Goal: Task Accomplishment & Management: Manage account settings

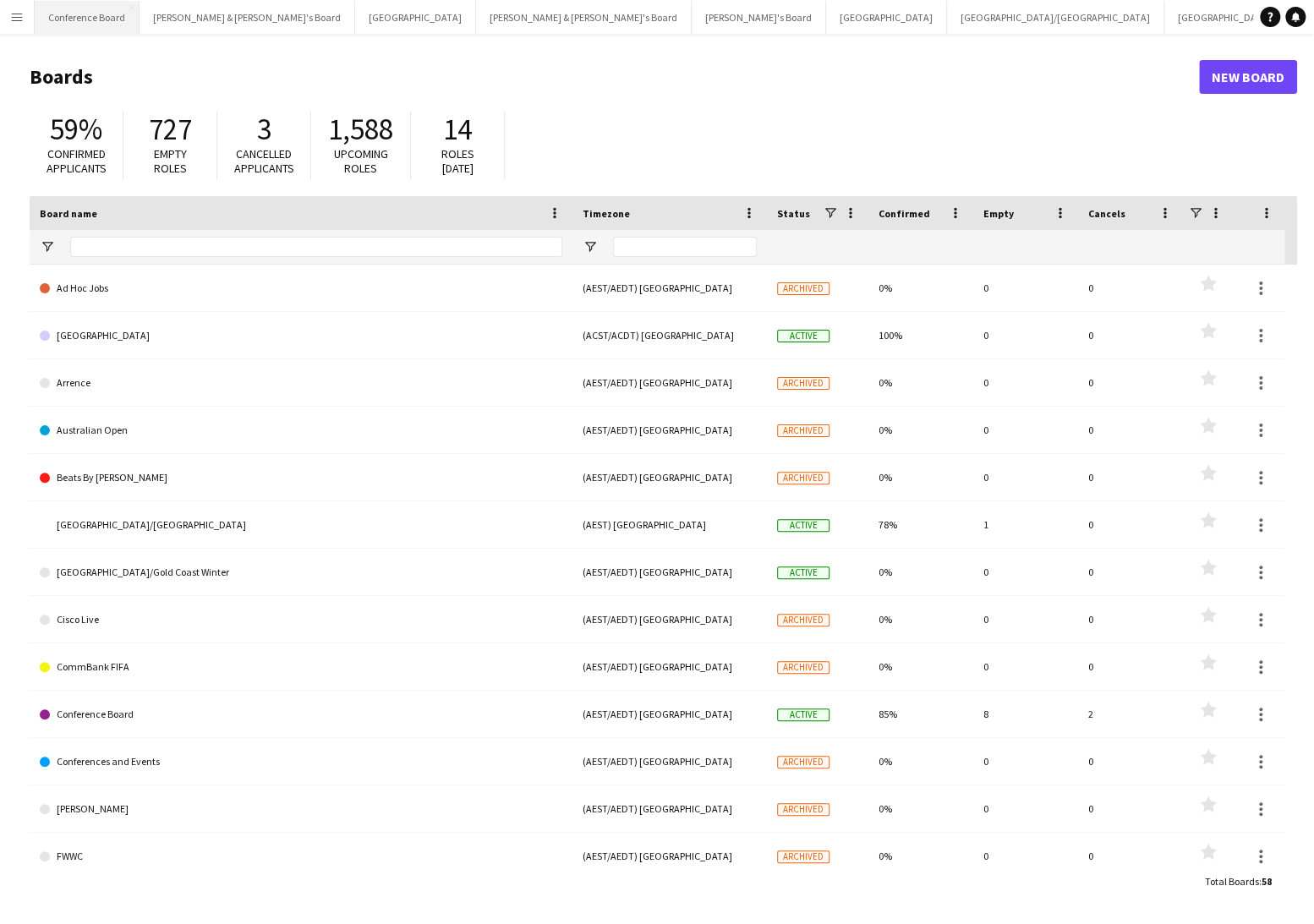
click at [98, 14] on button "Conference Board Close" at bounding box center [87, 17] width 105 height 33
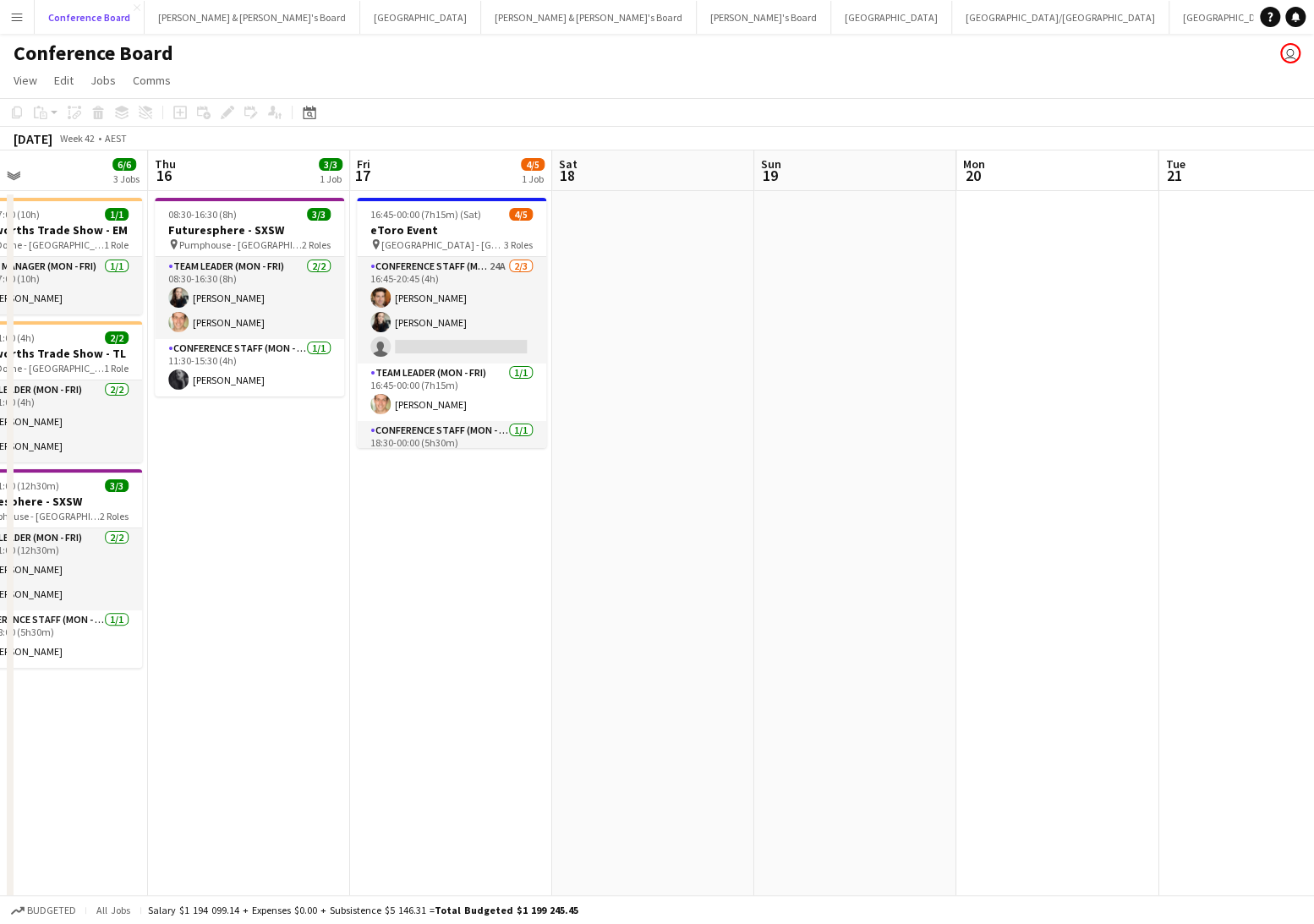
scroll to position [0, 668]
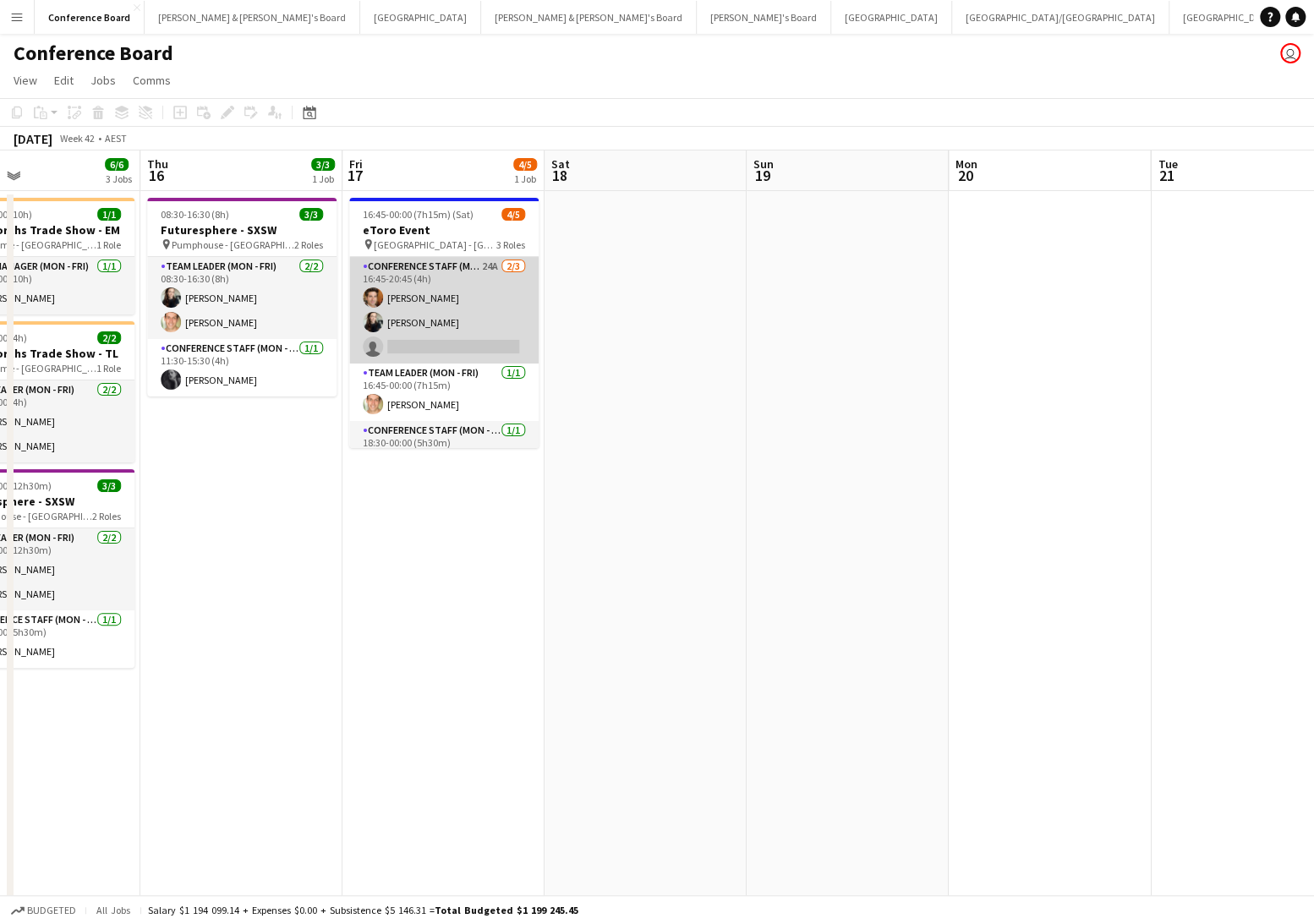
click at [451, 324] on app-card-role "Conference Staff (Mon - Fri) 24A 2/3 16:45-20:45 (4h) Juan Montes Sharna O’Tool…" at bounding box center [443, 310] width 189 height 107
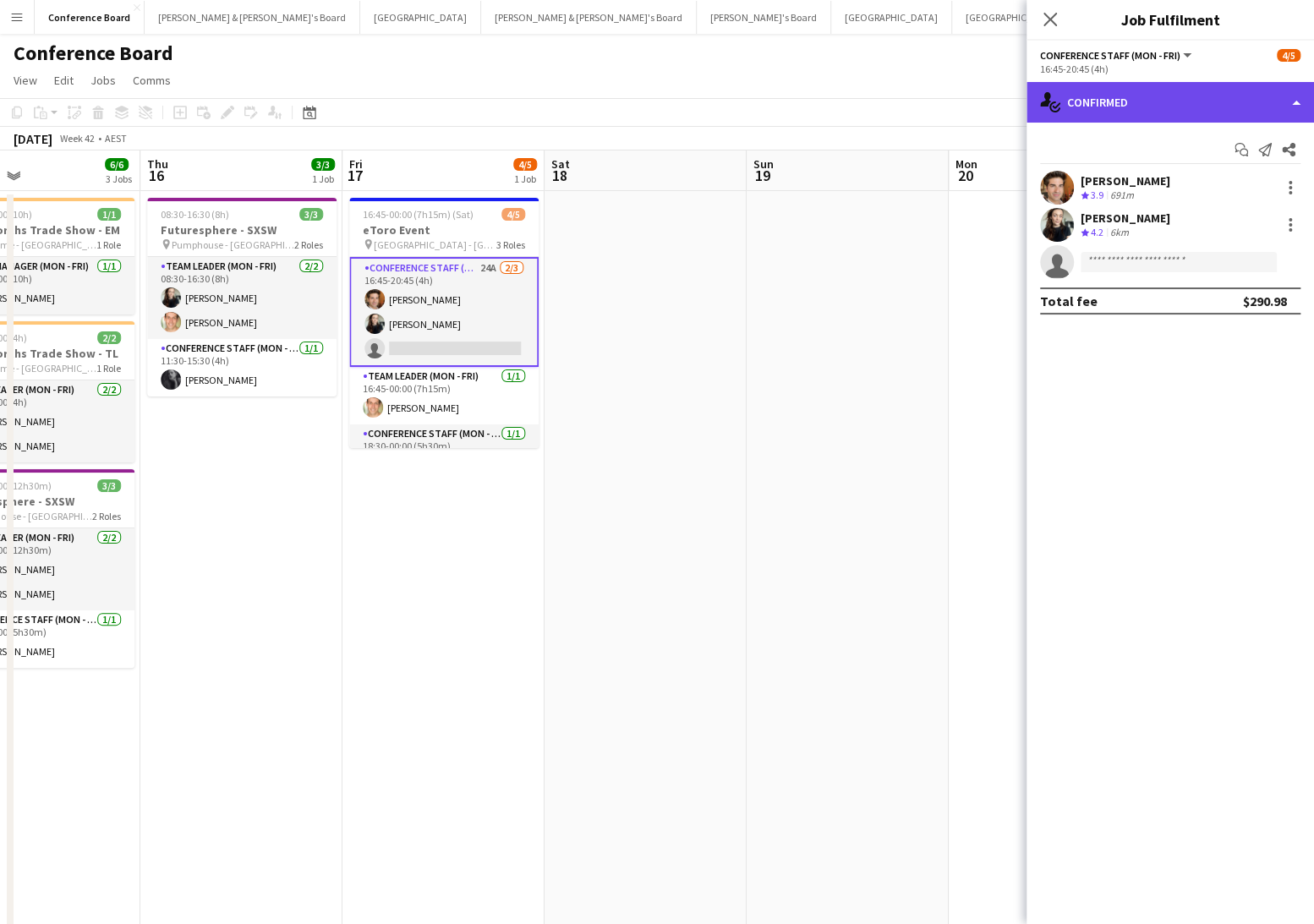
click at [1227, 102] on div "single-neutral-actions-check-2 Confirmed" at bounding box center [1170, 101] width 288 height 40
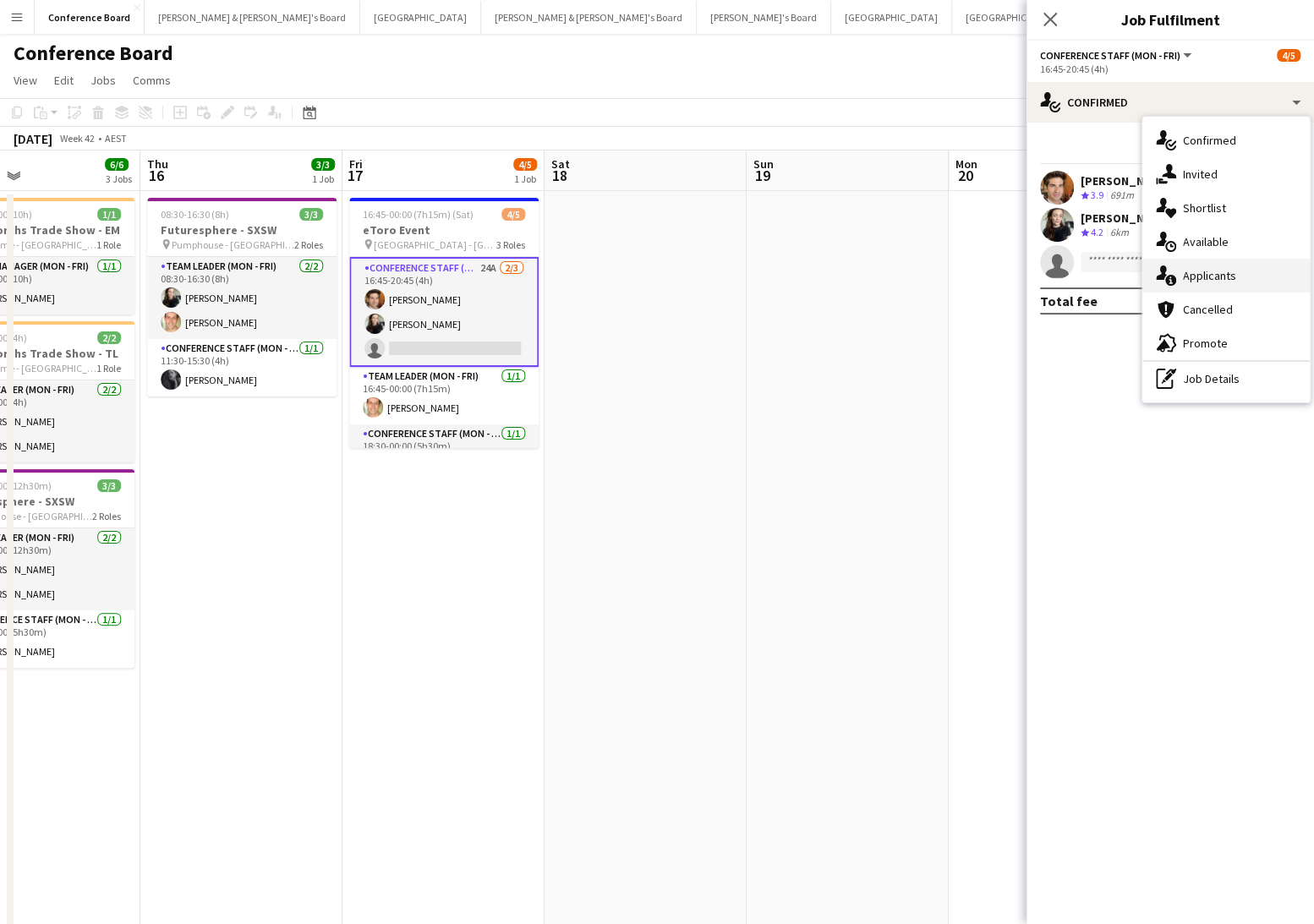
click at [1196, 275] on span "Applicants" at bounding box center [1209, 275] width 53 height 15
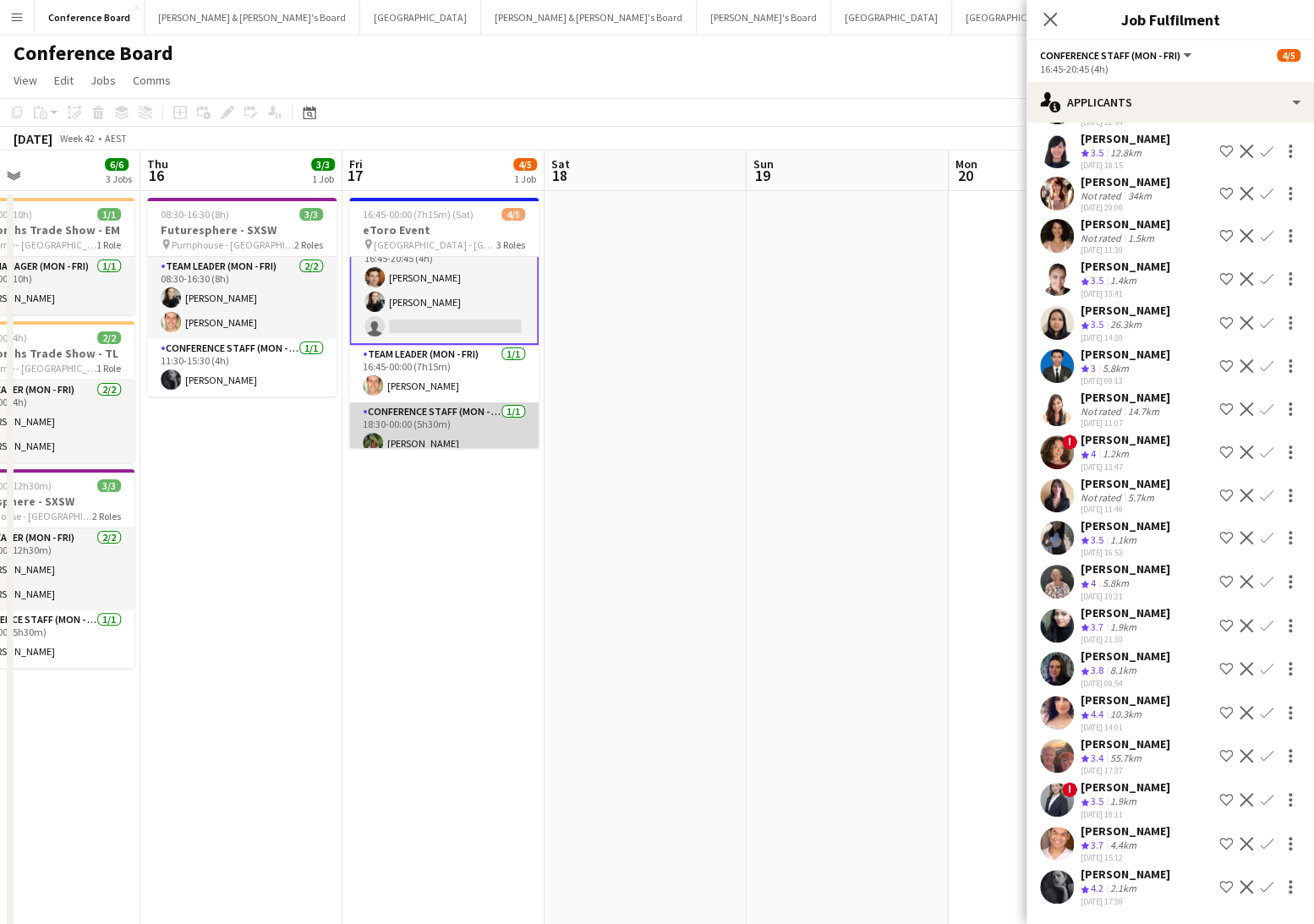
scroll to position [33, 0]
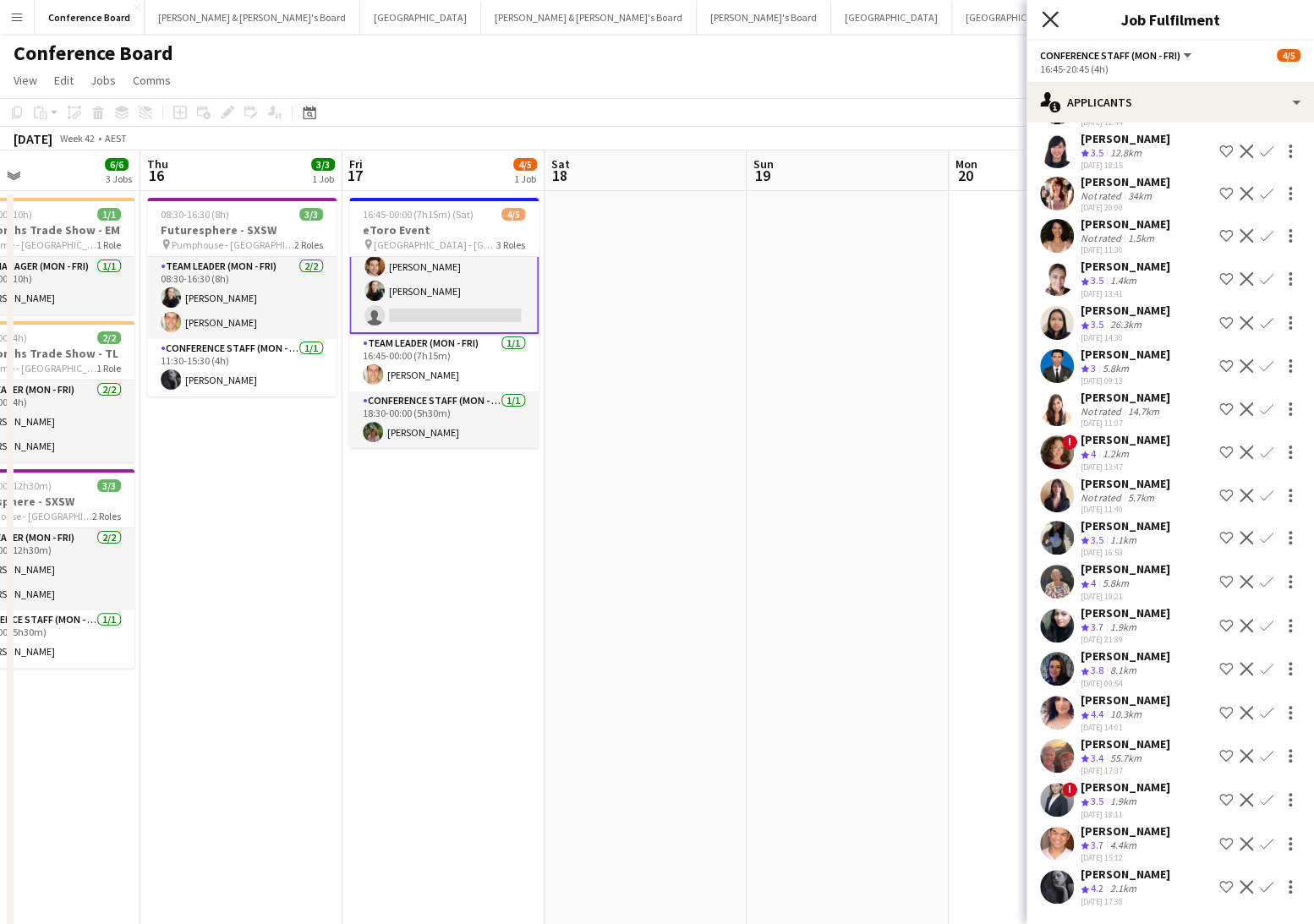
click at [1051, 18] on icon at bounding box center [1049, 19] width 16 height 16
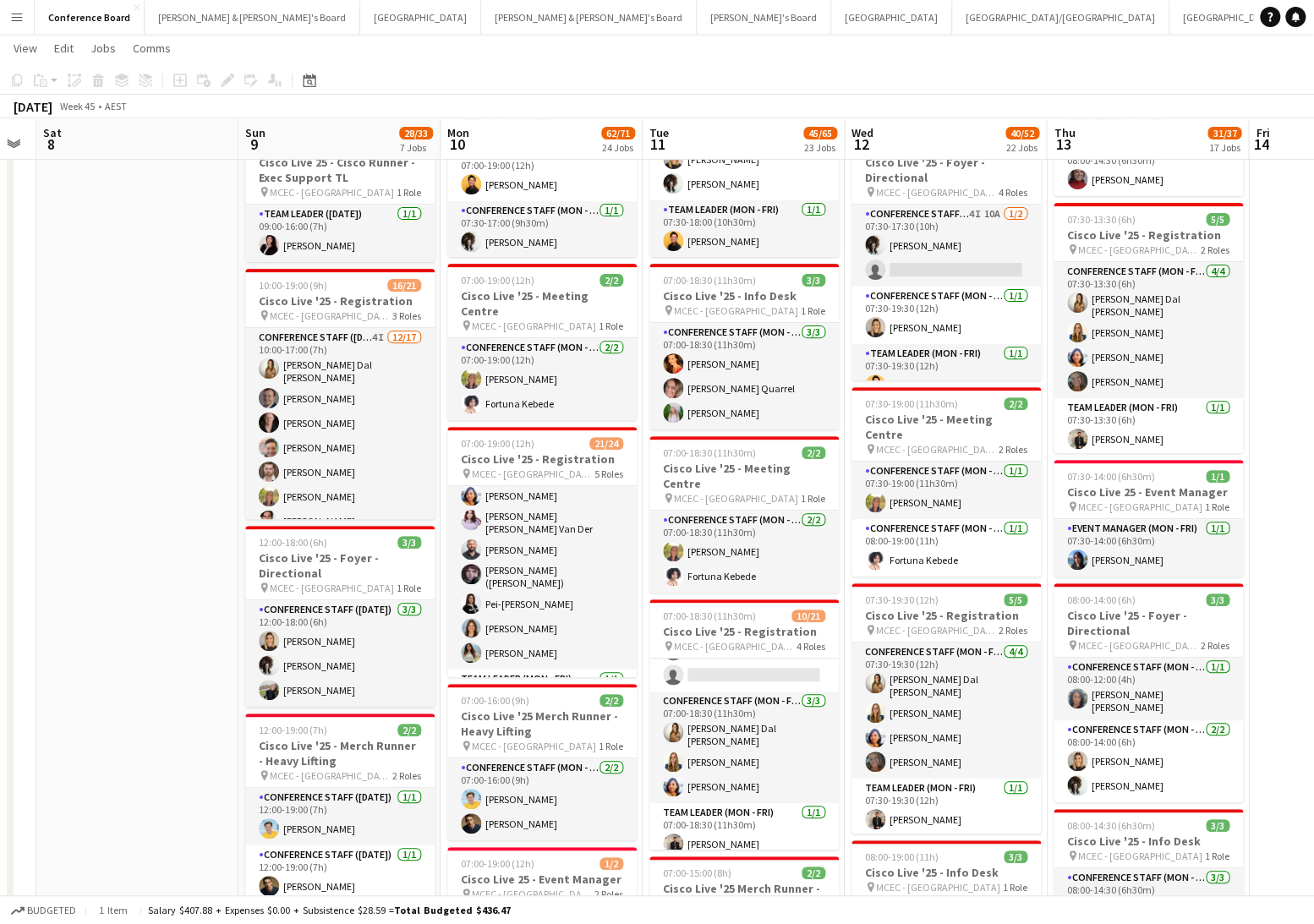
scroll to position [427, 0]
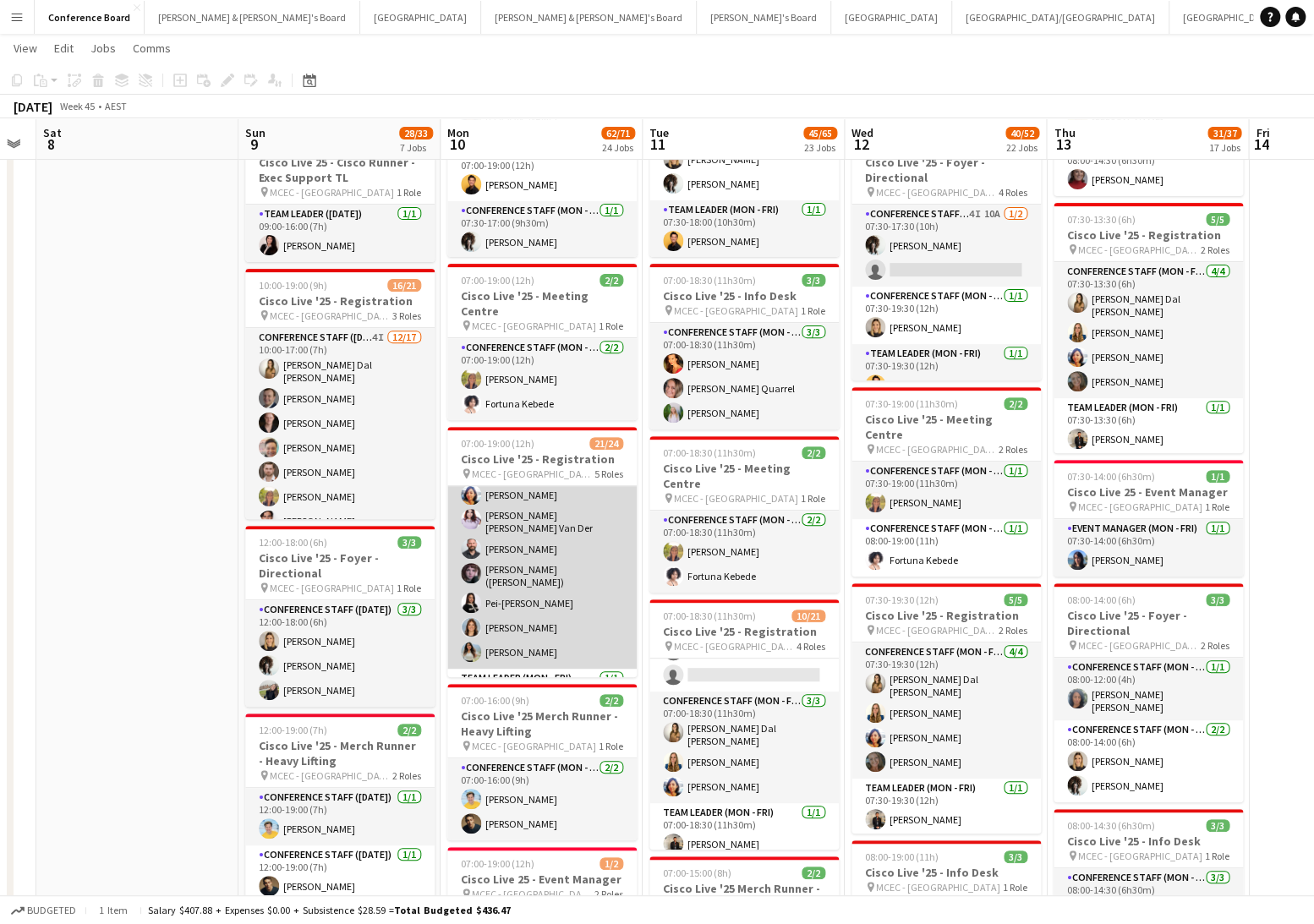
click at [492, 543] on app-card-role "Conference Staff (Mon - Fri) [DATE] 07:00-18:00 (11h) [PERSON_NAME] Dal [PERSON…" at bounding box center [542, 535] width 189 height 269
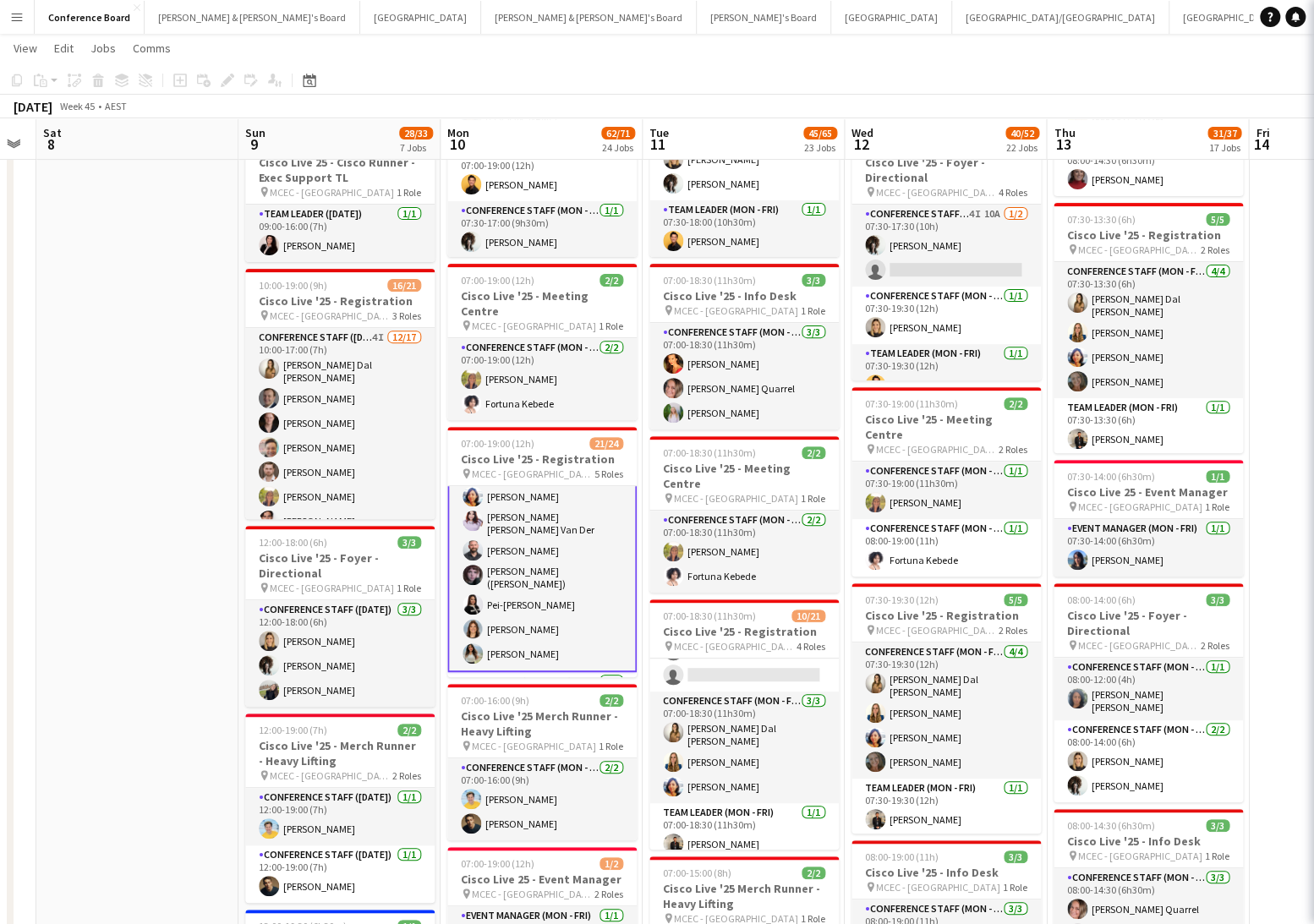
scroll to position [429, 0]
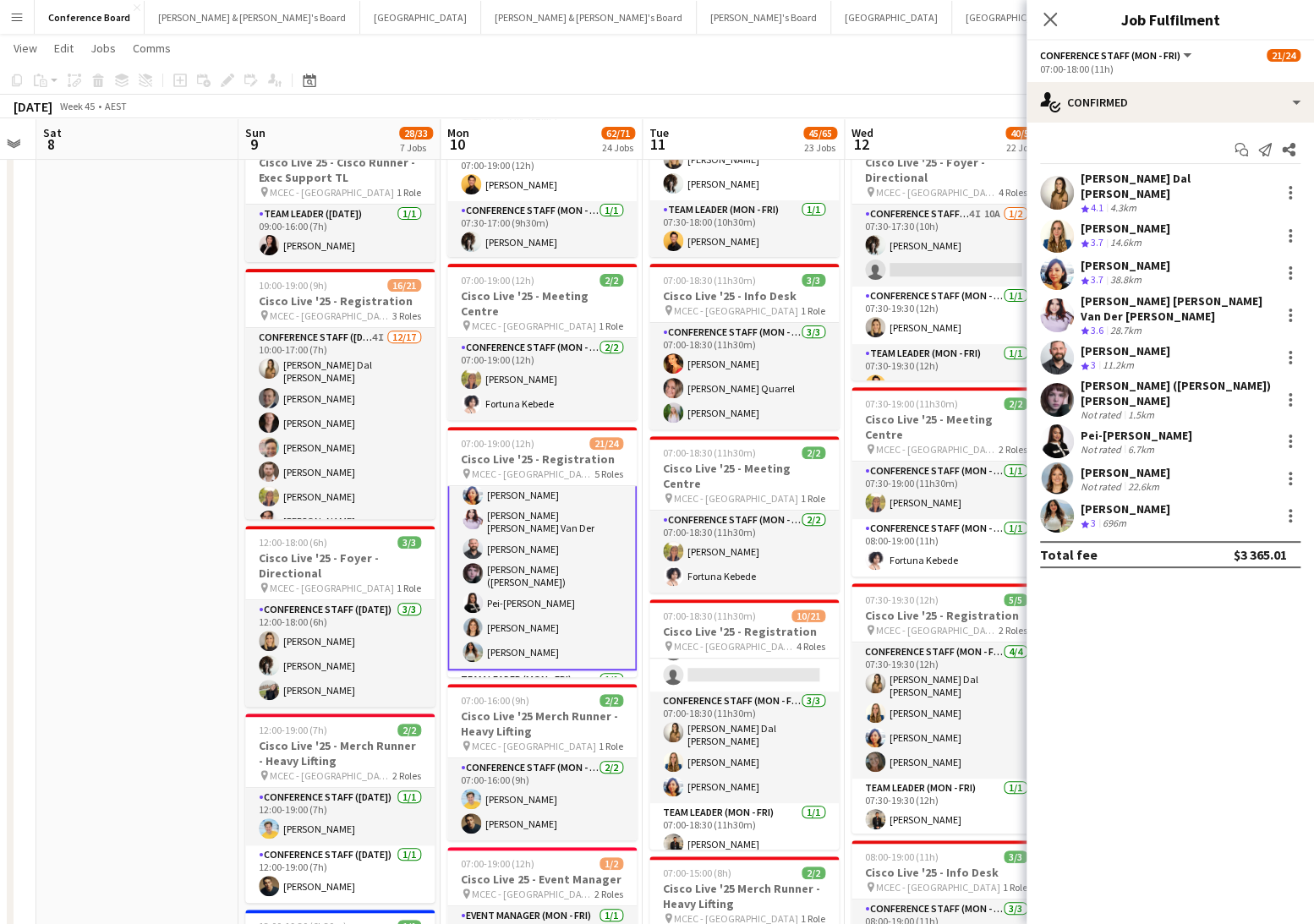
click at [1053, 383] on app-user-avatar at bounding box center [1057, 400] width 34 height 34
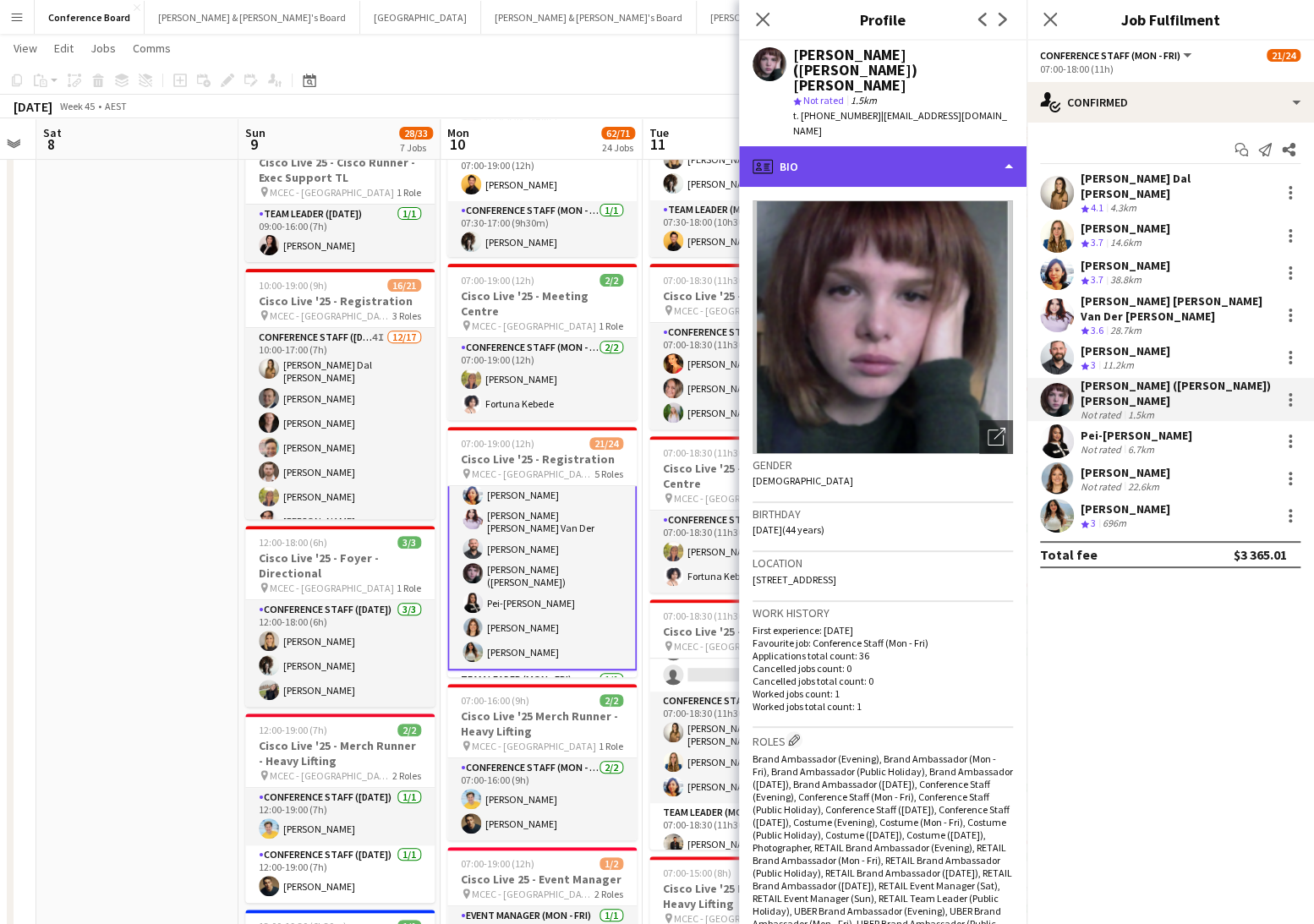
click at [977, 146] on div "profile Bio" at bounding box center [883, 166] width 288 height 40
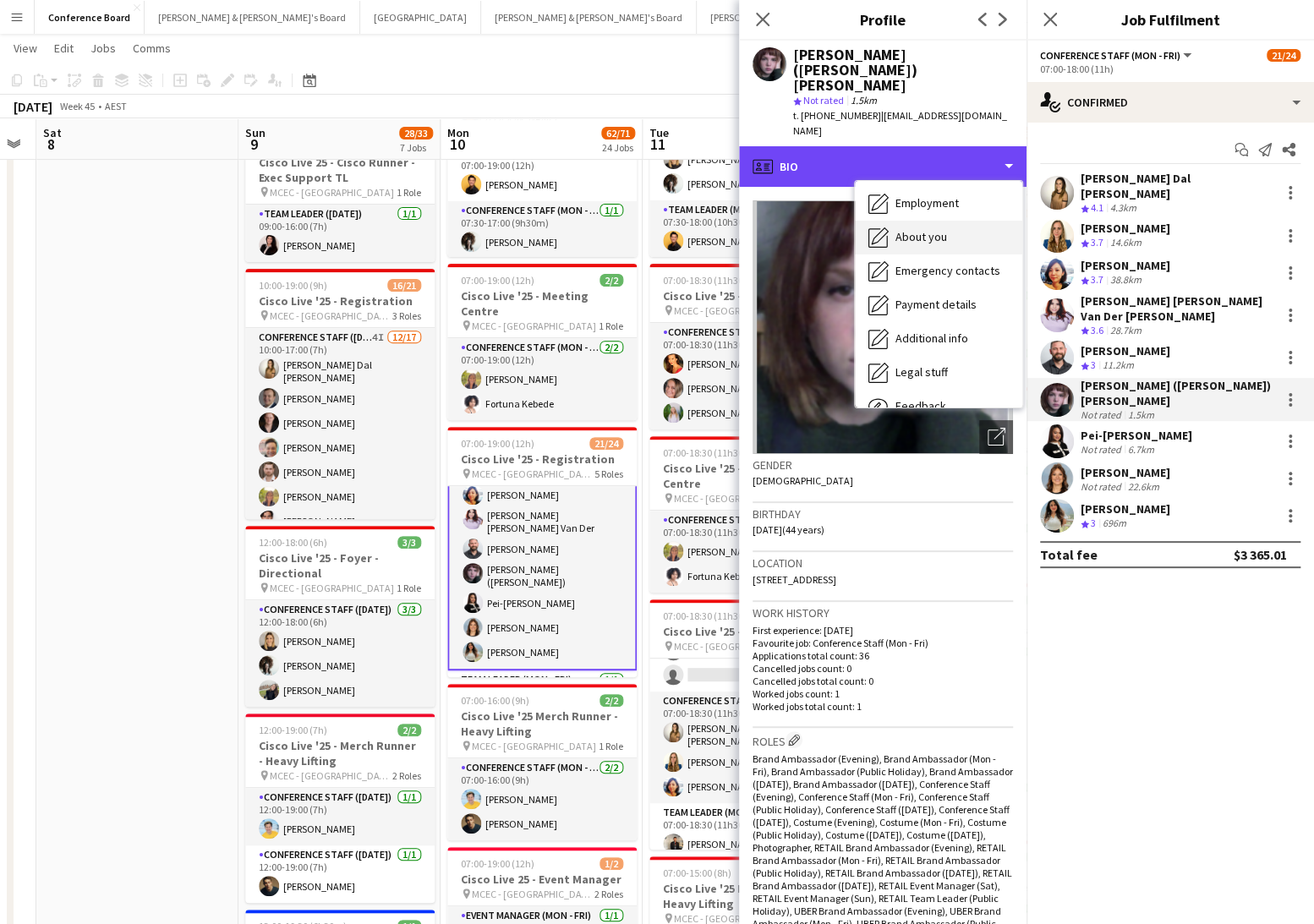
scroll to position [125, 0]
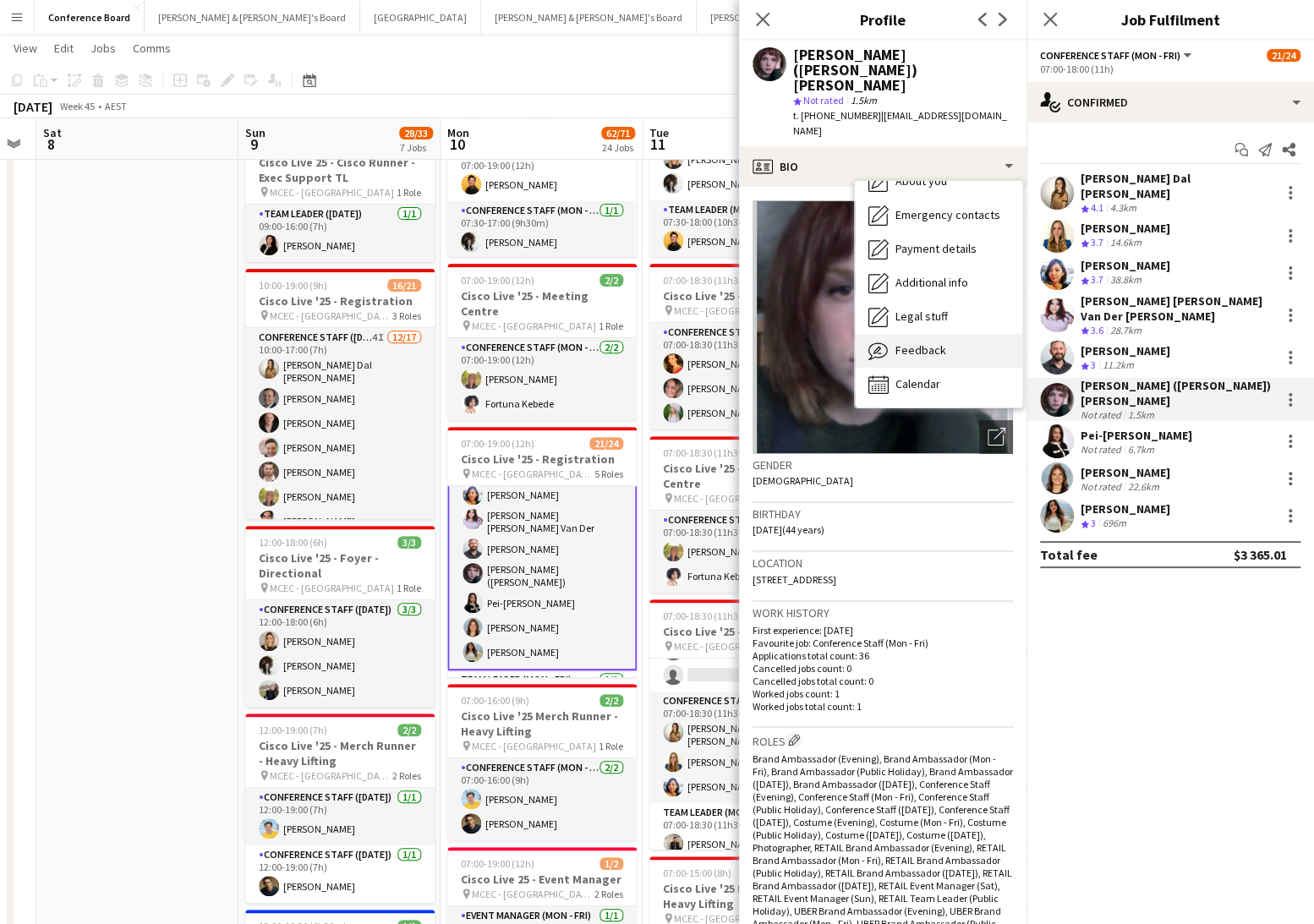
click at [925, 343] on span "Feedback" at bounding box center [920, 350] width 51 height 15
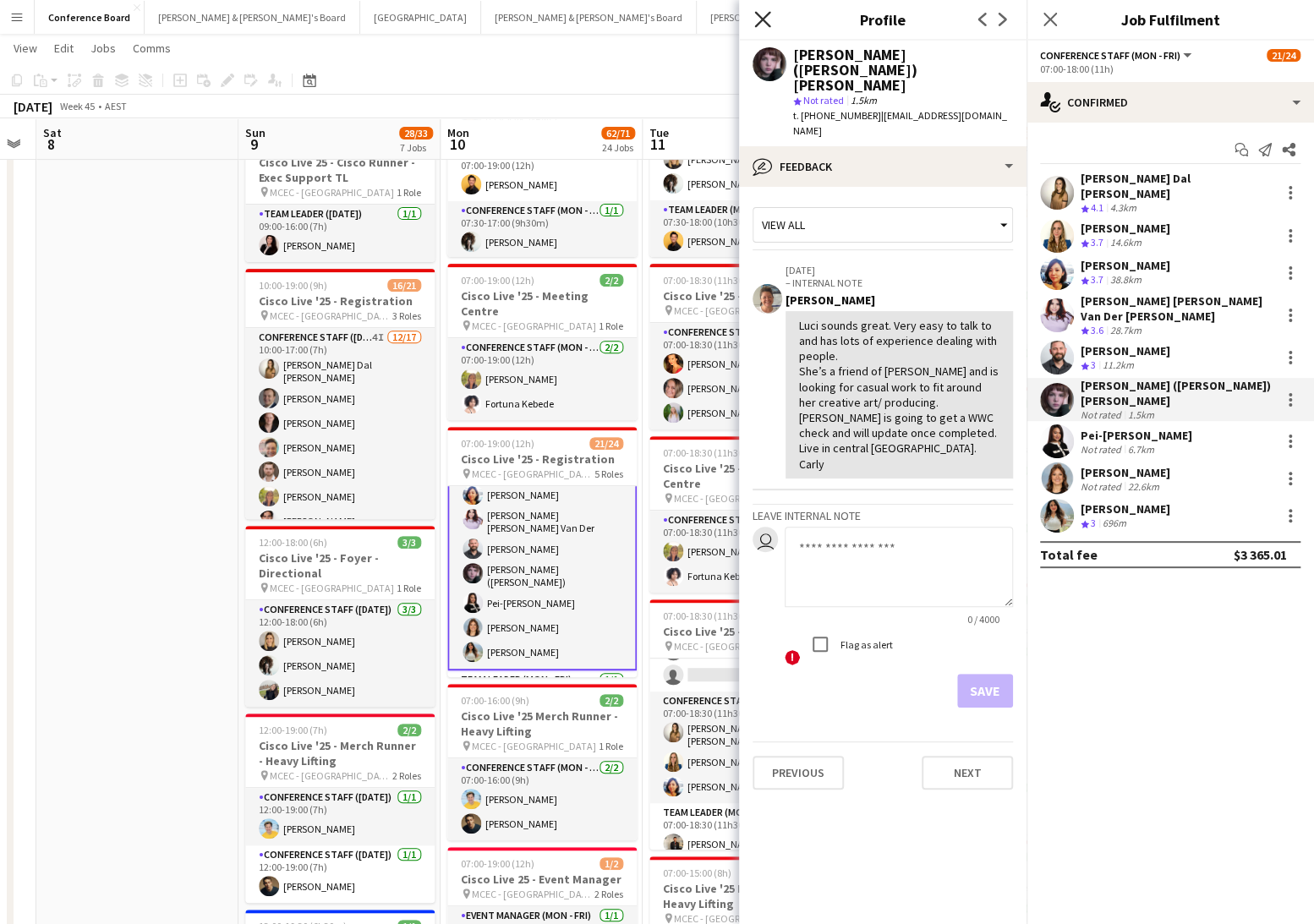
click at [767, 18] on icon "Close pop-in" at bounding box center [762, 19] width 16 height 16
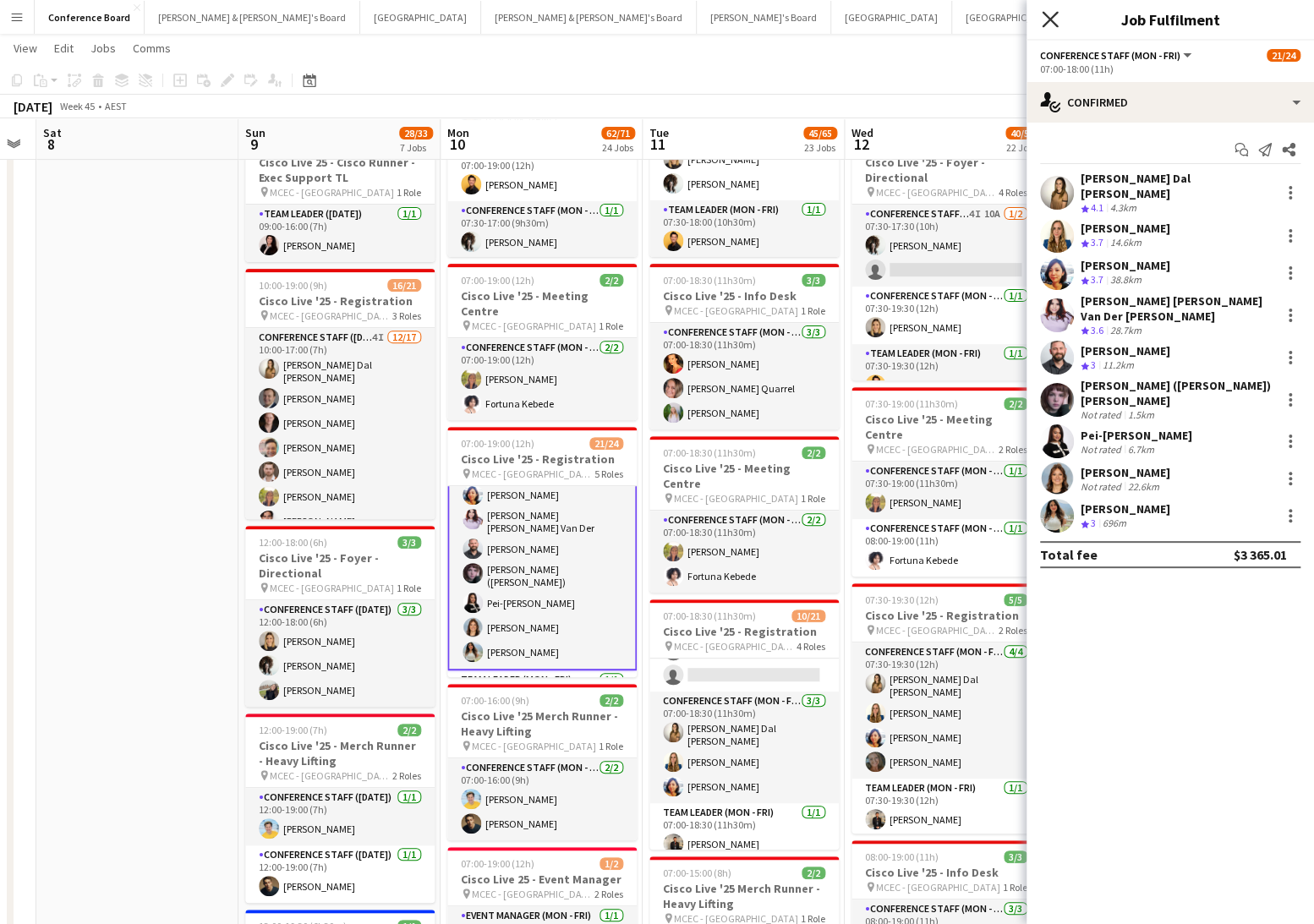
click at [1050, 22] on icon "Close pop-in" at bounding box center [1049, 19] width 16 height 16
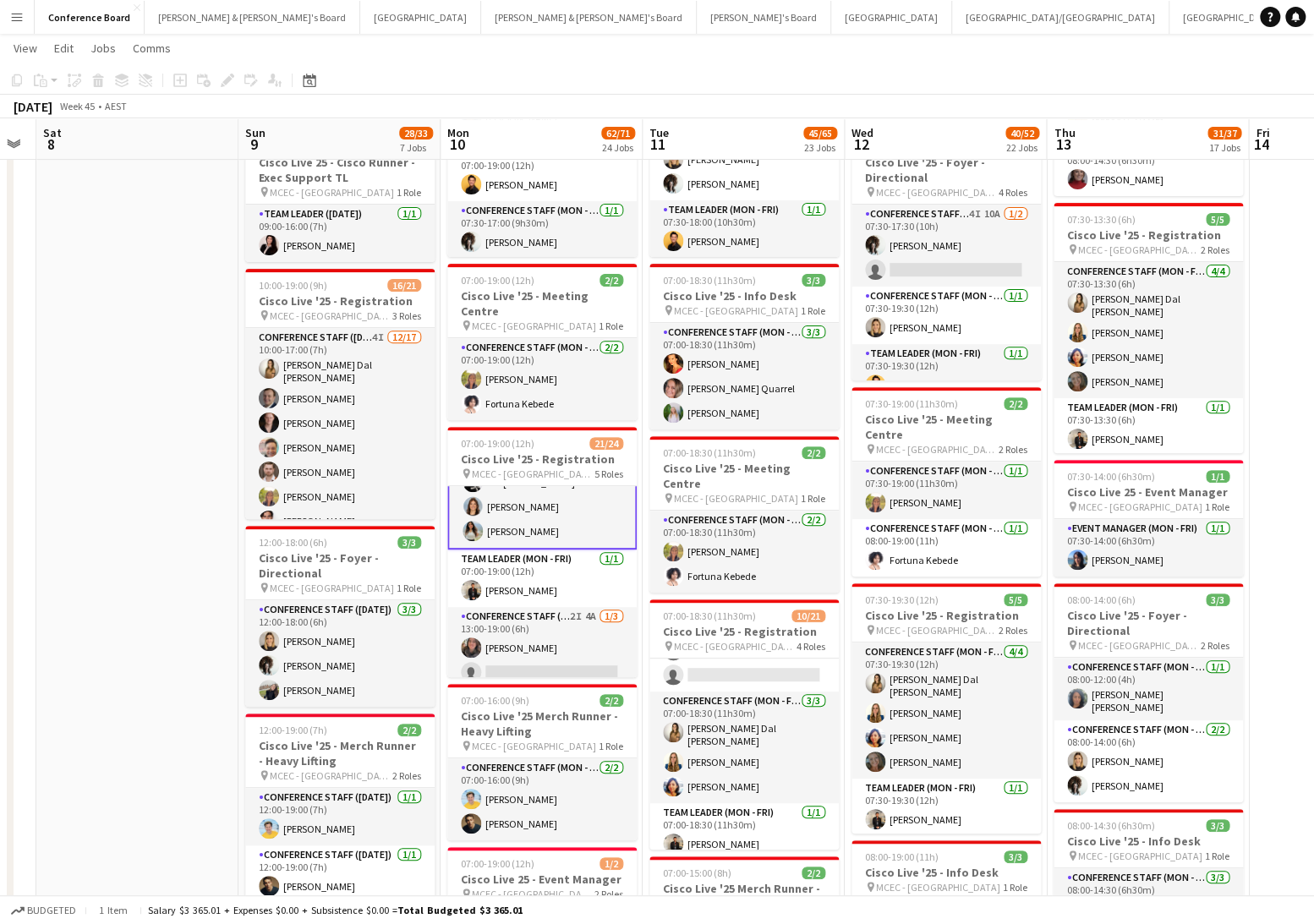
scroll to position [565, 0]
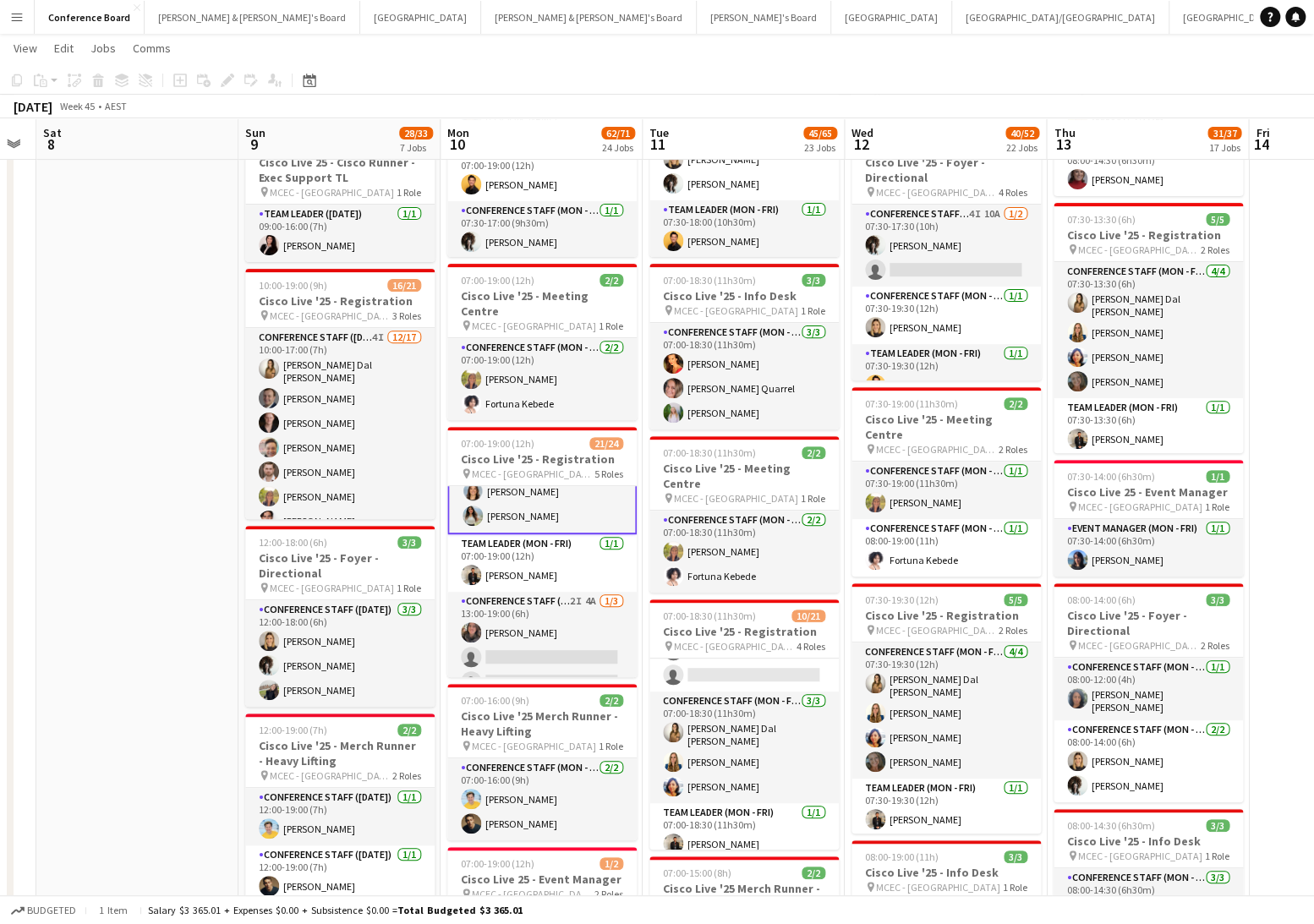
click at [556, 602] on app-card-role "Conference Staff (Mon - Fri) 2I 4A [DATE] 13:00-19:00 (6h) [PERSON_NAME] single…" at bounding box center [542, 645] width 189 height 107
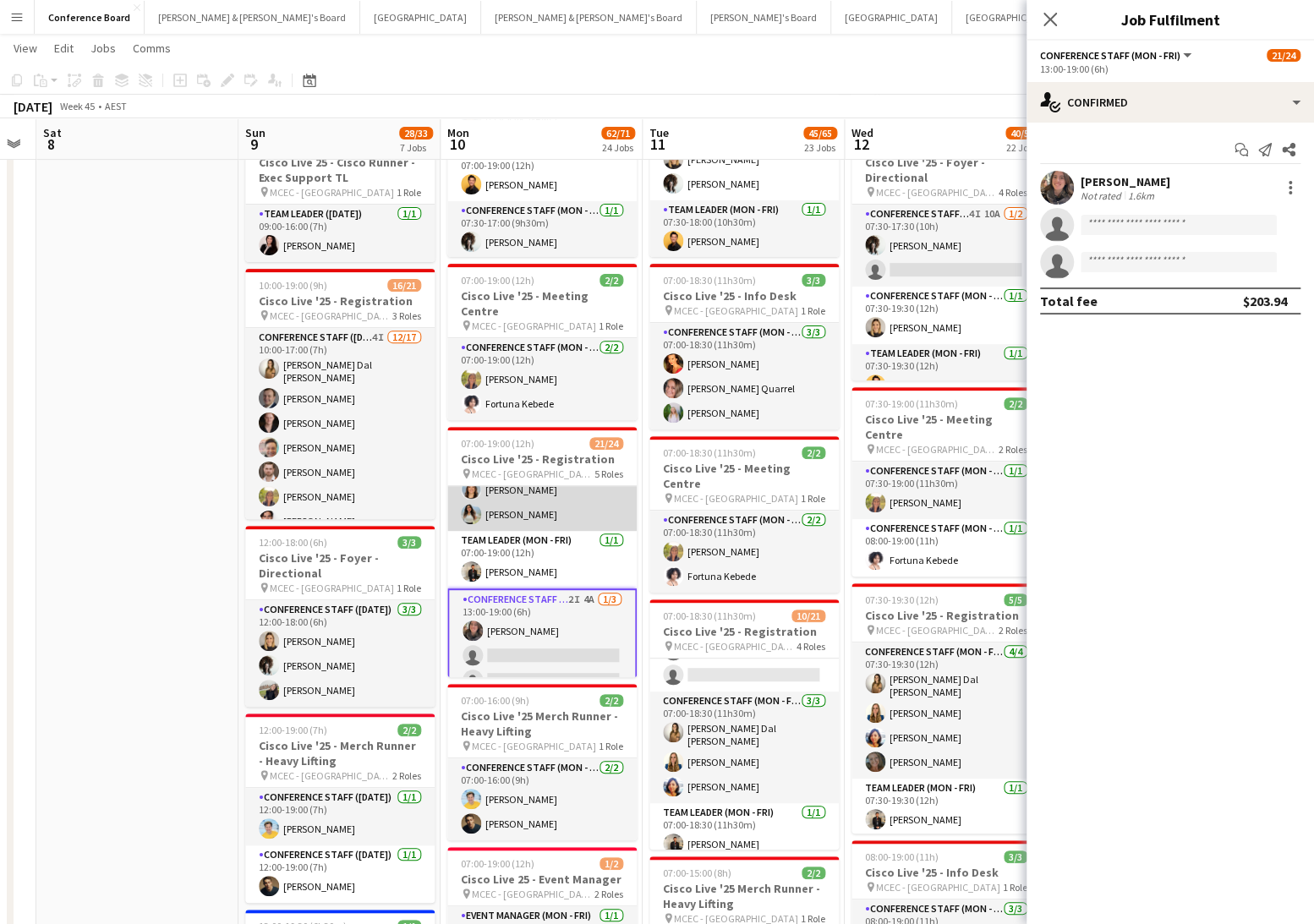
scroll to position [563, 0]
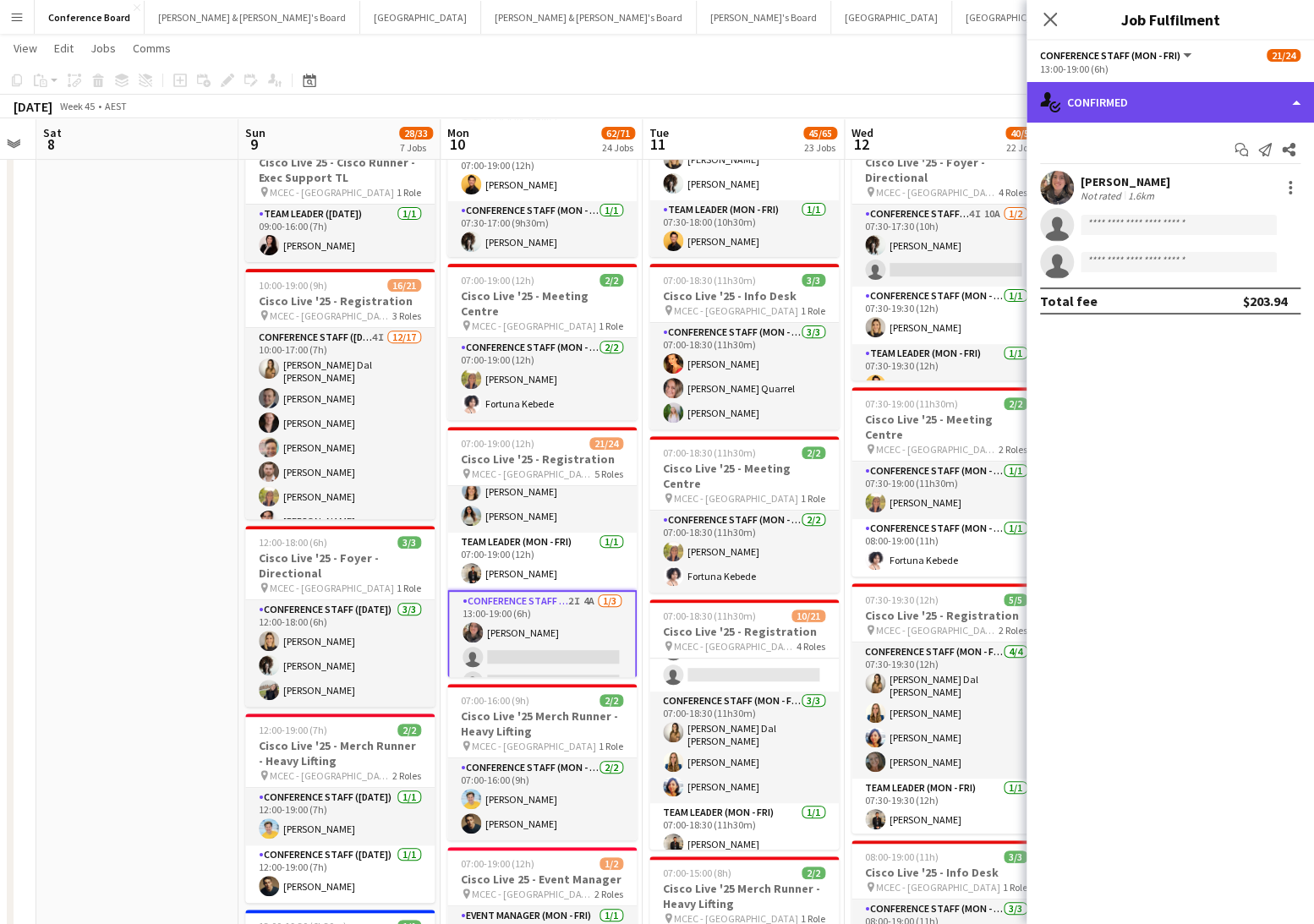
click at [1253, 105] on div "single-neutral-actions-check-2 Confirmed" at bounding box center [1170, 101] width 288 height 40
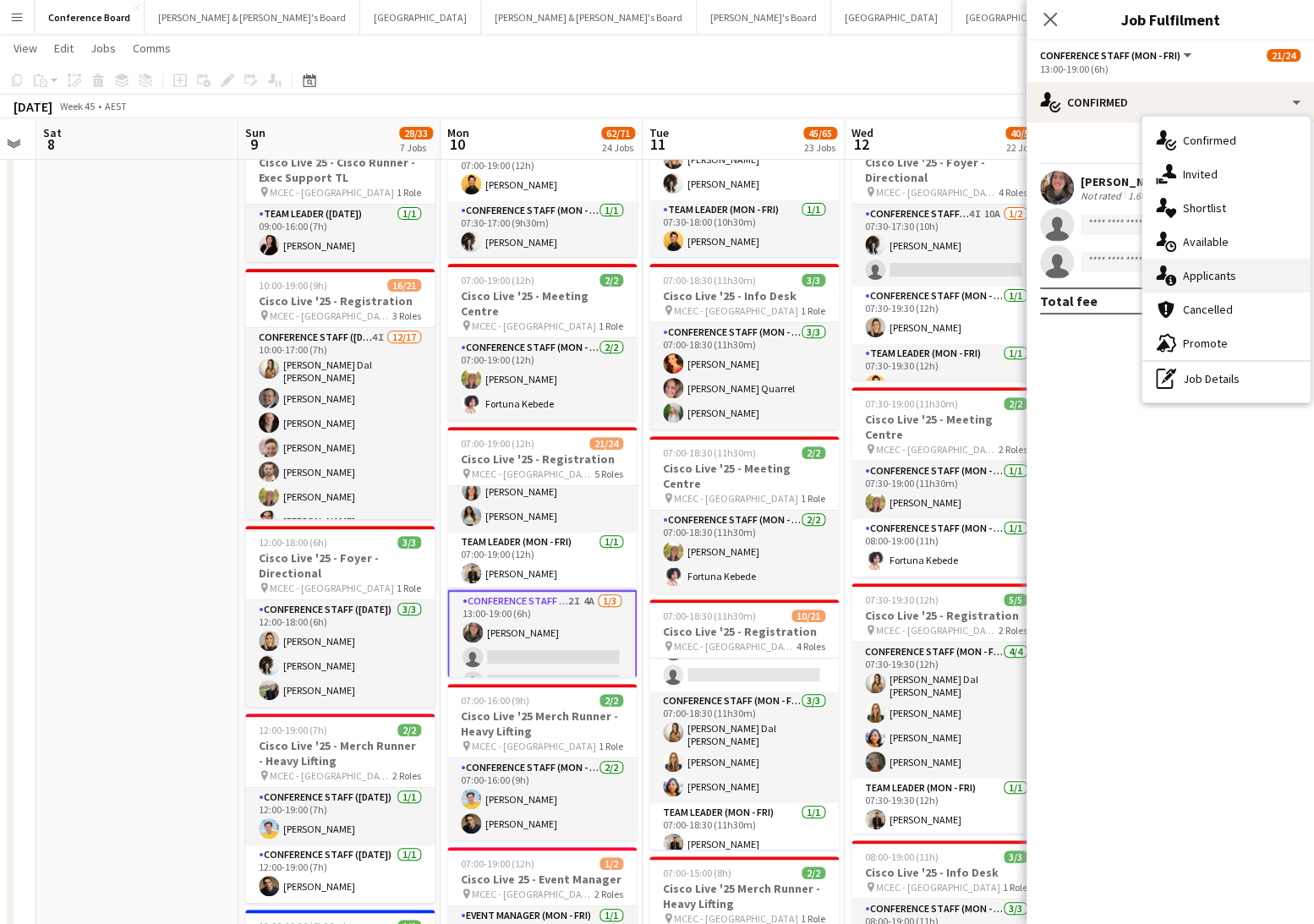
click at [1276, 265] on div "single-neutral-actions-information Applicants" at bounding box center [1226, 275] width 168 height 34
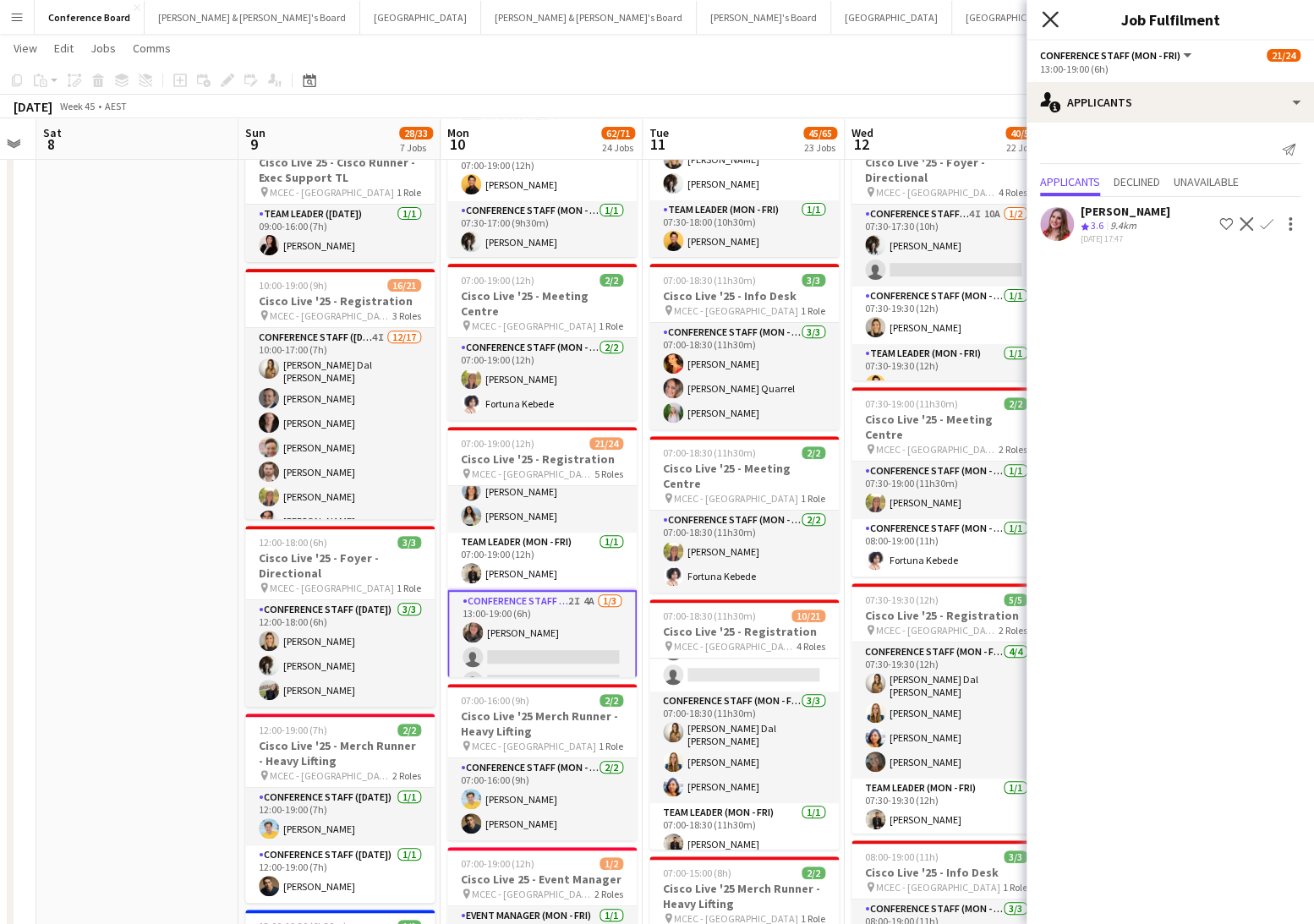
click at [1050, 22] on icon "Close pop-in" at bounding box center [1049, 19] width 16 height 16
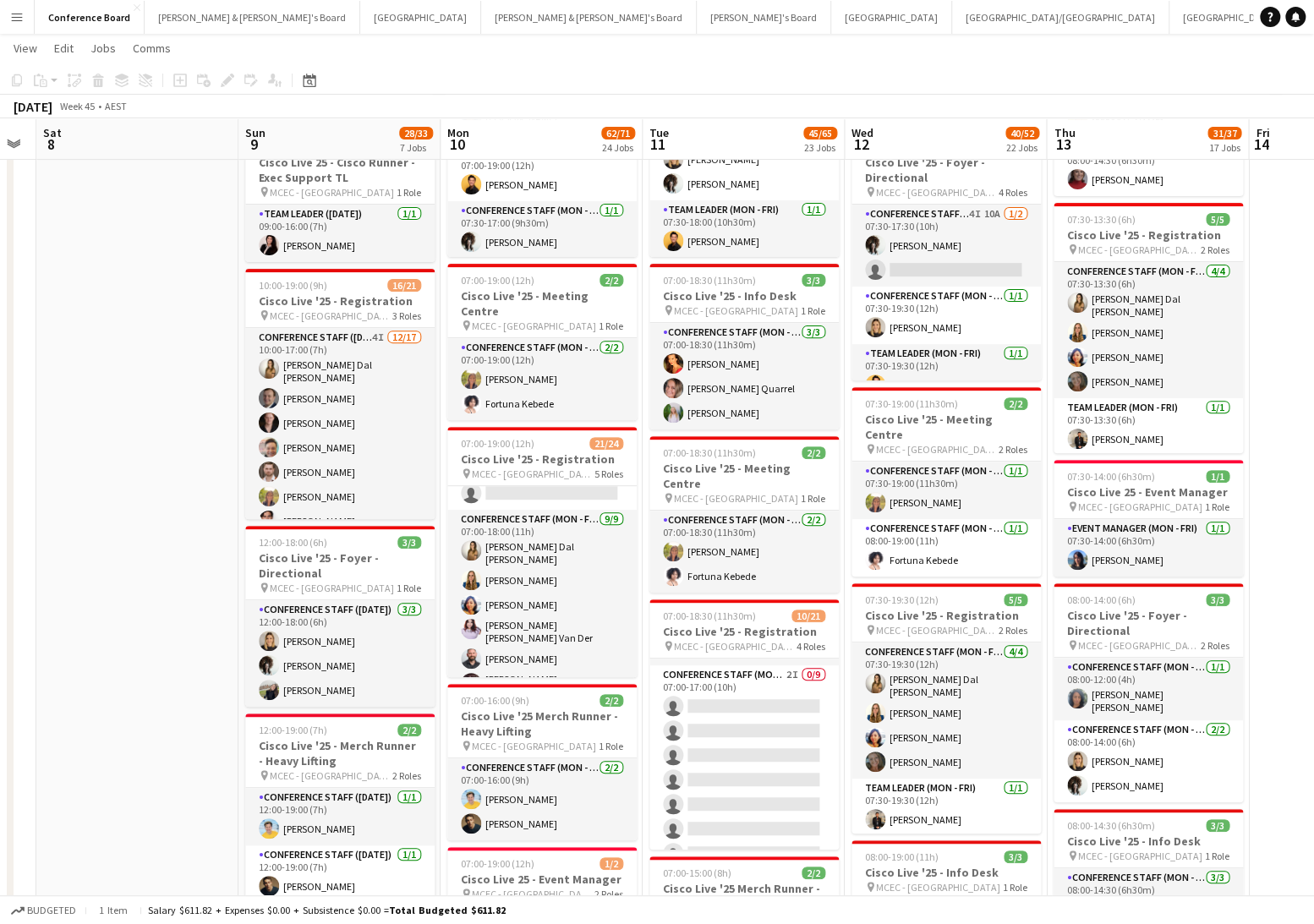
scroll to position [315, 0]
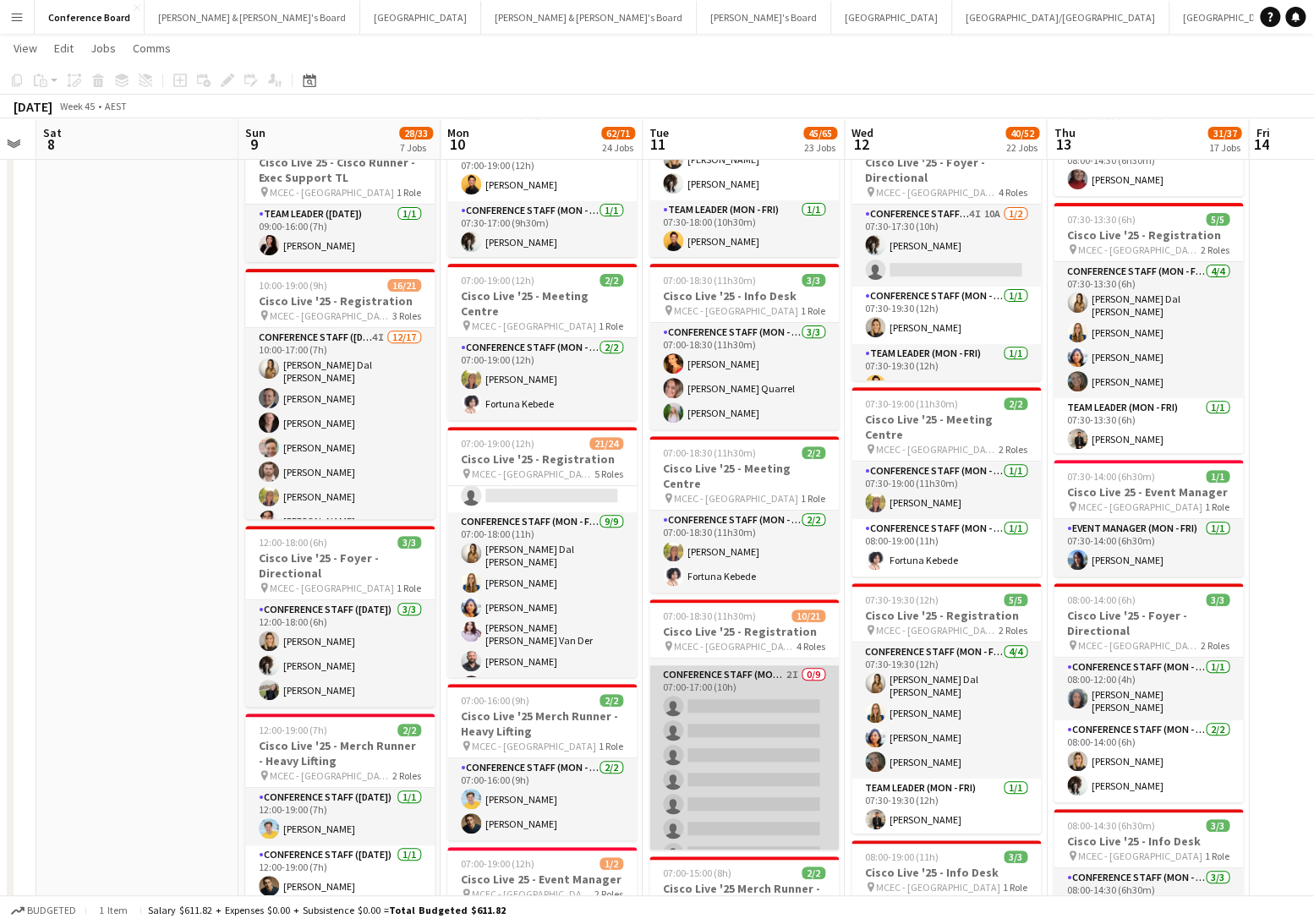
click at [781, 701] on app-card-role "Conference Staff (Mon - Fri) 2I 0/9 07:00-17:00 (10h) single-neutral-actions si…" at bounding box center [744, 792] width 189 height 254
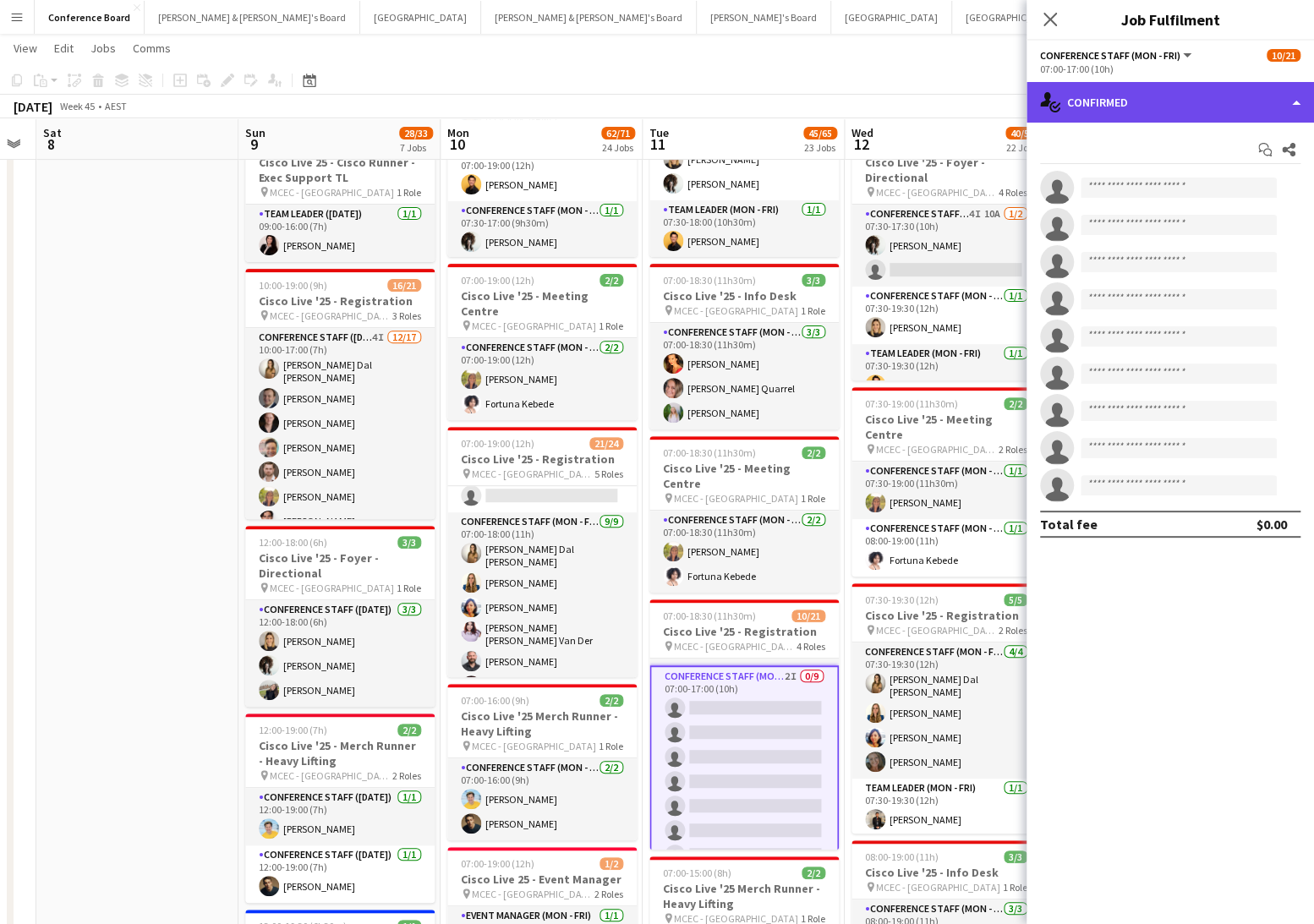
click at [1206, 108] on div "single-neutral-actions-check-2 Confirmed" at bounding box center [1170, 101] width 288 height 40
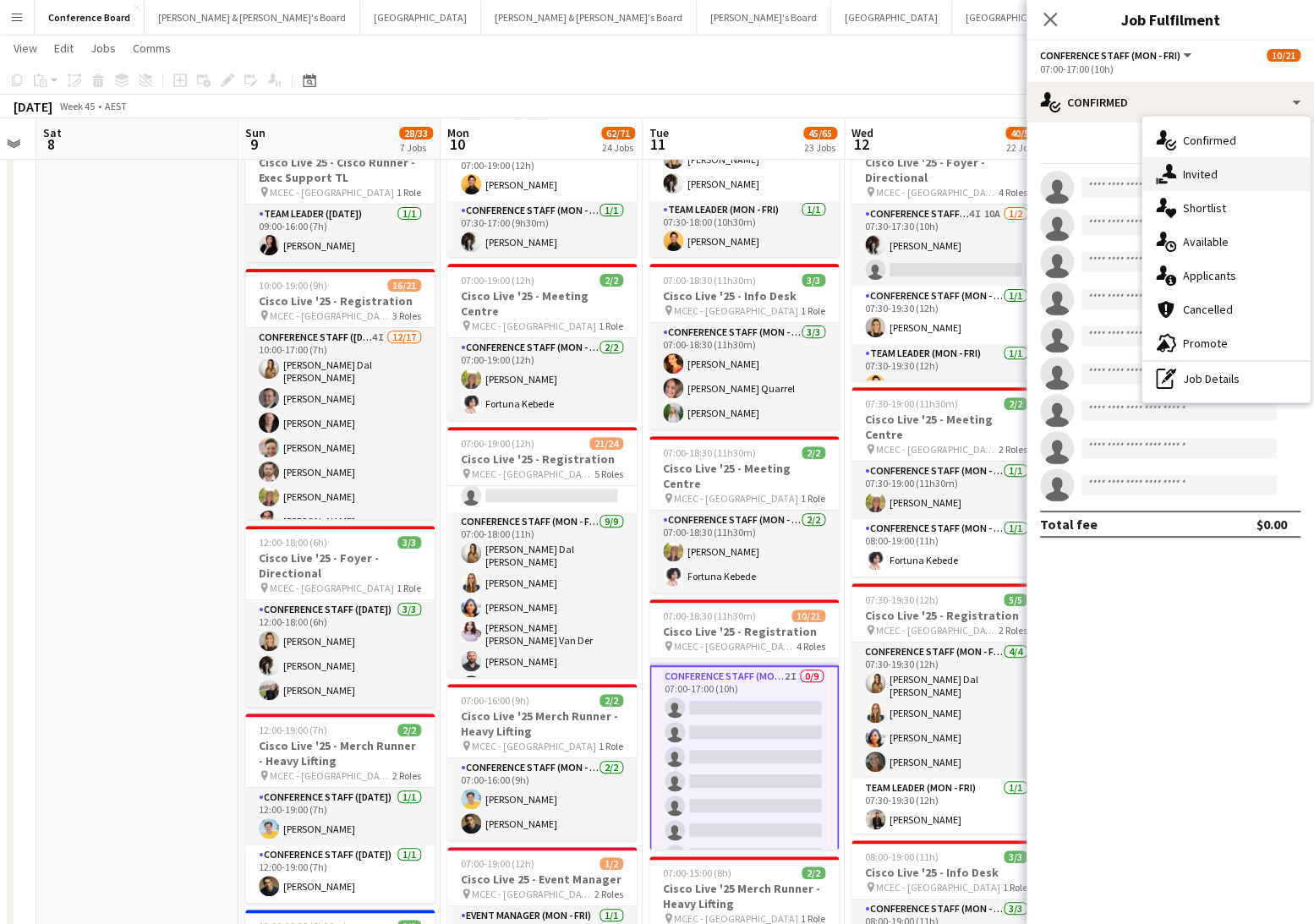
click at [1210, 172] on span "Invited" at bounding box center [1200, 174] width 35 height 15
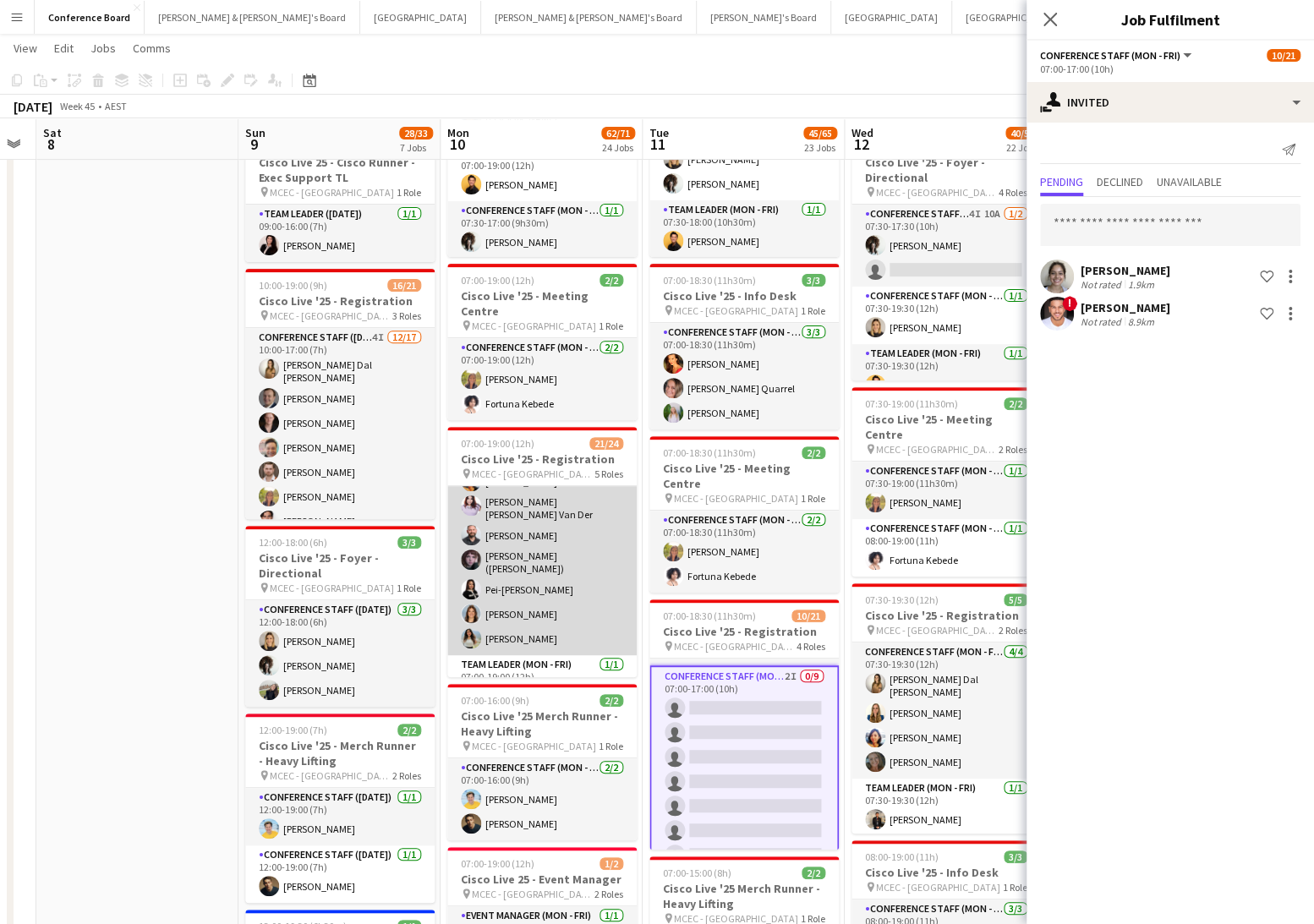
scroll to position [445, 0]
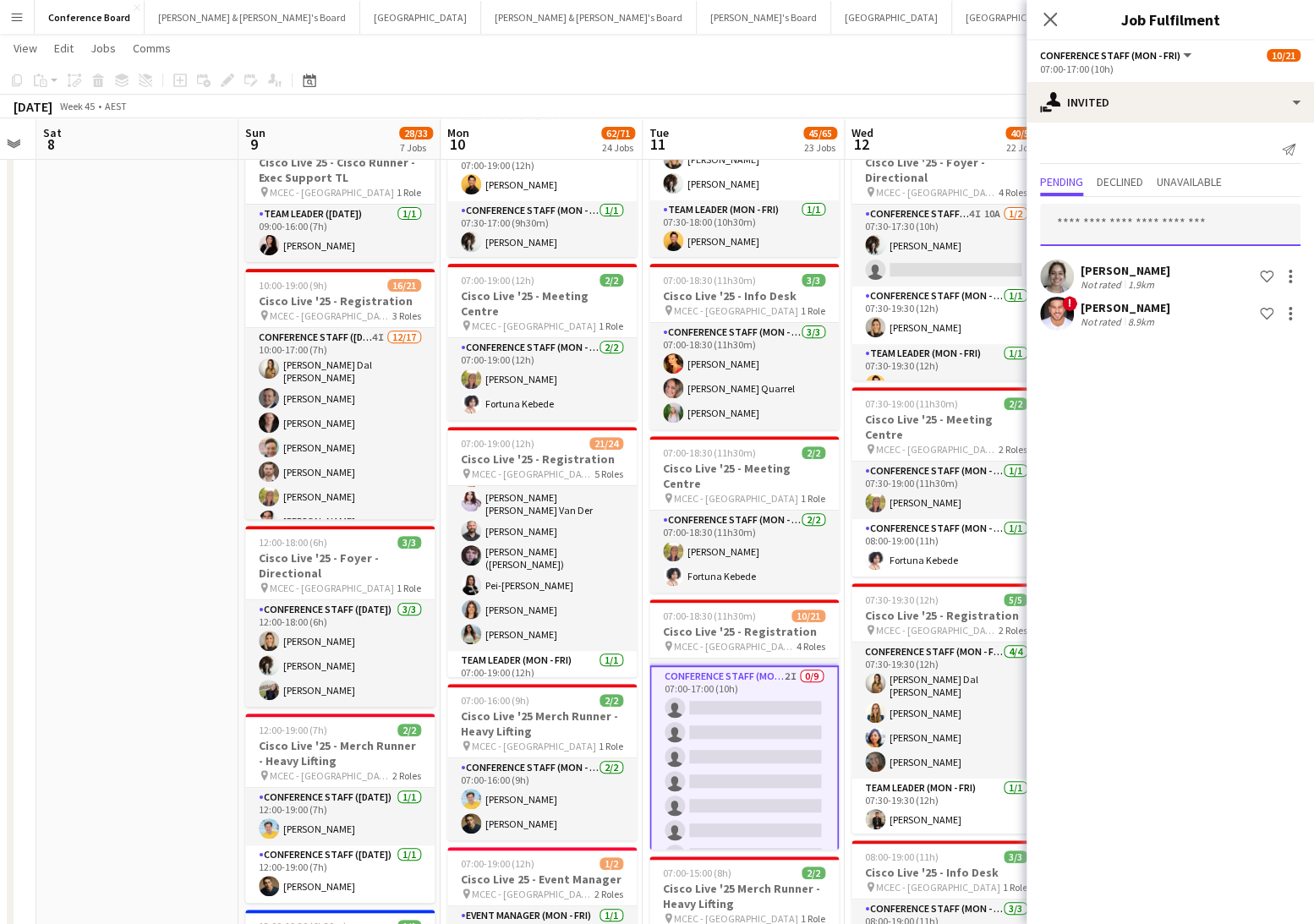
click at [1078, 227] on input "text" at bounding box center [1170, 224] width 260 height 42
type input "*******"
click at [1111, 265] on span "[PERSON_NAME] ([PERSON_NAME]) [PERSON_NAME]" at bounding box center [1144, 266] width 181 height 14
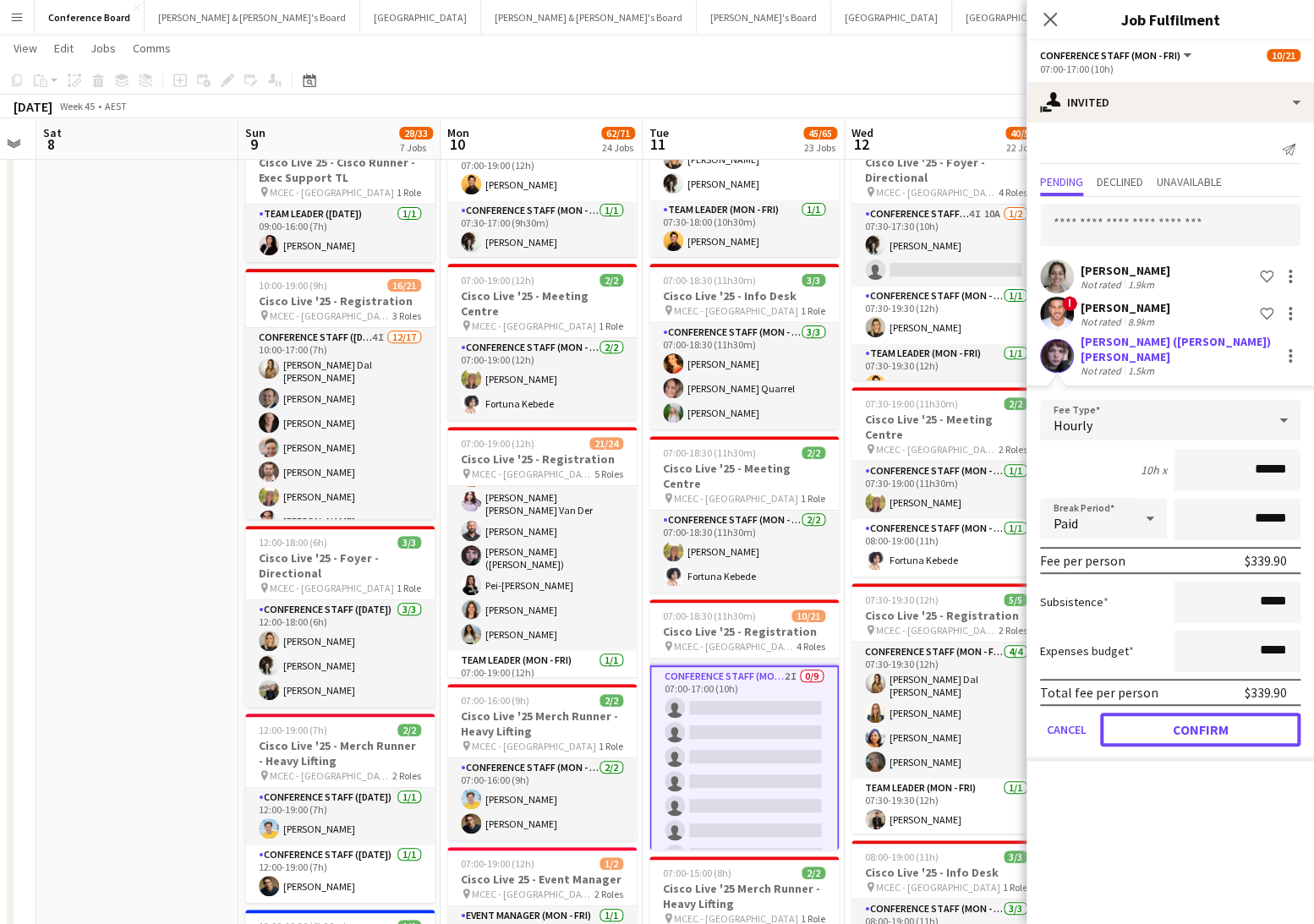
click at [1203, 717] on button "Confirm" at bounding box center [1199, 730] width 200 height 34
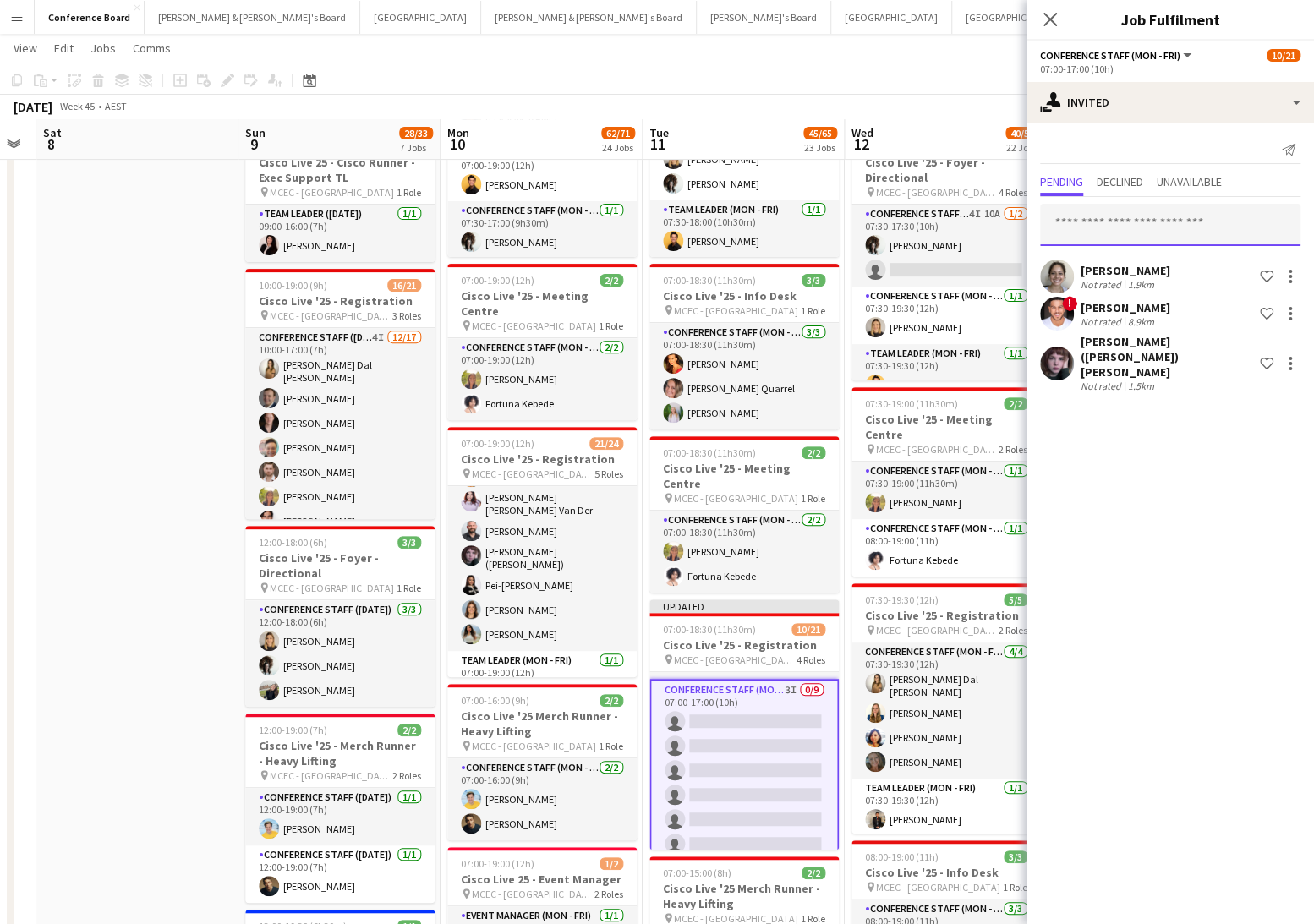
click at [1100, 239] on input "text" at bounding box center [1170, 224] width 260 height 42
type input "*****"
click at [1136, 280] on span "heidijanecampbell@gmail.com" at bounding box center [1170, 279] width 233 height 13
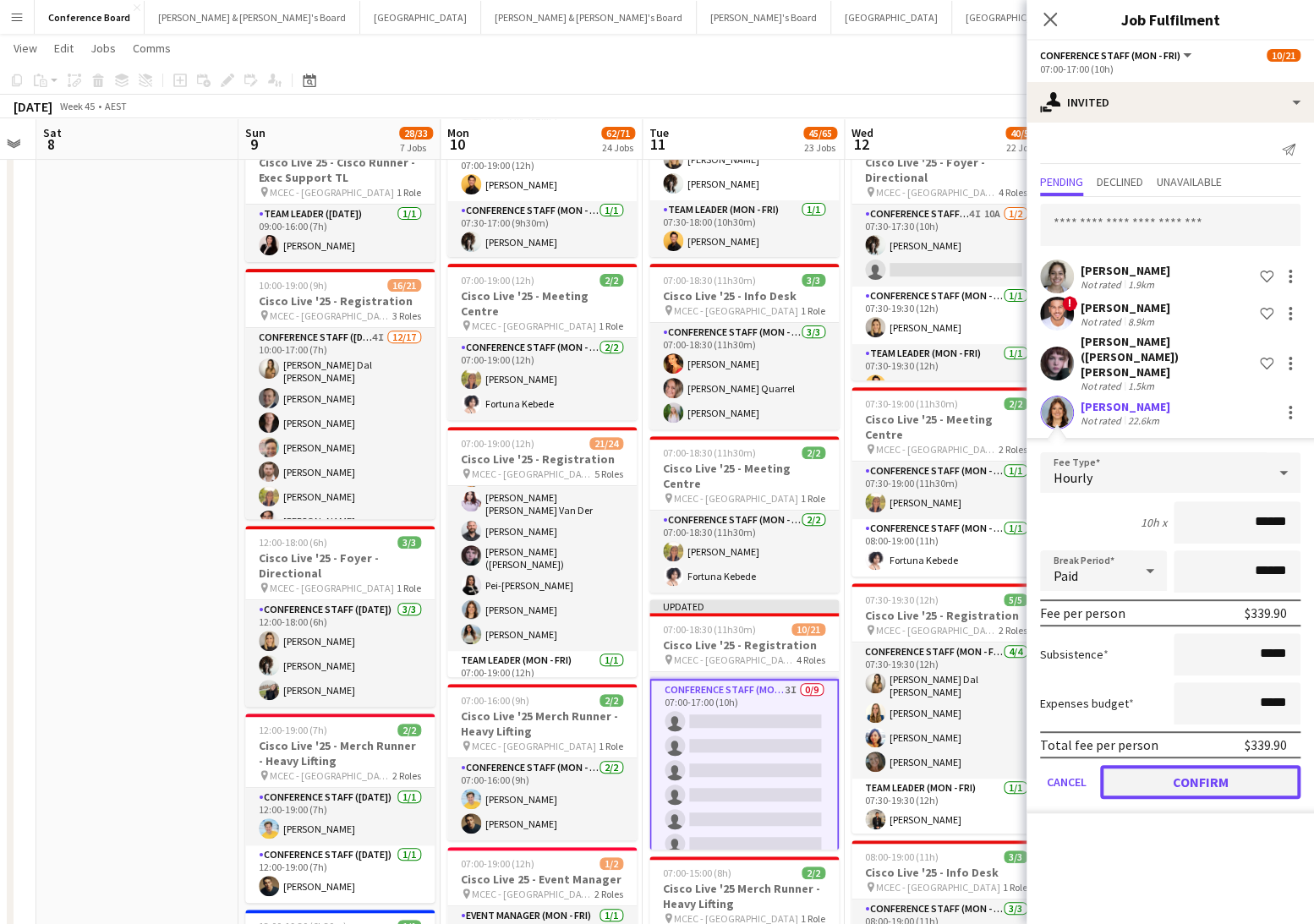
click at [1204, 765] on button "Confirm" at bounding box center [1199, 782] width 200 height 34
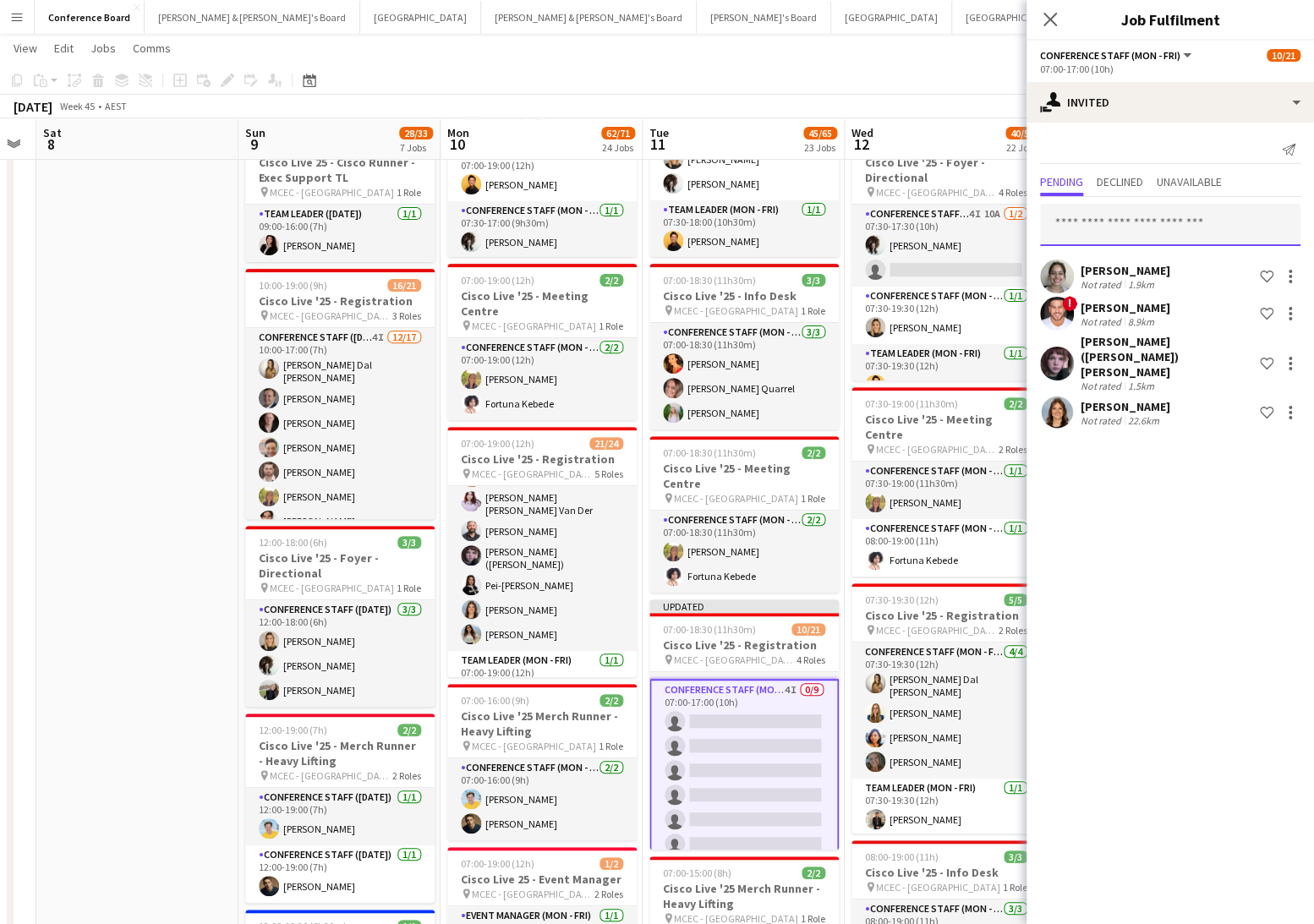
click at [1061, 220] on input "text" at bounding box center [1170, 224] width 260 height 42
type input "***"
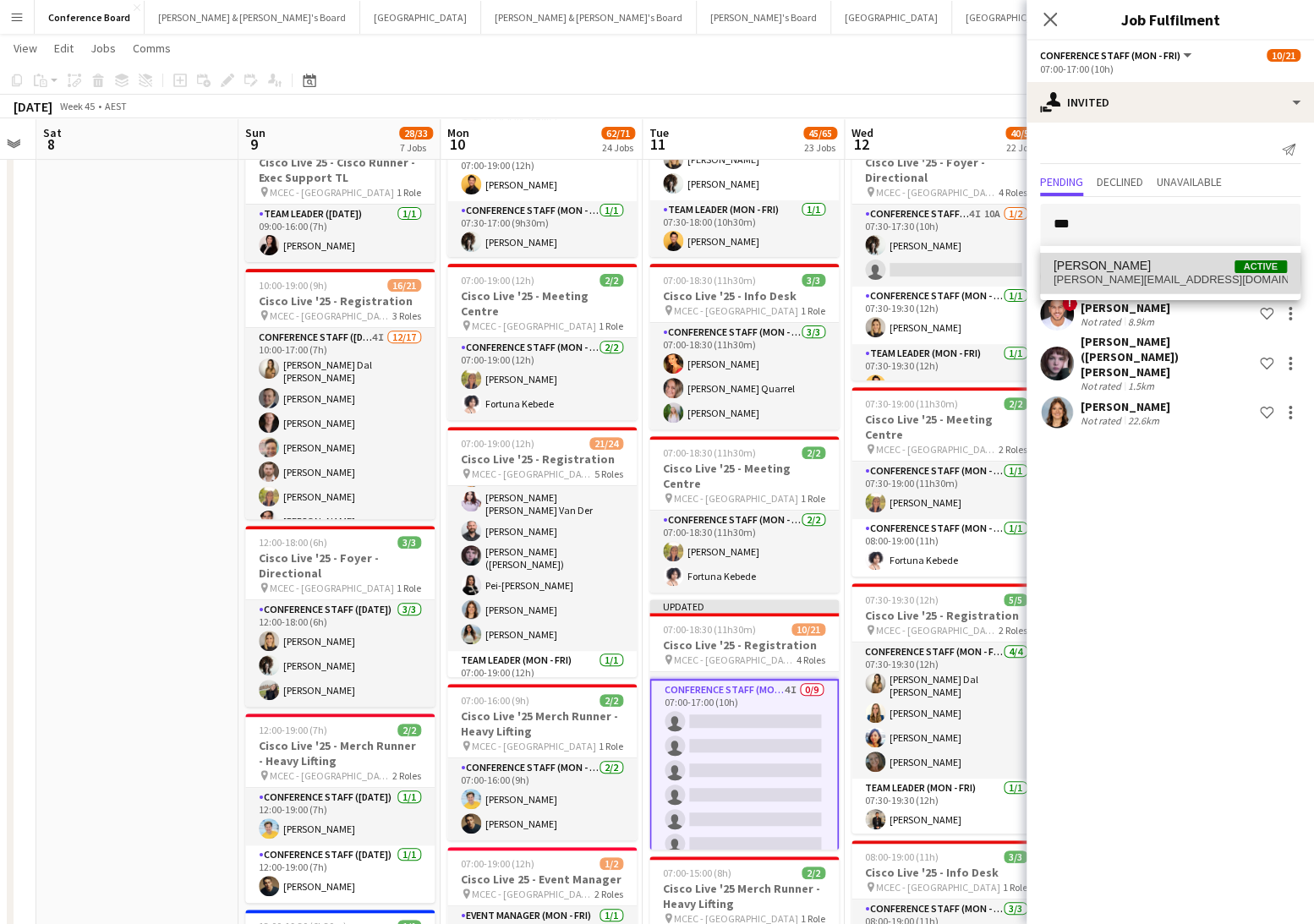
click at [1092, 271] on span "[PERSON_NAME]" at bounding box center [1102, 266] width 97 height 14
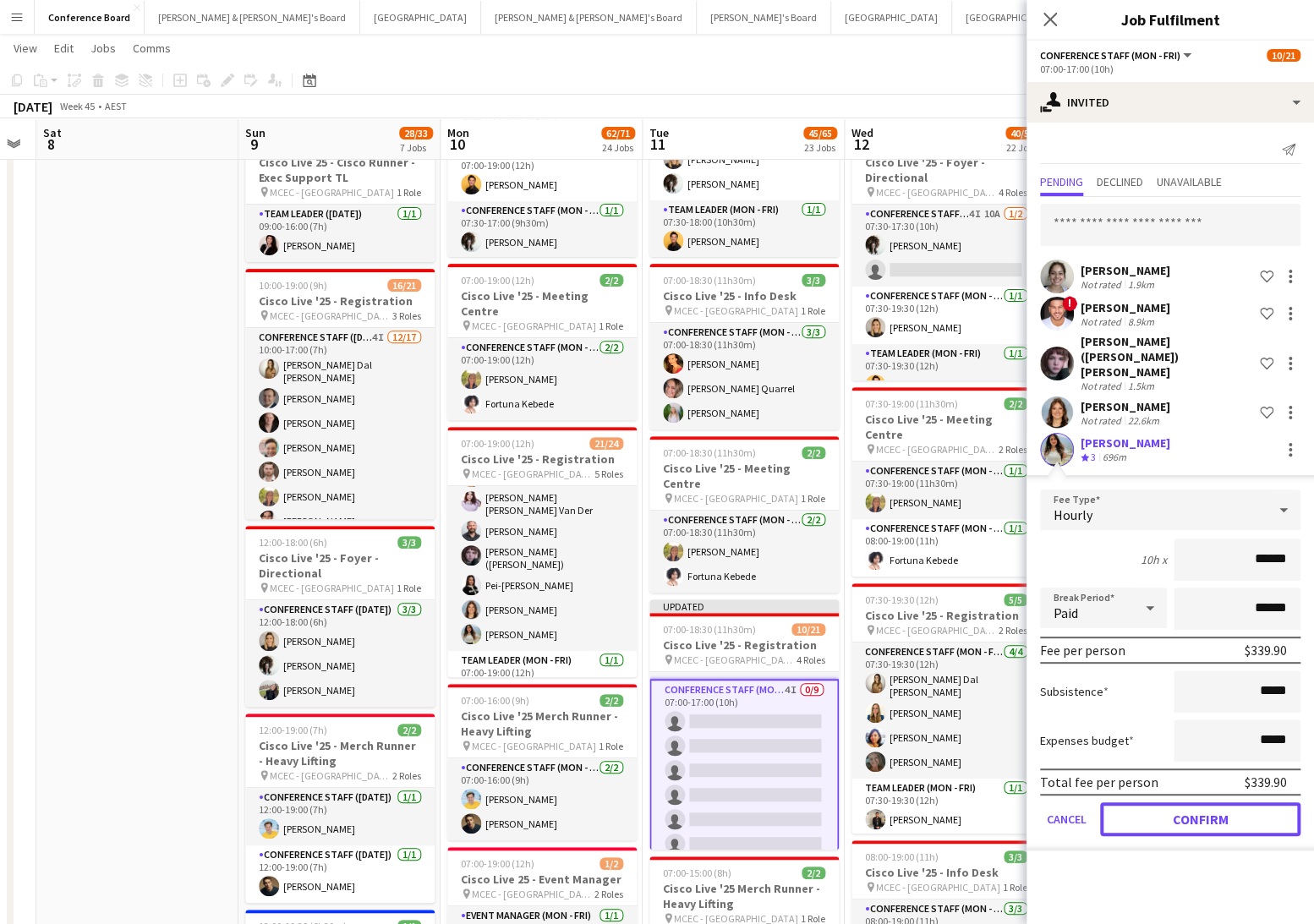
drag, startPoint x: 1210, startPoint y: 788, endPoint x: 1206, endPoint y: 771, distance: 17.5
click at [1209, 803] on button "Confirm" at bounding box center [1199, 820] width 200 height 34
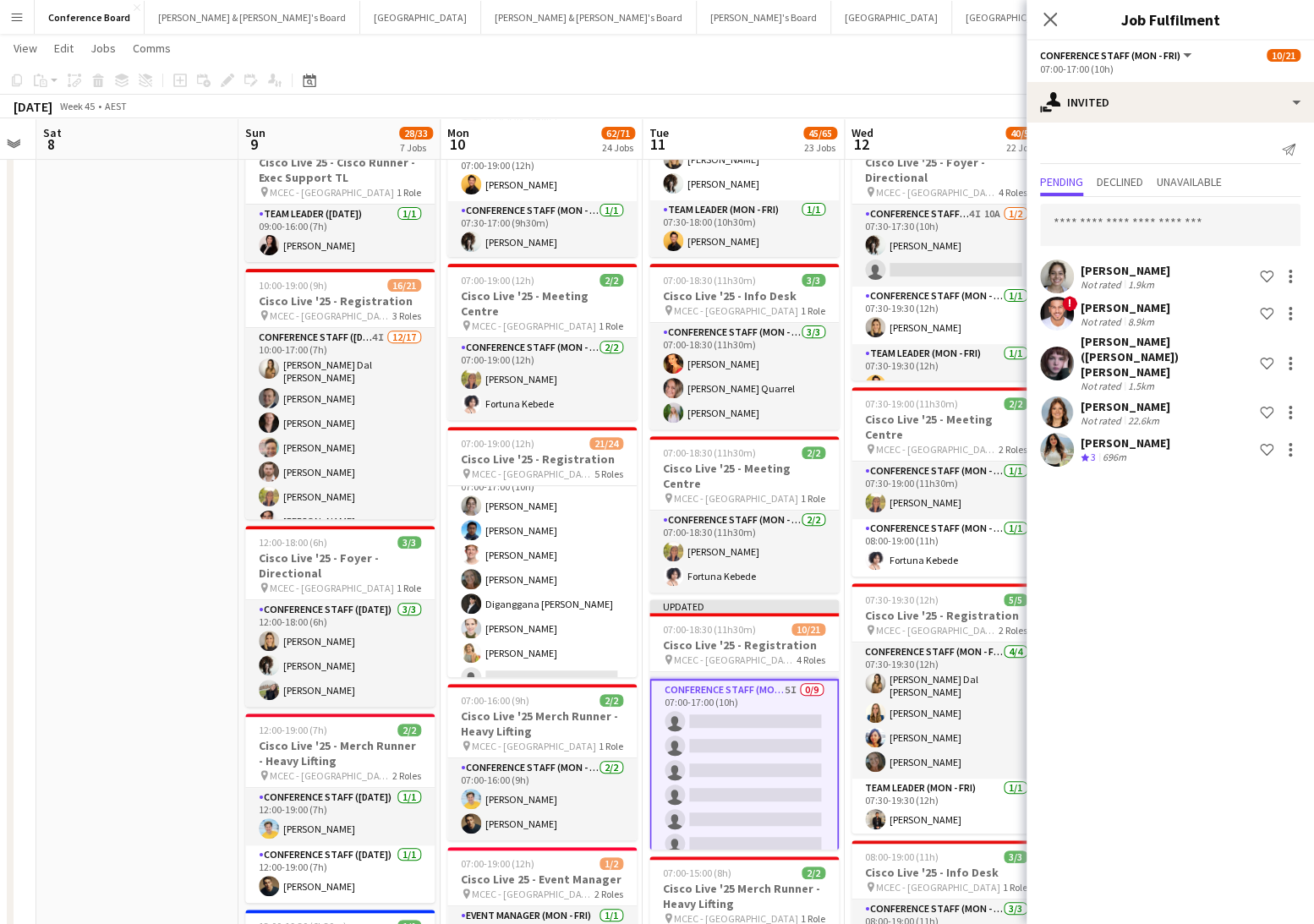
scroll to position [132, 0]
click at [1066, 229] on input "text" at bounding box center [1170, 224] width 260 height 42
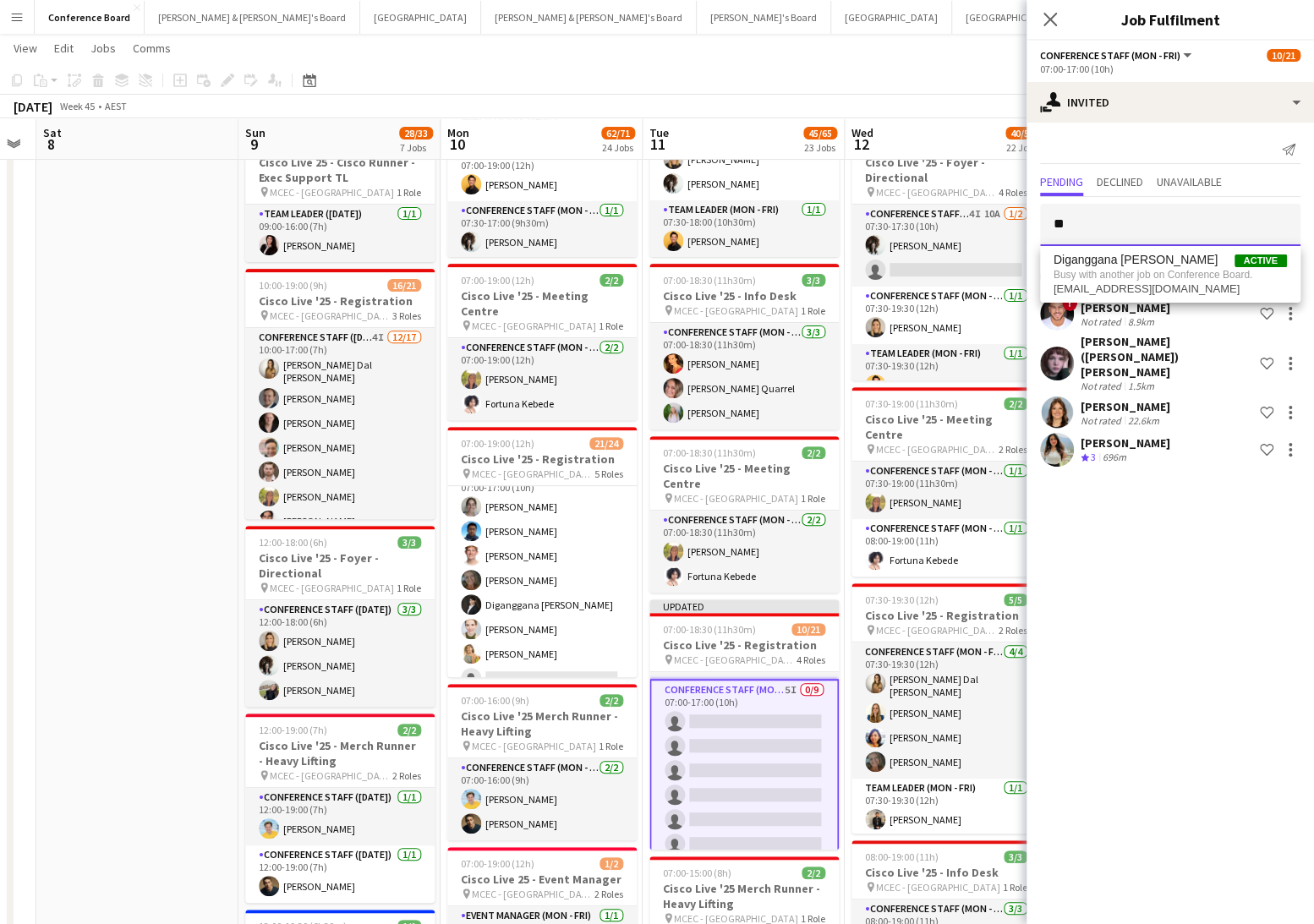
type input "*"
type input "*******"
click at [1105, 284] on span "[EMAIL_ADDRESS][DOMAIN_NAME]" at bounding box center [1170, 279] width 233 height 13
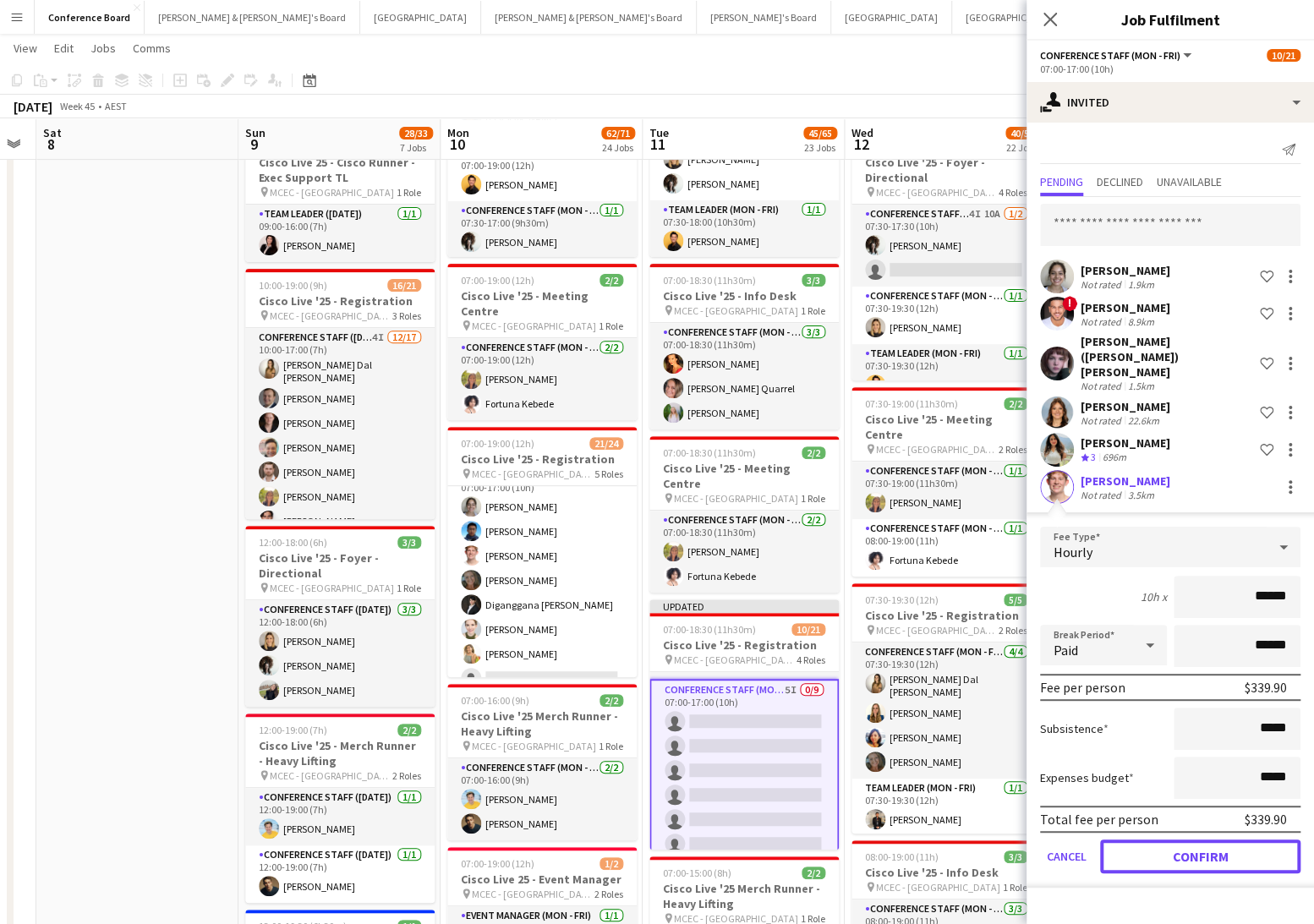
drag, startPoint x: 1181, startPoint y: 826, endPoint x: 1170, endPoint y: 804, distance: 24.6
click at [1180, 840] on button "Confirm" at bounding box center [1199, 857] width 200 height 34
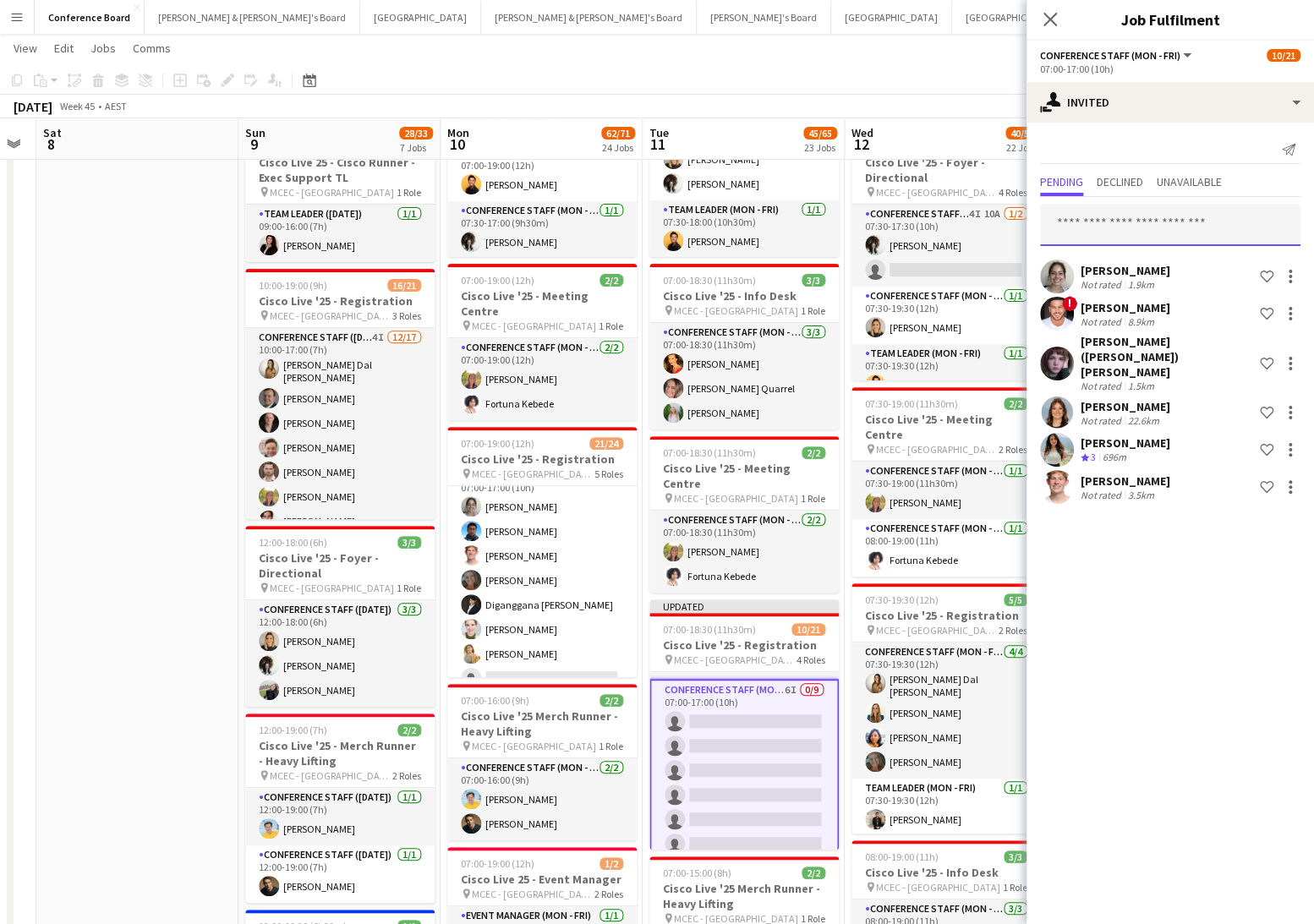
click at [1092, 229] on input "text" at bounding box center [1170, 224] width 260 height 42
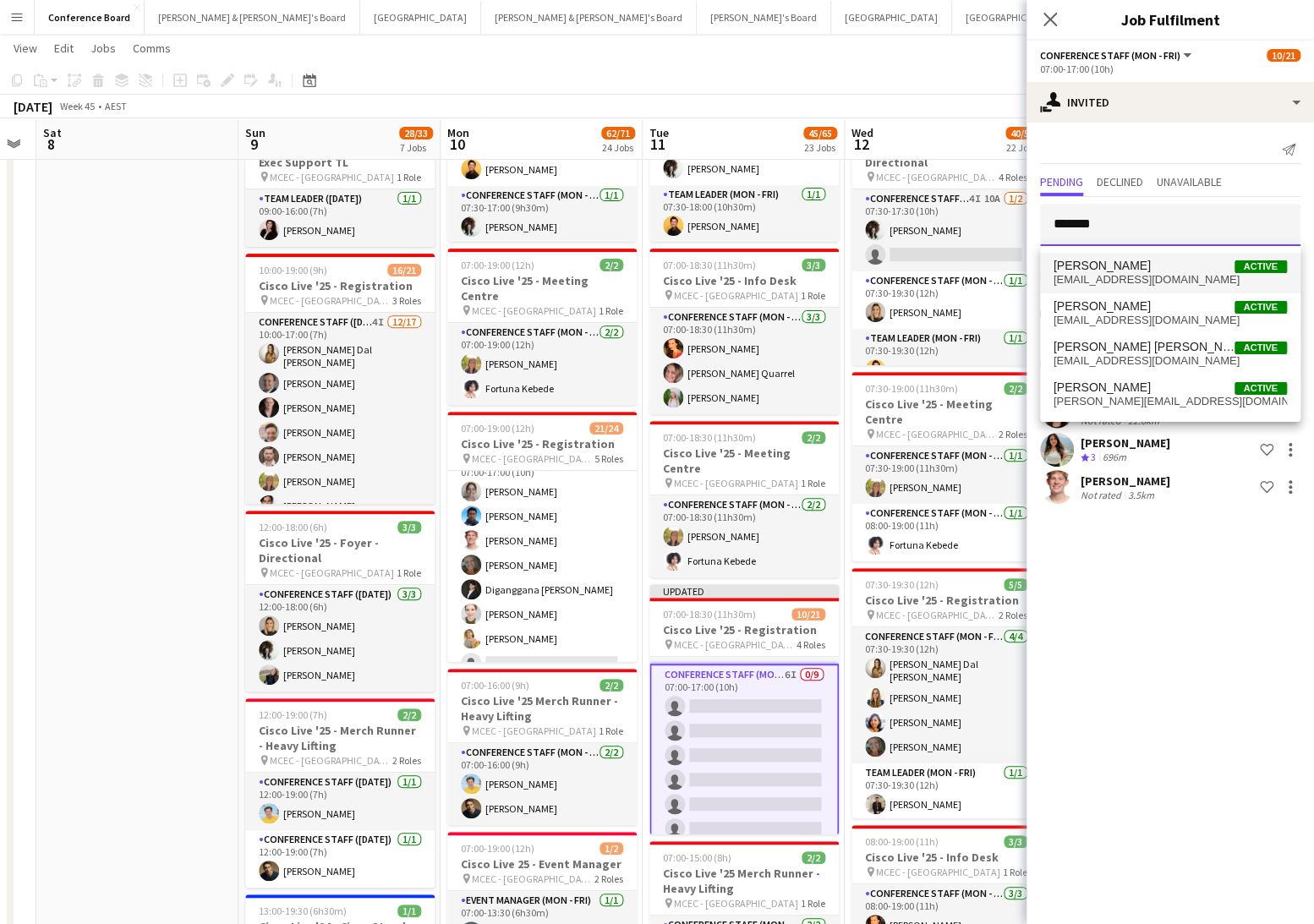
type input "*******"
click at [1101, 274] on span "williamtioe2@gmail.com" at bounding box center [1170, 279] width 233 height 13
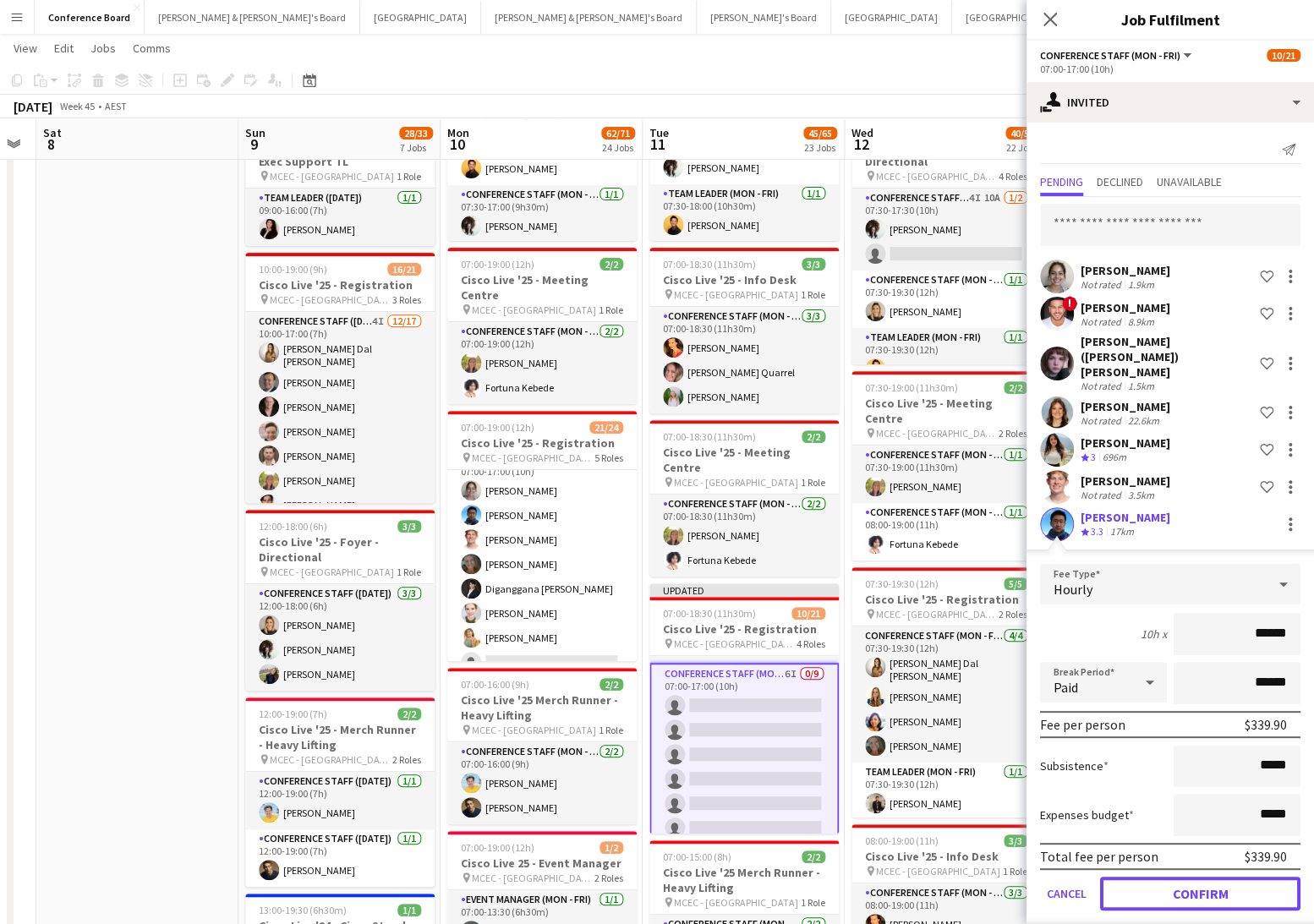
drag, startPoint x: 1180, startPoint y: 865, endPoint x: 1178, endPoint y: 855, distance: 10.2
click at [1180, 877] on button "Confirm" at bounding box center [1199, 894] width 200 height 34
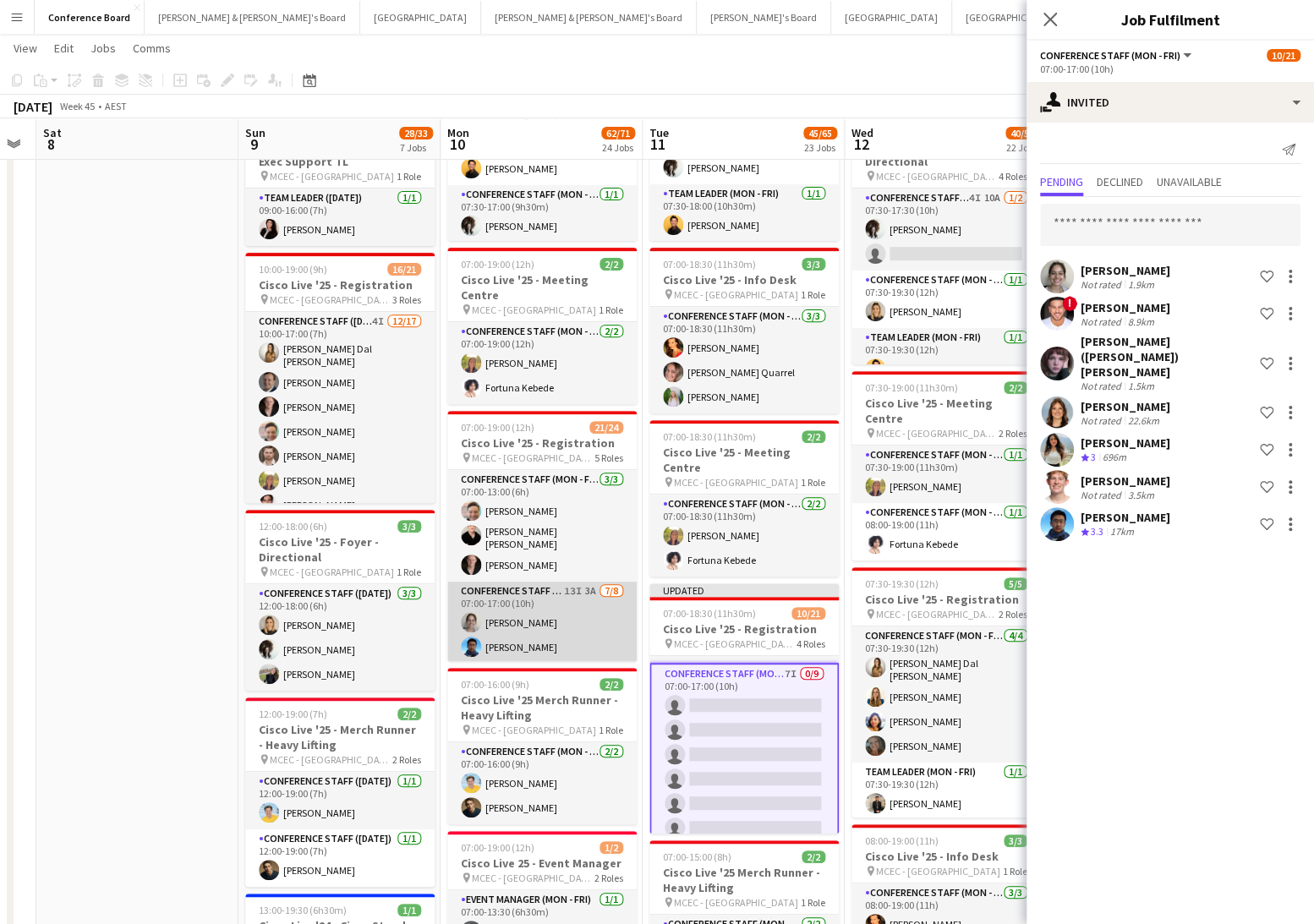
scroll to position [0, 0]
click at [956, 98] on div "[DATE] Week 45 • AEST Publish 1 job Revert 1 job" at bounding box center [657, 107] width 1314 height 23
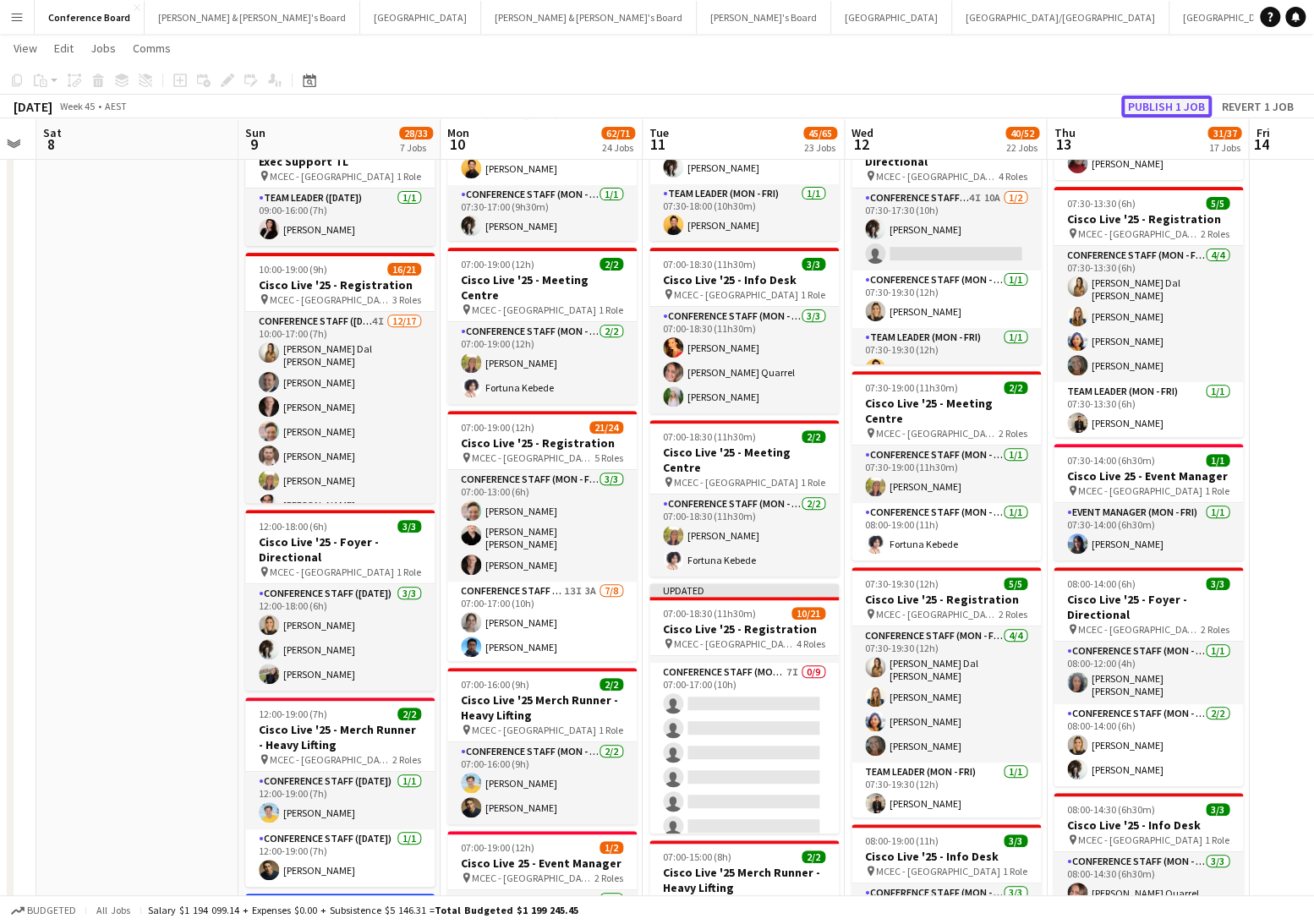
click at [1169, 105] on button "Publish 1 job" at bounding box center [1166, 107] width 91 height 22
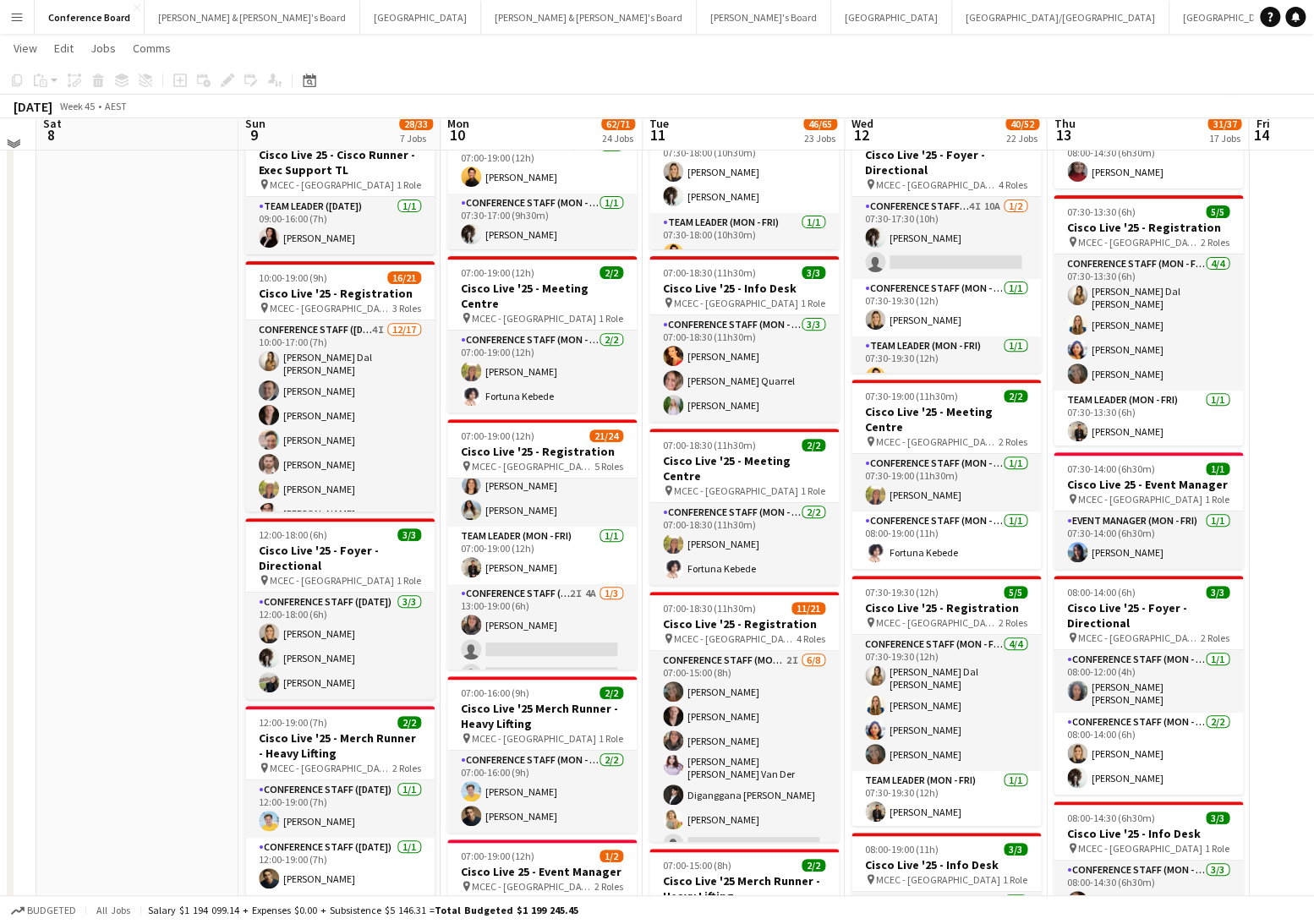
scroll to position [211, 0]
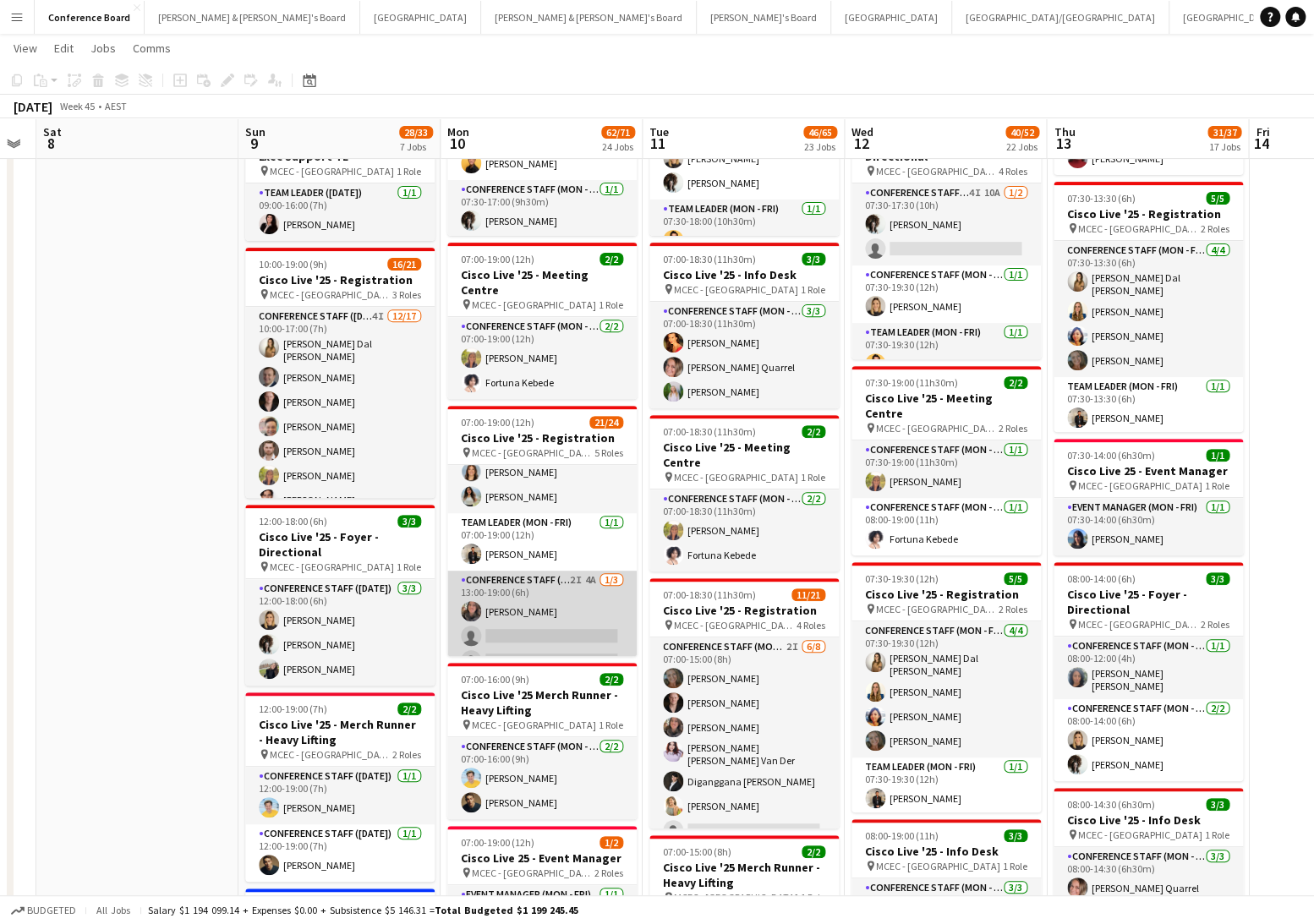
click at [544, 590] on app-card-role "Conference Staff (Mon - Fri) 2I 4A [DATE] 13:00-19:00 (6h) [PERSON_NAME] single…" at bounding box center [542, 623] width 189 height 107
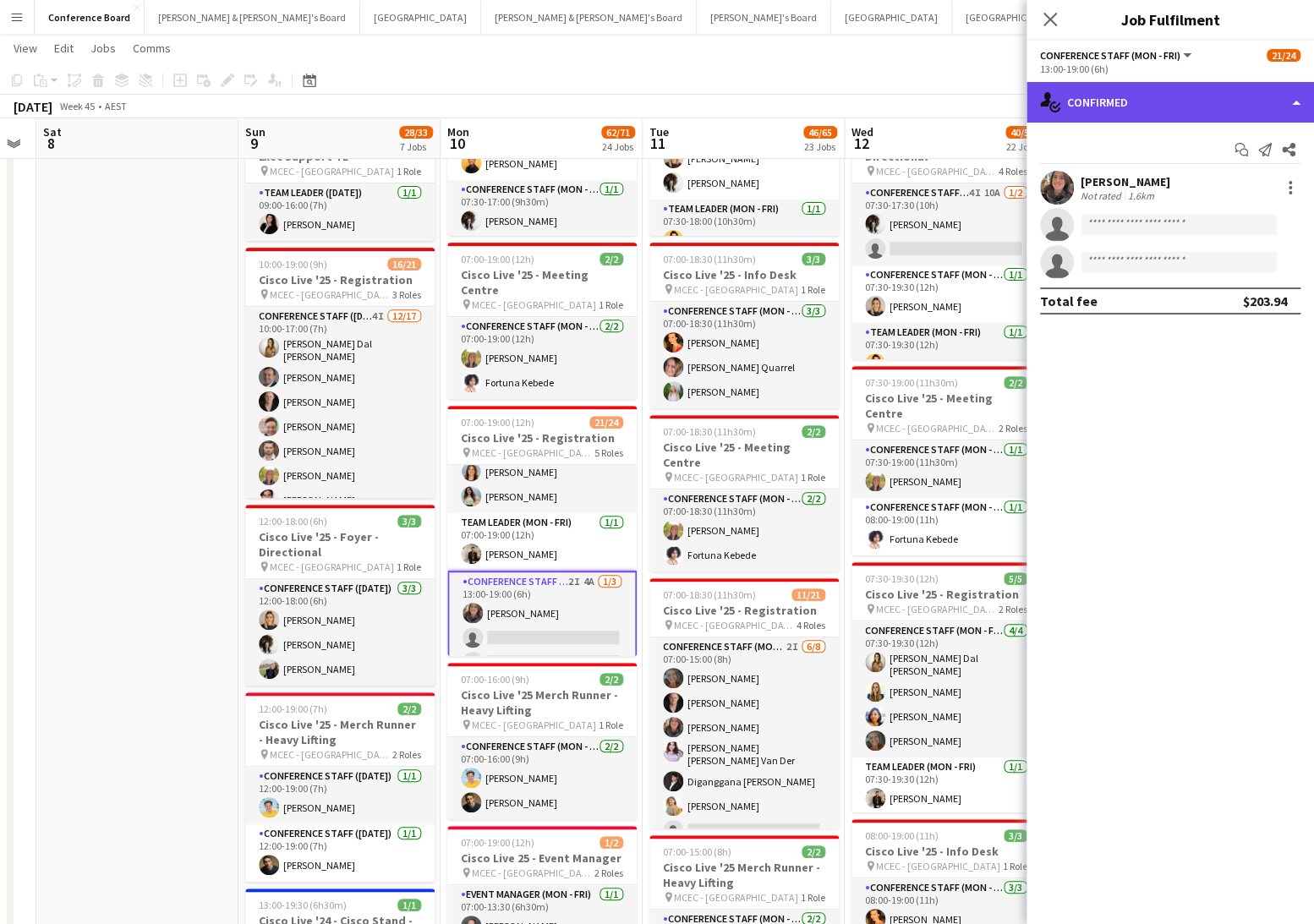
click at [1144, 111] on div "single-neutral-actions-check-2 Confirmed" at bounding box center [1170, 101] width 288 height 40
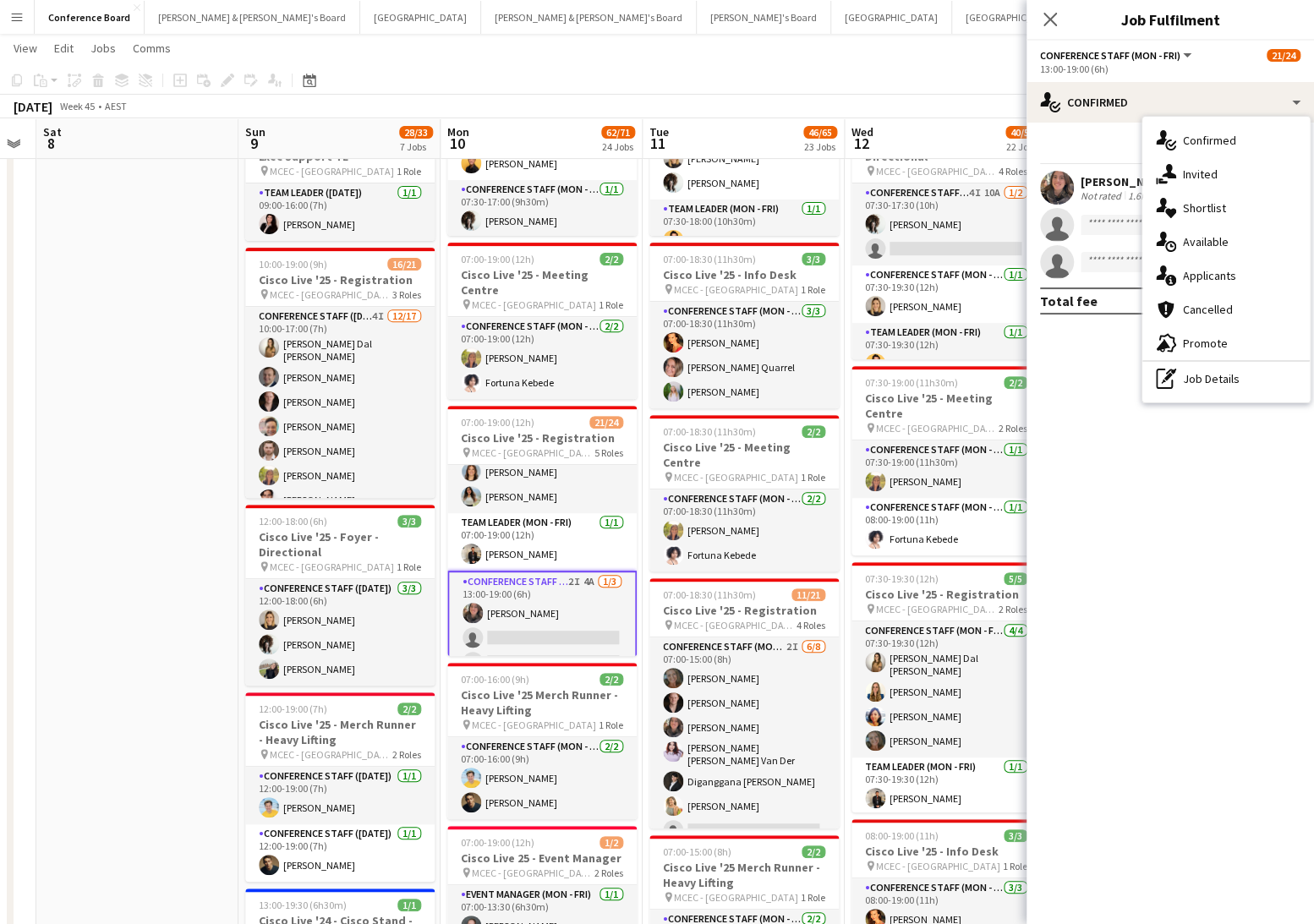
click at [1207, 278] on span "Applicants" at bounding box center [1209, 275] width 53 height 15
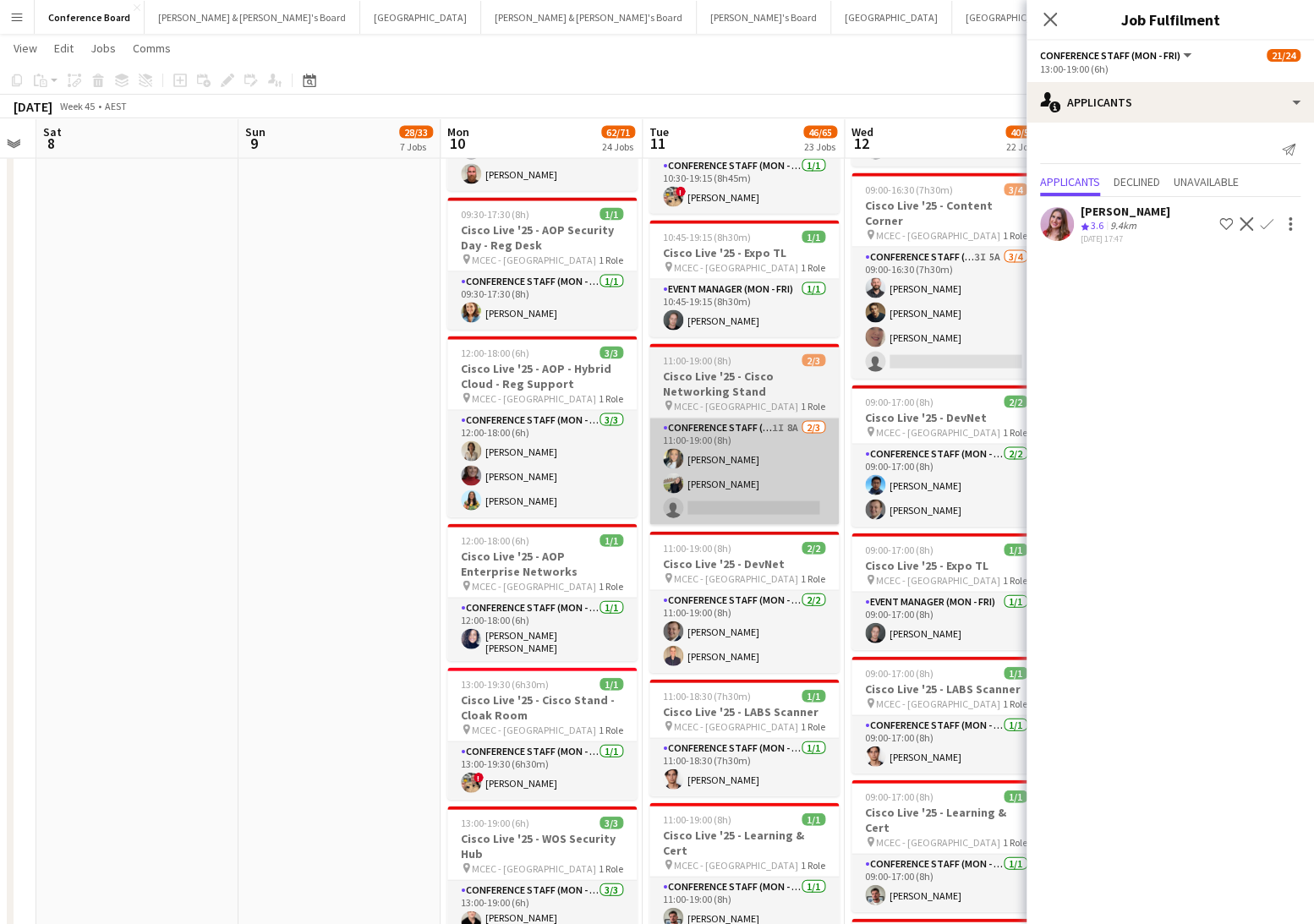
scroll to position [1817, 0]
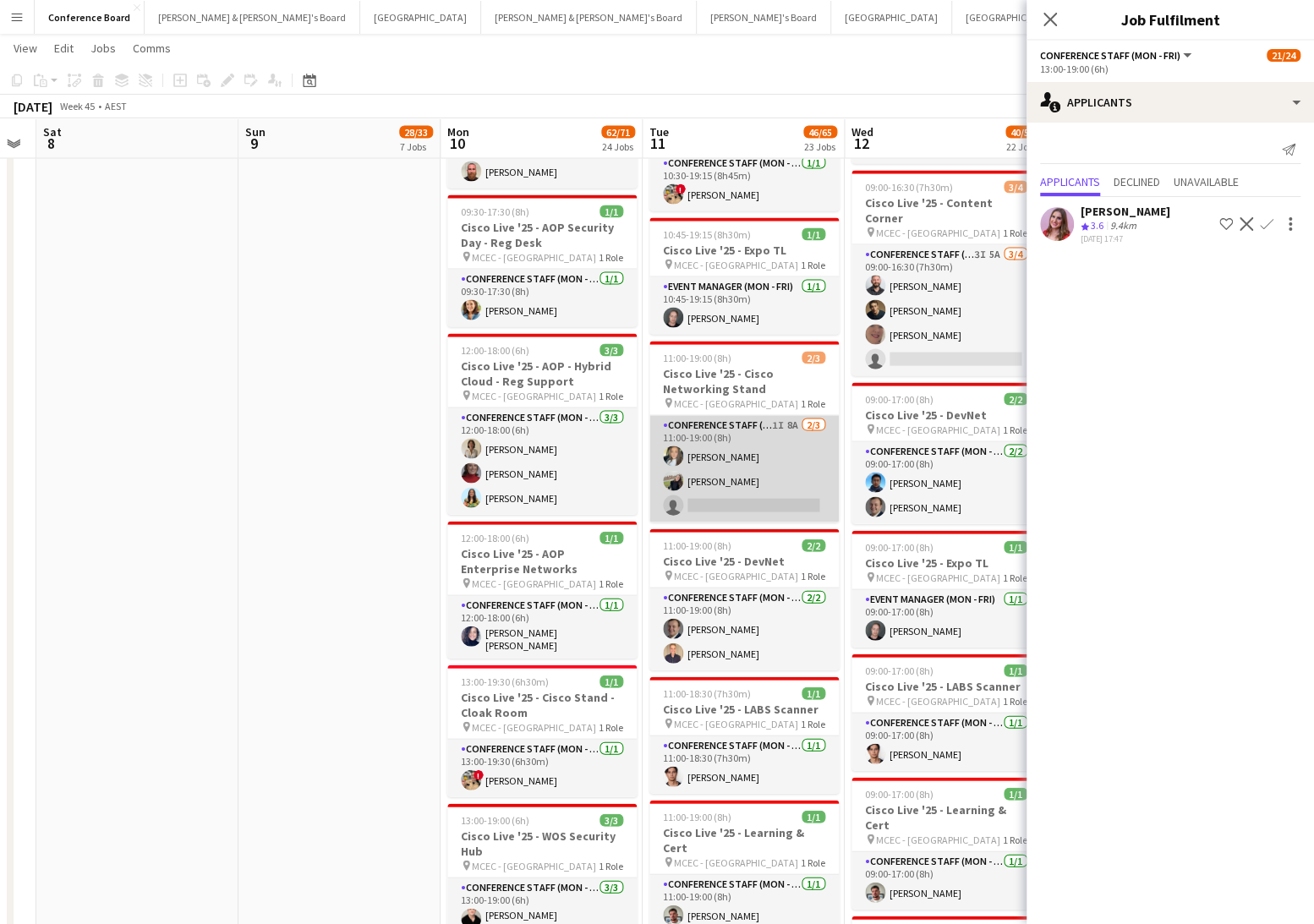
click at [747, 458] on app-card-role "Conference Staff (Mon - Fri) 1I 8A 2/3 11:00-19:00 (8h) alanna ibrahim Aoife Tu…" at bounding box center [744, 469] width 189 height 107
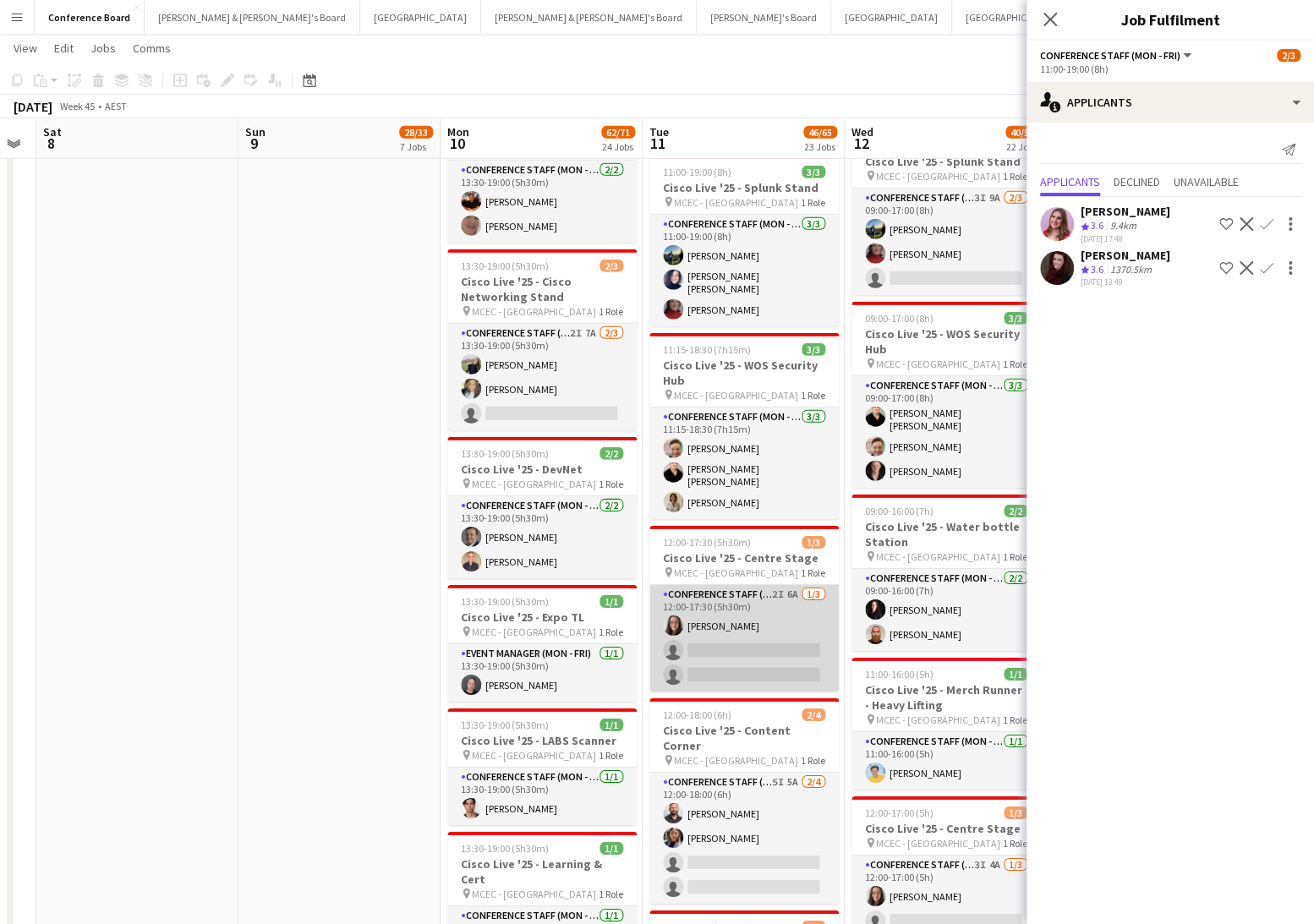
scroll to position [2731, 0]
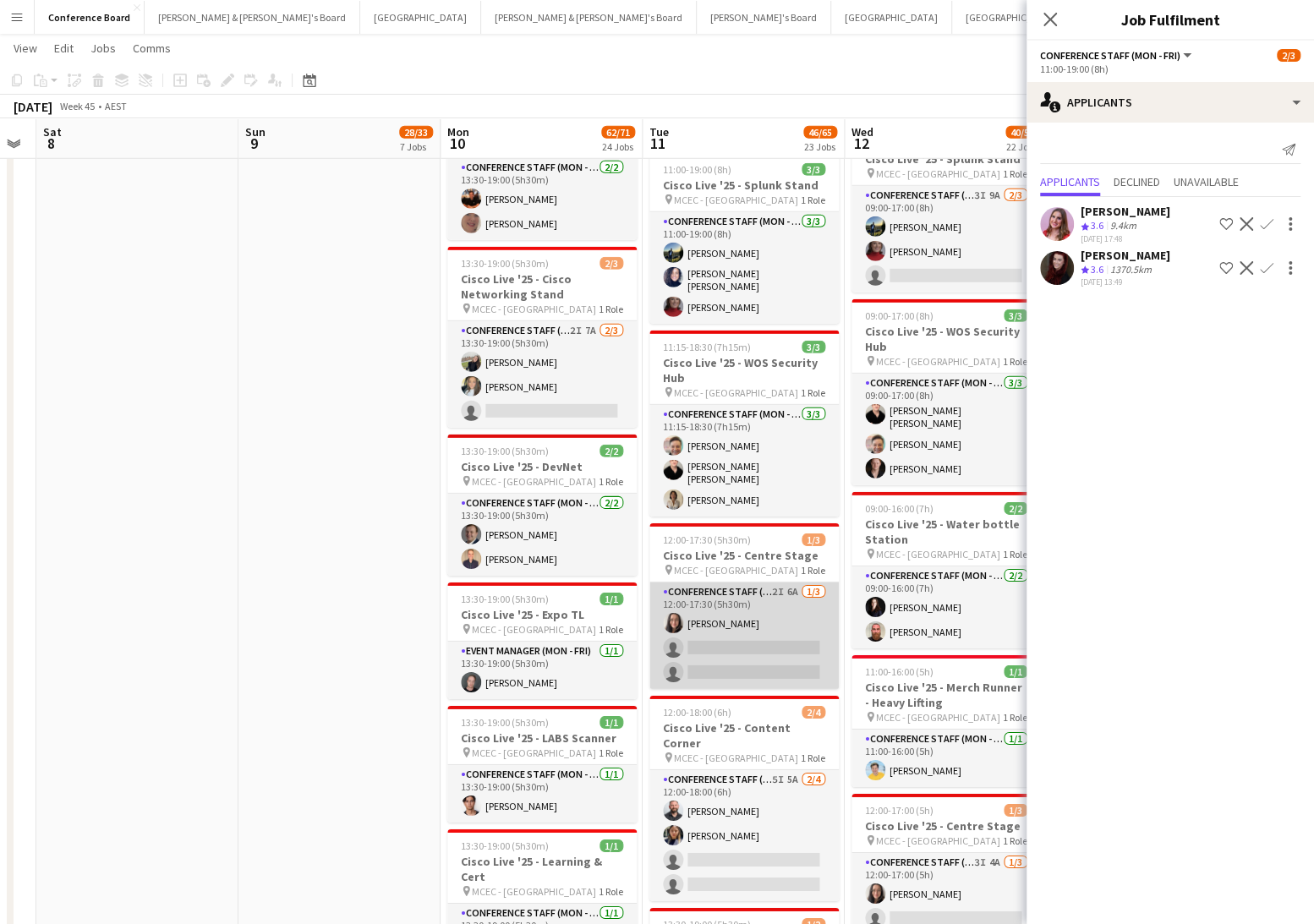
click at [768, 596] on app-card-role "Conference Staff (Mon - Fri) 2I 6A 1/3 12:00-17:30 (5h30m) Danielle Pollard sin…" at bounding box center [744, 636] width 189 height 107
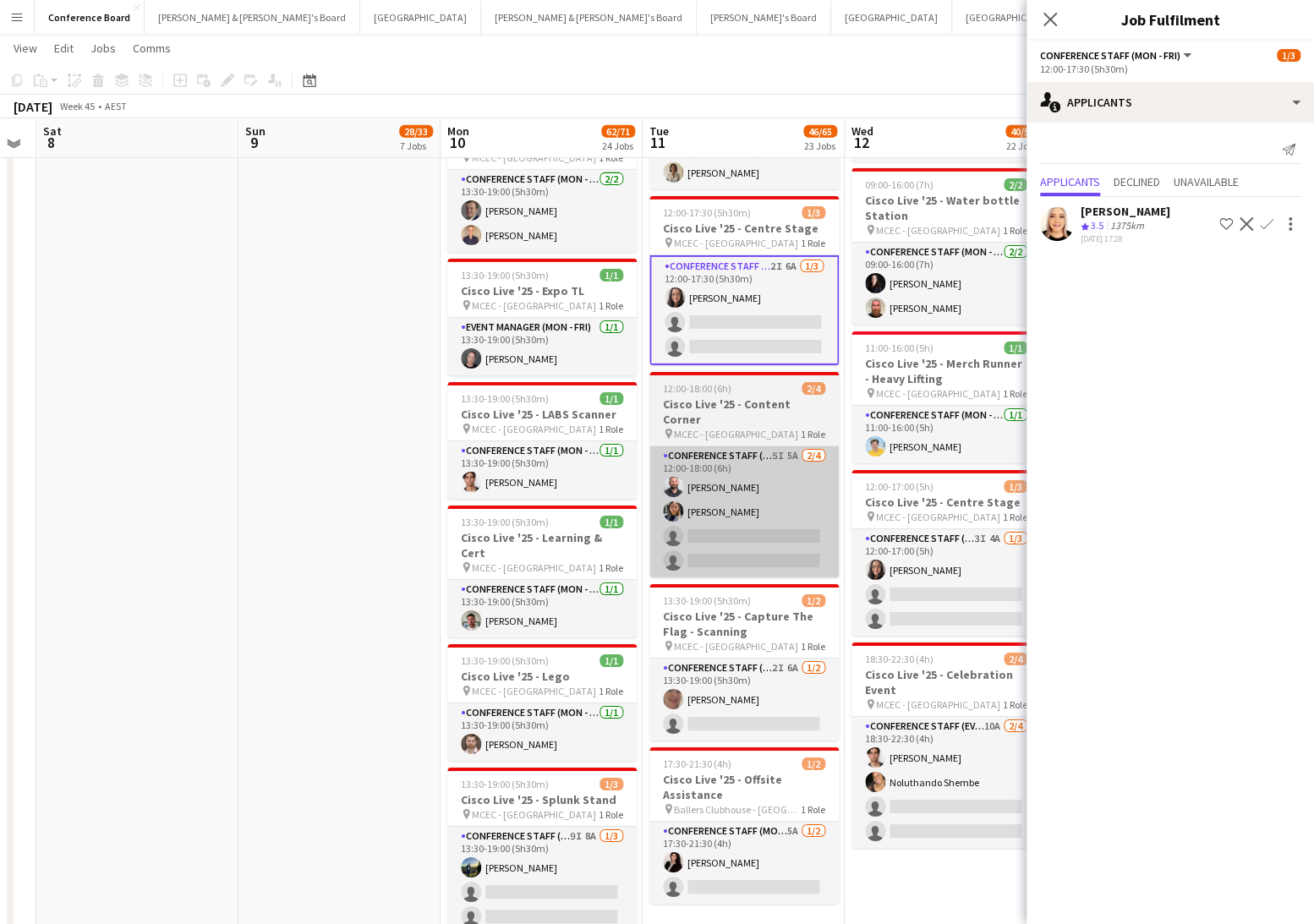
scroll to position [3062, 0]
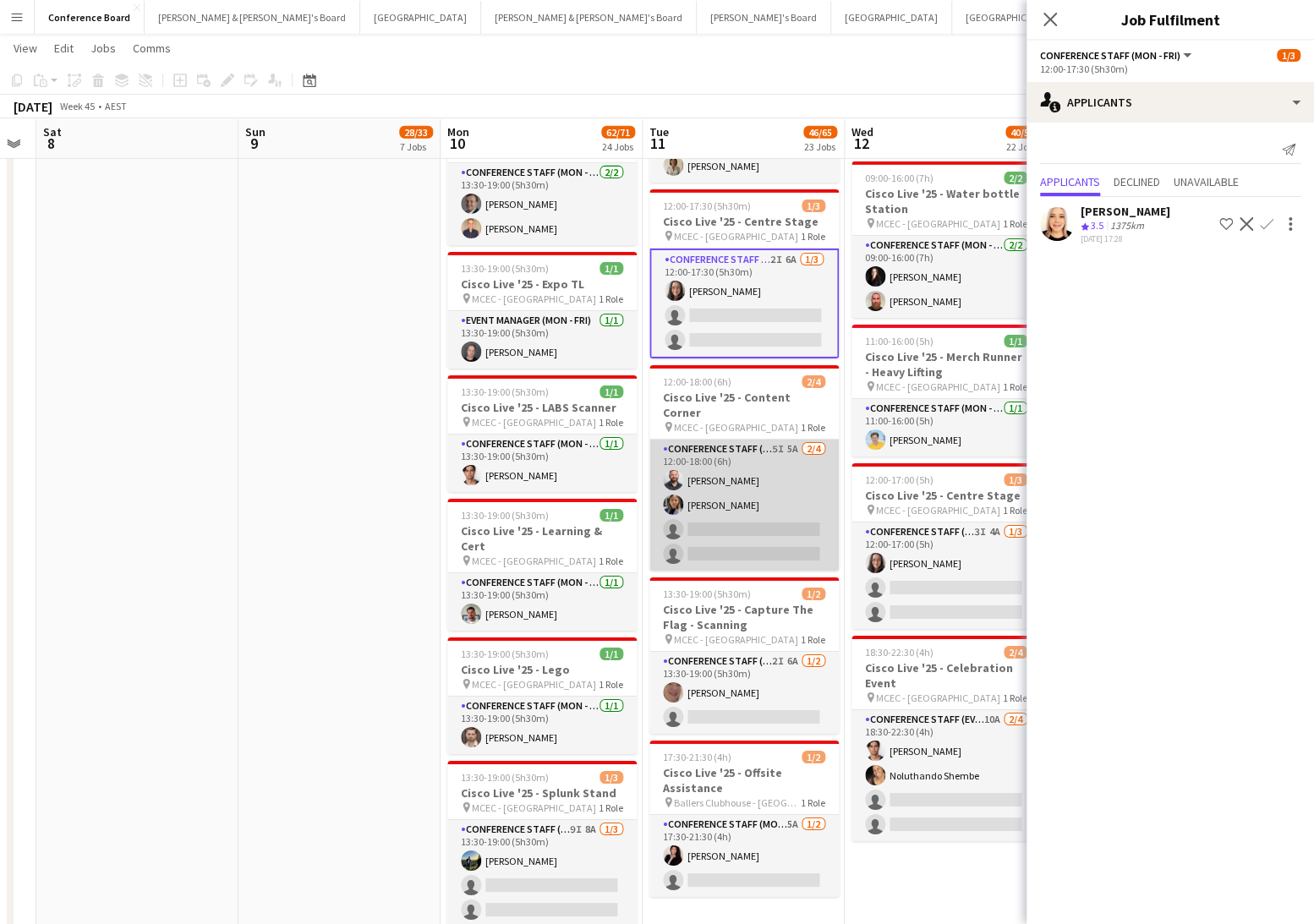
click at [745, 469] on app-card-role "Conference Staff (Mon - Fri) 5I 5A 2/4 12:00-18:00 (6h) John Lopes Nandita Gupt…" at bounding box center [744, 505] width 189 height 131
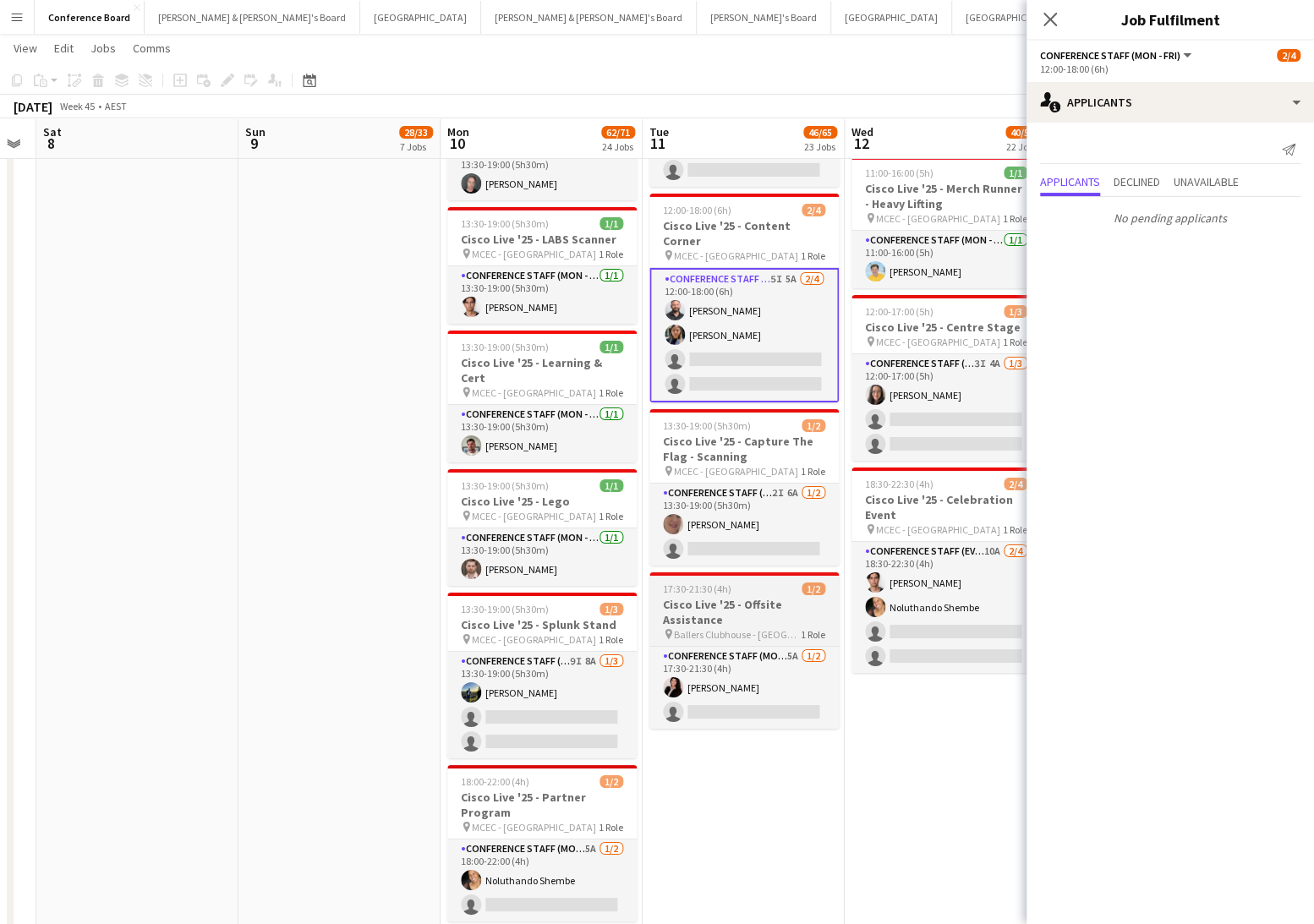
scroll to position [3230, 0]
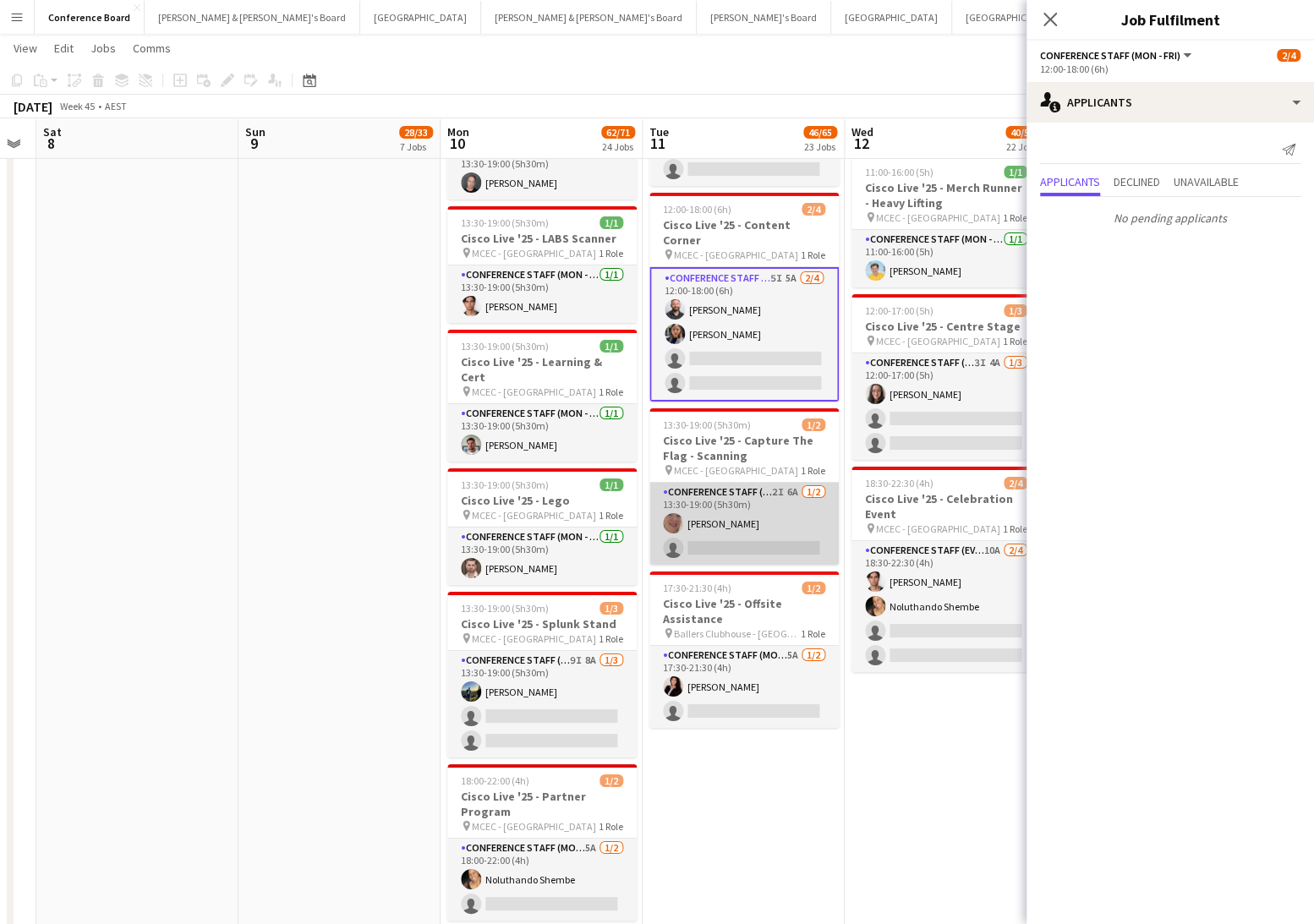
click at [756, 498] on app-card-role "Conference Staff (Mon - Fri) 2I 6A 1/2 13:30-19:00 (5h30m) Kathy Del porto sing…" at bounding box center [744, 523] width 189 height 82
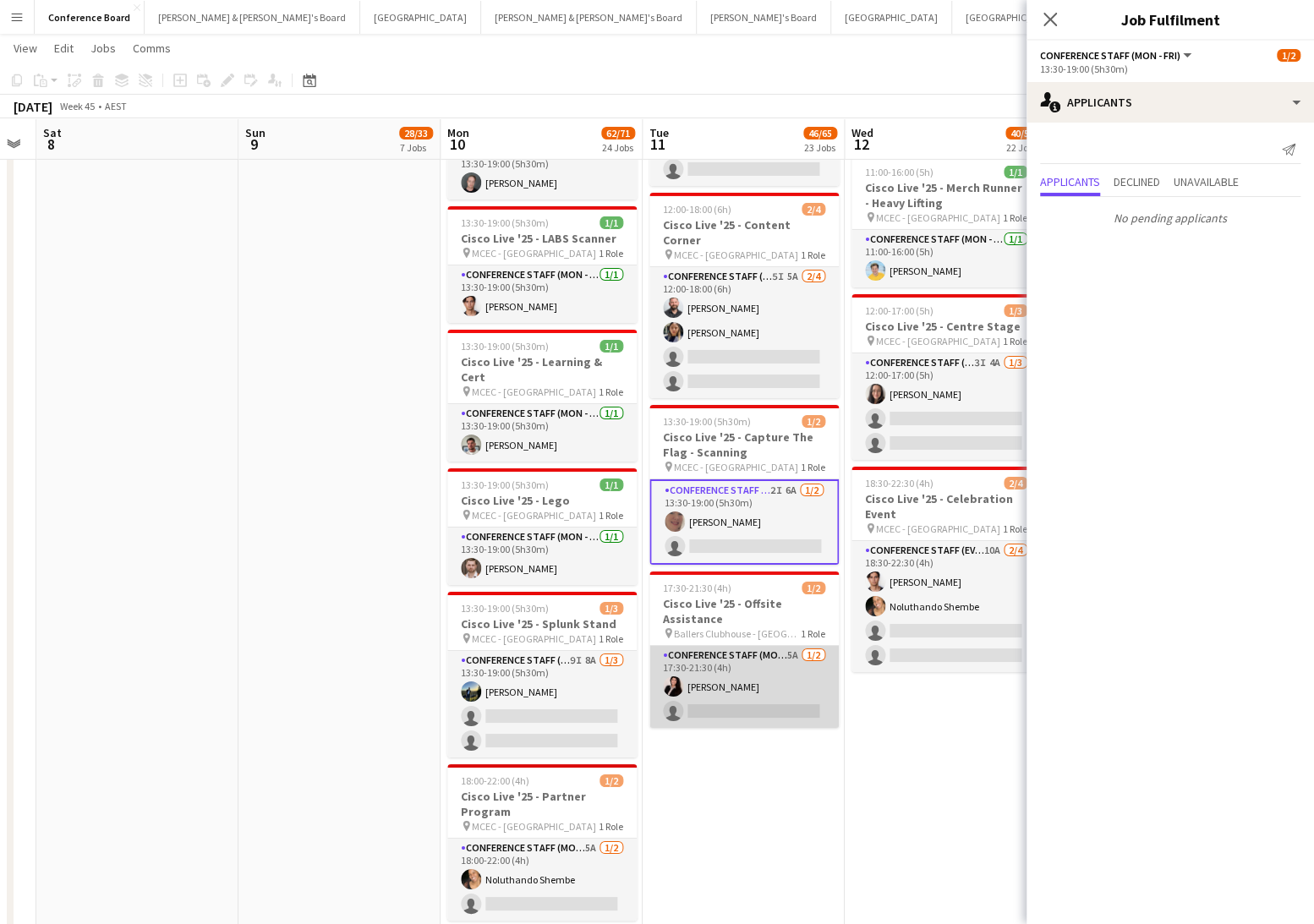
click at [768, 646] on app-card-role "Conference Staff (Mon - Fri) 5A 1/2 17:30-21:30 (4h) Angie Osorio single-neutra…" at bounding box center [744, 686] width 189 height 82
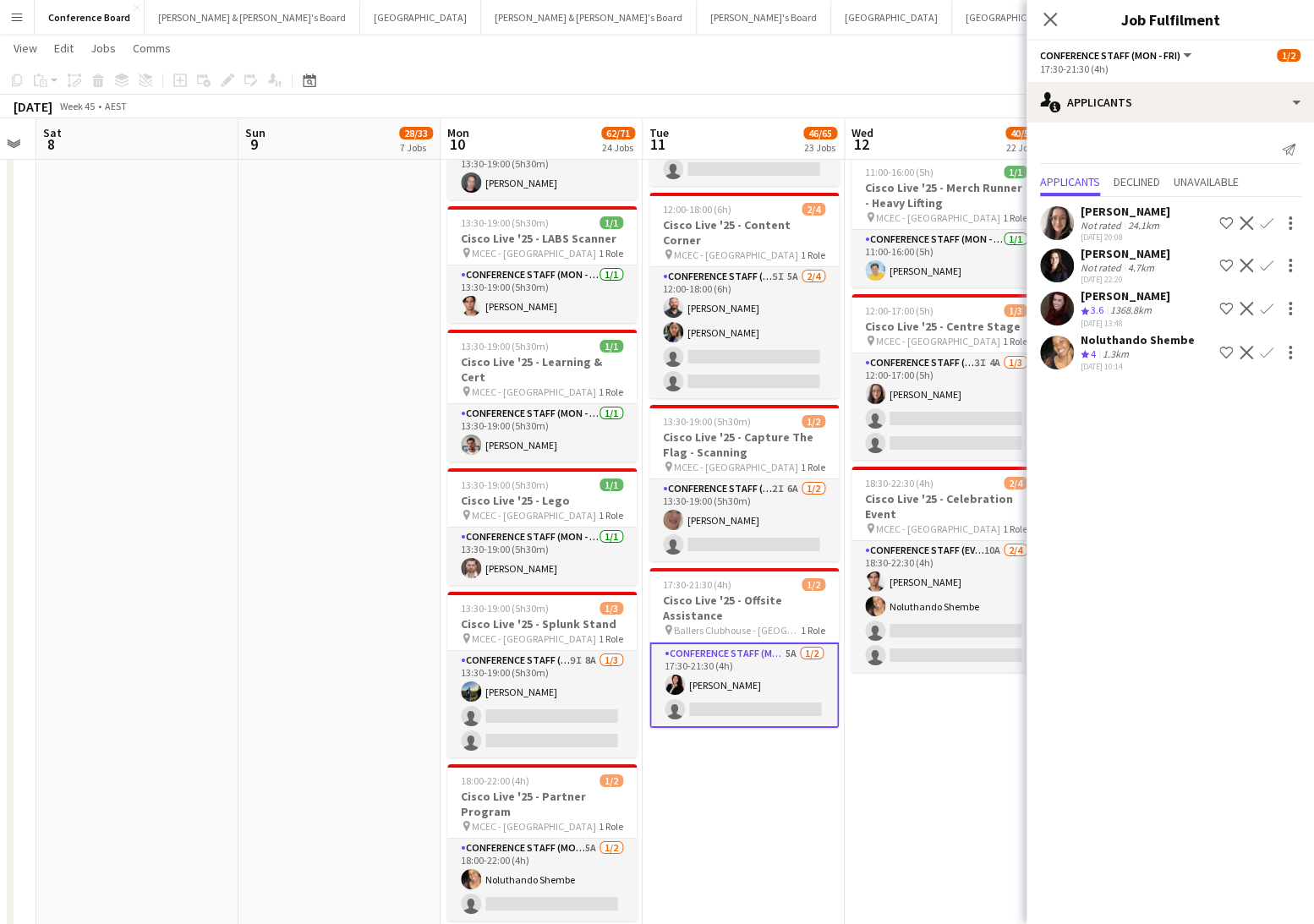
click at [1265, 350] on app-icon "Confirm" at bounding box center [1266, 353] width 13 height 13
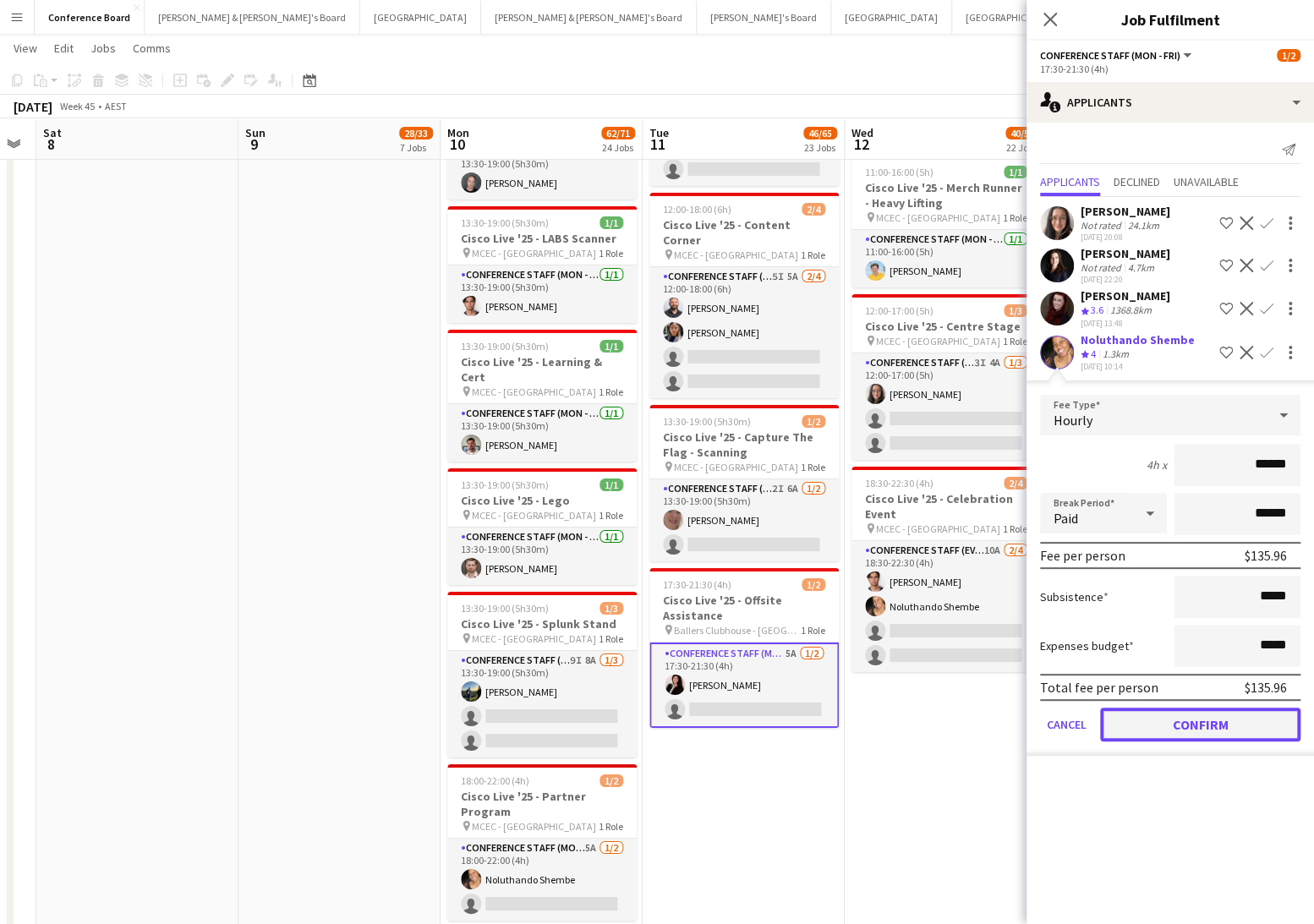
click at [1185, 713] on button "Confirm" at bounding box center [1199, 725] width 200 height 34
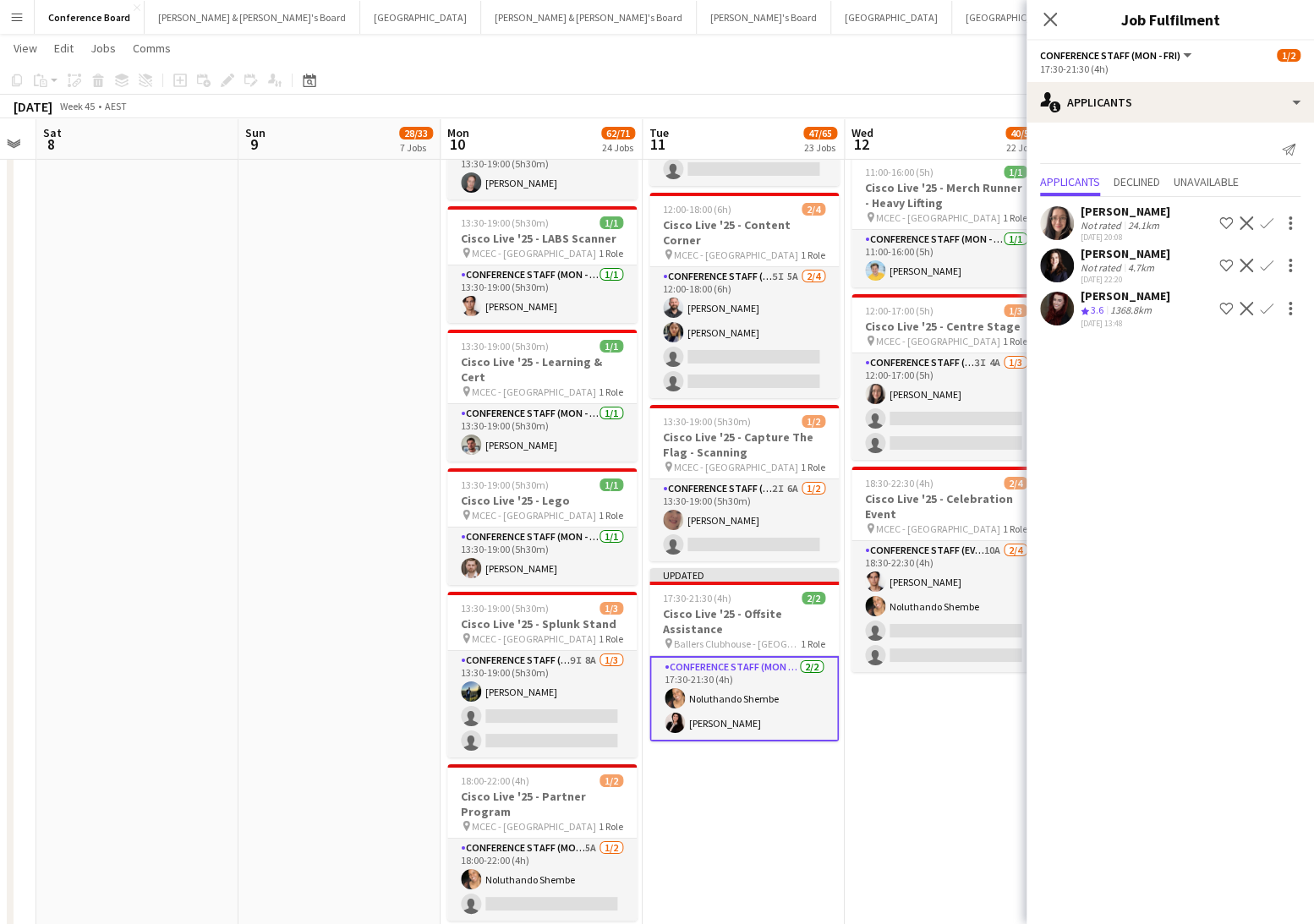
drag, startPoint x: 977, startPoint y: 701, endPoint x: 954, endPoint y: 687, distance: 26.9
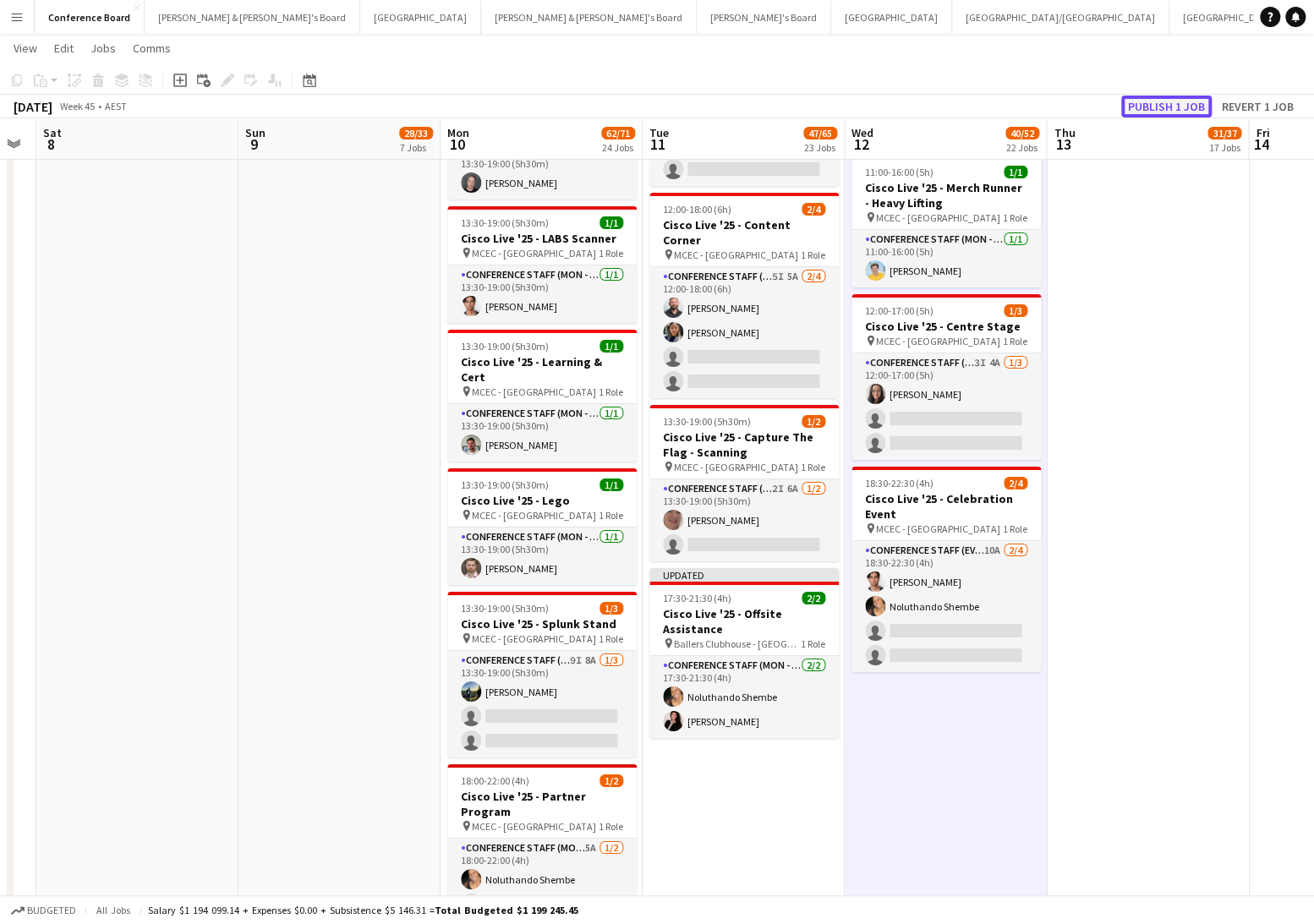
click at [1156, 110] on button "Publish 1 job" at bounding box center [1166, 107] width 91 height 22
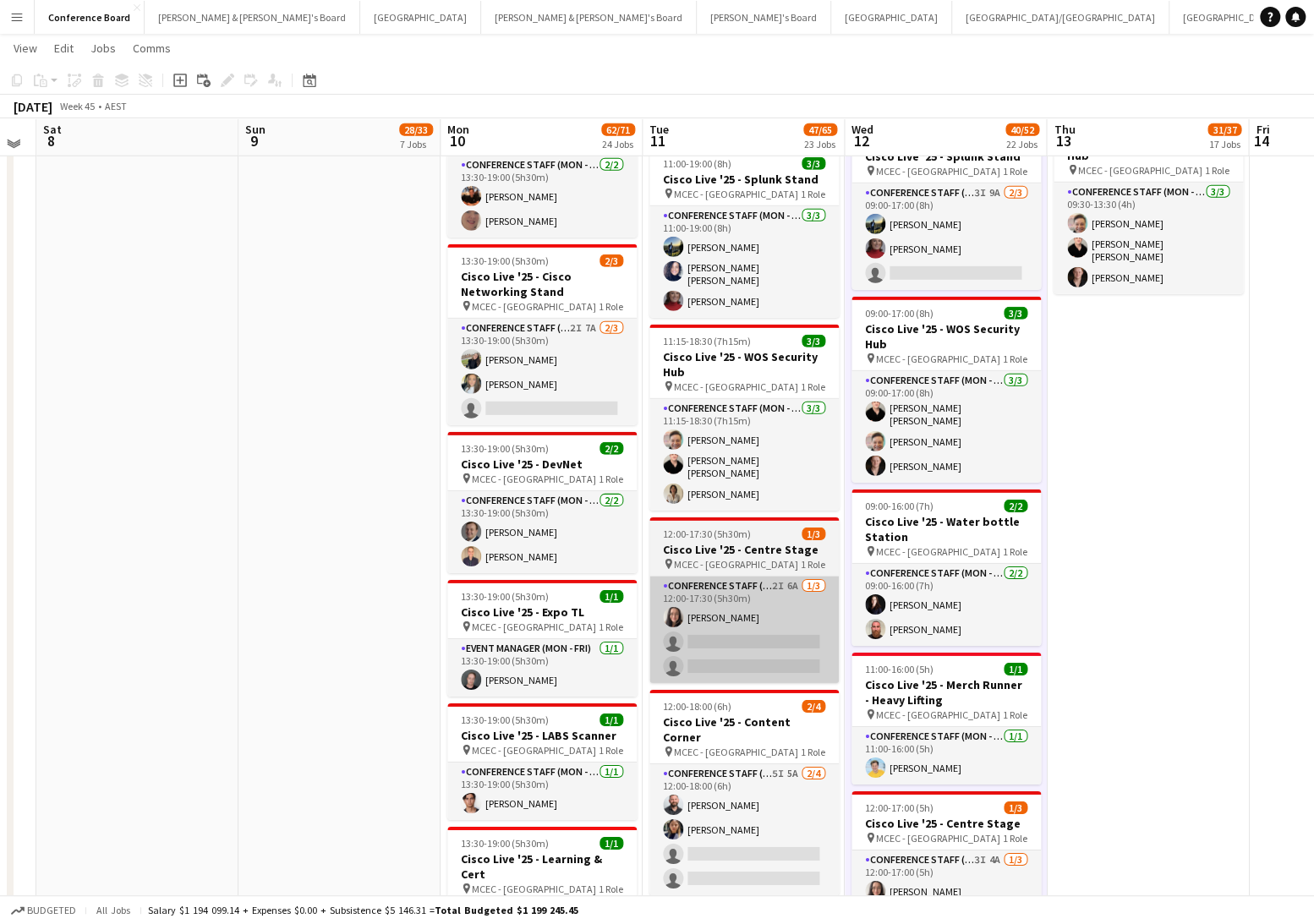
scroll to position [2727, 0]
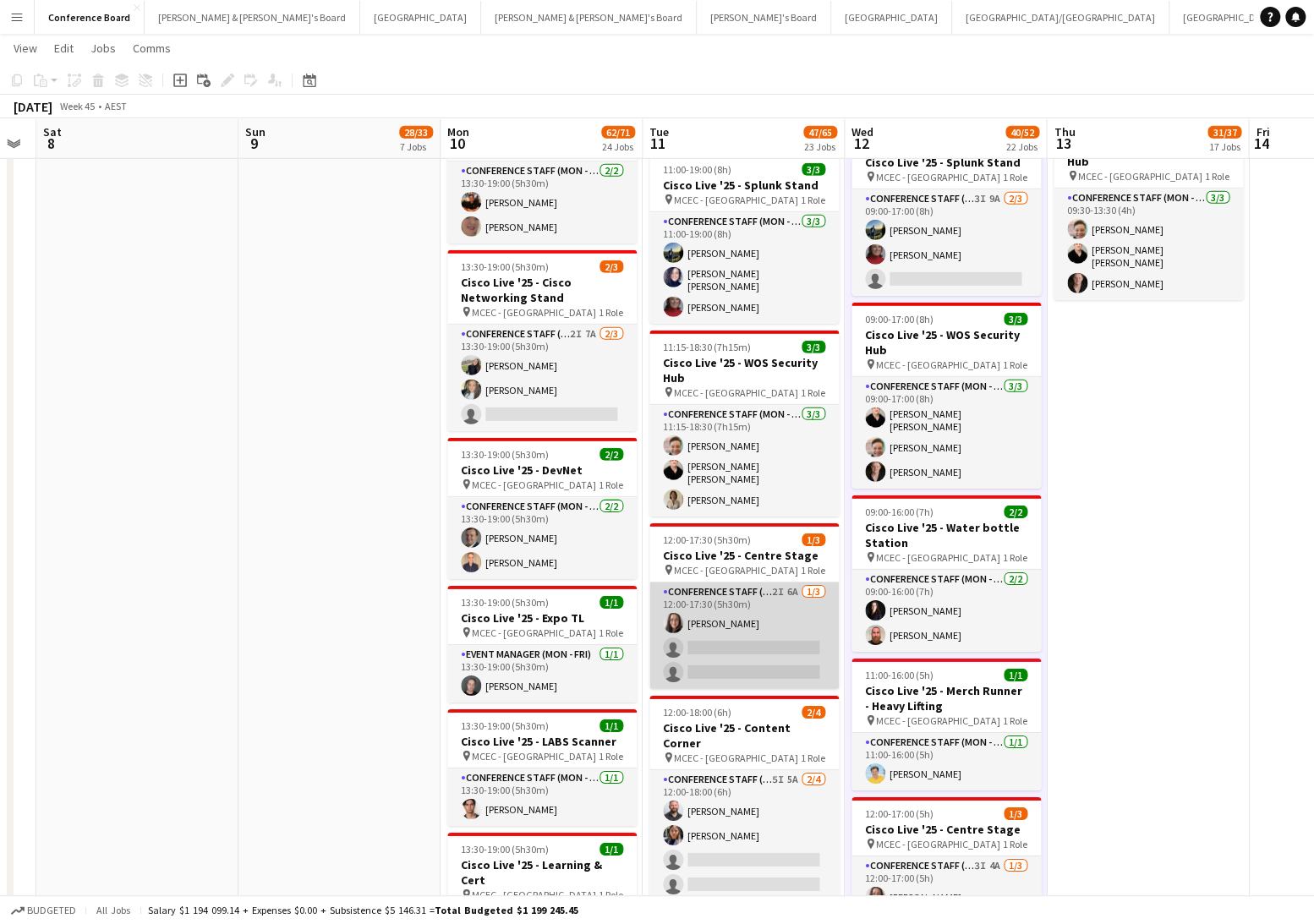
click at [753, 583] on app-card-role "Conference Staff (Mon - Fri) 2I 6A 1/3 12:00-17:30 (5h30m) Danielle Pollard sin…" at bounding box center [744, 636] width 189 height 107
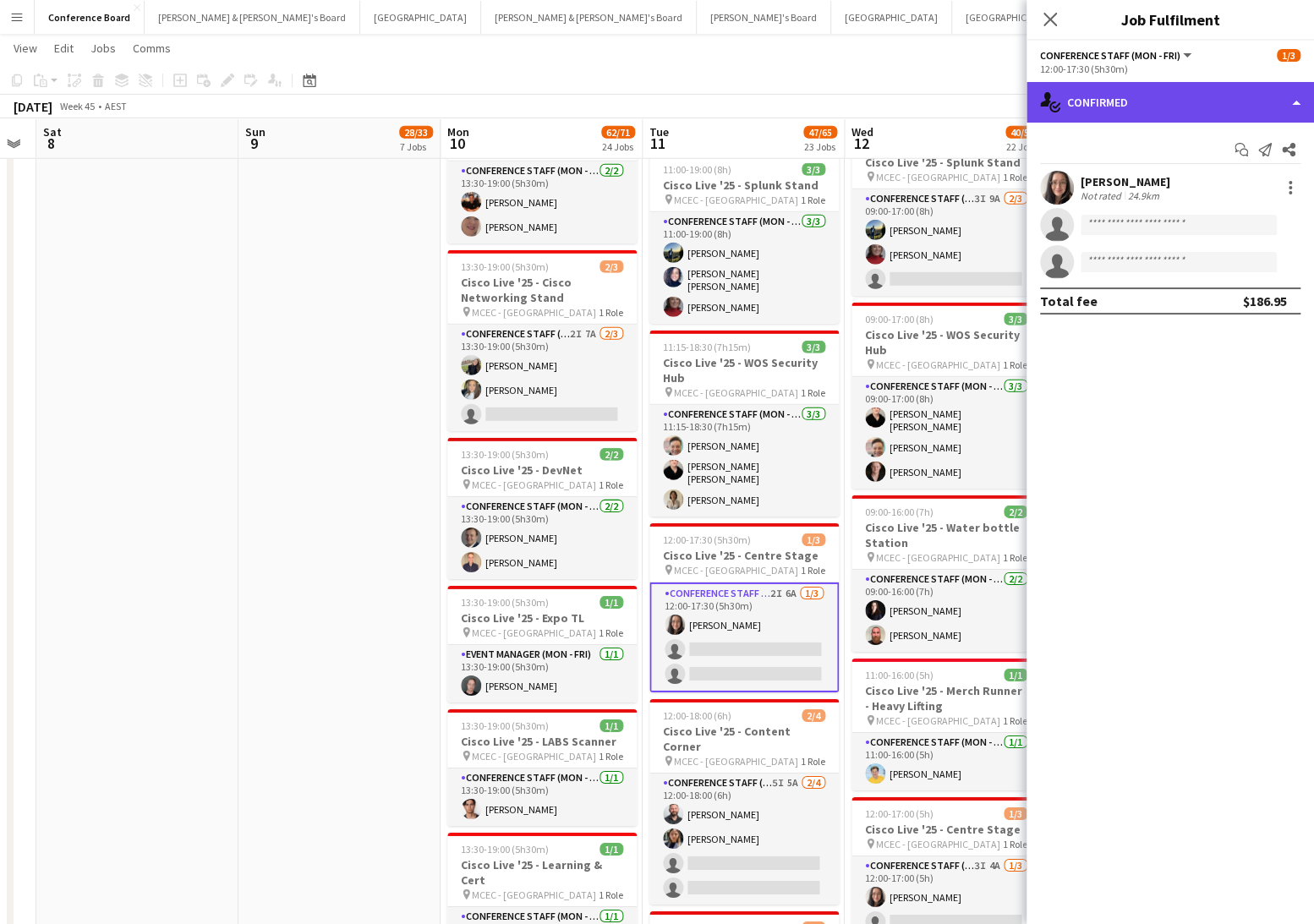
click at [1176, 99] on div "single-neutral-actions-check-2 Confirmed" at bounding box center [1170, 101] width 288 height 40
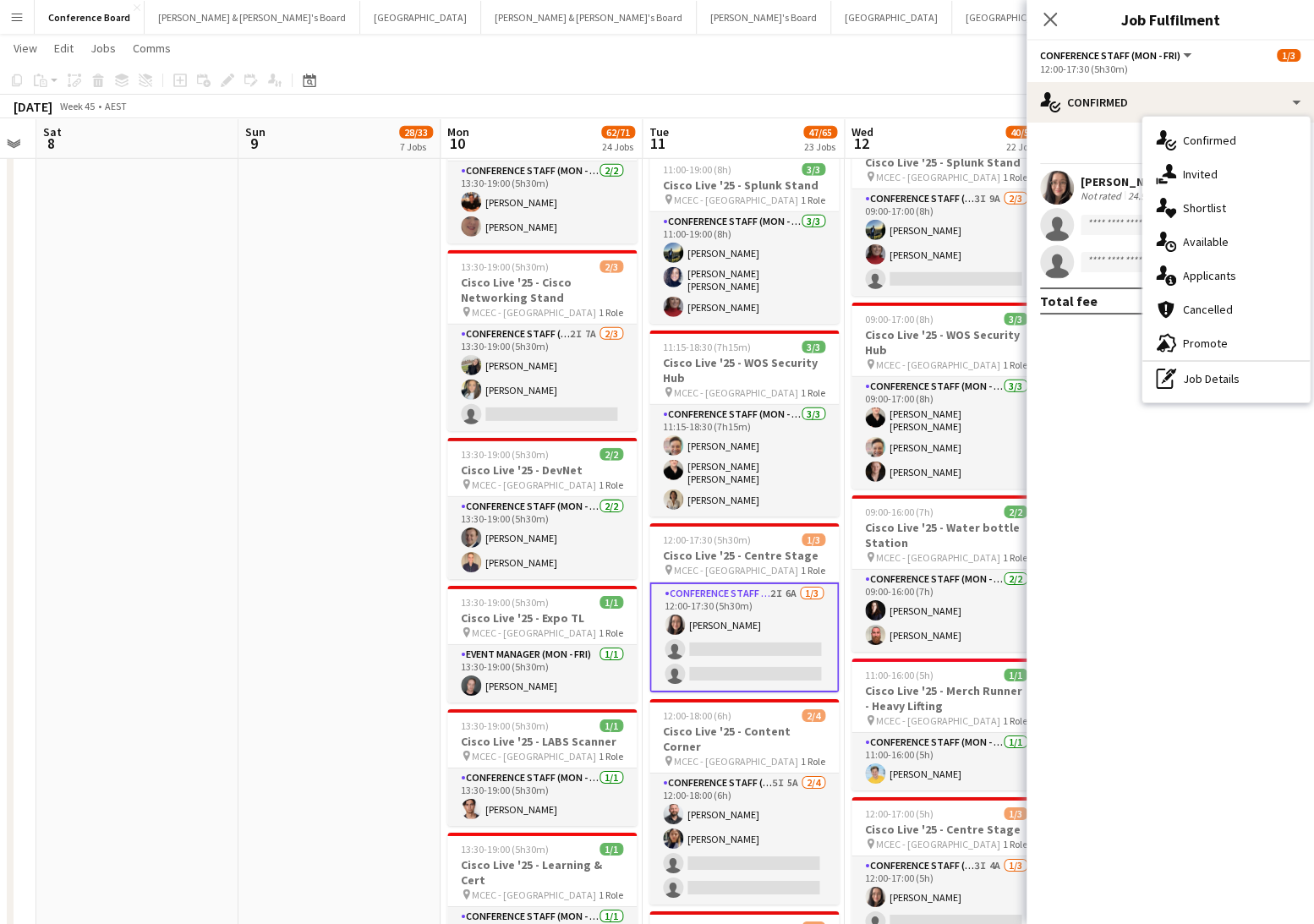
click at [1247, 283] on div "single-neutral-actions-information Applicants" at bounding box center [1226, 275] width 168 height 34
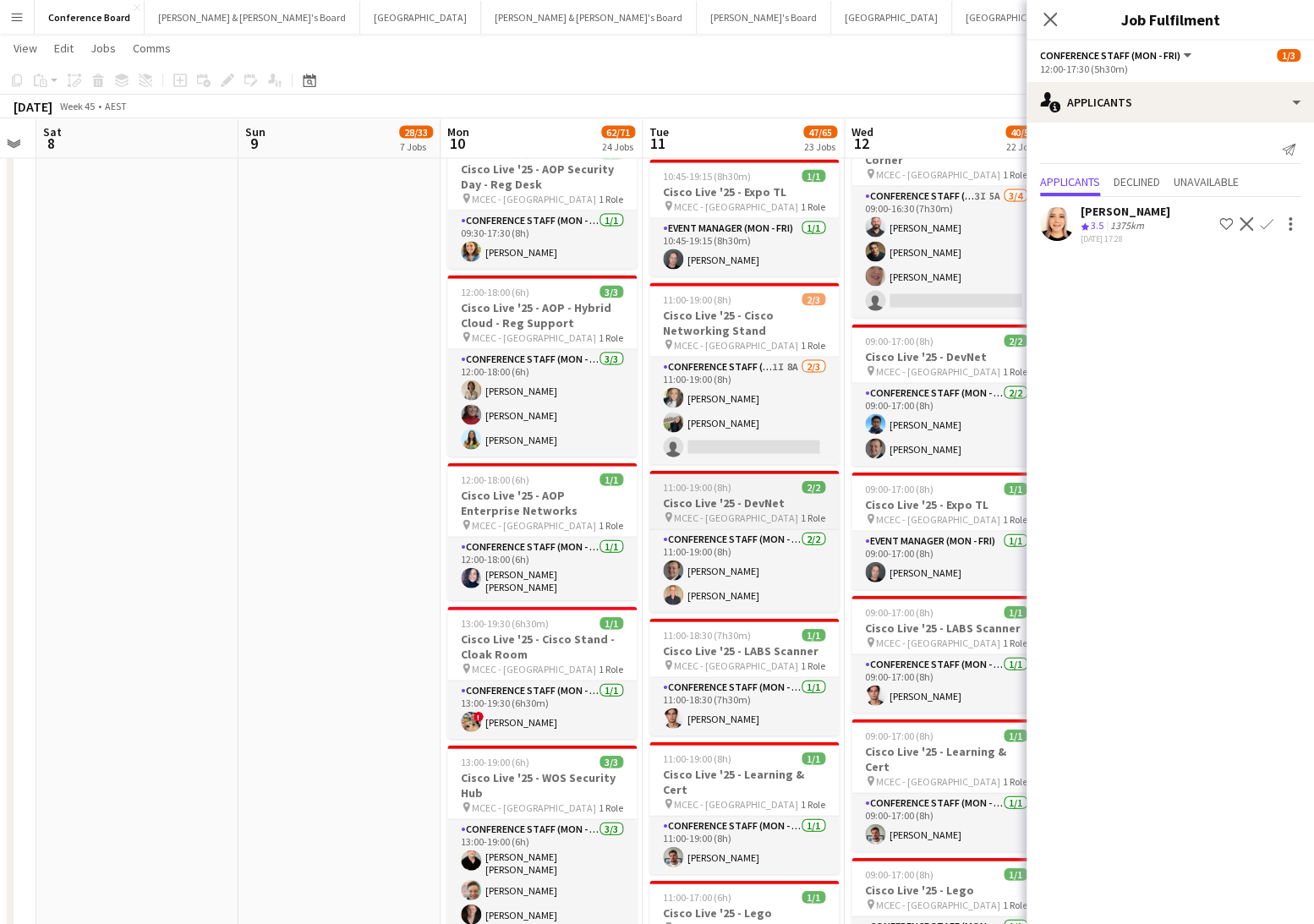
scroll to position [1872, 0]
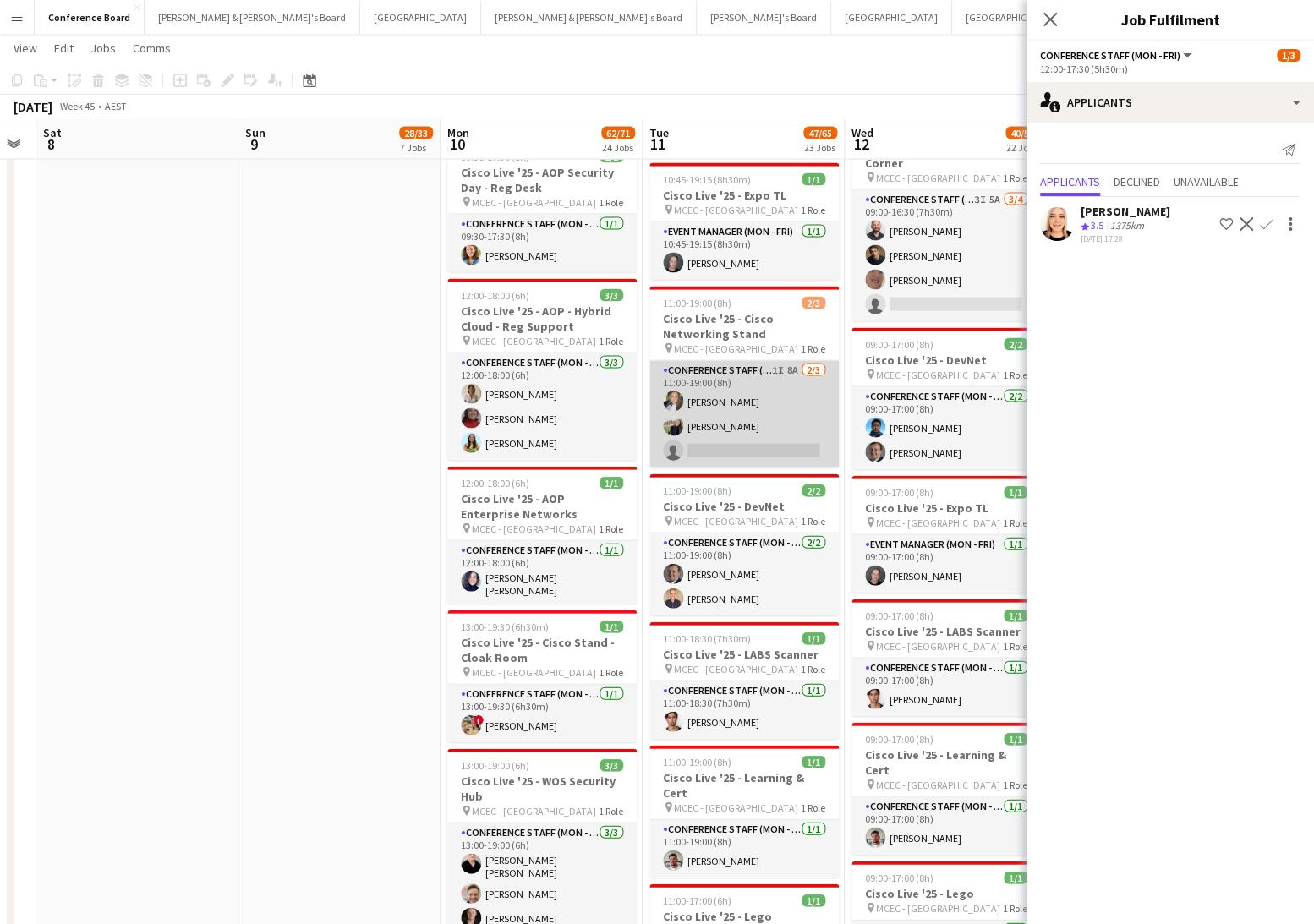
click at [728, 389] on app-card-role "Conference Staff (Mon - Fri) 1I 8A 2/3 11:00-19:00 (8h) alanna ibrahim Aoife Tu…" at bounding box center [744, 414] width 189 height 107
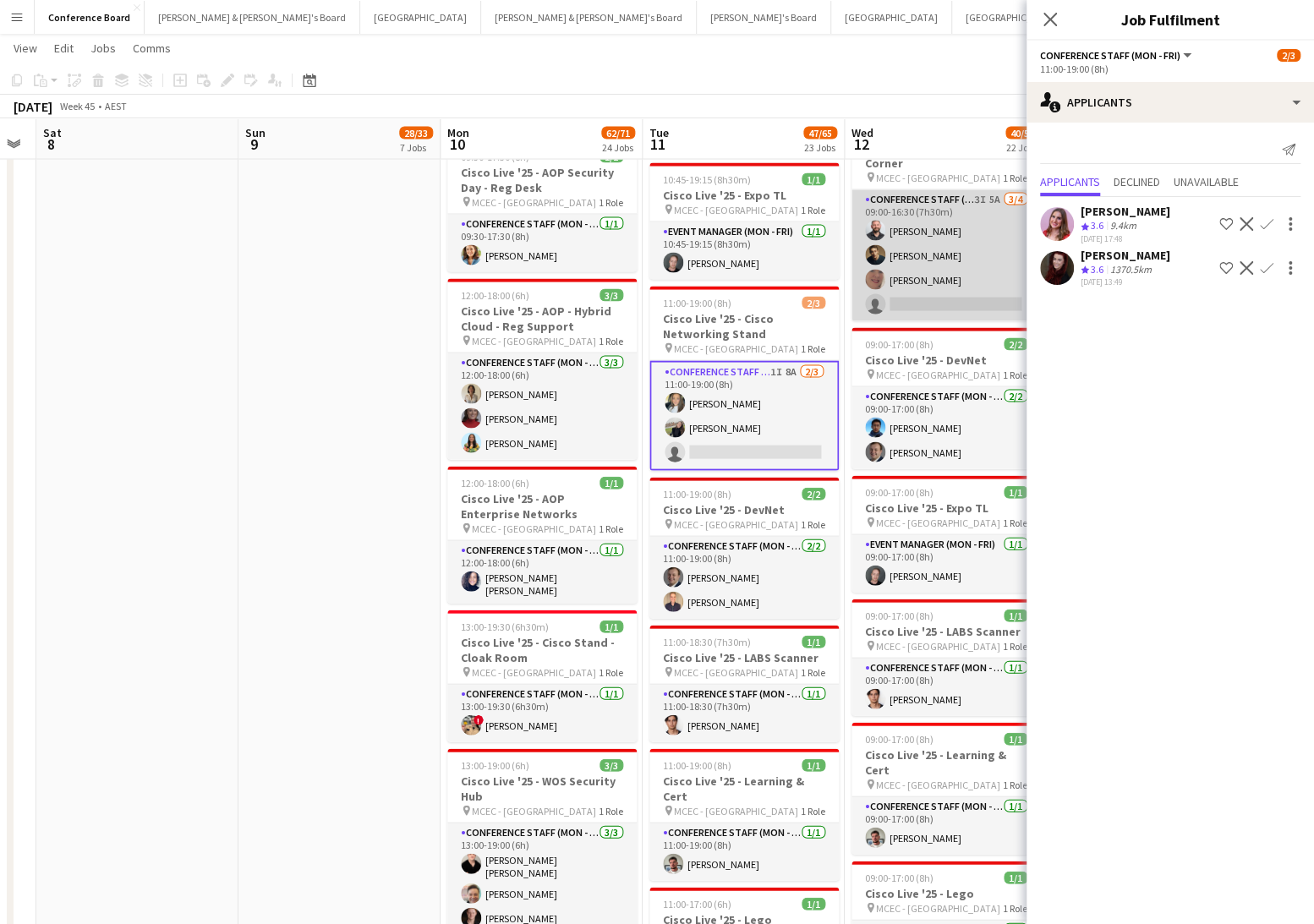
click at [959, 270] on app-card-role "Conference Staff (Mon - Fri) 3I 5A 3/4 09:00-16:30 (7h30m) John Lopes Cristian …" at bounding box center [945, 256] width 189 height 131
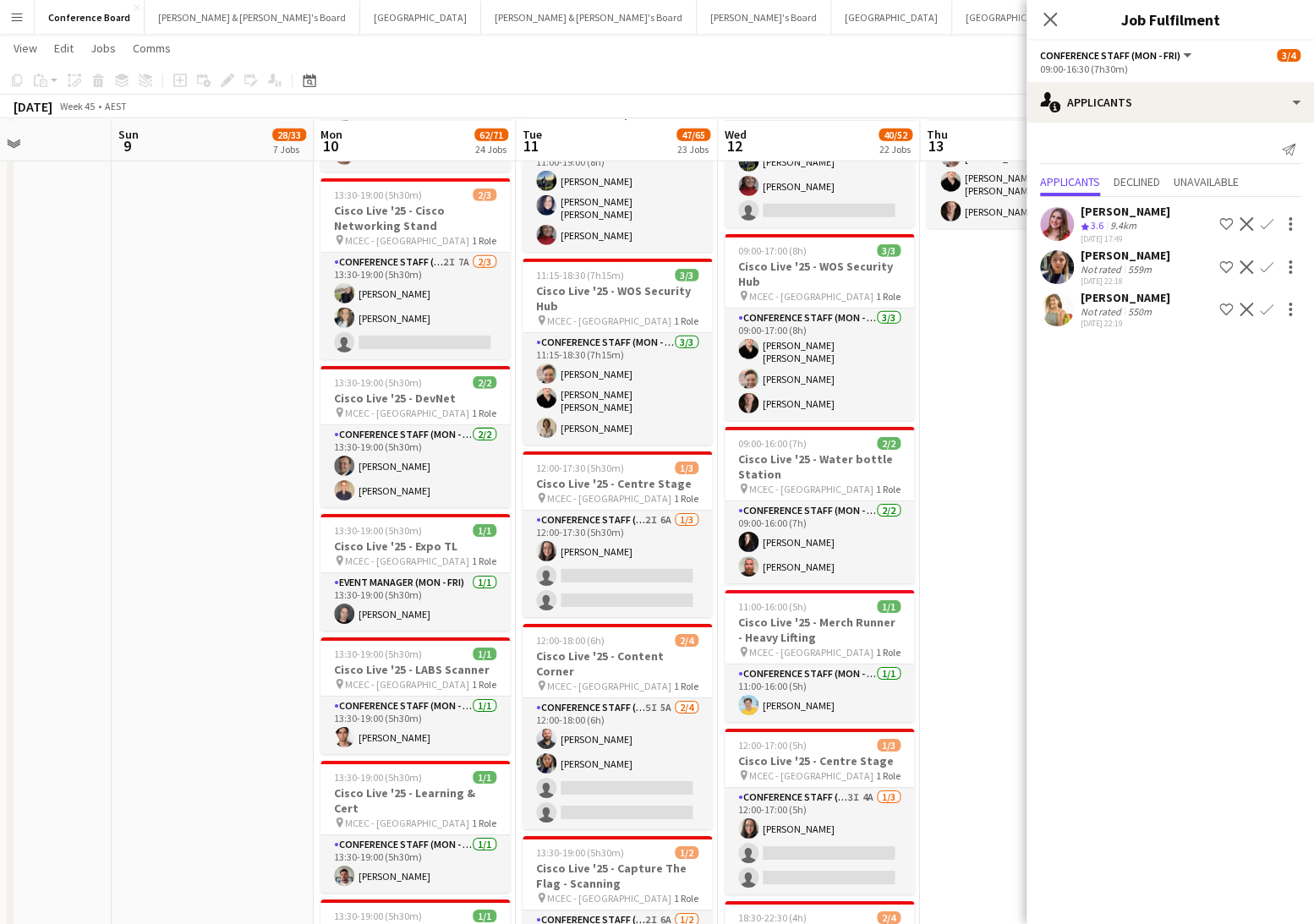
scroll to position [2801, 0]
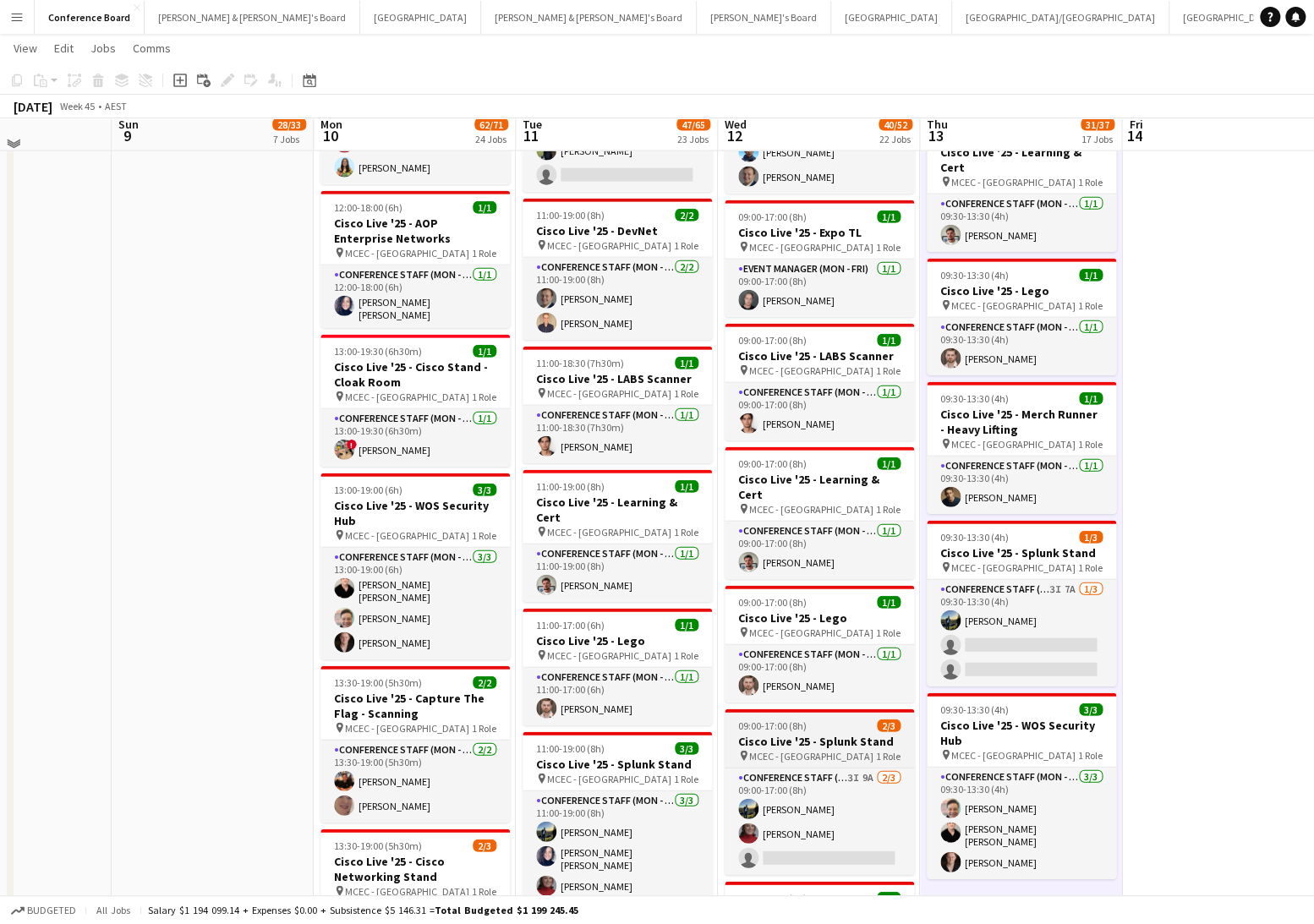
scroll to position [2135, 0]
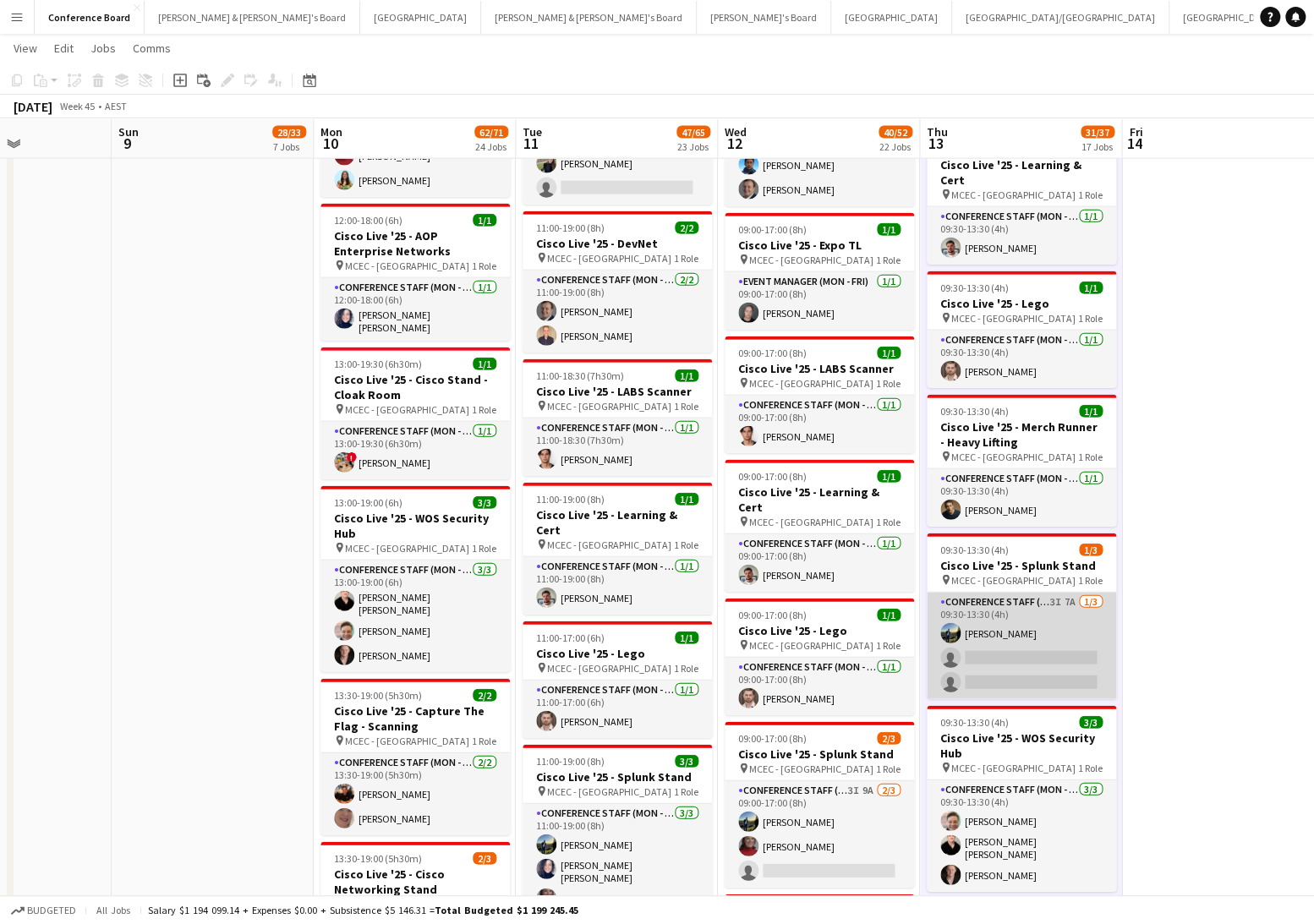
click at [1081, 648] on app-card-role "Conference Staff (Mon - Fri) 3I 7A 1/3 09:30-13:30 (4h) Louis Campbell-Reid sin…" at bounding box center [1021, 646] width 189 height 107
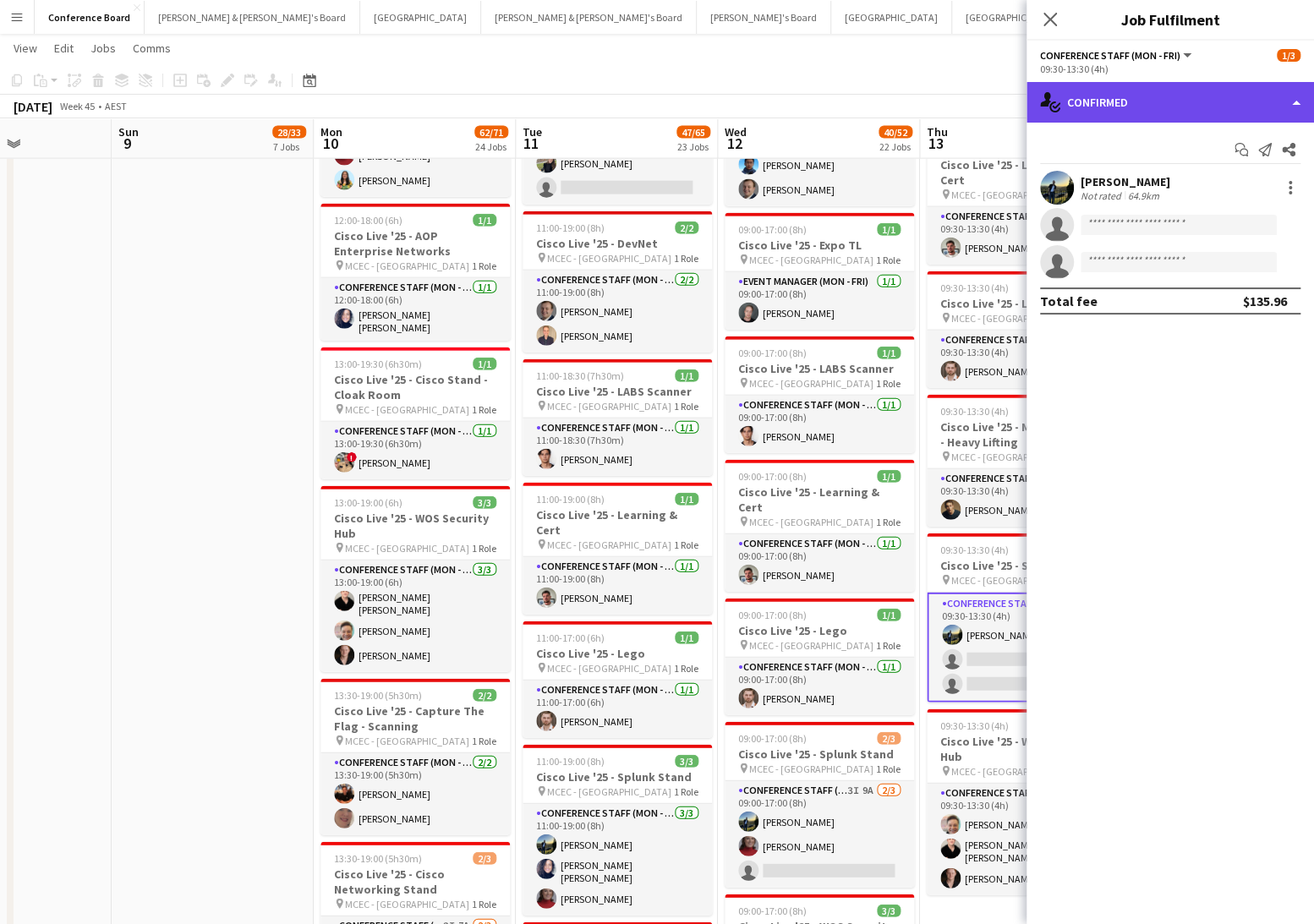
click at [1244, 100] on div "single-neutral-actions-check-2 Confirmed" at bounding box center [1170, 101] width 288 height 40
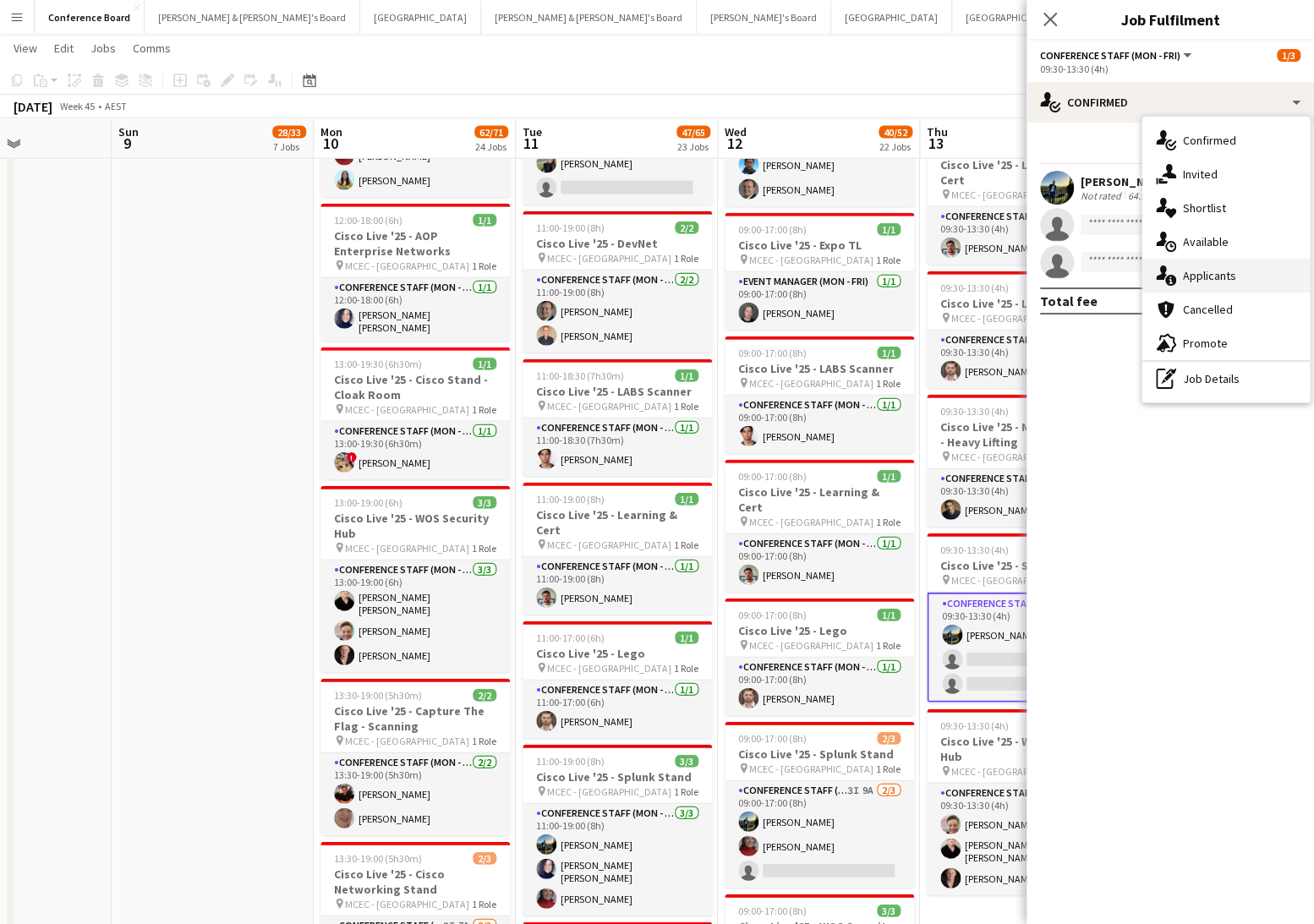
click at [1230, 288] on div "single-neutral-actions-information Applicants" at bounding box center [1226, 275] width 168 height 34
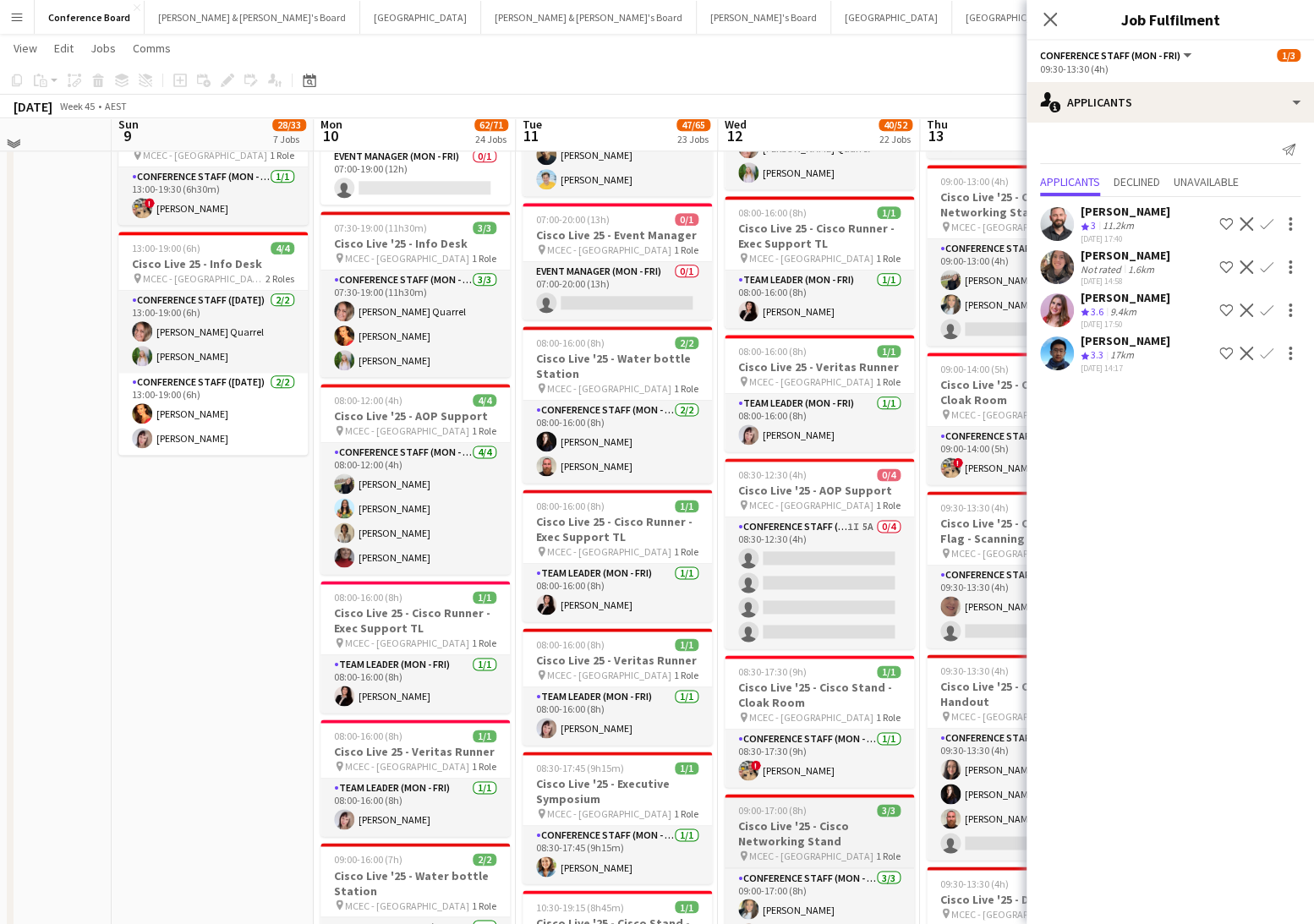
scroll to position [993, 0]
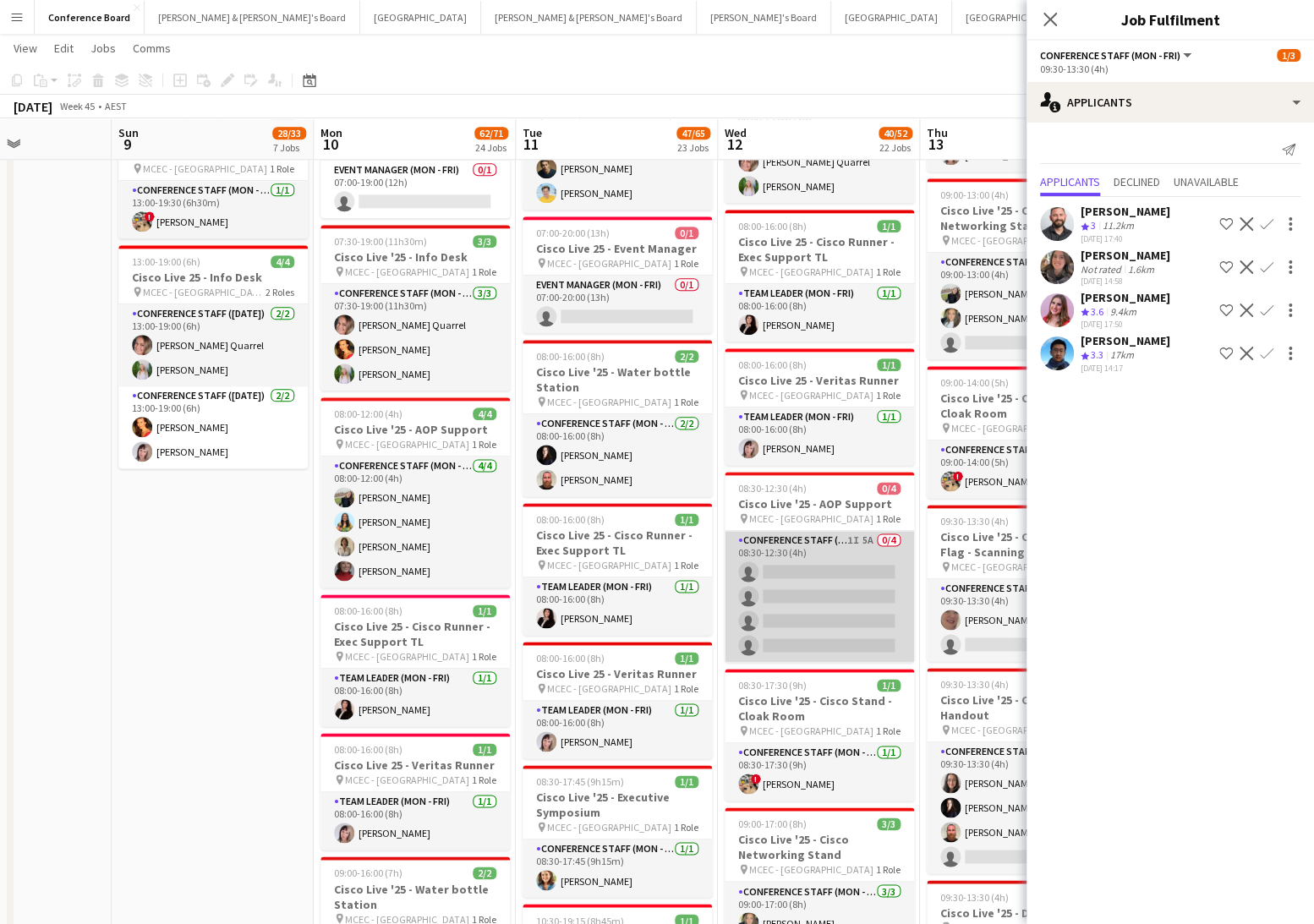
click at [830, 583] on app-card-role "Conference Staff (Mon - Fri) 1I 5A 0/4 08:30-12:30 (4h) single-neutral-actions …" at bounding box center [819, 597] width 189 height 131
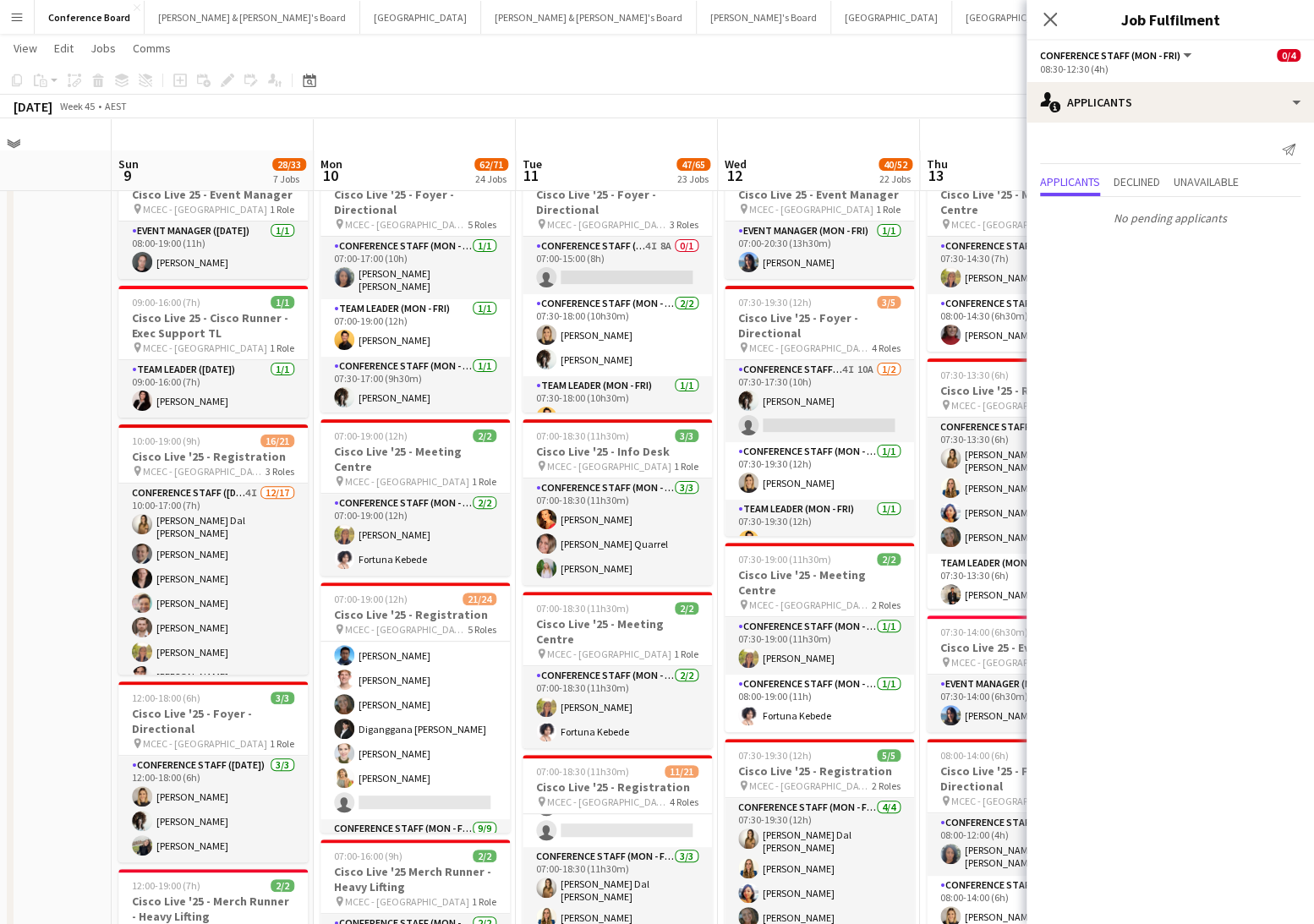
scroll to position [0, 0]
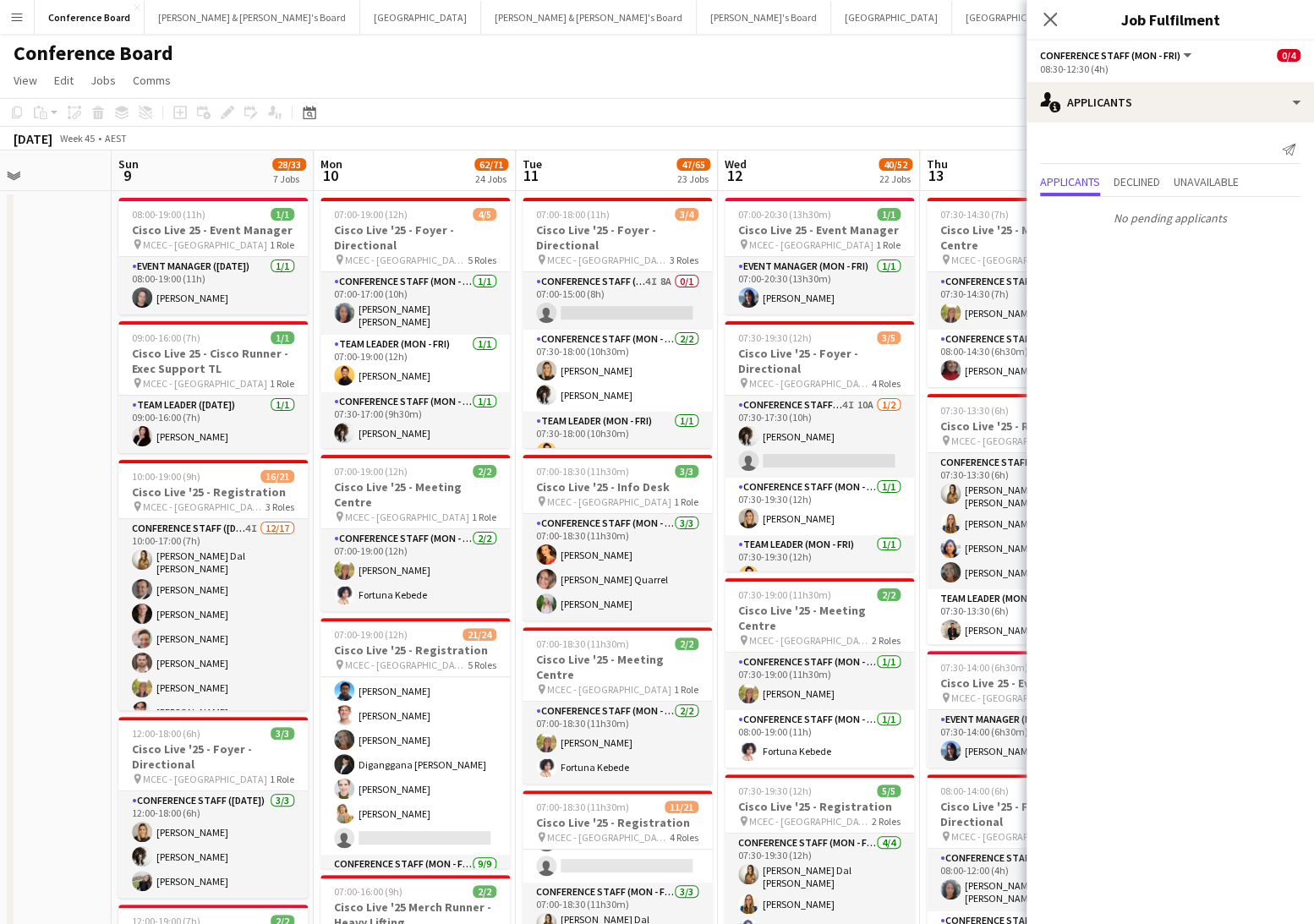
click at [786, 458] on app-card-role "Conference Staff (Mon - Fri) 4I 10A 1/2 07:30-17:30 (10h) Elsa Thorp single-neu…" at bounding box center [819, 436] width 189 height 82
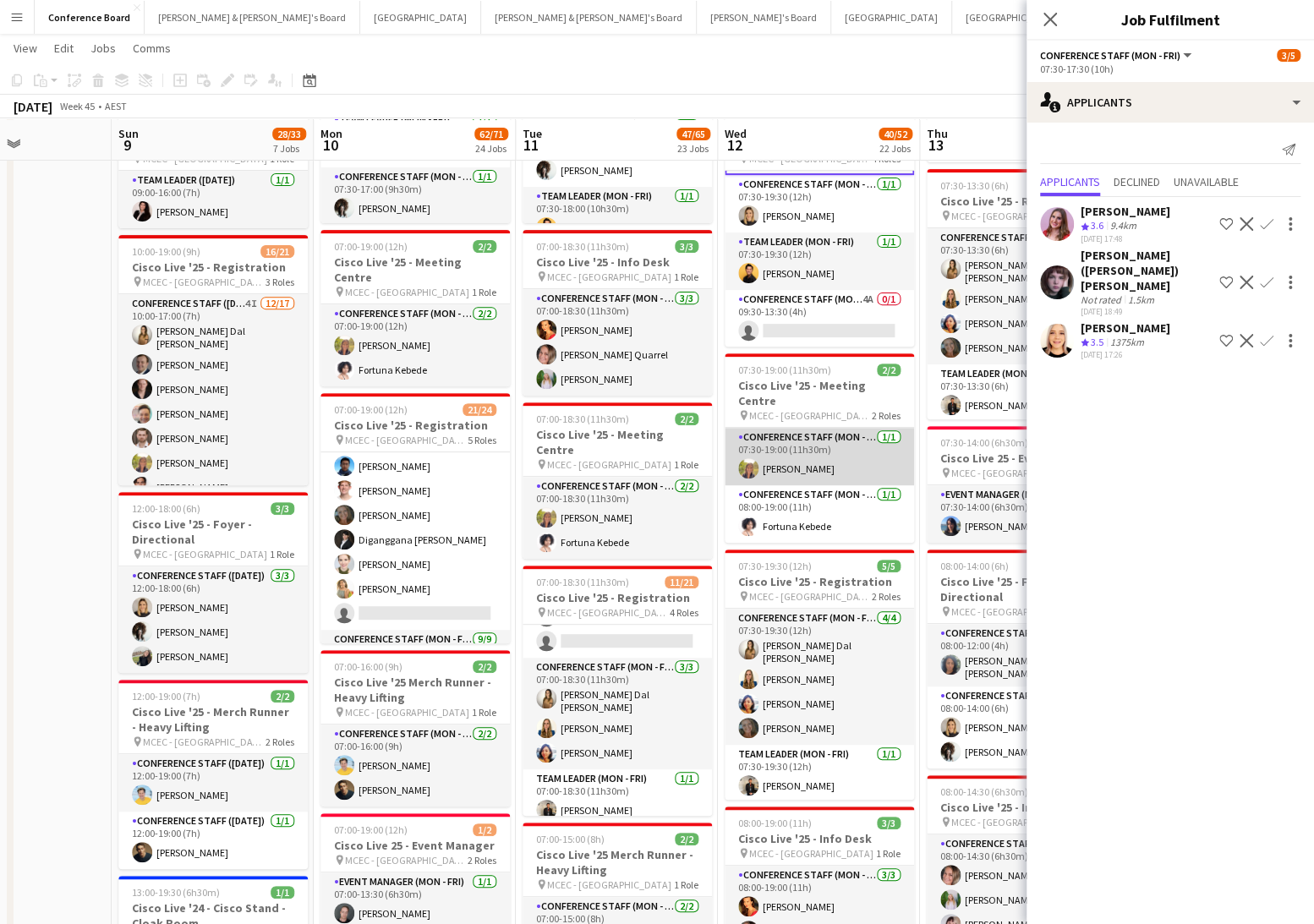
scroll to position [225, 0]
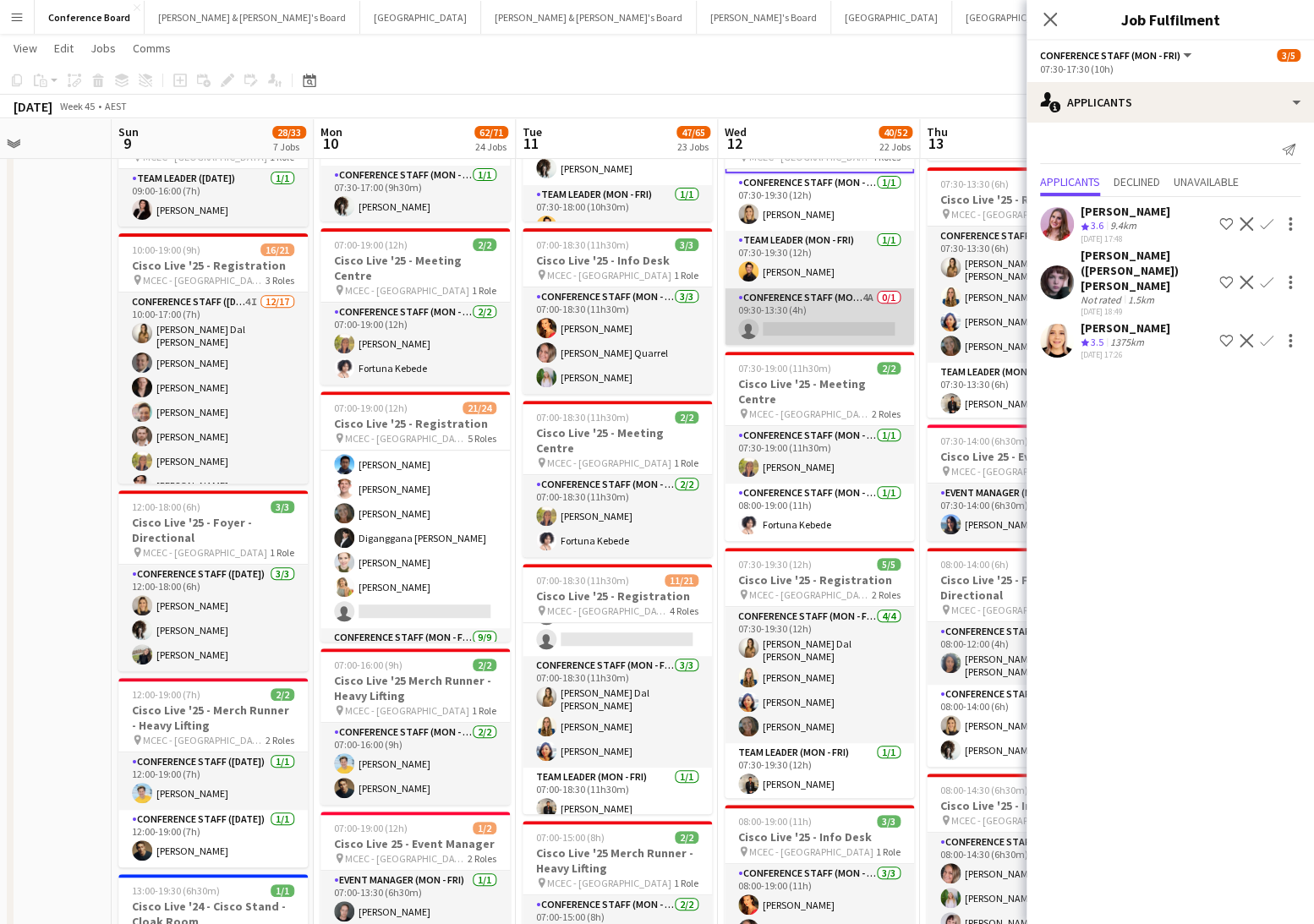
click at [814, 326] on app-card-role "Conference Staff (Mon - Fri) 4A 0/1 09:30-13:30 (4h) single-neutral-actions" at bounding box center [819, 317] width 189 height 57
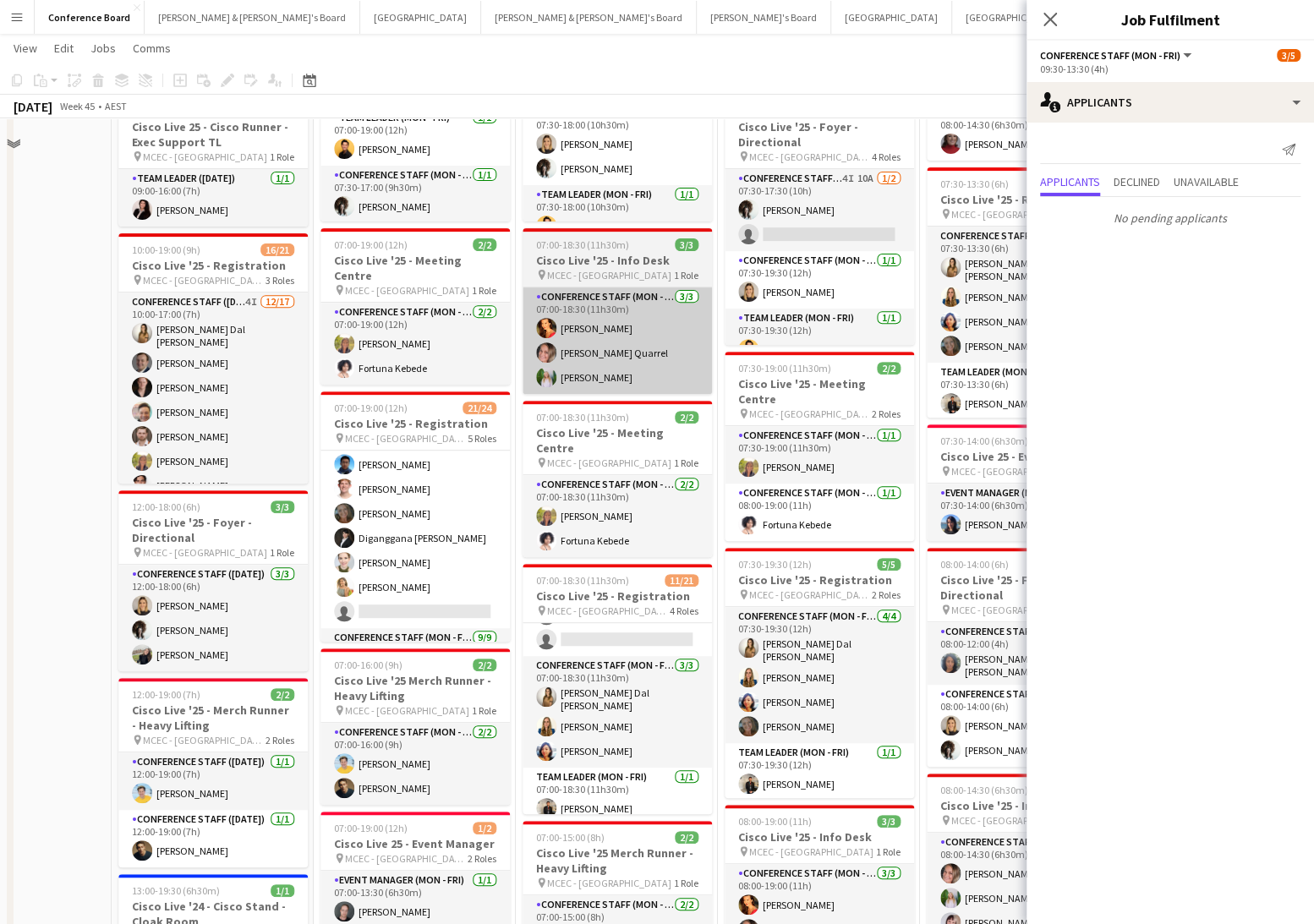
scroll to position [0, 0]
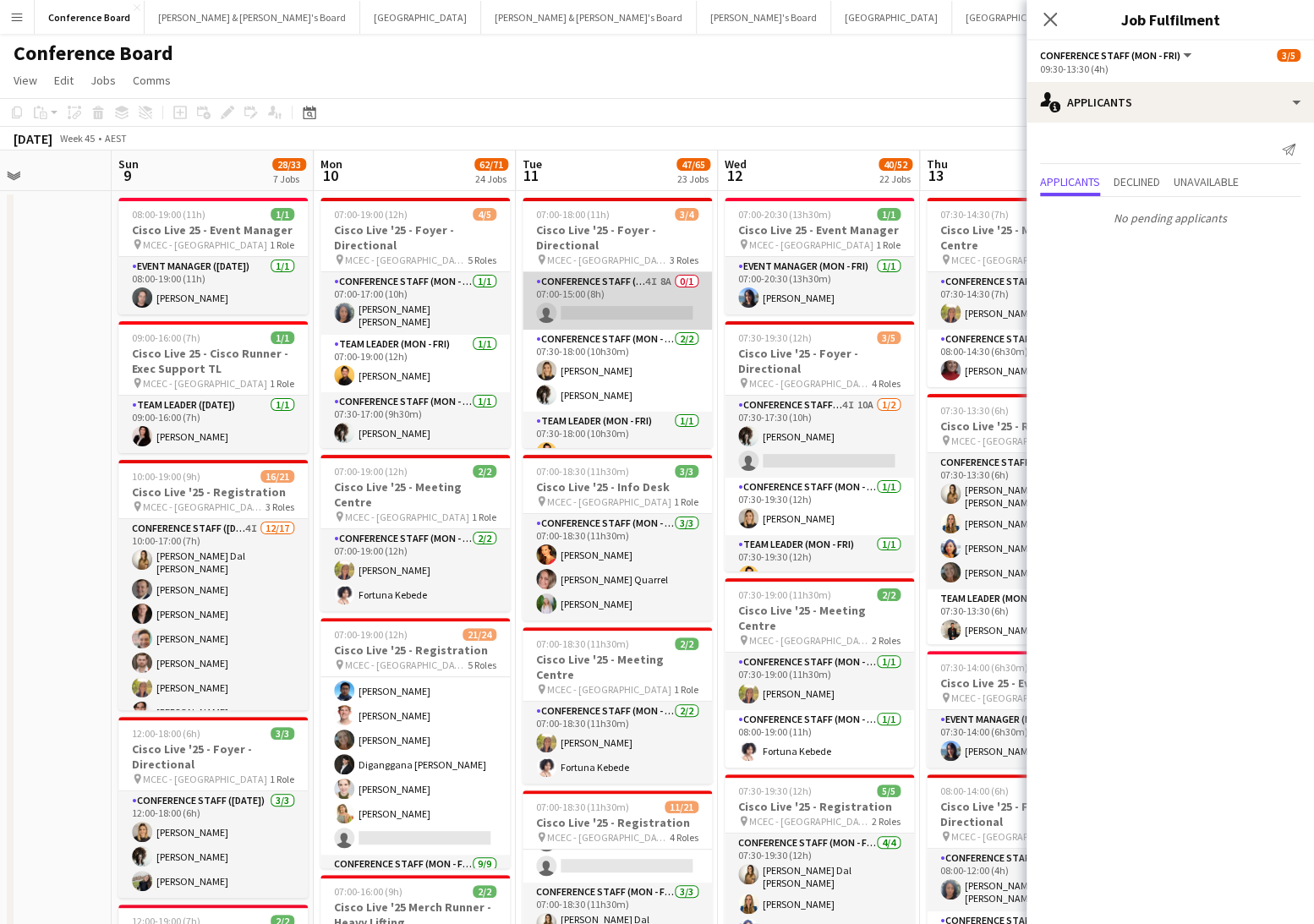
click at [591, 303] on app-card-role "Conference Staff (Mon - Fri) 4I 8A 0/1 07:00-15:00 (8h) single-neutral-actions" at bounding box center [617, 301] width 189 height 57
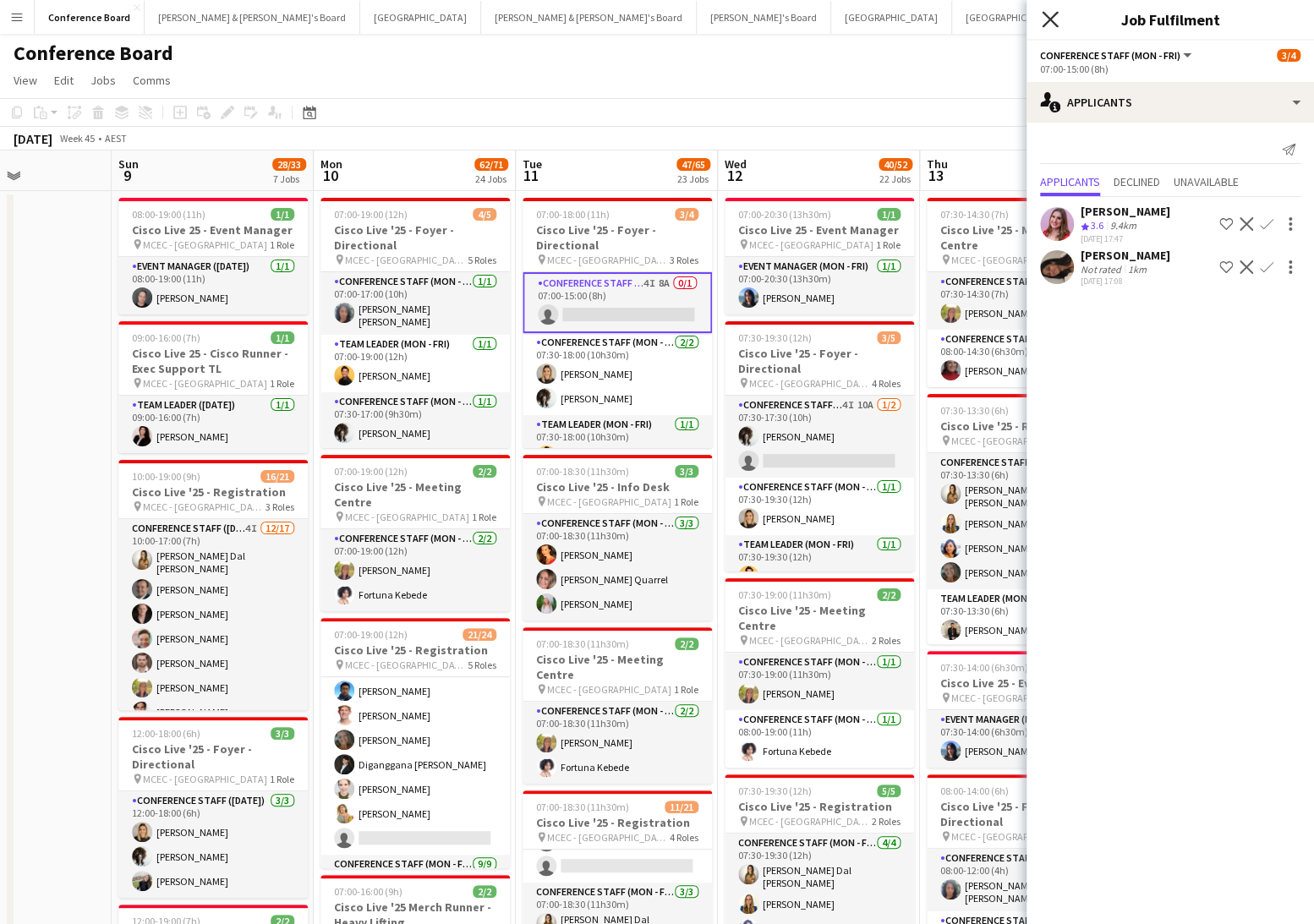
click at [1048, 20] on icon at bounding box center [1049, 19] width 16 height 16
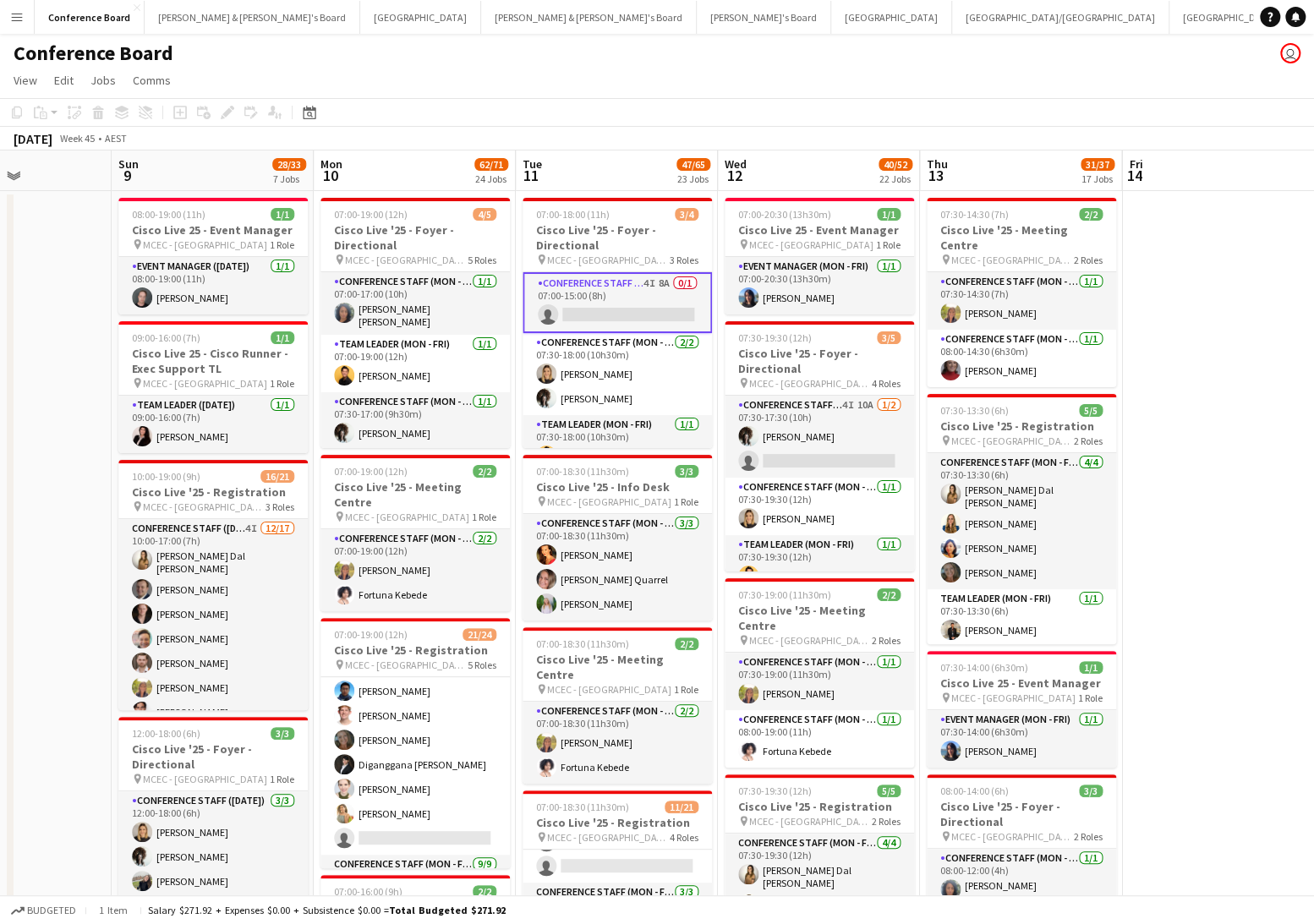
click at [819, 118] on app-toolbar "Copy Paste Paste Command V Paste with crew Command Shift V Paste linked Job [GE…" at bounding box center [657, 112] width 1314 height 29
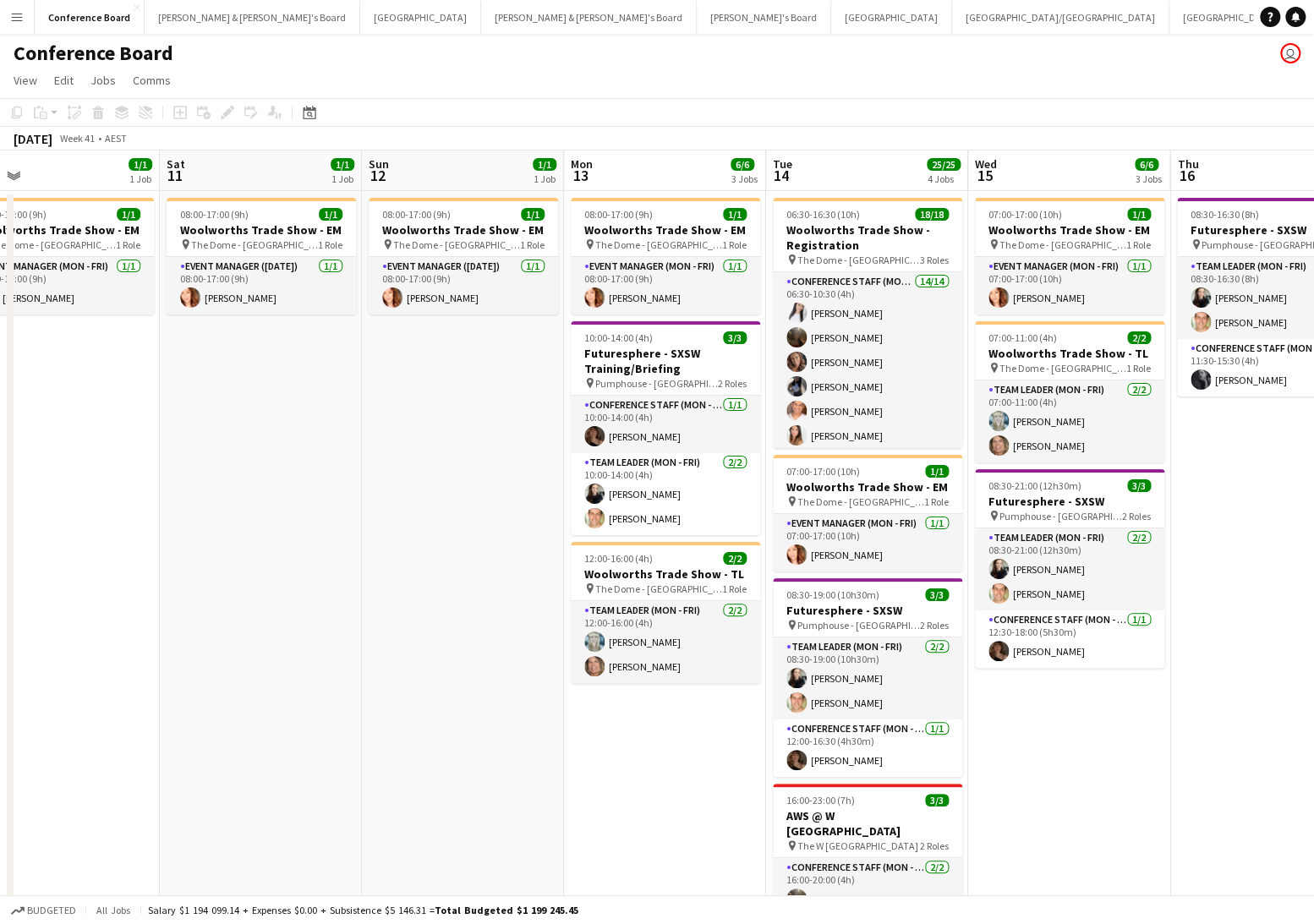
scroll to position [0, 651]
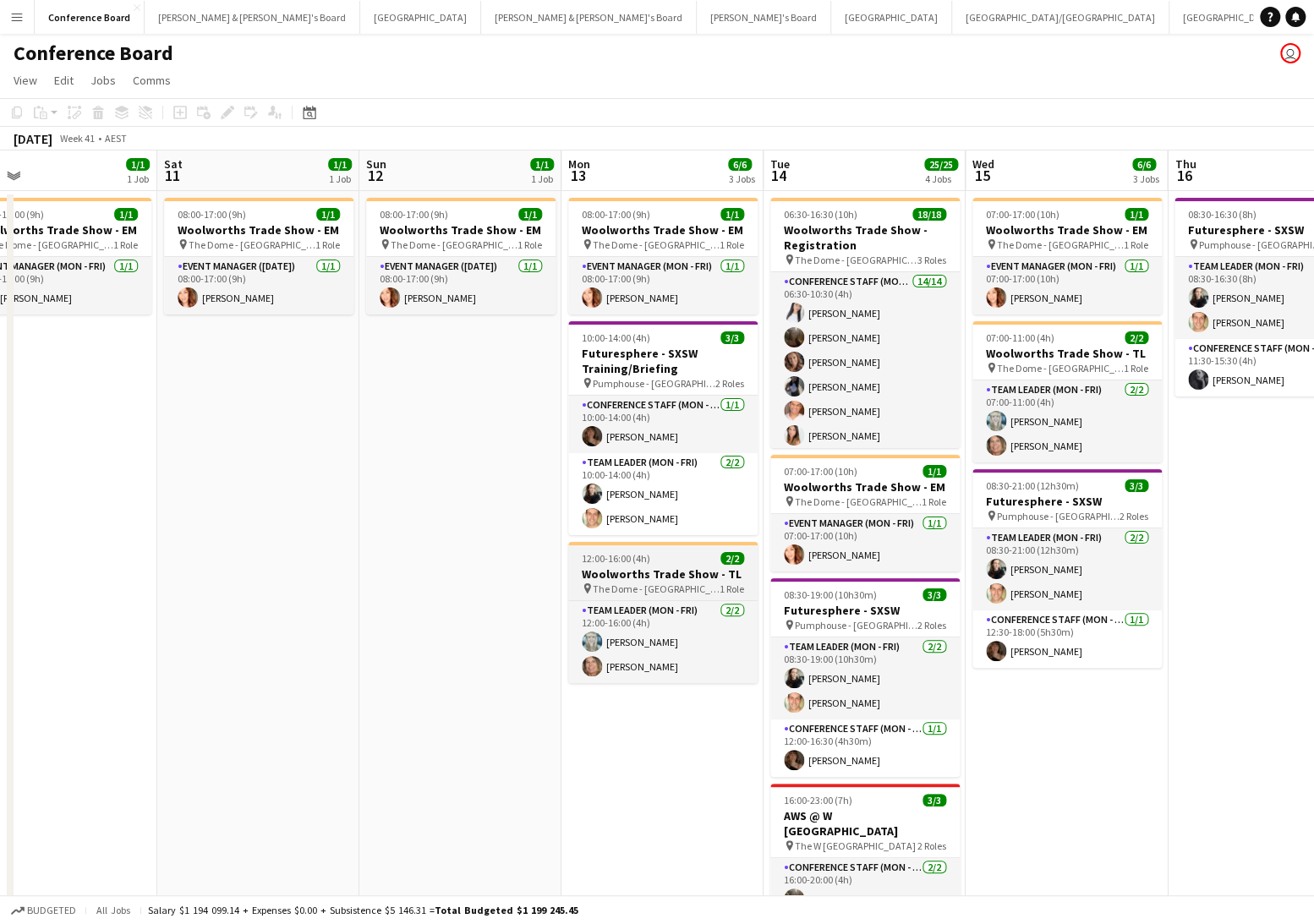
click at [644, 584] on span "The Dome - [GEOGRAPHIC_DATA]" at bounding box center [656, 589] width 126 height 13
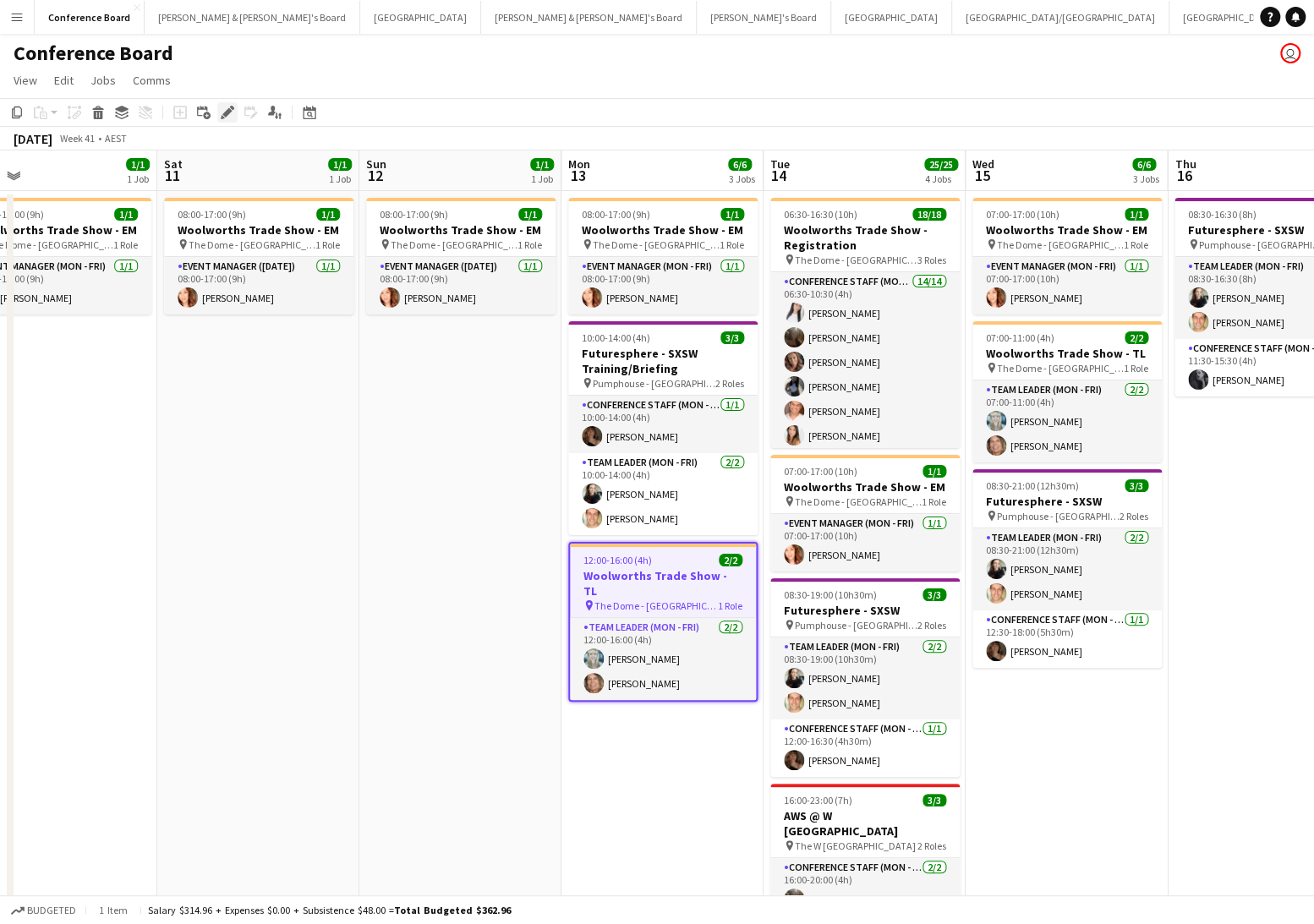
click at [224, 113] on icon at bounding box center [227, 113] width 9 height 9
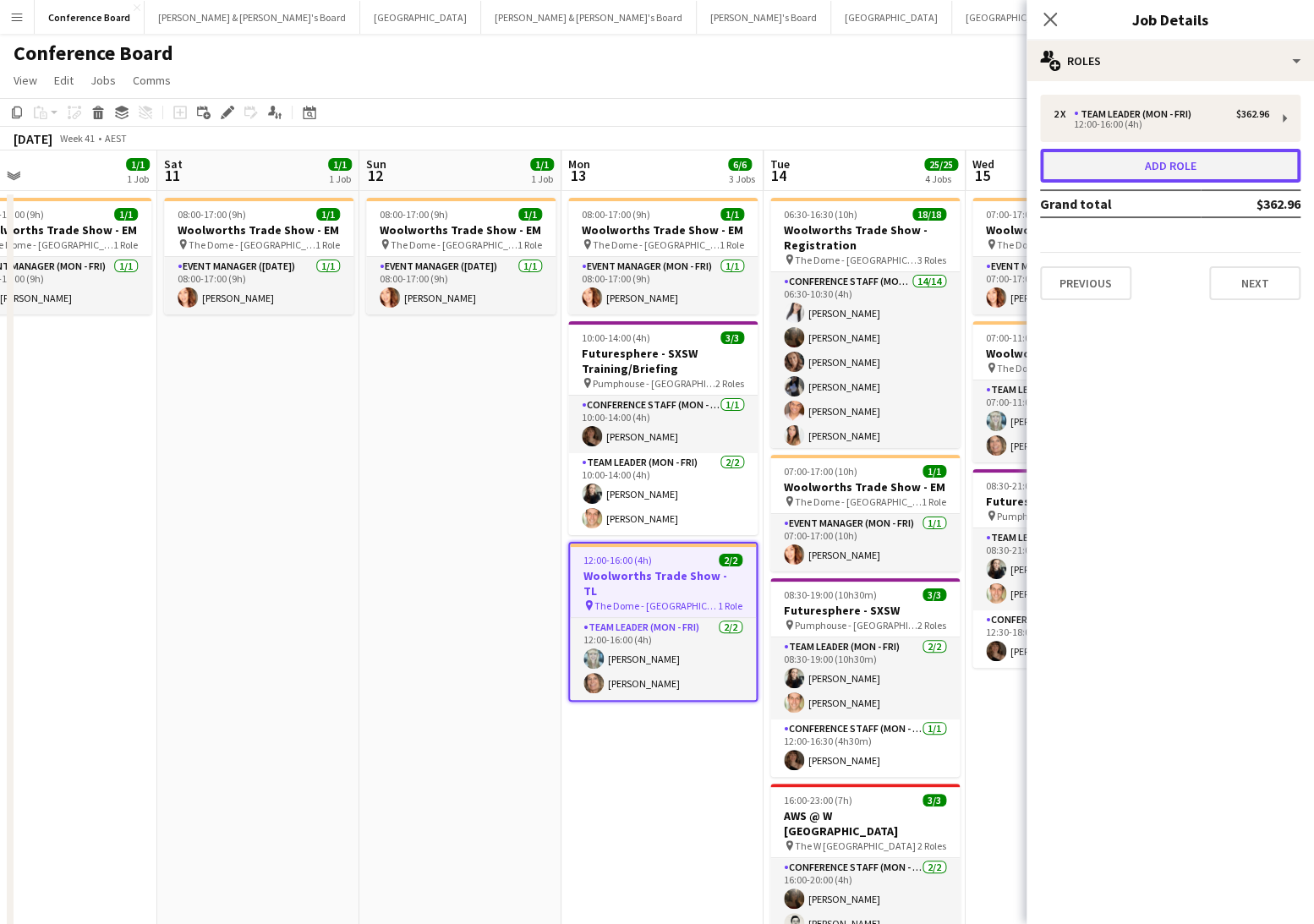
click at [1167, 164] on button "Add role" at bounding box center [1170, 166] width 260 height 34
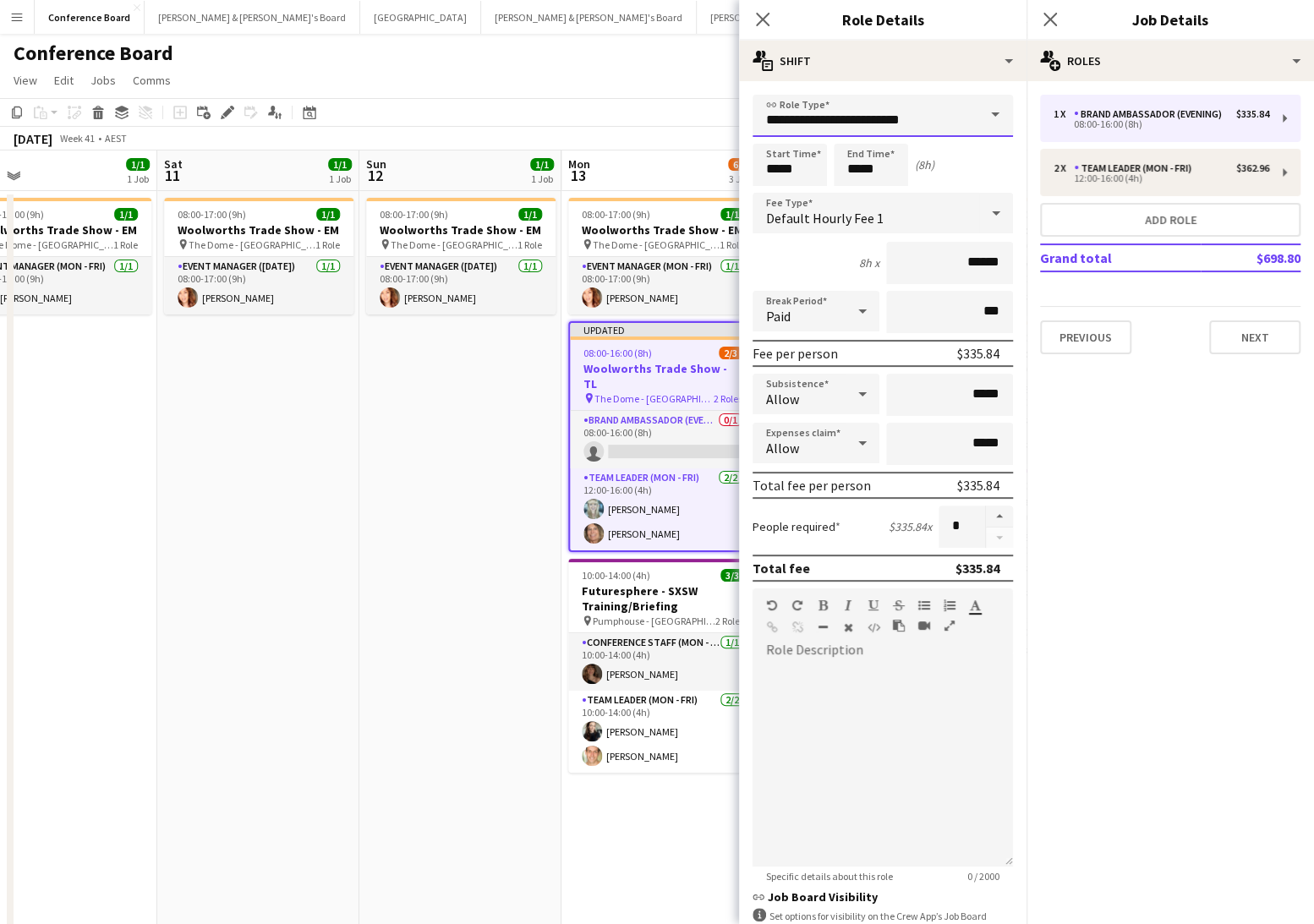
click at [974, 126] on input "**********" at bounding box center [883, 116] width 260 height 42
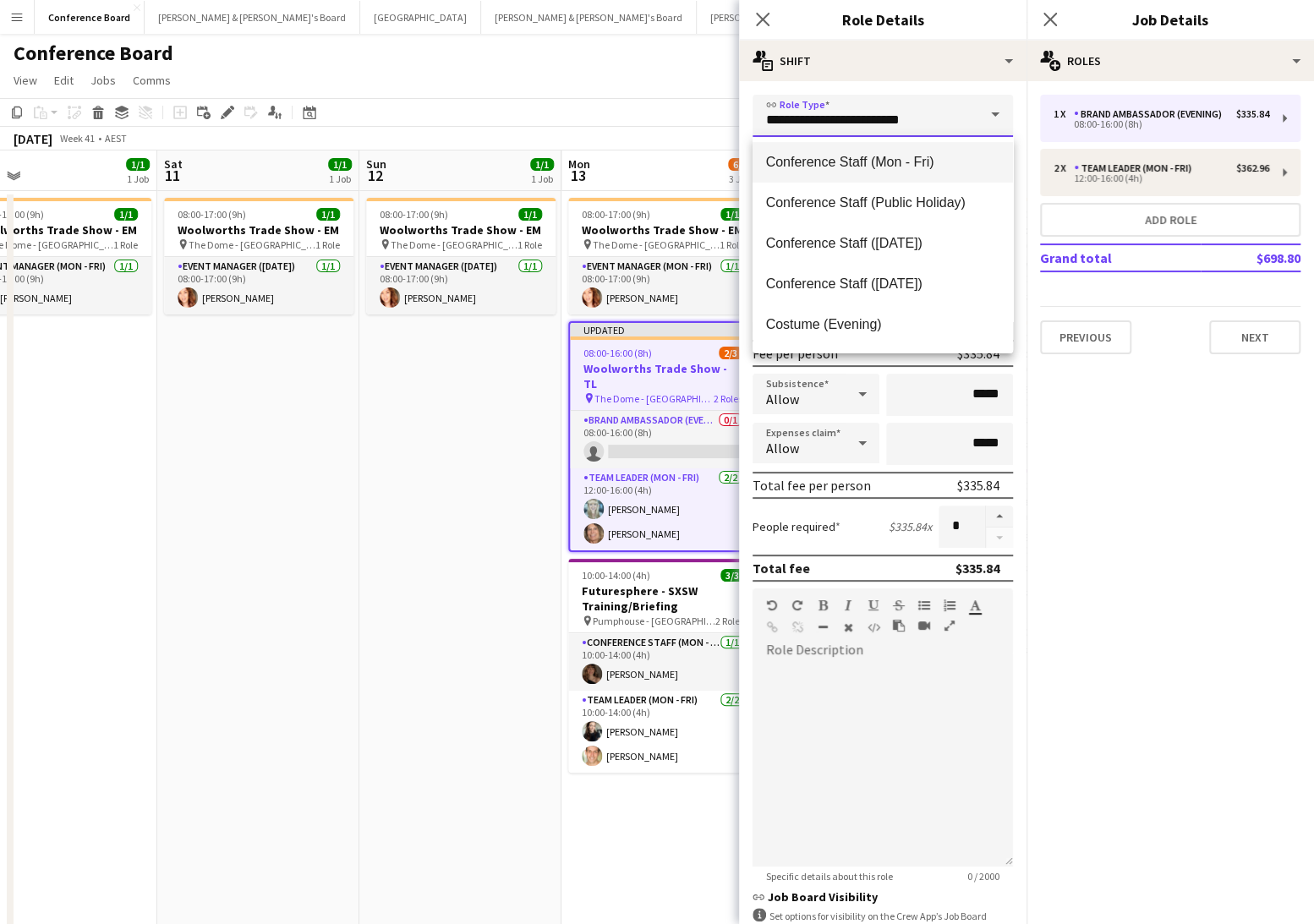
scroll to position [229, 0]
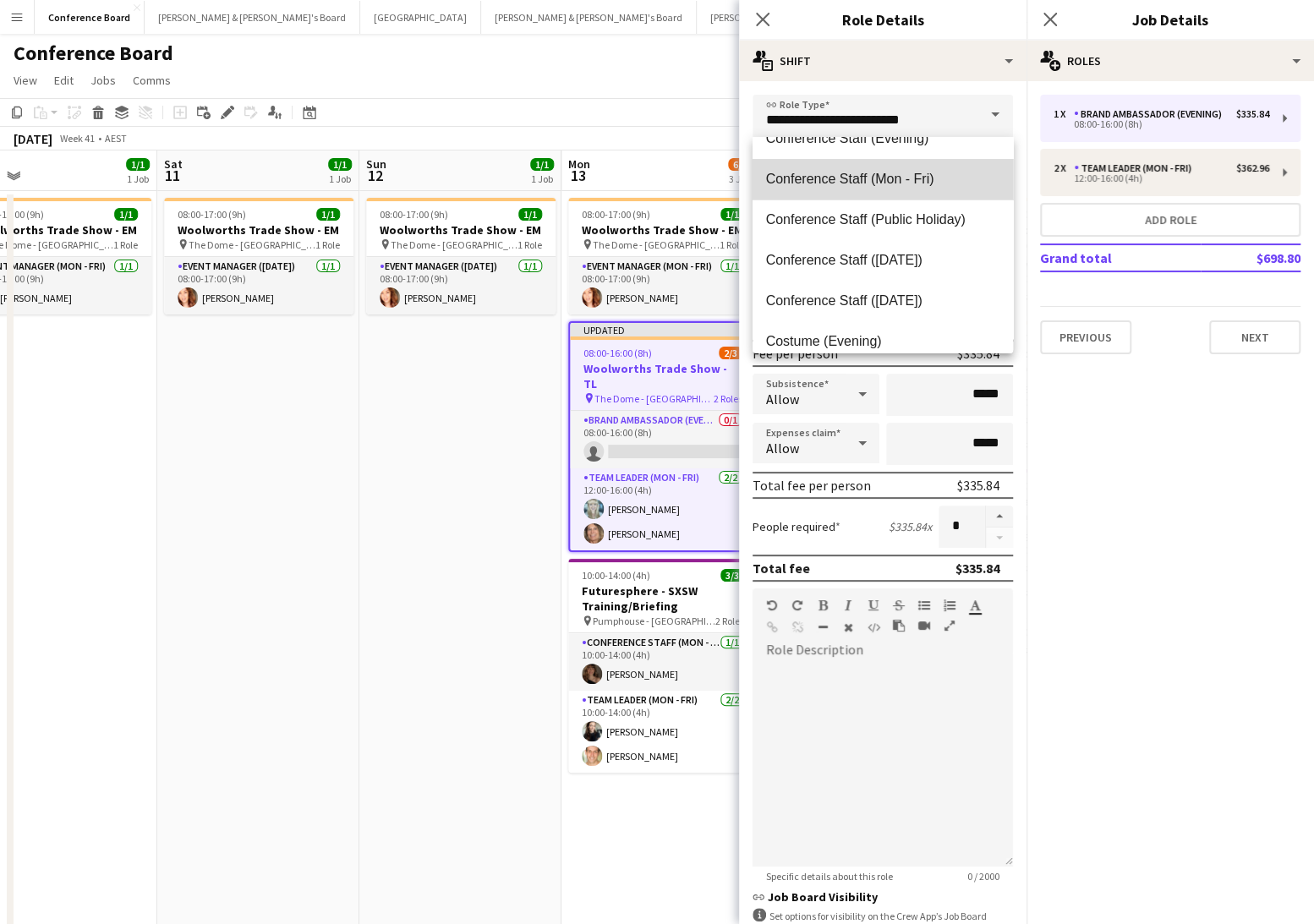
click at [947, 190] on mat-option "Conference Staff (Mon - Fri)" at bounding box center [883, 179] width 260 height 40
type input "**********"
type input "******"
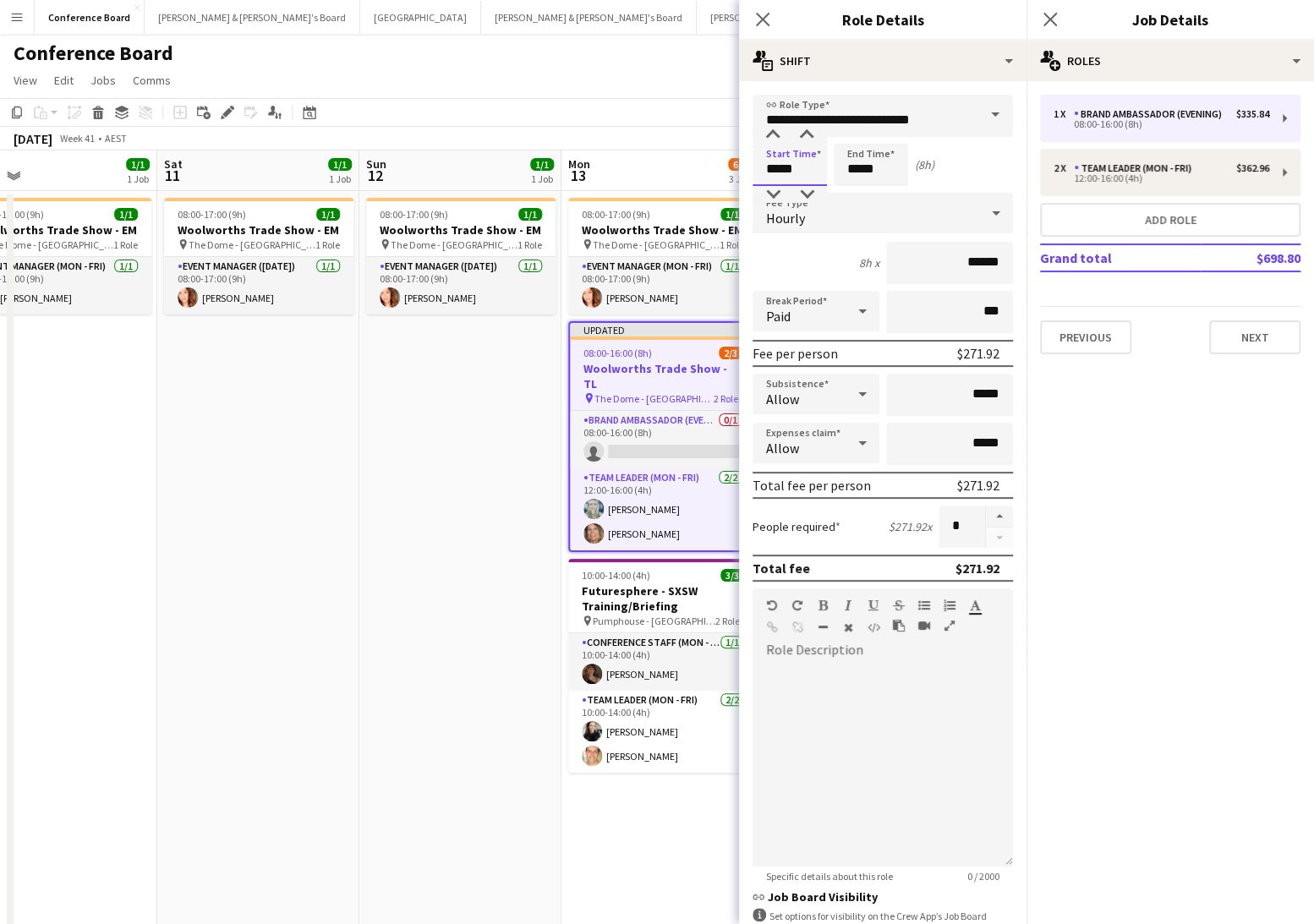
drag, startPoint x: 770, startPoint y: 164, endPoint x: 791, endPoint y: 164, distance: 21.0
click at [770, 164] on input "*****" at bounding box center [789, 164] width 74 height 42
click at [769, 135] on div at bounding box center [773, 135] width 34 height 17
type input "*****"
click at [769, 135] on div at bounding box center [773, 135] width 34 height 17
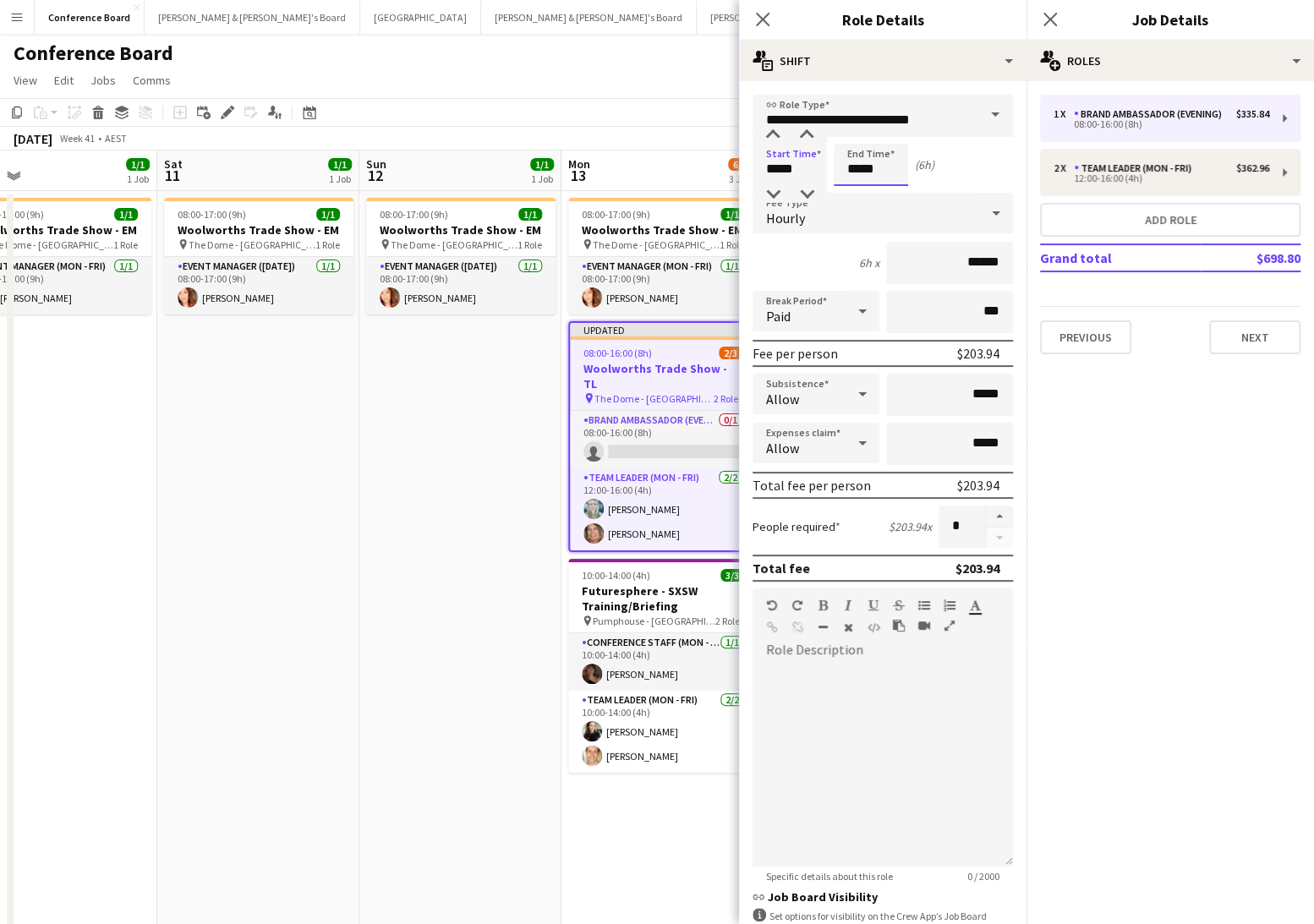
click at [892, 152] on input "*****" at bounding box center [870, 164] width 74 height 42
click at [857, 194] on div at bounding box center [854, 194] width 34 height 17
type input "*****"
click at [857, 194] on div at bounding box center [854, 194] width 34 height 17
click at [1002, 518] on button "button" at bounding box center [999, 517] width 27 height 22
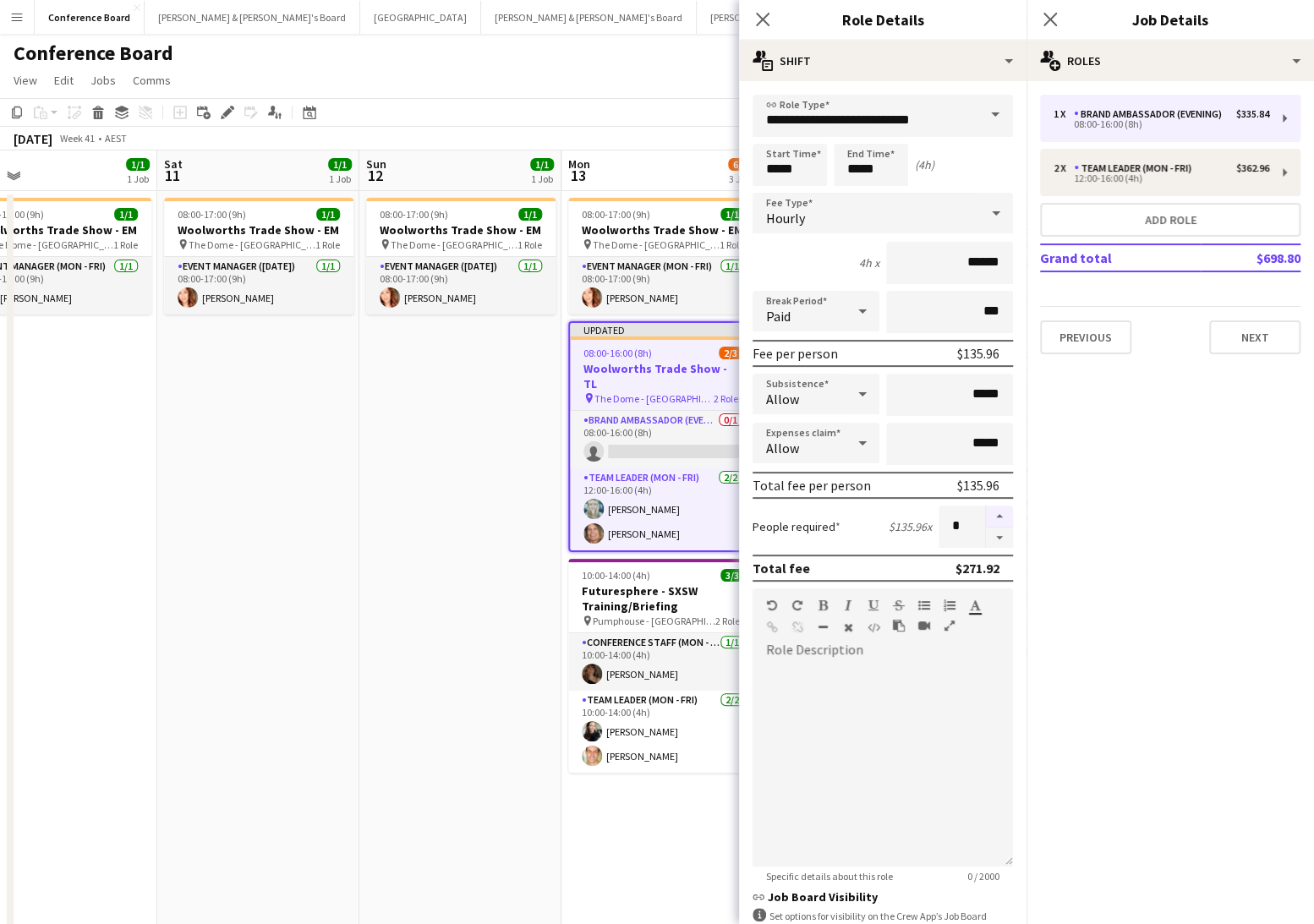
click at [1002, 518] on button "button" at bounding box center [999, 517] width 27 height 22
type input "*"
click at [635, 109] on app-toolbar "Copy Paste Paste Command V Paste with crew Command Shift V Paste linked Job [GE…" at bounding box center [657, 112] width 1314 height 29
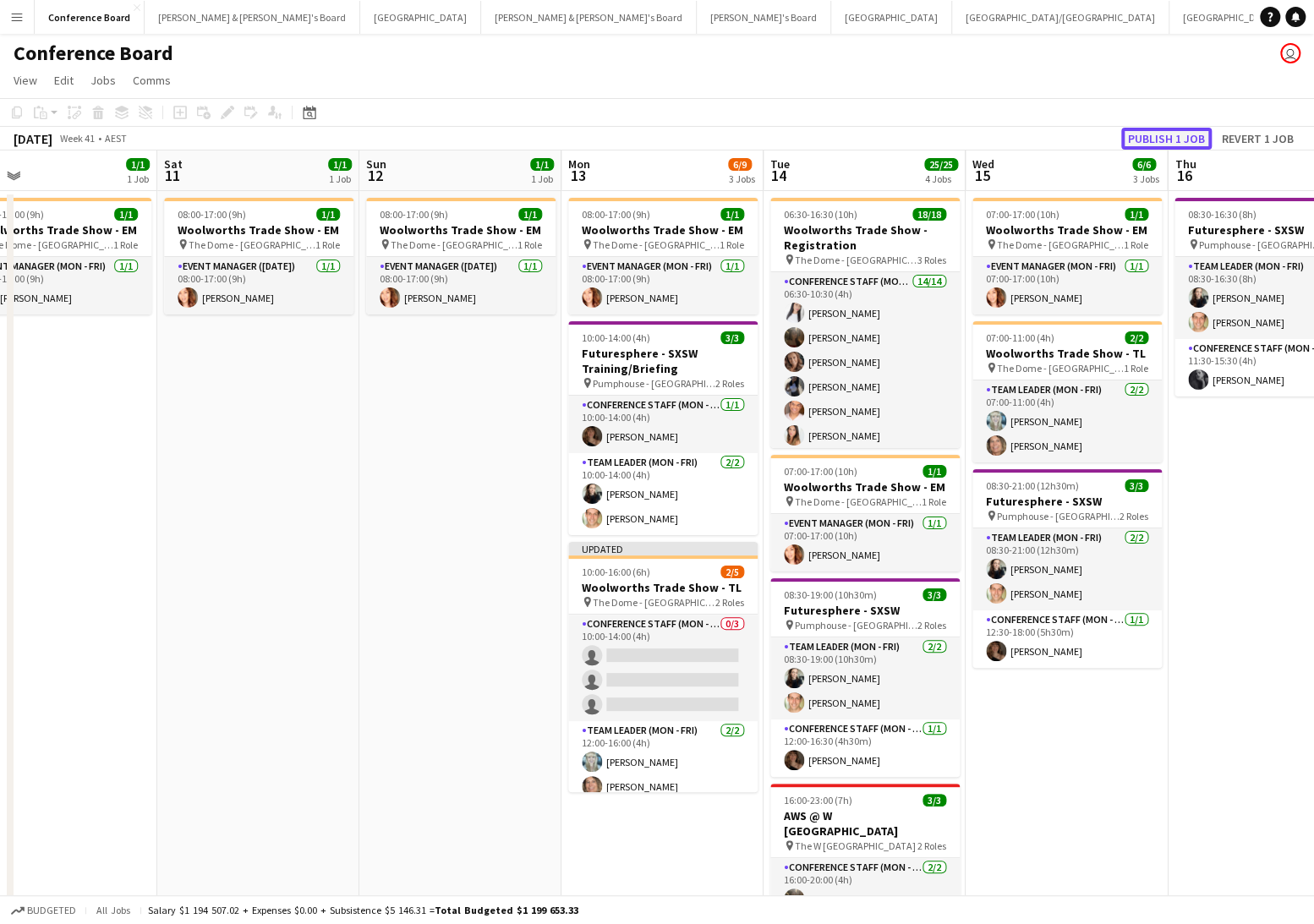
click at [1158, 135] on button "Publish 1 job" at bounding box center [1166, 138] width 91 height 22
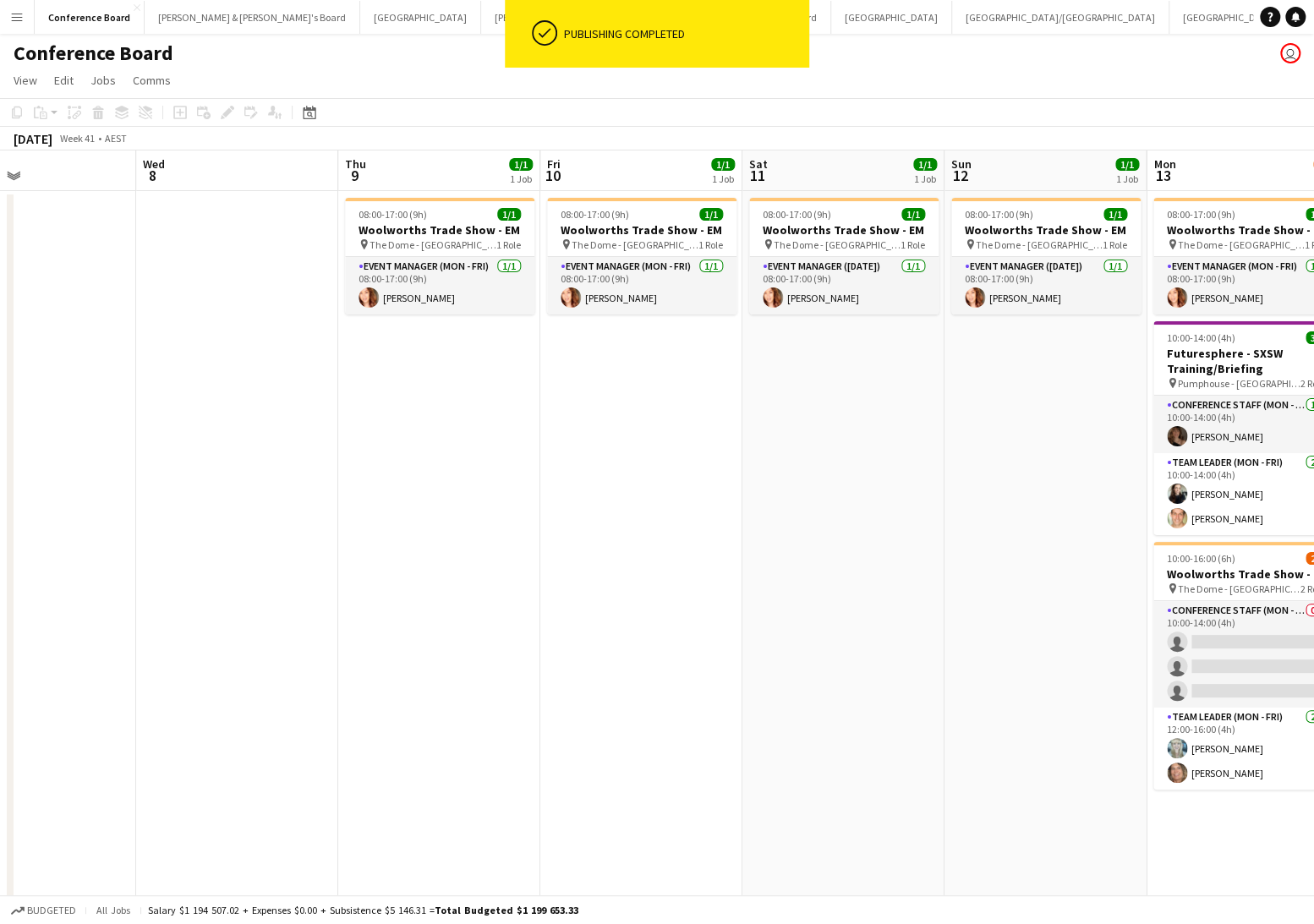
scroll to position [0, 674]
click at [433, 229] on h3 "Woolworths Trade Show - EM" at bounding box center [438, 230] width 189 height 15
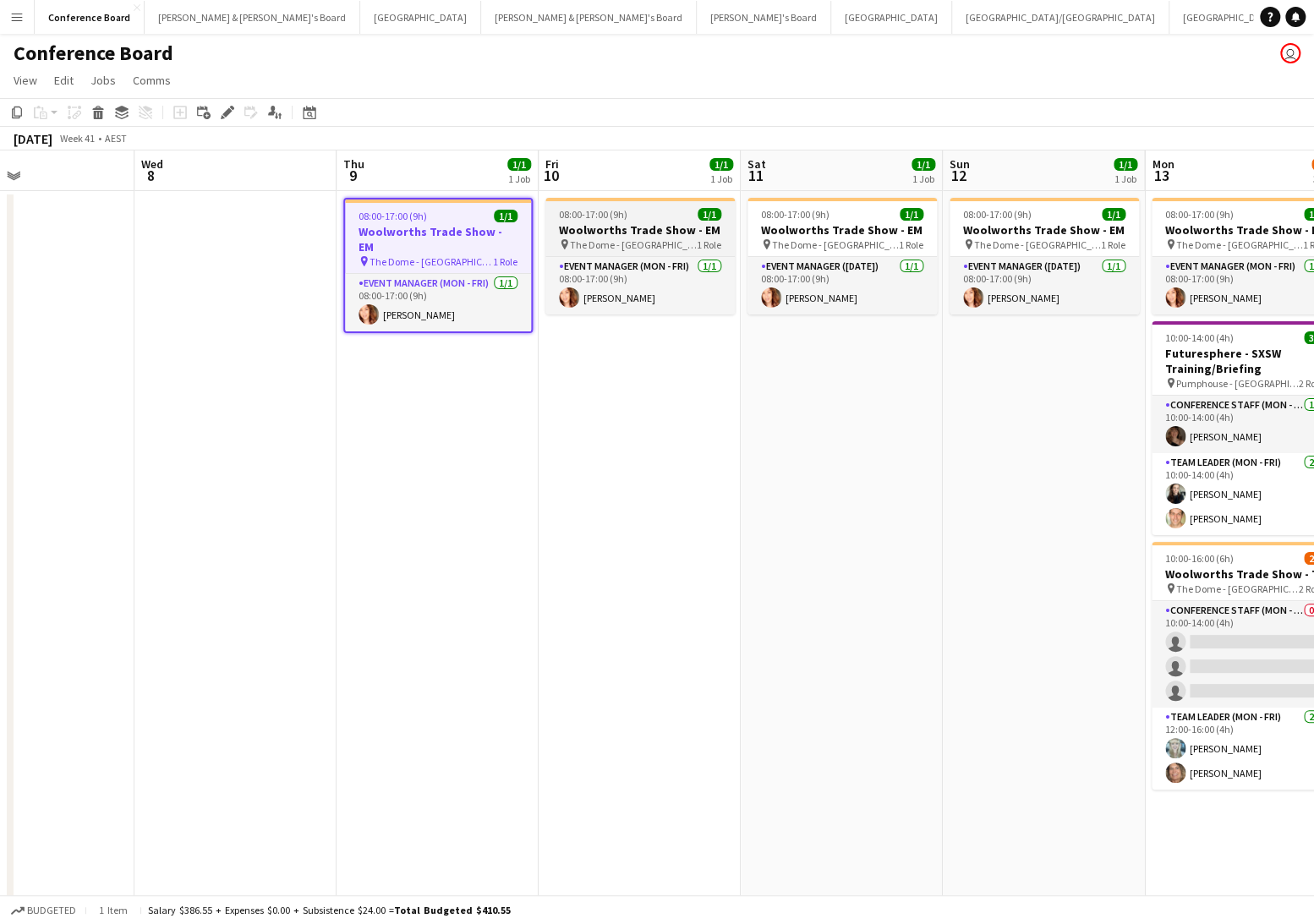
click at [622, 246] on span "The Dome - [GEOGRAPHIC_DATA]" at bounding box center [632, 245] width 126 height 13
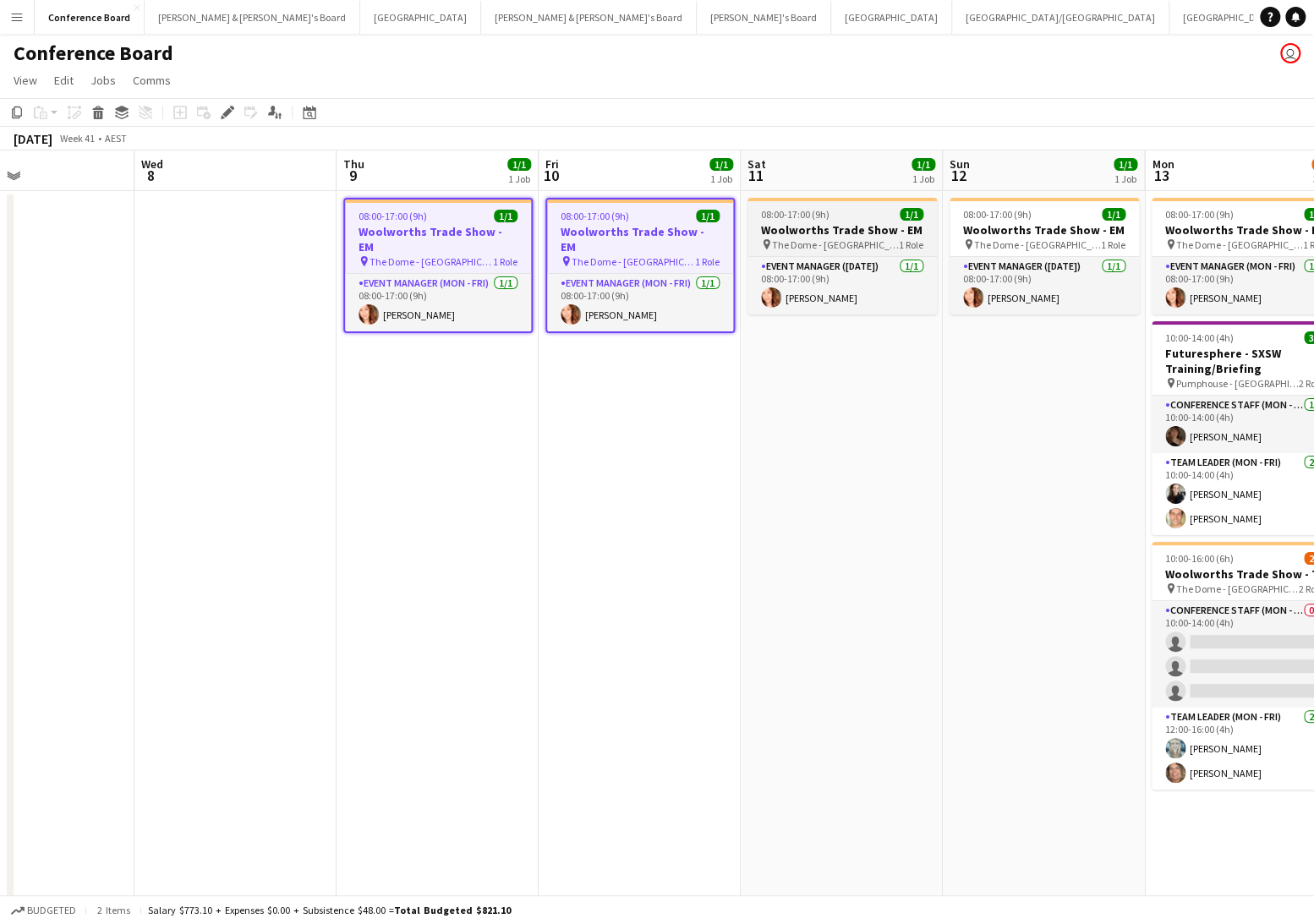
click at [858, 246] on span "The Dome - [GEOGRAPHIC_DATA]" at bounding box center [835, 245] width 126 height 13
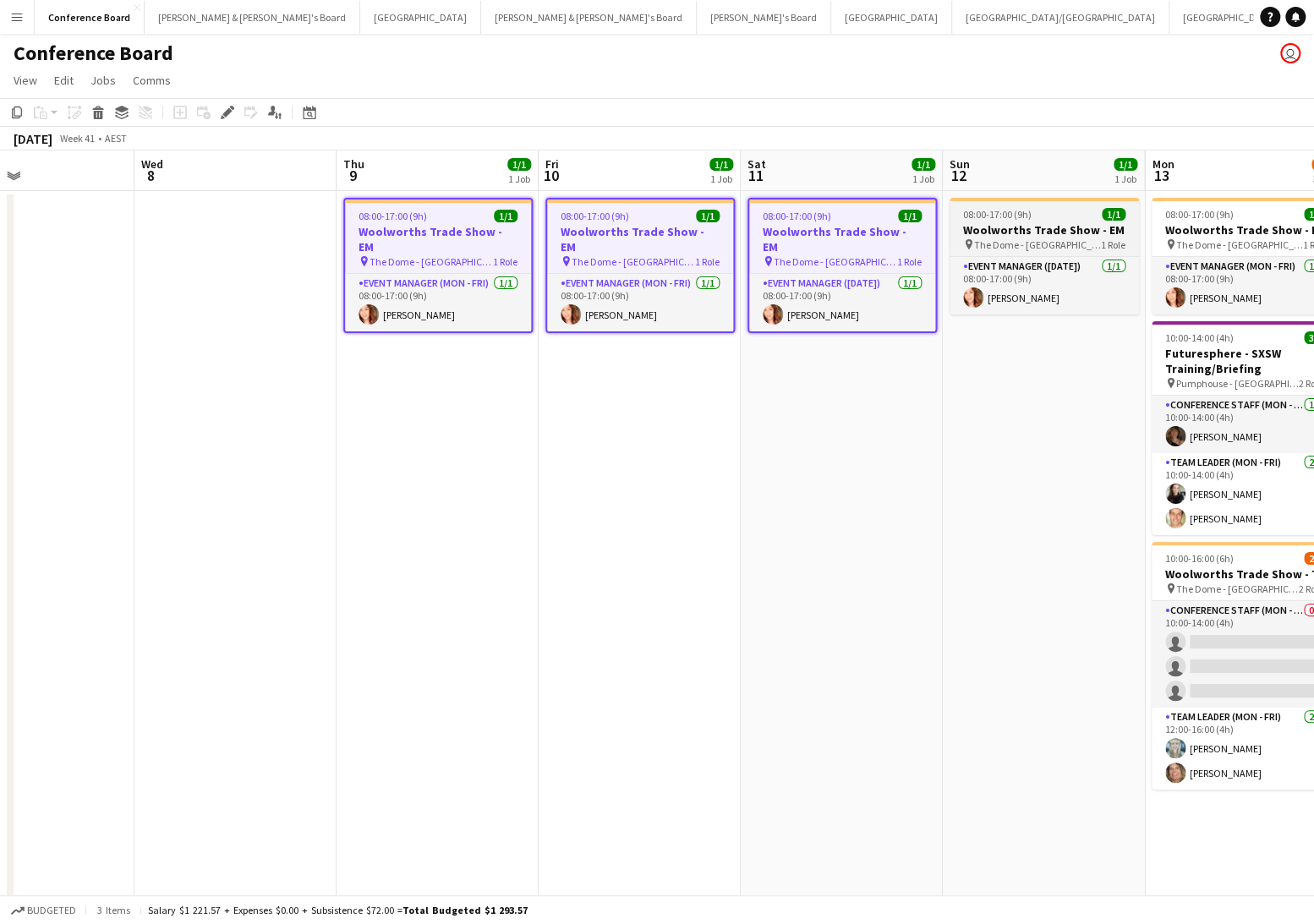
click at [984, 246] on span "The Dome - [GEOGRAPHIC_DATA]" at bounding box center [1037, 245] width 126 height 13
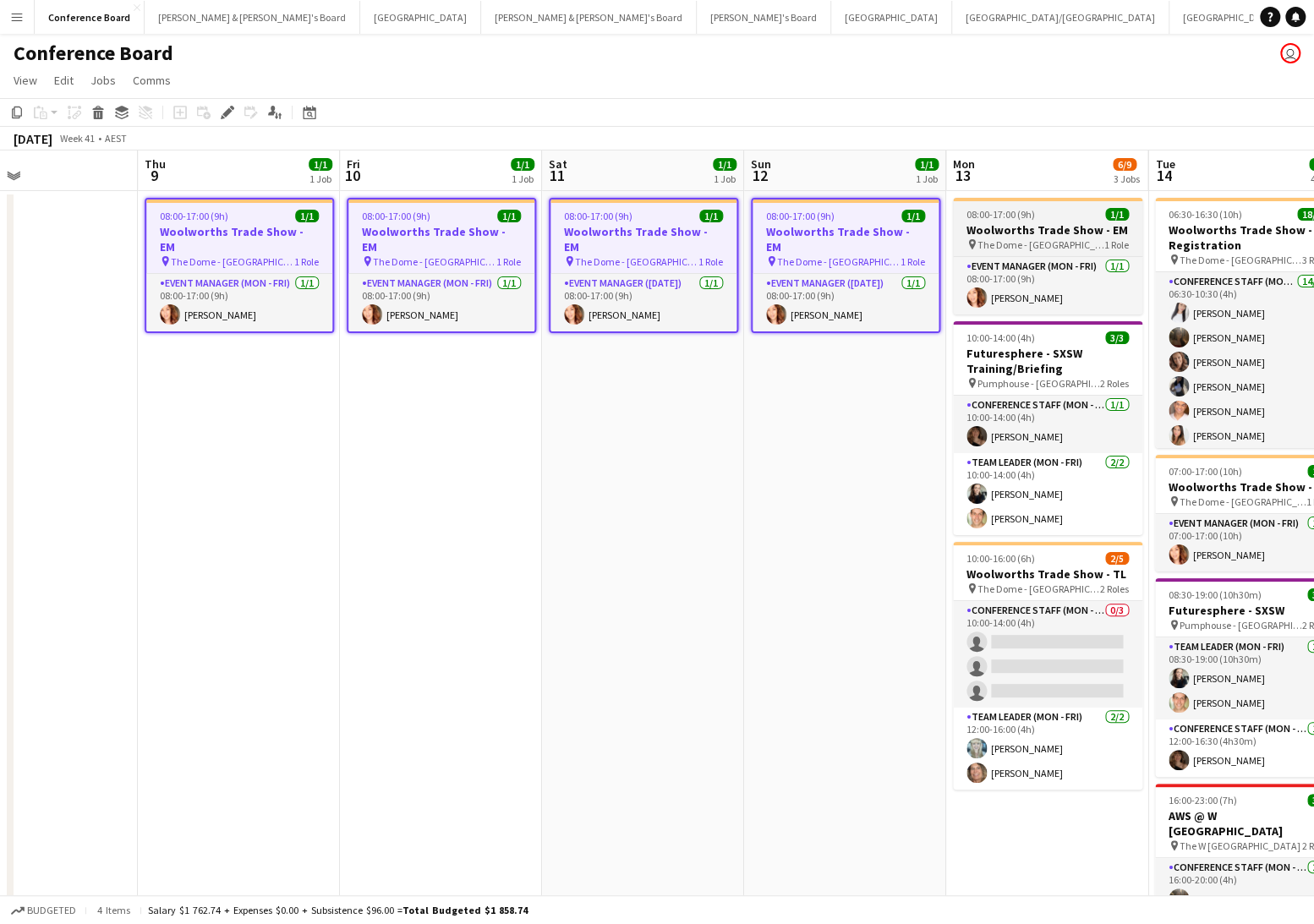
scroll to position [0, 674]
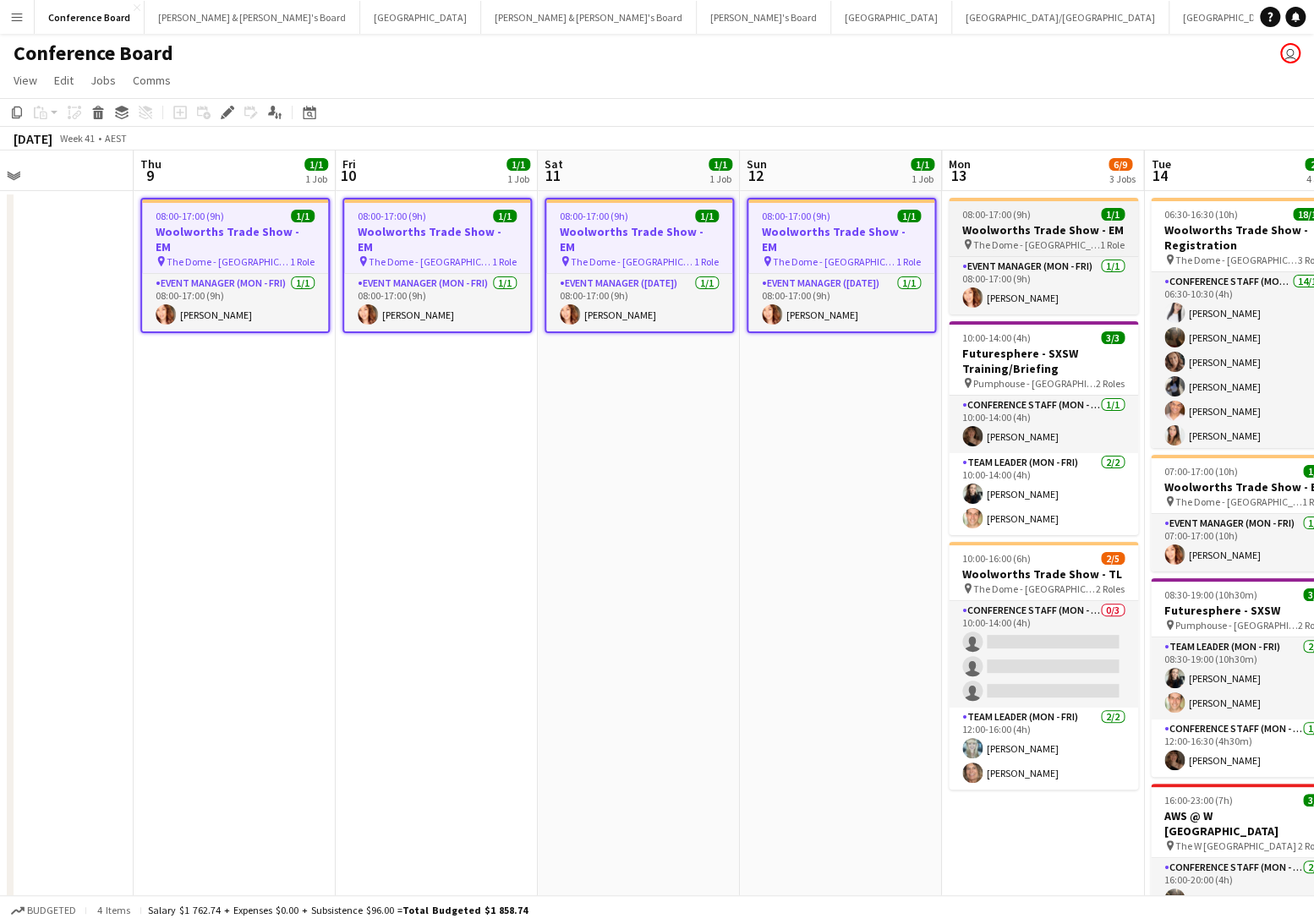
click at [1005, 230] on h3 "Woolworths Trade Show - EM" at bounding box center [1043, 230] width 189 height 15
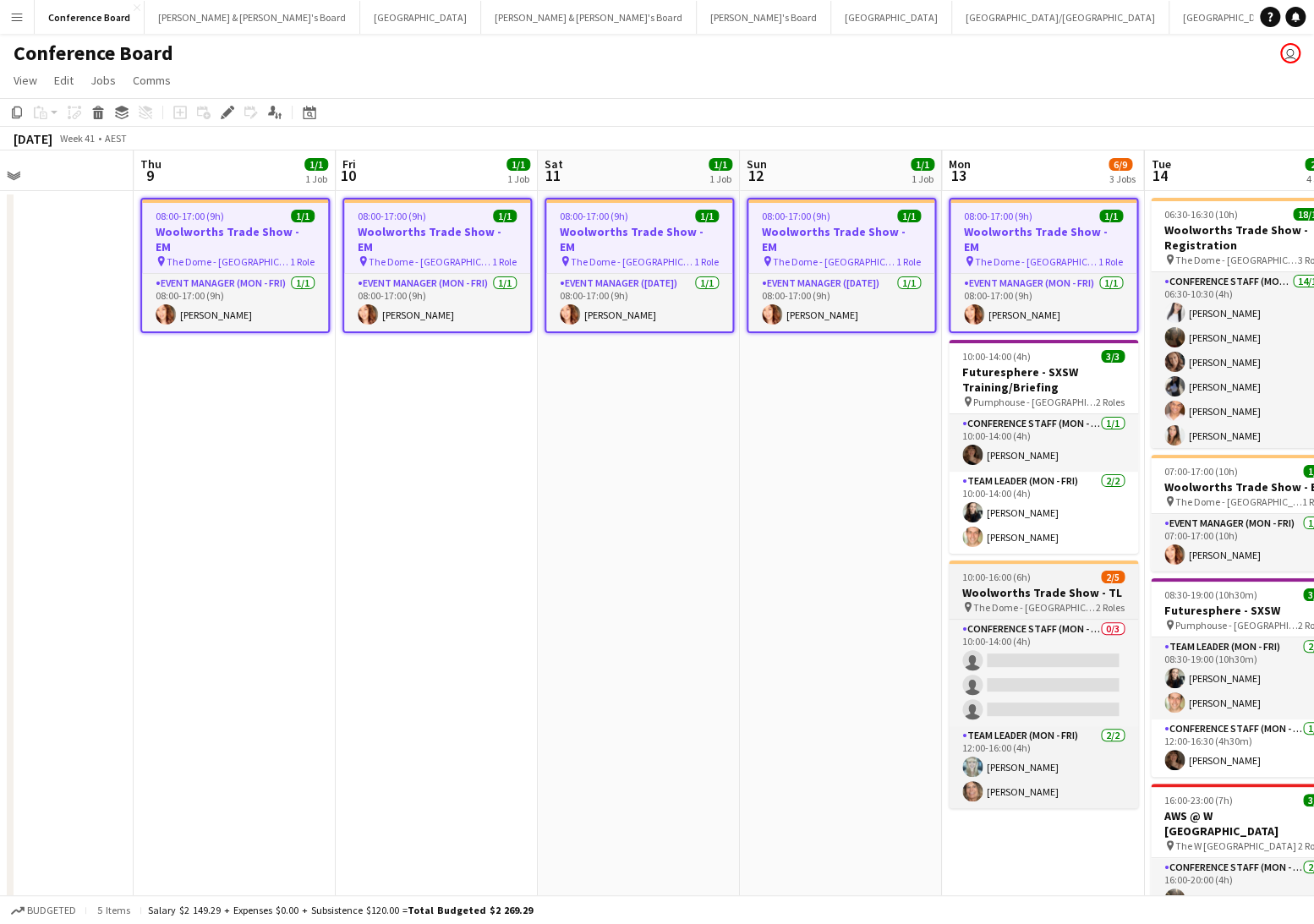
click at [1073, 601] on span "The Dome - [GEOGRAPHIC_DATA]" at bounding box center [1034, 607] width 123 height 13
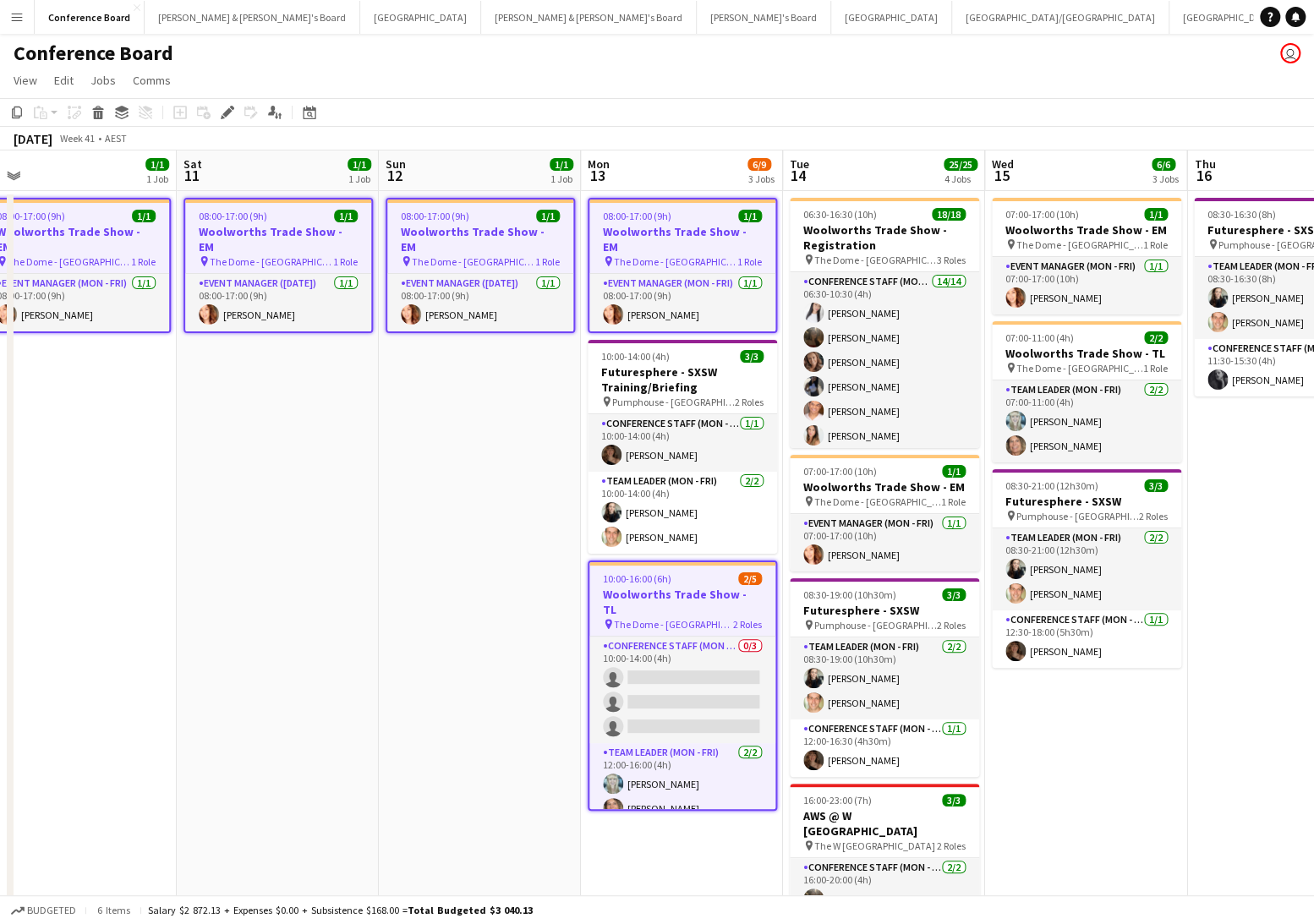
scroll to position [0, 634]
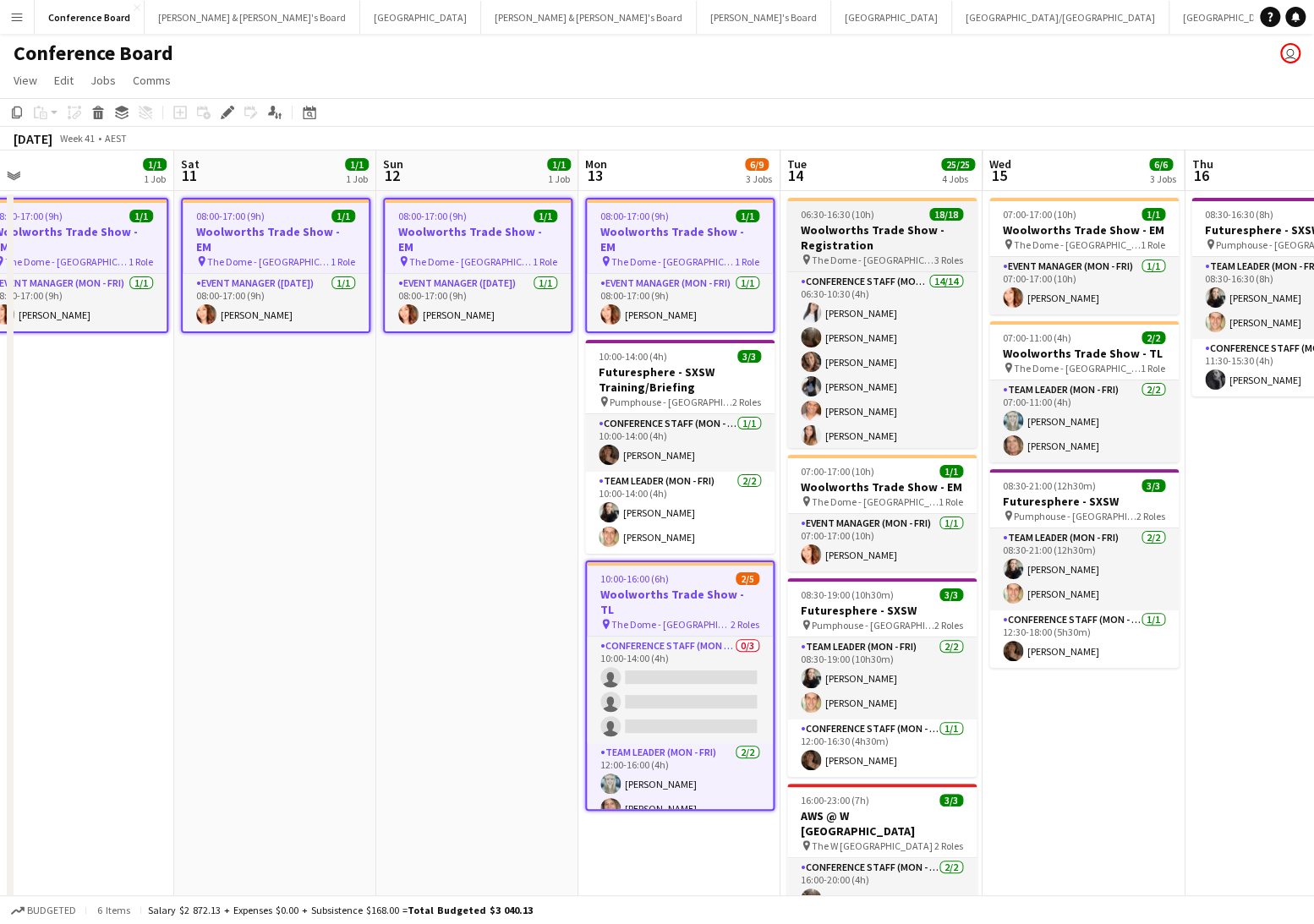
click at [867, 233] on h3 "Woolworths Trade Show - Registration" at bounding box center [882, 238] width 189 height 31
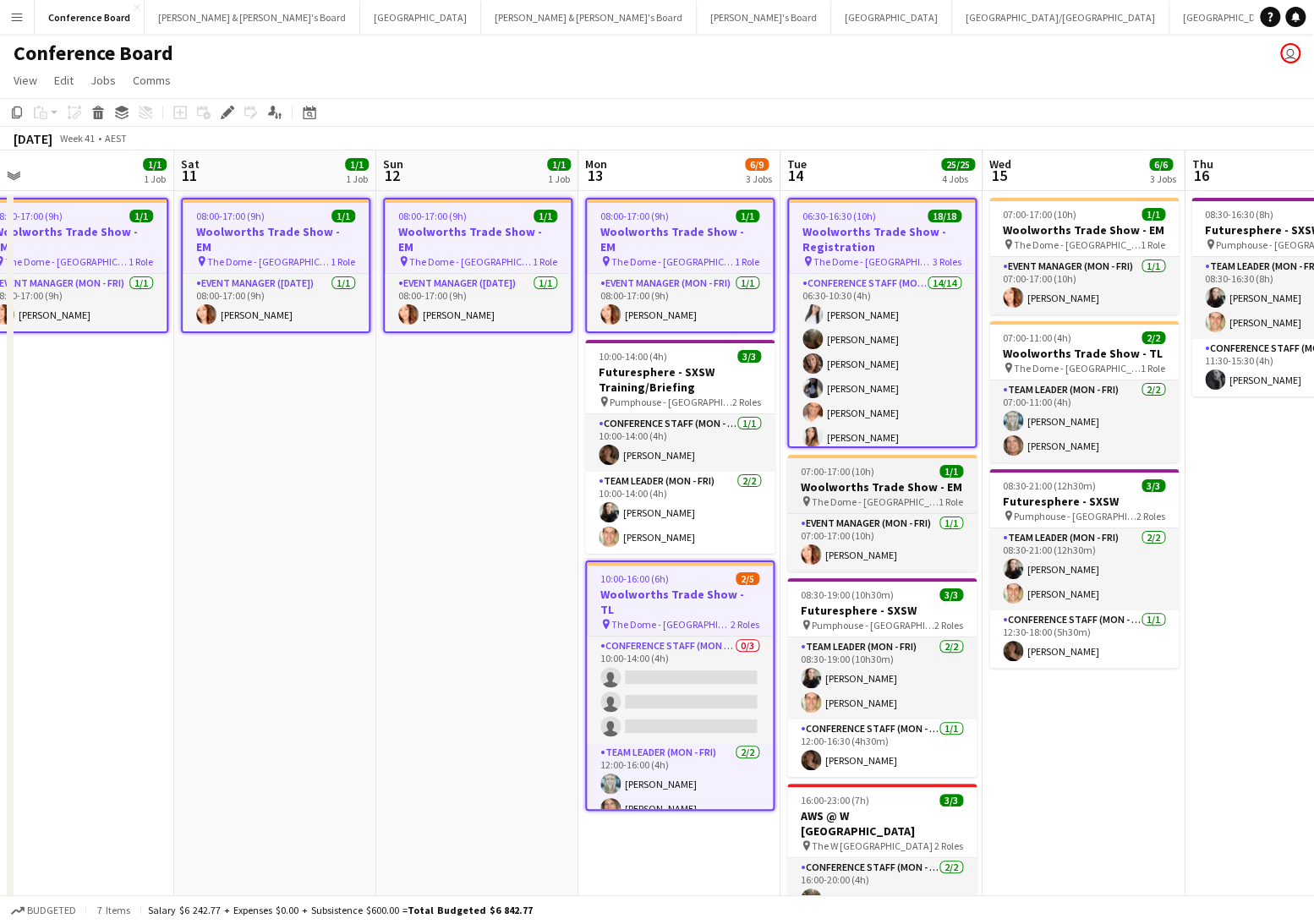
click at [896, 500] on span "The Dome - [GEOGRAPHIC_DATA]" at bounding box center [875, 501] width 126 height 13
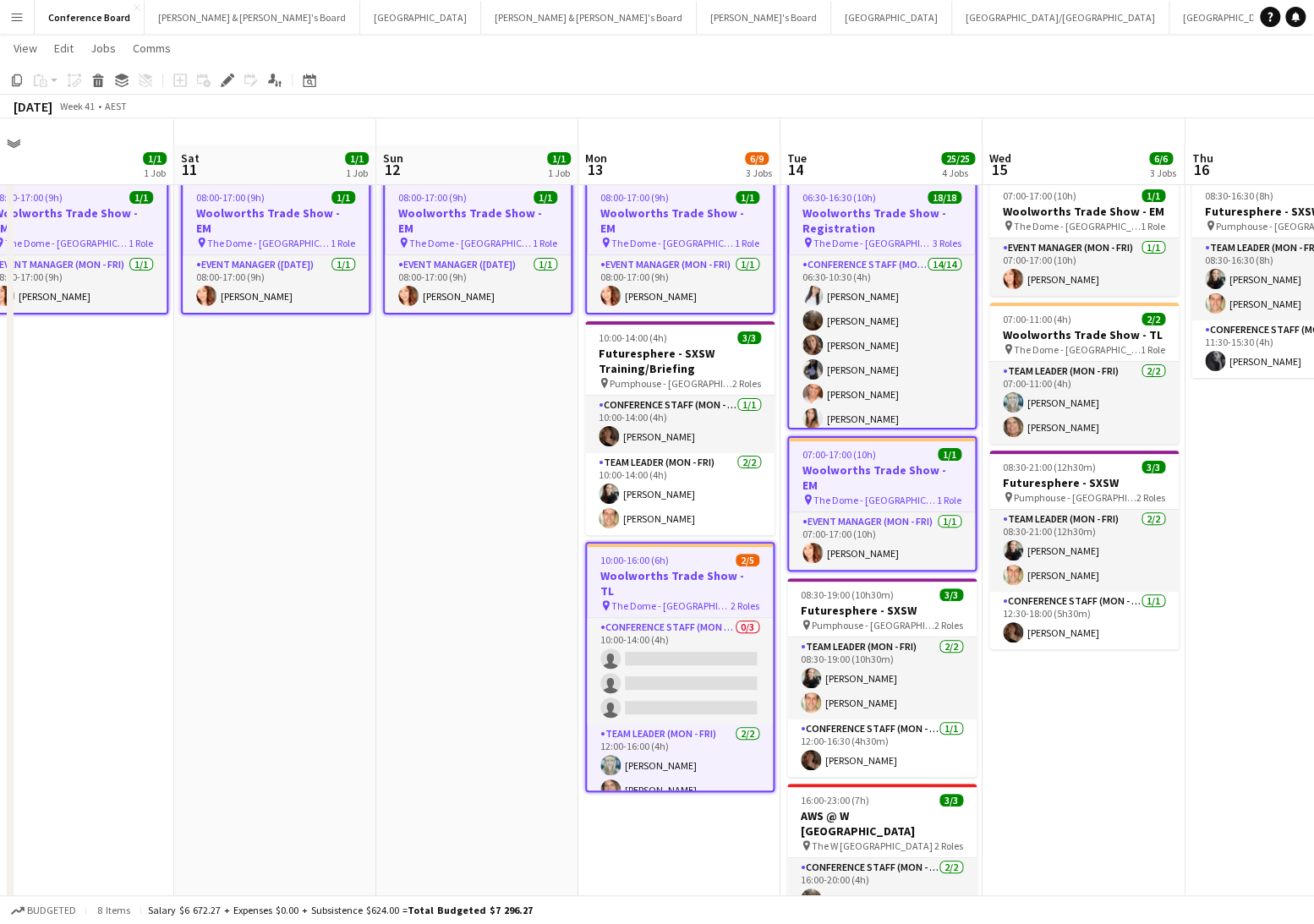
scroll to position [0, 0]
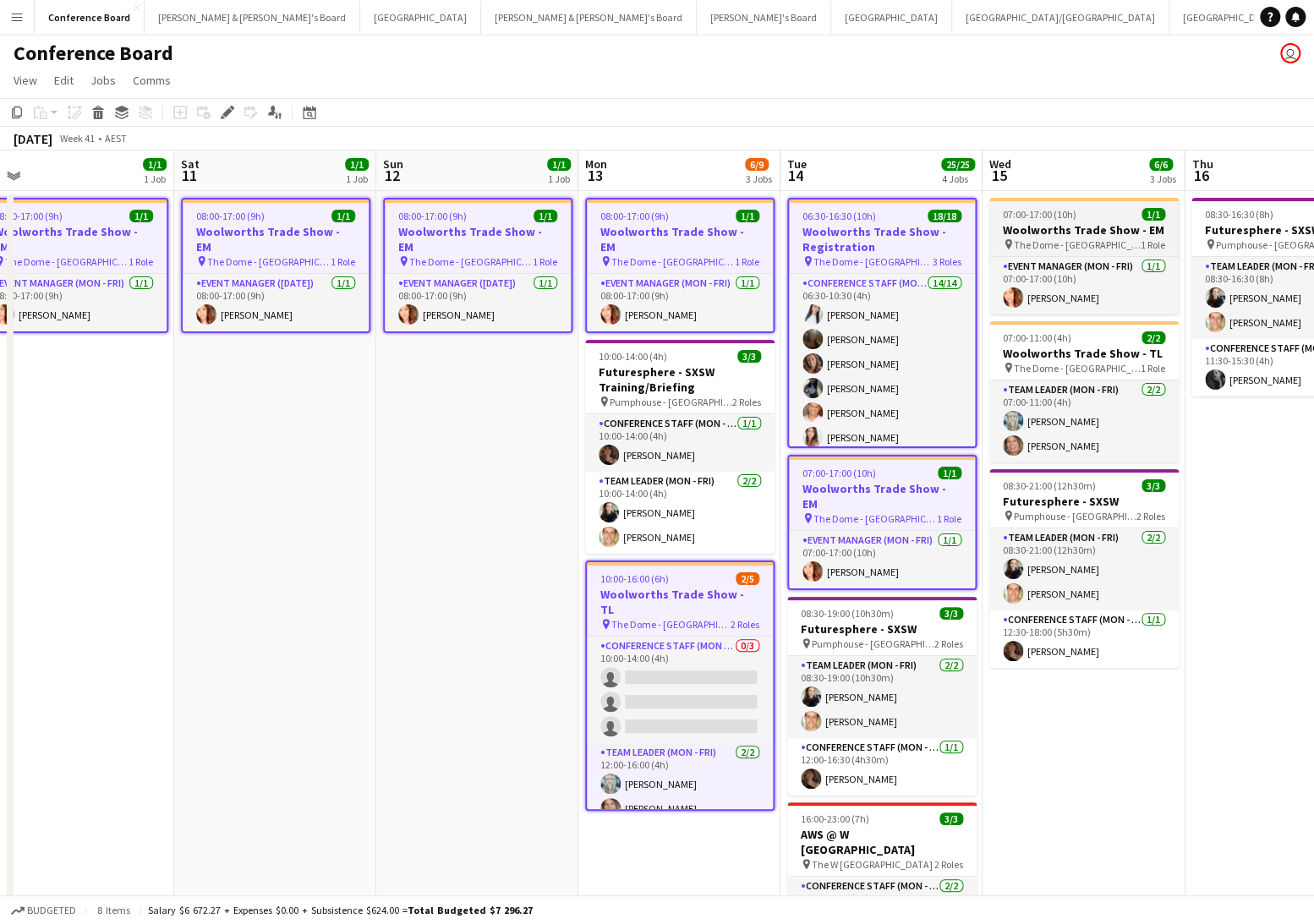
click at [1027, 246] on span "The Dome - [GEOGRAPHIC_DATA]" at bounding box center [1076, 245] width 126 height 13
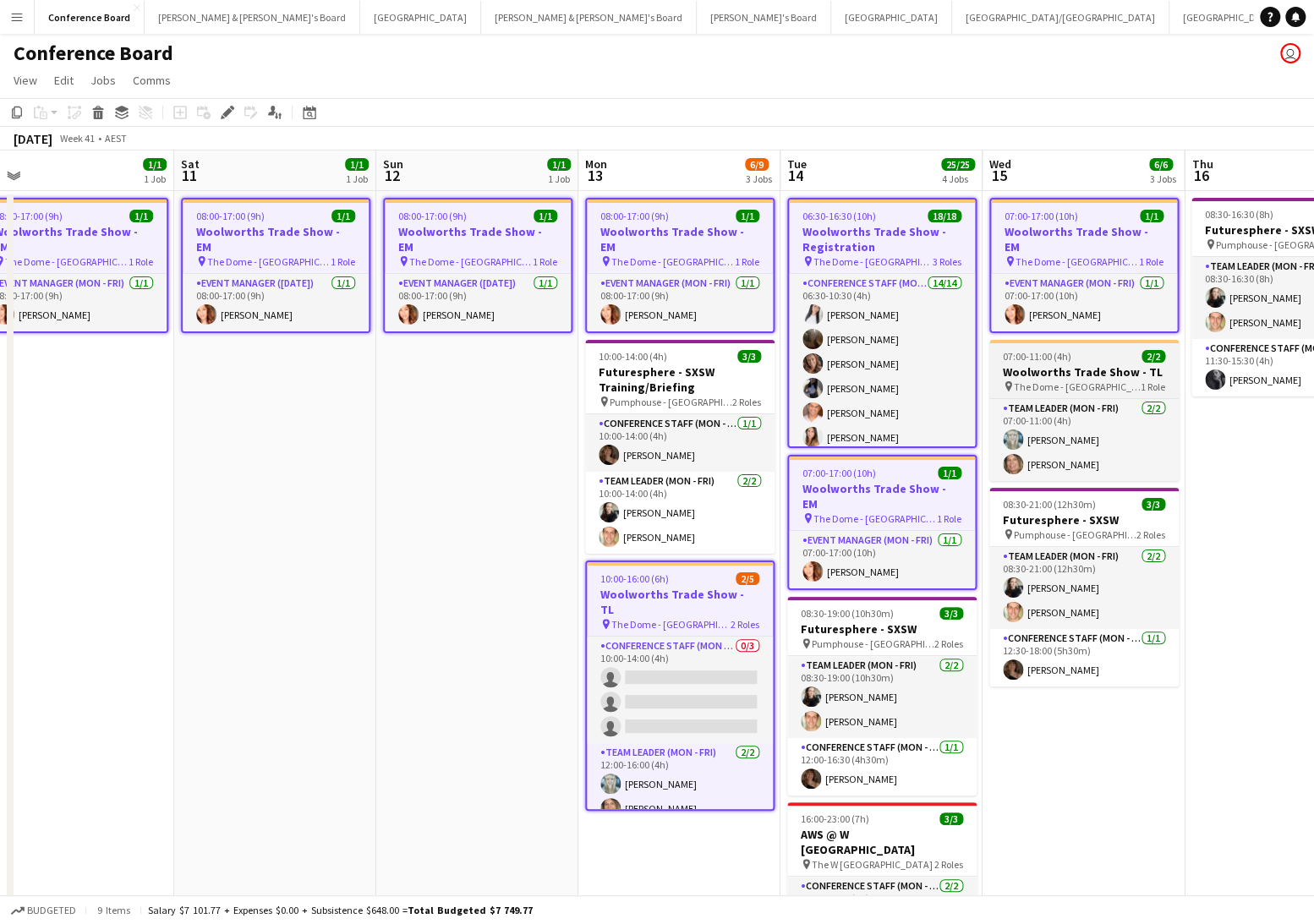
click at [1081, 380] on span "The Dome - [GEOGRAPHIC_DATA]" at bounding box center [1076, 387] width 126 height 13
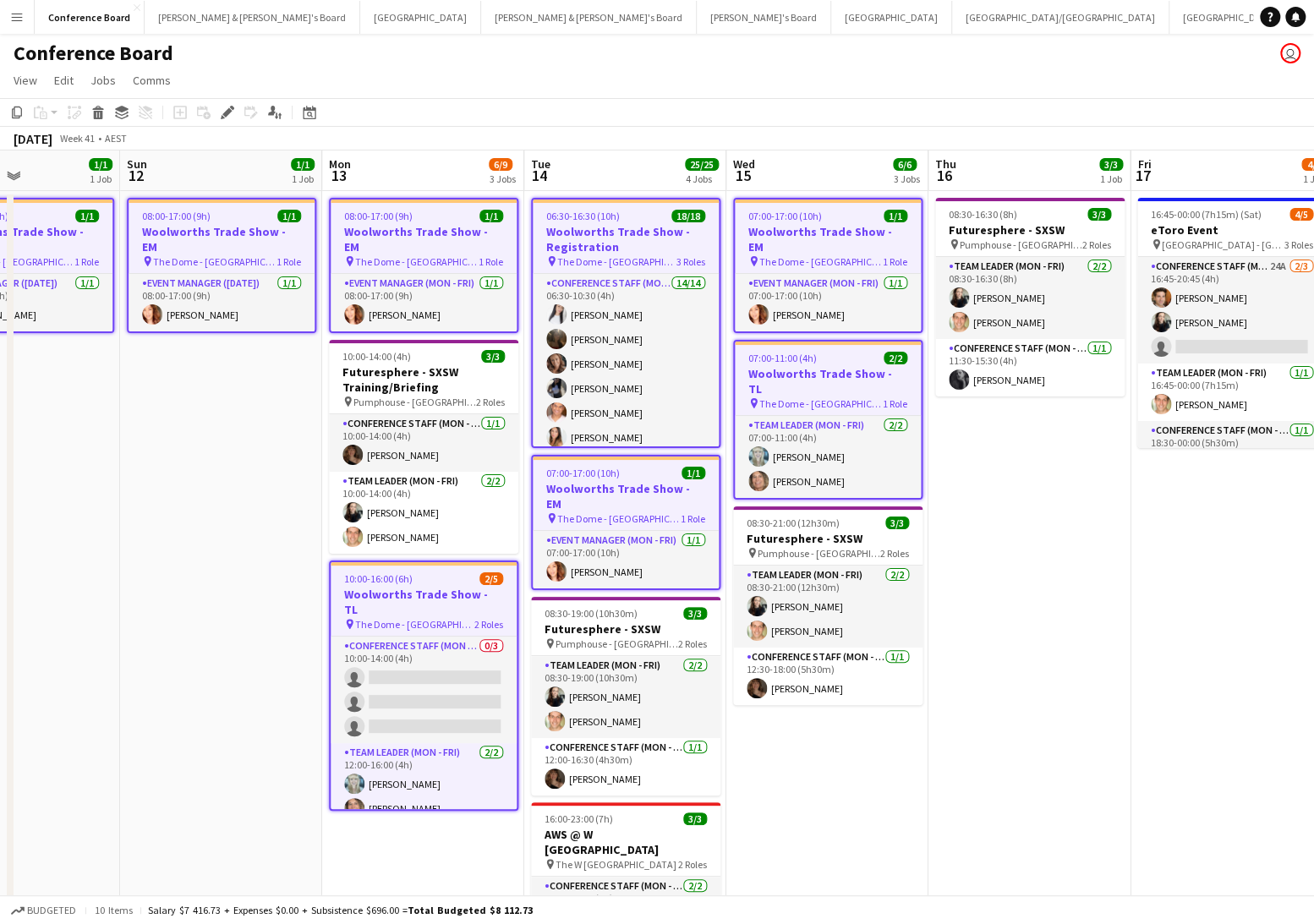
scroll to position [0, 692]
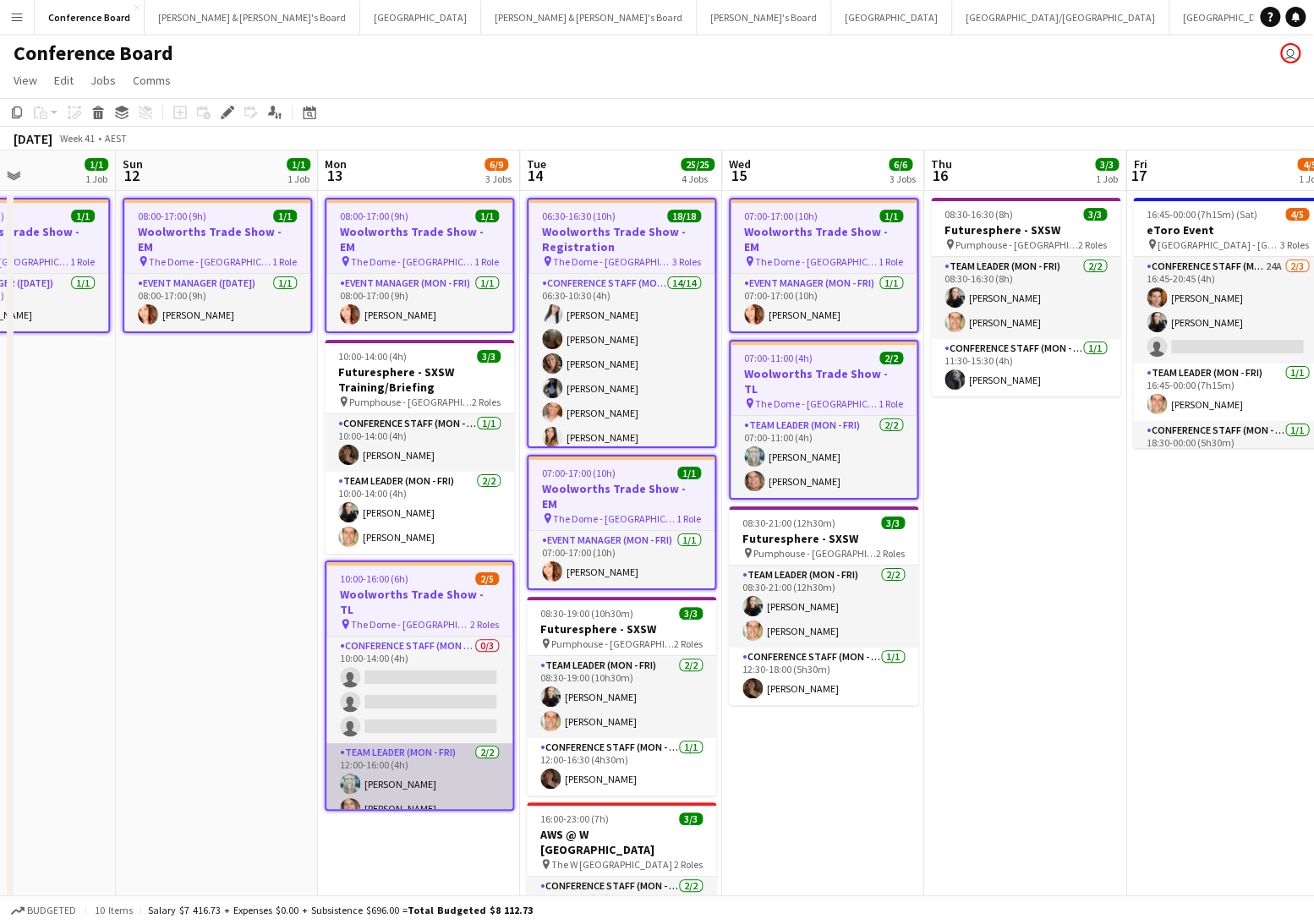
click at [392, 766] on app-card-role "Team Leader (Mon - Fri) 2/2 12:00-16:00 (4h) Brittany Smith Shebie King" at bounding box center [419, 784] width 186 height 82
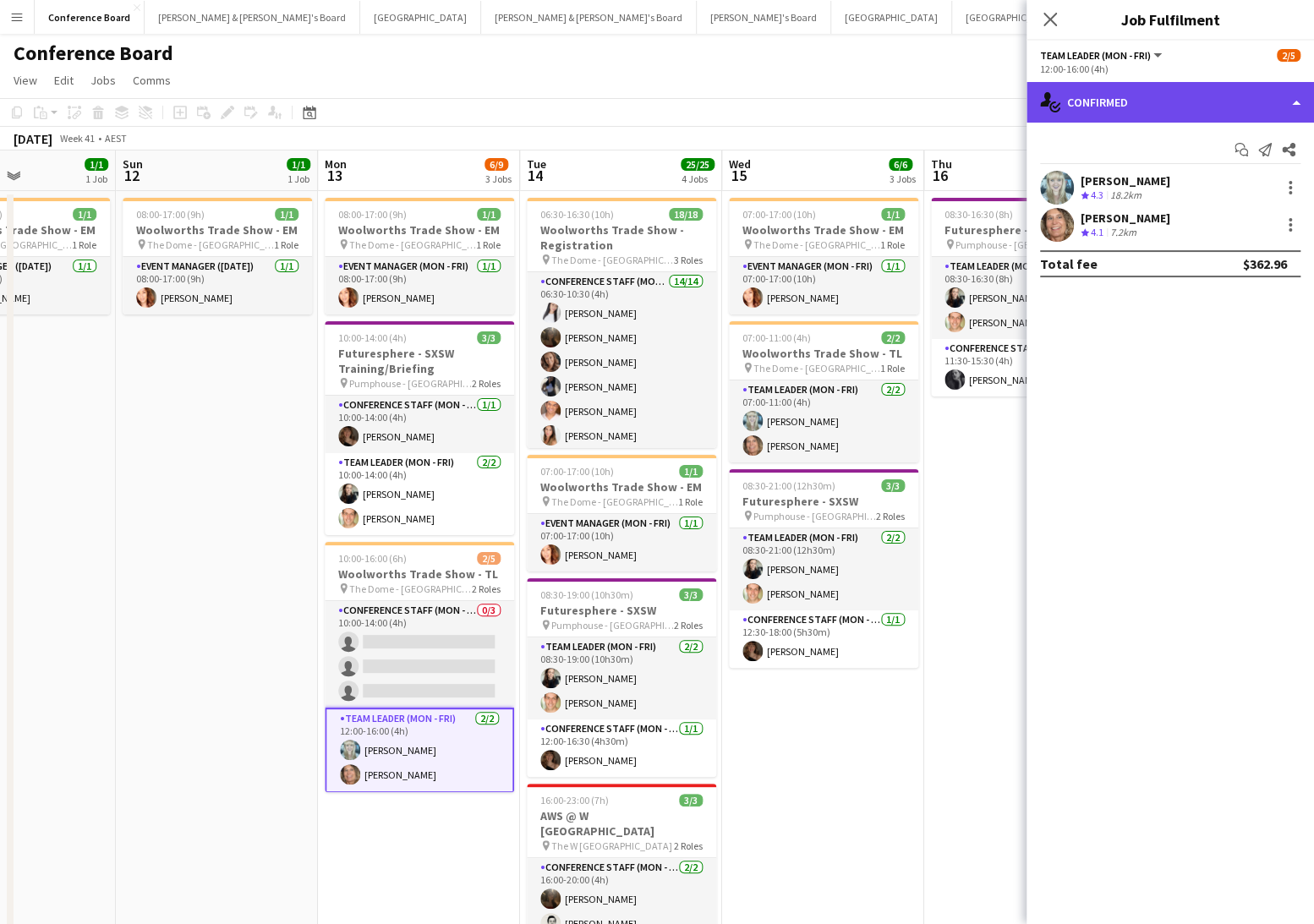
click at [1191, 113] on div "single-neutral-actions-check-2 Confirmed" at bounding box center [1170, 101] width 288 height 40
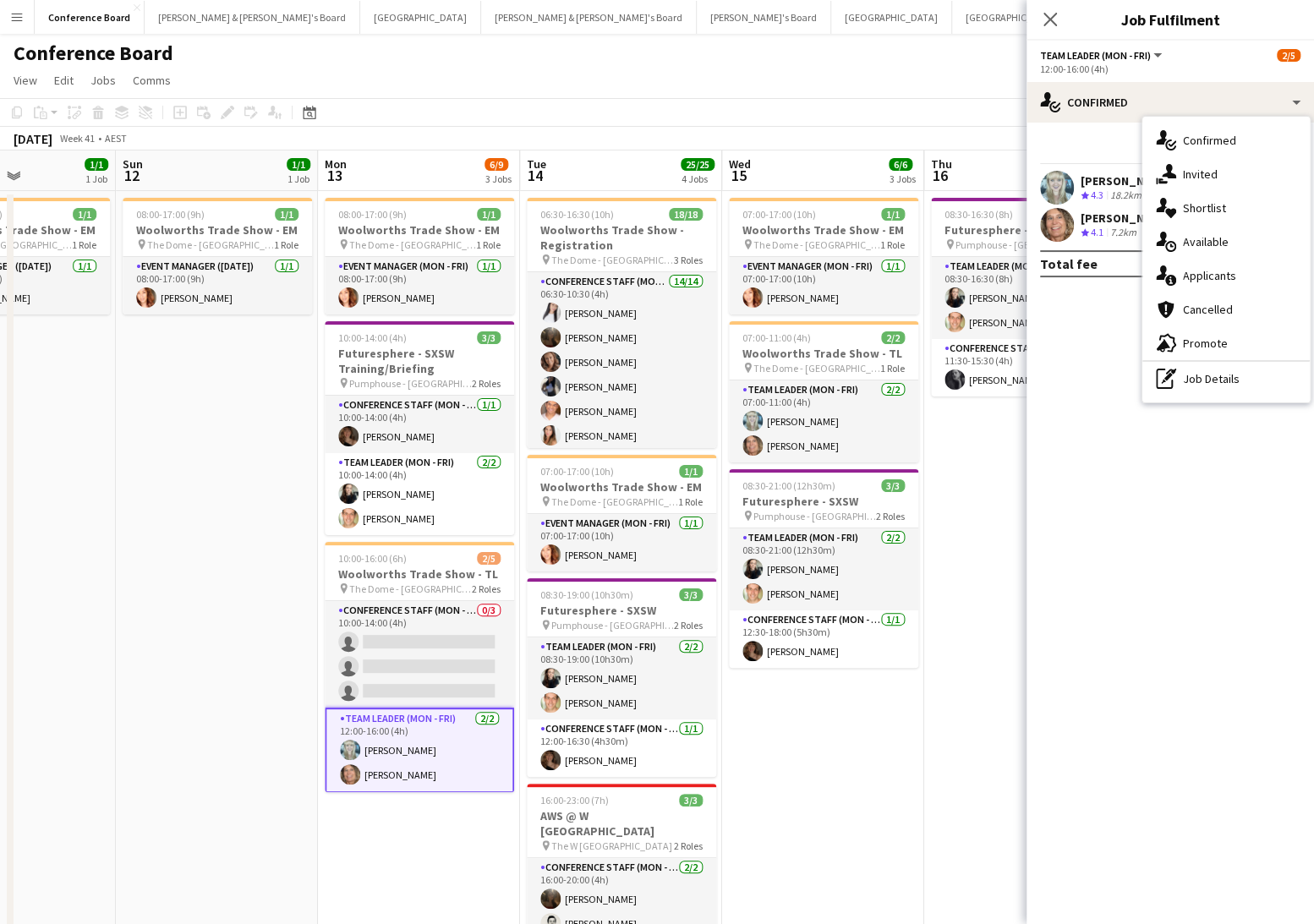
click at [1240, 373] on div "pen-write Job Details" at bounding box center [1226, 379] width 168 height 34
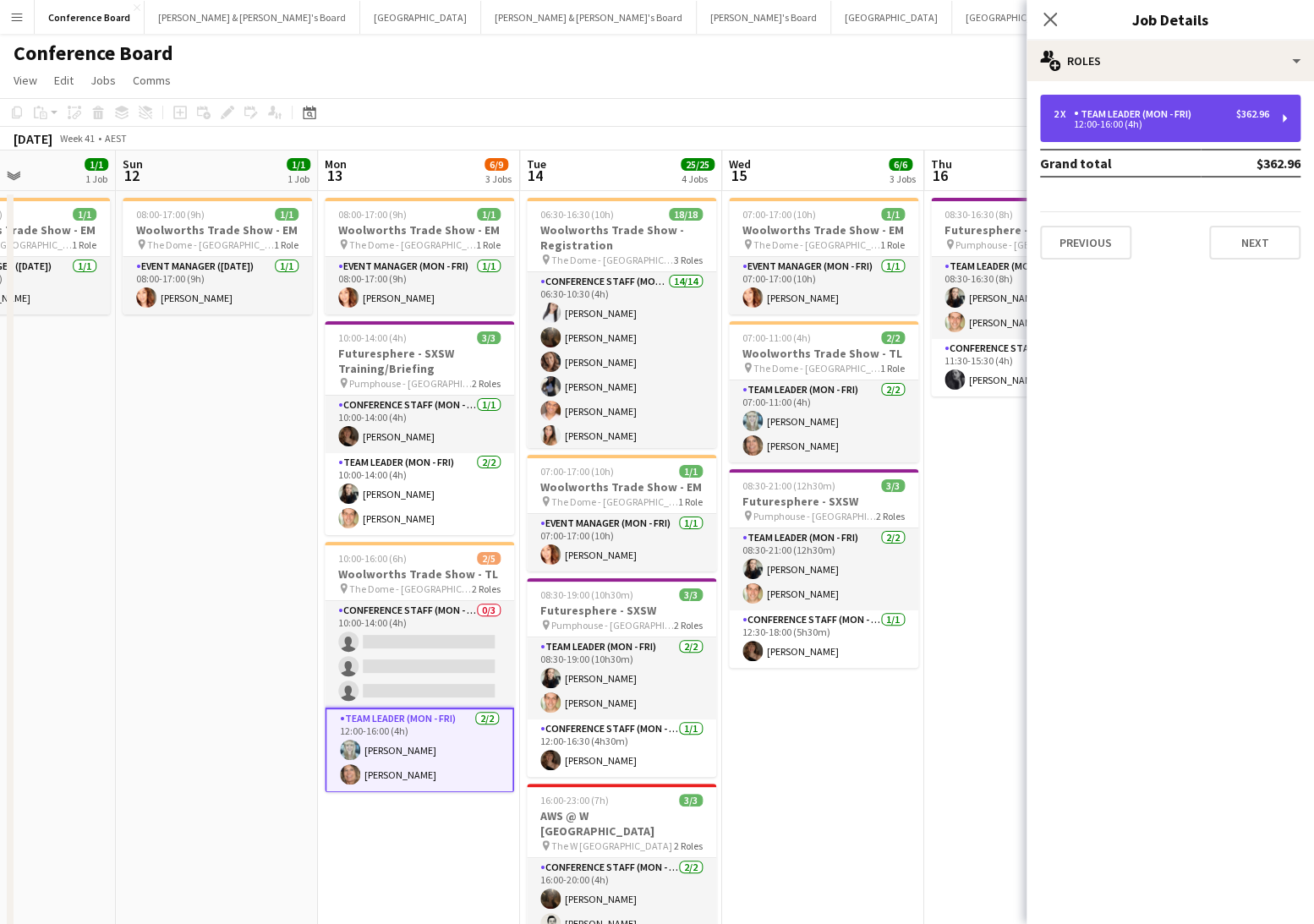
click at [1144, 130] on div "2 x Team Leader (Mon - Fri) $362.96 12:00-16:00 (4h)" at bounding box center [1170, 118] width 260 height 48
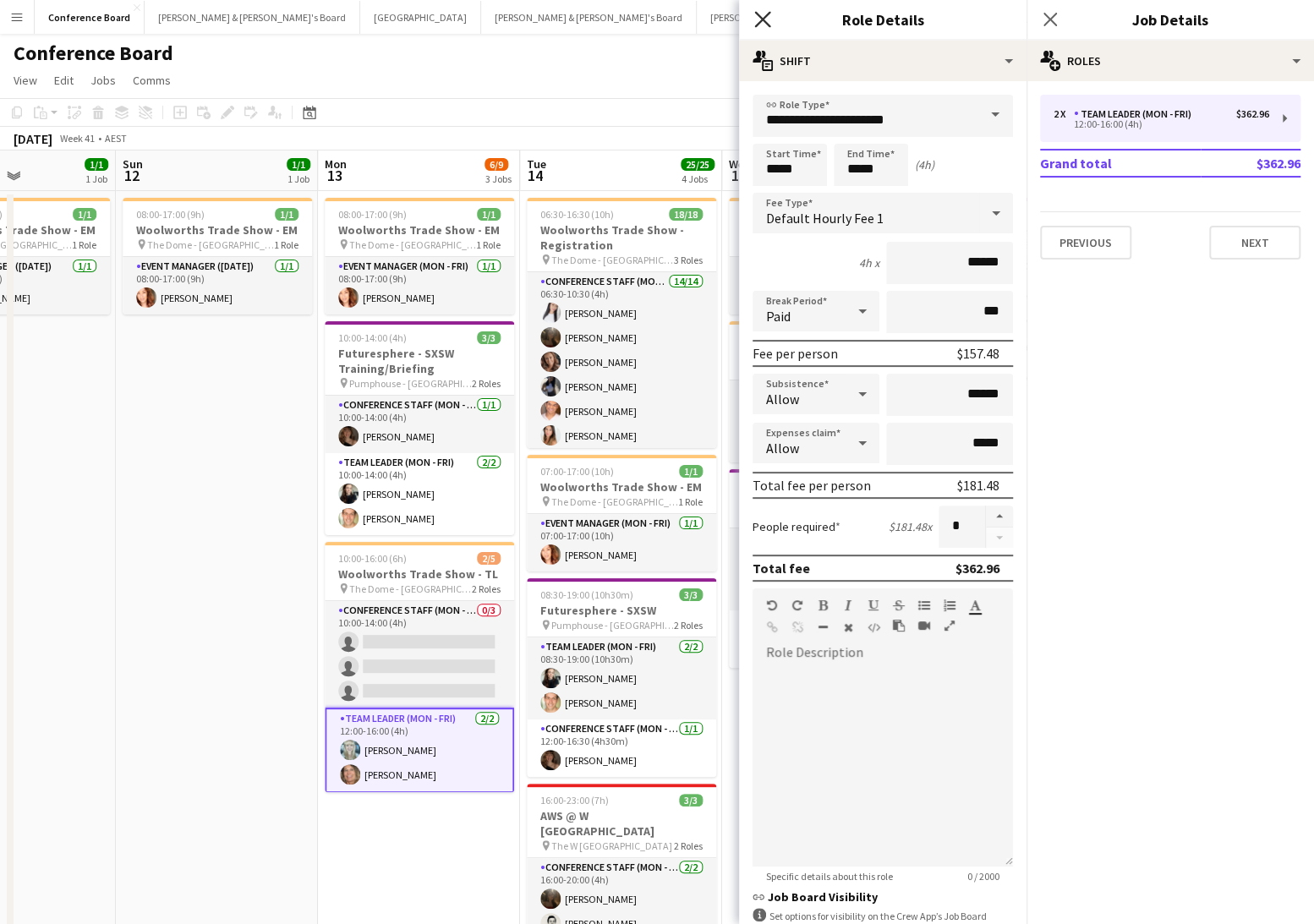
click at [763, 20] on icon at bounding box center [762, 19] width 16 height 16
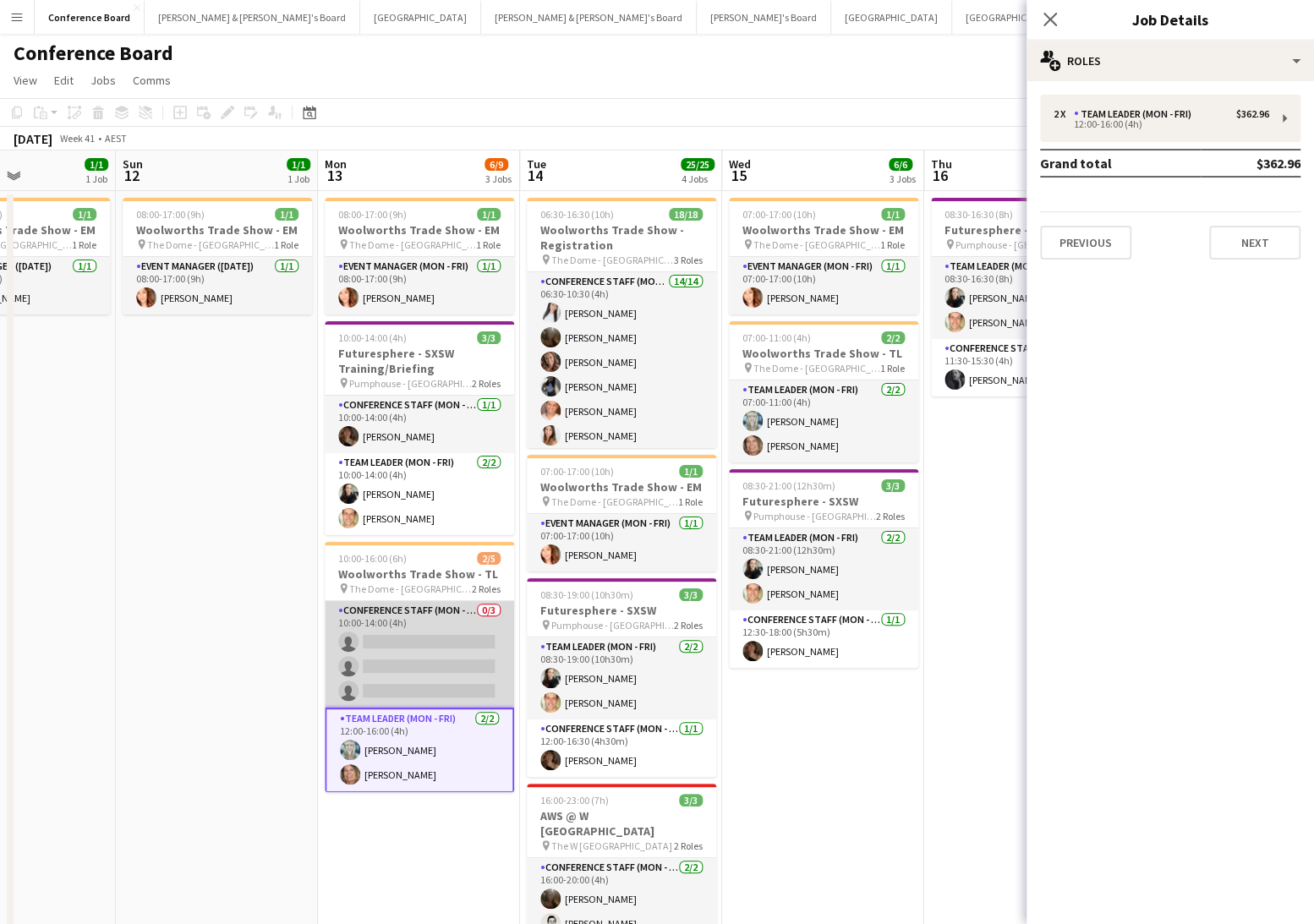
click at [434, 682] on app-card-role "Conference Staff (Mon - Fri) 0/3 10:00-14:00 (4h) single-neutral-actions single…" at bounding box center [419, 654] width 189 height 107
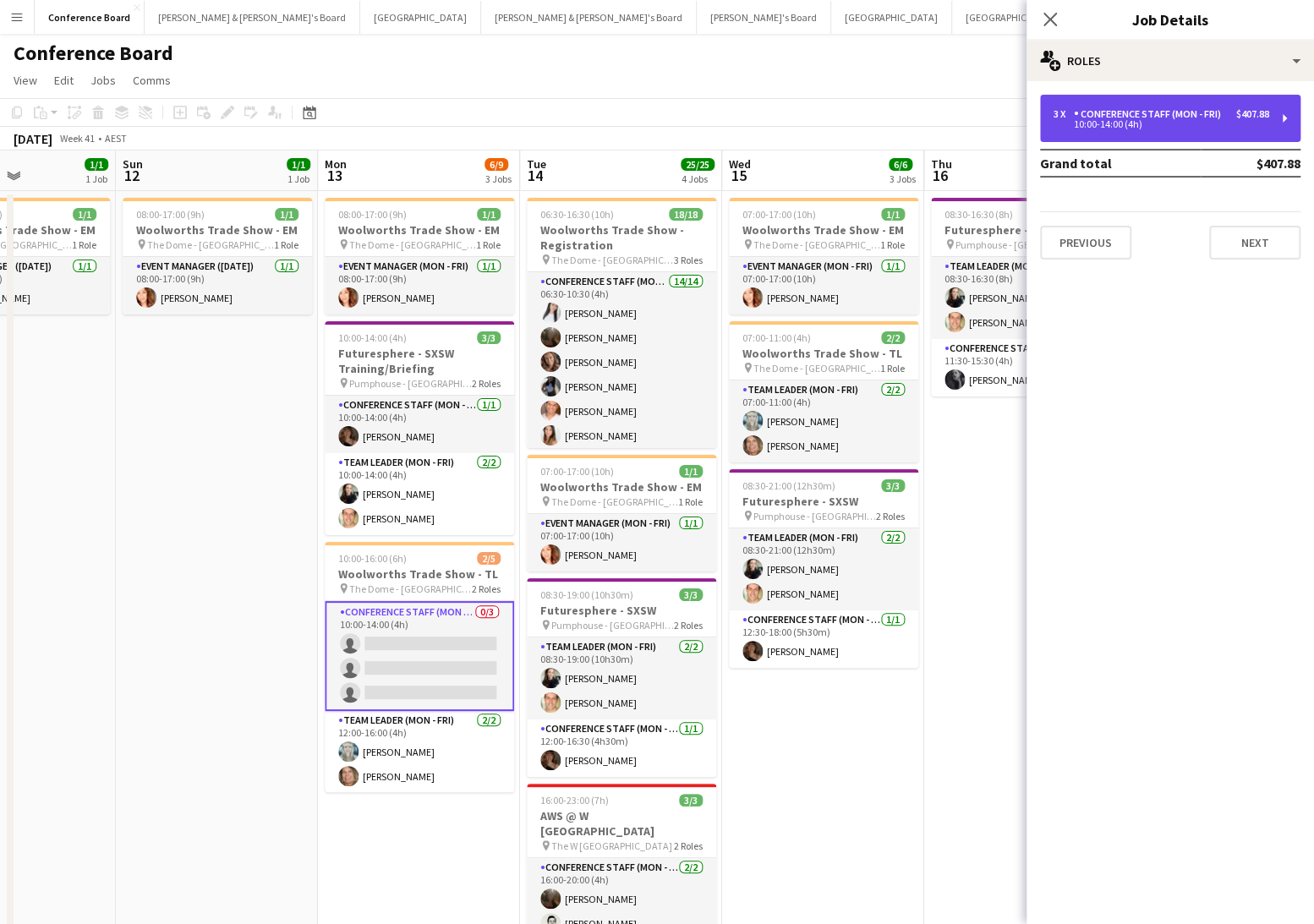
click at [1113, 133] on div "3 x Conference Staff (Mon - Fri) $407.88 10:00-14:00 (4h)" at bounding box center [1170, 118] width 260 height 48
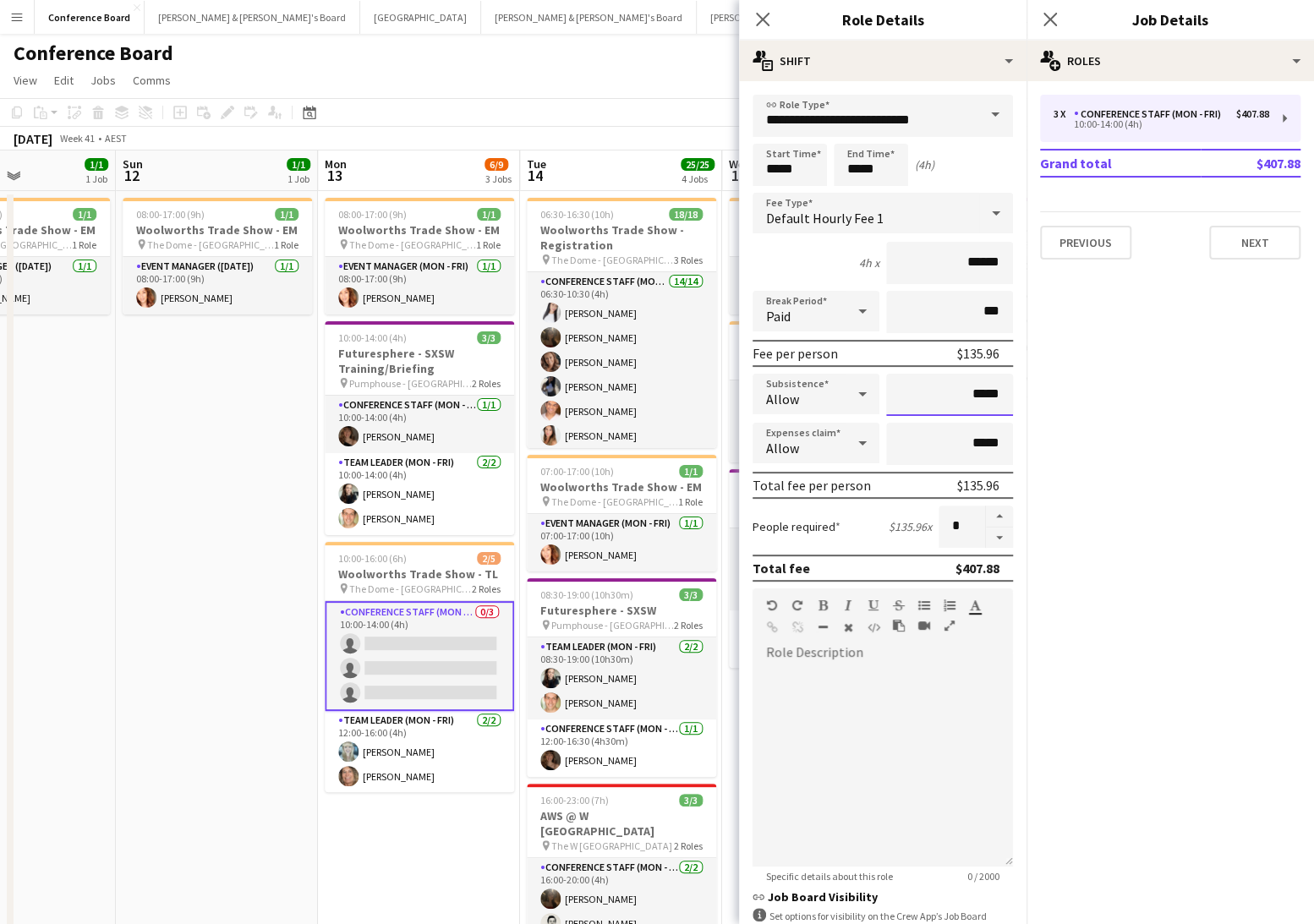
click at [1003, 398] on input "*****" at bounding box center [949, 395] width 126 height 42
type input "**"
type input "******"
click at [650, 98] on app-toolbar "Copy Paste Paste Command V Paste with crew Command Shift V Paste linked Job [GE…" at bounding box center [657, 112] width 1314 height 29
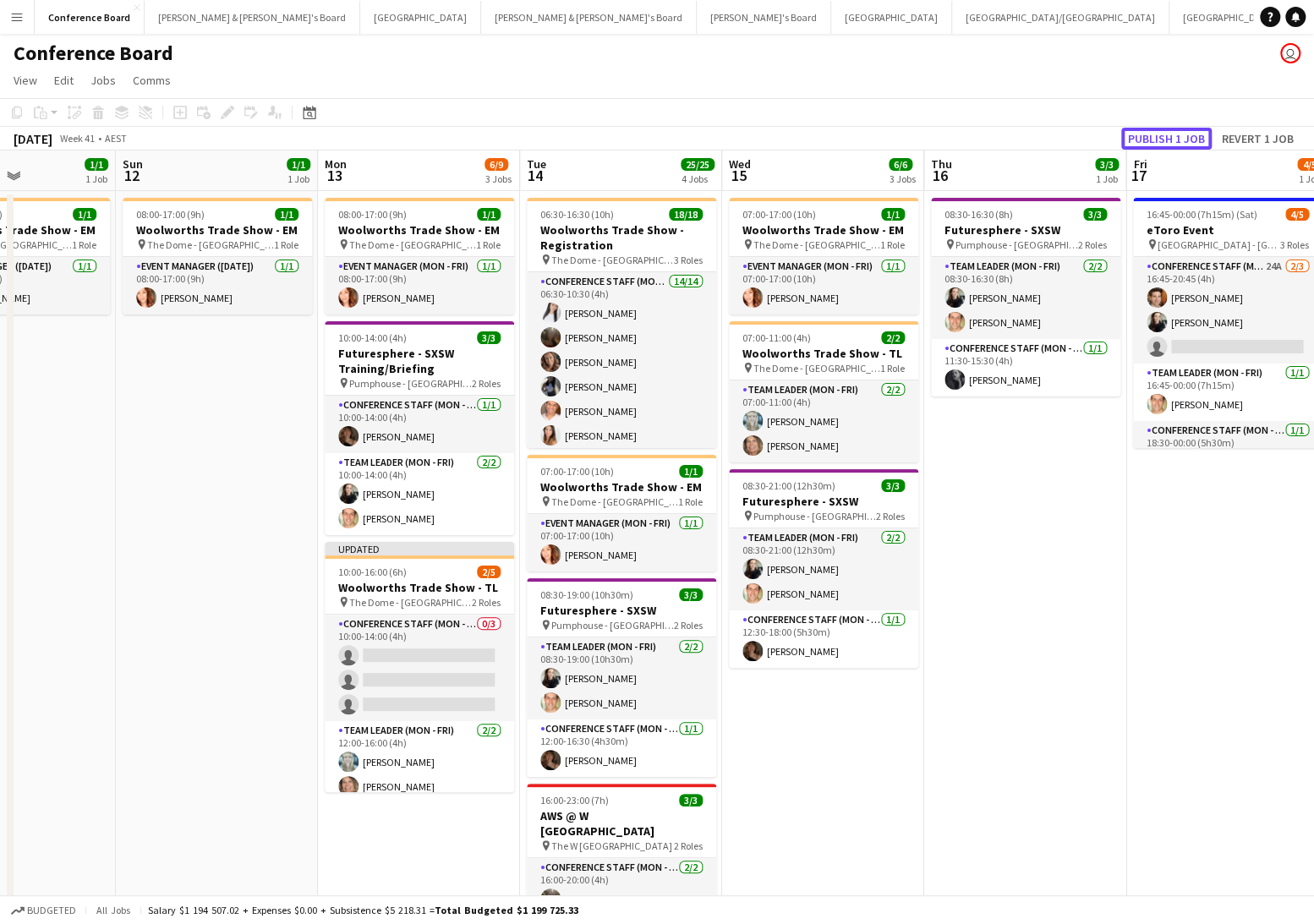
click at [1174, 134] on button "Publish 1 job" at bounding box center [1166, 138] width 91 height 22
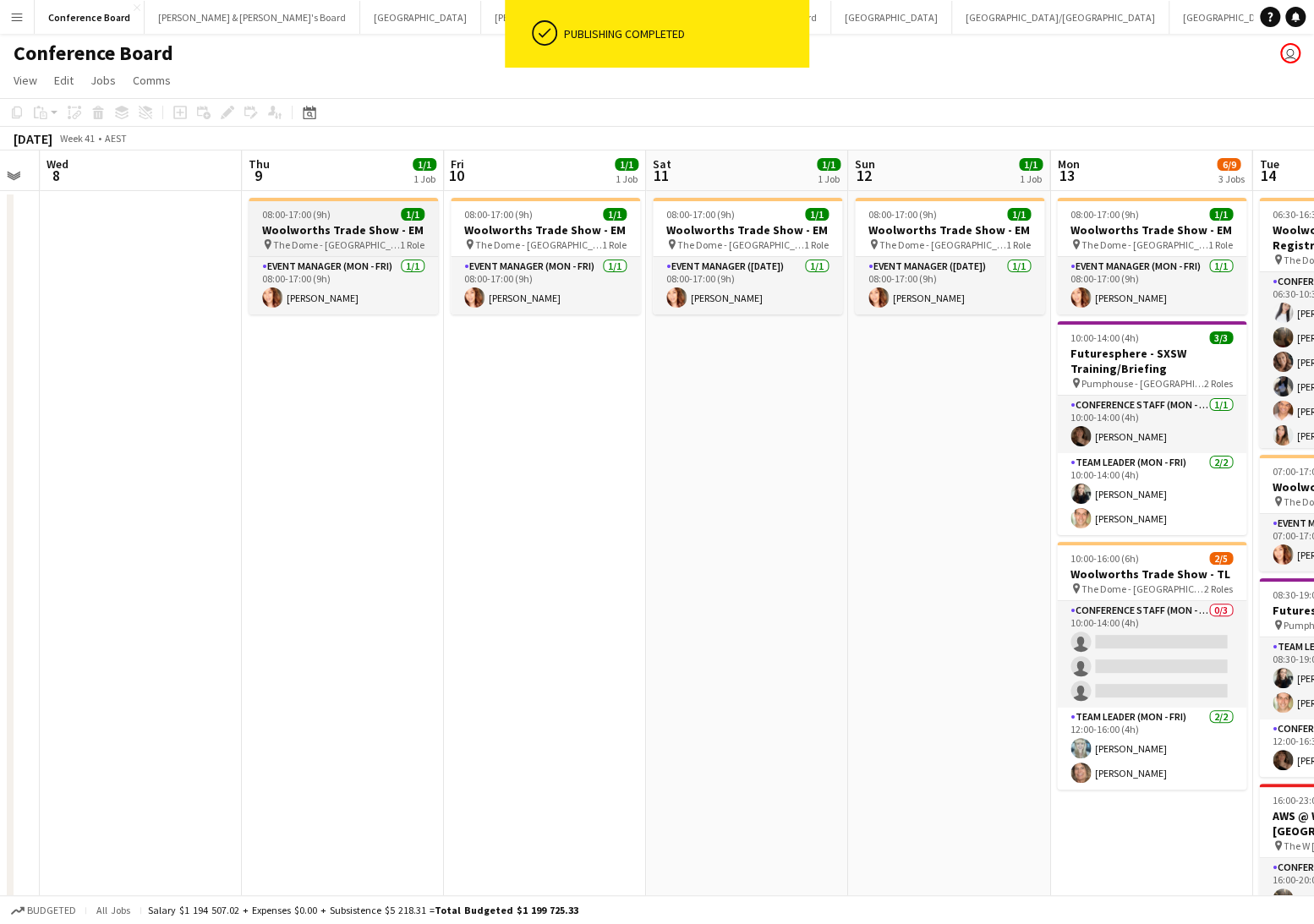
scroll to position [0, 582]
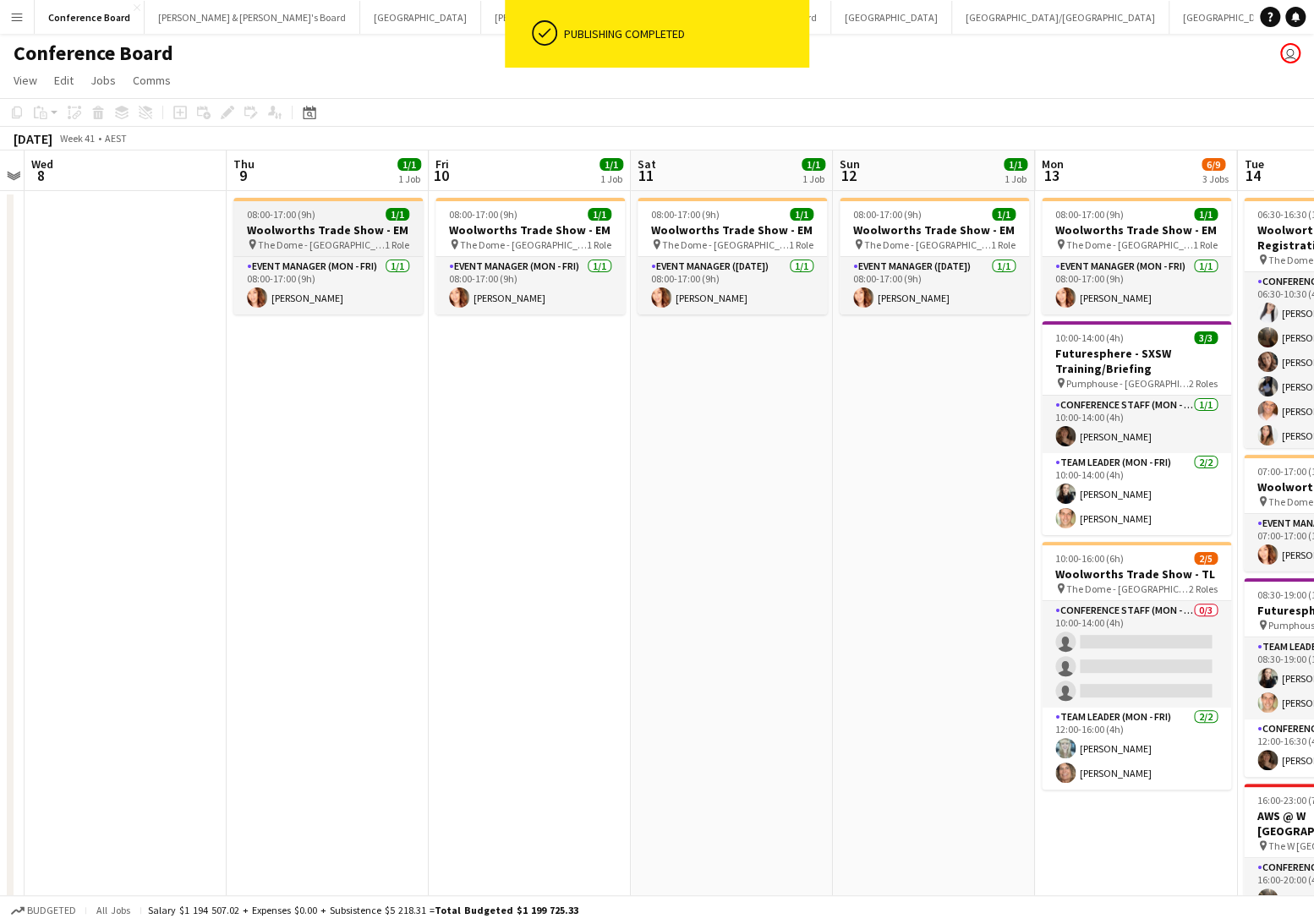
click at [361, 236] on h3 "Woolworths Trade Show - EM" at bounding box center [327, 230] width 189 height 15
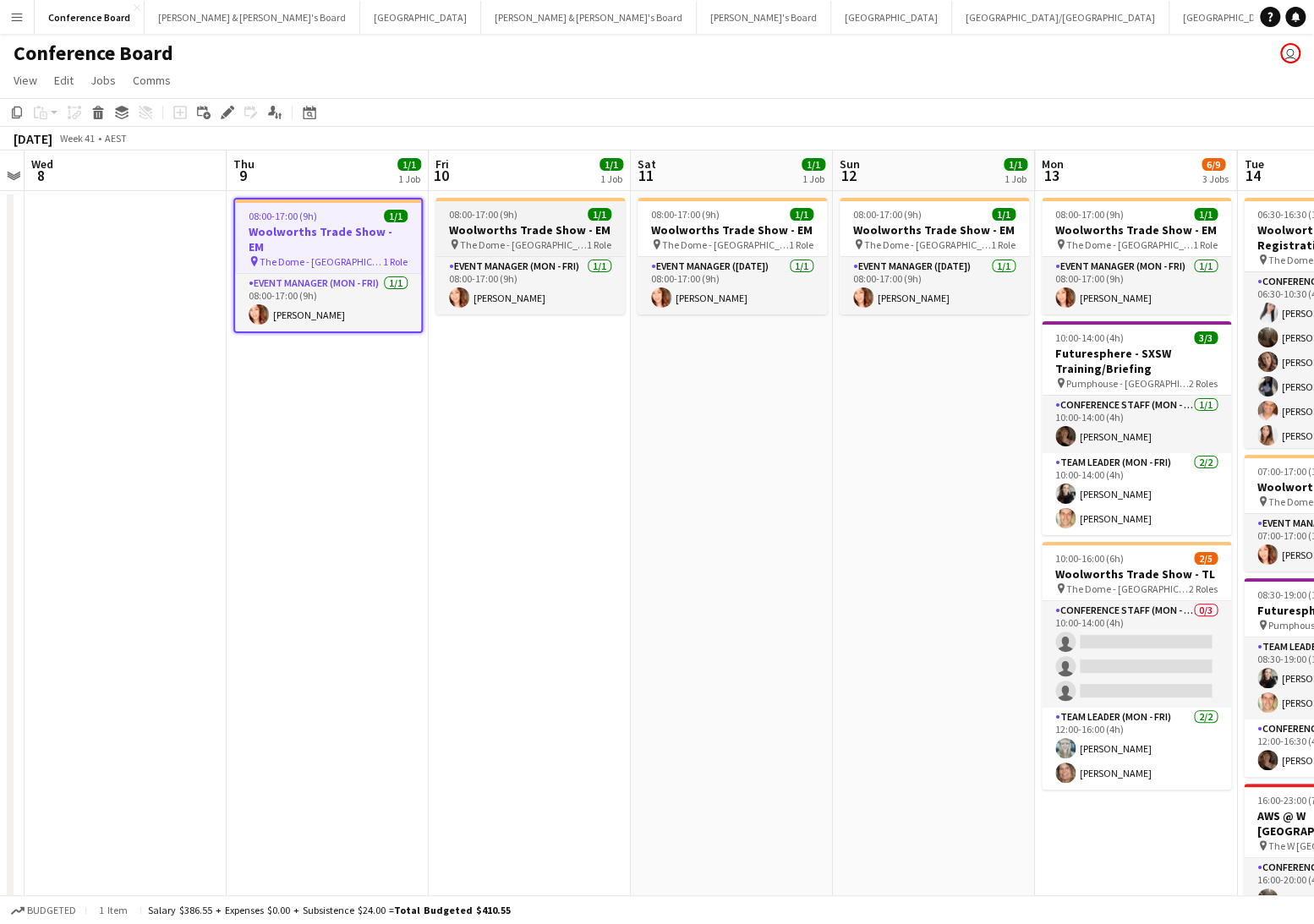
click at [527, 230] on h3 "Woolworths Trade Show - EM" at bounding box center [529, 230] width 189 height 15
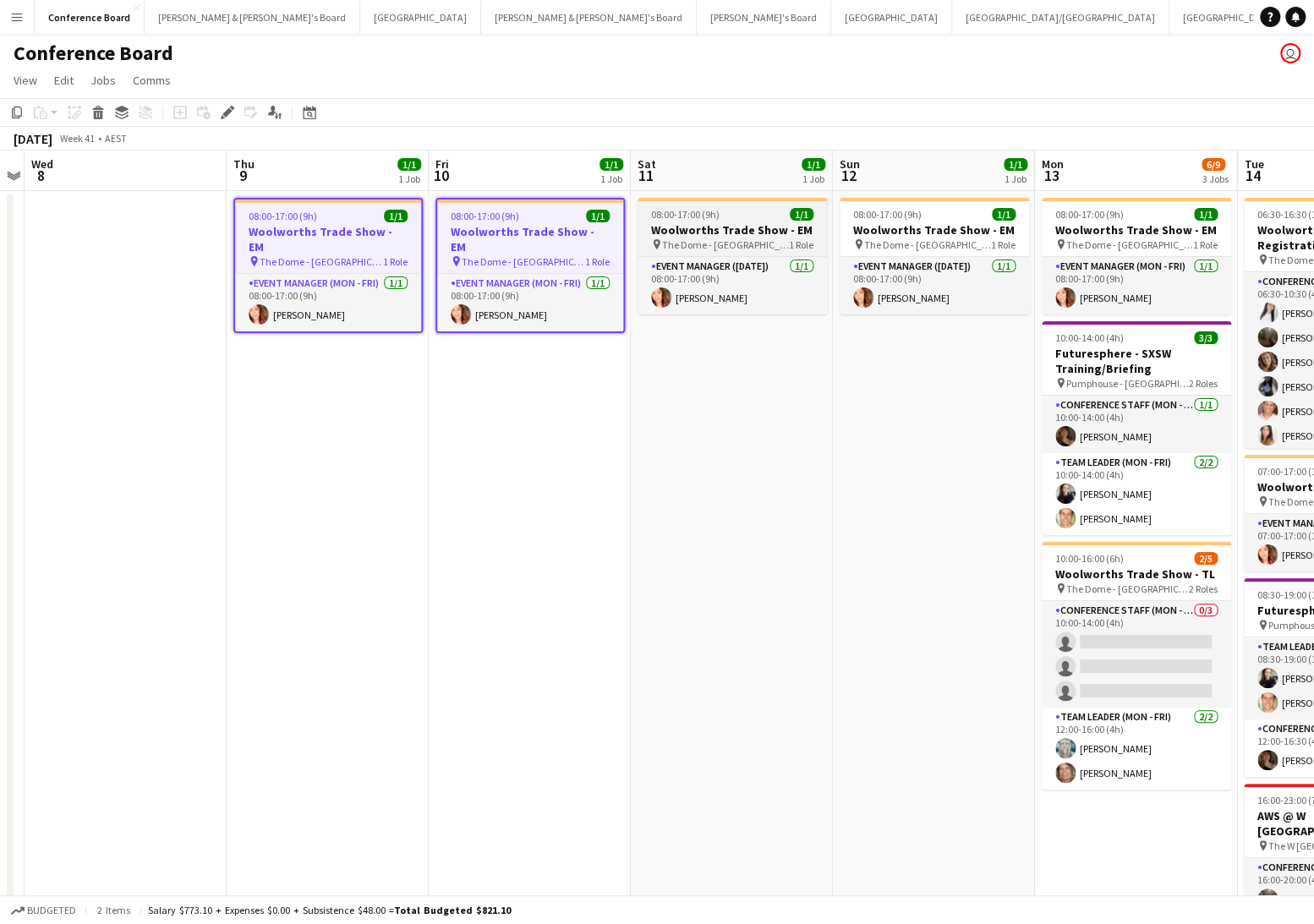
click at [797, 226] on h3 "Woolworths Trade Show - EM" at bounding box center [732, 230] width 189 height 15
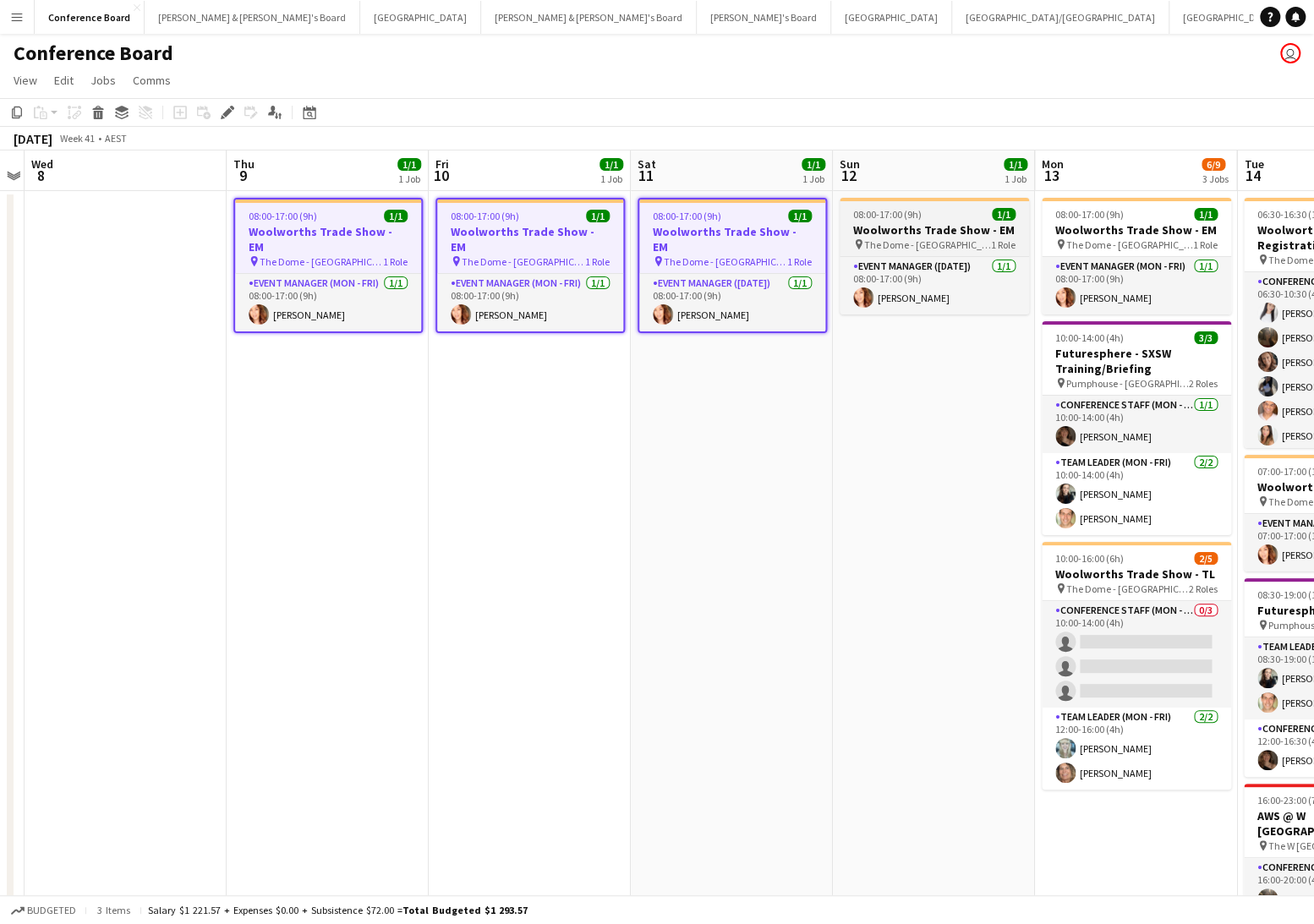
drag, startPoint x: 875, startPoint y: 225, endPoint x: 907, endPoint y: 223, distance: 32.1
click at [877, 224] on h3 "Woolworths Trade Show - EM" at bounding box center [934, 230] width 189 height 15
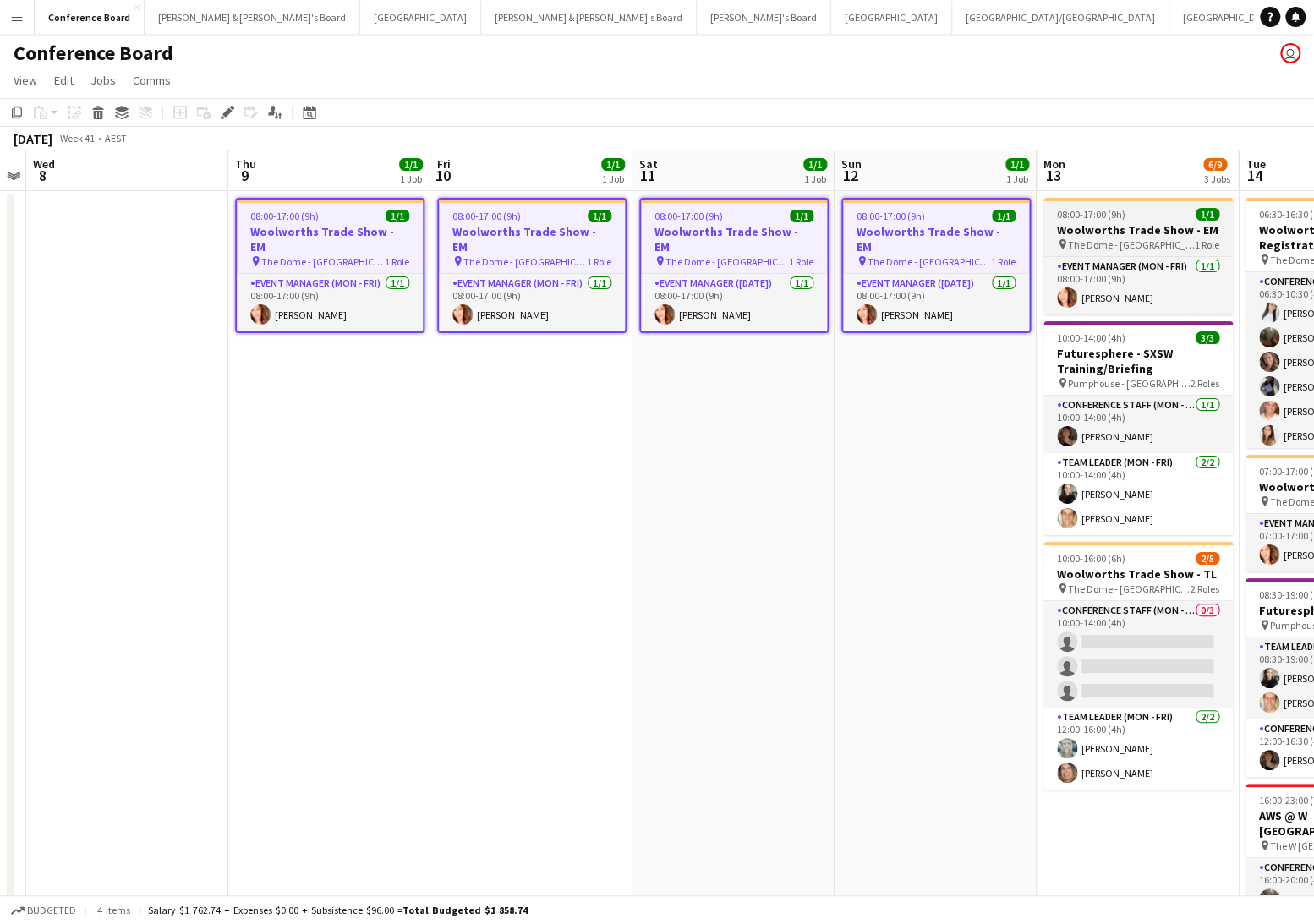
drag, startPoint x: 1089, startPoint y: 210, endPoint x: 1094, endPoint y: 222, distance: 13.0
click at [1089, 210] on span "08:00-17:00 (9h)" at bounding box center [1091, 214] width 68 height 13
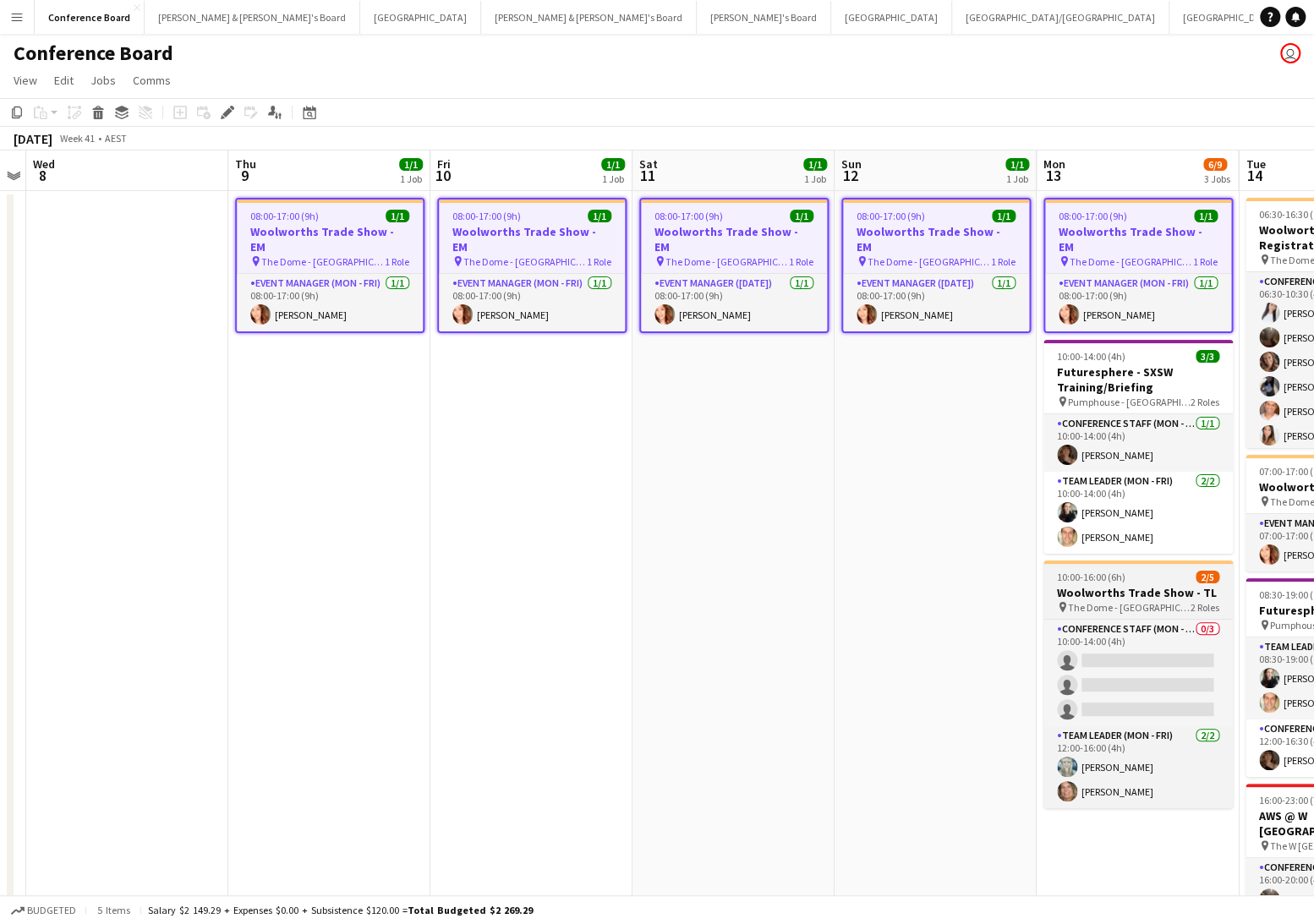
click at [1118, 571] on span "10:00-16:00 (6h)" at bounding box center [1091, 577] width 68 height 13
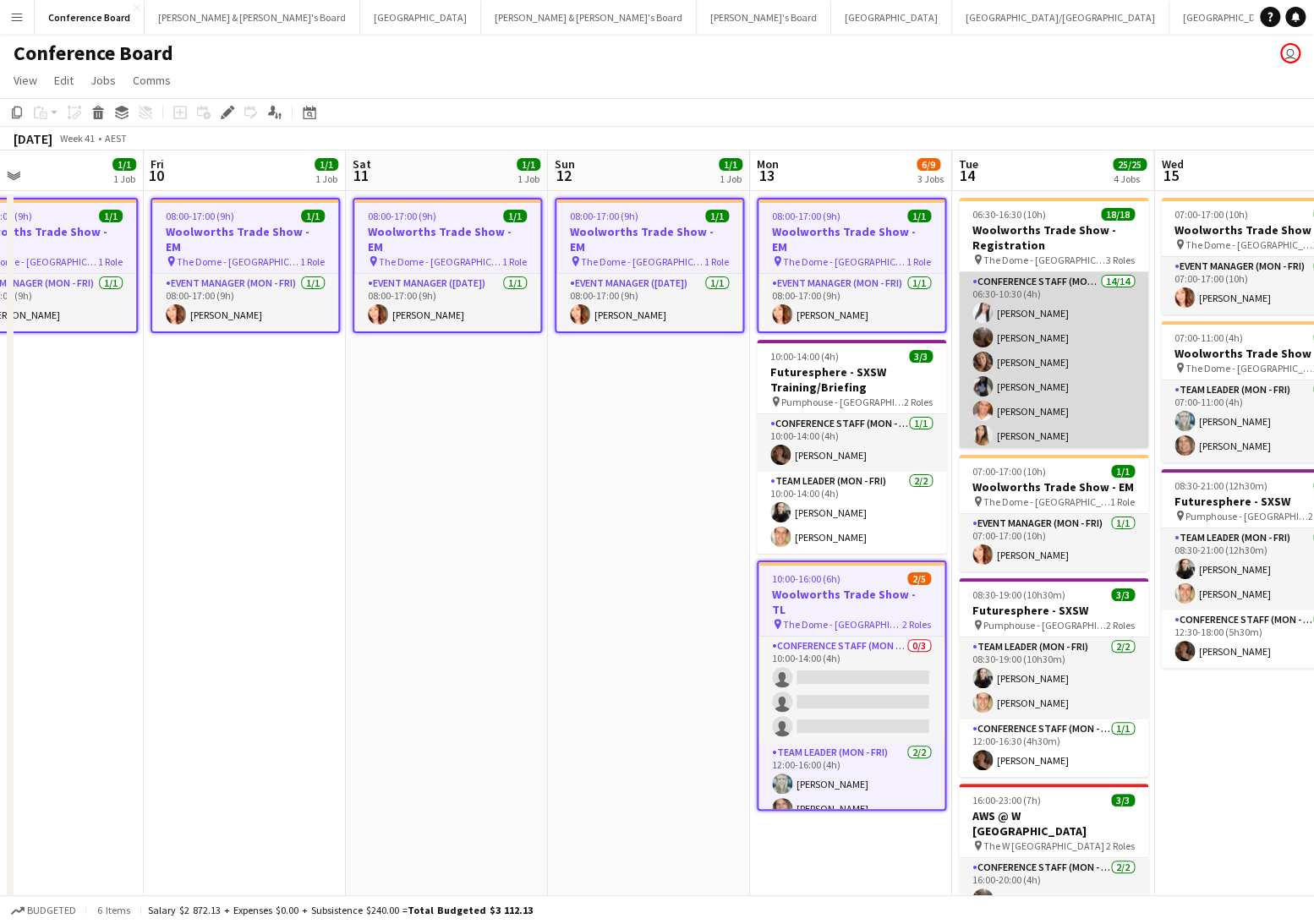
scroll to position [0, 680]
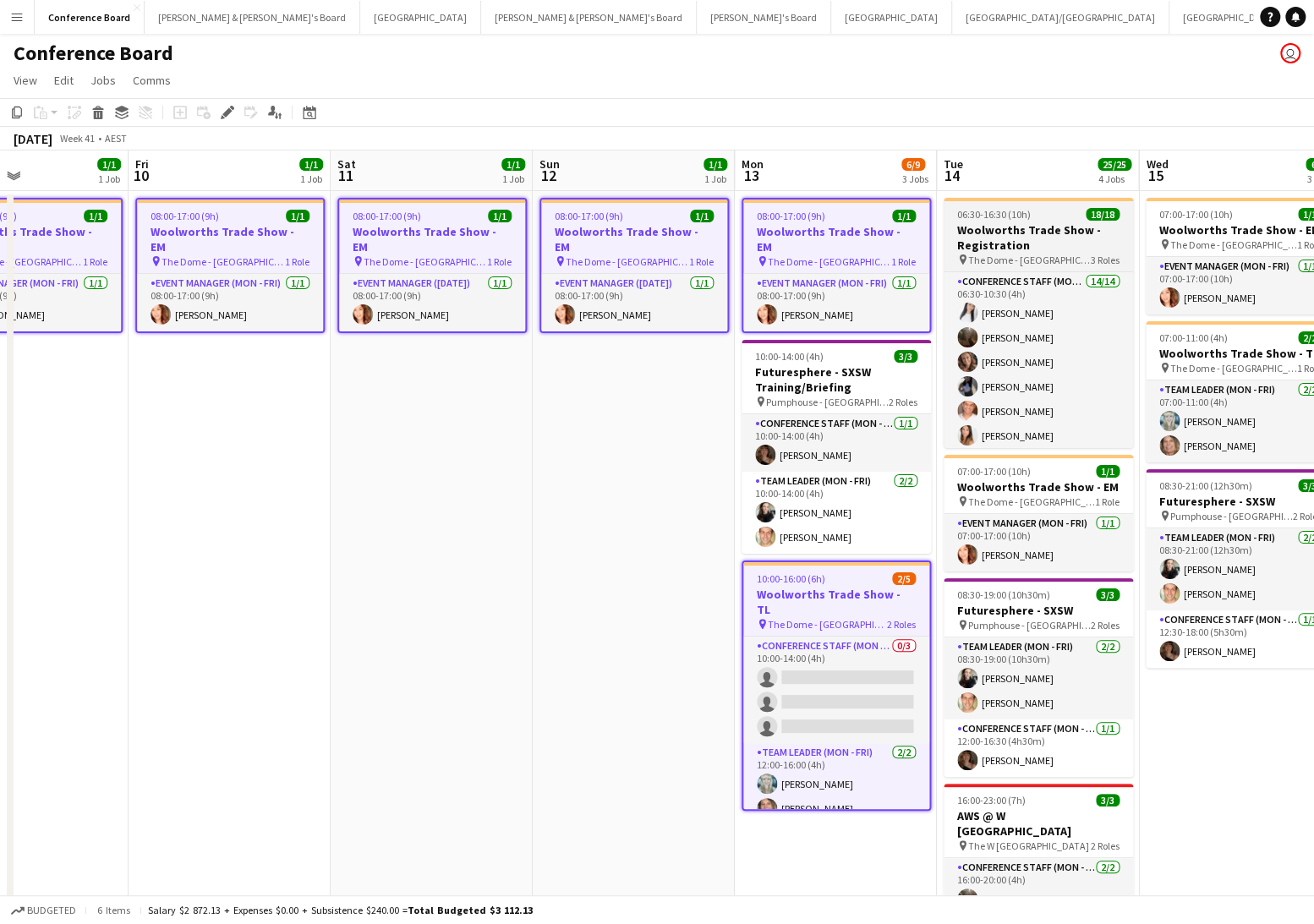
click at [1025, 237] on h3 "Woolworths Trade Show - Registration" at bounding box center [1038, 238] width 189 height 31
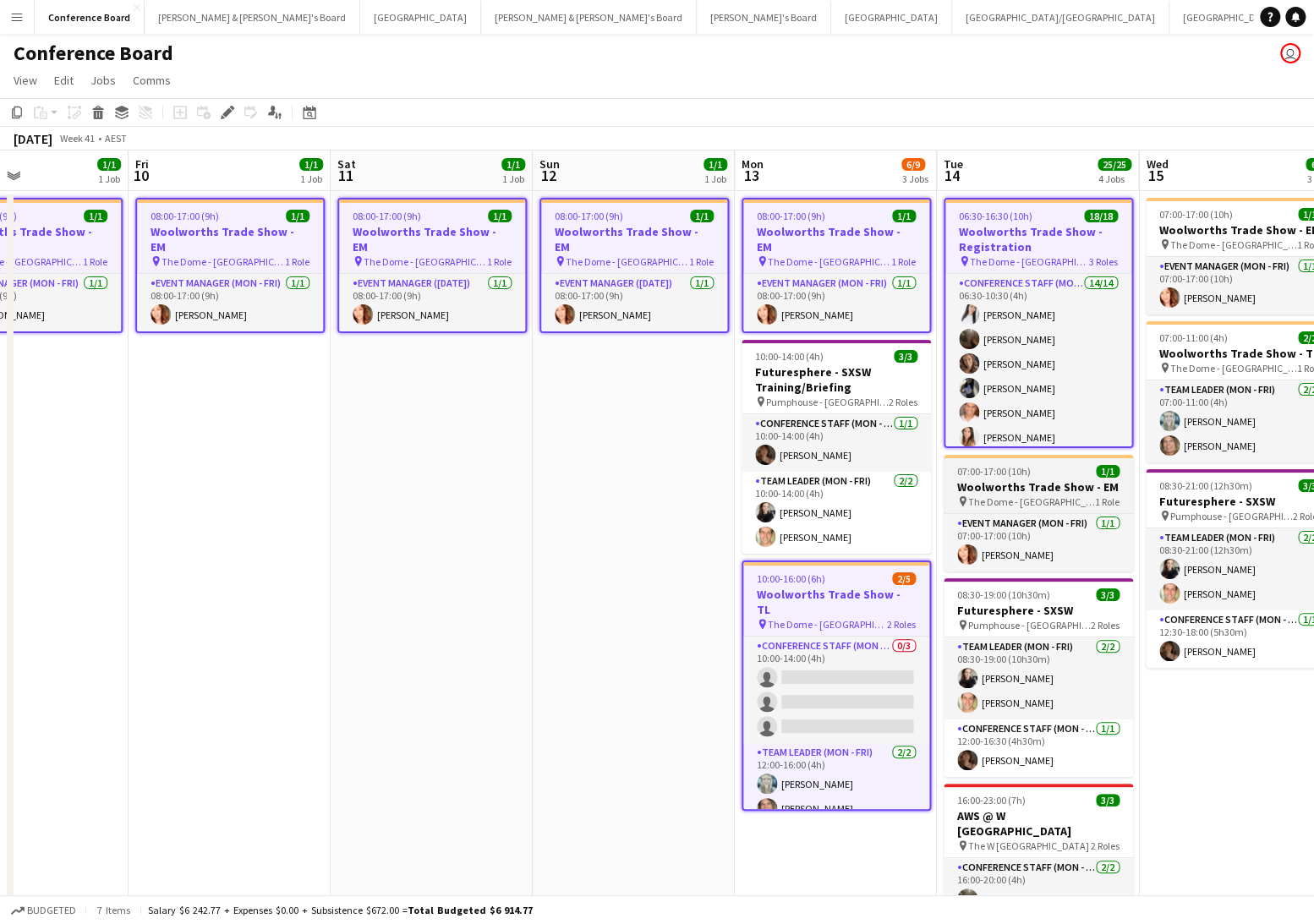
click at [1045, 472] on div "07:00-17:00 (10h) 1/1" at bounding box center [1038, 471] width 189 height 13
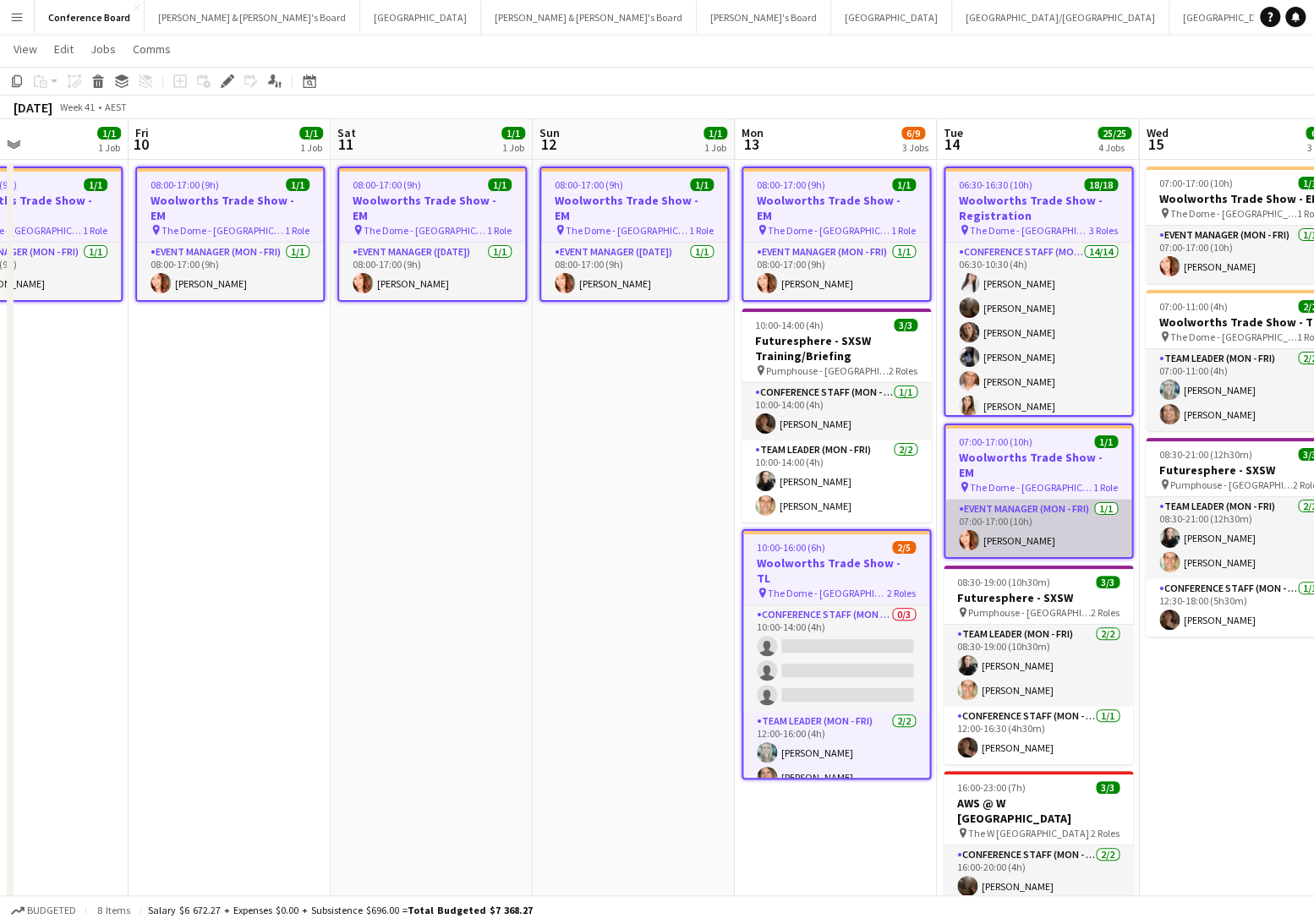
scroll to position [0, 0]
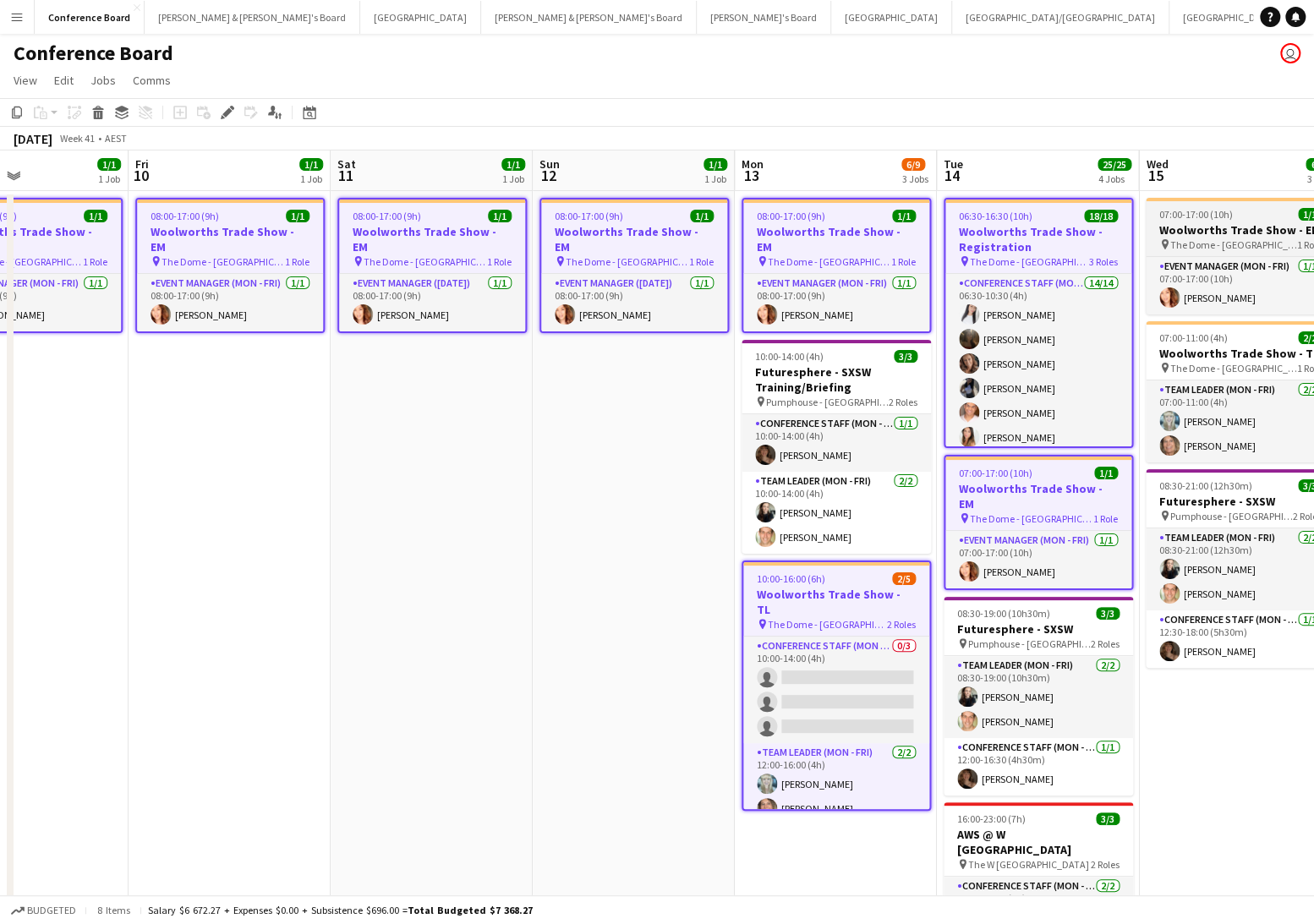
click at [1223, 242] on span "The Dome - [GEOGRAPHIC_DATA]" at bounding box center [1233, 245] width 126 height 13
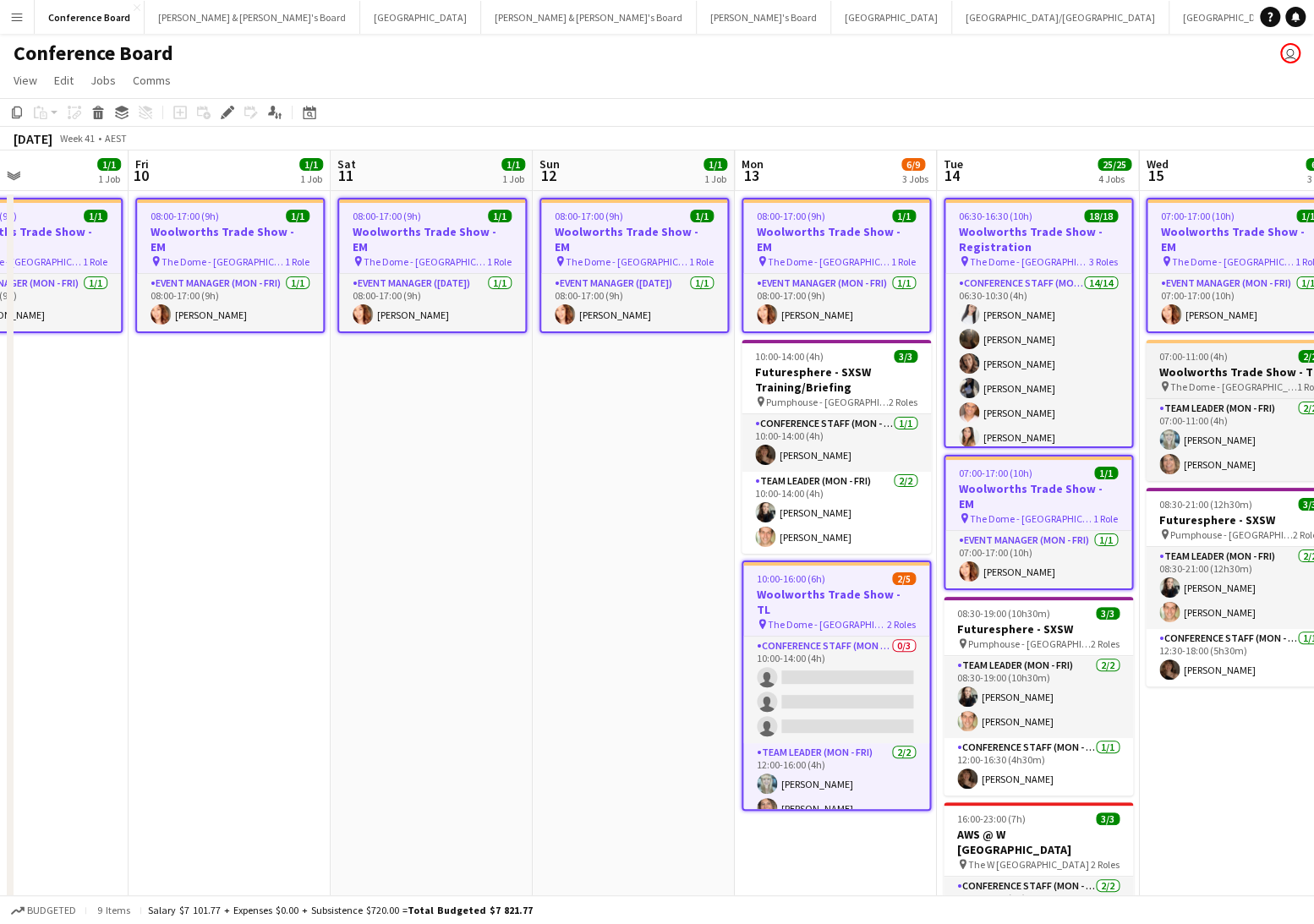
click at [1233, 364] on h3 "Woolworths Trade Show - TL" at bounding box center [1240, 371] width 189 height 15
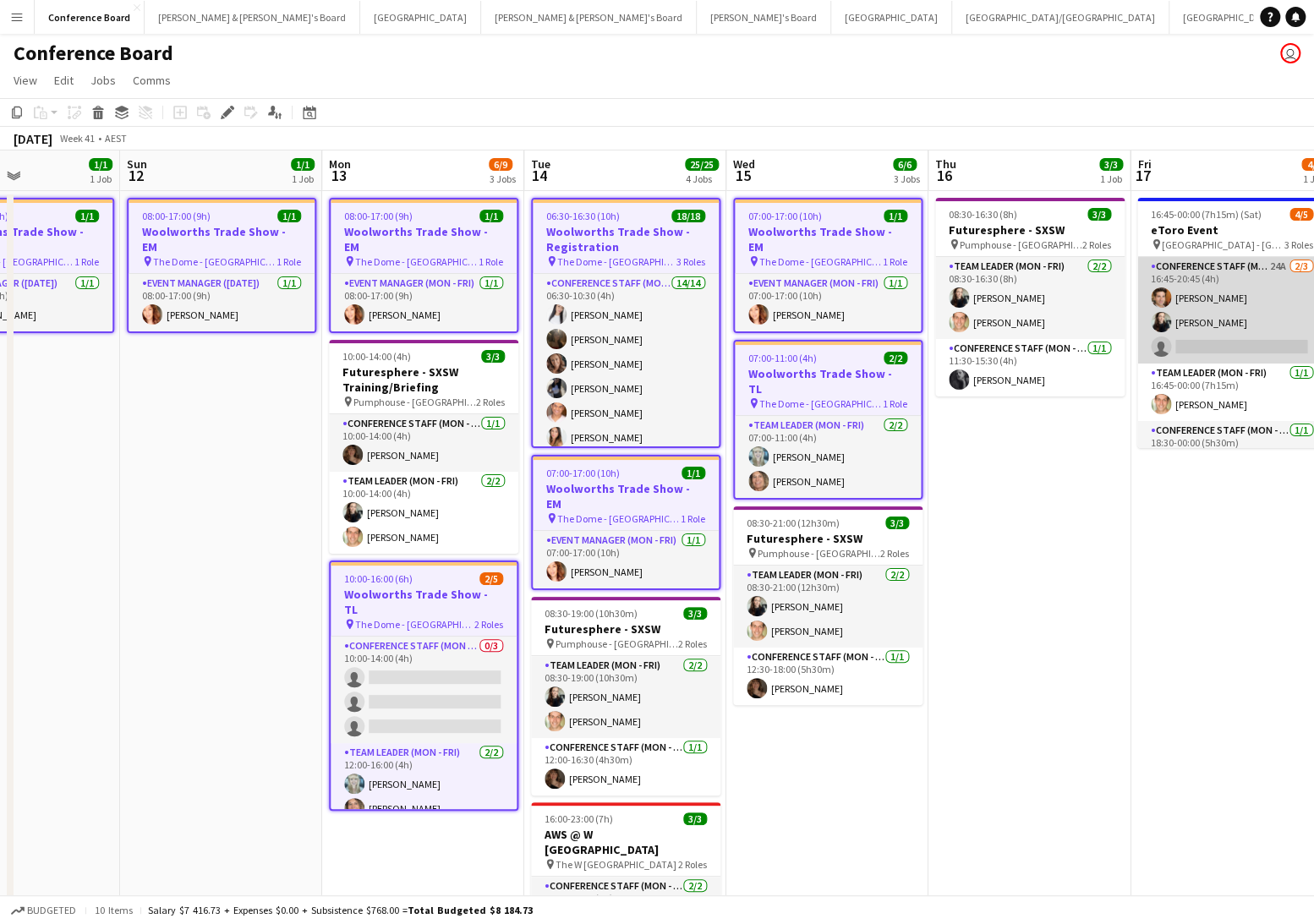
scroll to position [0, 692]
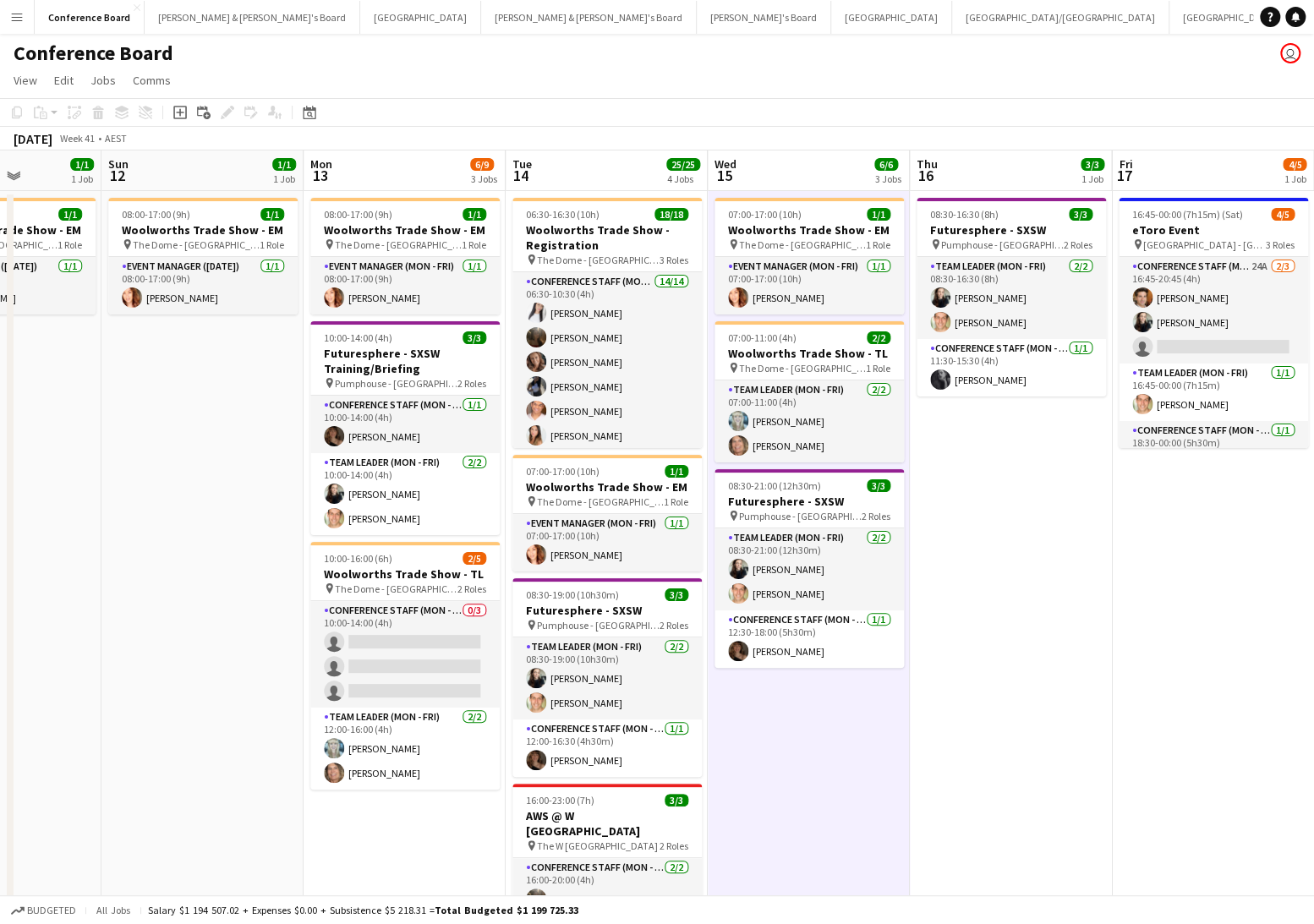
scroll to position [0, 708]
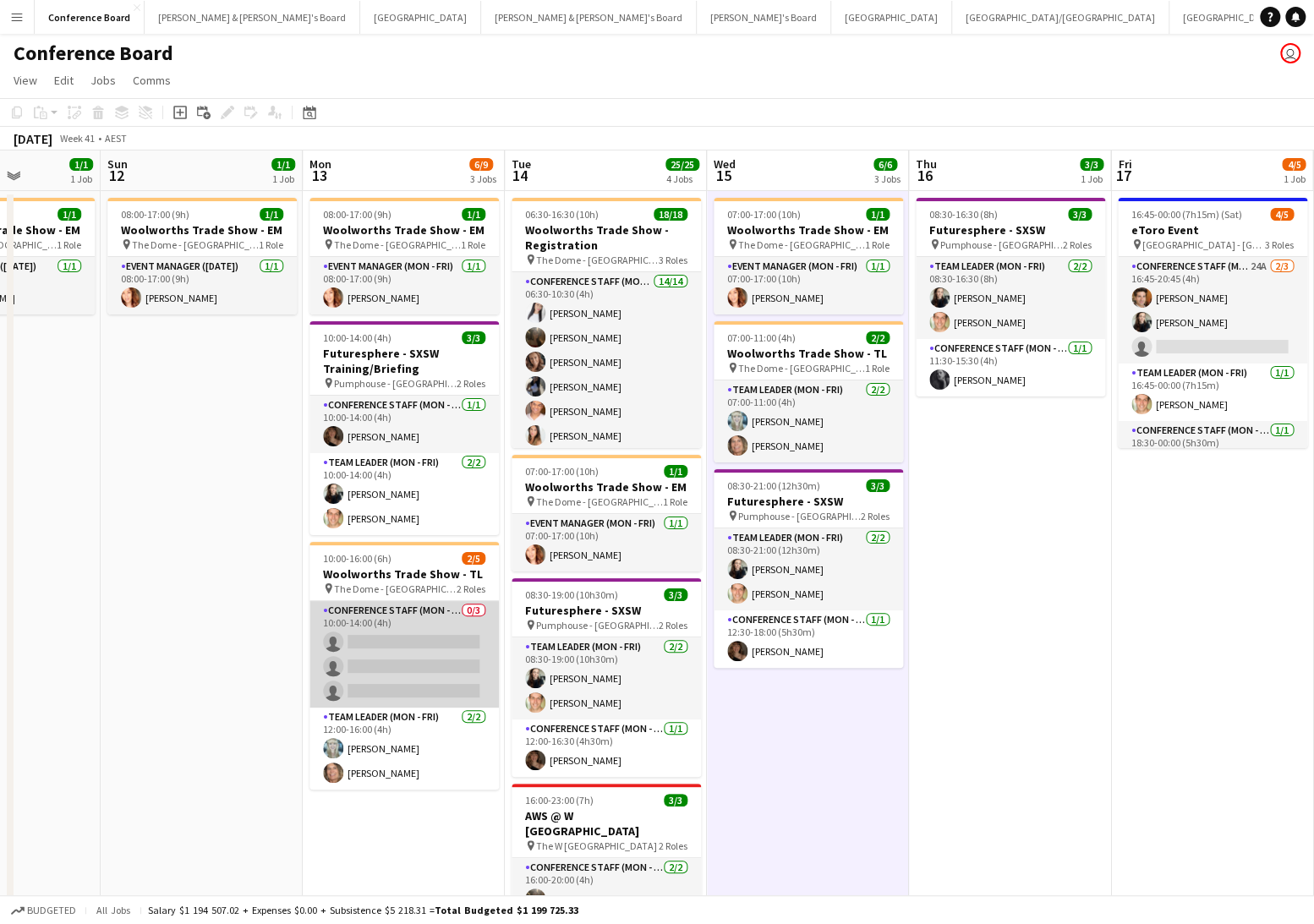
click at [387, 657] on app-card-role "Conference Staff (Mon - Fri) 0/3 10:00-14:00 (4h) single-neutral-actions single…" at bounding box center [404, 654] width 189 height 107
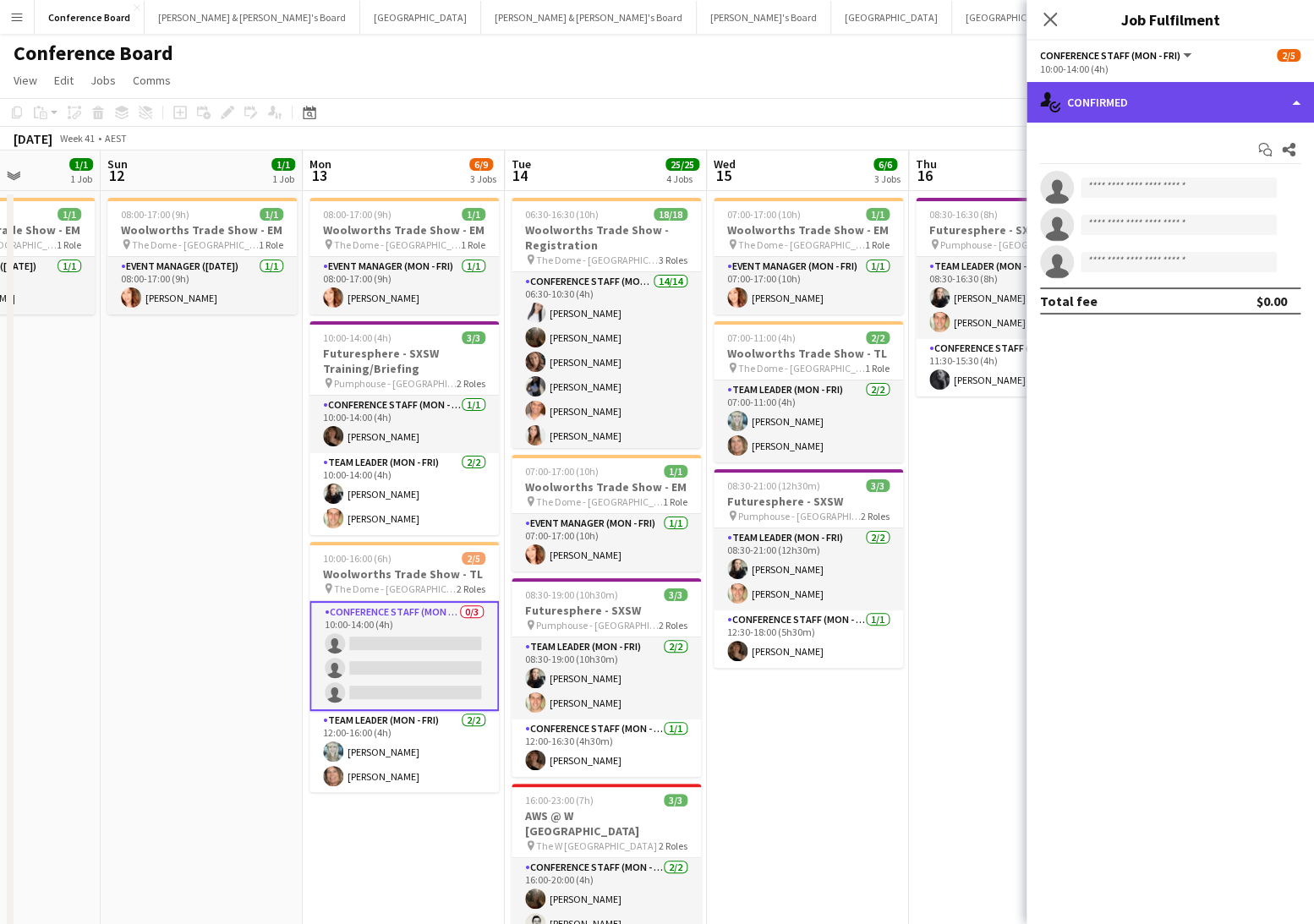
click at [1138, 110] on div "single-neutral-actions-check-2 Confirmed" at bounding box center [1170, 101] width 288 height 40
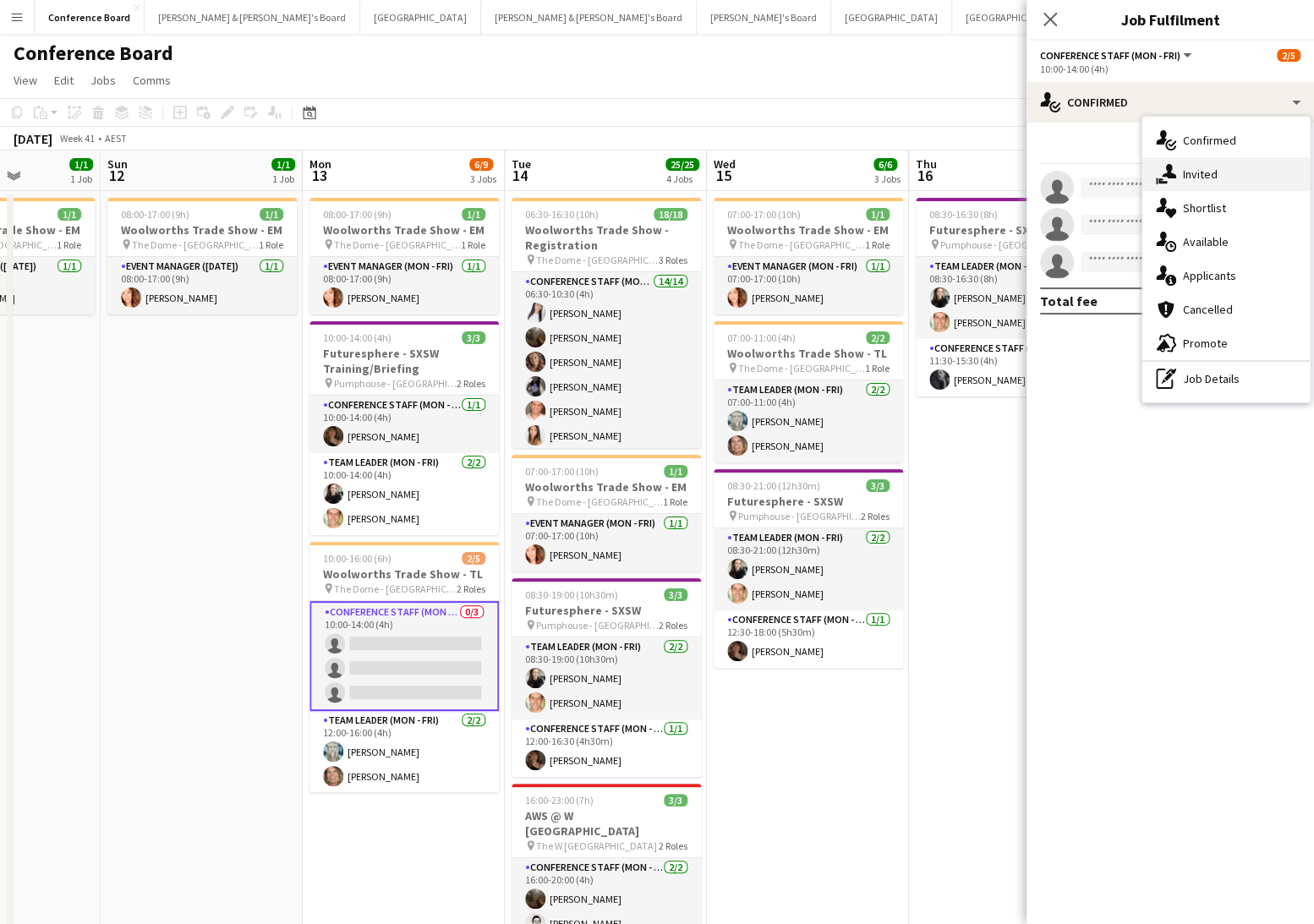
click at [1187, 170] on span "Invited" at bounding box center [1200, 174] width 35 height 15
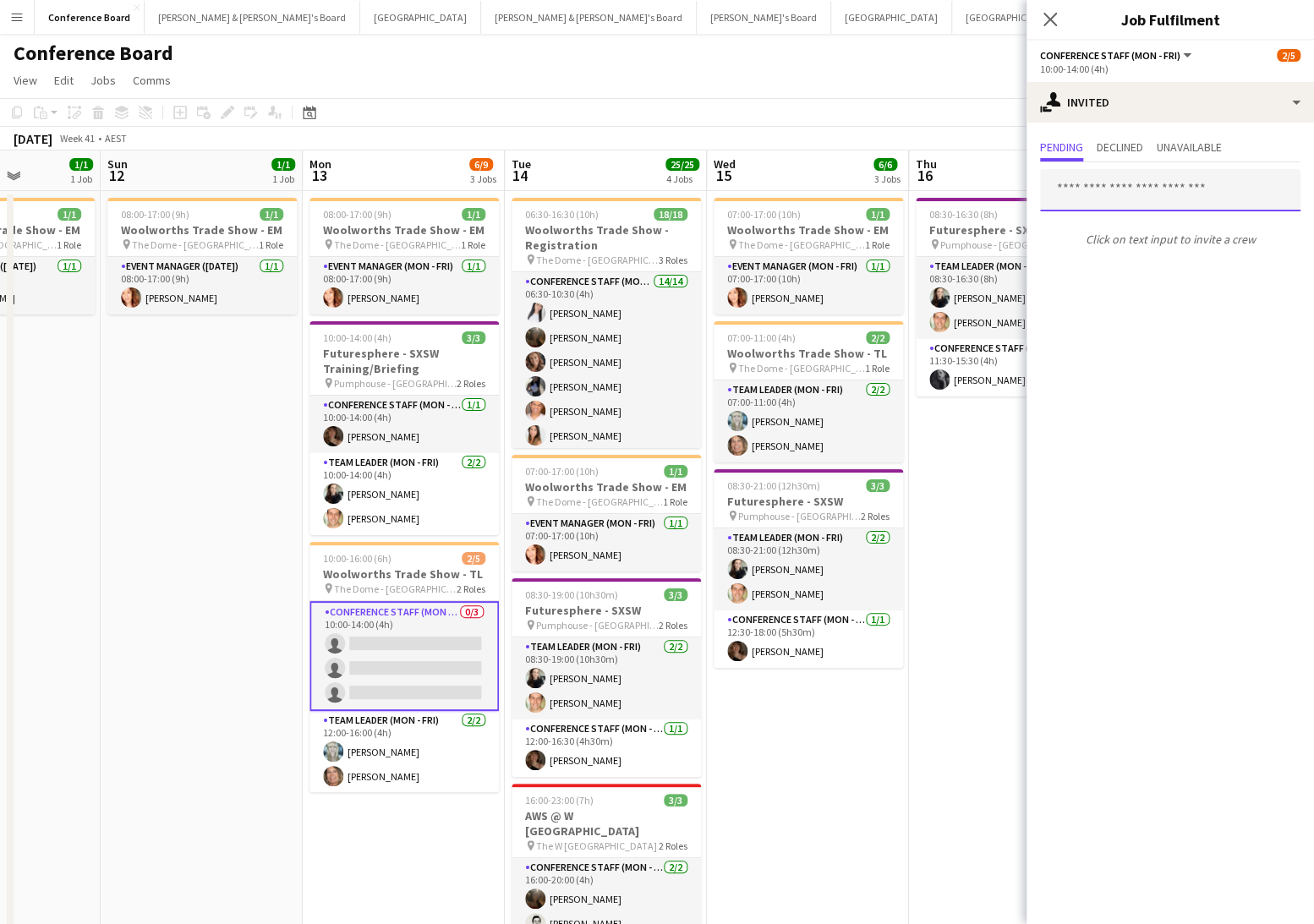
click at [1083, 196] on input "text" at bounding box center [1170, 190] width 260 height 42
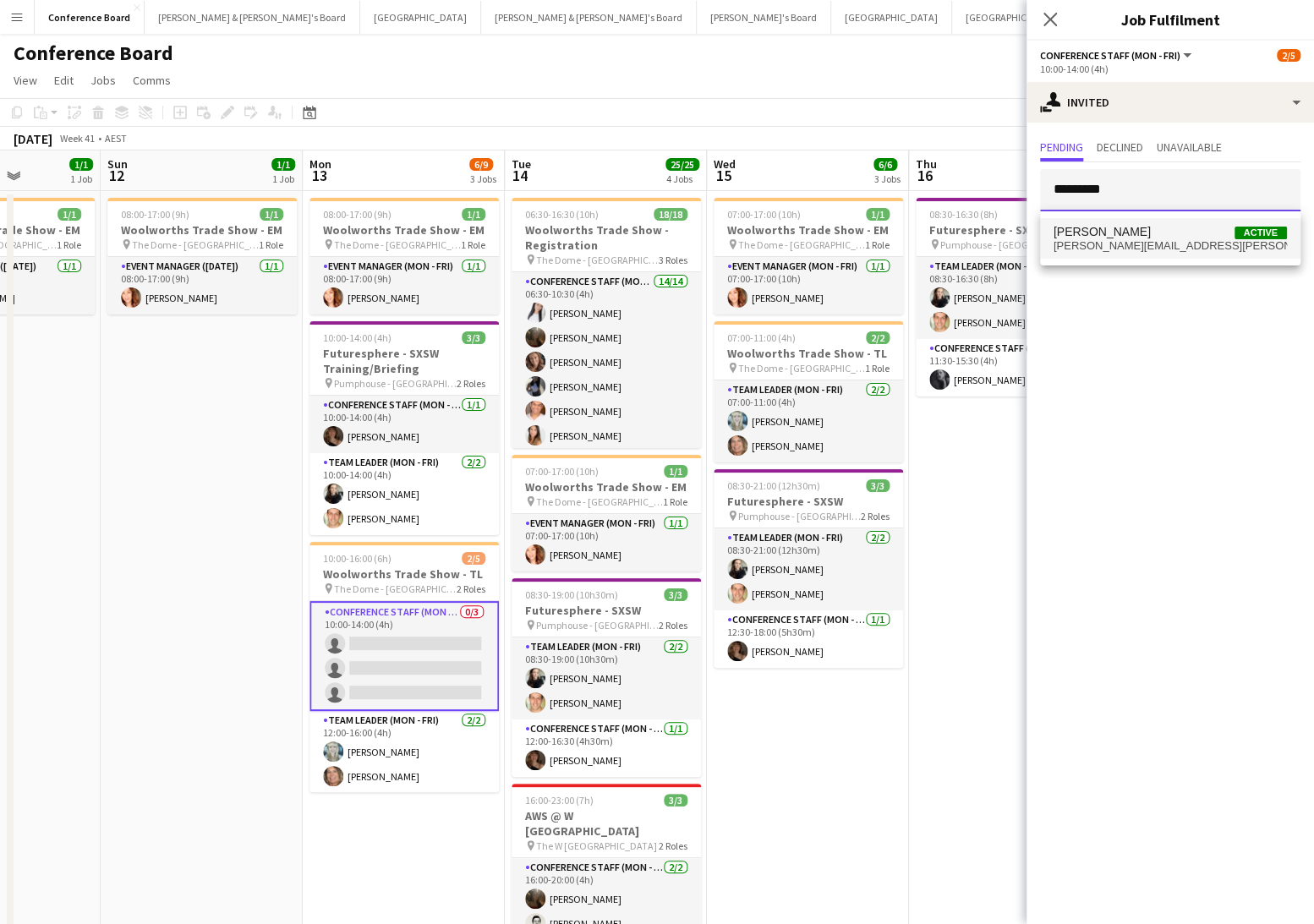
type input "*********"
click at [1097, 240] on span "sean.michael.perez@gmail.com" at bounding box center [1170, 246] width 233 height 13
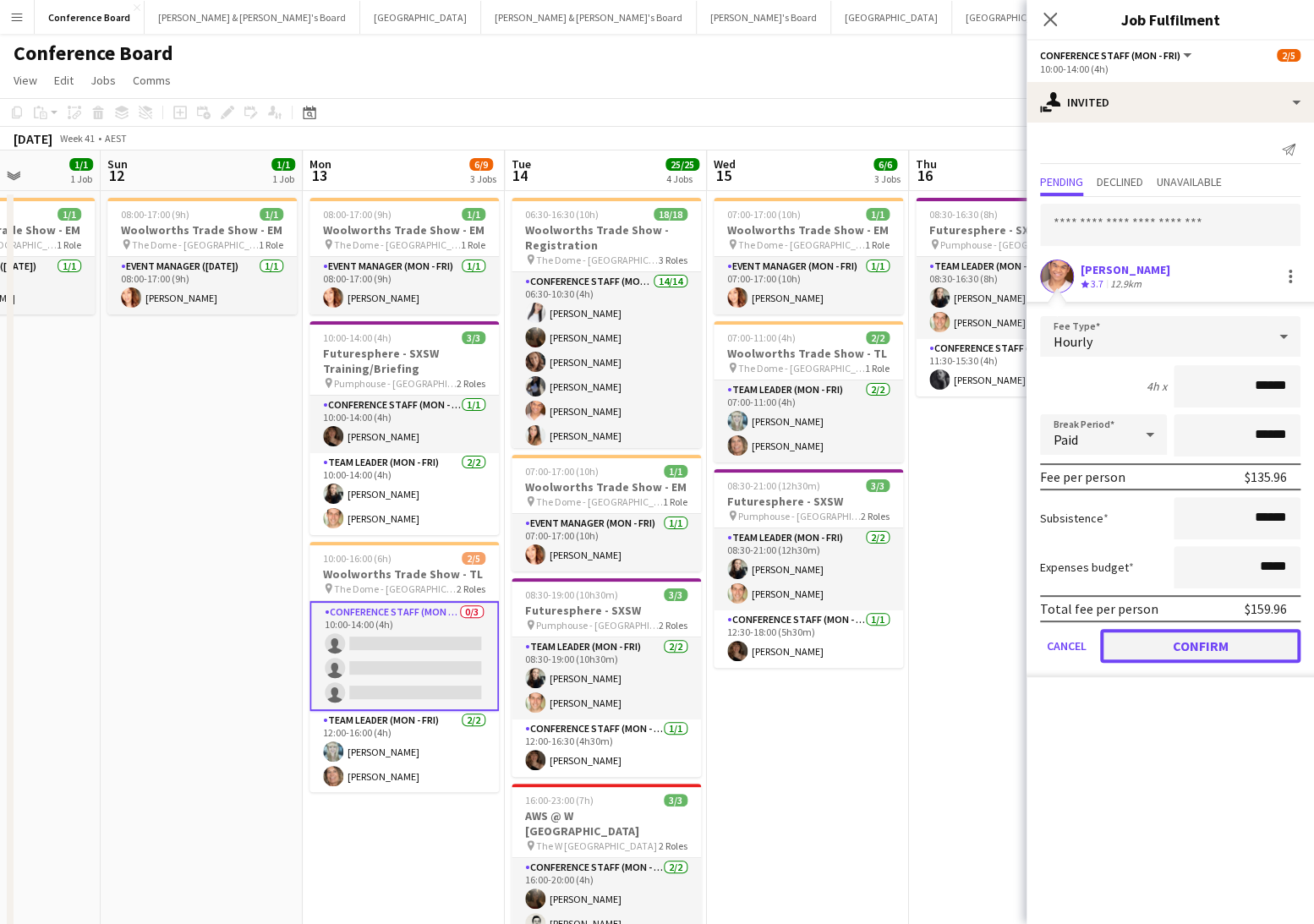
click at [1205, 652] on button "Confirm" at bounding box center [1199, 646] width 200 height 34
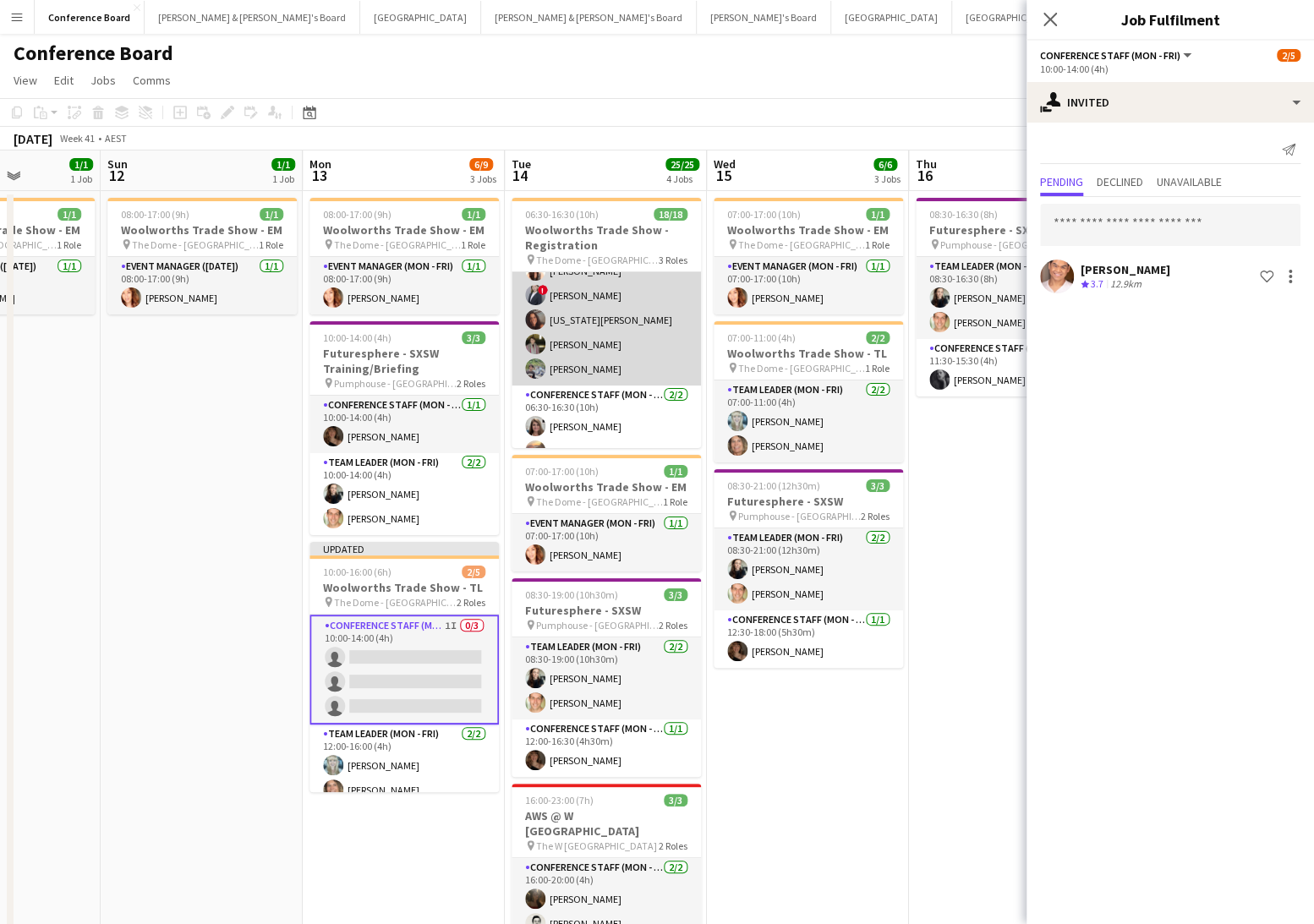
scroll to position [266, 0]
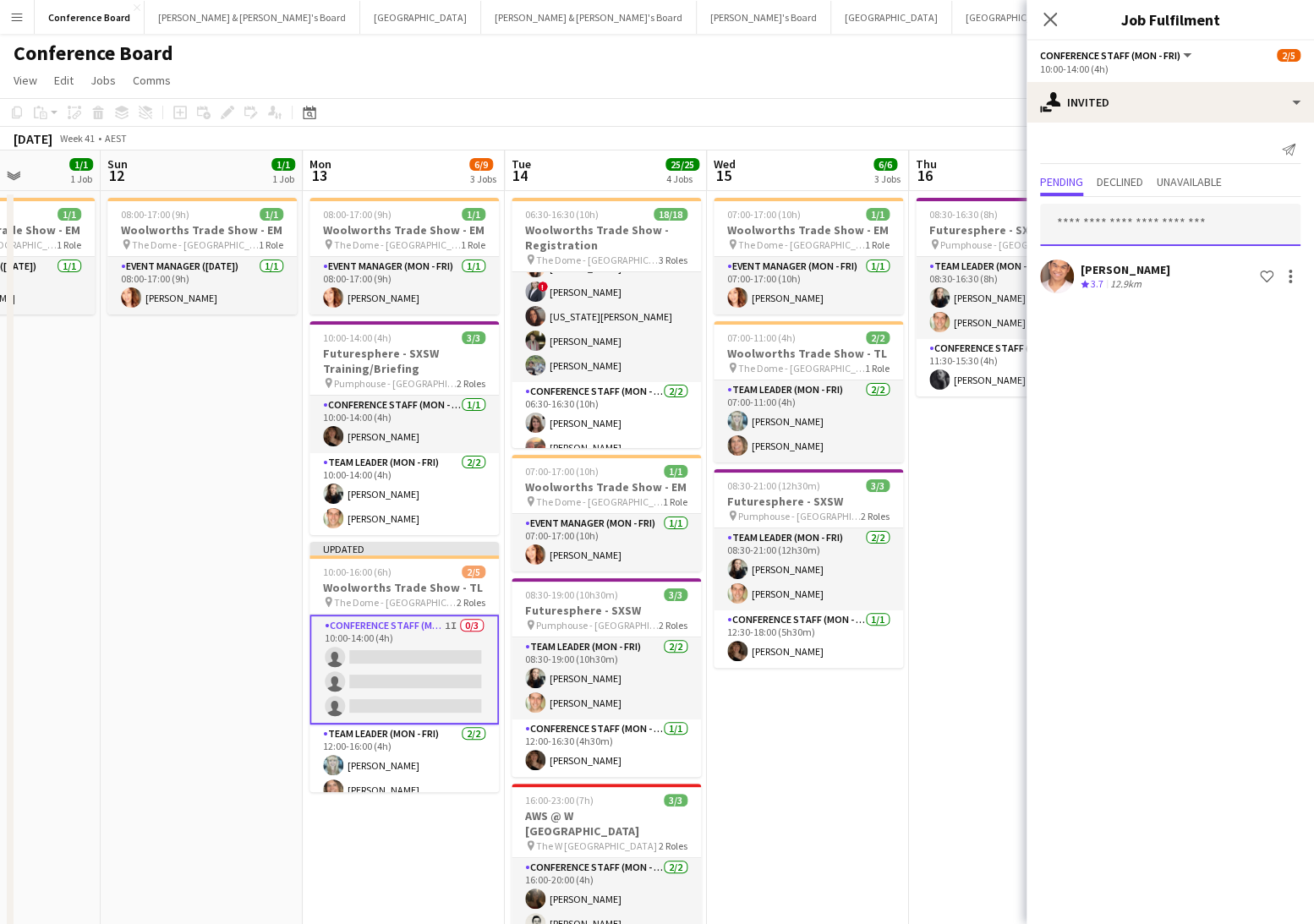
click at [1062, 229] on input "text" at bounding box center [1170, 224] width 260 height 42
type input "*****"
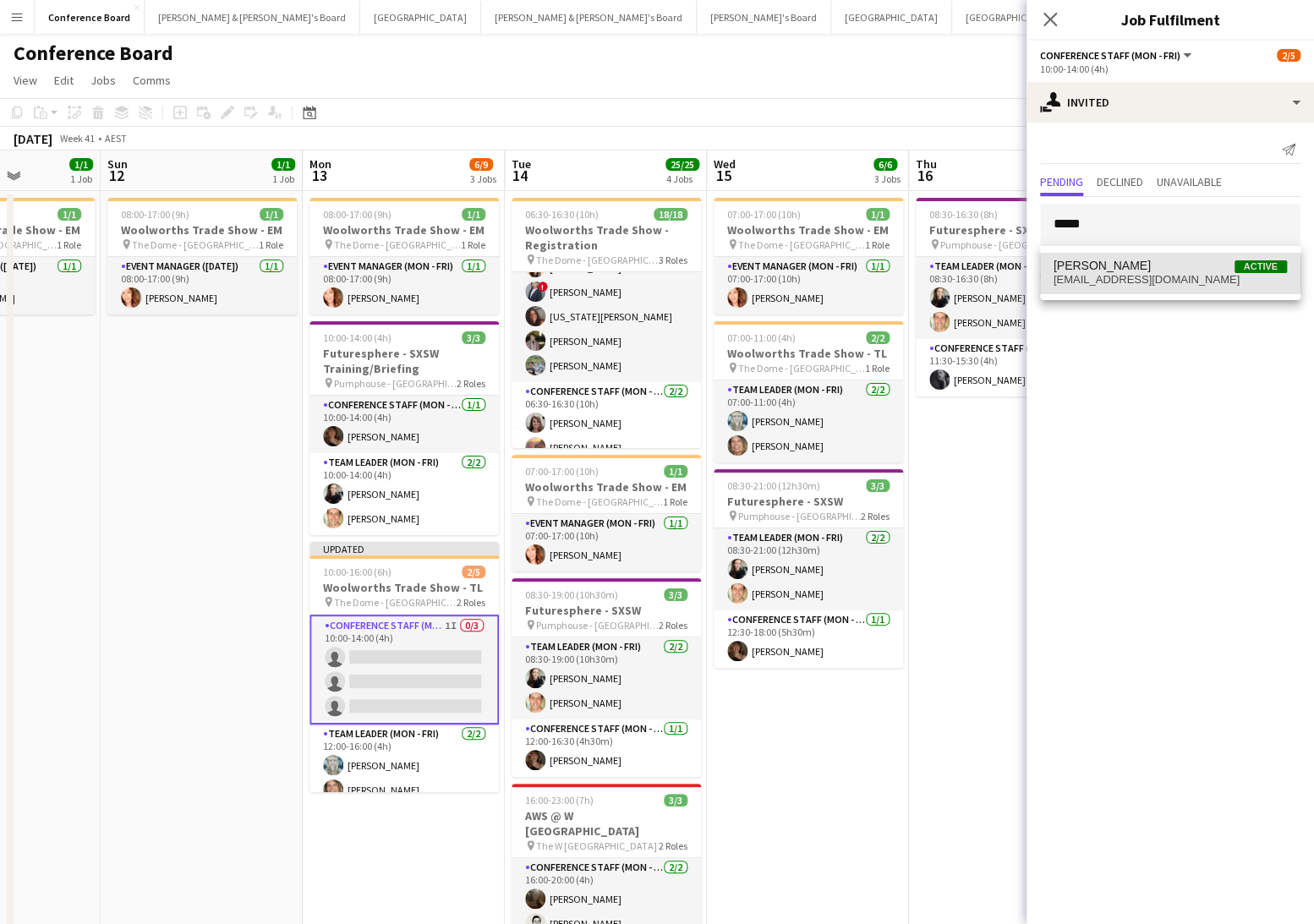
click at [1087, 290] on mat-option "Ketut Dewi Active anik.r.dewi@gmail.com" at bounding box center [1170, 273] width 260 height 40
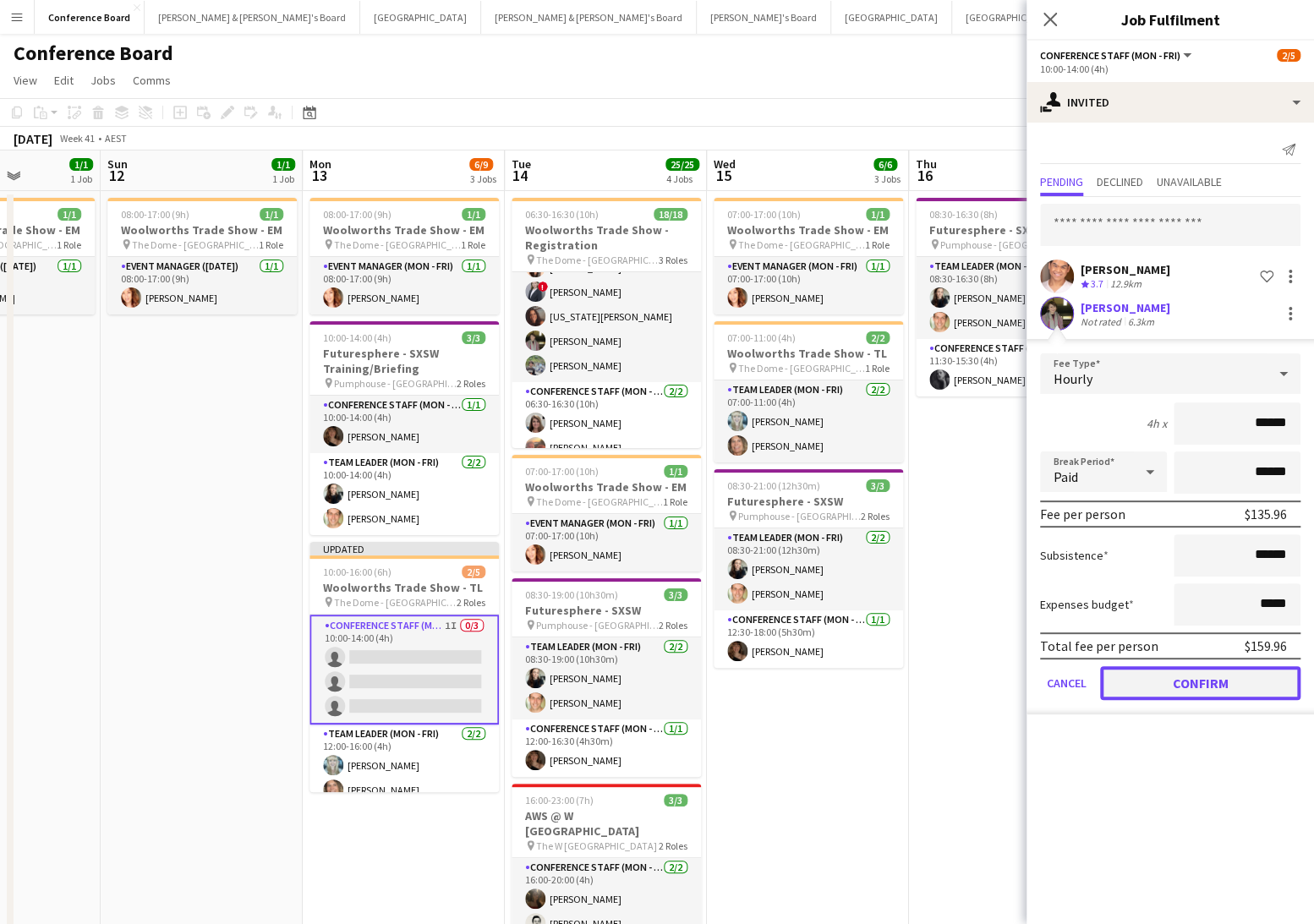
click at [1199, 676] on button "Confirm" at bounding box center [1199, 684] width 200 height 34
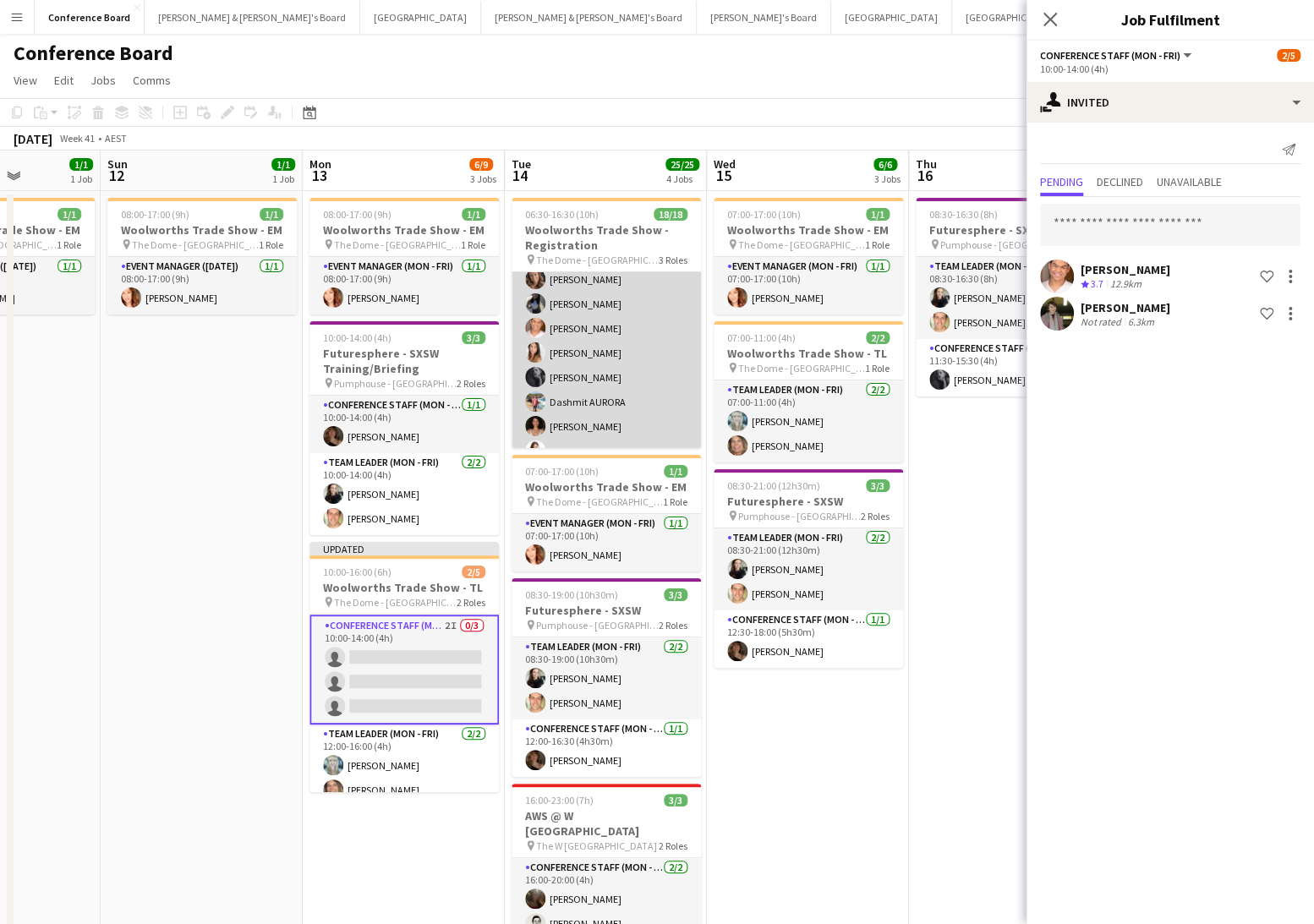
scroll to position [81, 0]
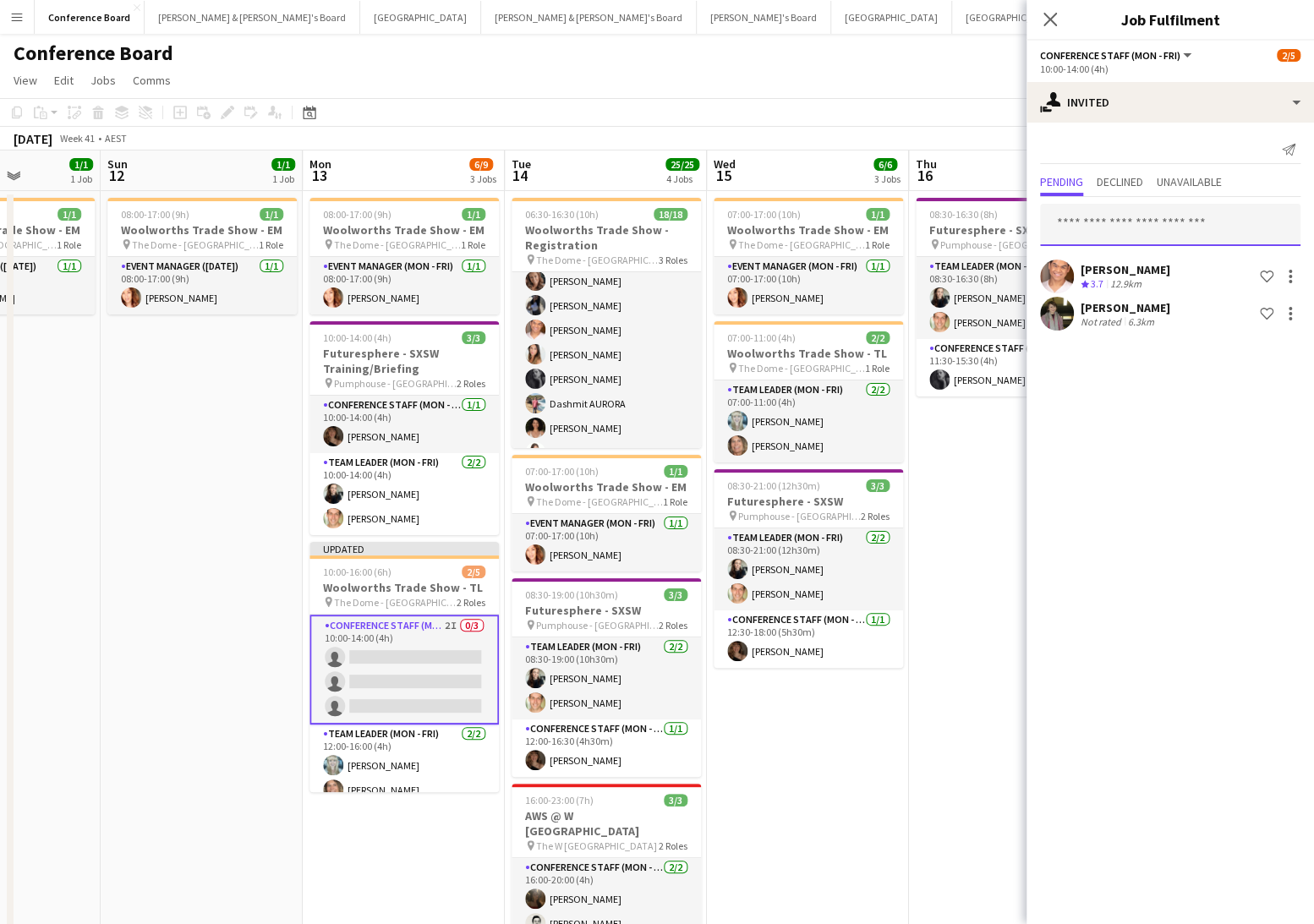
click at [1079, 219] on input "text" at bounding box center [1170, 224] width 260 height 42
type input "********"
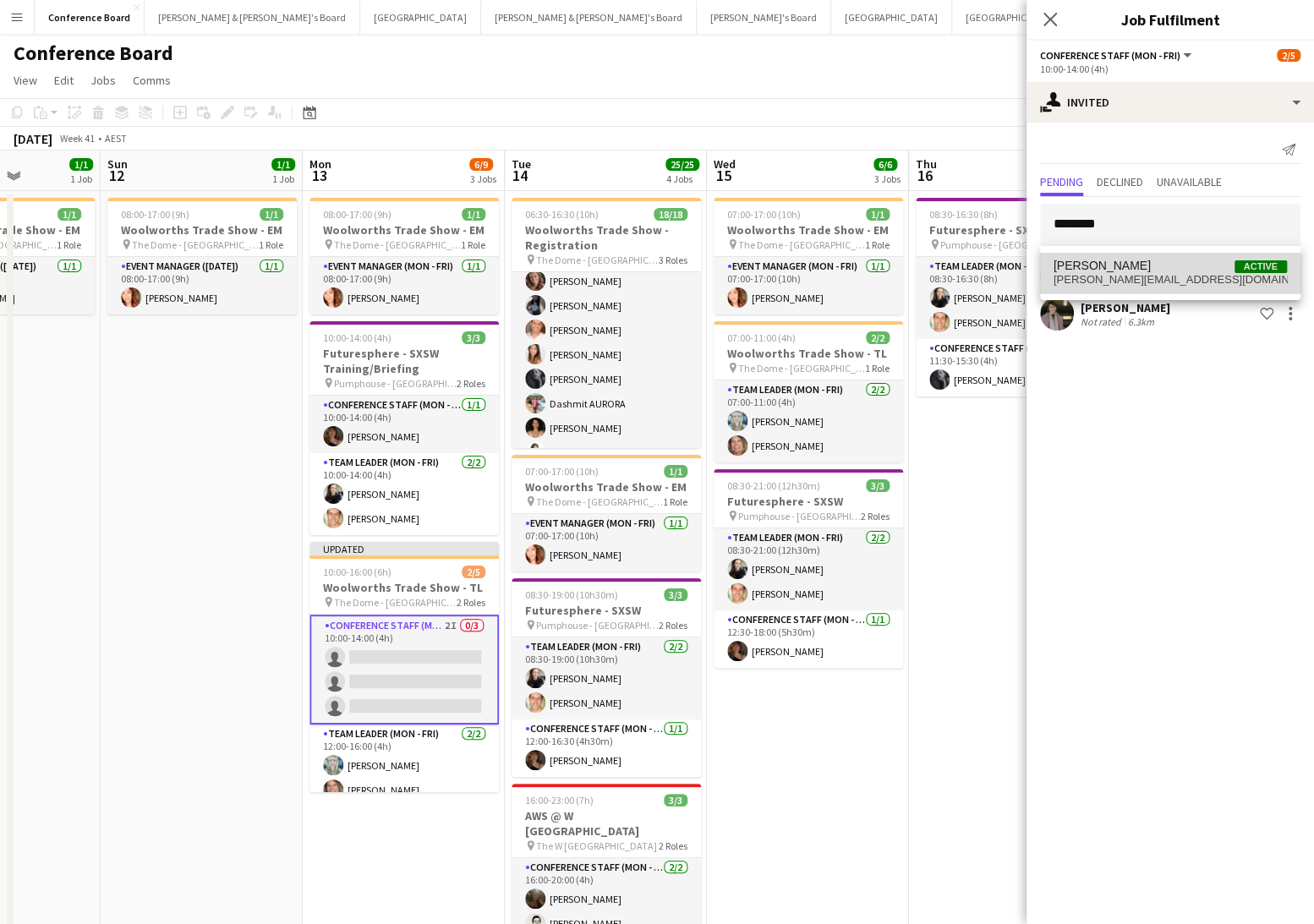
click at [1095, 279] on span "beatrice_mcbride@hotmail.com" at bounding box center [1170, 279] width 233 height 13
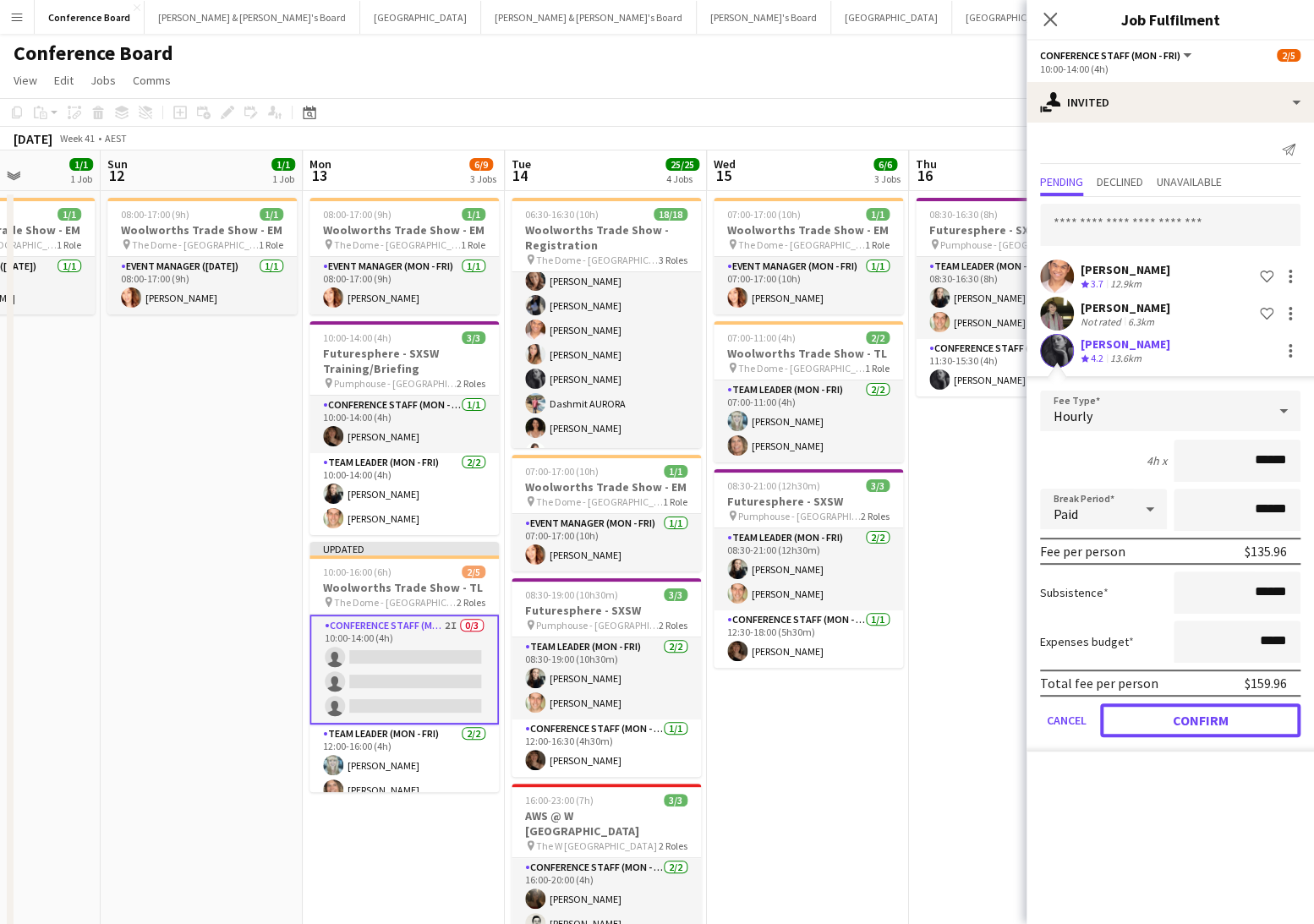
click at [1171, 723] on button "Confirm" at bounding box center [1199, 720] width 200 height 34
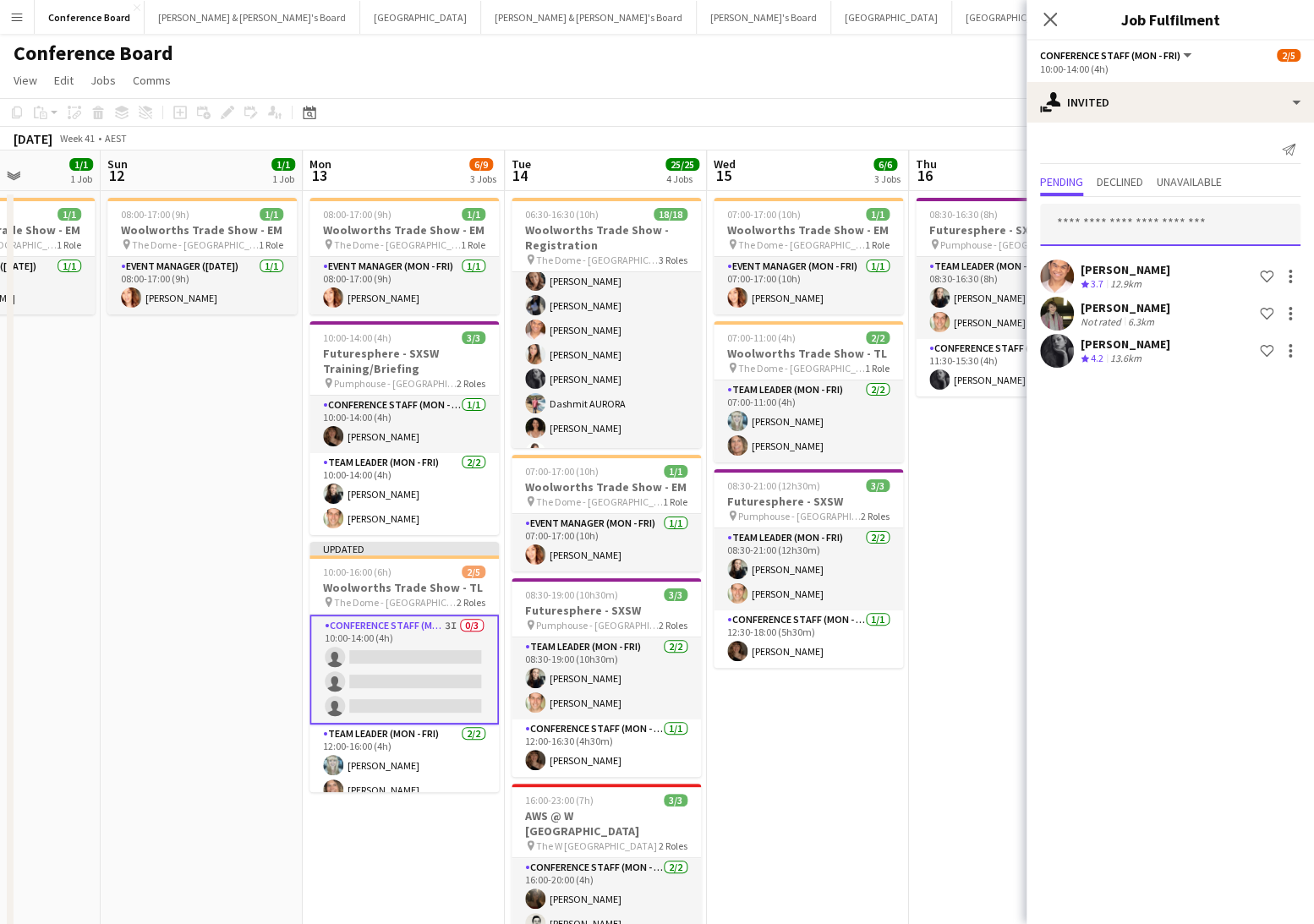
click at [1070, 227] on input "text" at bounding box center [1170, 224] width 260 height 42
type input "*******"
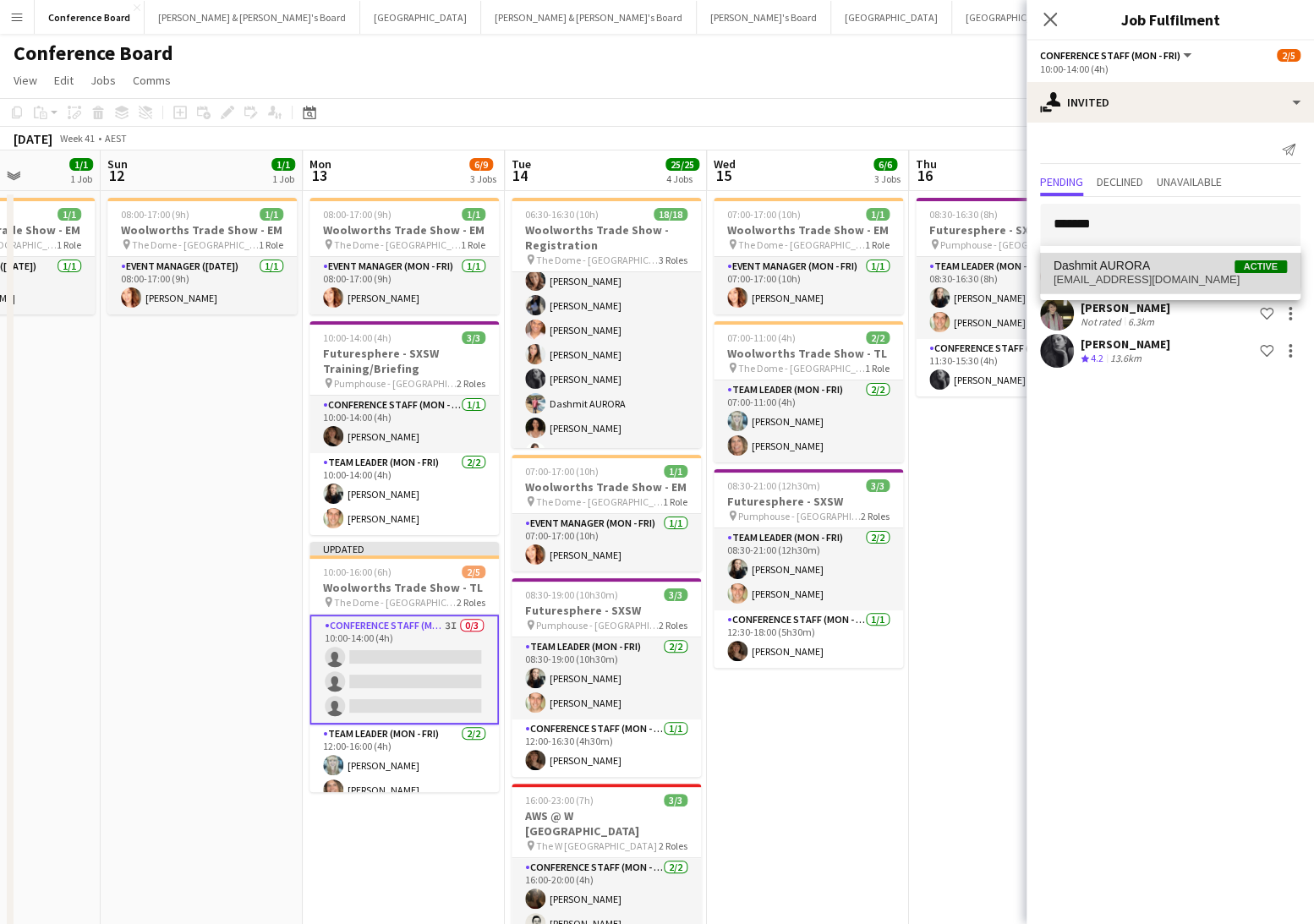
click at [1087, 266] on span "Dashmit AURORA" at bounding box center [1101, 266] width 96 height 14
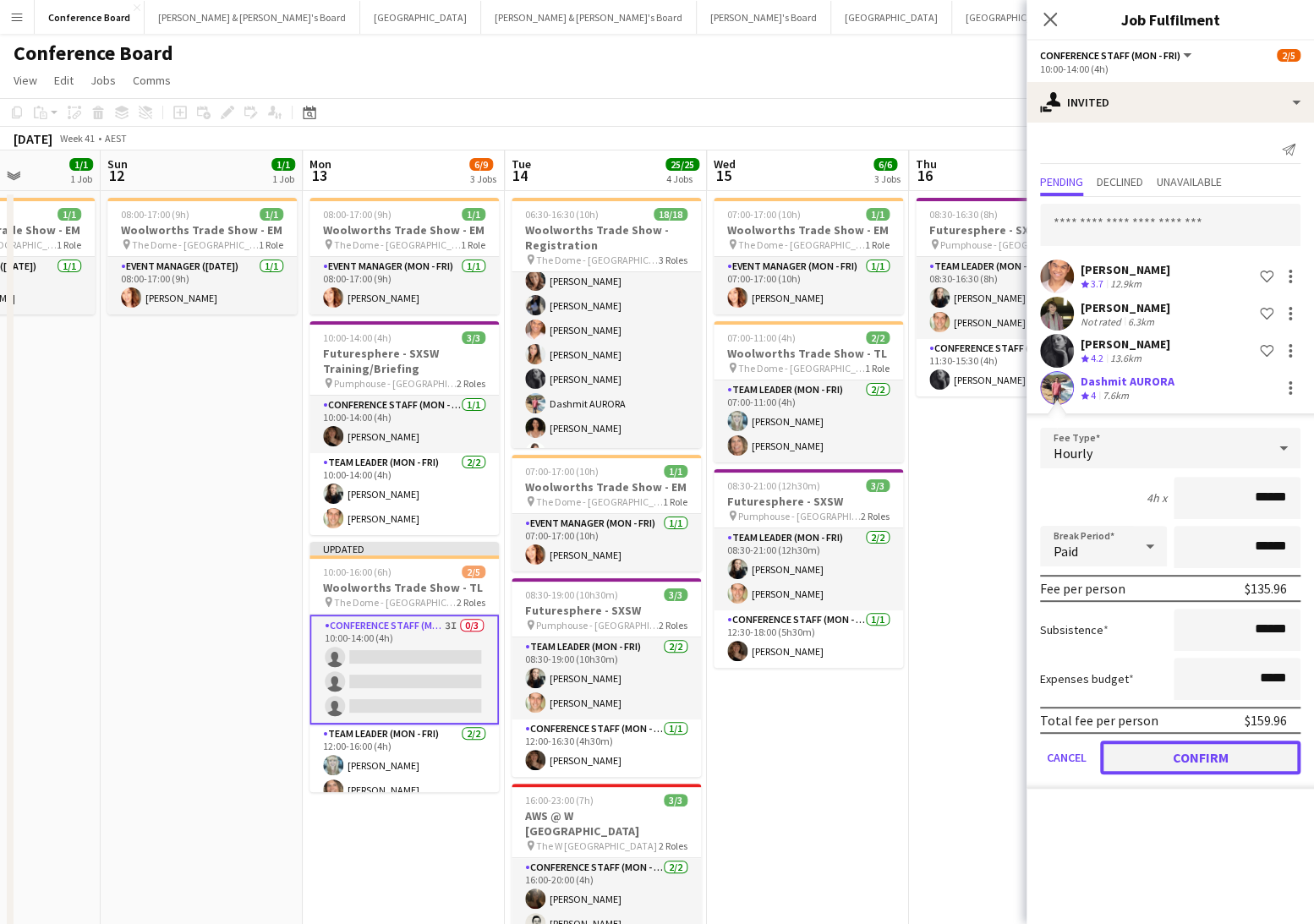
click at [1196, 760] on button "Confirm" at bounding box center [1199, 758] width 200 height 34
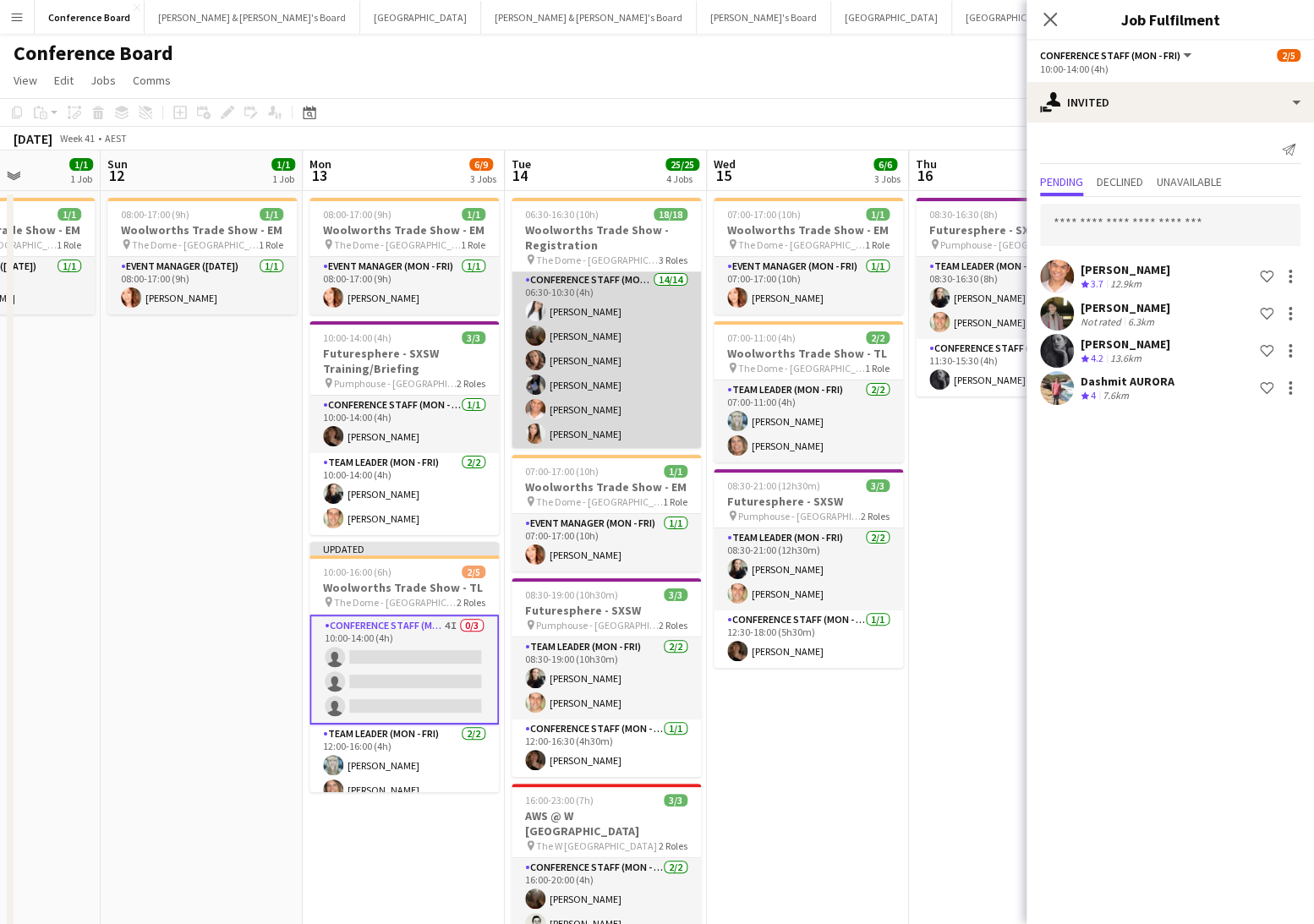
scroll to position [0, 0]
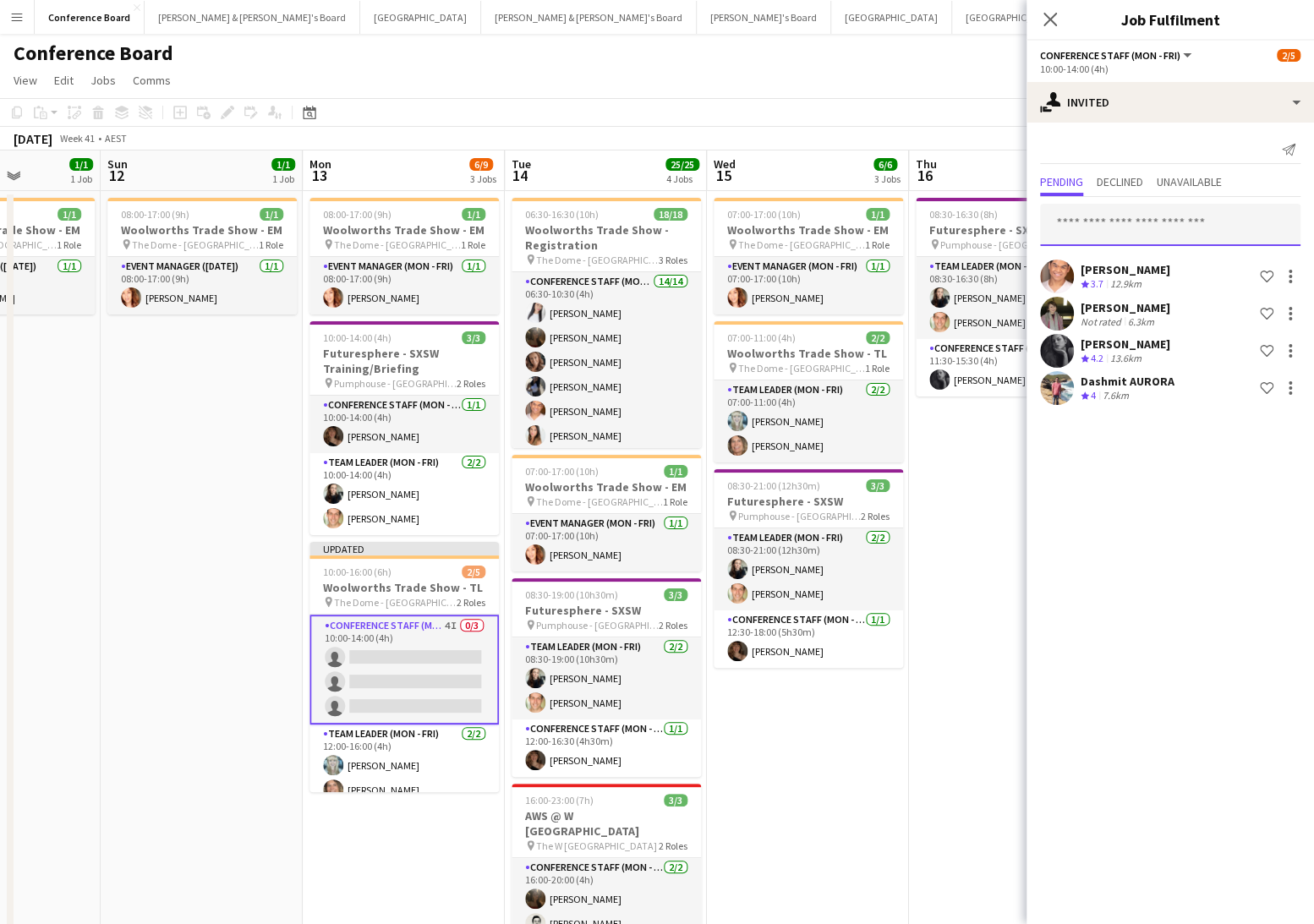
click at [1071, 222] on input "text" at bounding box center [1170, 224] width 260 height 42
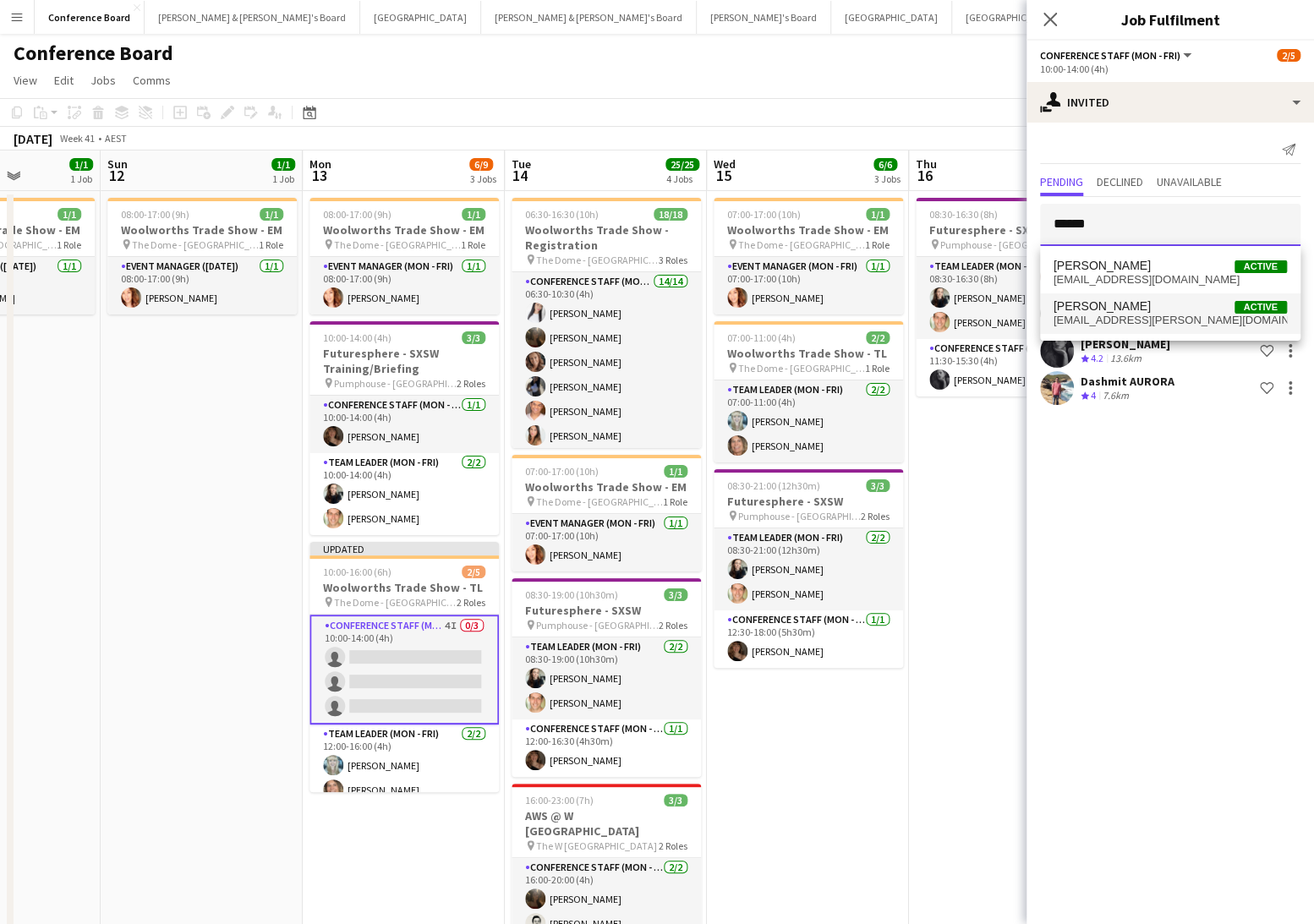
type input "******"
click at [1099, 323] on span "rl.zappia@bigpond.com" at bounding box center [1170, 320] width 233 height 13
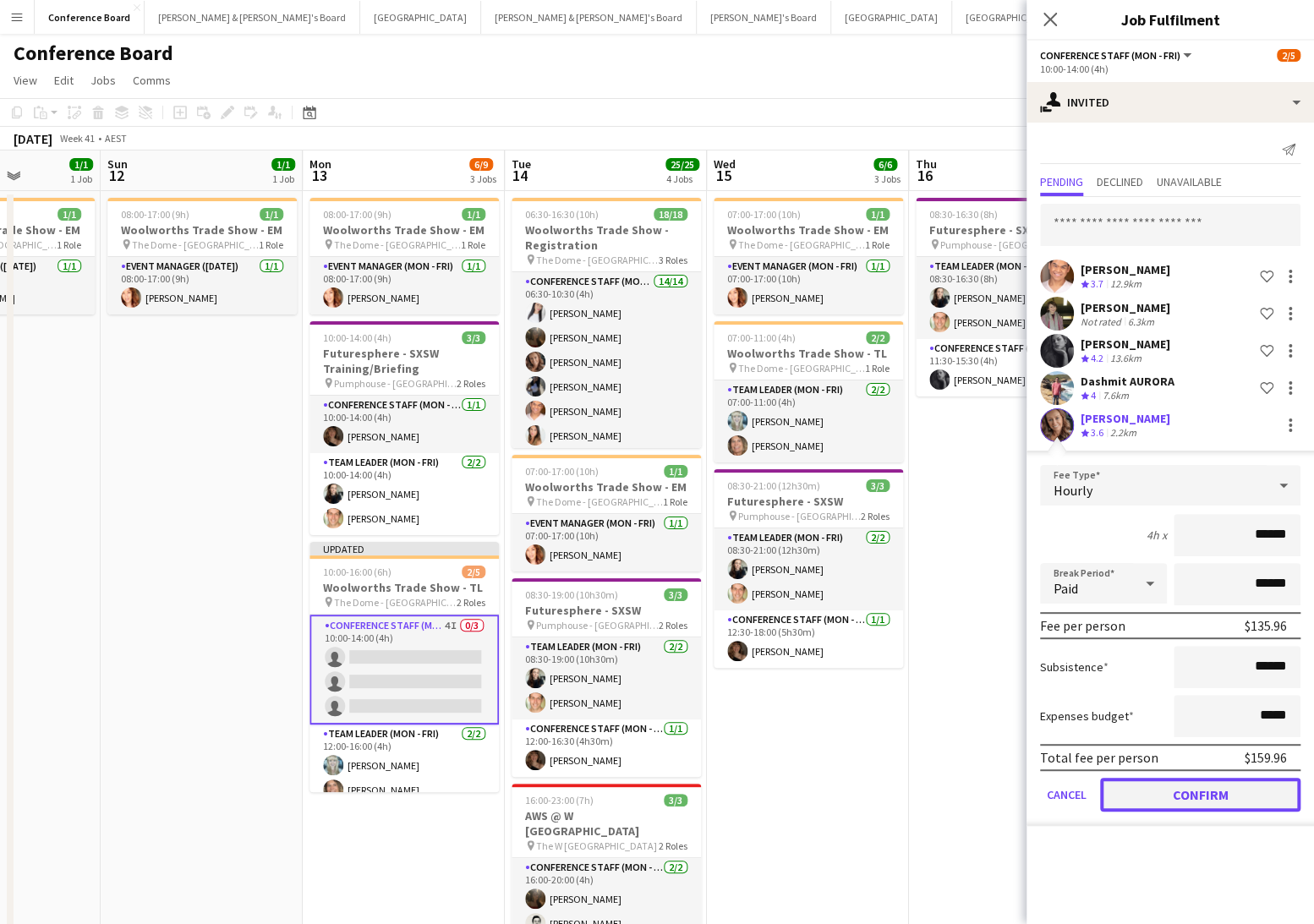
click at [1149, 795] on button "Confirm" at bounding box center [1199, 795] width 200 height 34
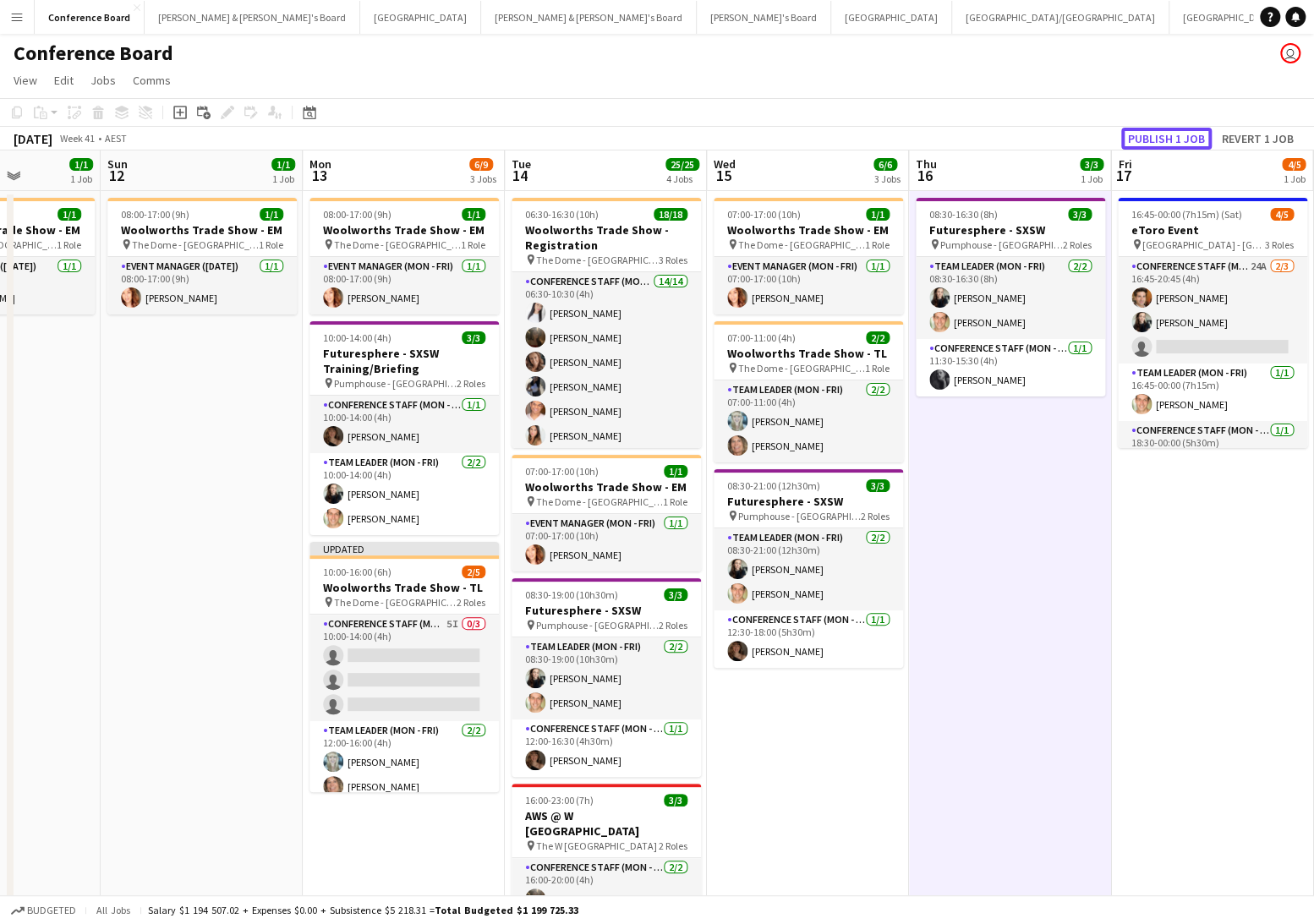
click at [1163, 137] on button "Publish 1 job" at bounding box center [1166, 138] width 91 height 22
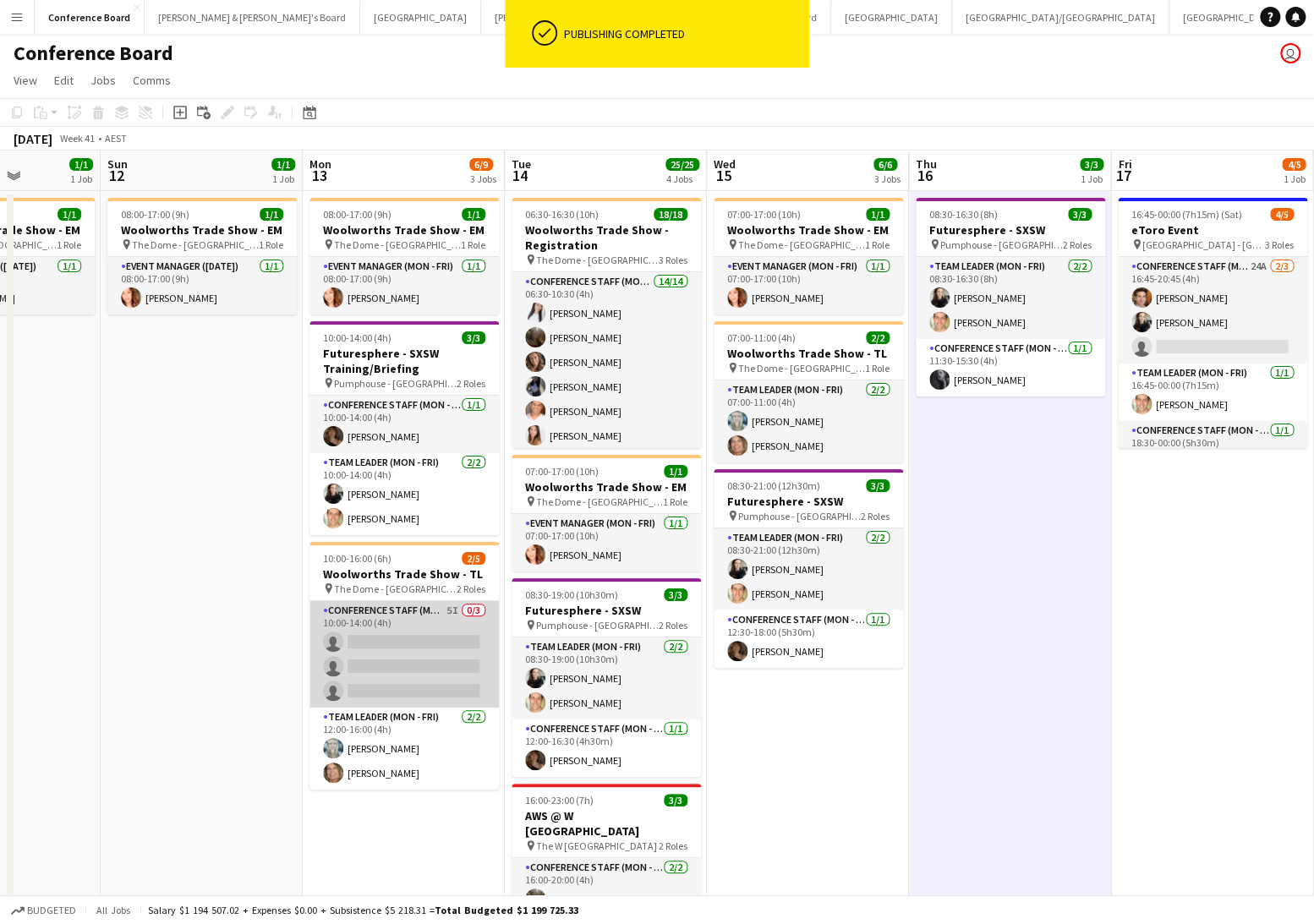
click at [387, 649] on app-card-role "Conference Staff (Mon - Fri) 5I 0/3 10:00-14:00 (4h) single-neutral-actions sin…" at bounding box center [404, 654] width 189 height 107
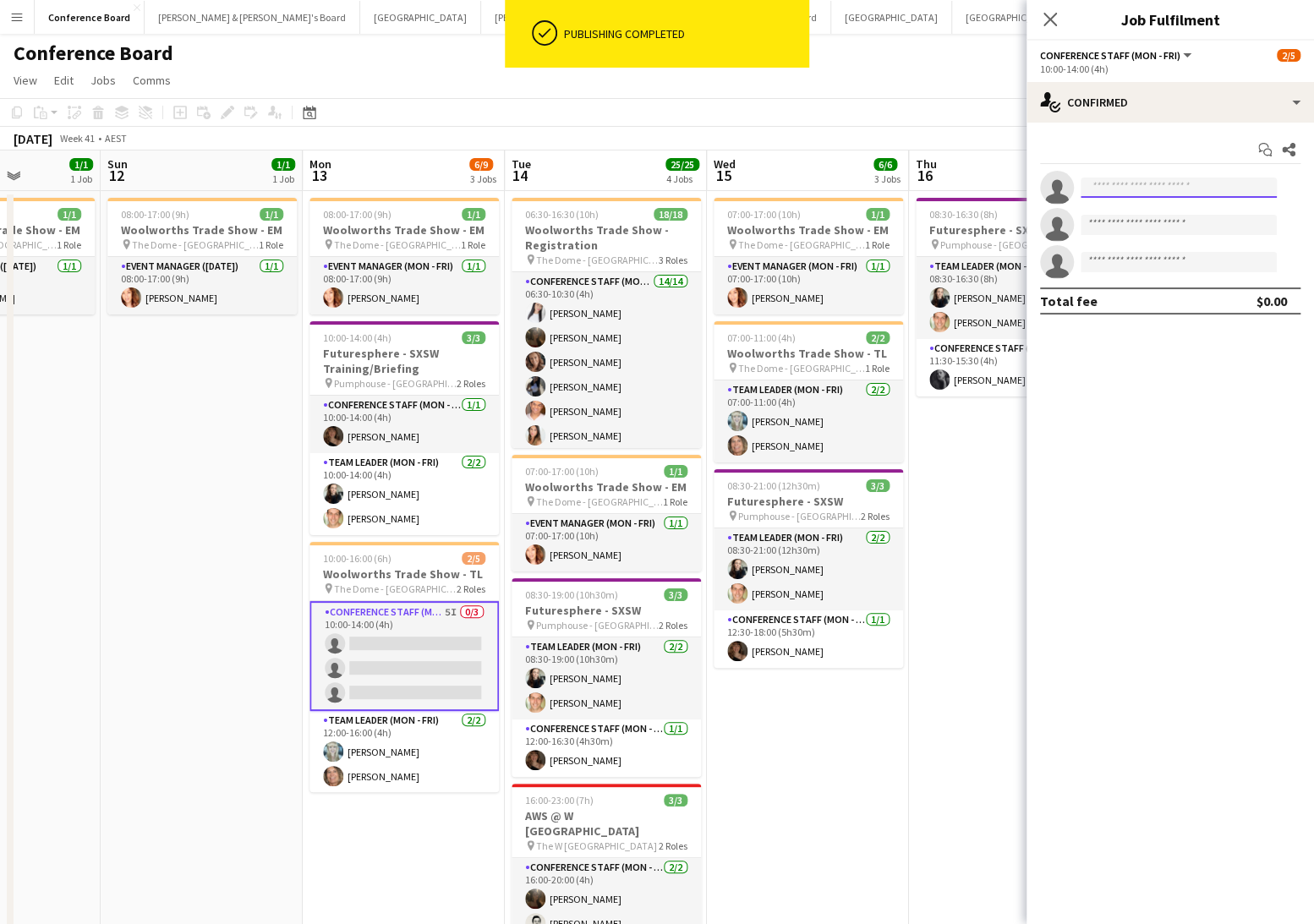
click at [1097, 180] on input at bounding box center [1179, 187] width 196 height 21
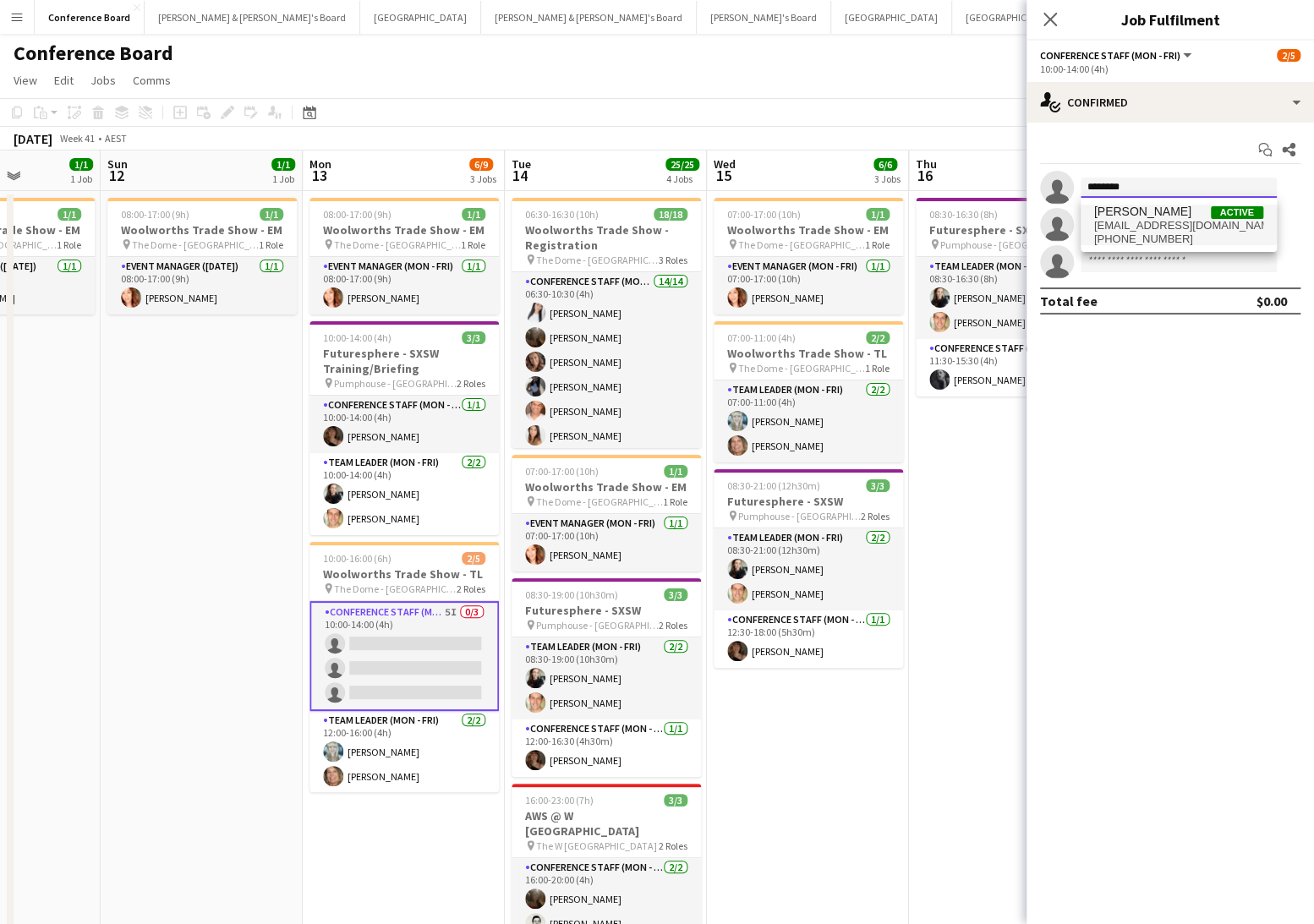
type input "********"
click at [1147, 230] on span "scarletttay44@gmail.com" at bounding box center [1179, 225] width 170 height 13
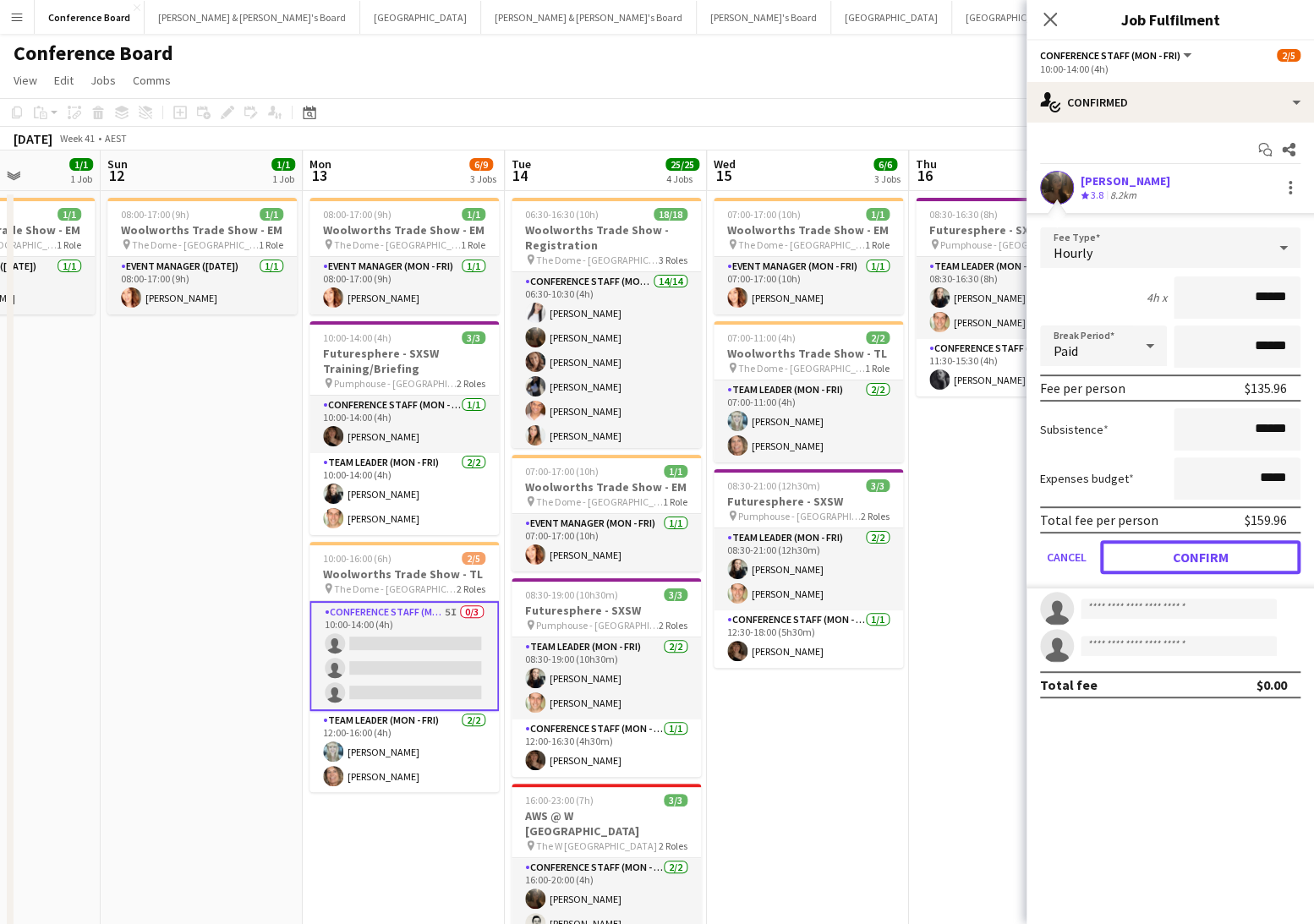
drag, startPoint x: 1185, startPoint y: 554, endPoint x: 1070, endPoint y: 526, distance: 118.4
click at [1183, 554] on button "Confirm" at bounding box center [1199, 557] width 200 height 34
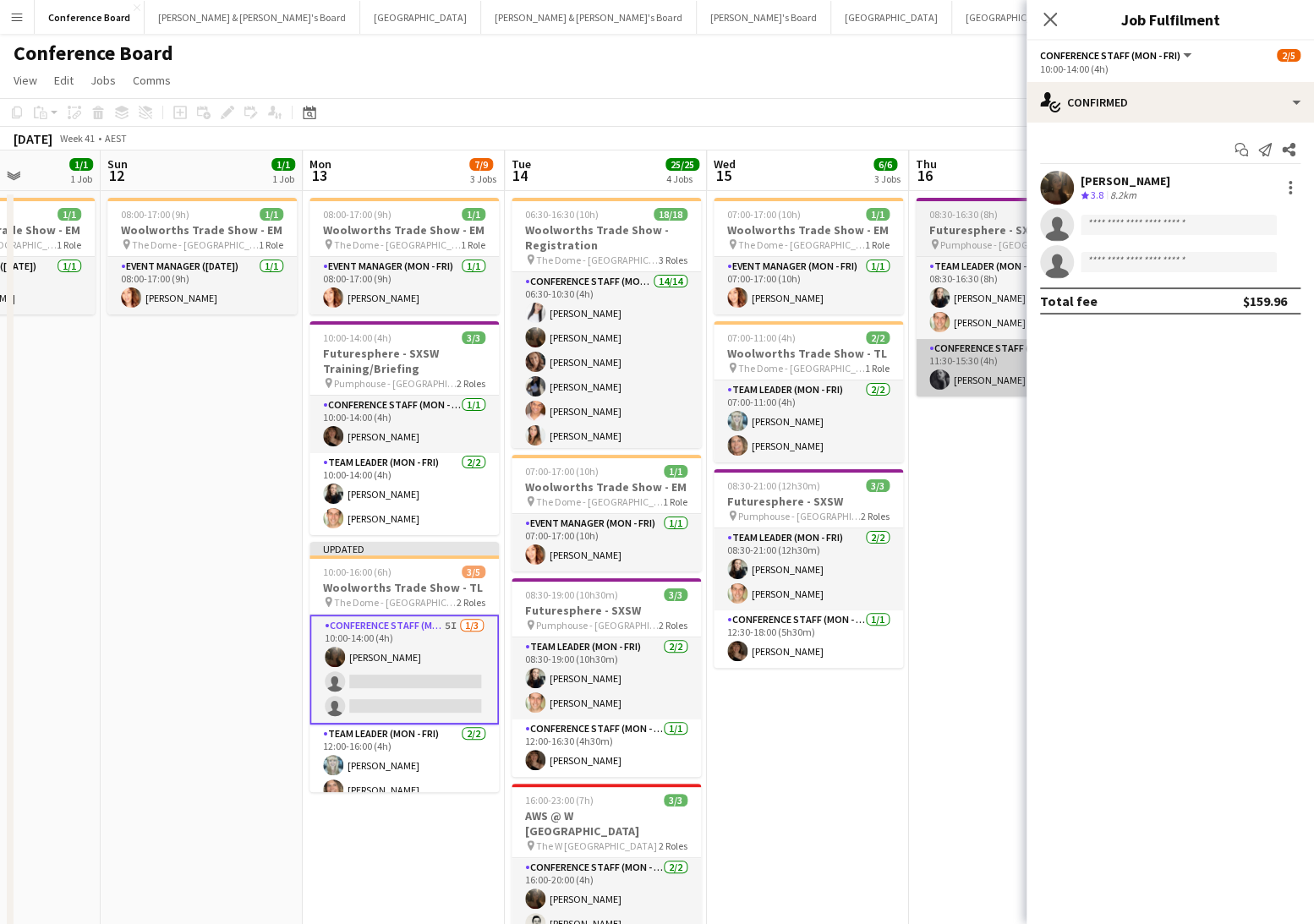
drag, startPoint x: 978, startPoint y: 488, endPoint x: 978, endPoint y: 388, distance: 100.0
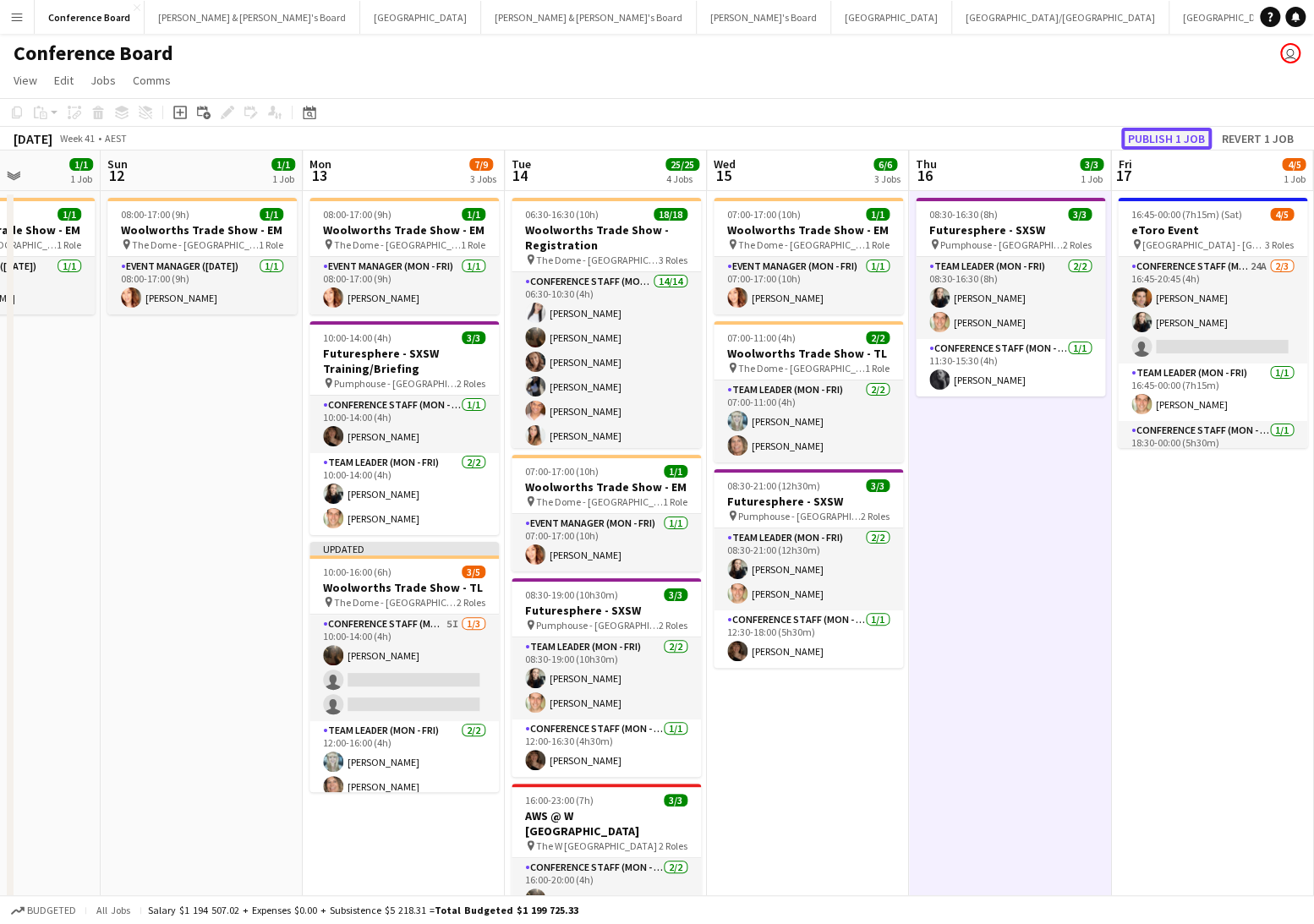
click at [1163, 141] on button "Publish 1 job" at bounding box center [1166, 138] width 91 height 22
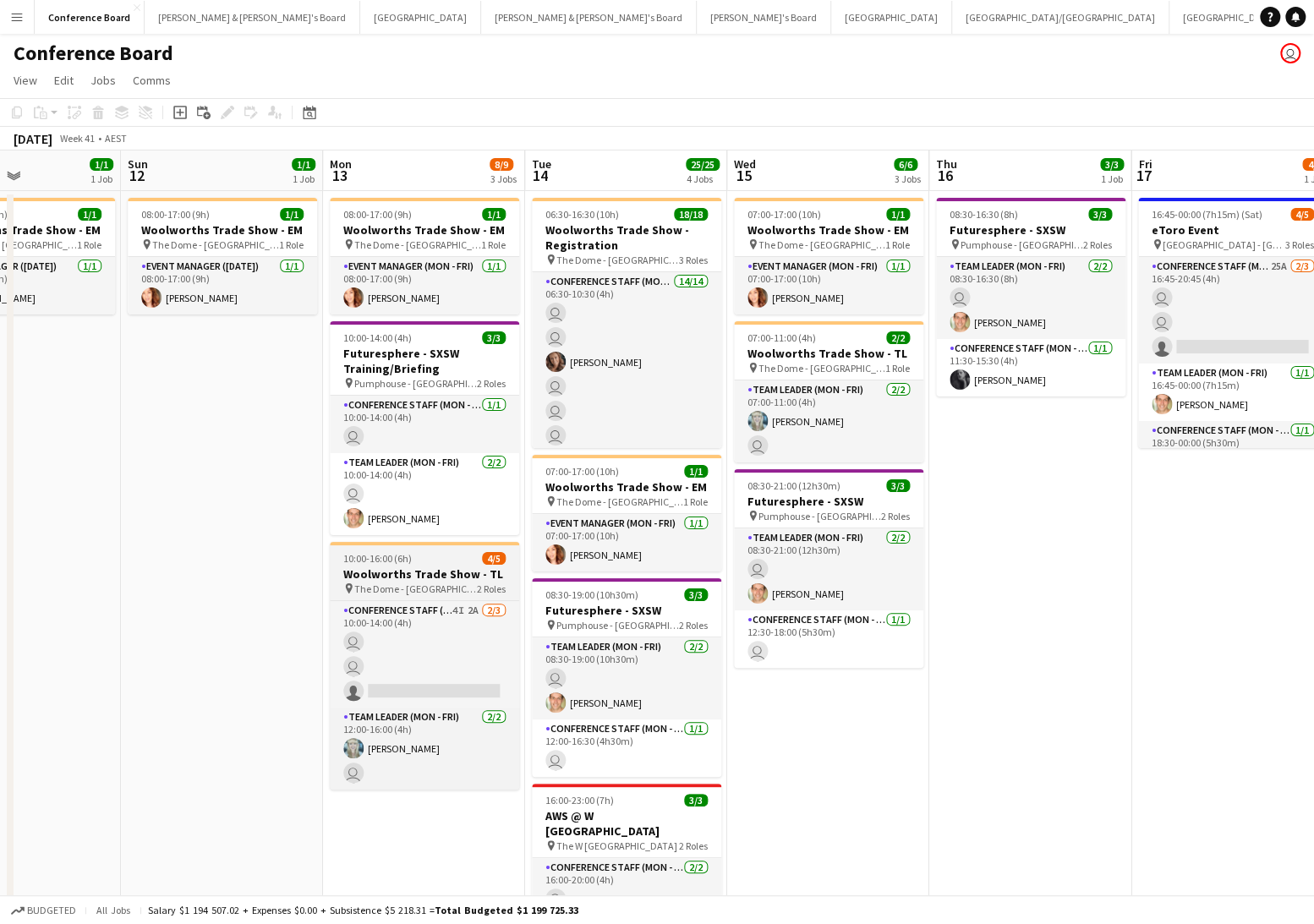
scroll to position [0, 689]
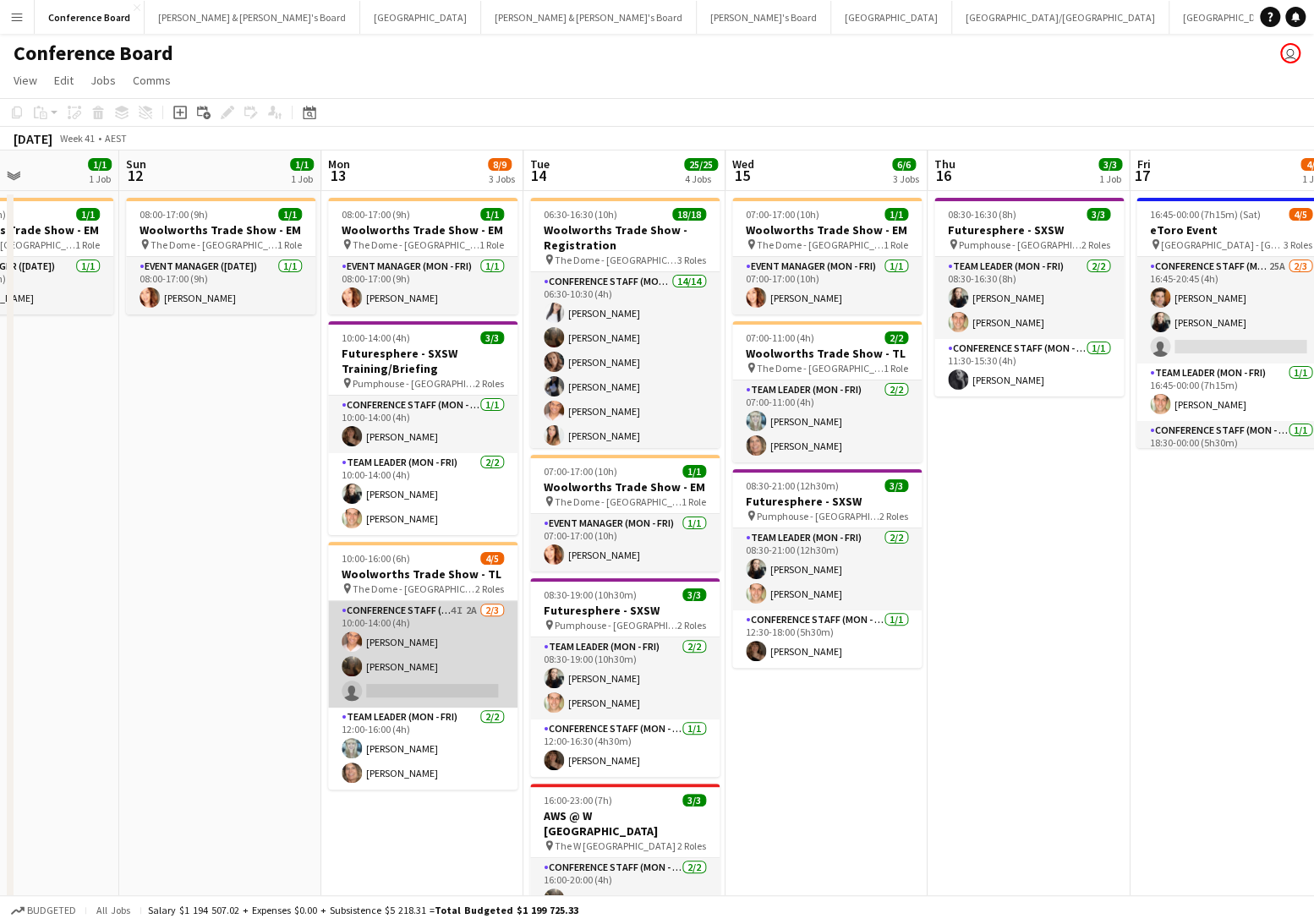
click at [438, 664] on app-card-role "Conference Staff (Mon - Fri) 4I 2A 2/3 10:00-14:00 (4h) Sean Perez Scarlett Mol…" at bounding box center [422, 654] width 189 height 107
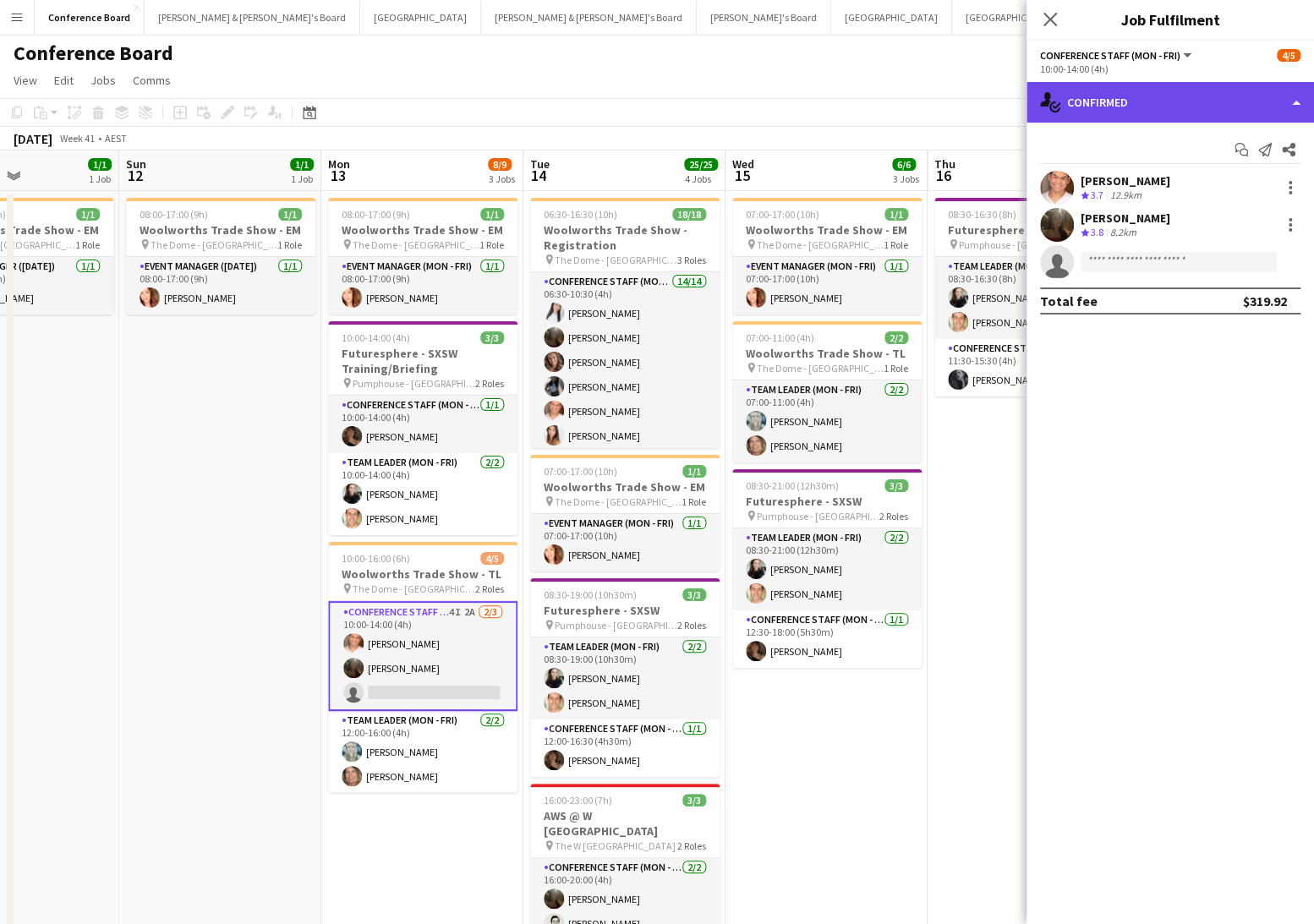
click at [1257, 109] on div "single-neutral-actions-check-2 Confirmed" at bounding box center [1170, 101] width 288 height 40
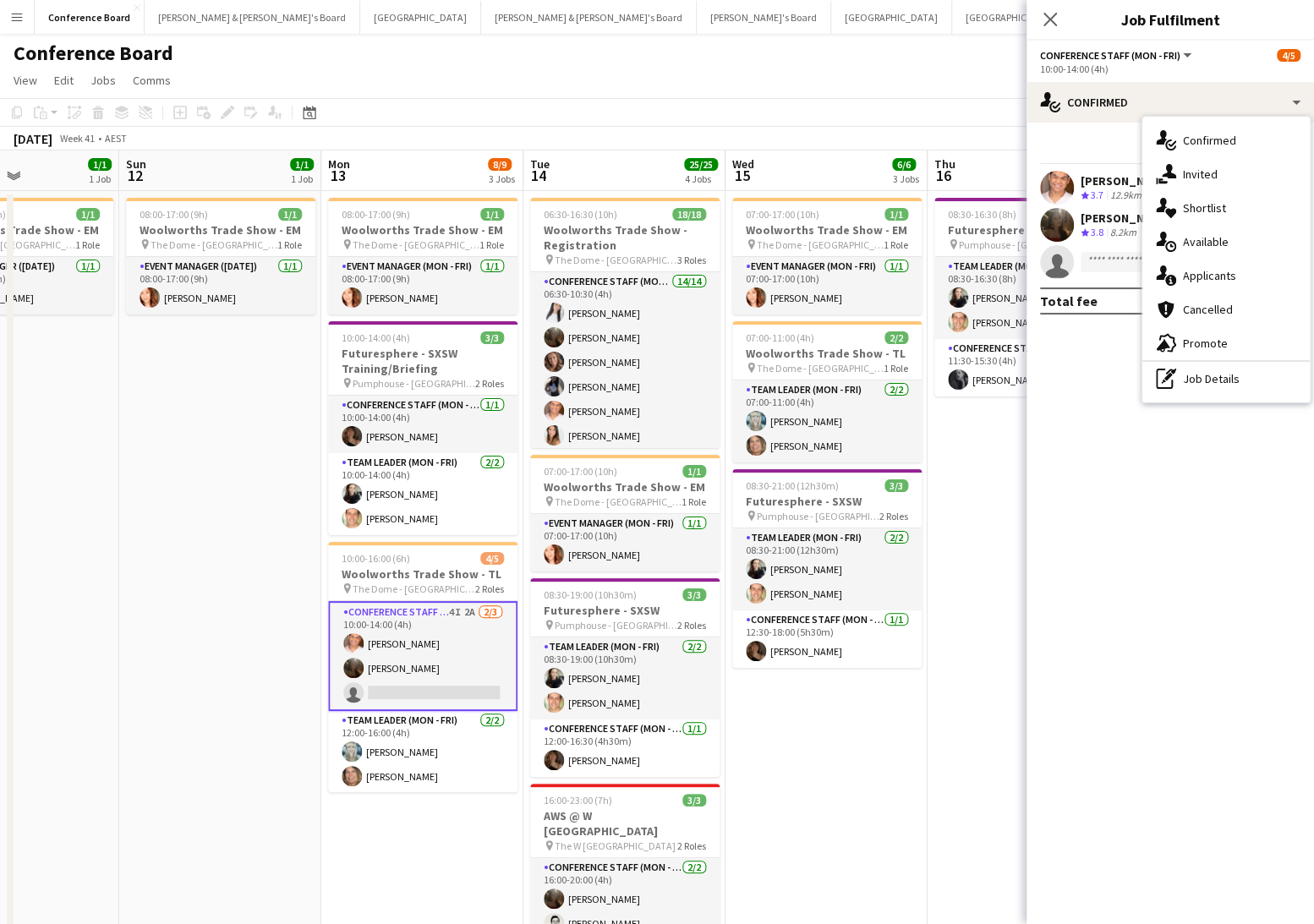
drag, startPoint x: 1267, startPoint y: 379, endPoint x: 1210, endPoint y: 335, distance: 72.0
click at [1267, 379] on div "pen-write Job Details" at bounding box center [1226, 379] width 168 height 34
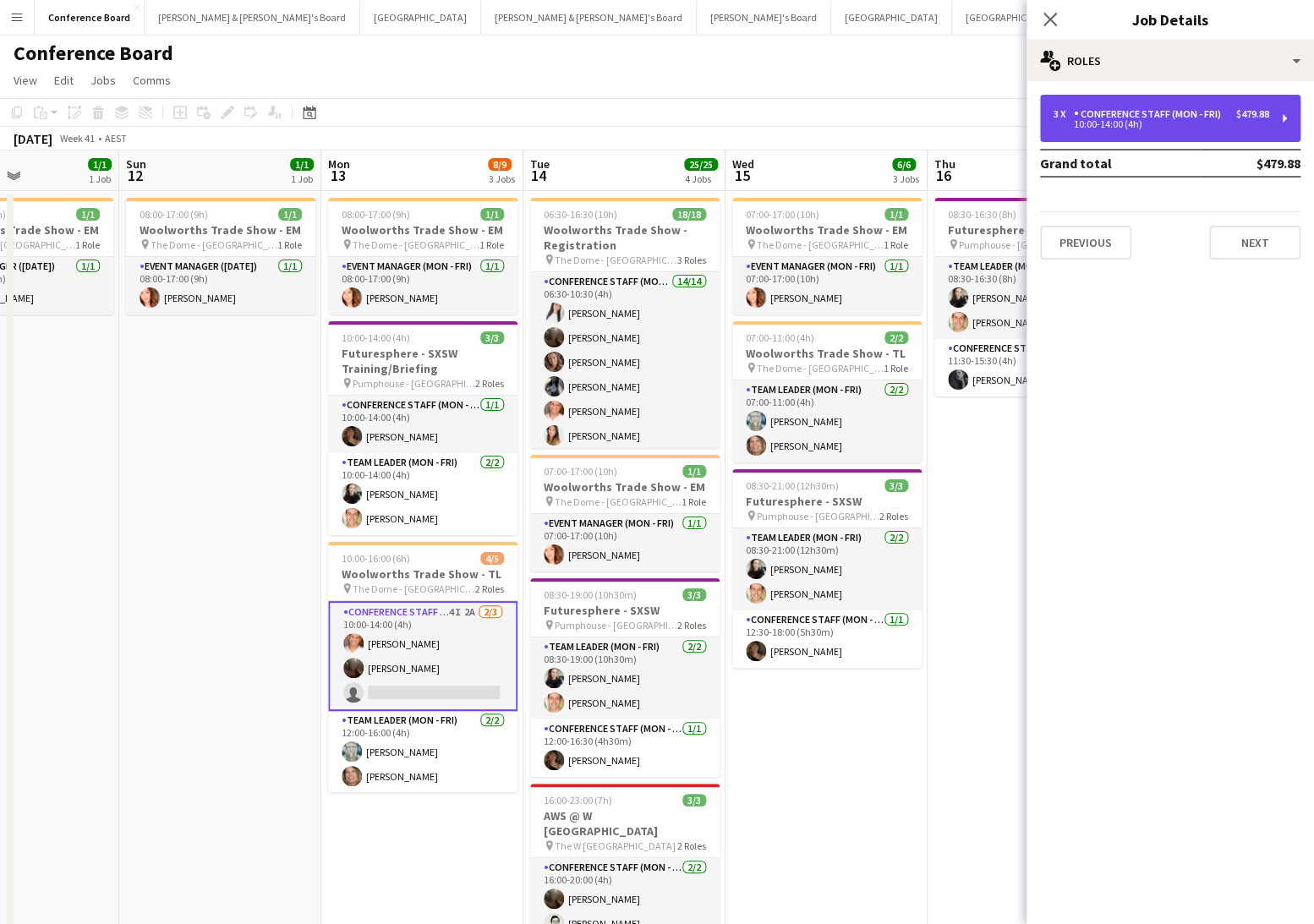
click at [1152, 124] on div "10:00-14:00 (4h)" at bounding box center [1162, 124] width 215 height 8
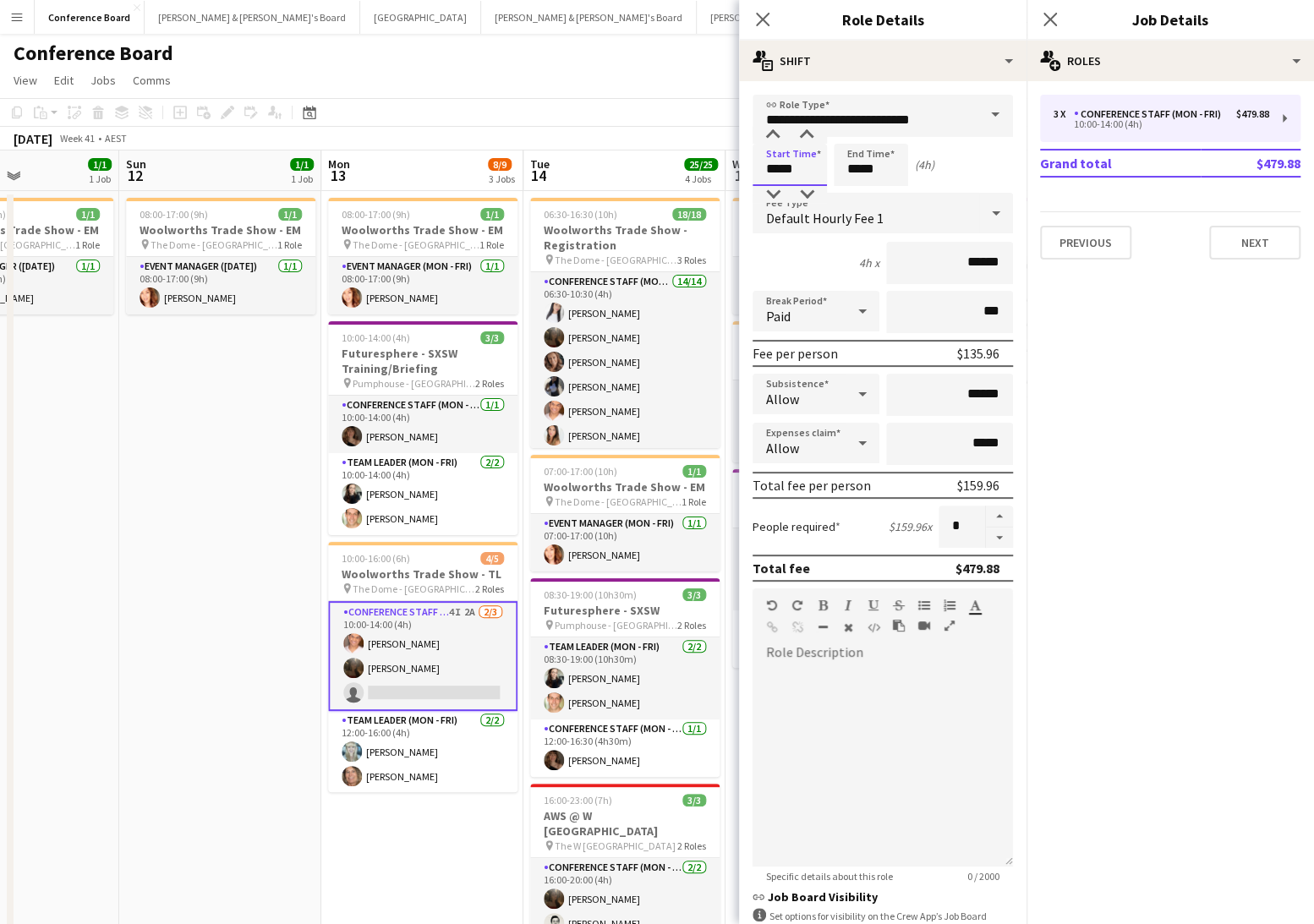
drag, startPoint x: 798, startPoint y: 172, endPoint x: 770, endPoint y: 182, distance: 29.7
click at [797, 173] on input "*****" at bounding box center [789, 164] width 74 height 42
click at [771, 193] on div at bounding box center [773, 194] width 34 height 17
type input "*****"
click at [770, 194] on div at bounding box center [773, 194] width 34 height 17
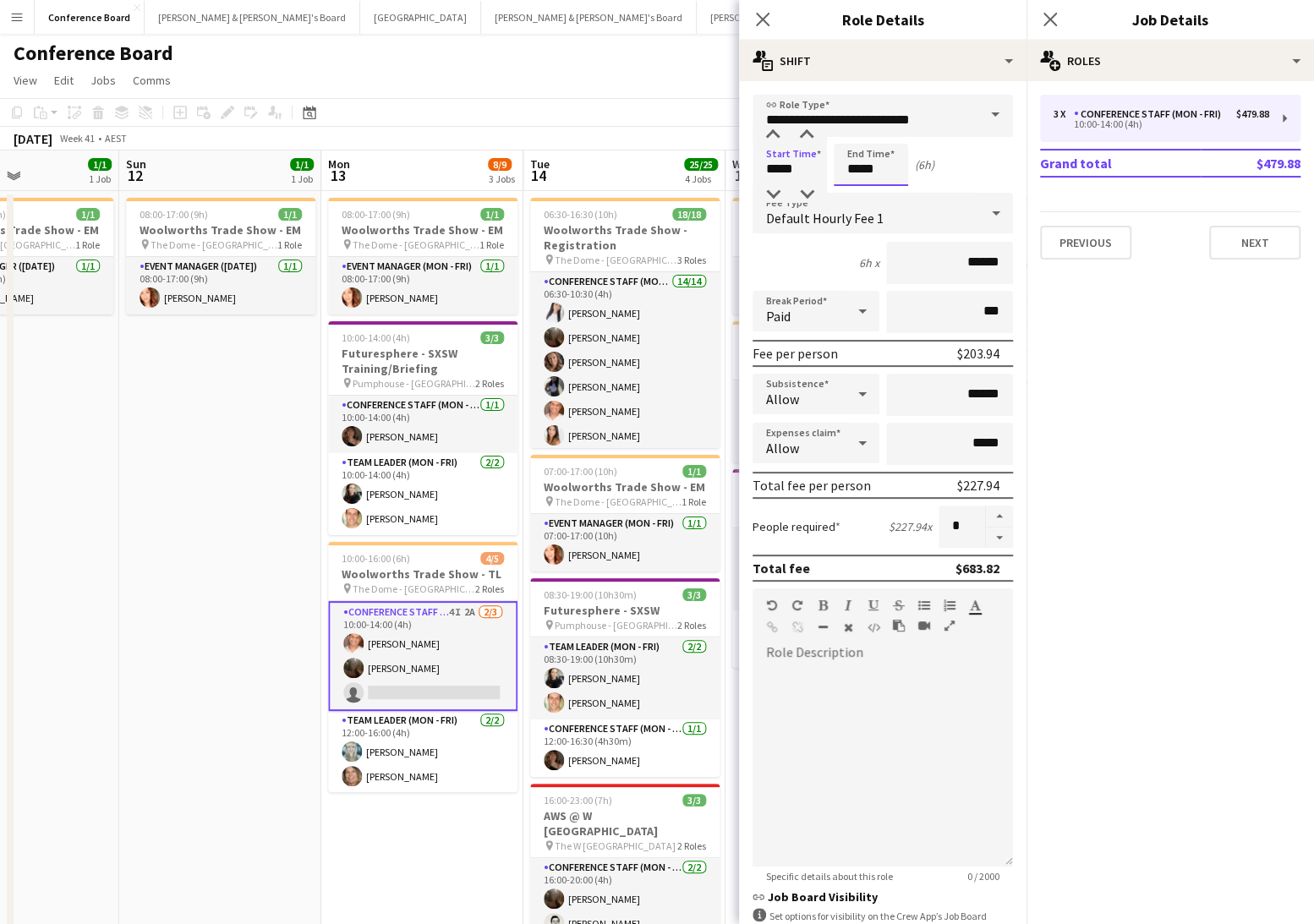
click at [874, 175] on input "*****" at bounding box center [870, 164] width 74 height 42
click at [854, 131] on div at bounding box center [854, 135] width 34 height 17
type input "*****"
click at [854, 131] on div at bounding box center [854, 135] width 34 height 17
click at [633, 109] on app-toolbar "Copy Paste Paste Command V Paste with crew Command Shift V Paste linked Job [GE…" at bounding box center [657, 112] width 1314 height 29
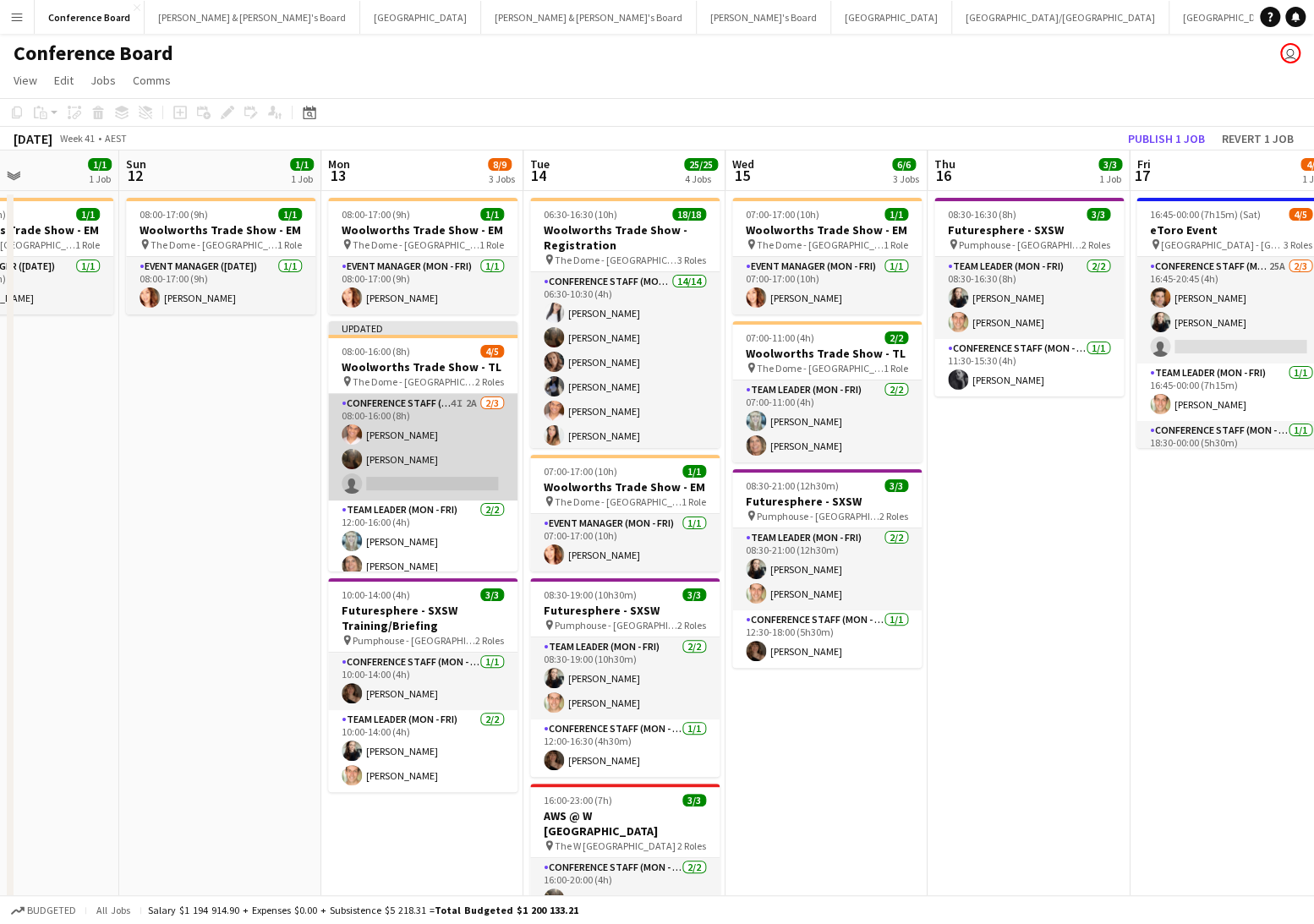
click at [471, 444] on app-card-role "Conference Staff (Mon - Fri) 4I 2A 2/3 08:00-16:00 (8h) Sean Perez Scarlett Mol…" at bounding box center [422, 447] width 189 height 107
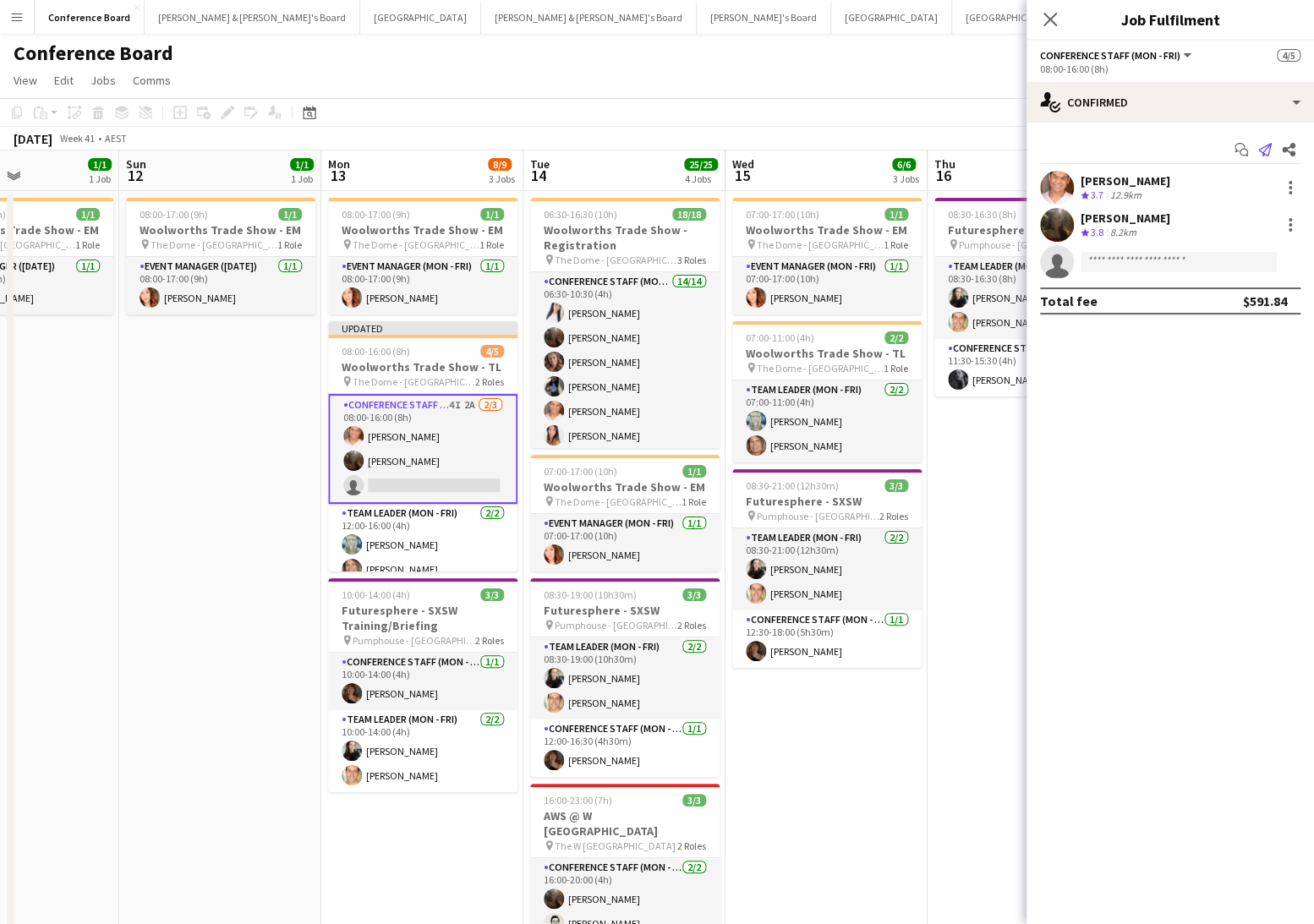
click at [1266, 150] on icon "Send notification" at bounding box center [1265, 149] width 13 height 13
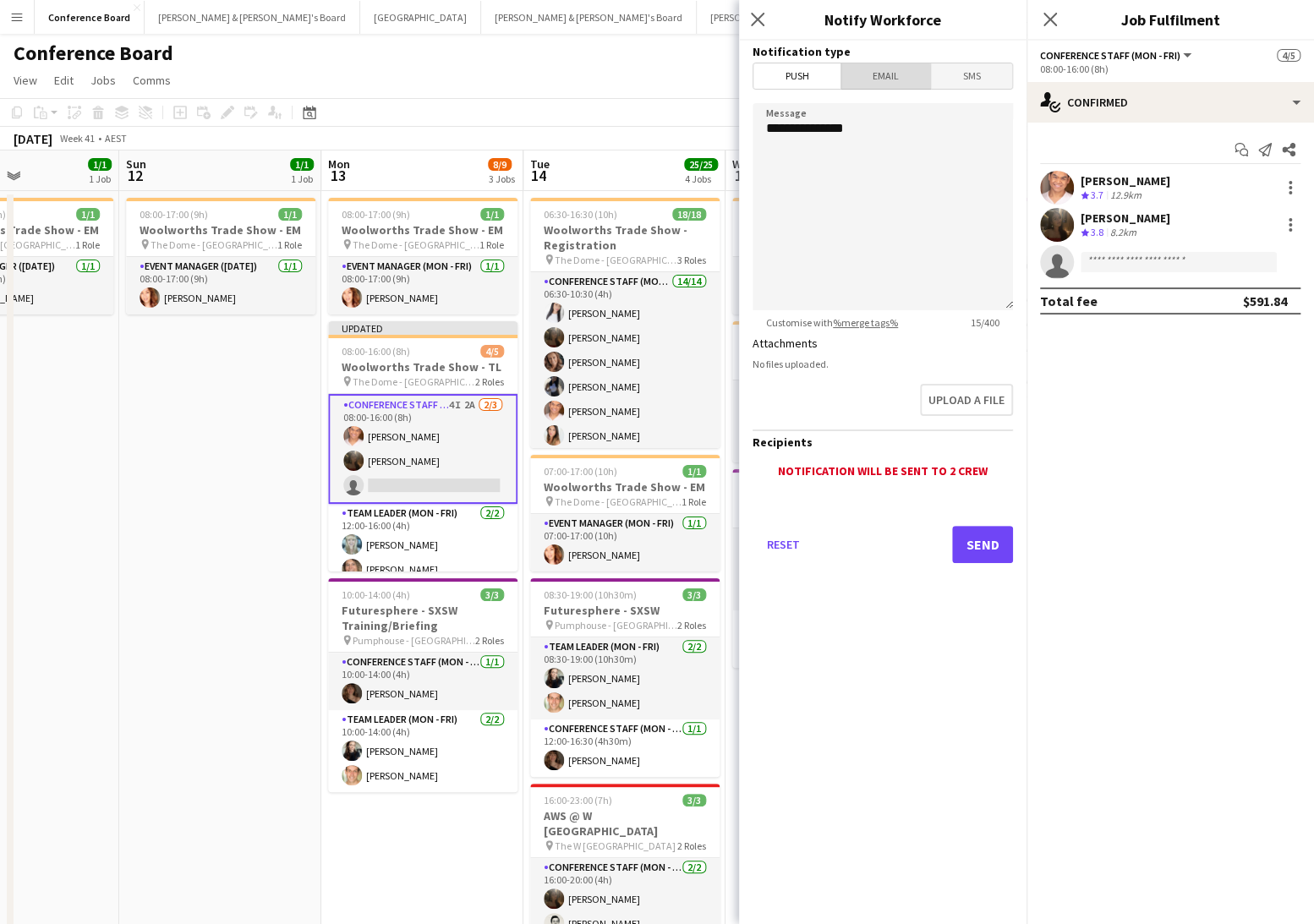
click at [872, 83] on span "Email" at bounding box center [886, 76] width 90 height 25
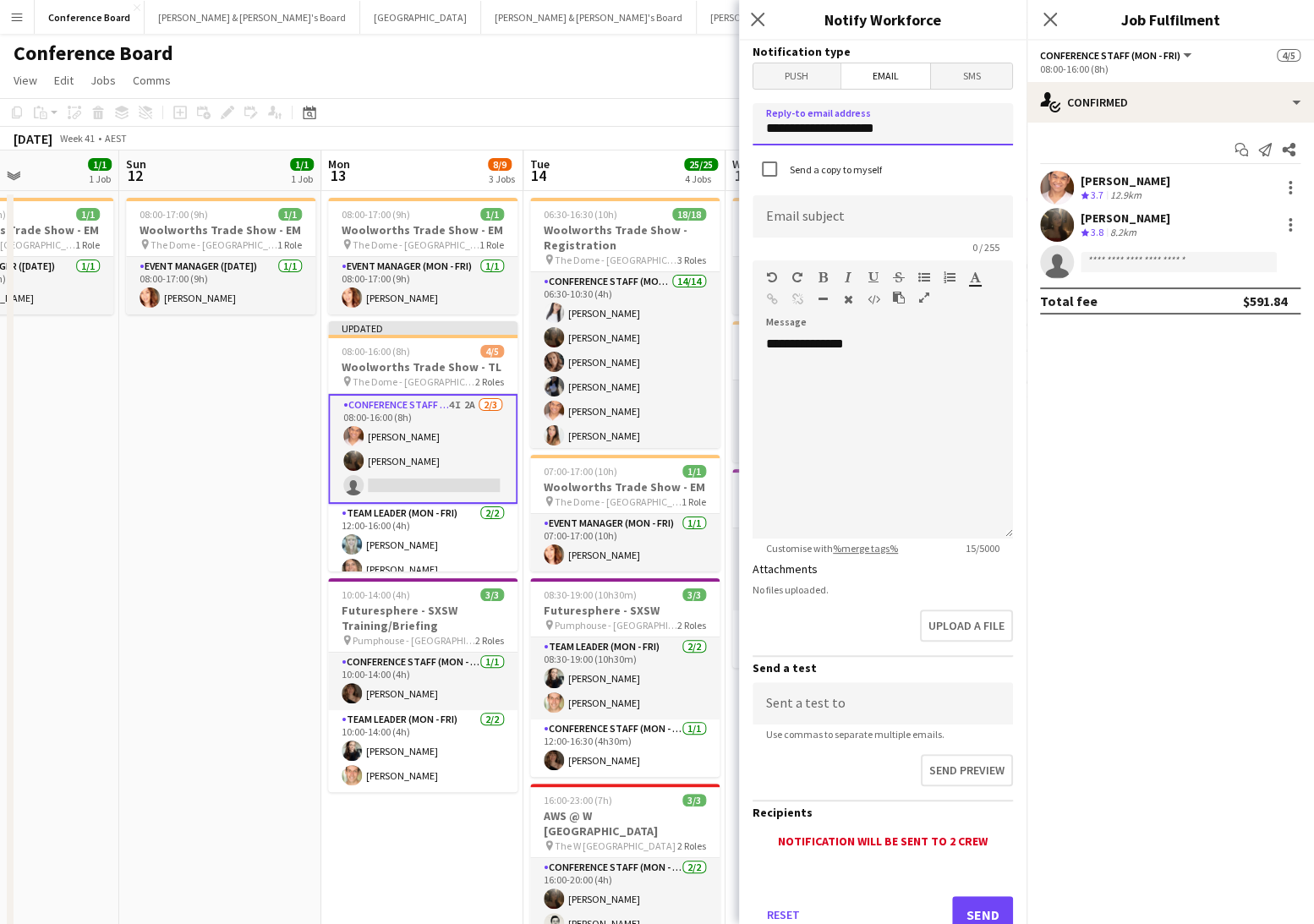
drag, startPoint x: 895, startPoint y: 129, endPoint x: 756, endPoint y: 120, distance: 139.3
click at [756, 120] on input "**********" at bounding box center [883, 124] width 260 height 42
type input "**********"
click at [786, 213] on input at bounding box center [883, 216] width 260 height 42
type input "*"
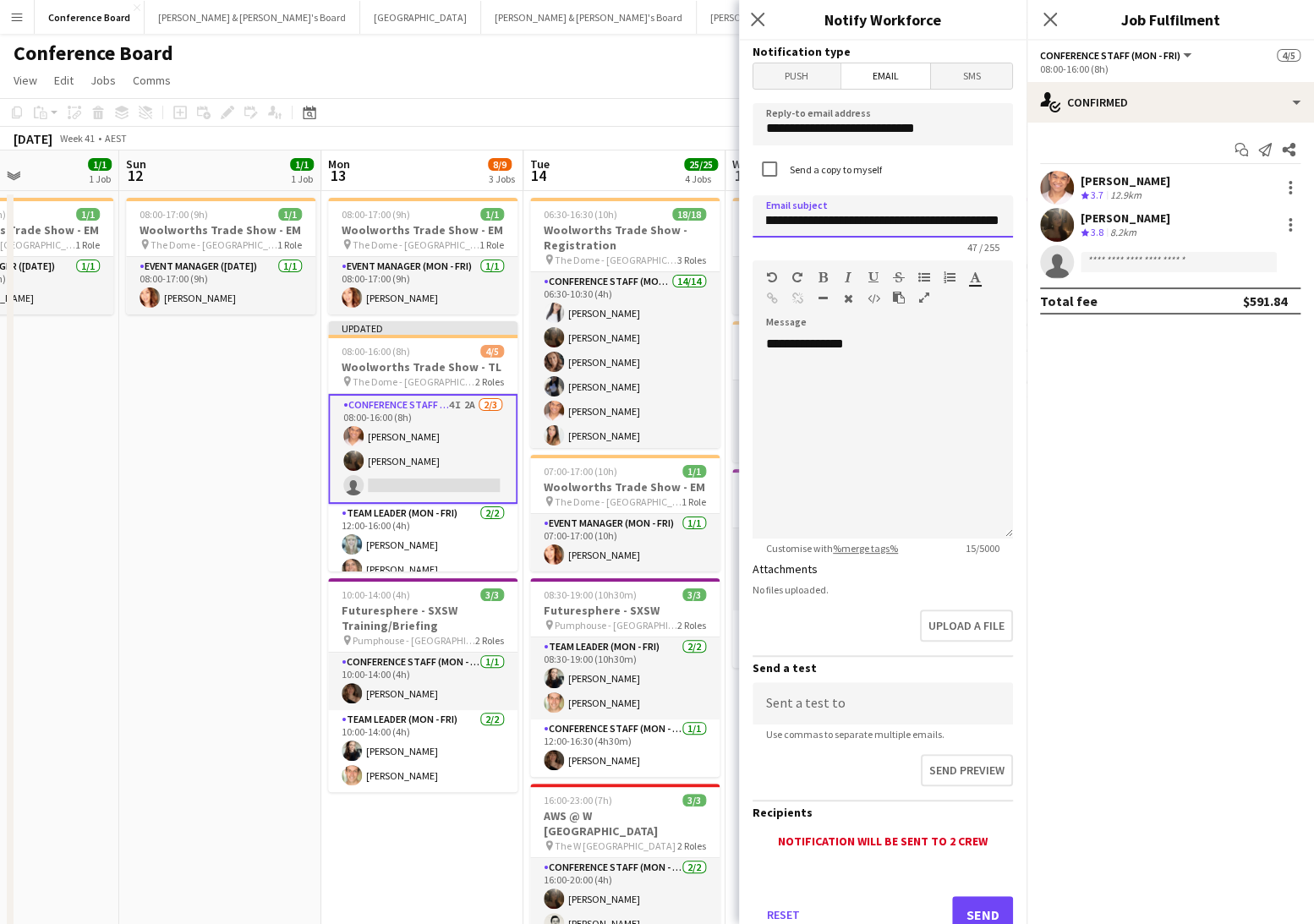
scroll to position [0, 53]
type input "**********"
click at [875, 346] on div "**********" at bounding box center [883, 437] width 260 height 203
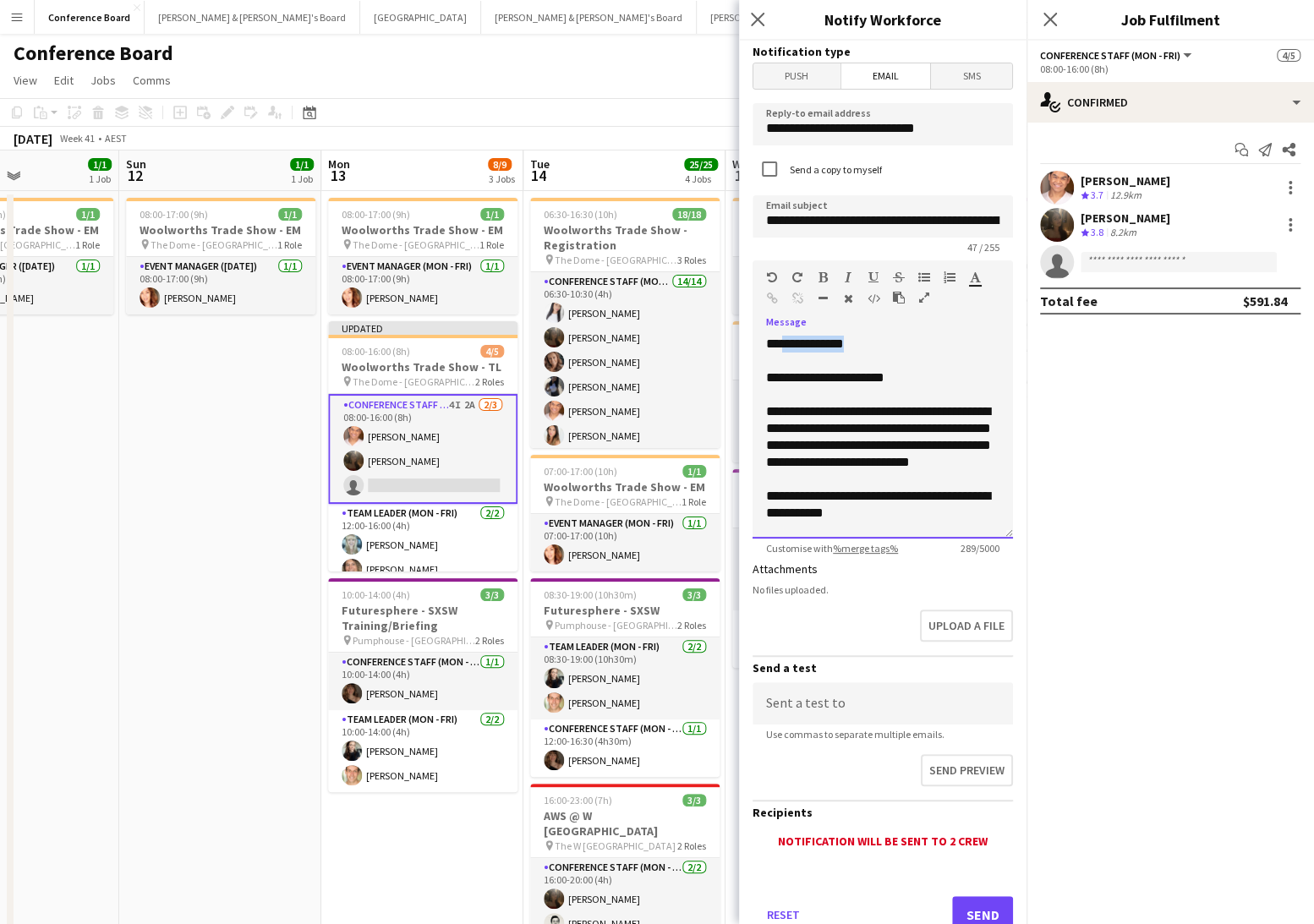
drag, startPoint x: 863, startPoint y: 343, endPoint x: 781, endPoint y: 341, distance: 82.0
click at [781, 341] on div "**********" at bounding box center [883, 437] width 260 height 203
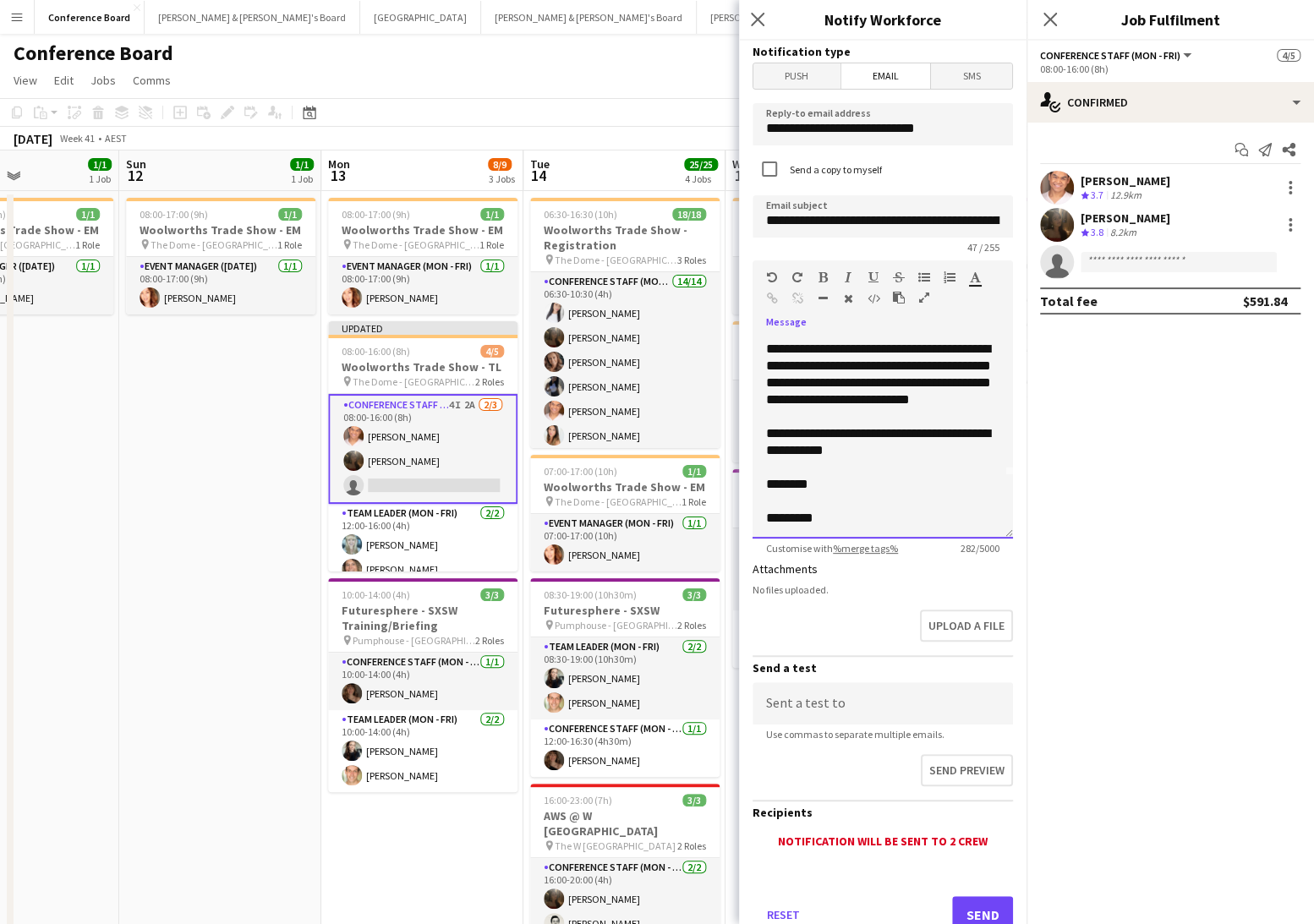
scroll to position [64, 0]
click at [821, 450] on div "**********" at bounding box center [883, 441] width 233 height 34
click at [831, 476] on div "********" at bounding box center [883, 484] width 233 height 17
click at [984, 910] on button "Send" at bounding box center [982, 914] width 61 height 37
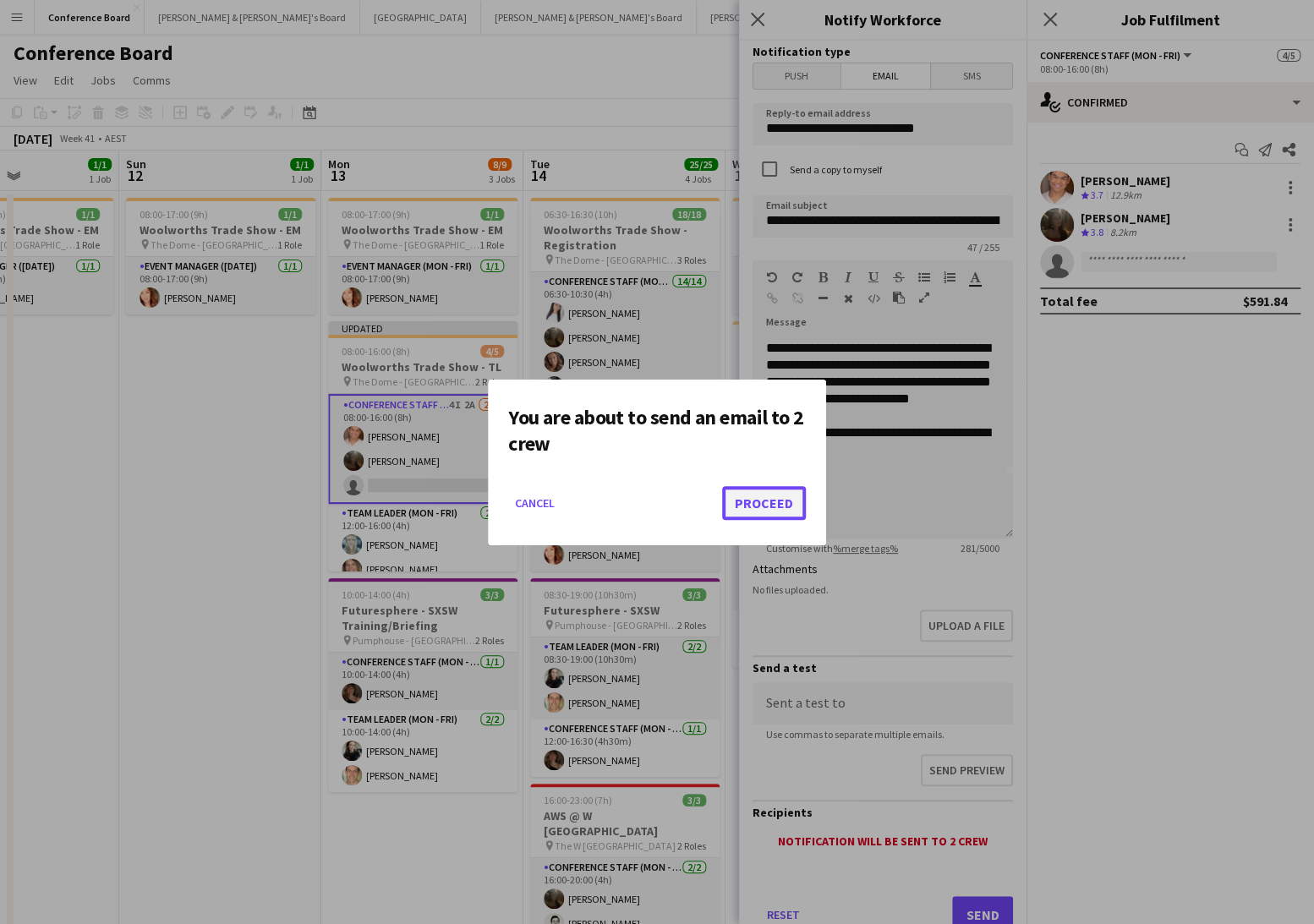
click at [769, 505] on button "Proceed" at bounding box center [763, 503] width 83 height 34
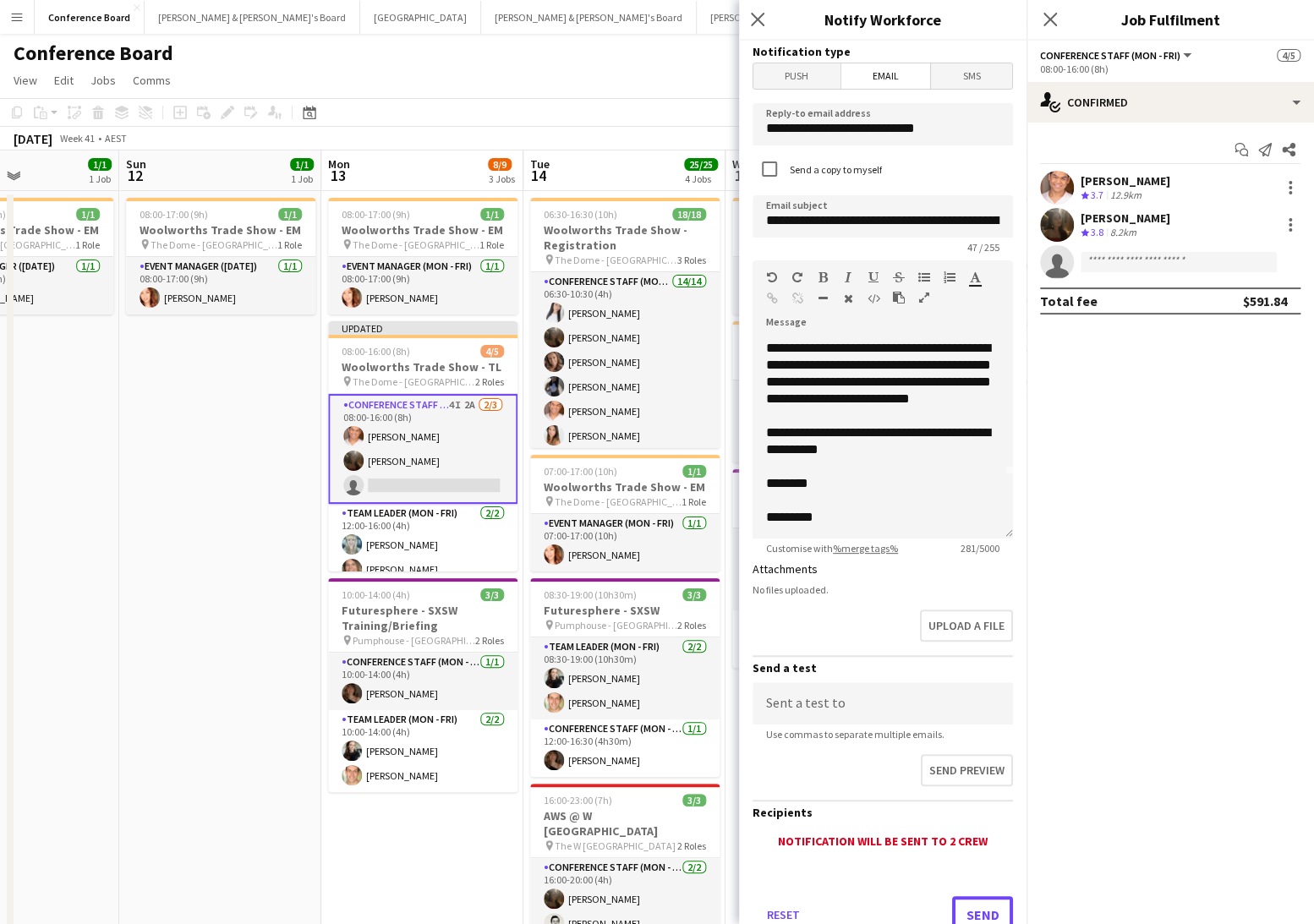
scroll to position [8, 0]
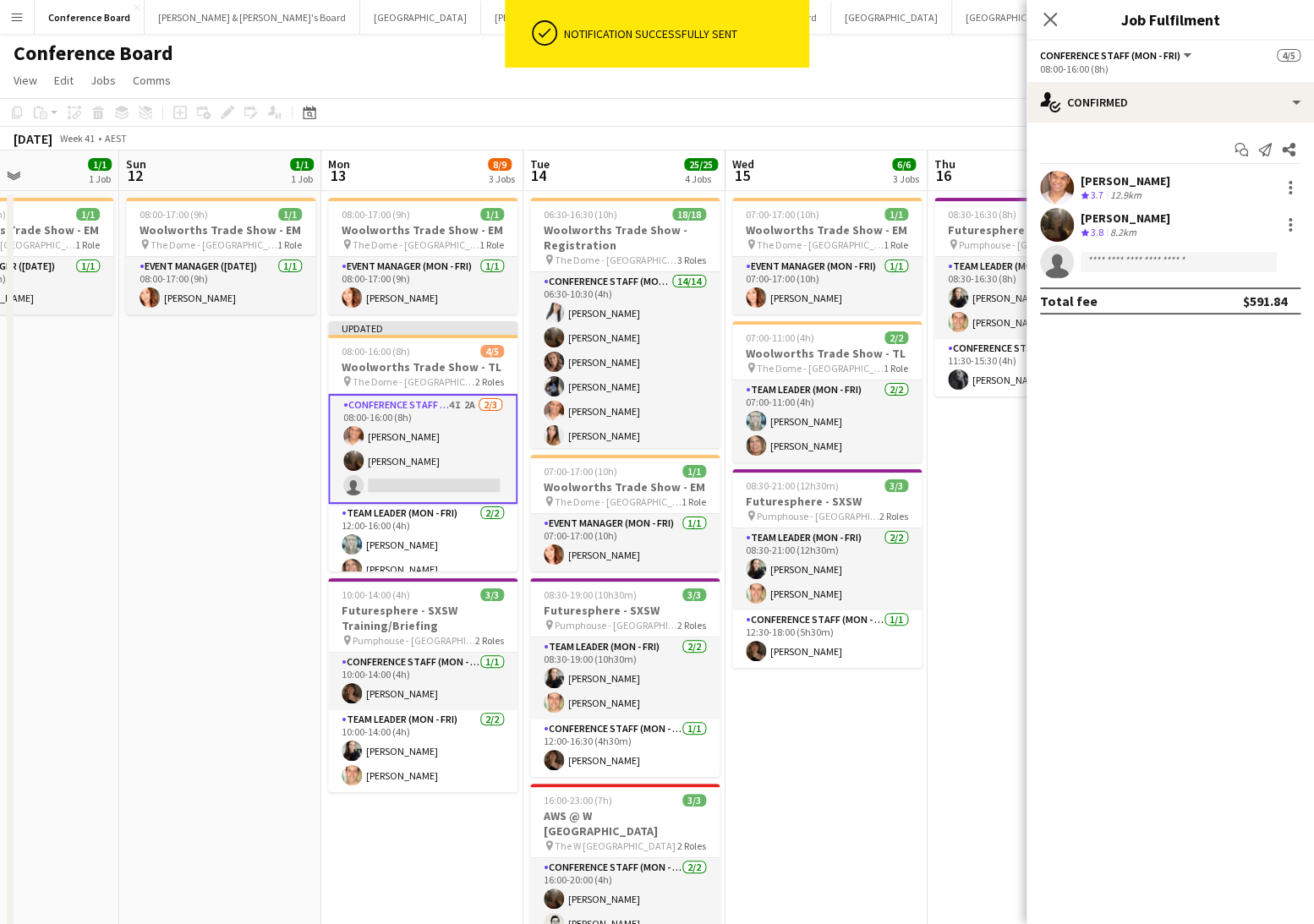
click at [664, 114] on app-toolbar "Copy Paste Paste Command V Paste with crew Command Shift V Paste linked Job [GE…" at bounding box center [657, 112] width 1314 height 29
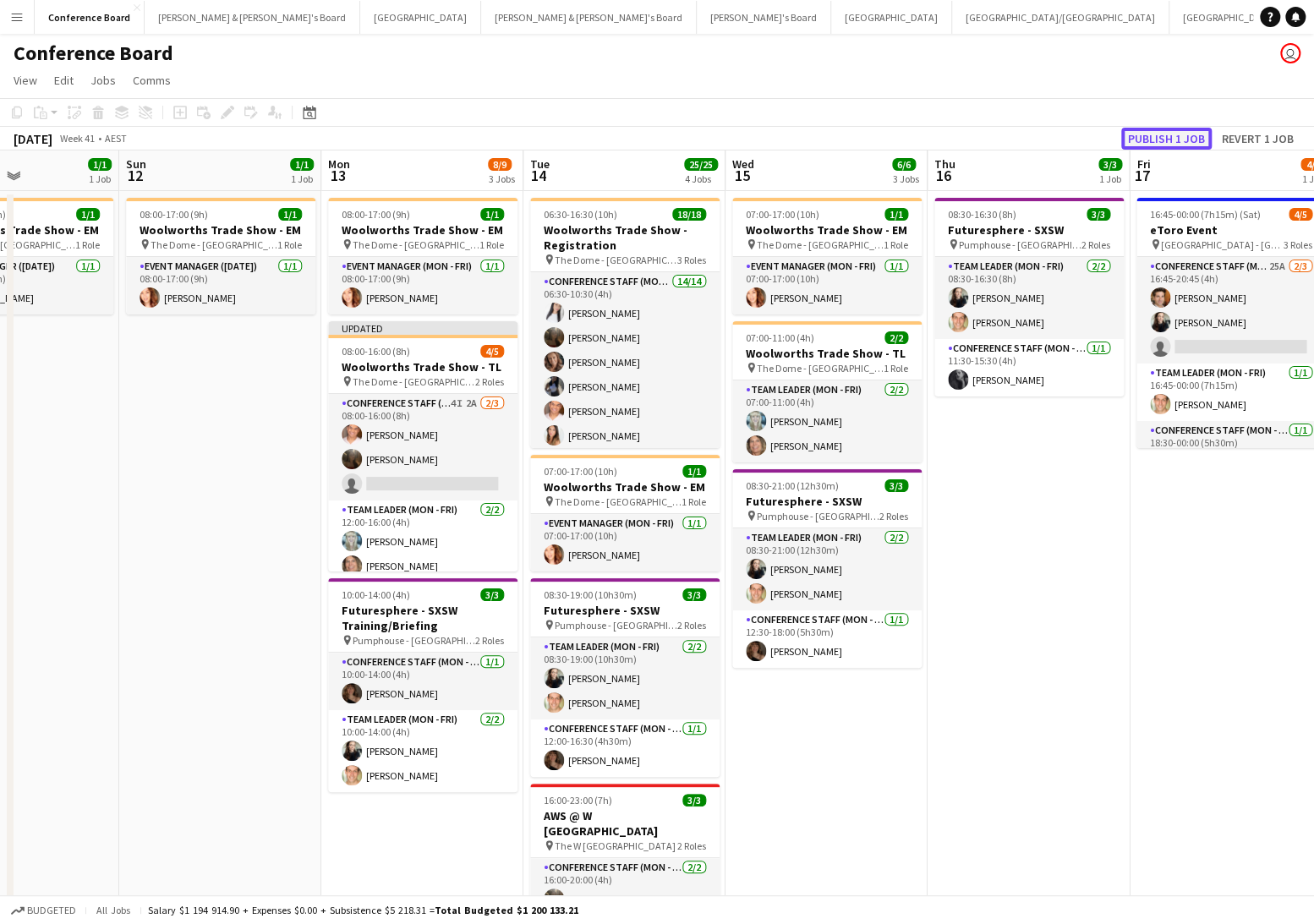
click at [1153, 135] on button "Publish 1 job" at bounding box center [1166, 138] width 91 height 22
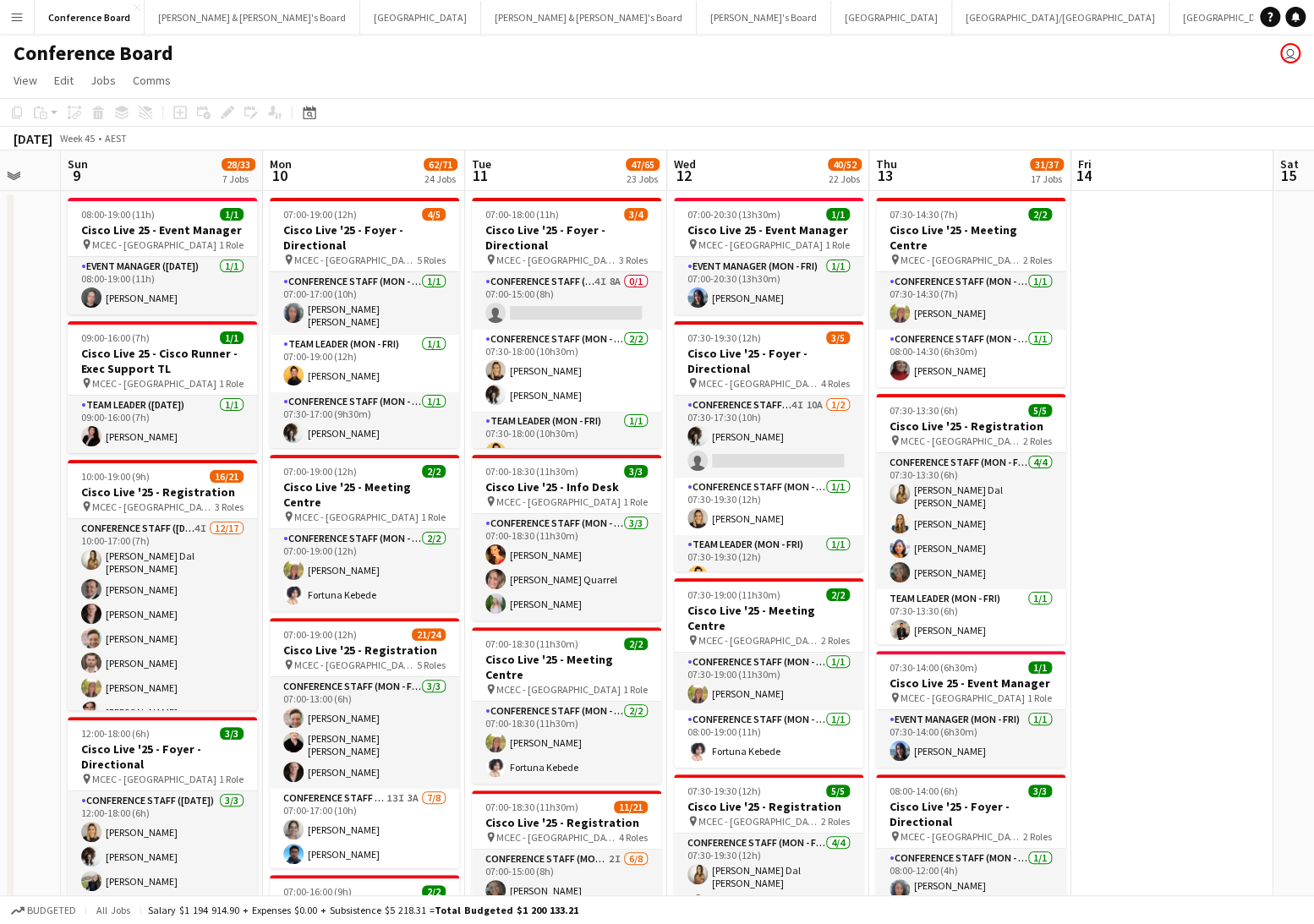
scroll to position [0, 341]
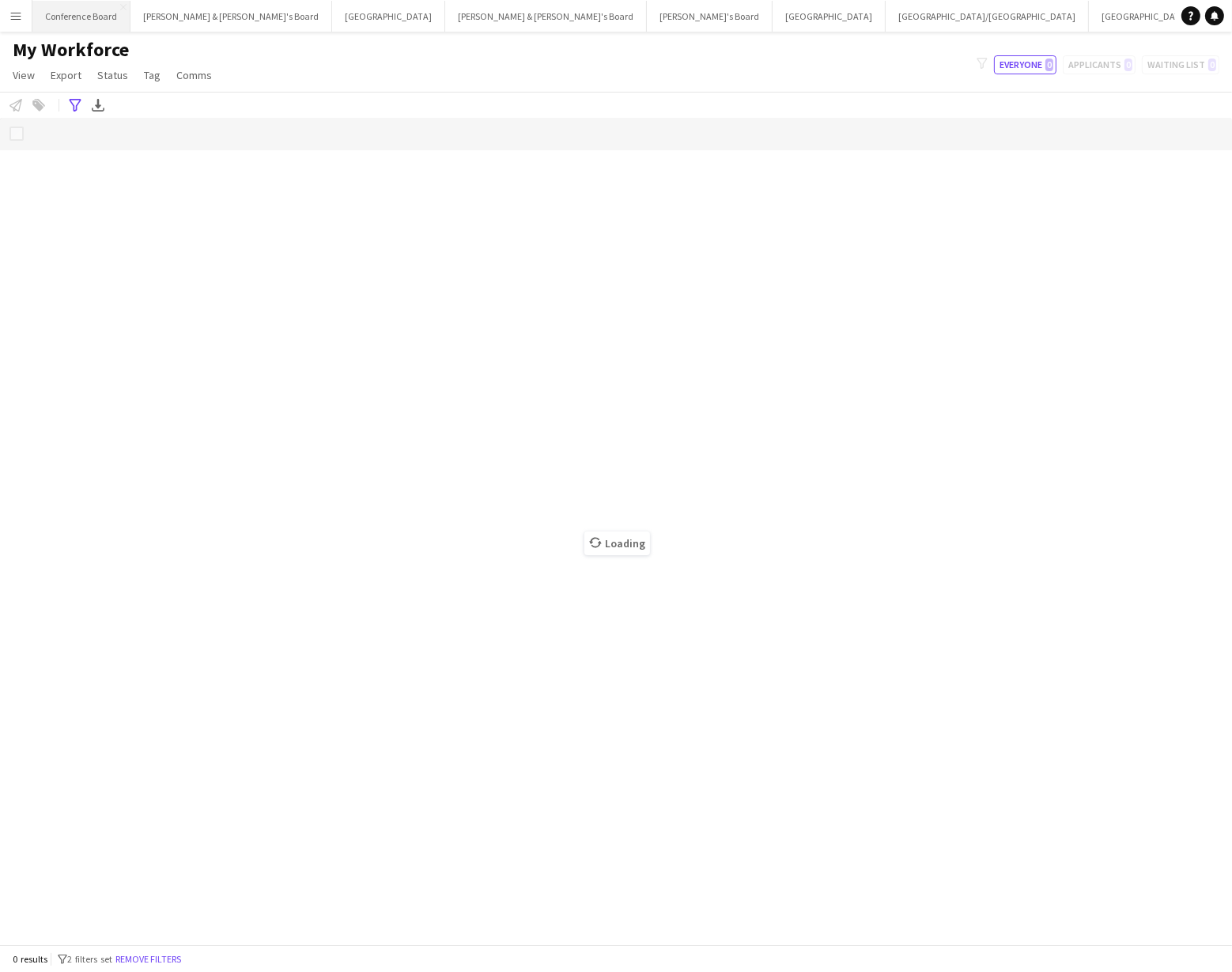
click at [68, 15] on button "Conference Board Close" at bounding box center [81, 16] width 98 height 31
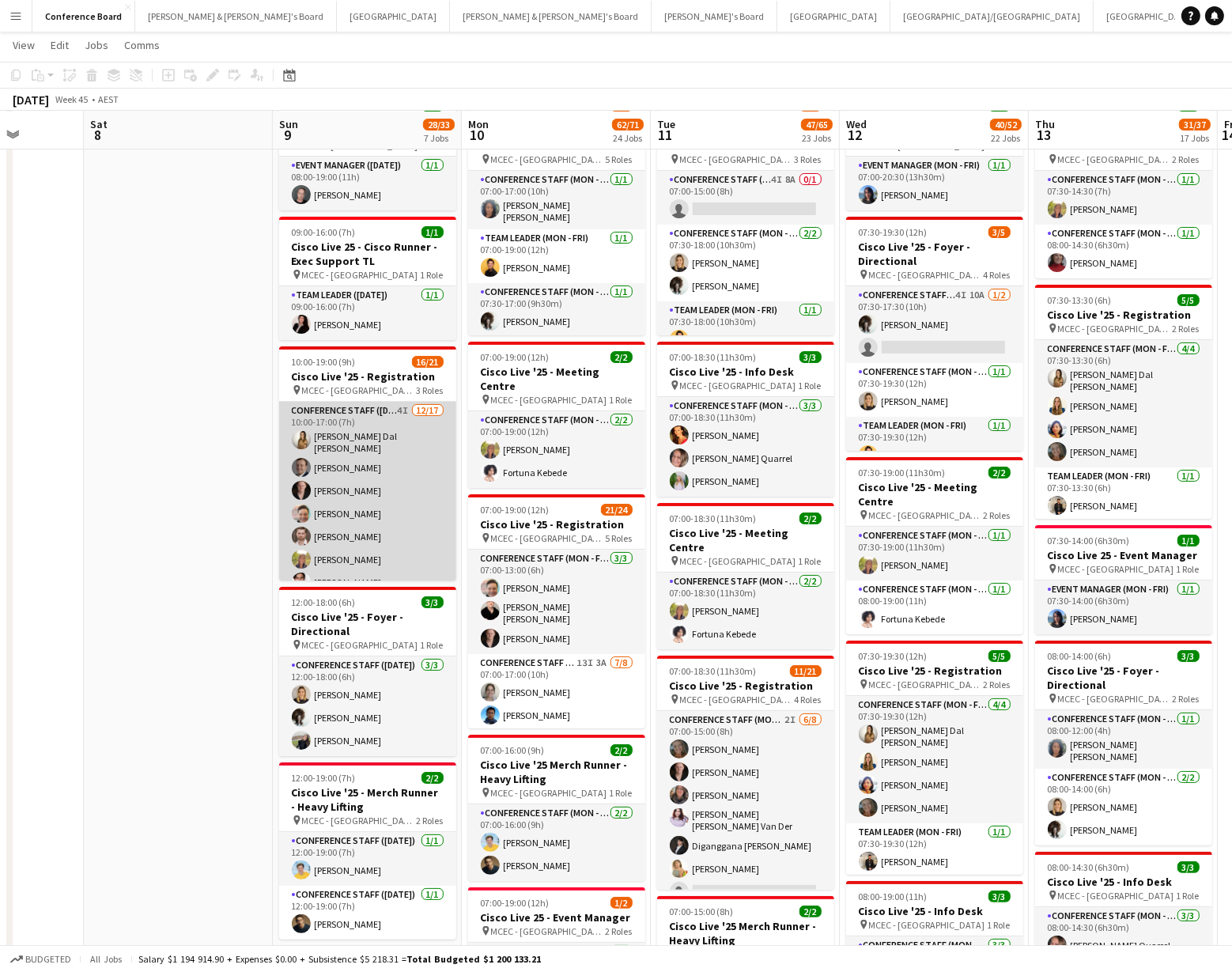
click at [372, 486] on app-card-role "Conference Staff ([DATE]) 4I [DATE] 10:00-17:00 (7h) [PERSON_NAME] Dal [PERSON_…" at bounding box center [367, 614] width 177 height 425
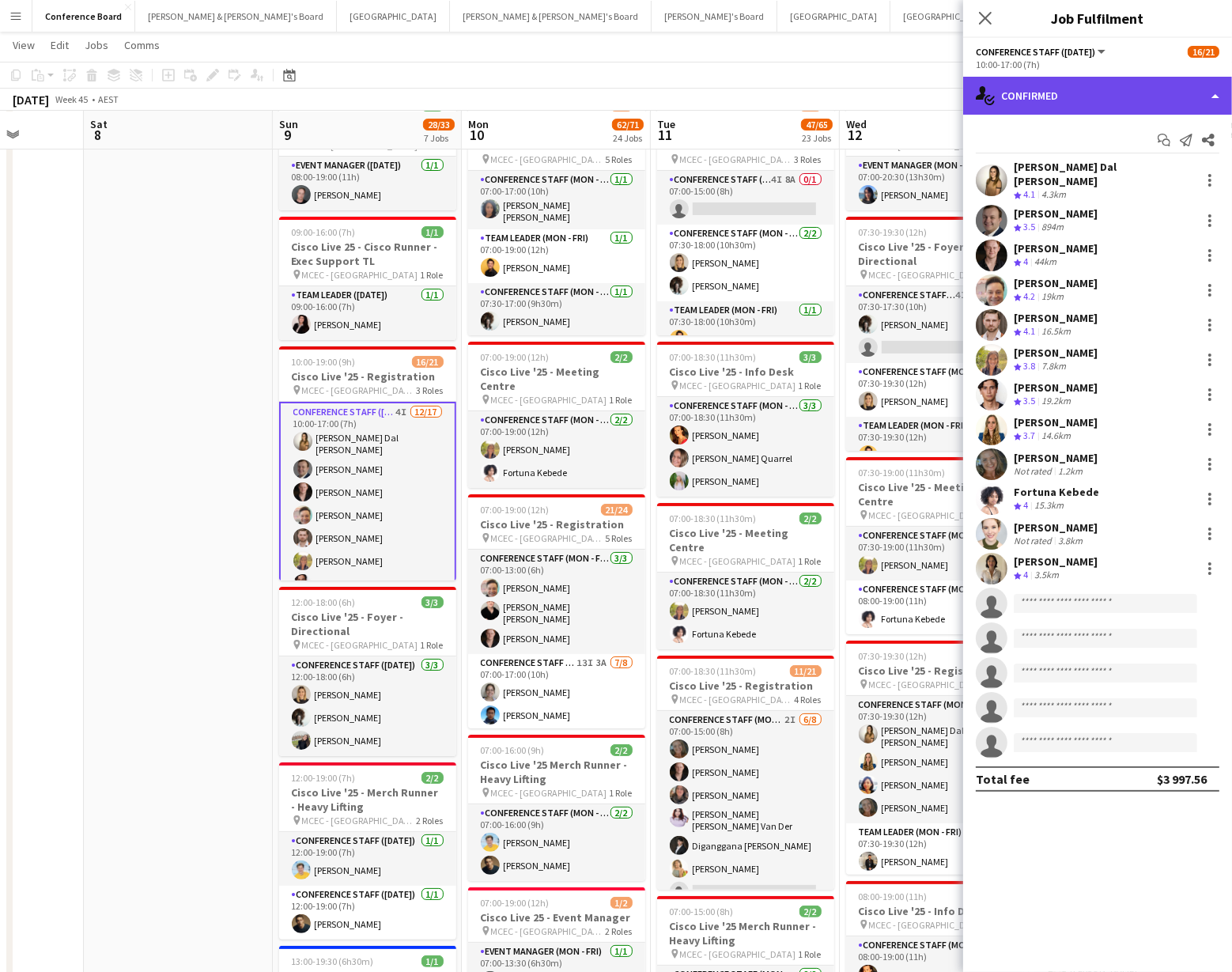
click at [1097, 100] on div "single-neutral-actions-check-2 Confirmed" at bounding box center [1097, 95] width 269 height 38
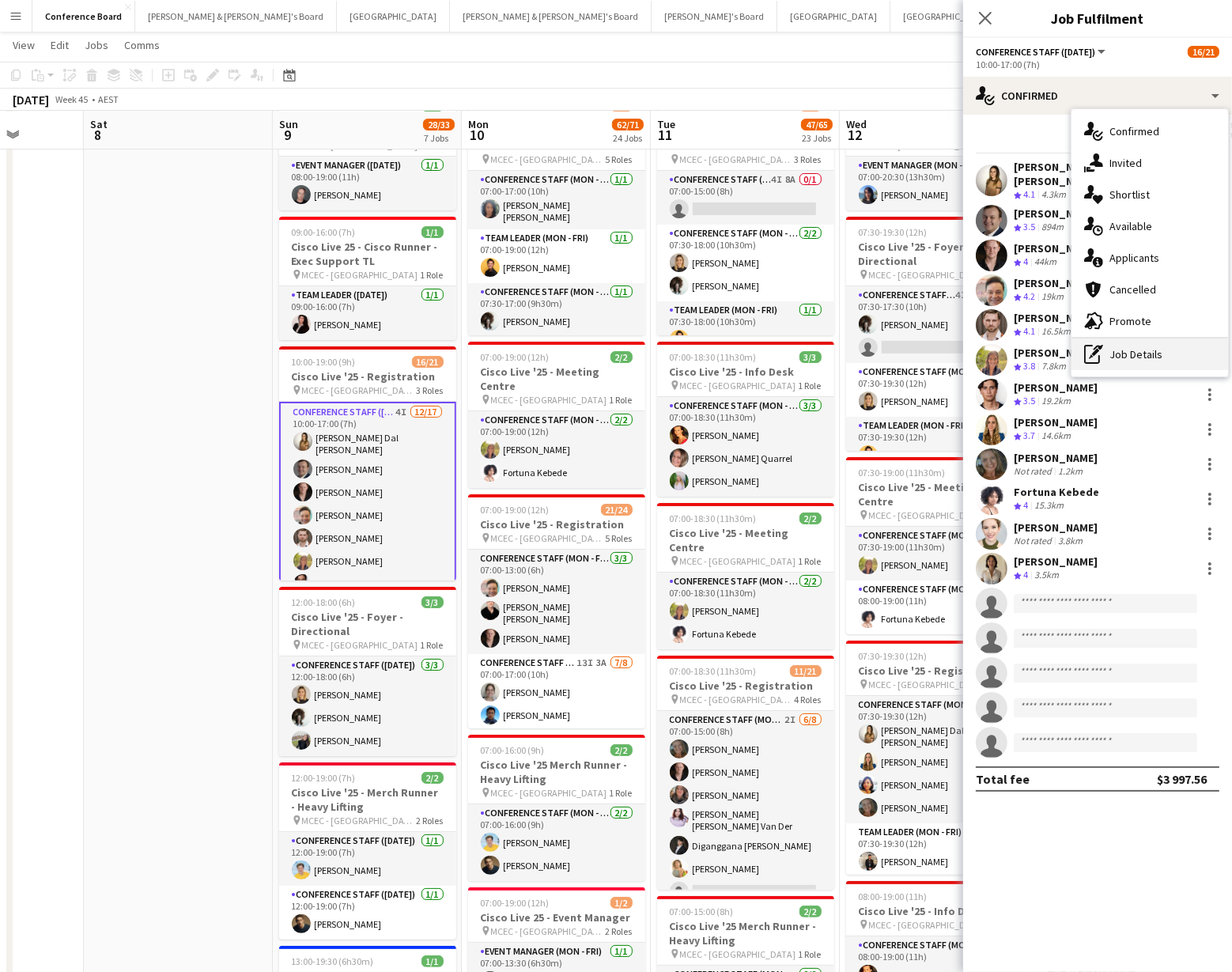
click at [1137, 356] on div "pen-write Job Details" at bounding box center [1149, 354] width 157 height 32
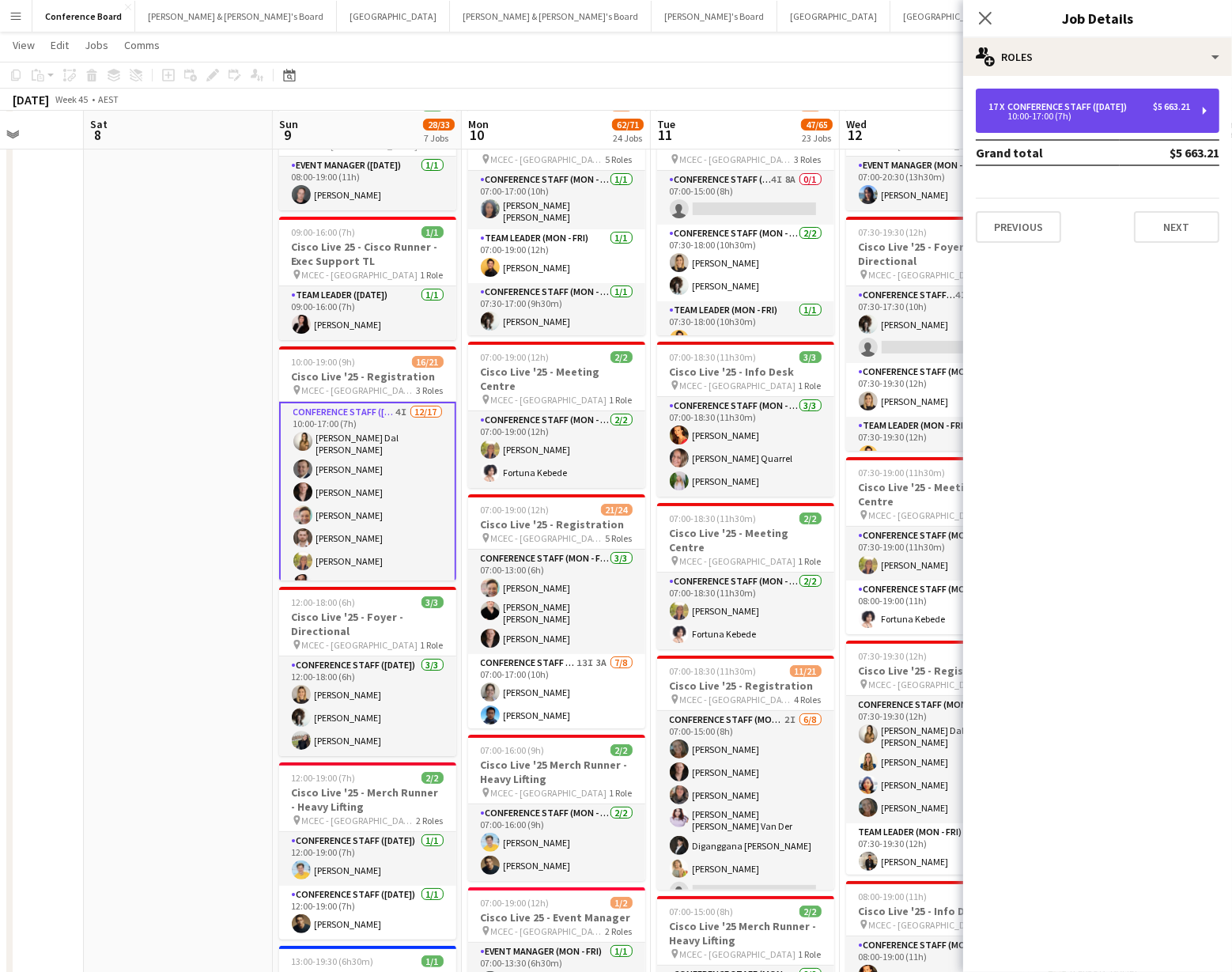
click at [1105, 115] on div "10:00-17:00 (7h)" at bounding box center [1089, 116] width 201 height 8
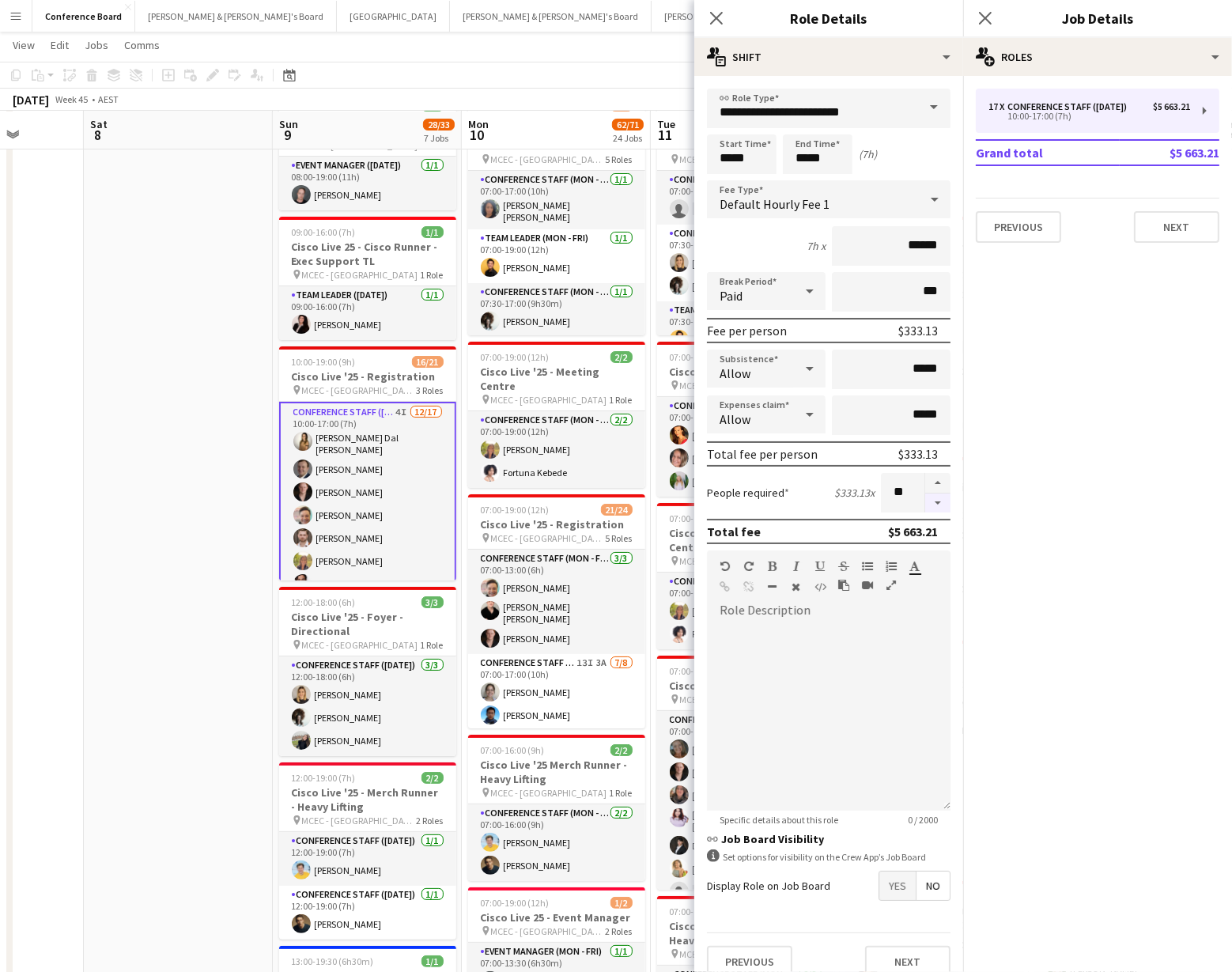
click at [933, 500] on button "button" at bounding box center [938, 503] width 25 height 20
type input "**"
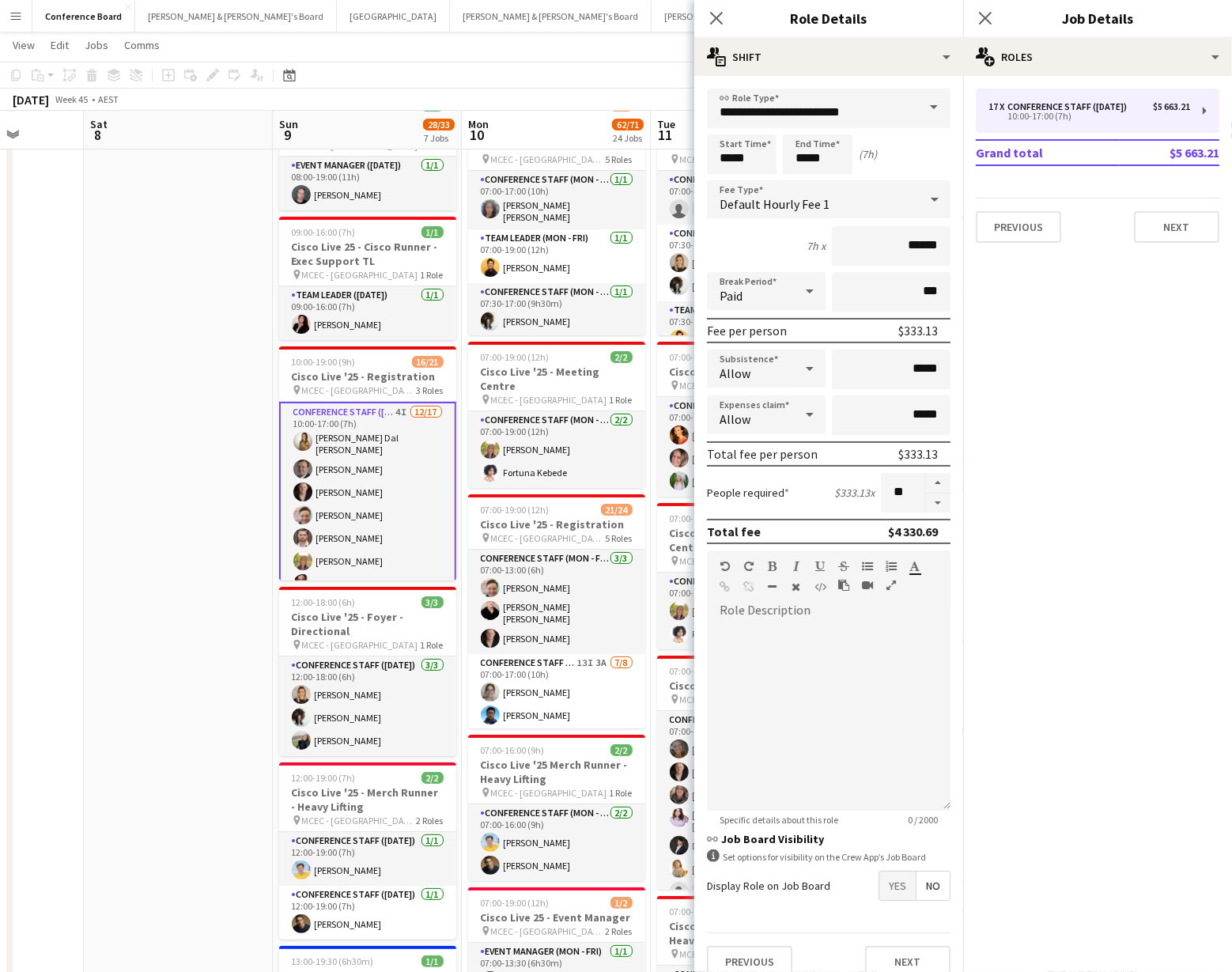
click at [527, 103] on div "[DATE] Week 45 • AEST" at bounding box center [616, 100] width 1232 height 22
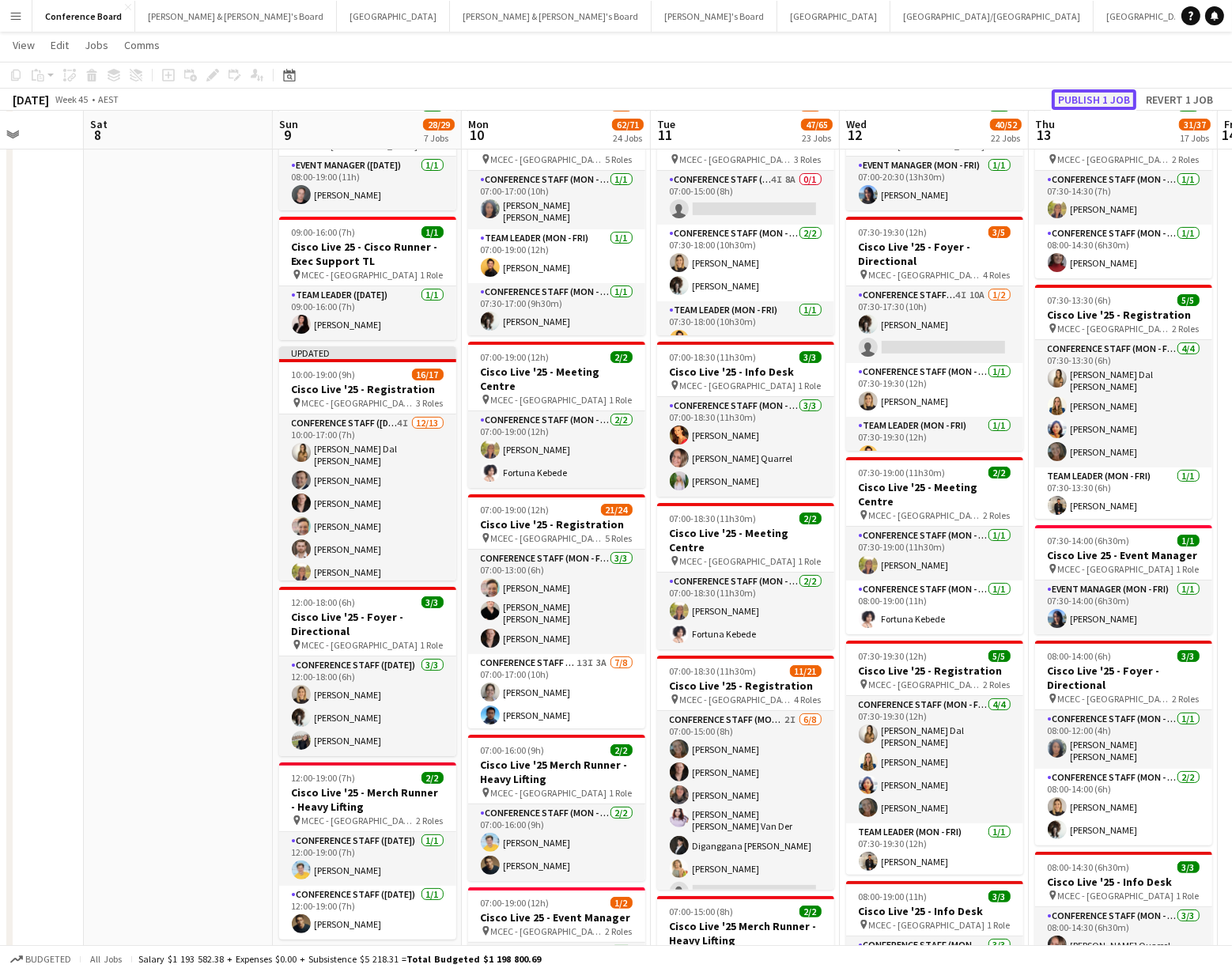
click at [1089, 100] on button "Publish 1 job" at bounding box center [1094, 100] width 85 height 21
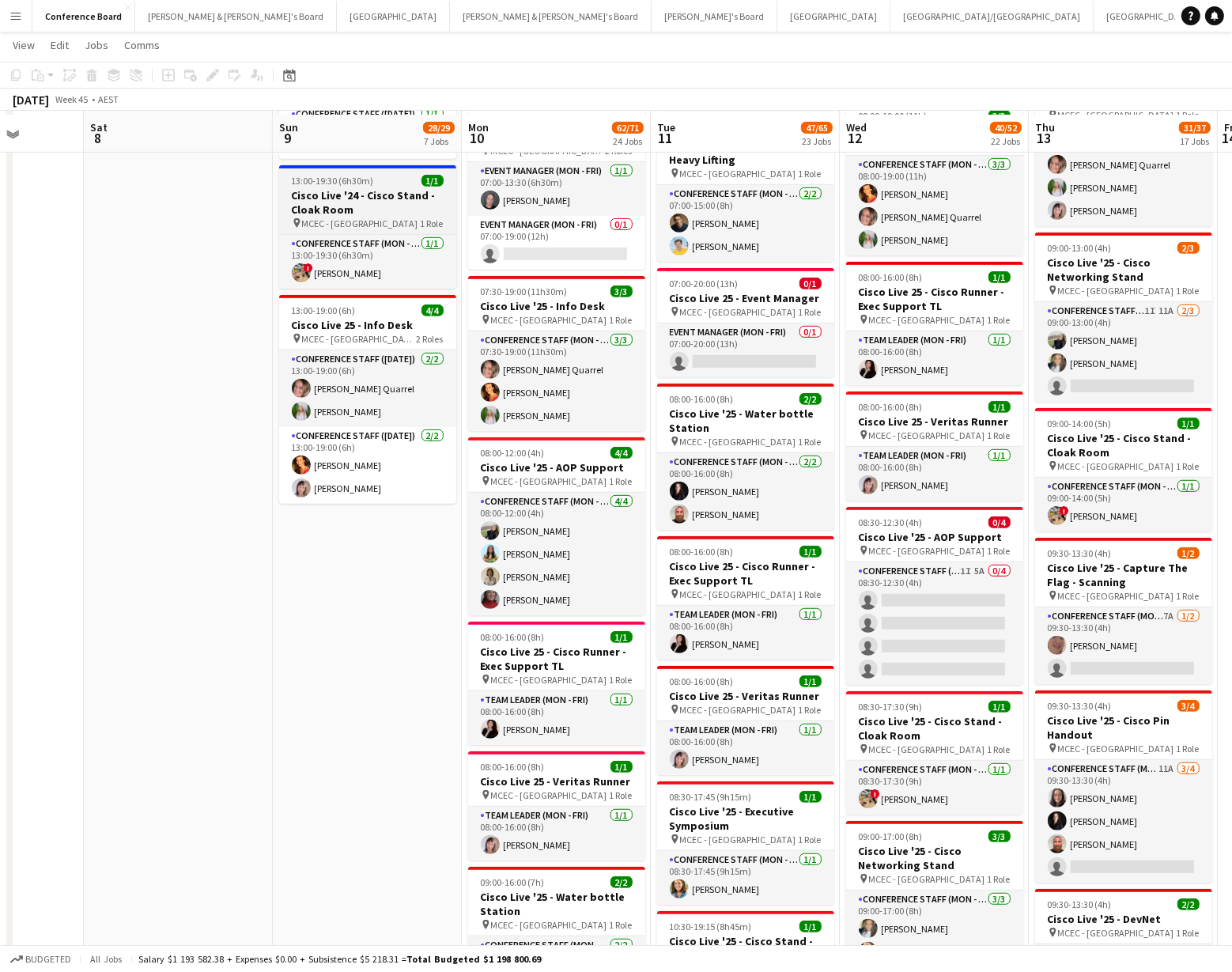
scroll to position [867, 0]
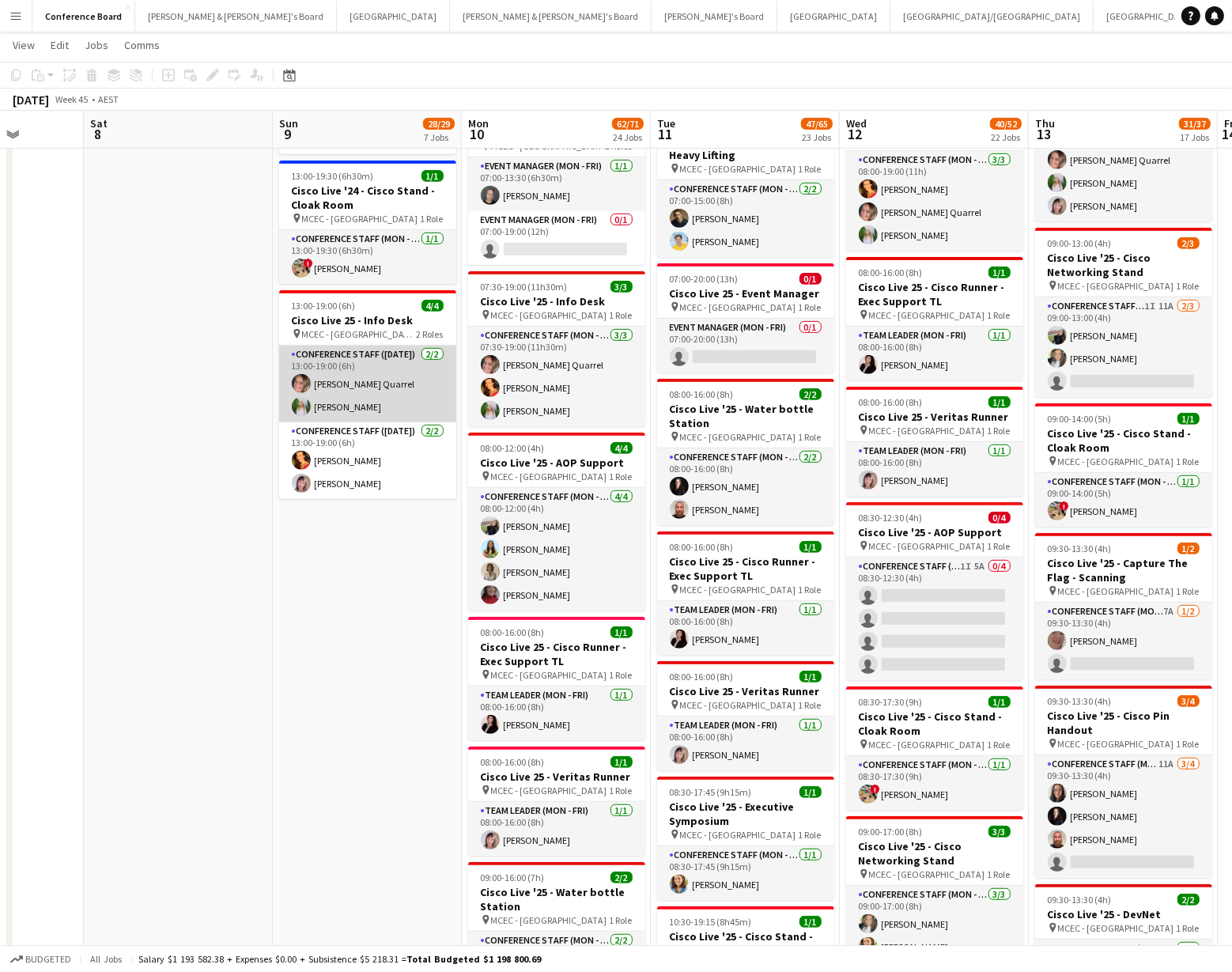
click at [346, 381] on app-card-role "Conference Staff ([DATE]) [DATE] 13:00-19:00 (6h) [PERSON_NAME] [PERSON_NAME]" at bounding box center [367, 383] width 177 height 76
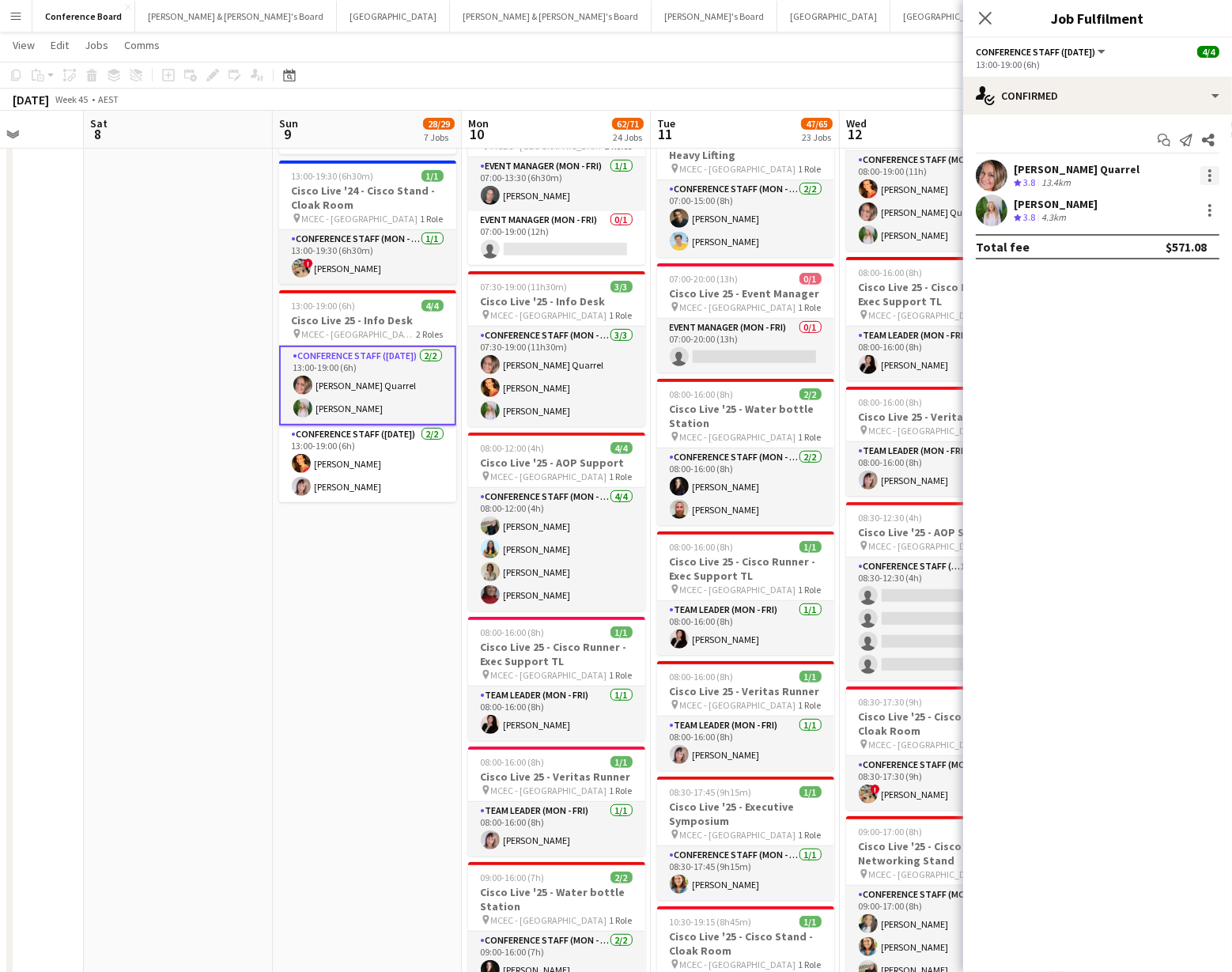
click at [1210, 170] on div at bounding box center [1209, 171] width 3 height 3
click at [1161, 239] on span "Switch crew" at bounding box center [1143, 242] width 67 height 13
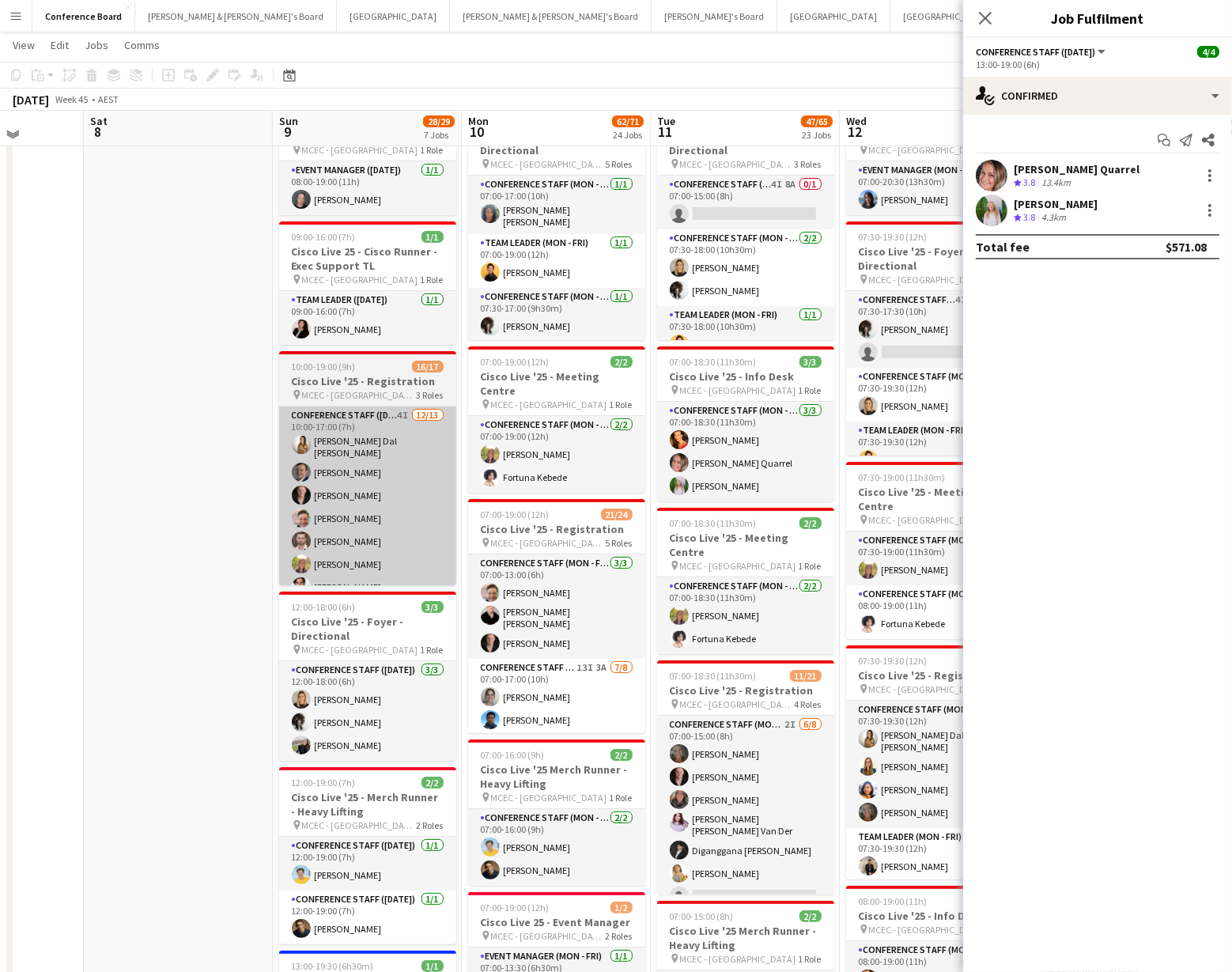
scroll to position [112, 0]
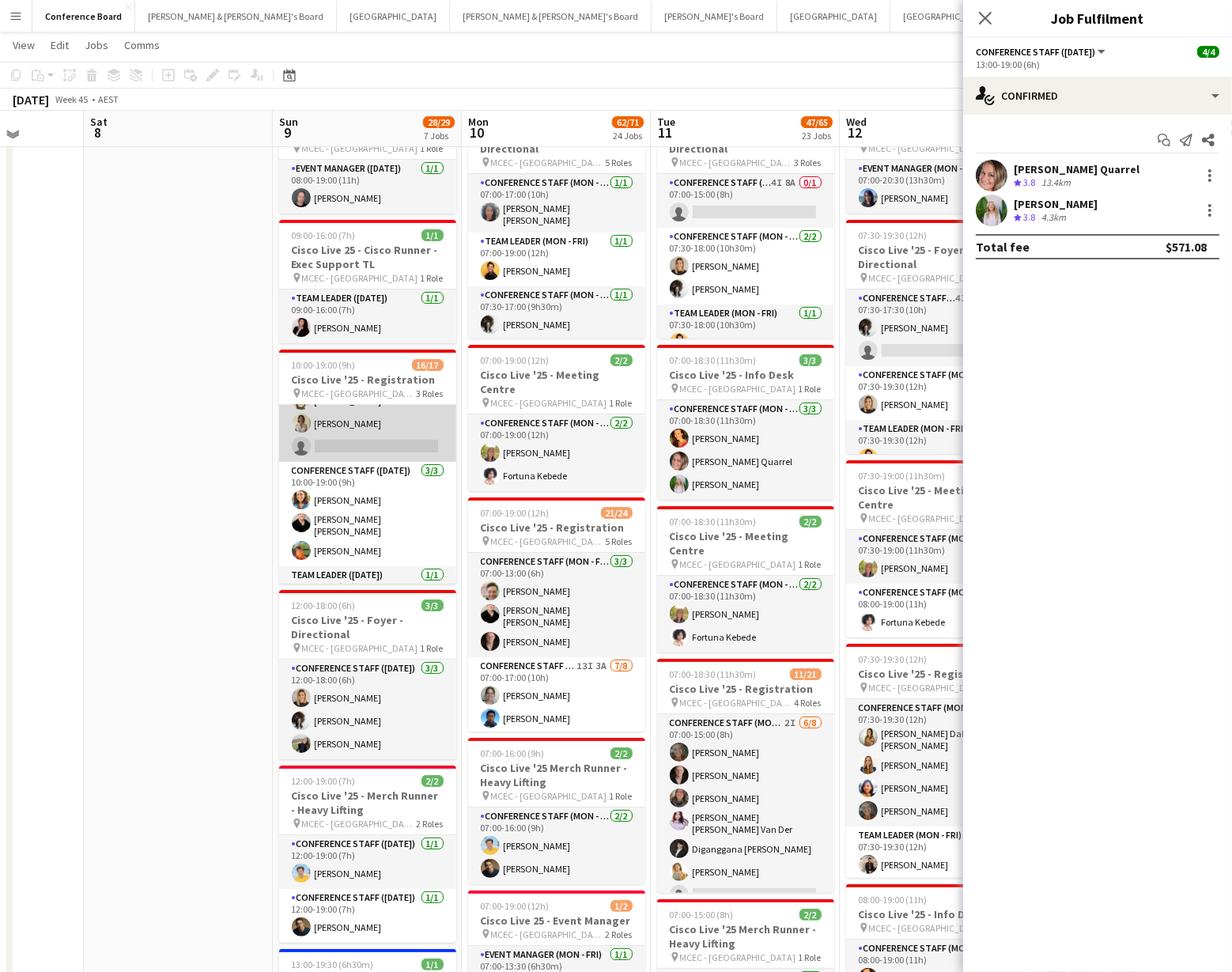
click at [365, 436] on app-card-role "Conference Staff ([DATE]) 4I [DATE] 10:00-17:00 (7h) [PERSON_NAME] Dal [PERSON_…" at bounding box center [367, 295] width 177 height 334
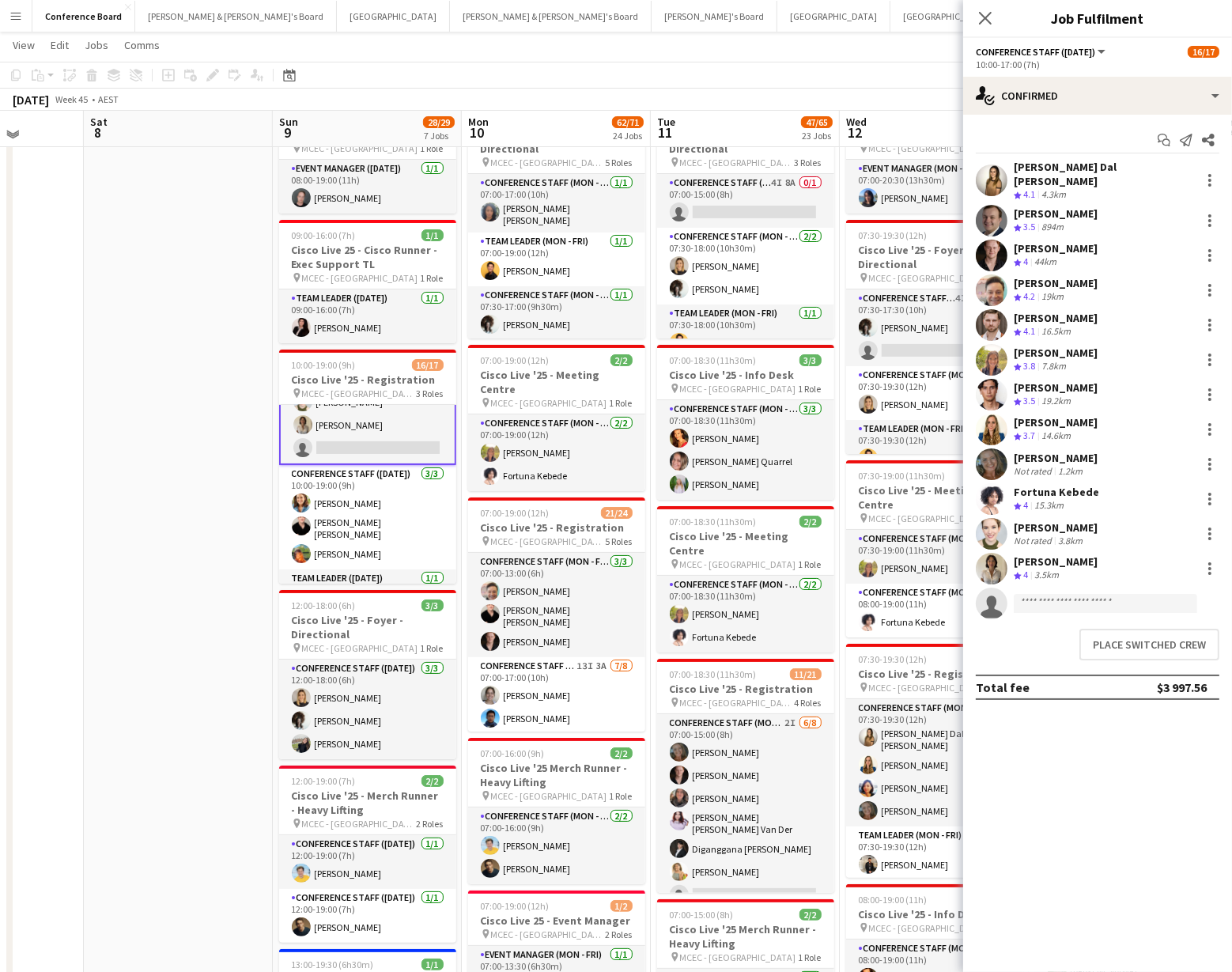
scroll to position [278, 0]
click at [1116, 632] on button "Place switched crew" at bounding box center [1149, 644] width 140 height 32
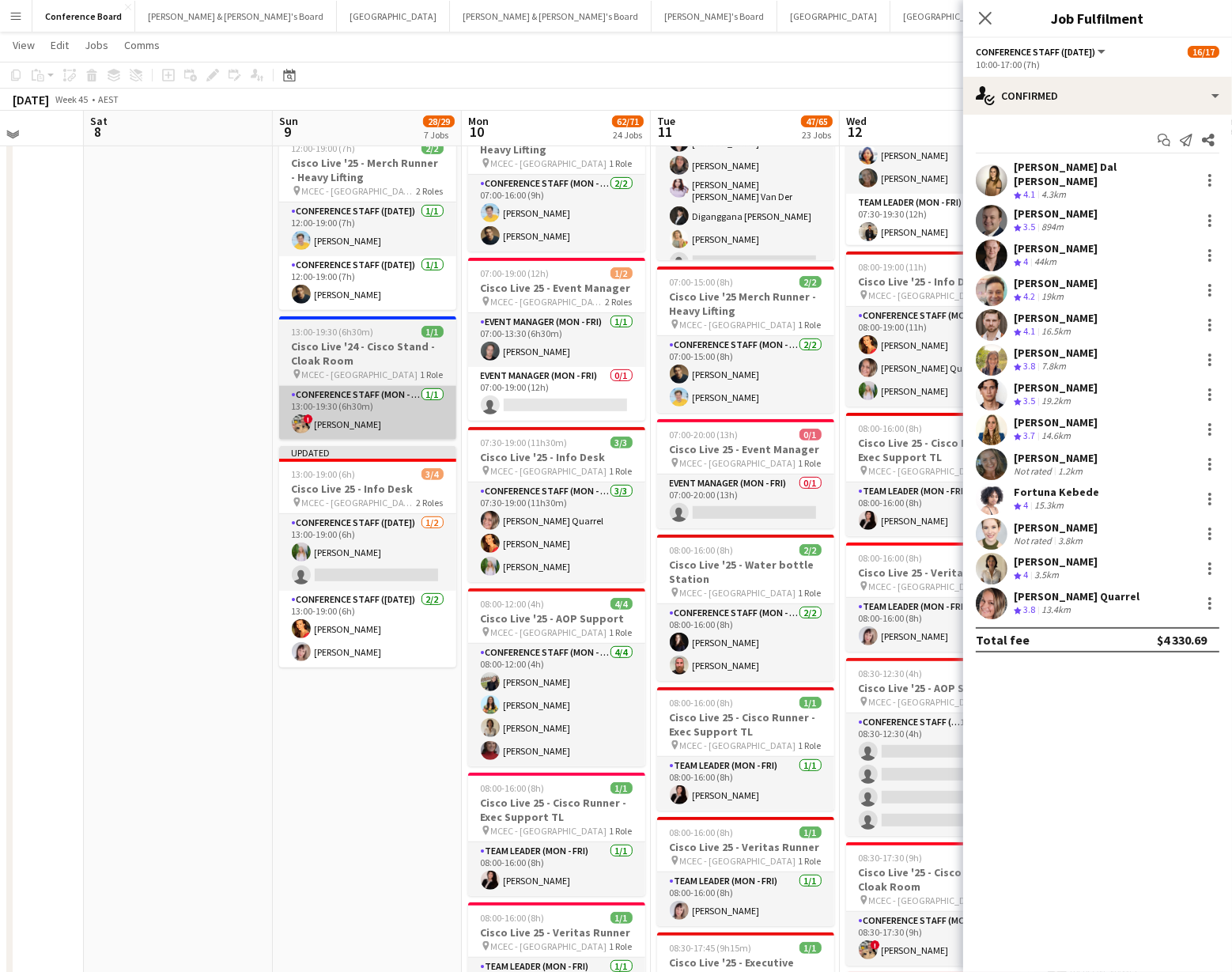
scroll to position [713, 0]
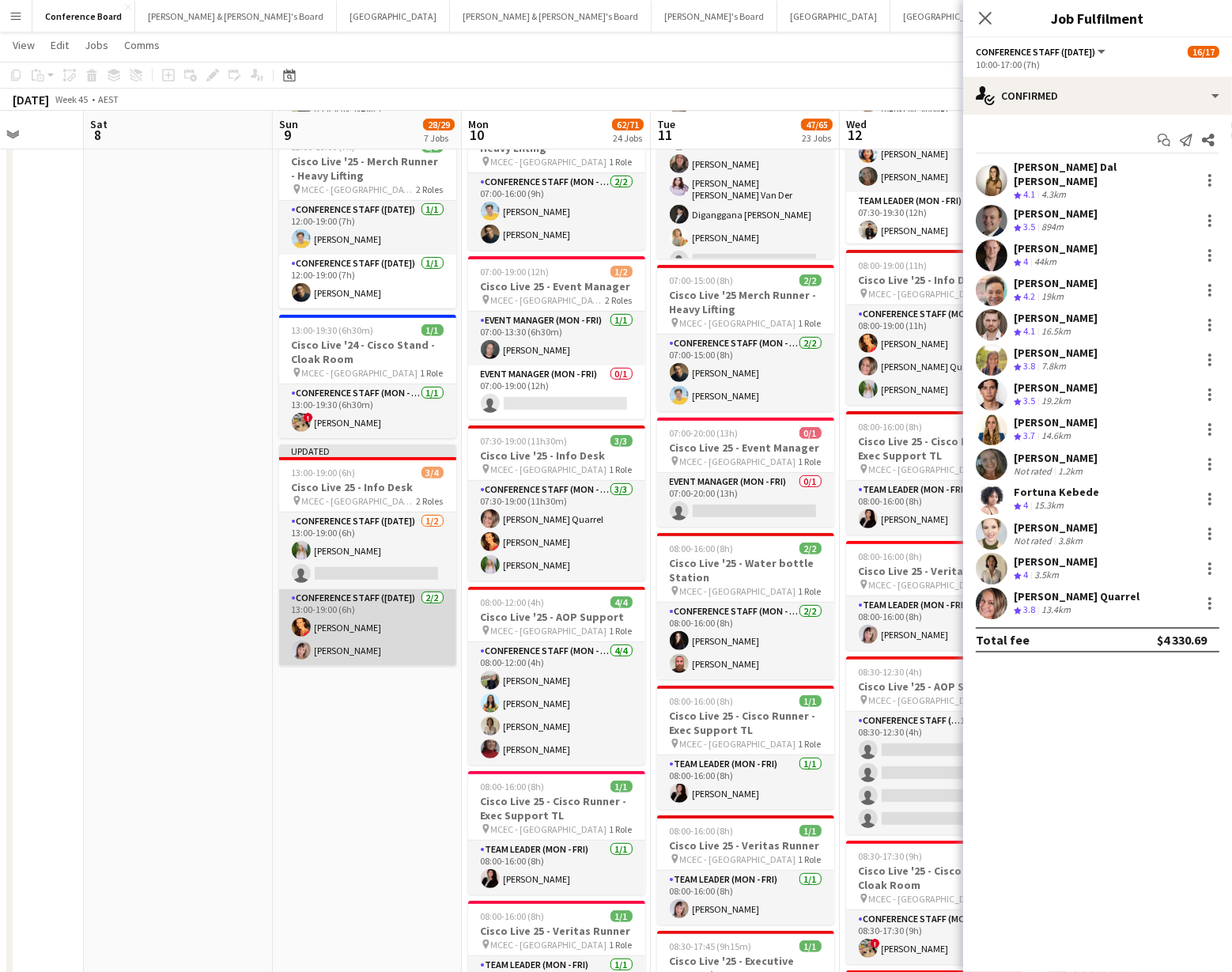
click at [335, 623] on app-card-role "Conference Staff ([DATE]) [DATE] 13:00-19:00 (6h) [PERSON_NAME] [PERSON_NAME]" at bounding box center [367, 626] width 177 height 76
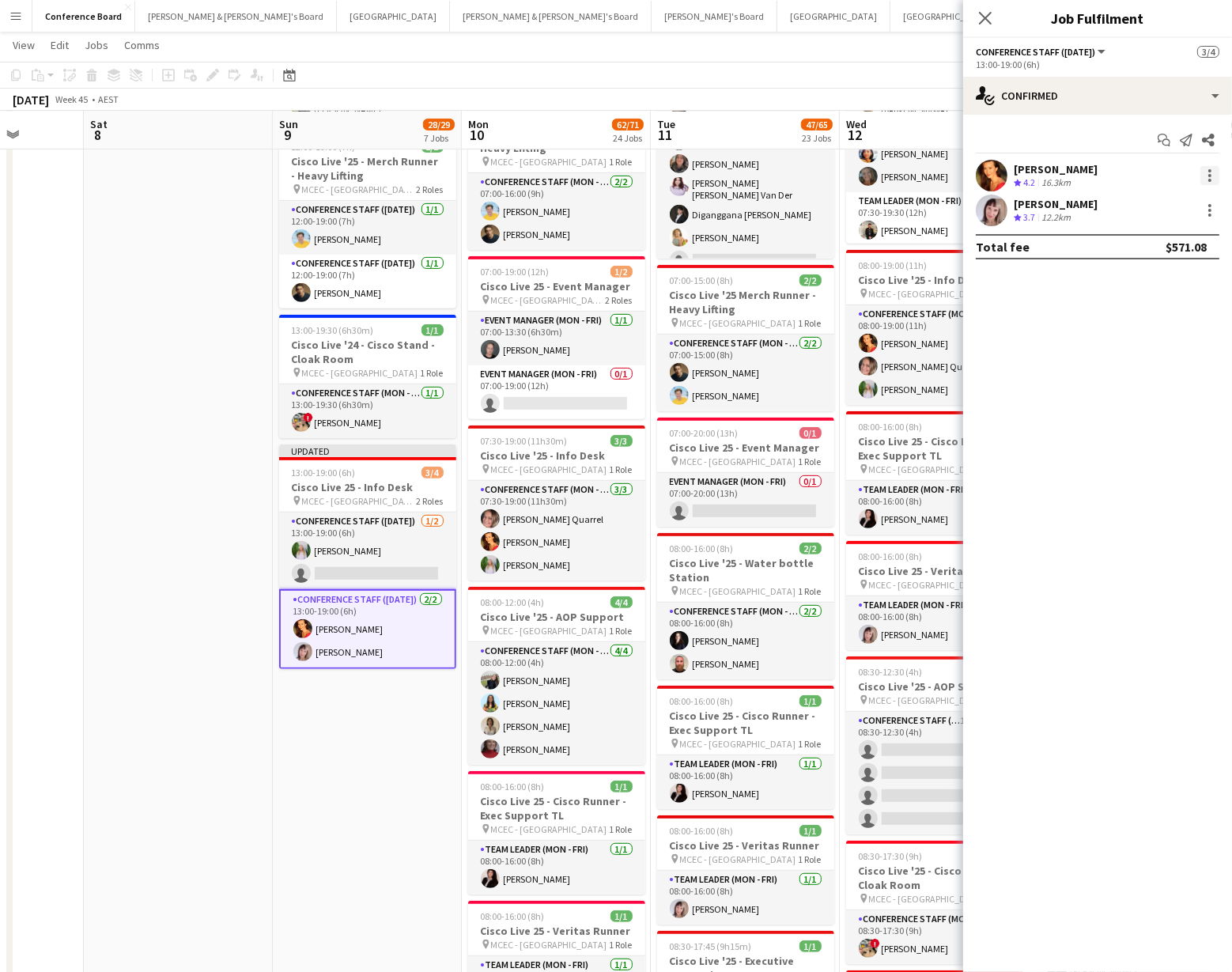
click at [1208, 172] on div at bounding box center [1209, 171] width 3 height 3
click at [1176, 242] on span "Switch crew" at bounding box center [1158, 242] width 98 height 14
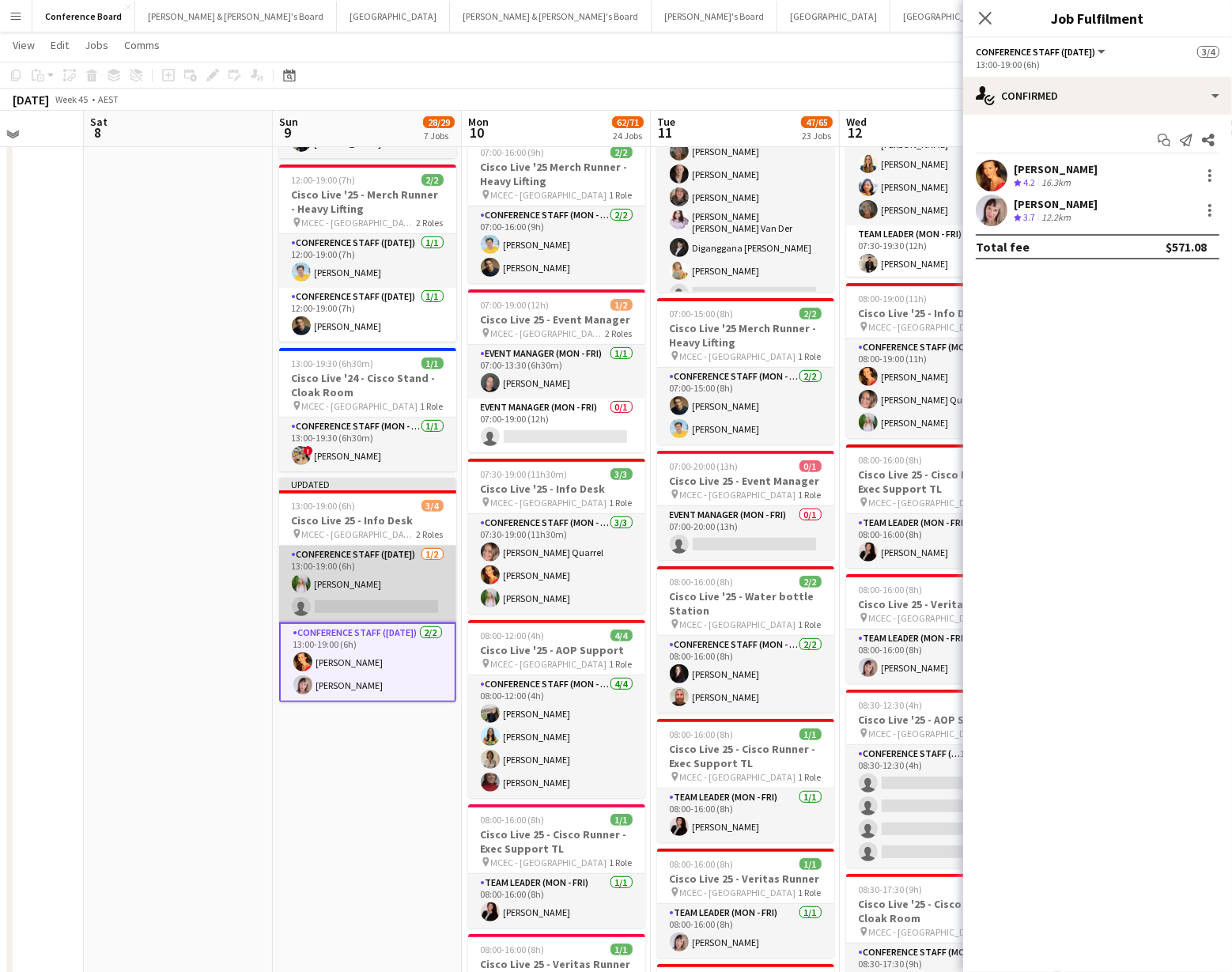
click at [358, 597] on app-card-role "Conference Staff ([DATE]) [DATE] 13:00-19:00 (6h) [PERSON_NAME] single-neutral-…" at bounding box center [367, 583] width 177 height 76
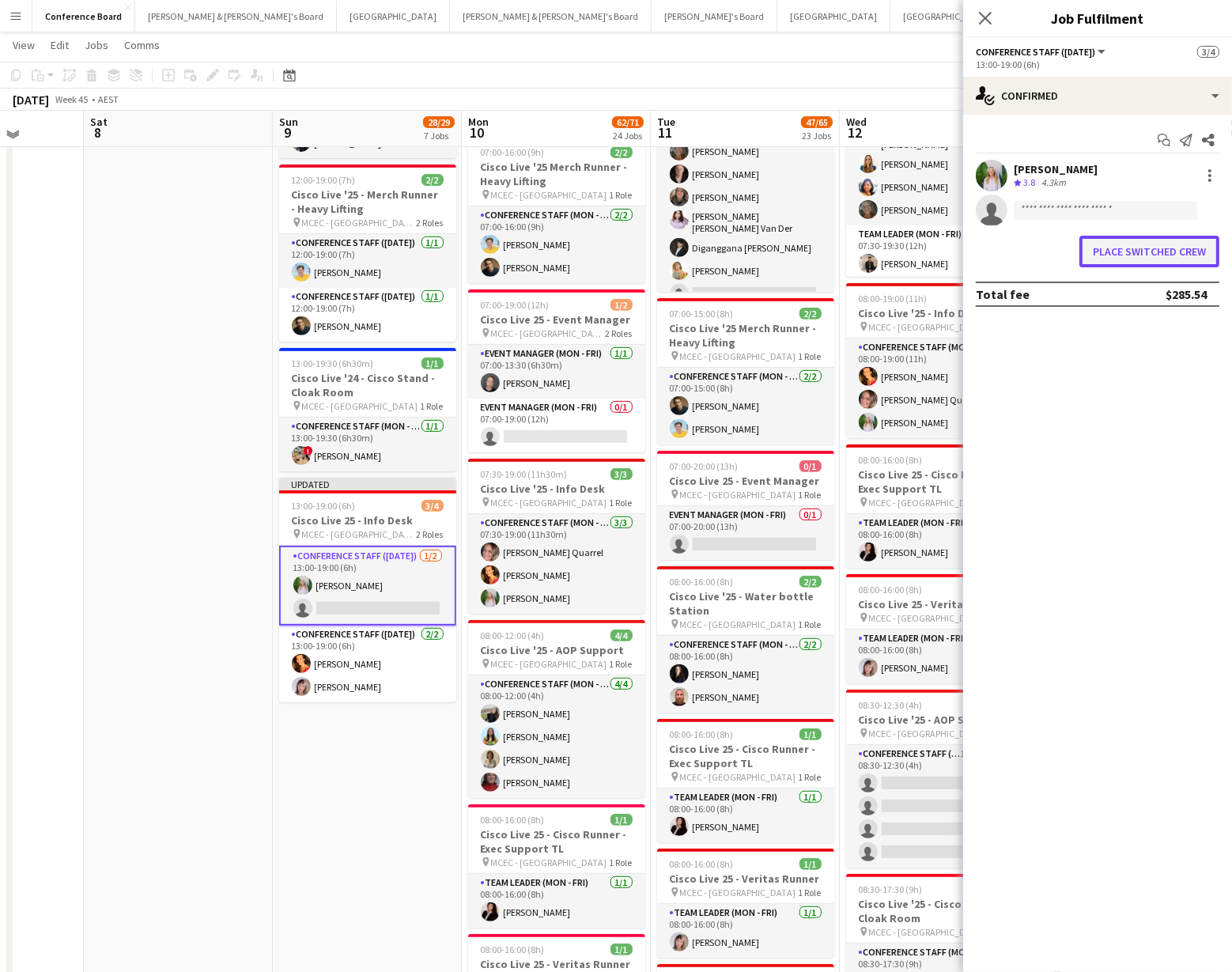
click at [1138, 248] on button "Place switched crew" at bounding box center [1149, 252] width 140 height 32
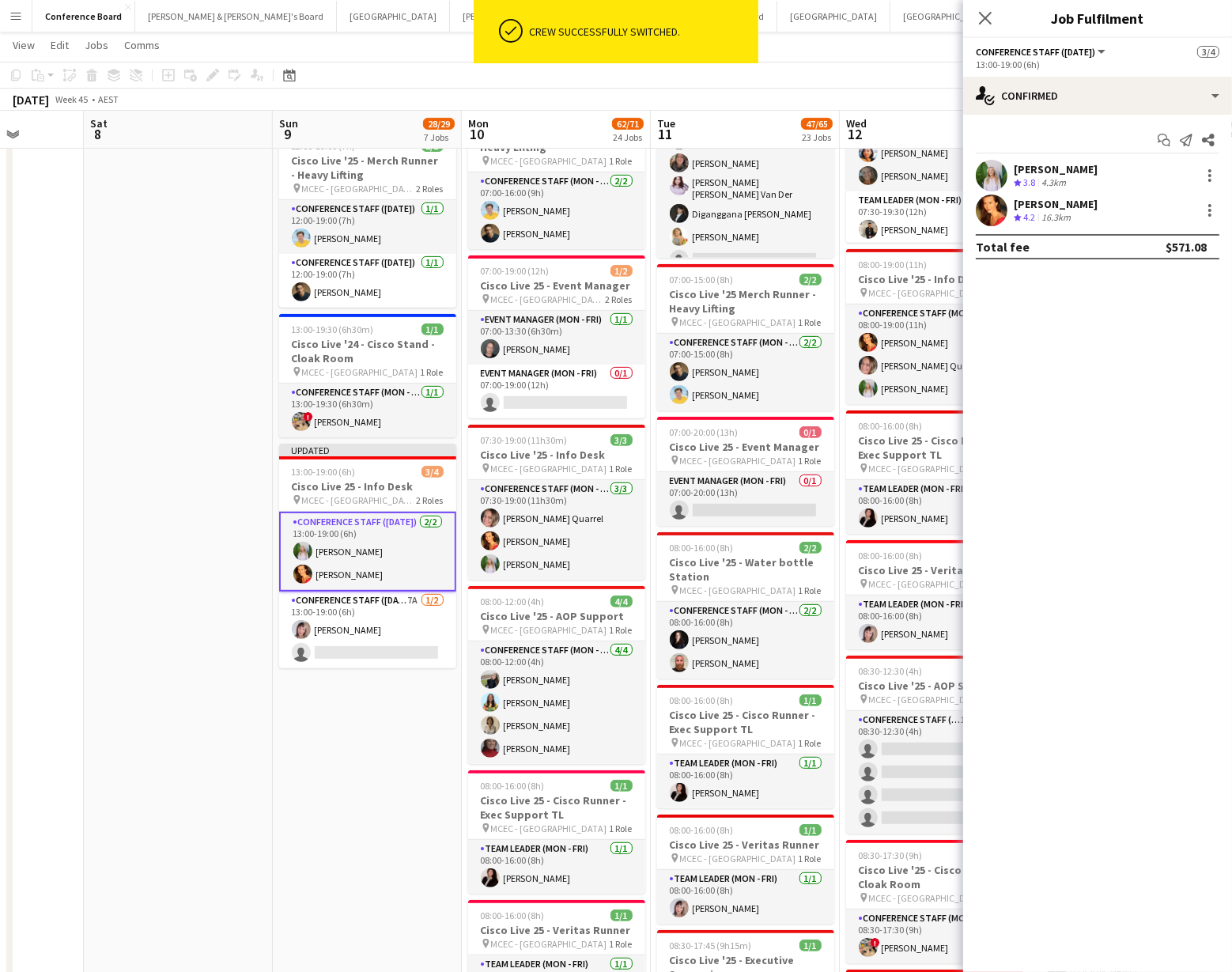
scroll to position [713, 0]
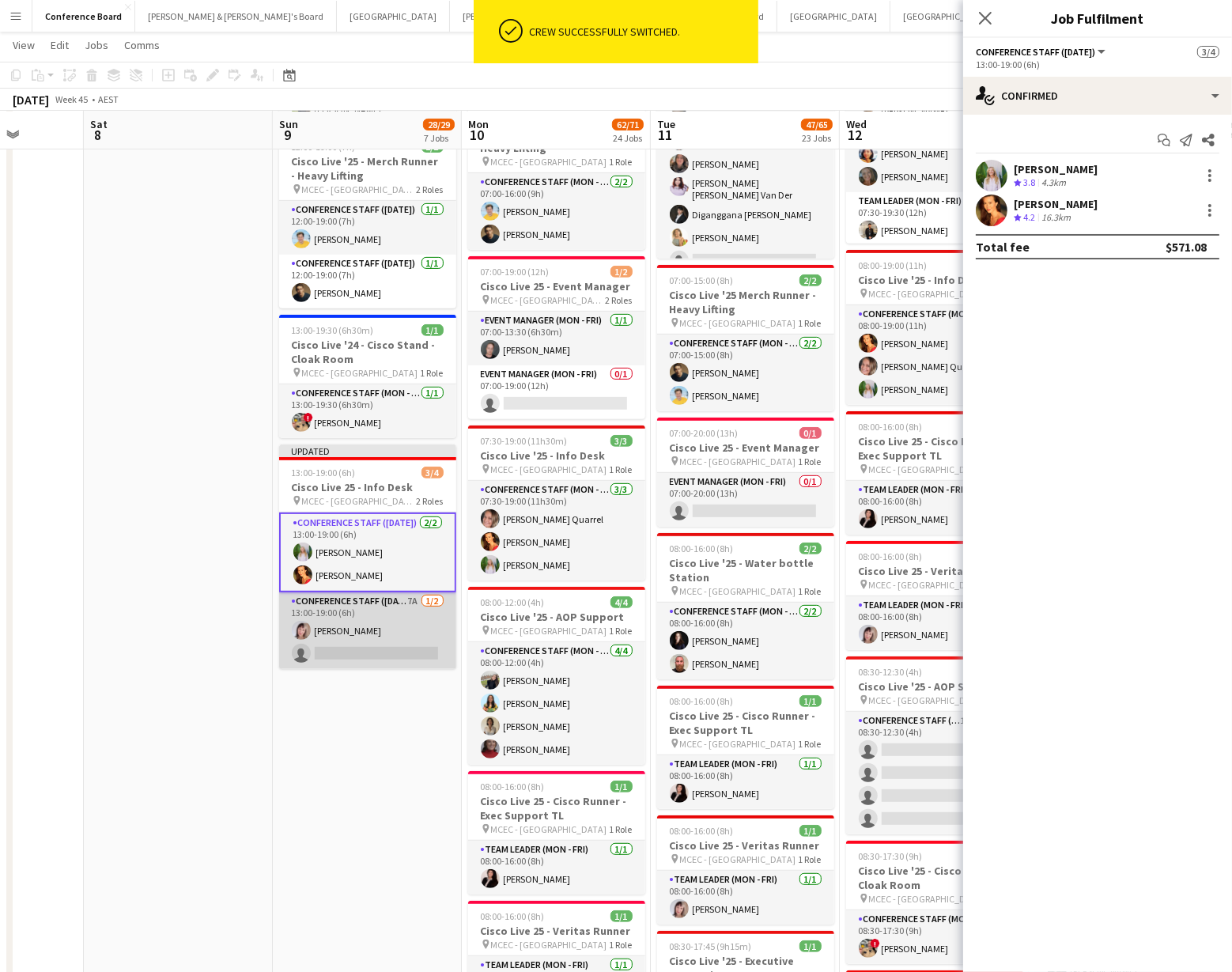
click at [332, 631] on app-card-role "Conference Staff ([DATE]) 7A [DATE] 13:00-19:00 (6h) [PERSON_NAME] single-neutr…" at bounding box center [367, 630] width 177 height 76
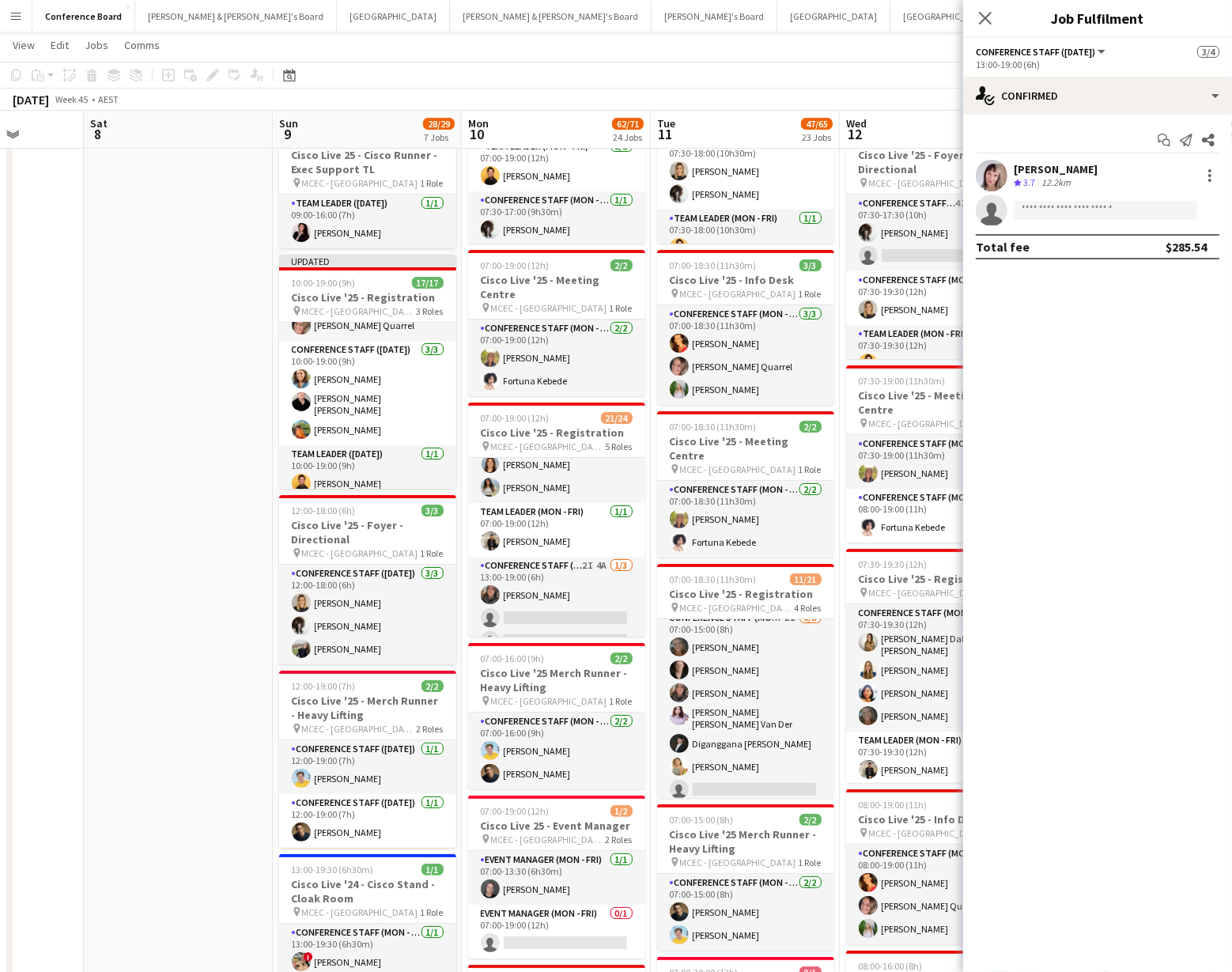
scroll to position [0, 0]
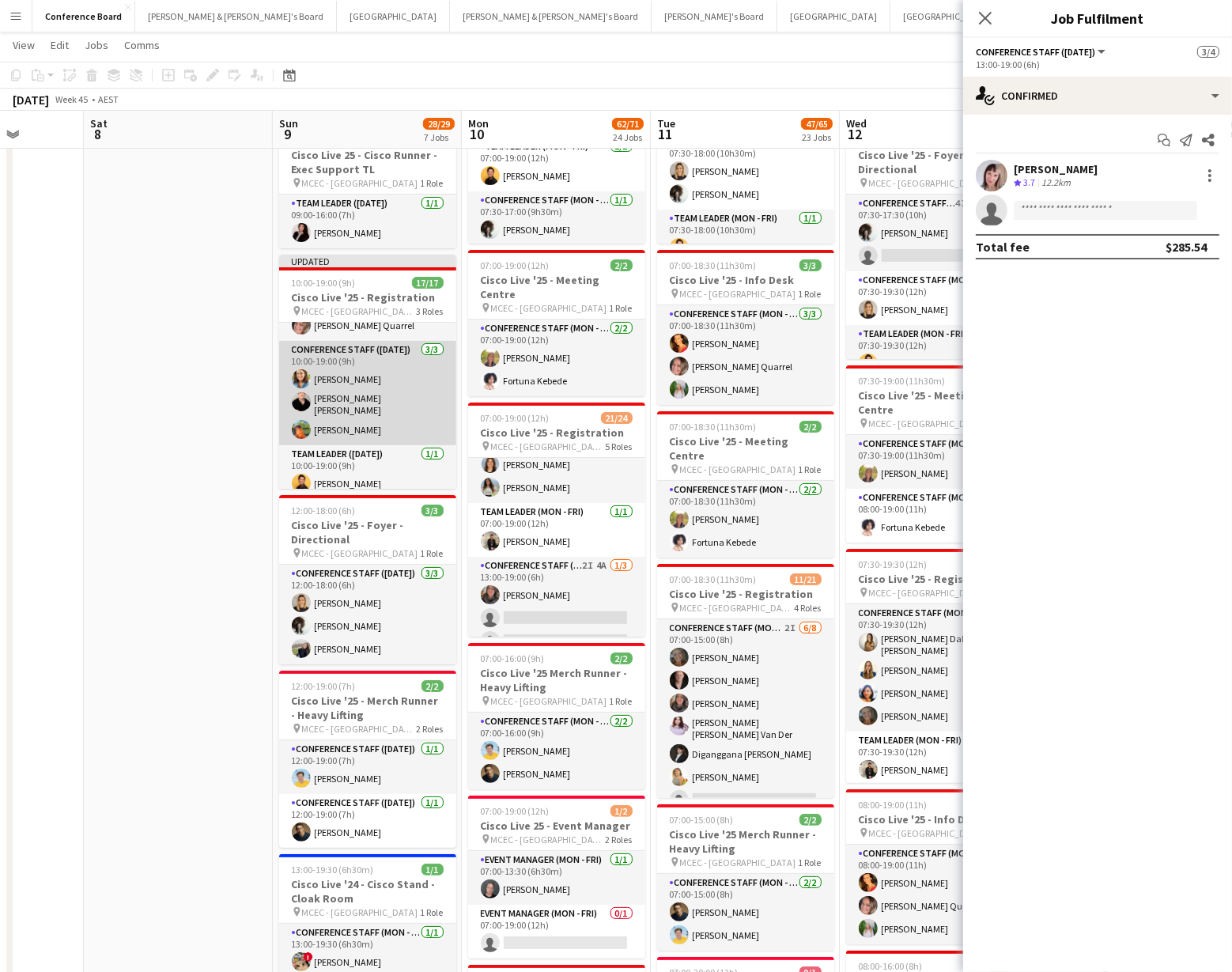
click at [351, 419] on app-card-role "Conference Staff ([DATE]) [DATE] 10:00-19:00 (9h) Chloe [PERSON_NAME] [PERSON_N…" at bounding box center [367, 392] width 177 height 104
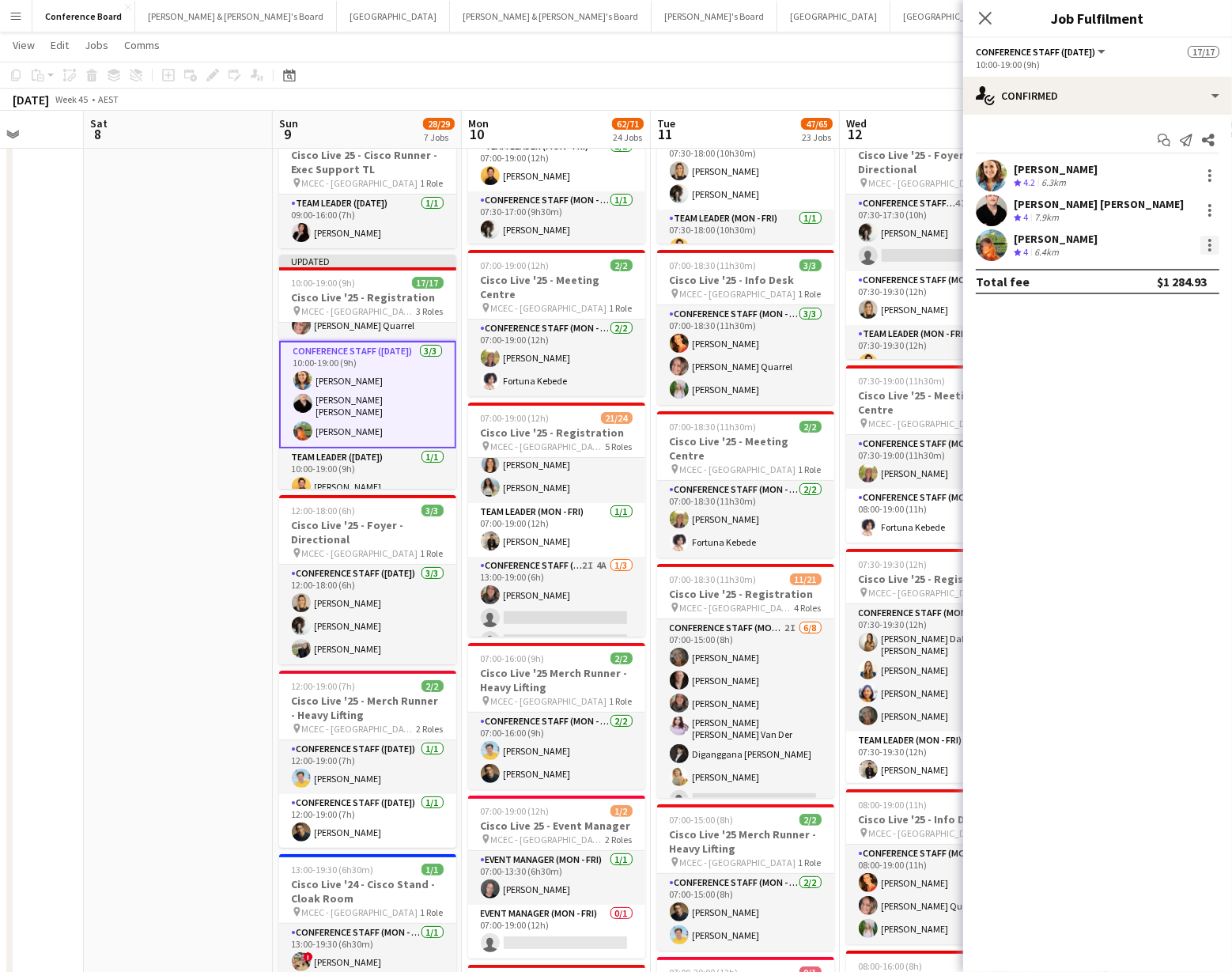
click at [1204, 242] on div at bounding box center [1209, 245] width 19 height 19
click at [1136, 432] on span "Remove" at bounding box center [1133, 426] width 48 height 13
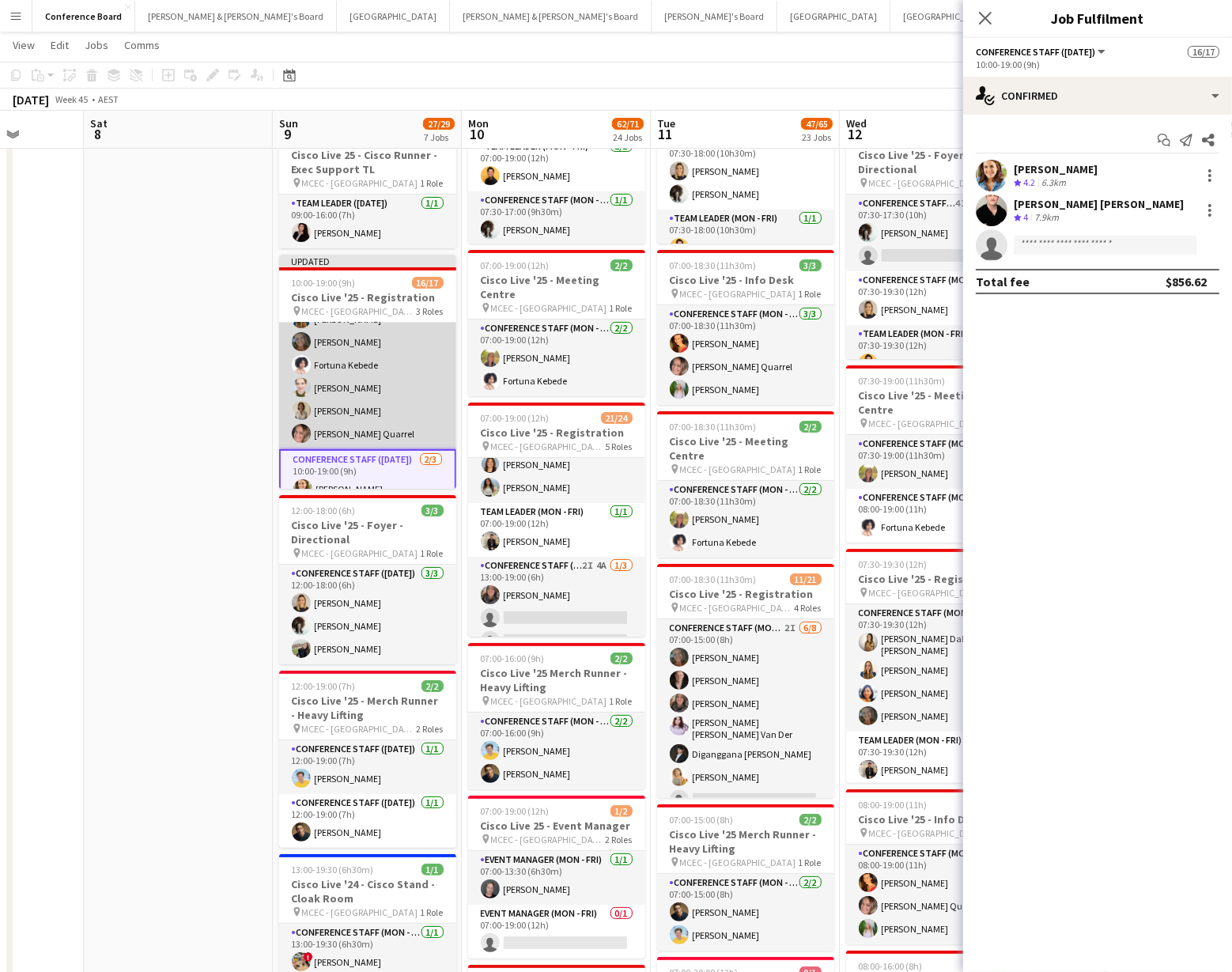
scroll to position [205, 0]
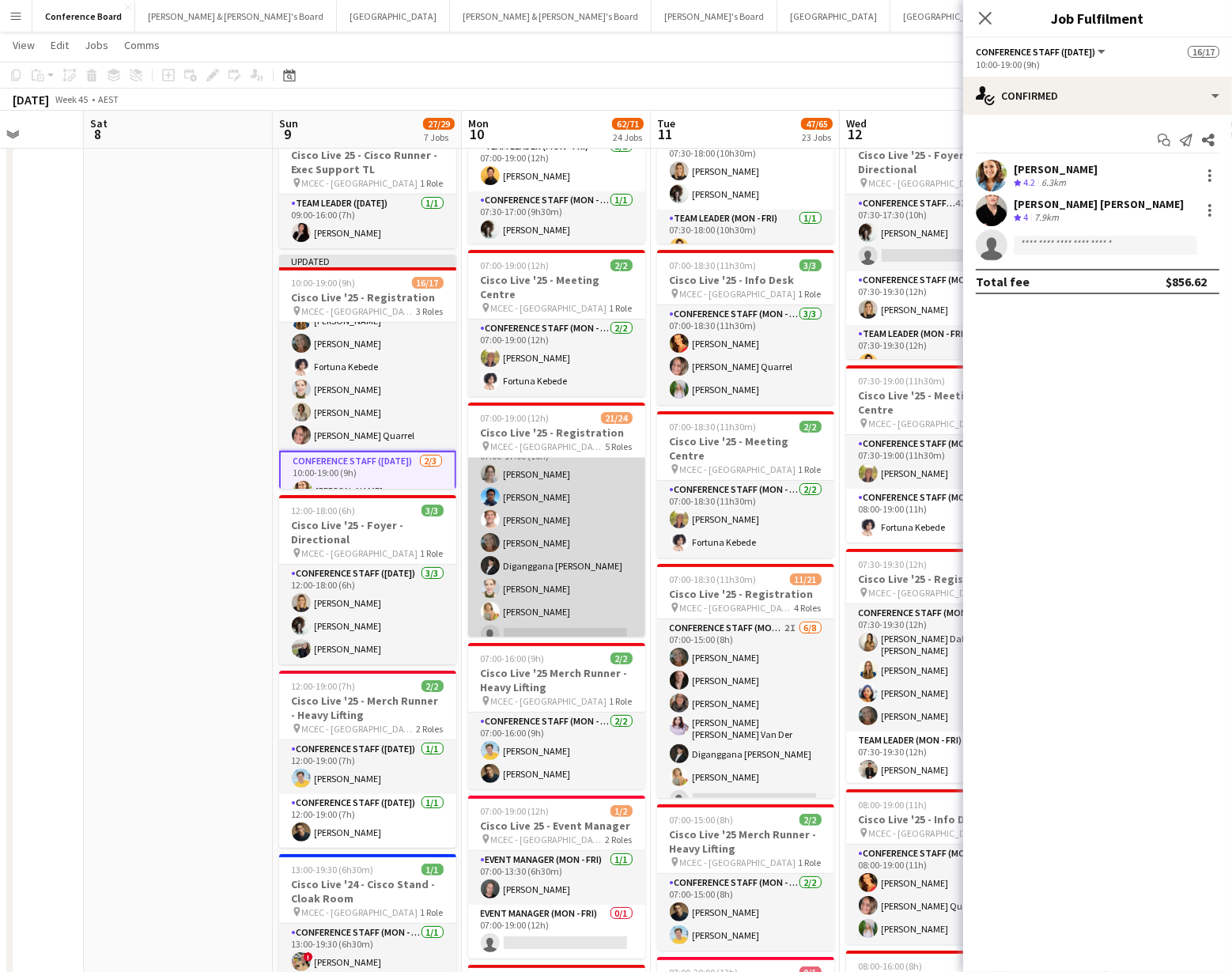
click at [511, 518] on app-card-role "Conference Staff (Mon - Fri) 13I 3A [DATE] 07:00-17:00 (10h) [PERSON_NAME] [PER…" at bounding box center [556, 542] width 177 height 214
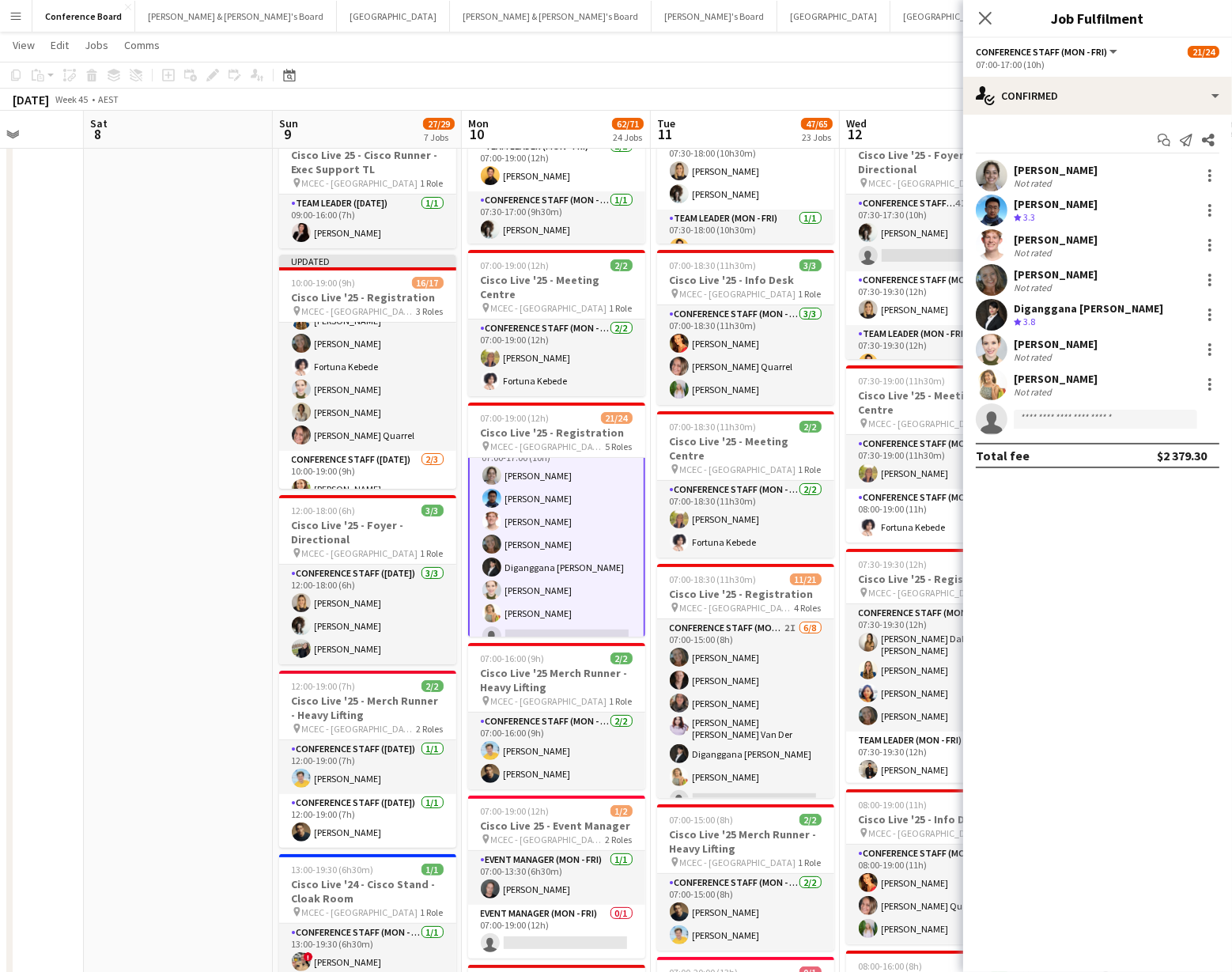
scroll to position [128, 0]
click at [986, 275] on app-user-avatar at bounding box center [991, 280] width 32 height 32
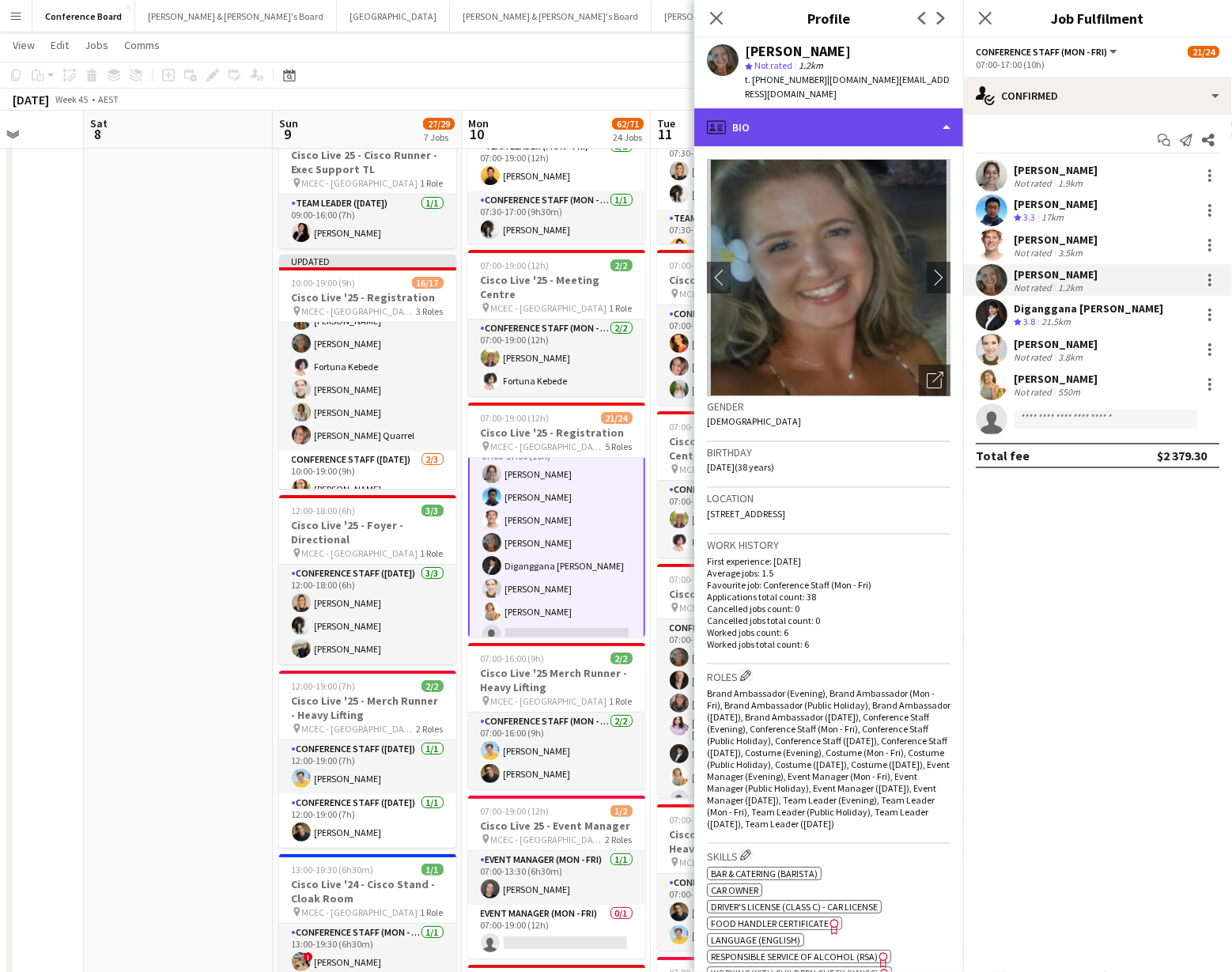
click at [890, 114] on div "profile Bio" at bounding box center [829, 127] width 269 height 38
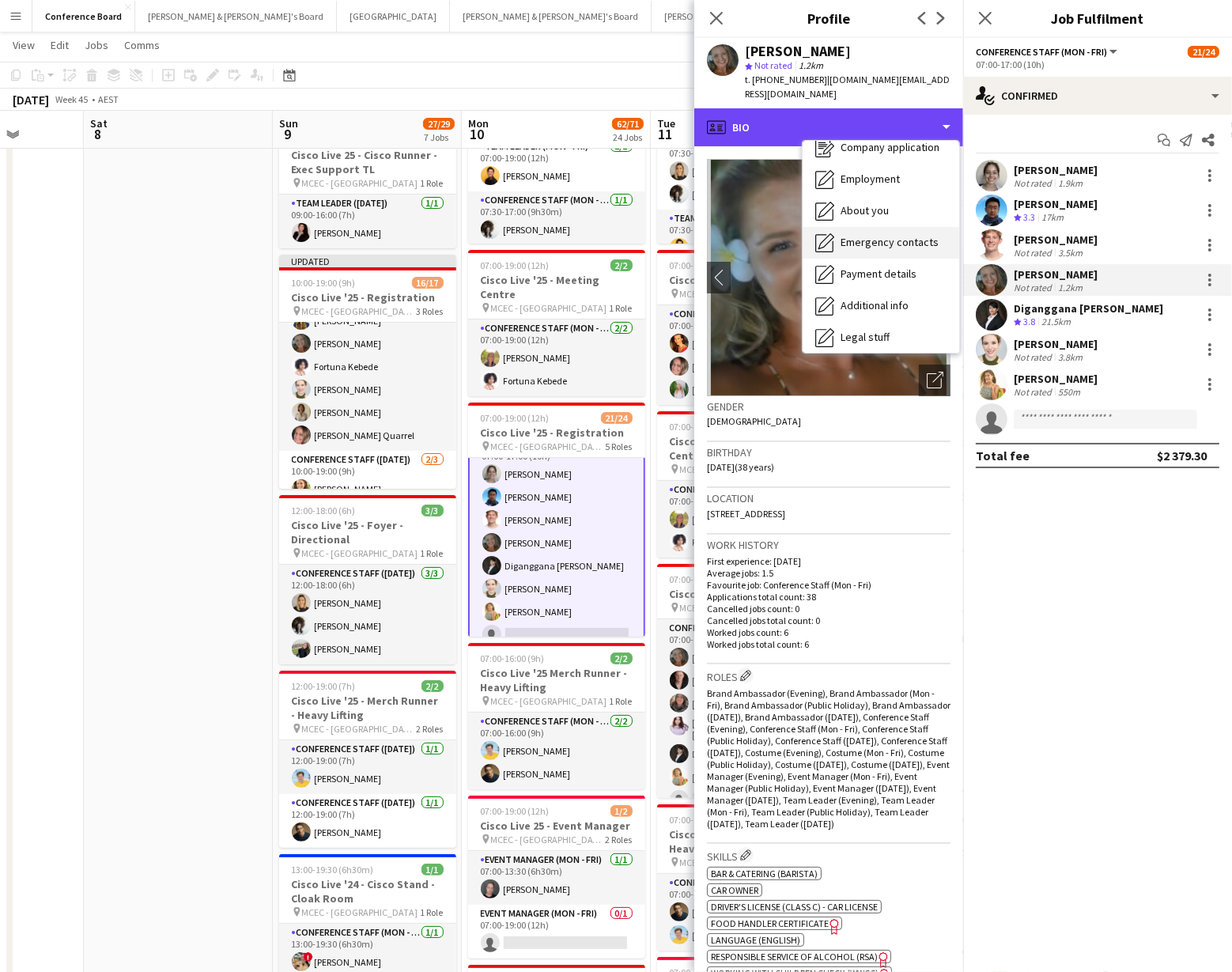
scroll to position [117, 0]
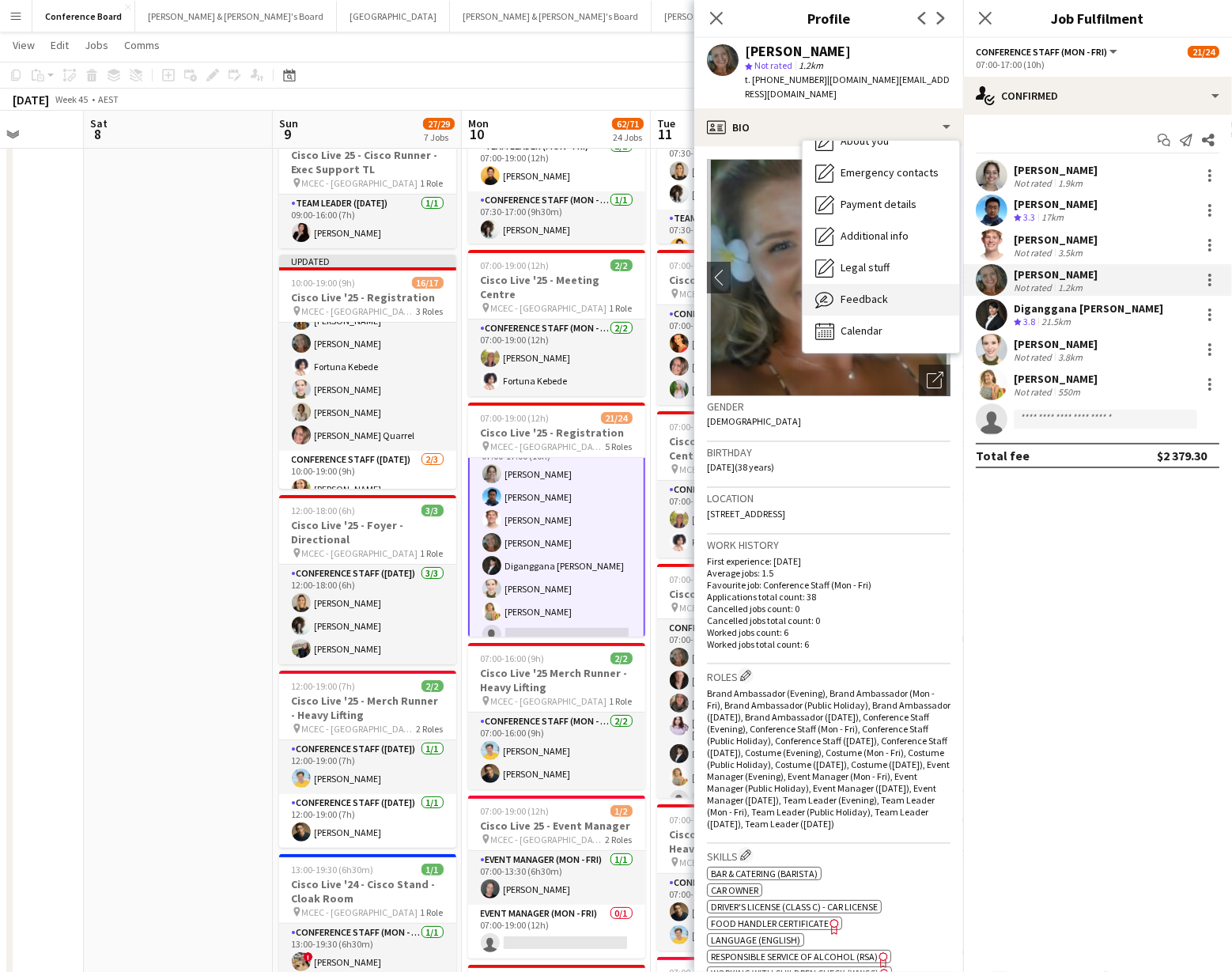
click at [884, 292] on span "Feedback" at bounding box center [864, 299] width 48 height 14
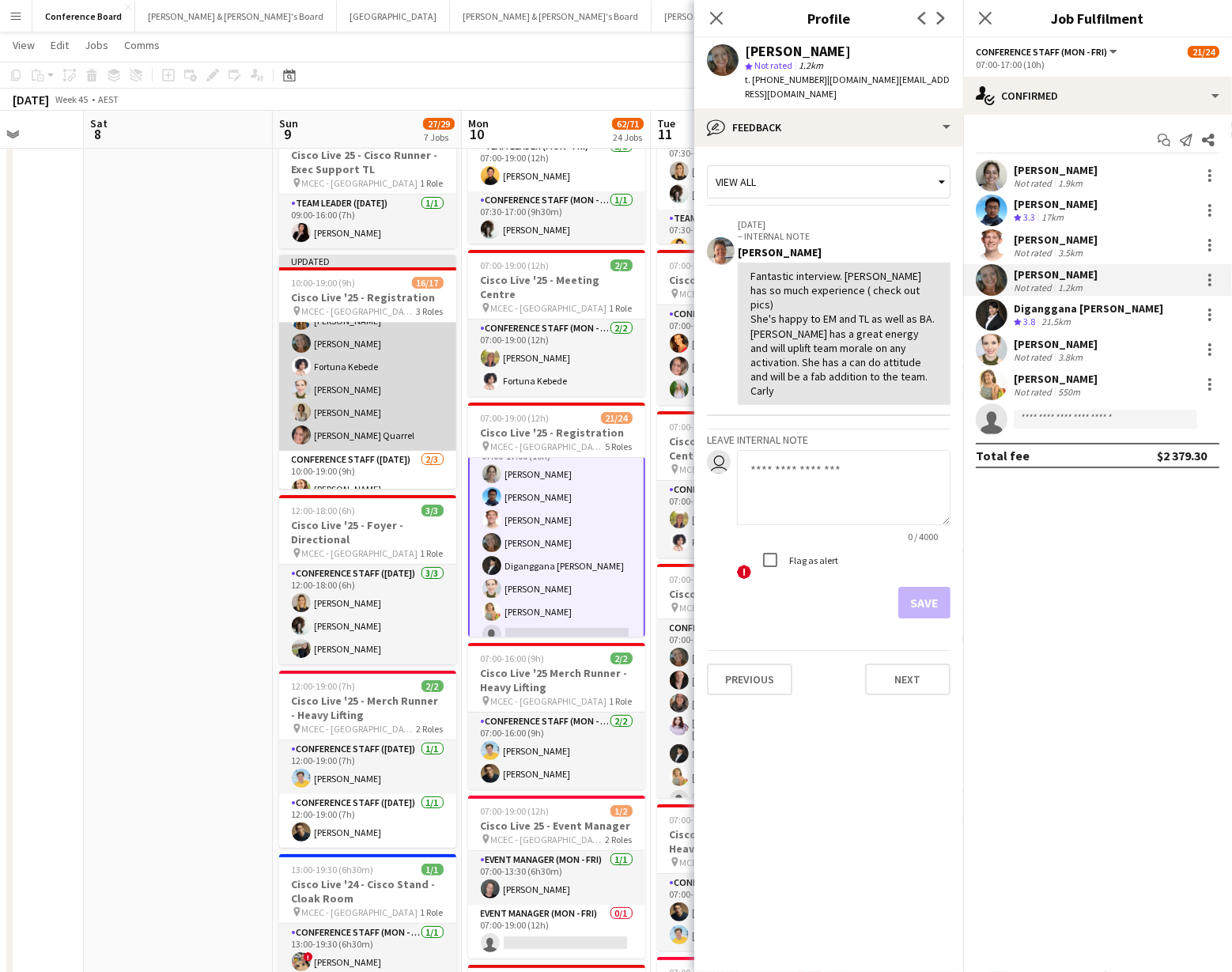
click at [350, 337] on app-card-role "Conference Staff ([DATE]) 13/13 10:00-17:00 (7h) [PERSON_NAME] Dal [PERSON_NAME…" at bounding box center [367, 284] width 177 height 334
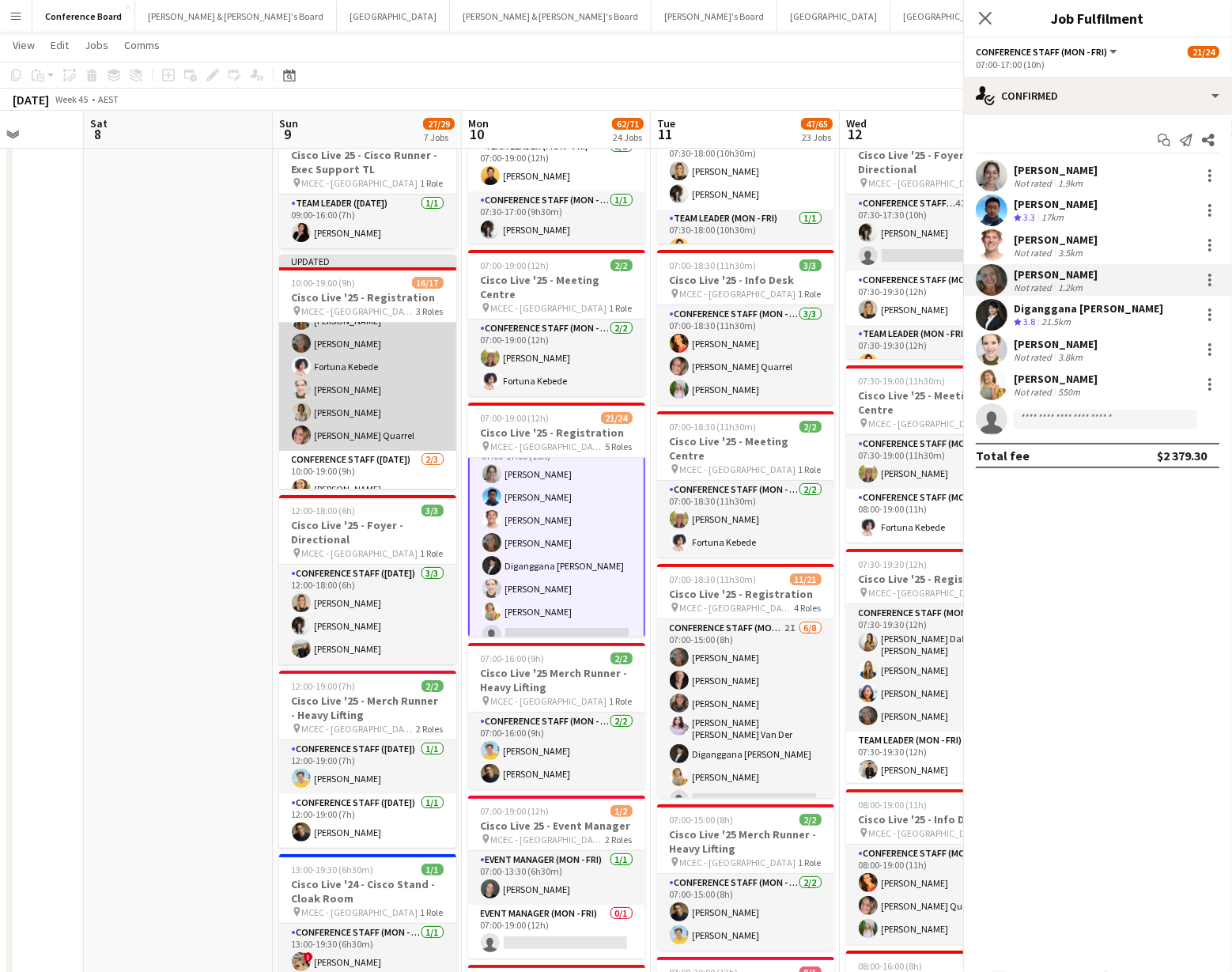
scroll to position [127, 0]
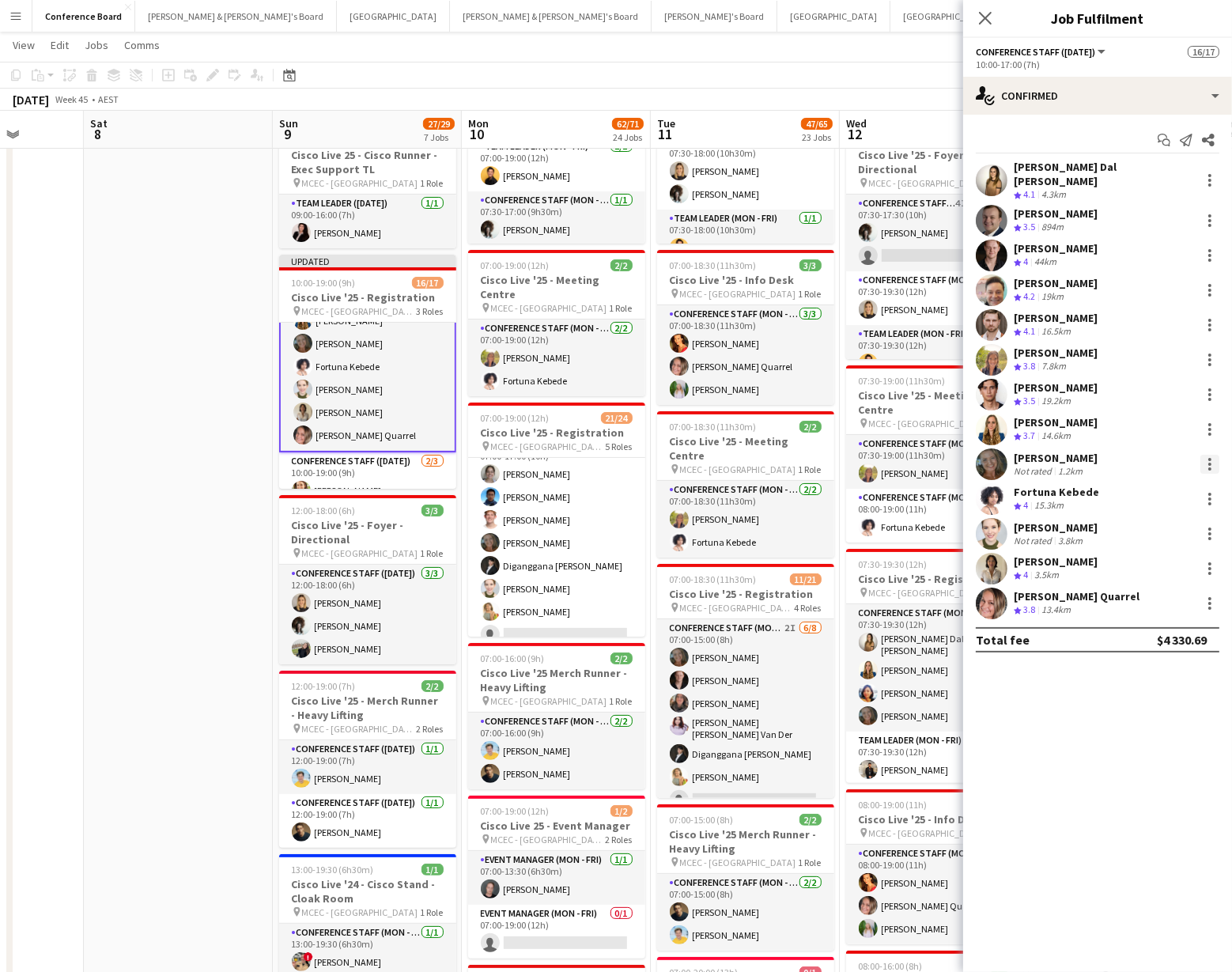
click at [1206, 455] on div at bounding box center [1209, 464] width 19 height 19
drag, startPoint x: 1143, startPoint y: 530, endPoint x: 1130, endPoint y: 529, distance: 13.0
click at [1143, 530] on button "Switch crew" at bounding box center [1157, 521] width 123 height 38
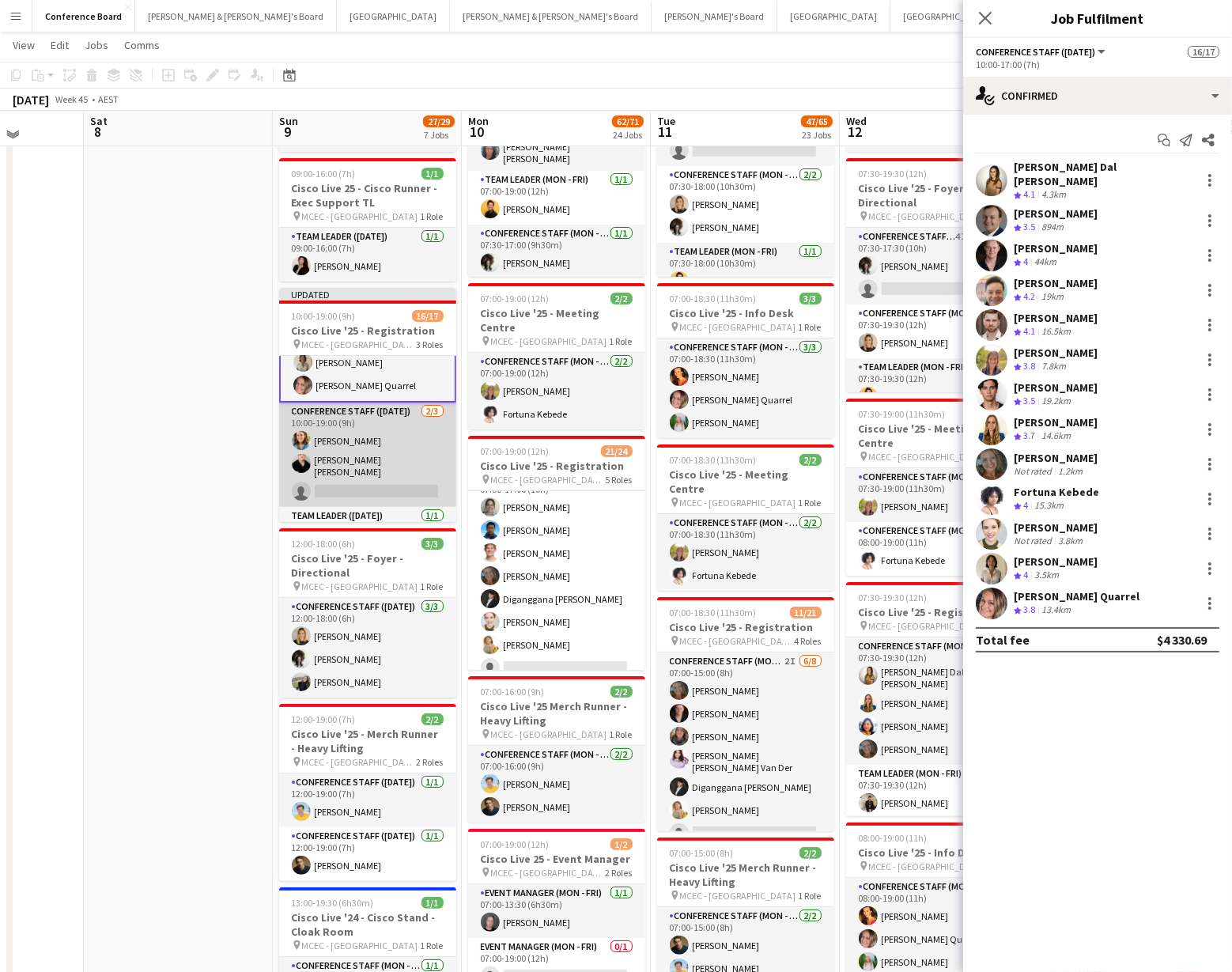
scroll to position [318, 0]
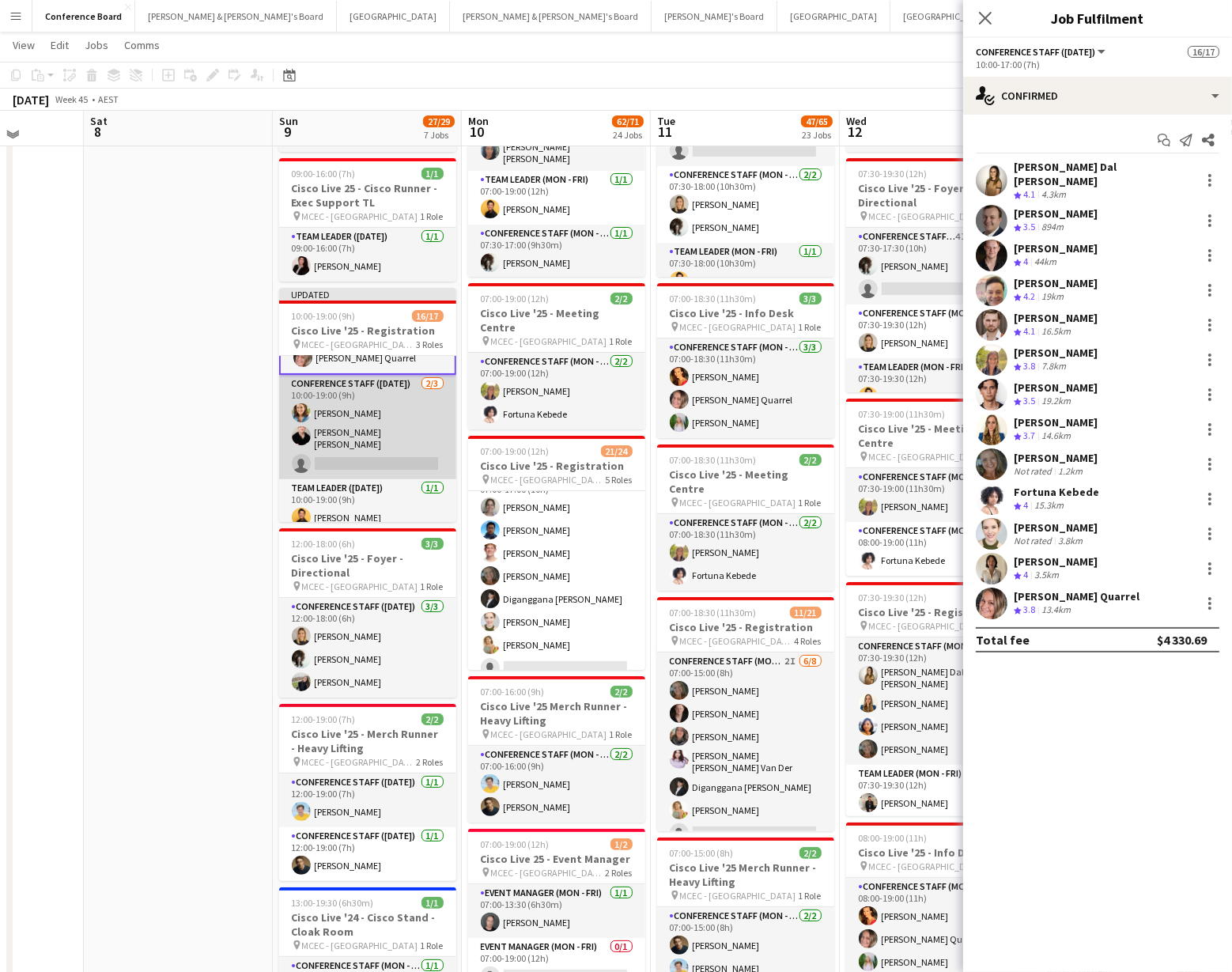
click at [351, 447] on app-card-role "Conference Staff ([DATE]) [DATE] 10:00-19:00 (9h) Chloe [PERSON_NAME] [PERSON_N…" at bounding box center [367, 427] width 177 height 104
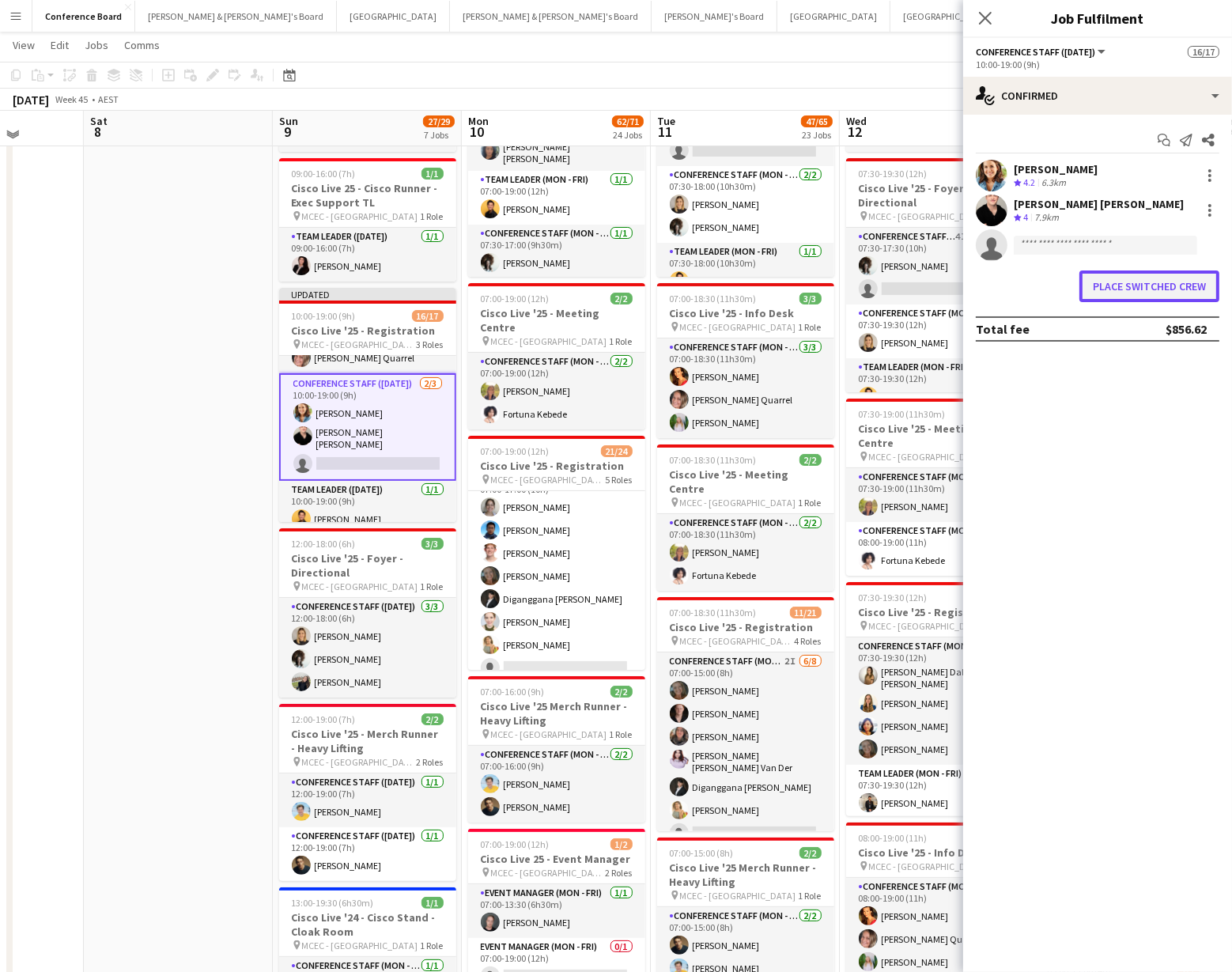
click at [1146, 273] on button "Place switched crew" at bounding box center [1149, 286] width 140 height 32
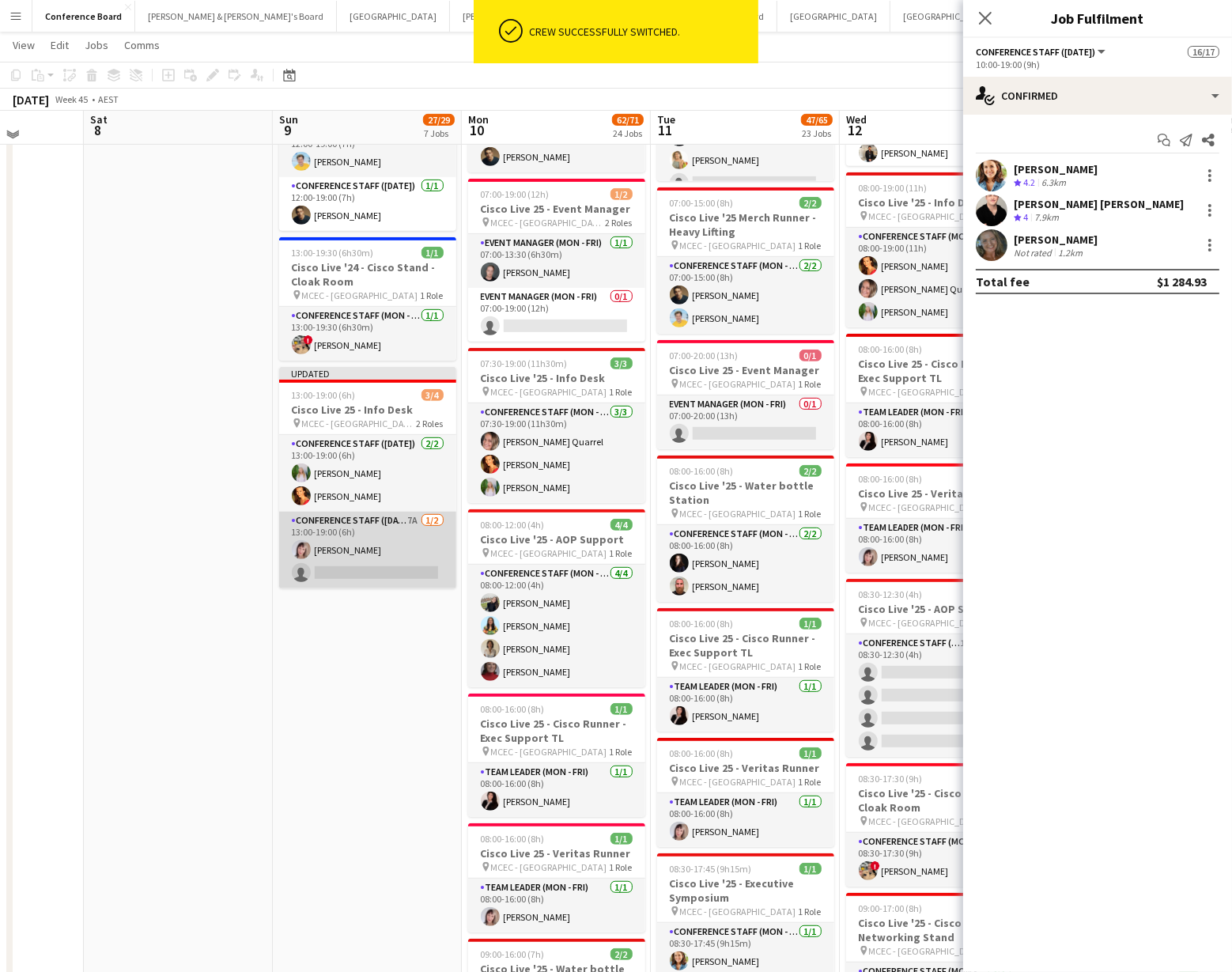
scroll to position [796, 0]
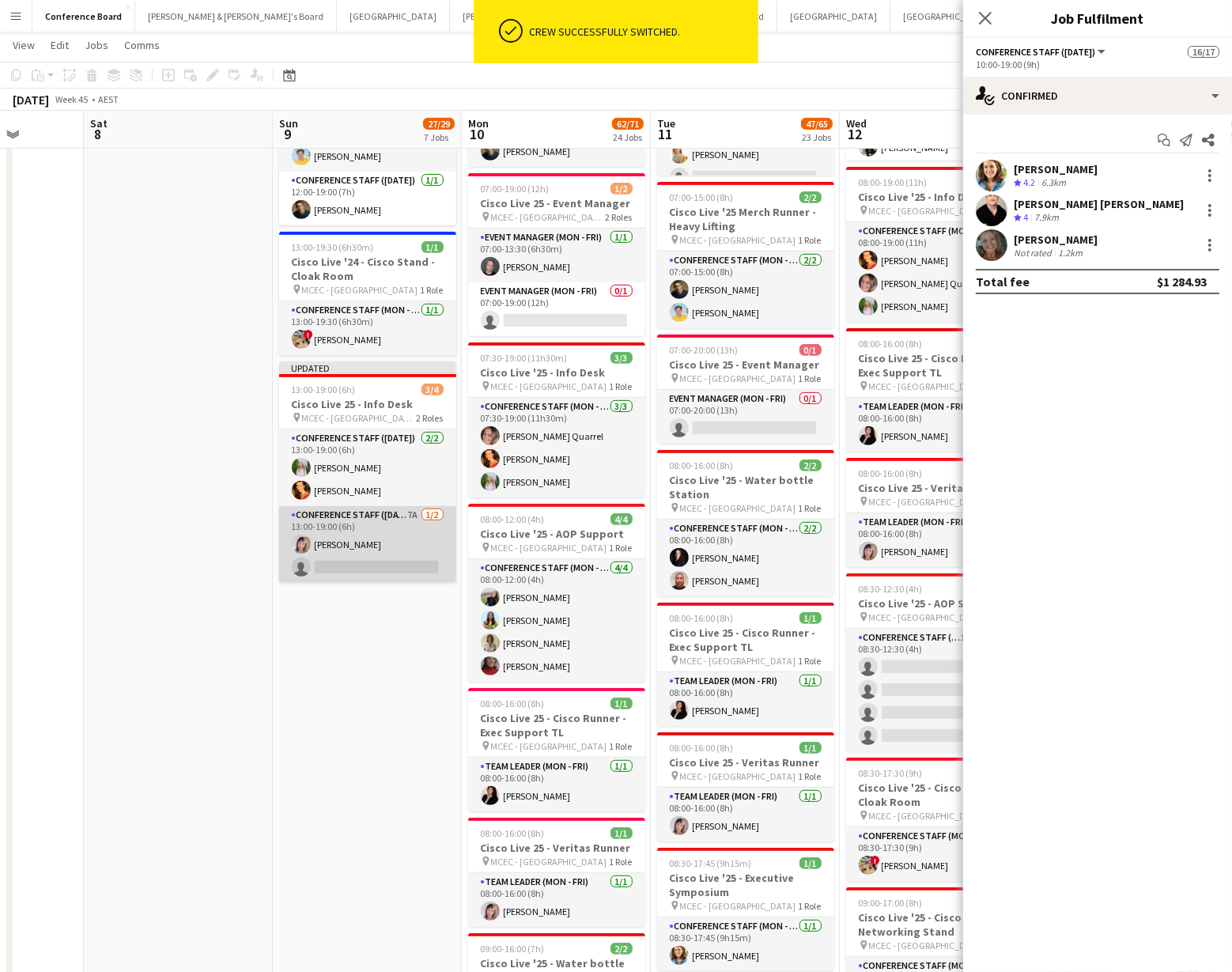
click at [348, 541] on app-card-role "Conference Staff ([DATE]) 7A [DATE] 13:00-19:00 (6h) [PERSON_NAME] single-neutr…" at bounding box center [367, 543] width 177 height 76
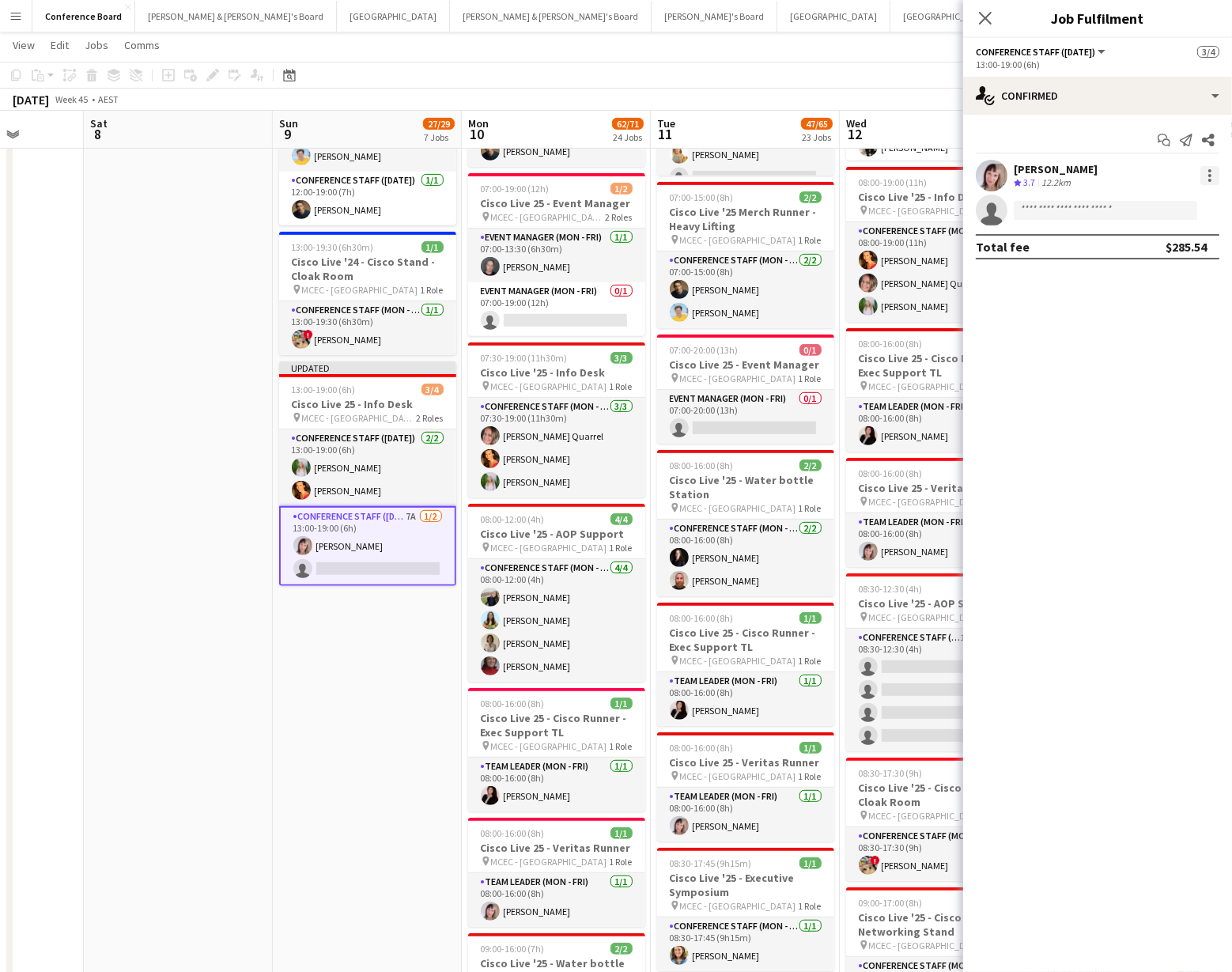
click at [1204, 173] on div at bounding box center [1209, 175] width 19 height 19
click at [1163, 240] on span "Switch crew" at bounding box center [1143, 242] width 67 height 13
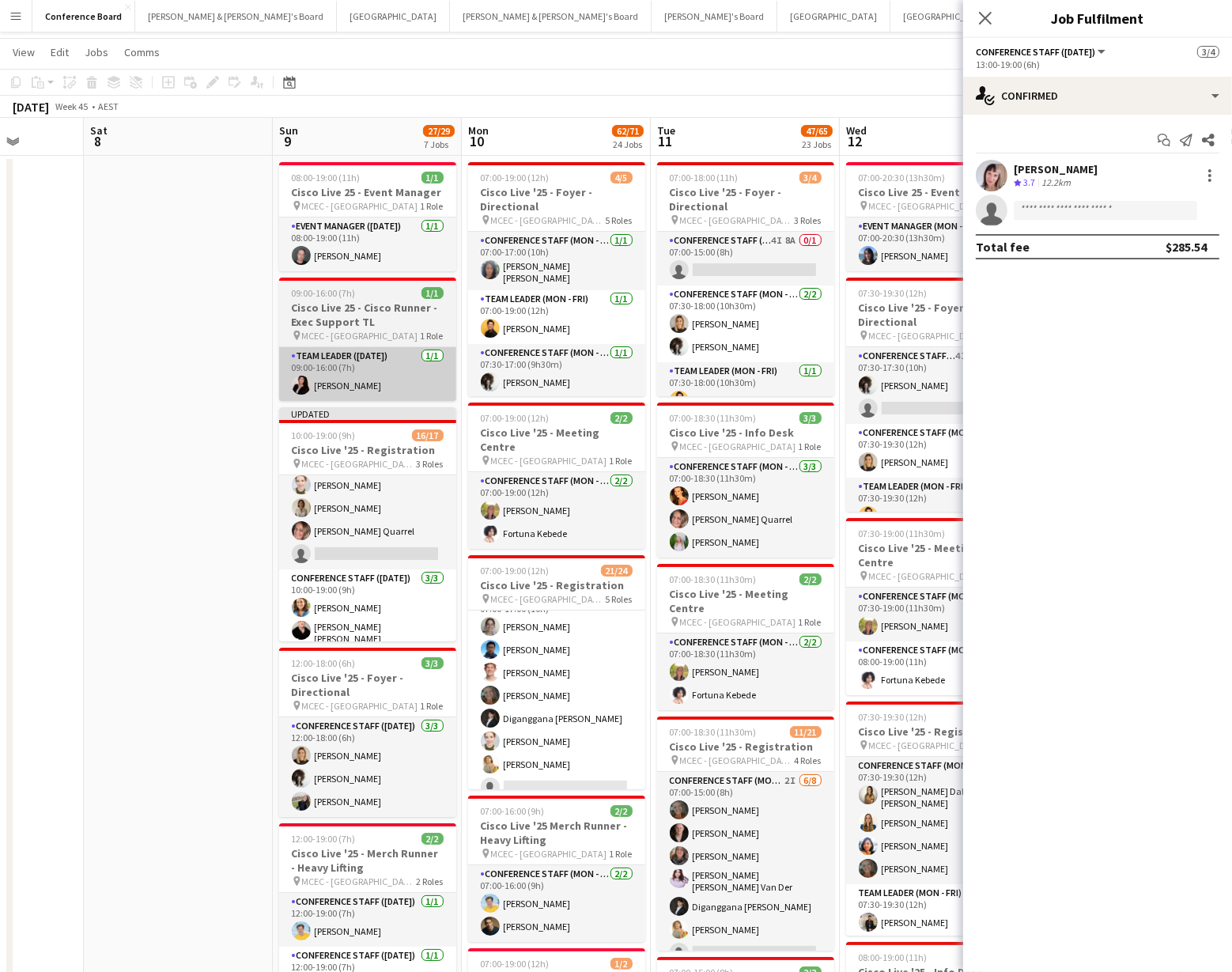
scroll to position [0, 0]
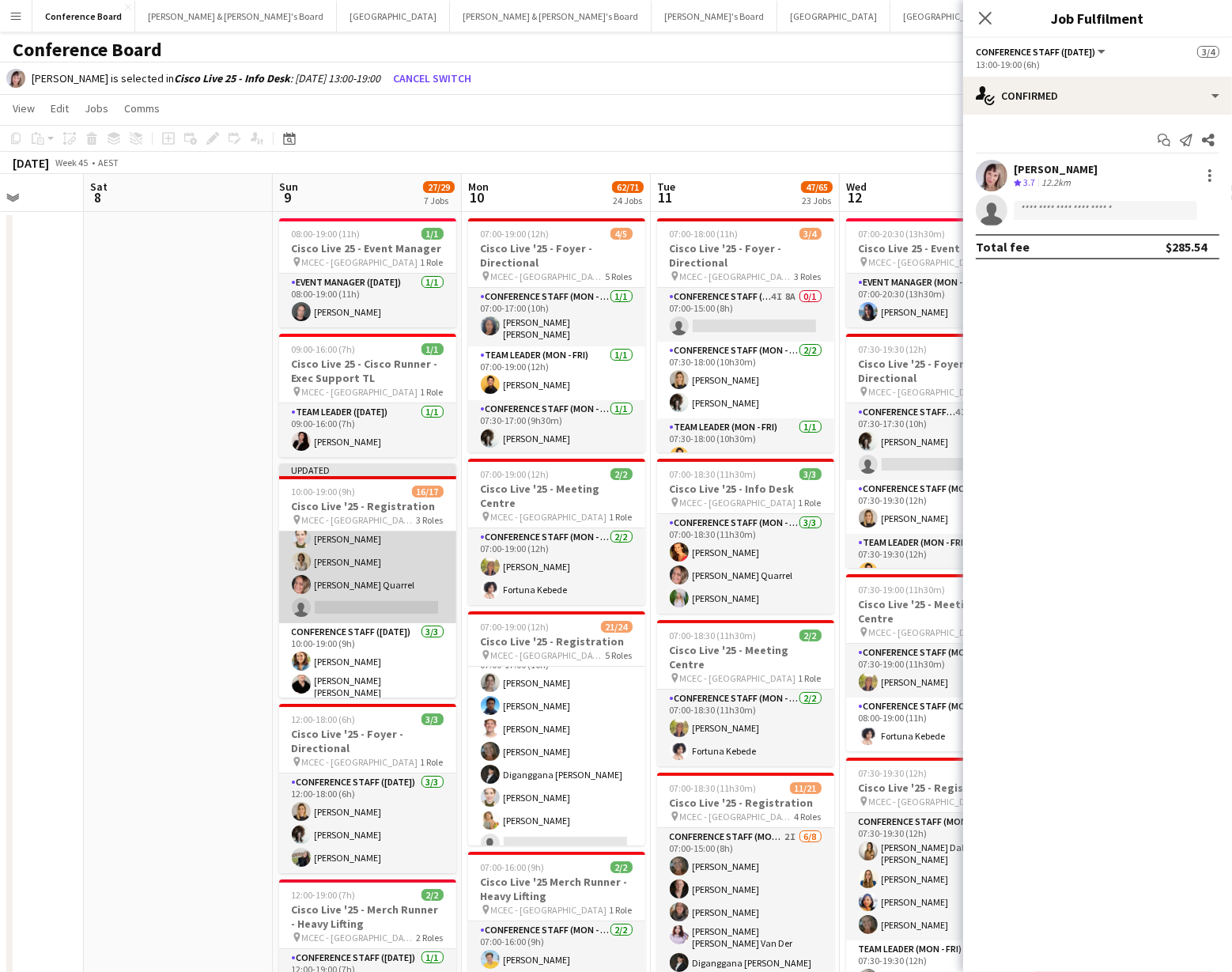
click at [395, 595] on app-card-role "Conference Staff ([DATE]) 4I [DATE] 10:00-17:00 (7h) [PERSON_NAME] Dal [PERSON_…" at bounding box center [367, 456] width 177 height 334
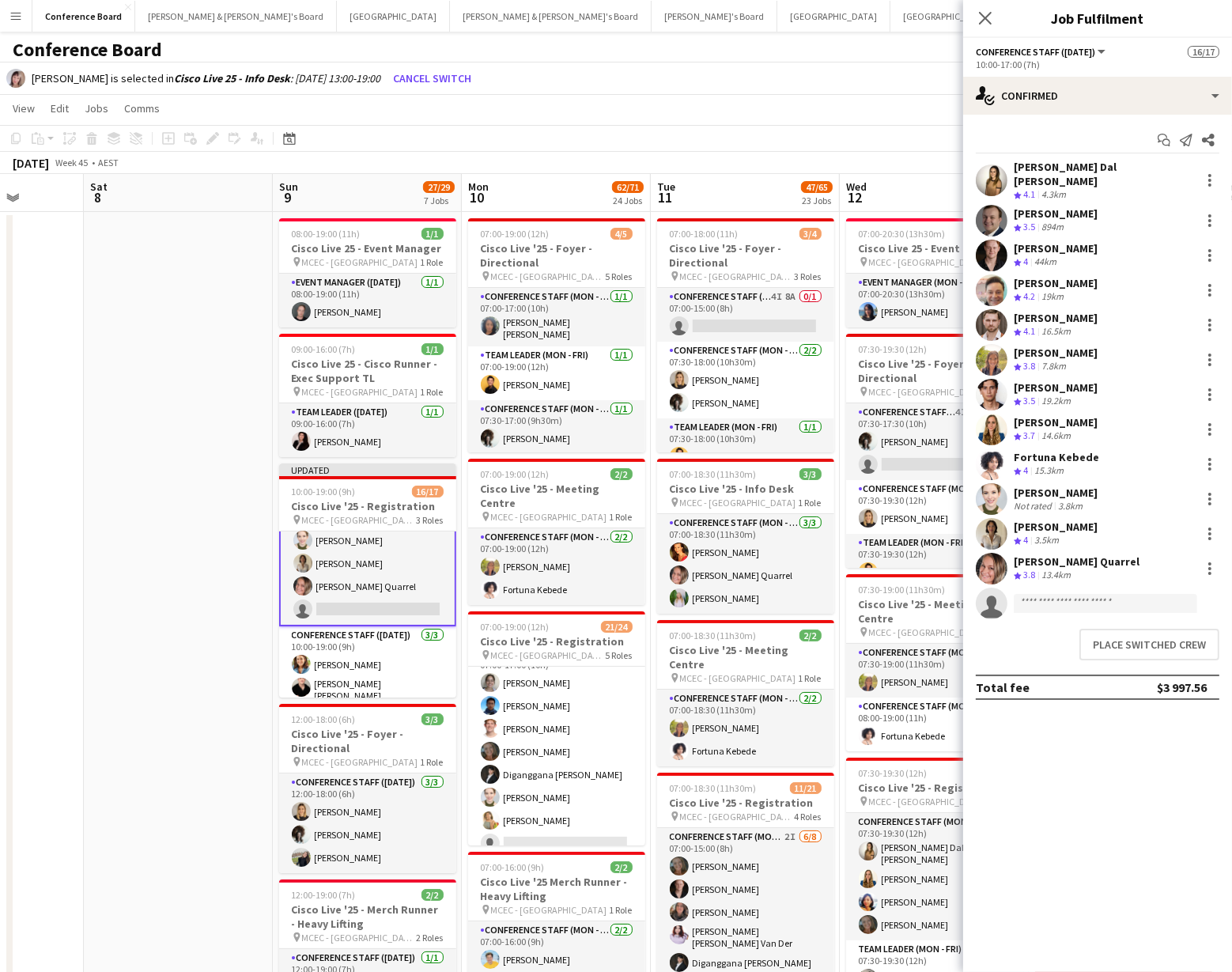
scroll to position [243, 0]
click at [1131, 636] on button "Place switched crew" at bounding box center [1149, 644] width 140 height 32
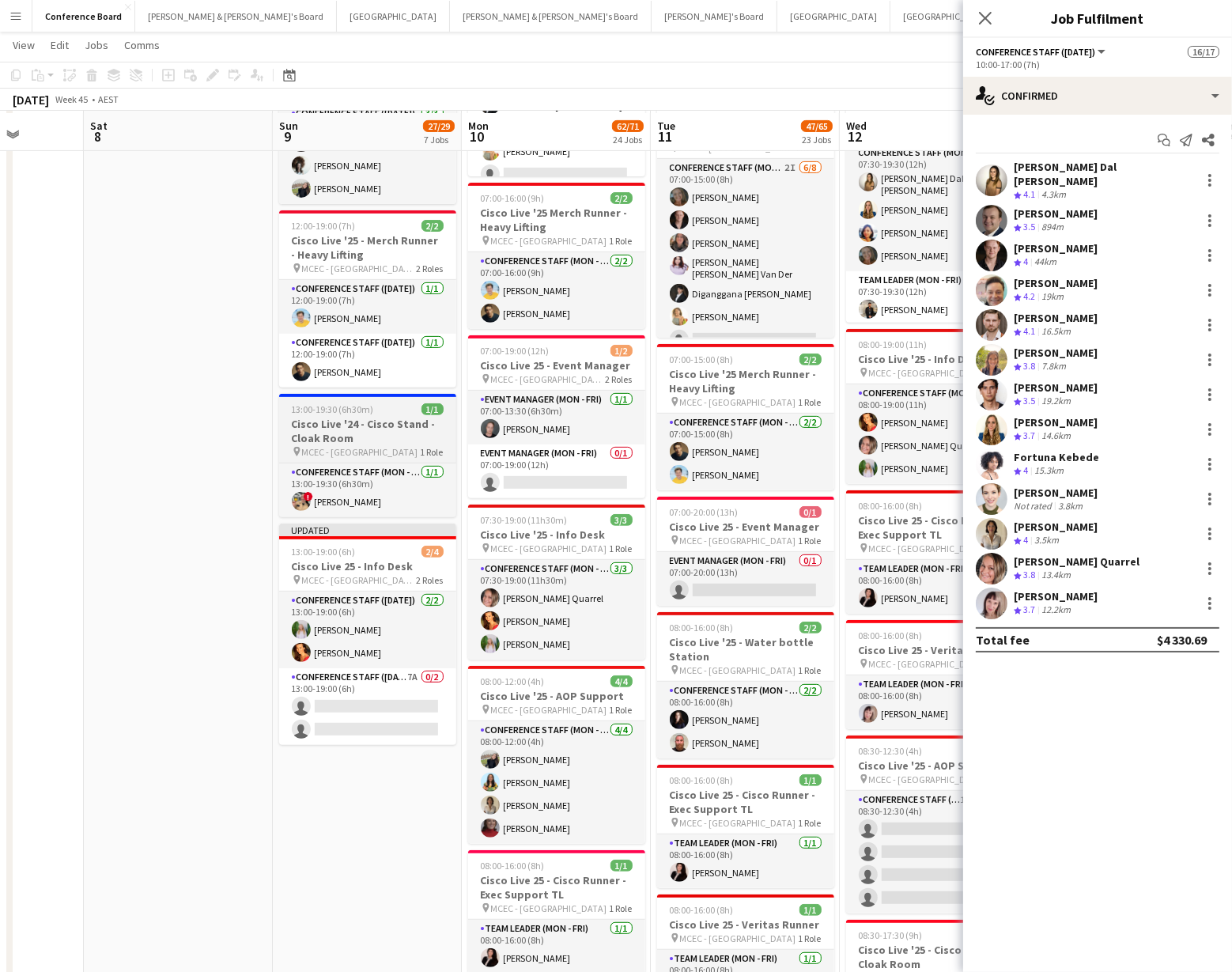
scroll to position [637, 0]
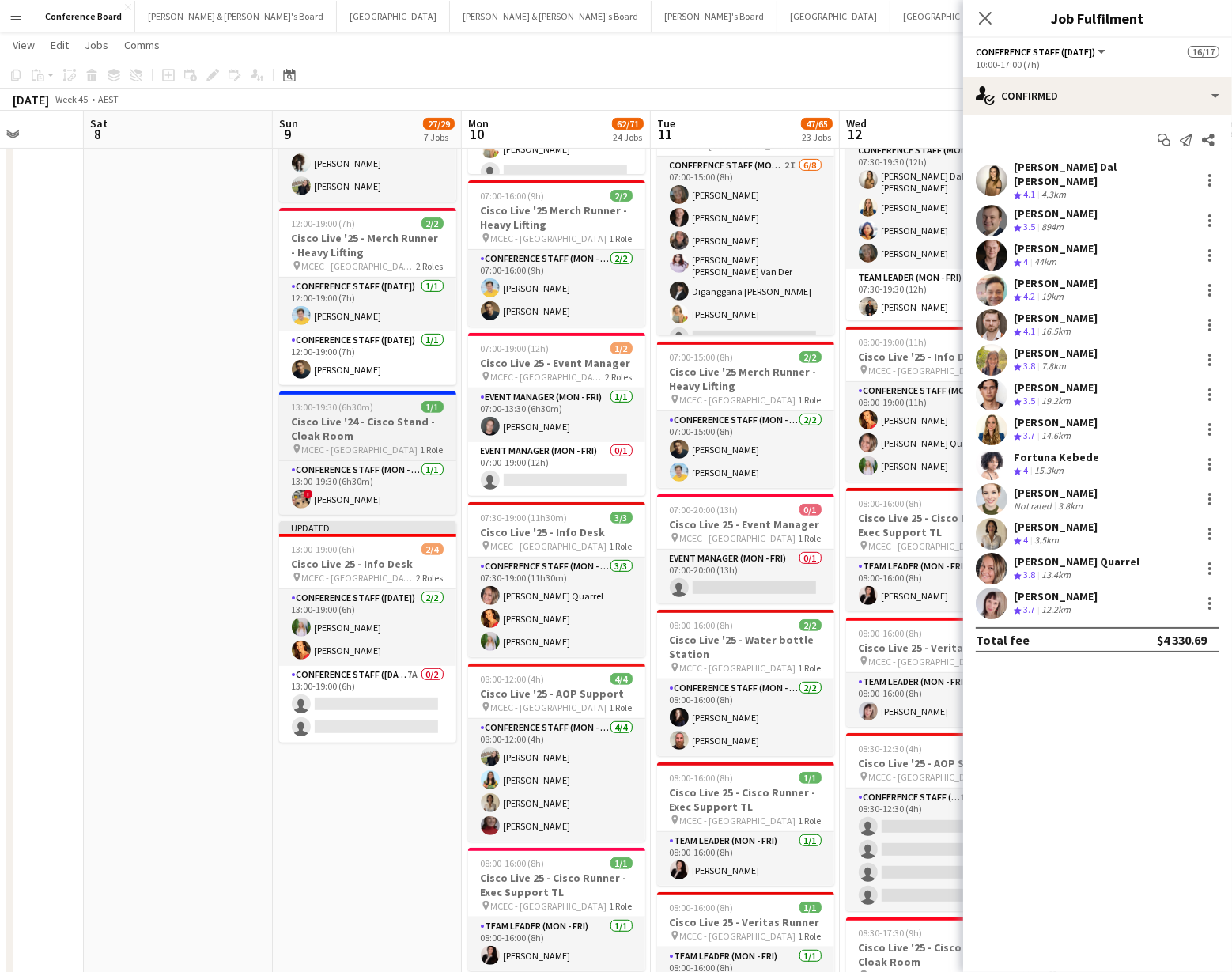
click at [381, 435] on h3 "Cisco Live '24 - Cisco Stand - Cloak Room" at bounding box center [367, 429] width 177 height 29
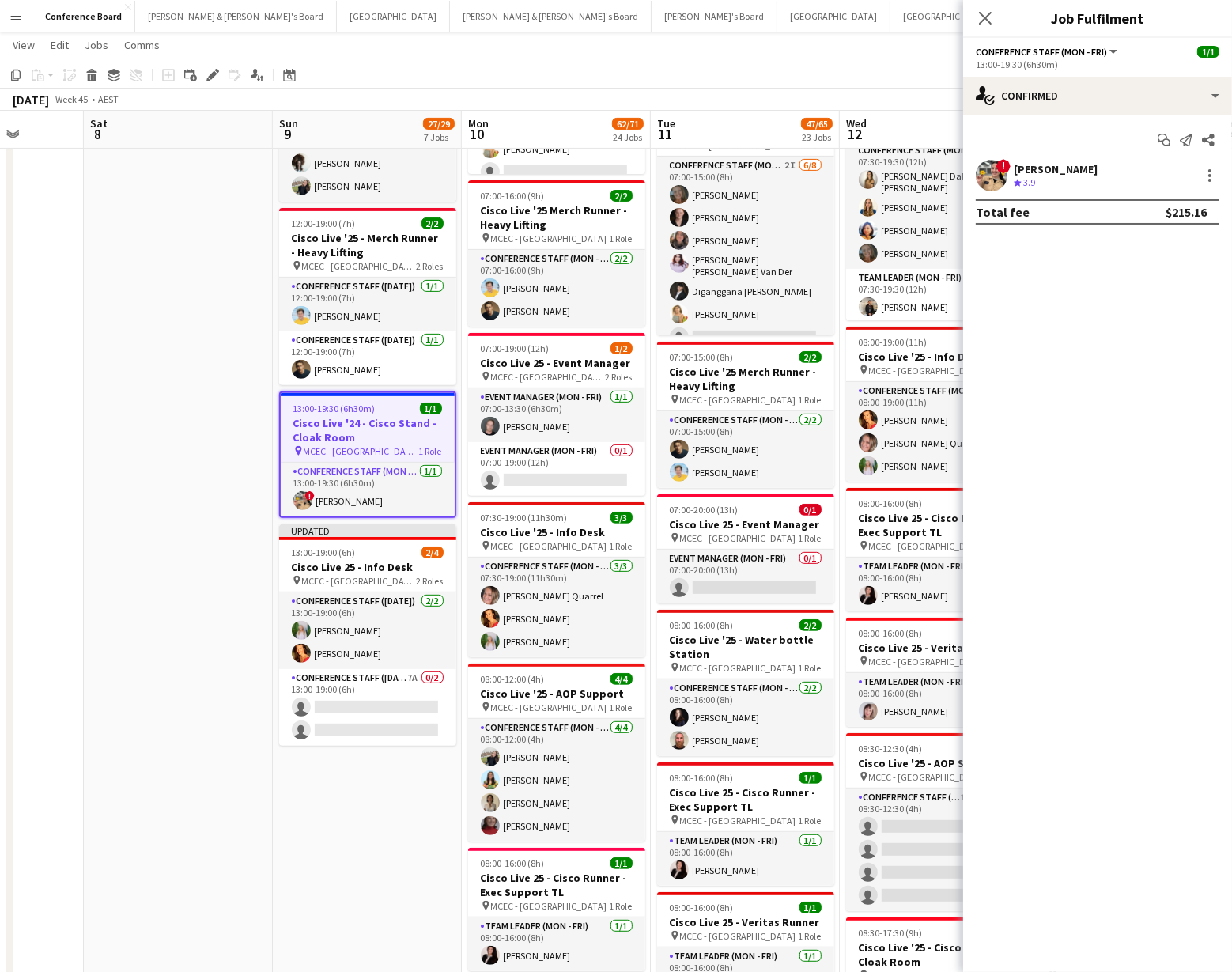
scroll to position [316, 0]
click at [91, 77] on icon "Delete" at bounding box center [91, 75] width 13 height 13
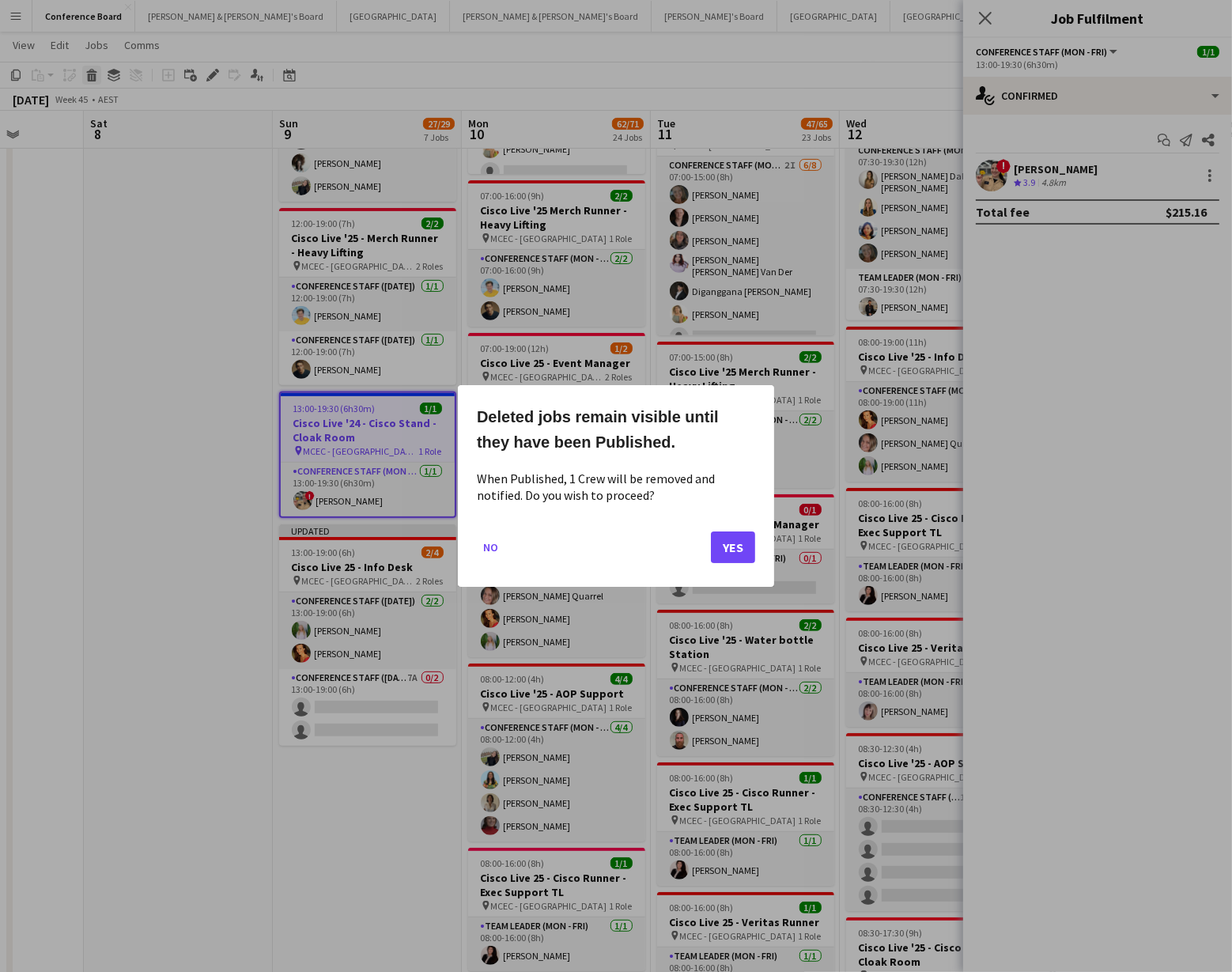
scroll to position [0, 0]
click at [731, 541] on button "Yes" at bounding box center [732, 547] width 44 height 32
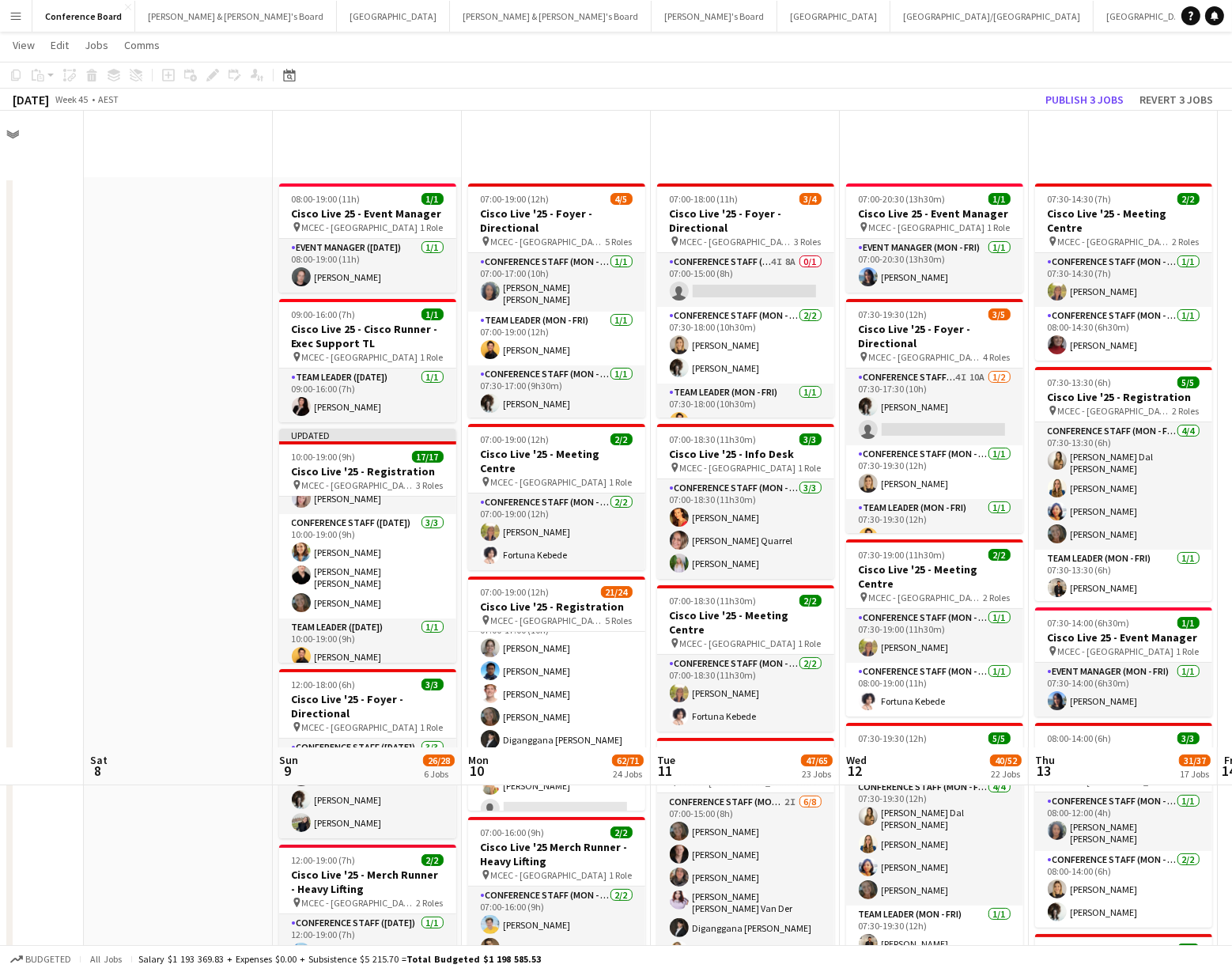
scroll to position [637, 0]
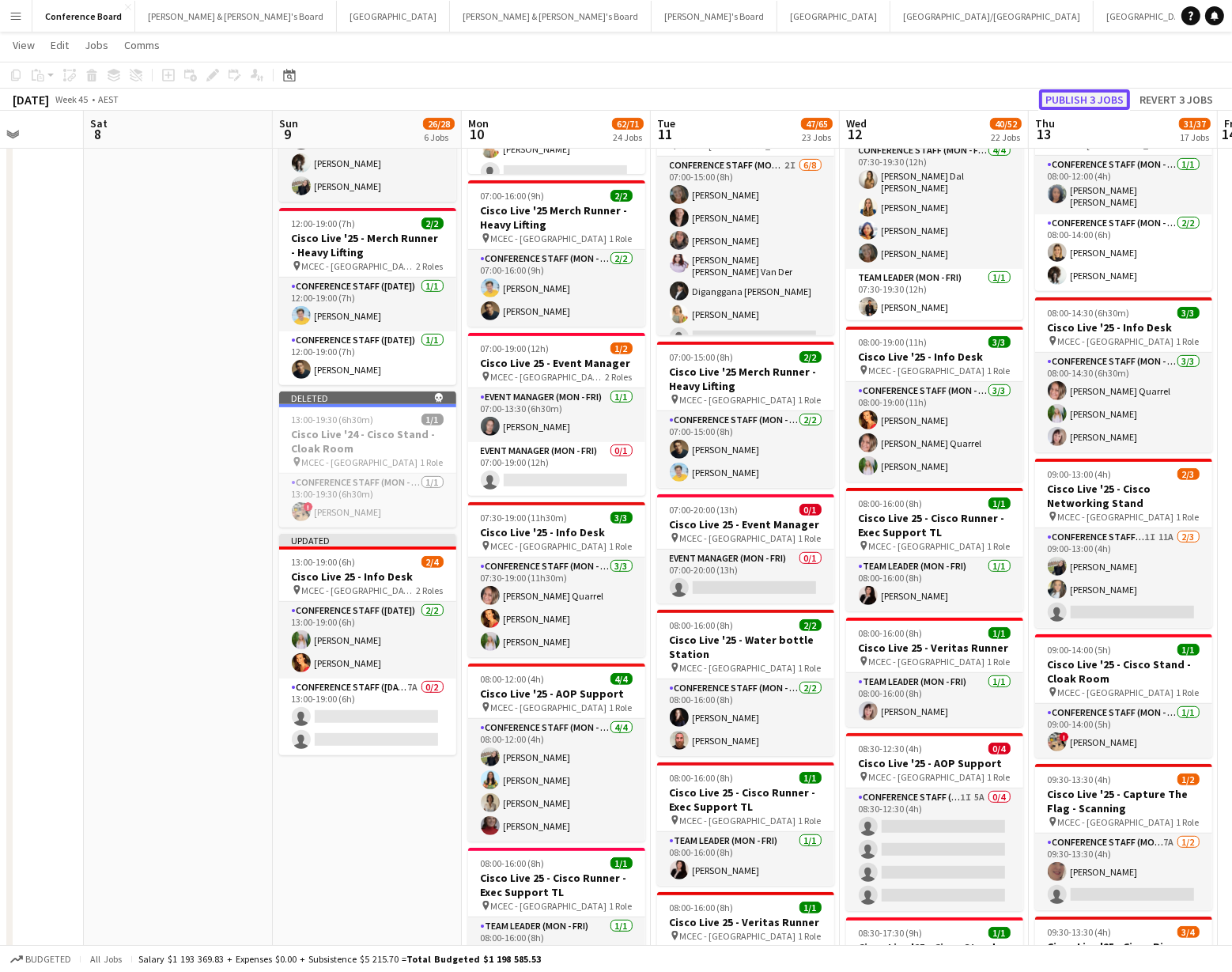
click at [1068, 100] on button "Publish 3 jobs" at bounding box center [1084, 100] width 91 height 21
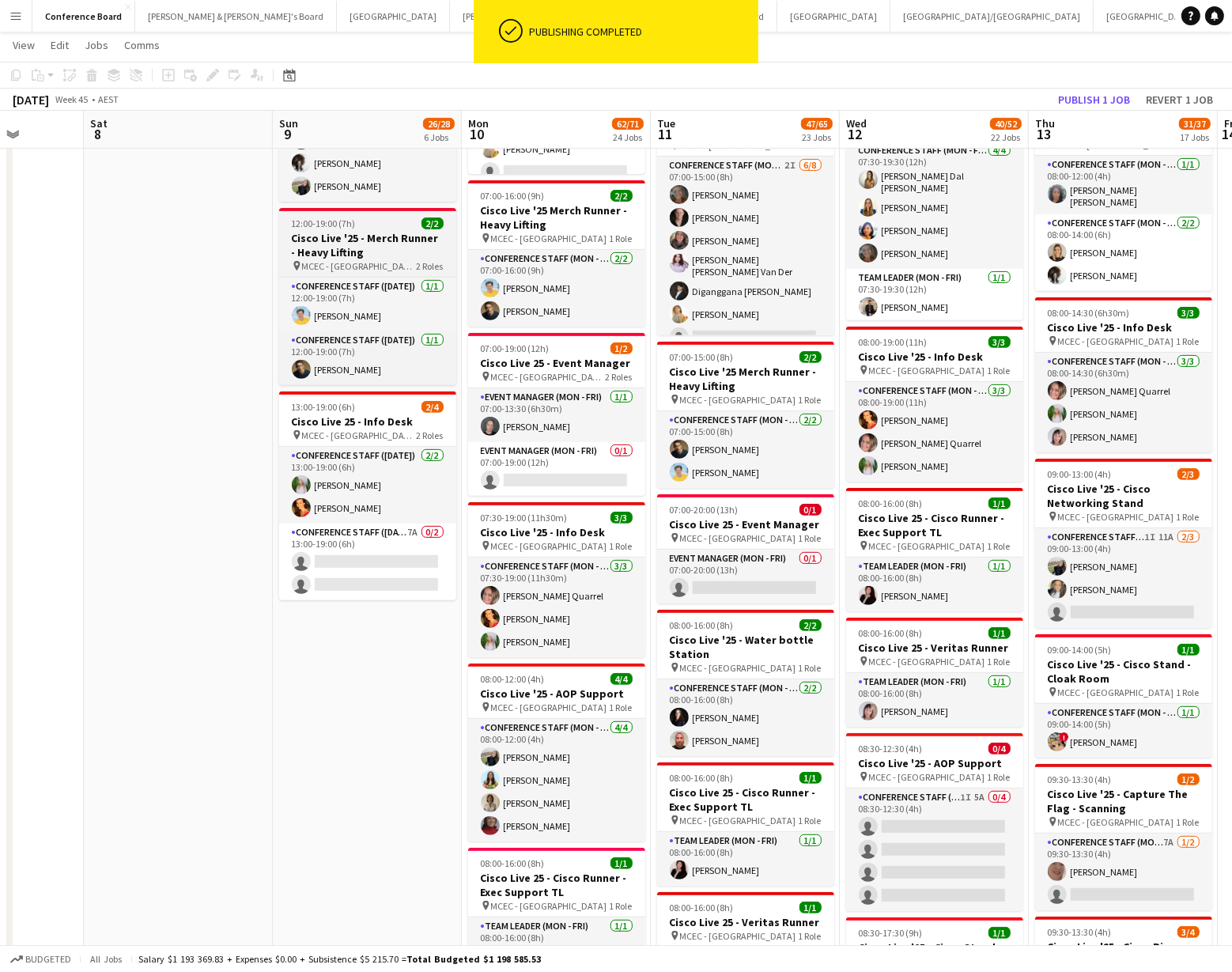
scroll to position [303, 0]
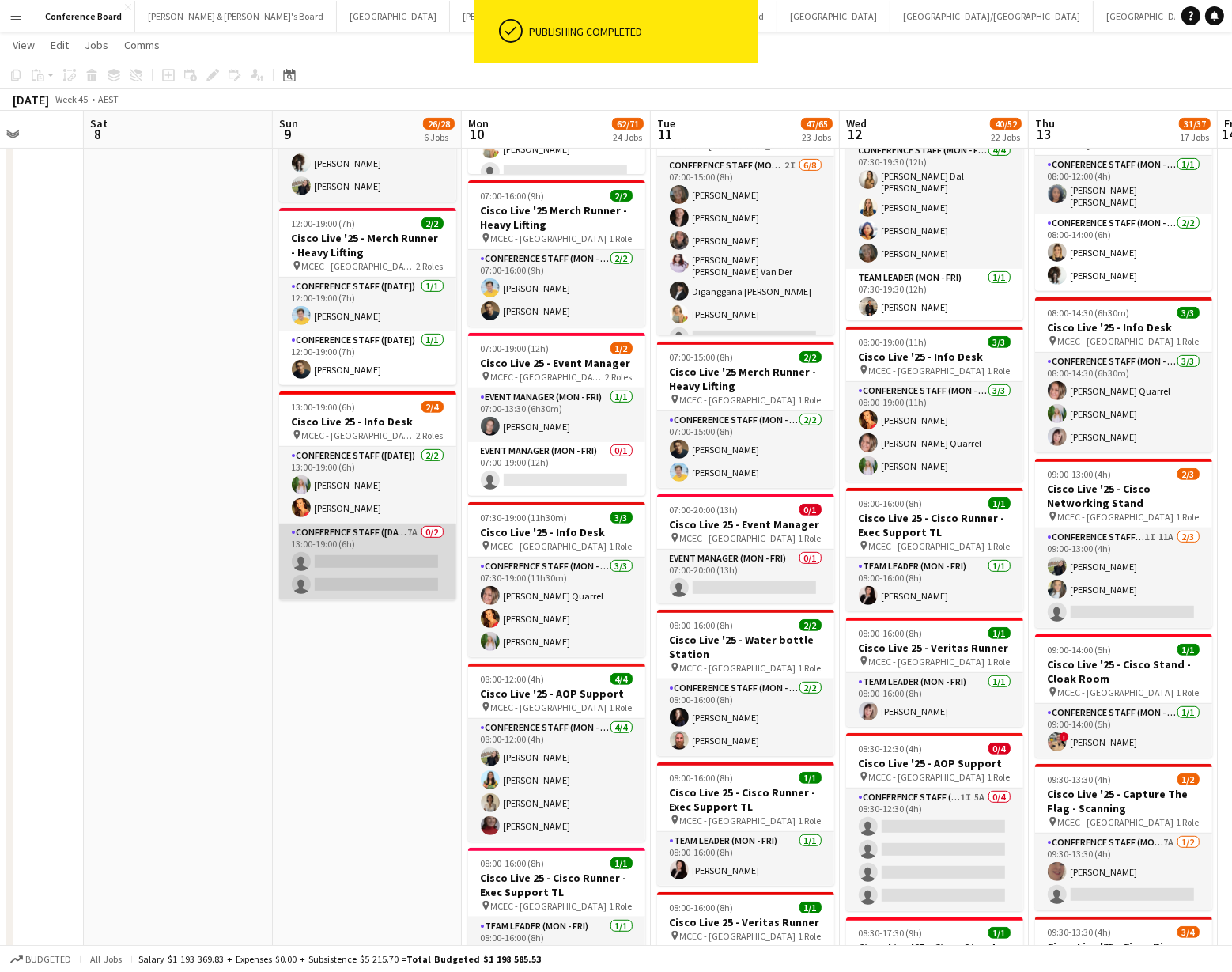
click at [403, 551] on app-card-role "Conference Staff ([DATE]) 7A 0/2 13:00-19:00 (6h) single-neutral-actions single…" at bounding box center [367, 561] width 177 height 76
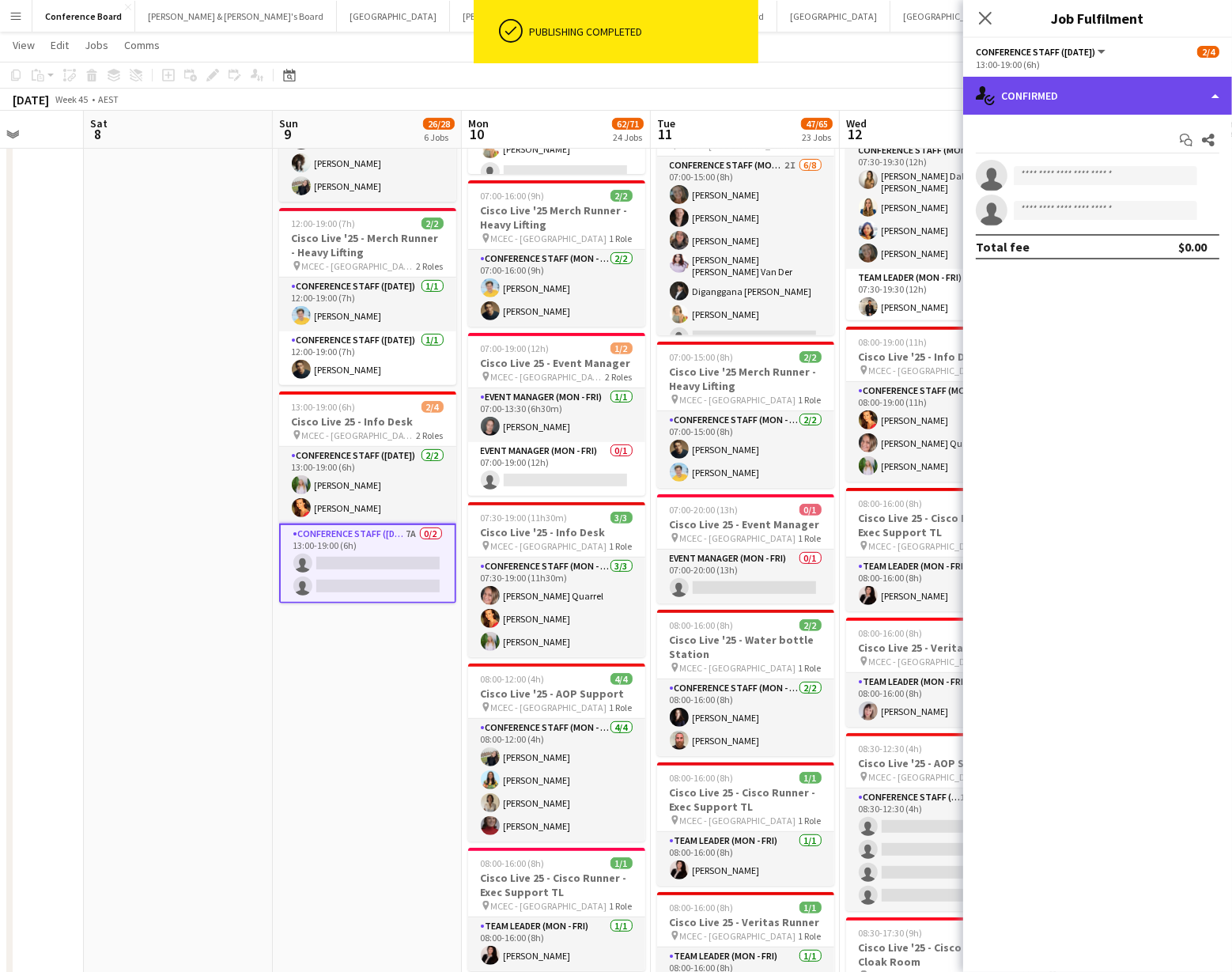
click at [1213, 98] on div "single-neutral-actions-check-2 Confirmed" at bounding box center [1097, 95] width 269 height 38
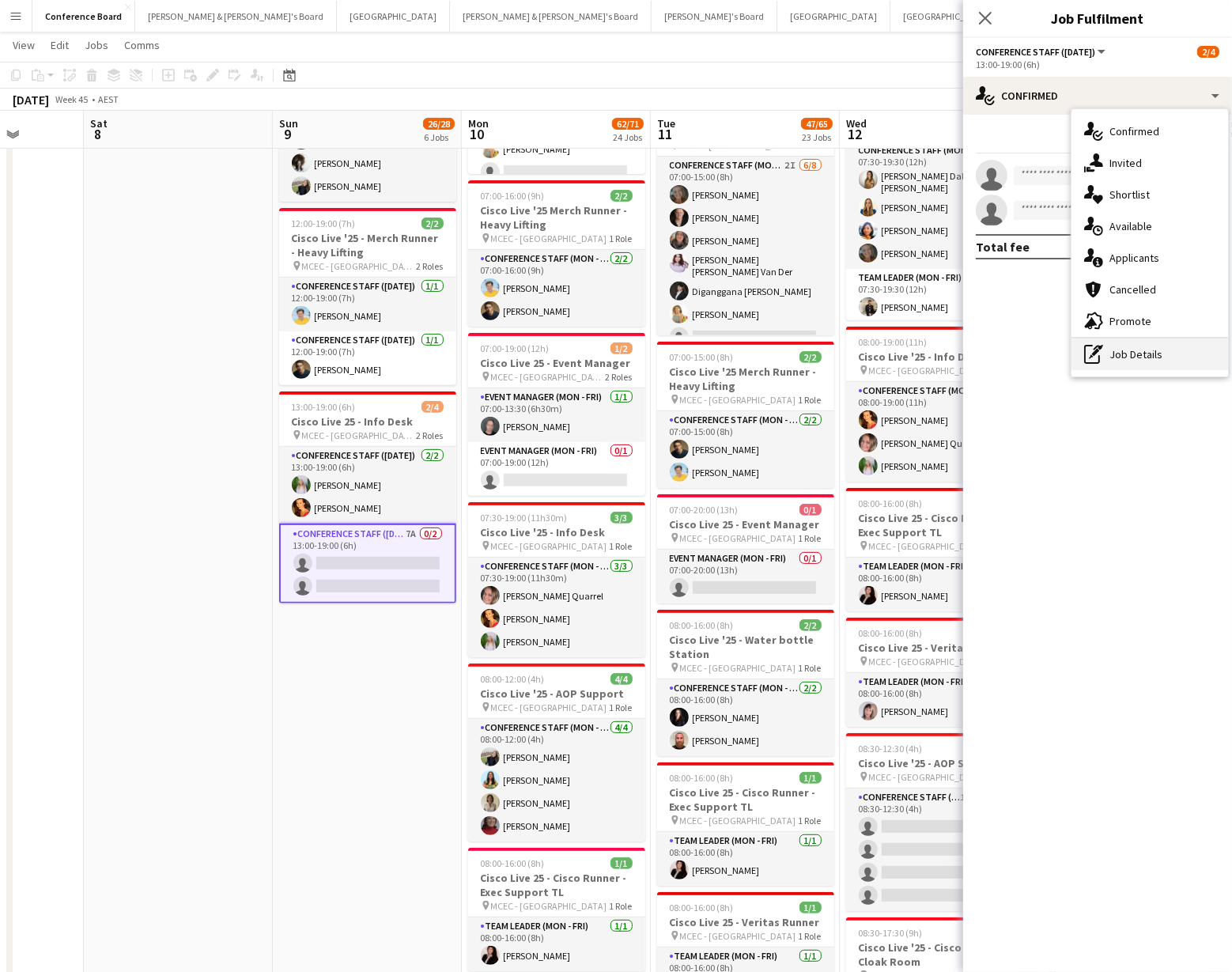
click at [1178, 351] on div "pen-write Job Details" at bounding box center [1149, 354] width 157 height 32
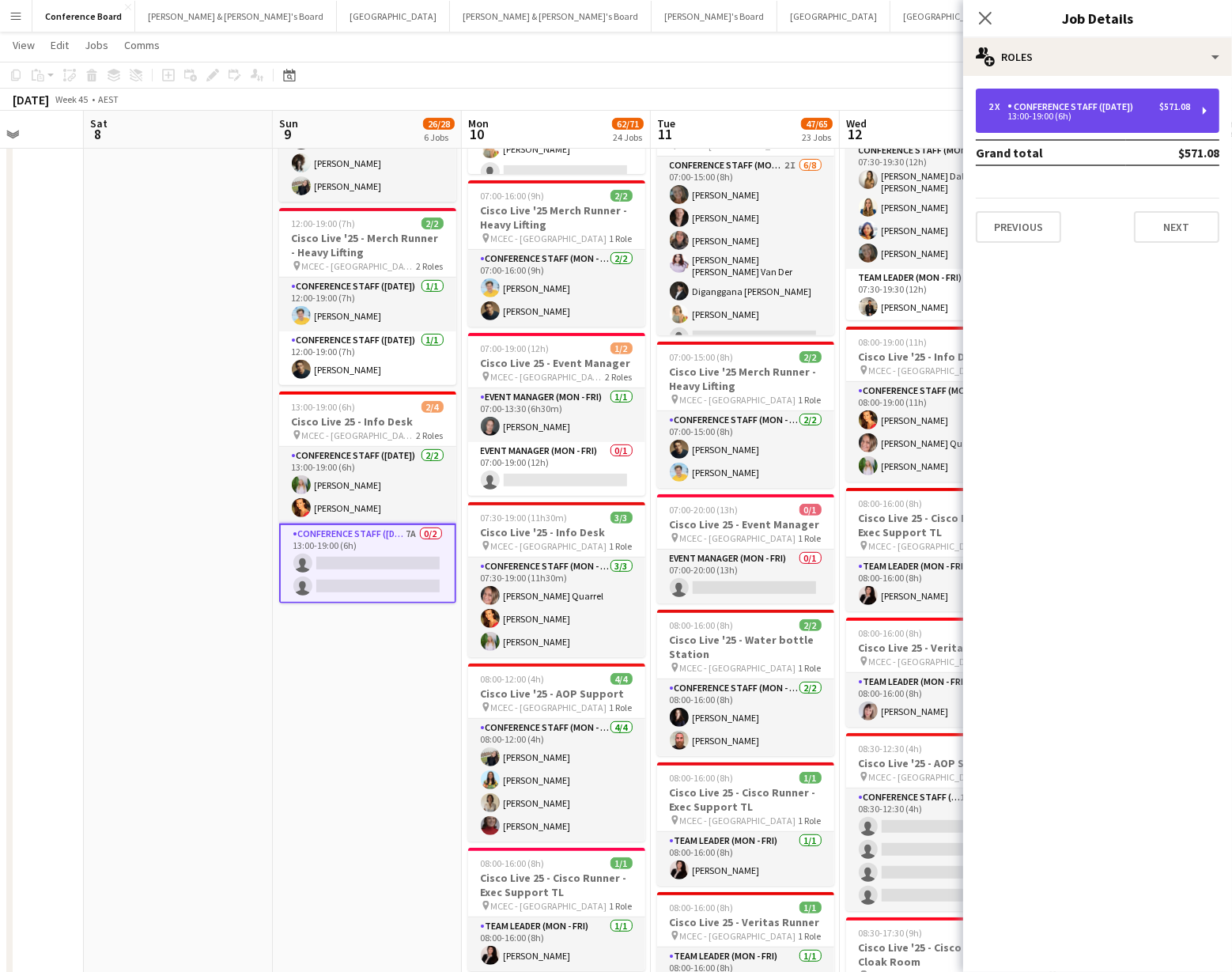
click at [1139, 103] on div "Conference Staff ([DATE])" at bounding box center [1073, 107] width 132 height 11
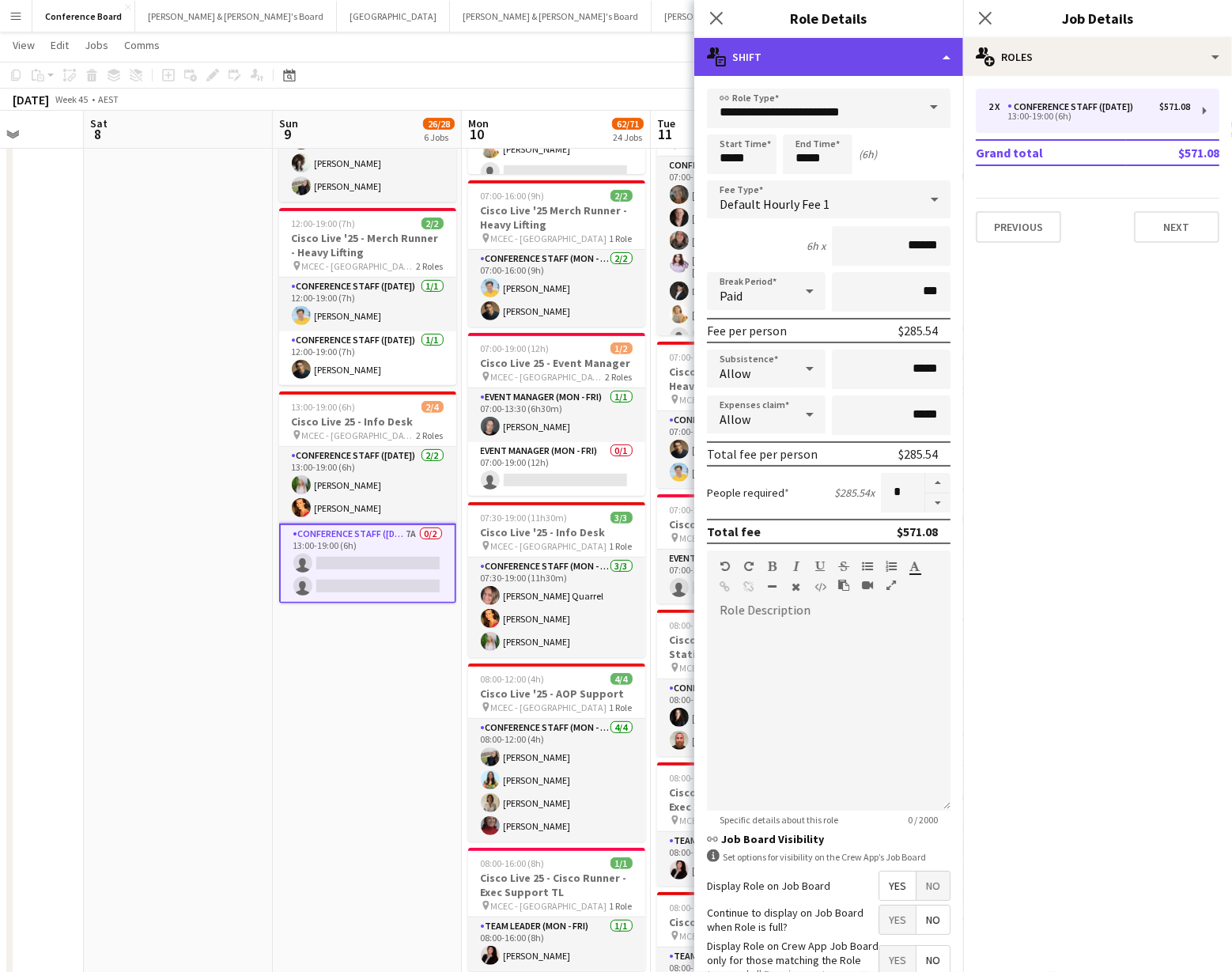
click at [943, 58] on div "multiple-actions-text Shift" at bounding box center [829, 56] width 269 height 38
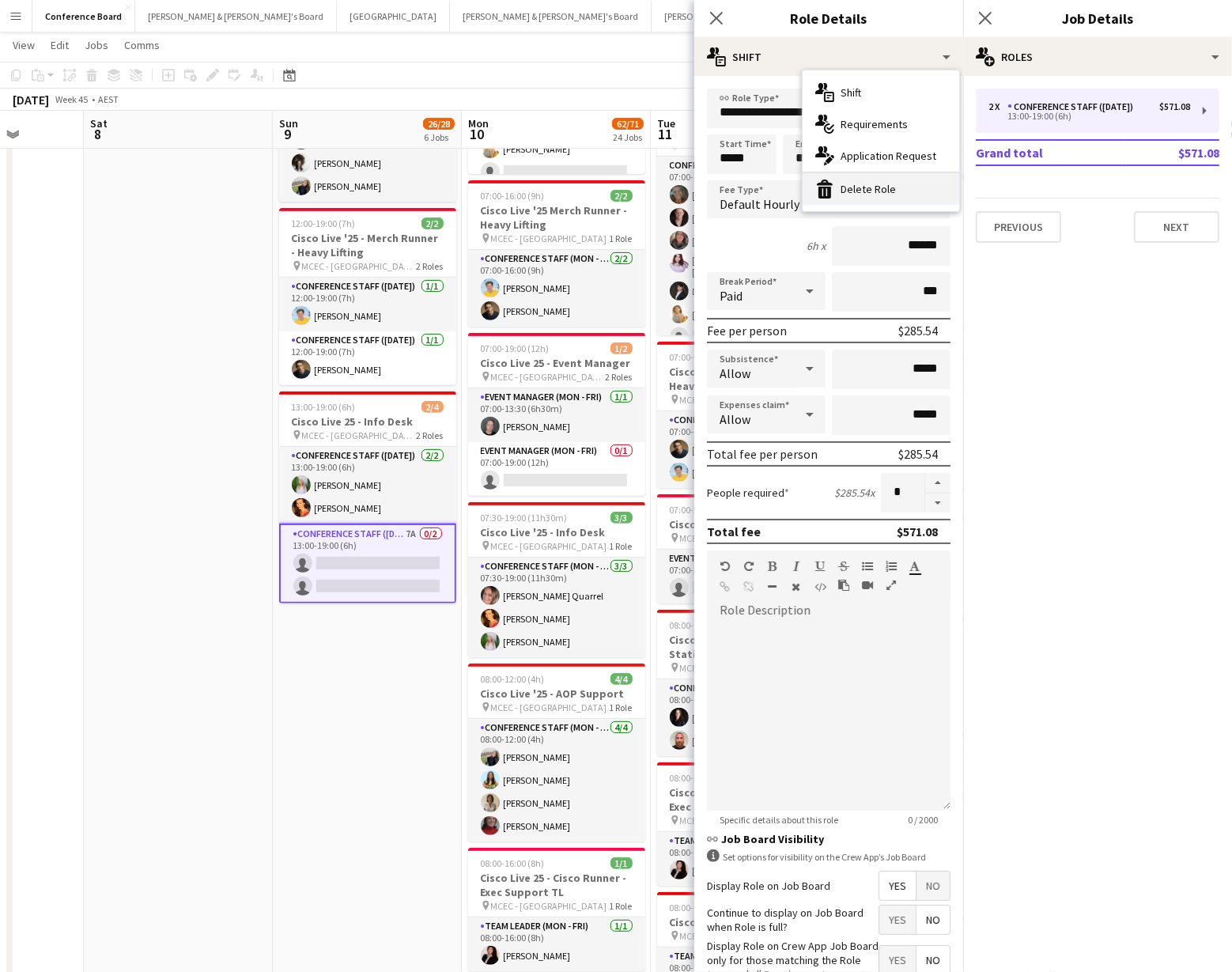
click at [923, 199] on div "bin-2 Delete Role" at bounding box center [881, 189] width 157 height 32
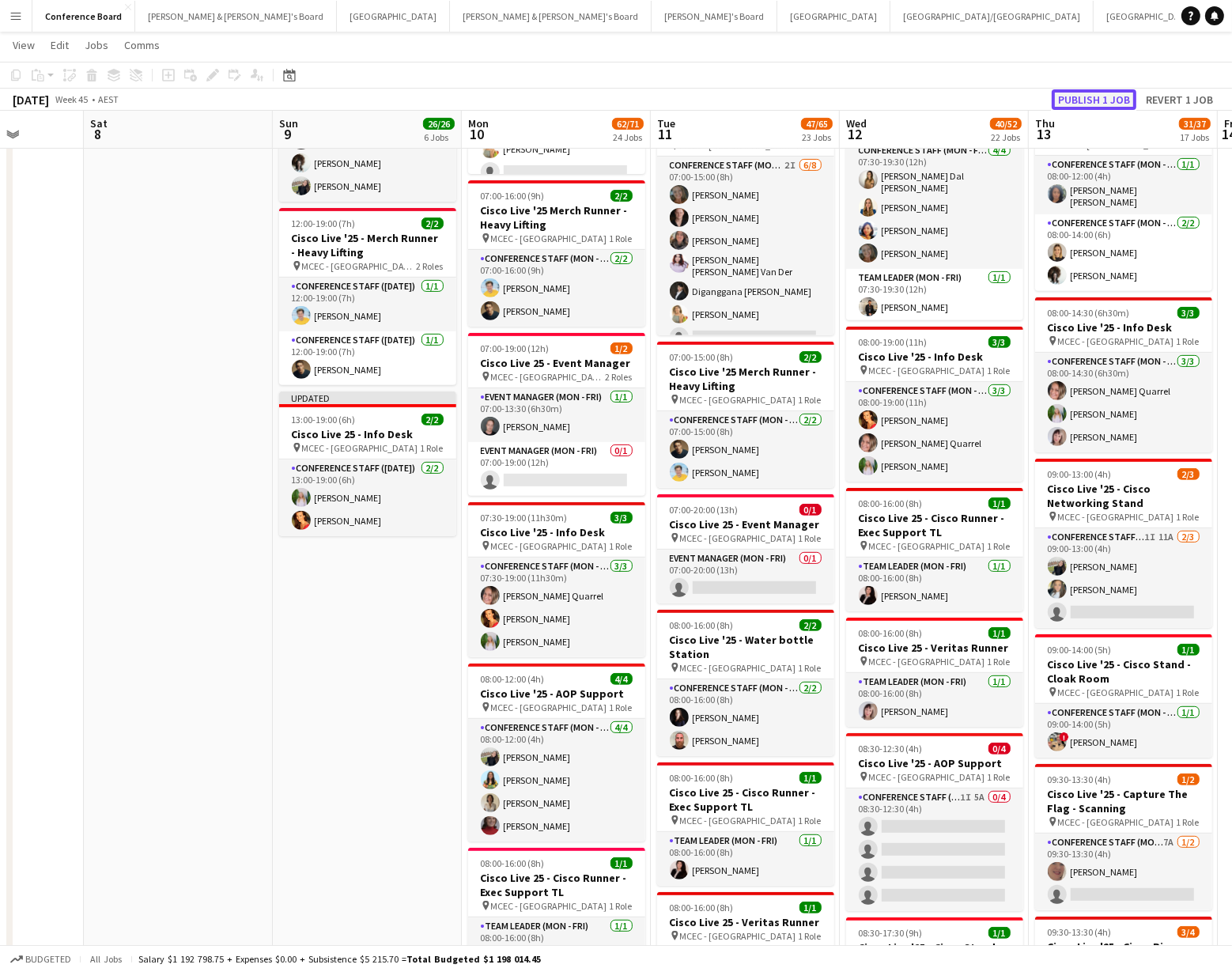
click at [1088, 98] on button "Publish 1 job" at bounding box center [1094, 100] width 85 height 21
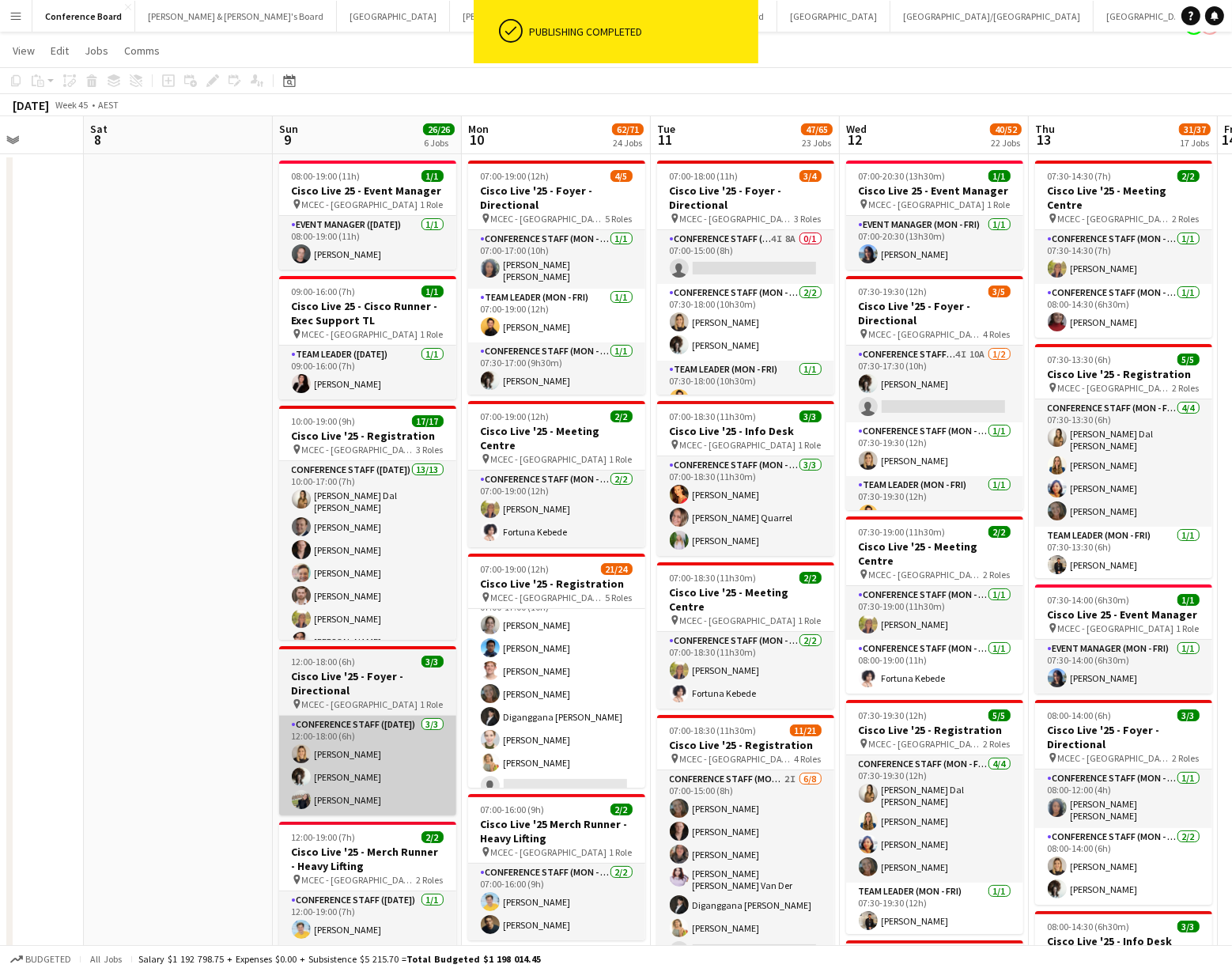
scroll to position [0, 0]
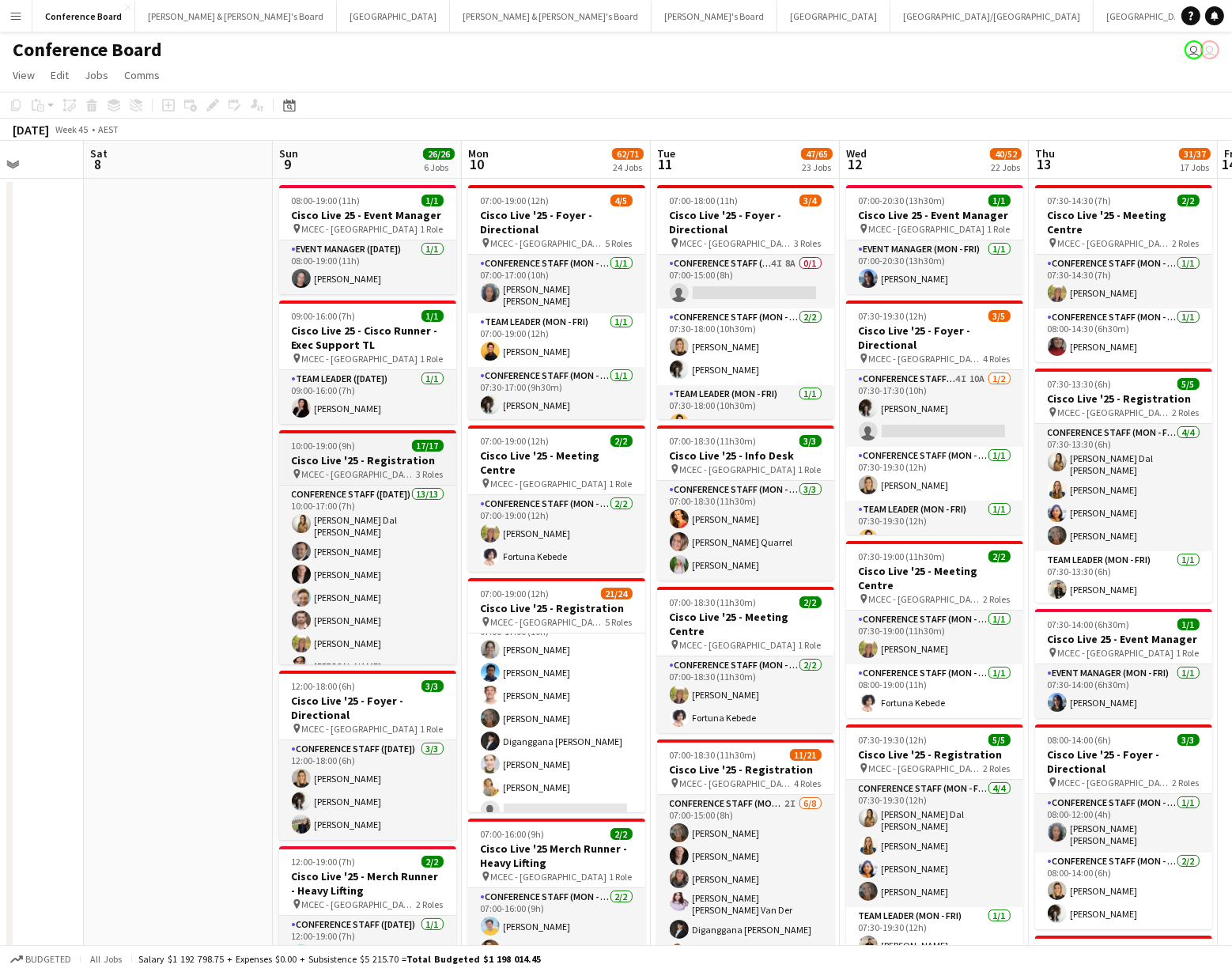
click at [390, 467] on div "pin MCEC - Melbourne 3 Roles" at bounding box center [367, 473] width 177 height 13
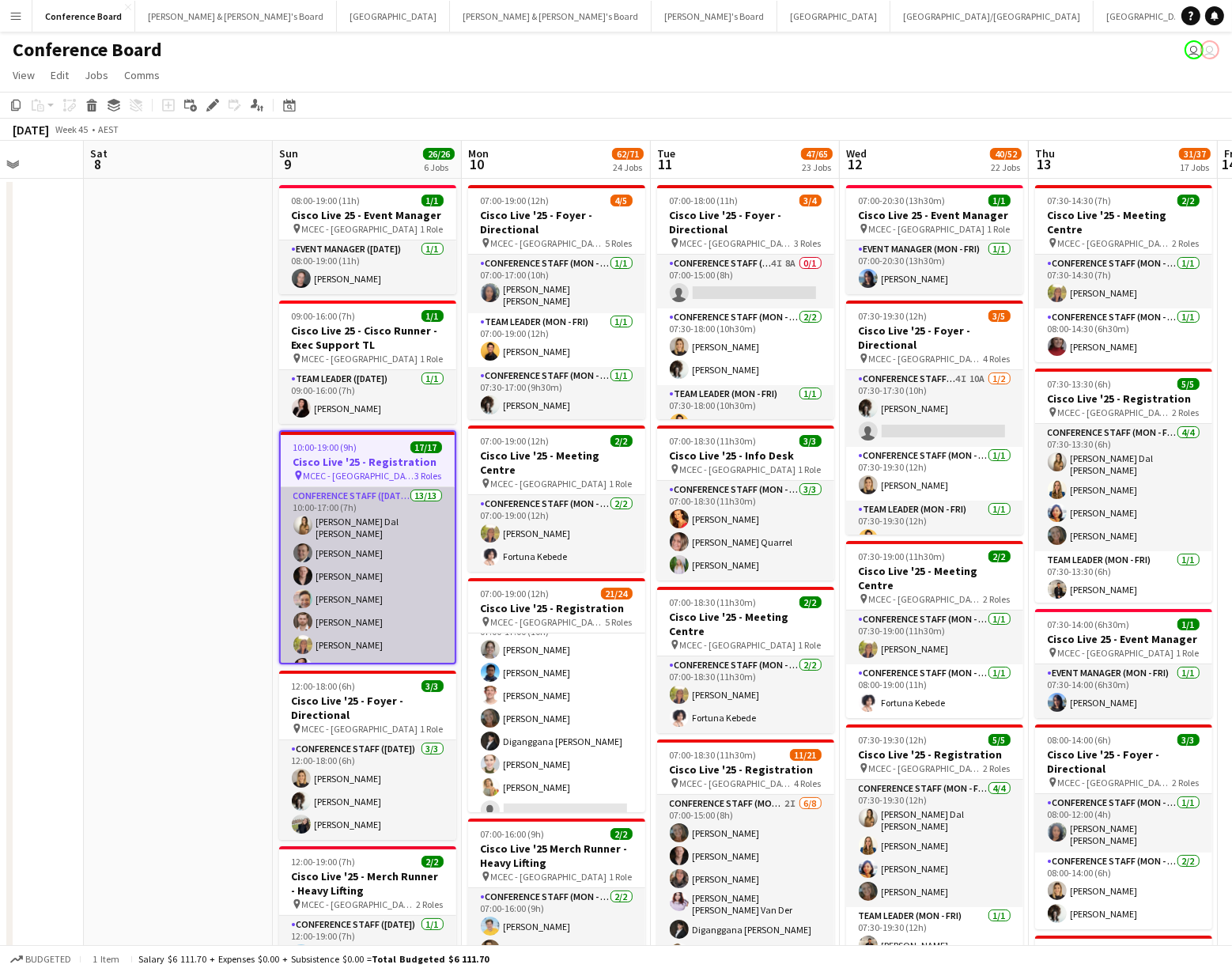
click at [359, 503] on app-card-role "Conference Staff ([DATE]) 13/13 10:00-17:00 (7h) [PERSON_NAME] Dal [PERSON_NAME…" at bounding box center [367, 654] width 174 height 334
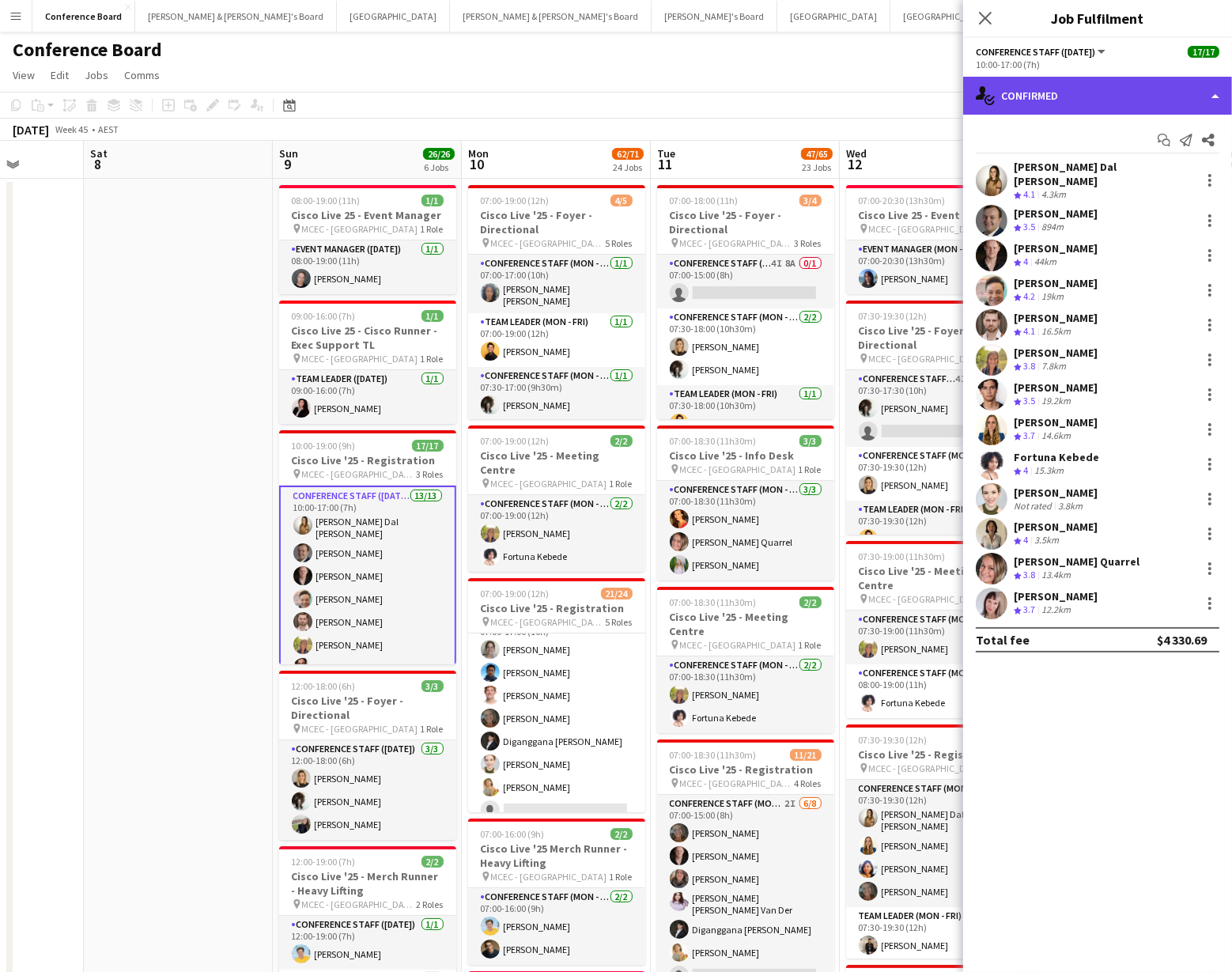
click at [1166, 88] on div "single-neutral-actions-check-2 Confirmed" at bounding box center [1097, 95] width 269 height 38
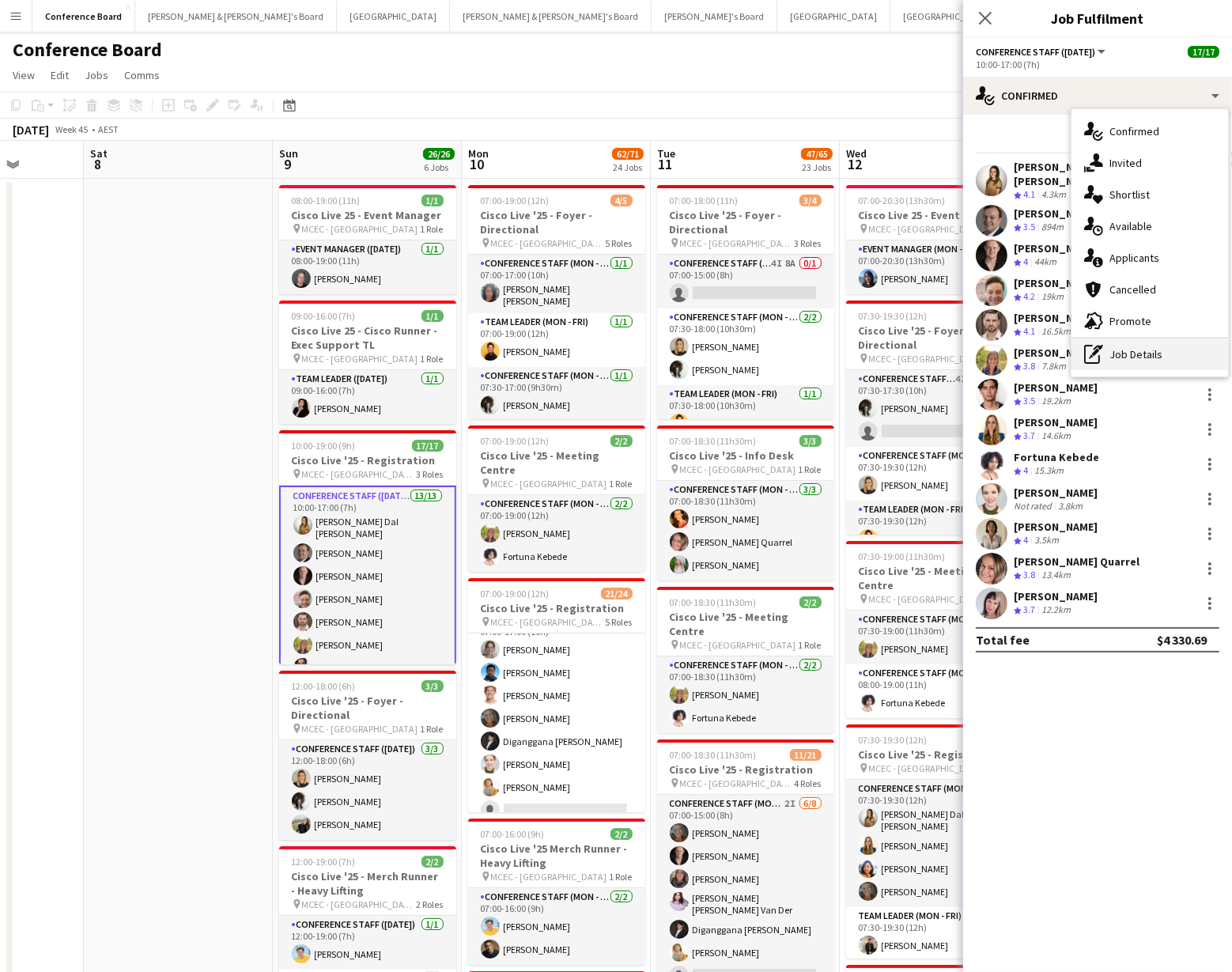
click at [1163, 350] on div "pen-write Job Details" at bounding box center [1149, 354] width 157 height 32
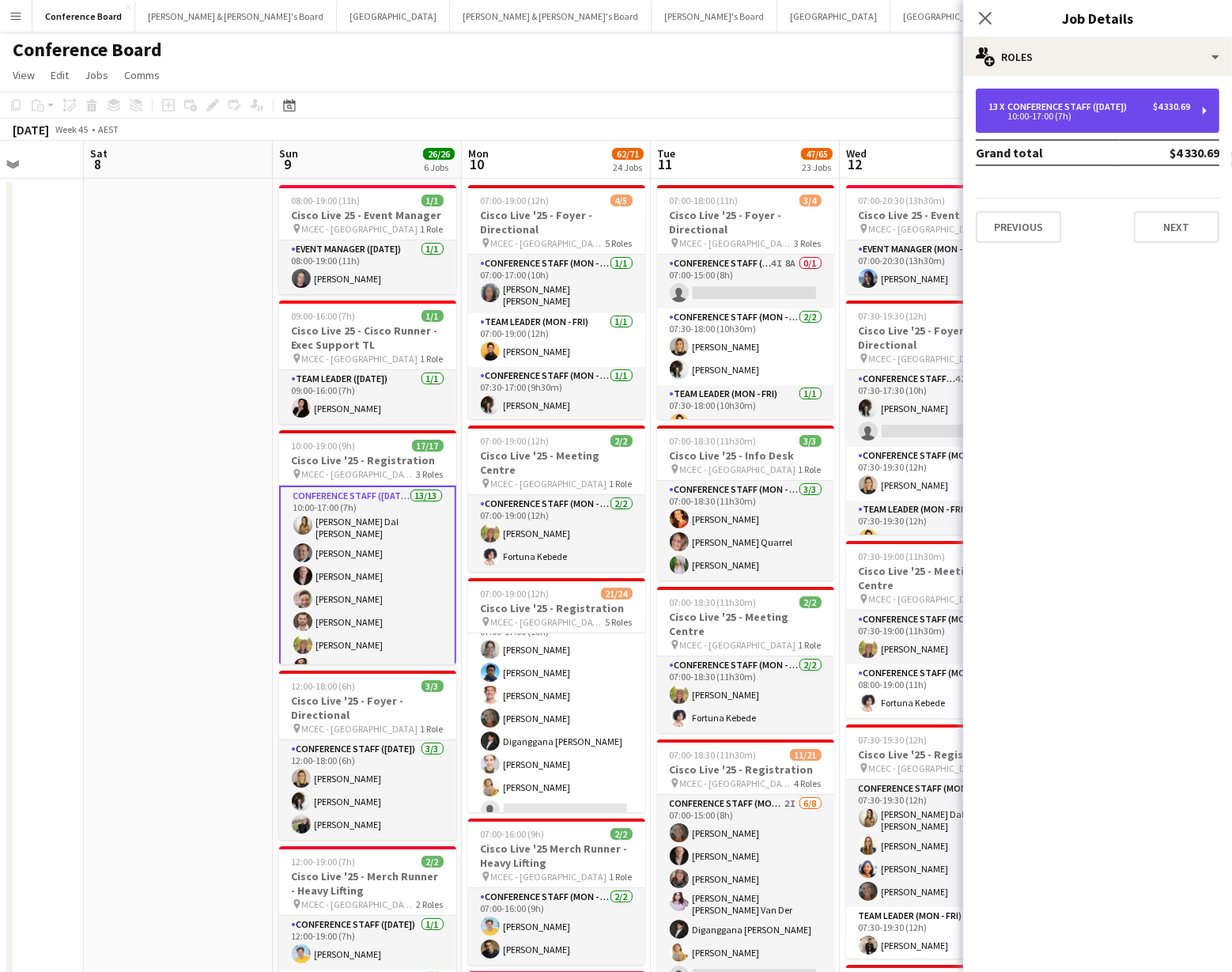
click at [1150, 110] on div "13 x Conference Staff ([DATE]) $4 330.69" at bounding box center [1089, 107] width 201 height 11
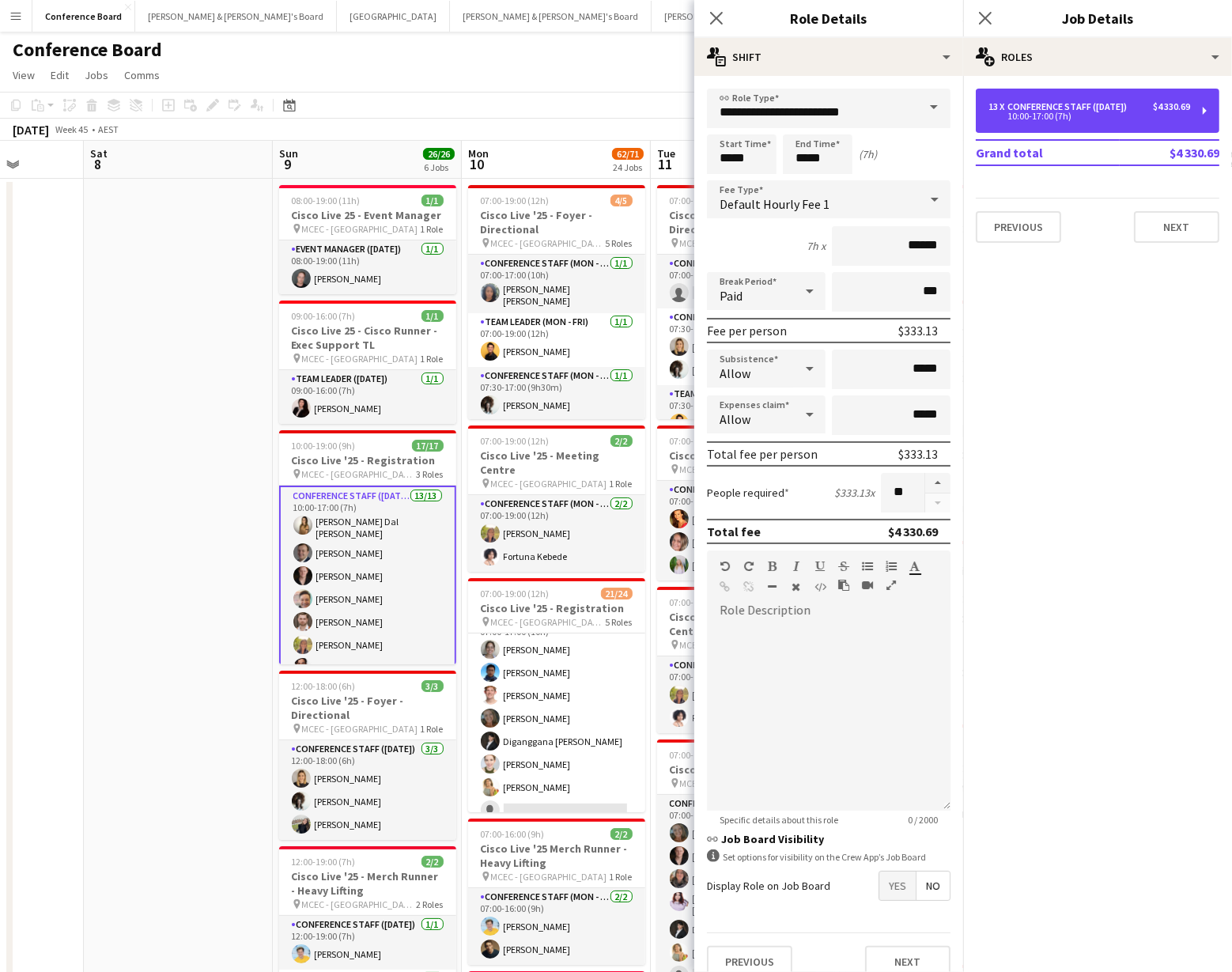
scroll to position [17, 0]
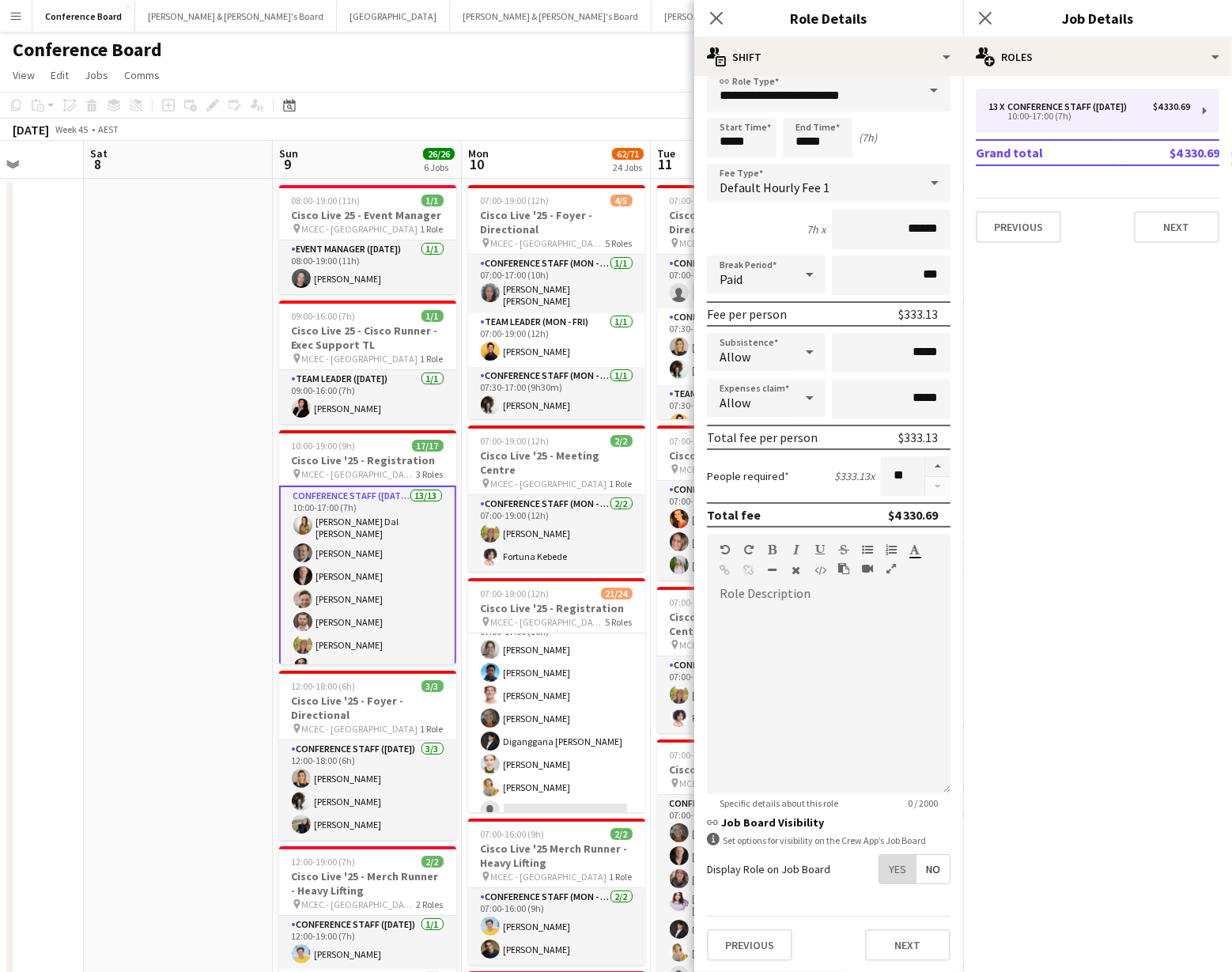
click at [903, 872] on span "Yes" at bounding box center [897, 869] width 36 height 29
click at [586, 117] on app-toolbar "Copy Paste Paste Command V Paste with crew Command Shift V Paste linked Job [GE…" at bounding box center [616, 105] width 1232 height 27
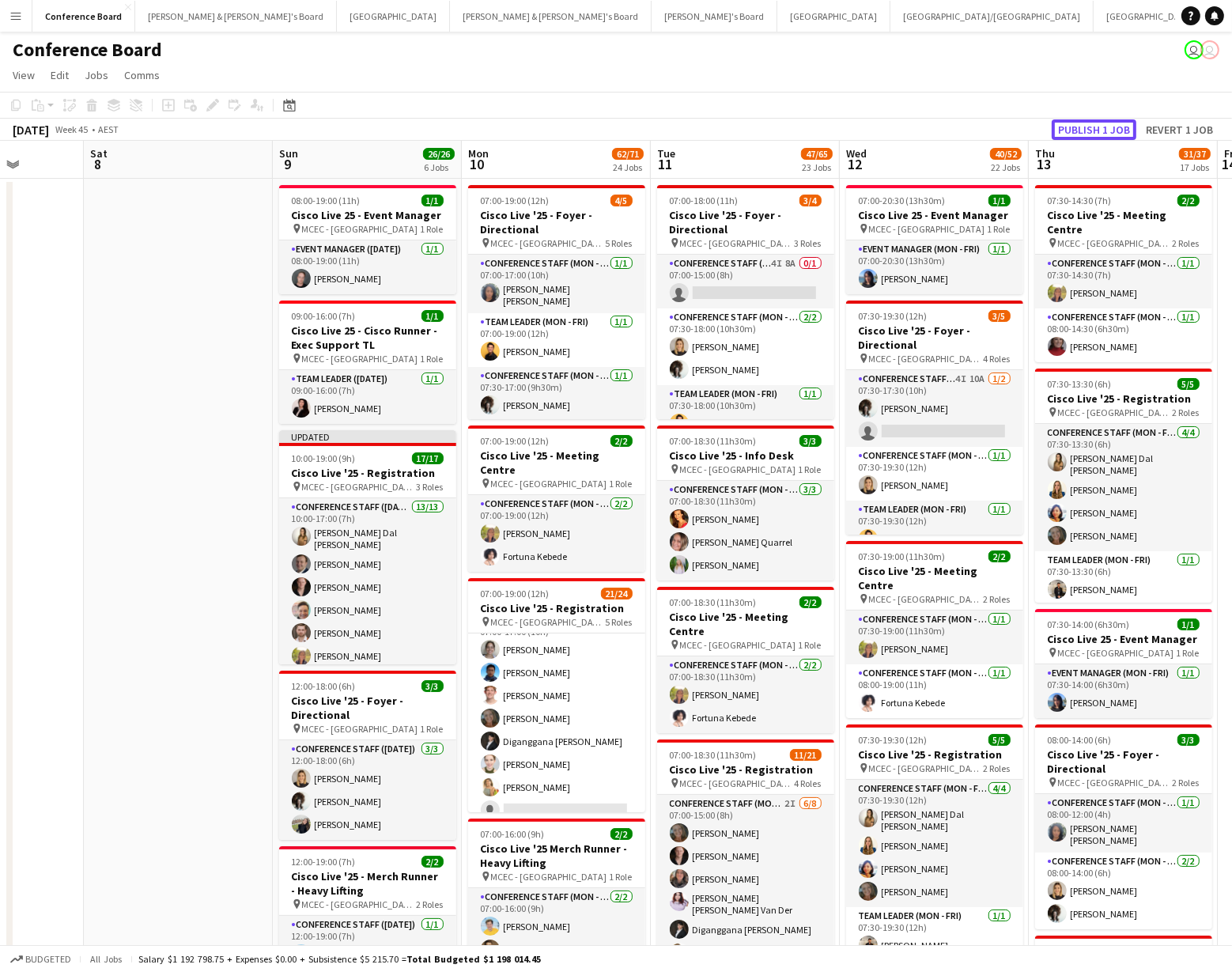
click at [1084, 126] on button "Publish 1 job" at bounding box center [1094, 129] width 85 height 21
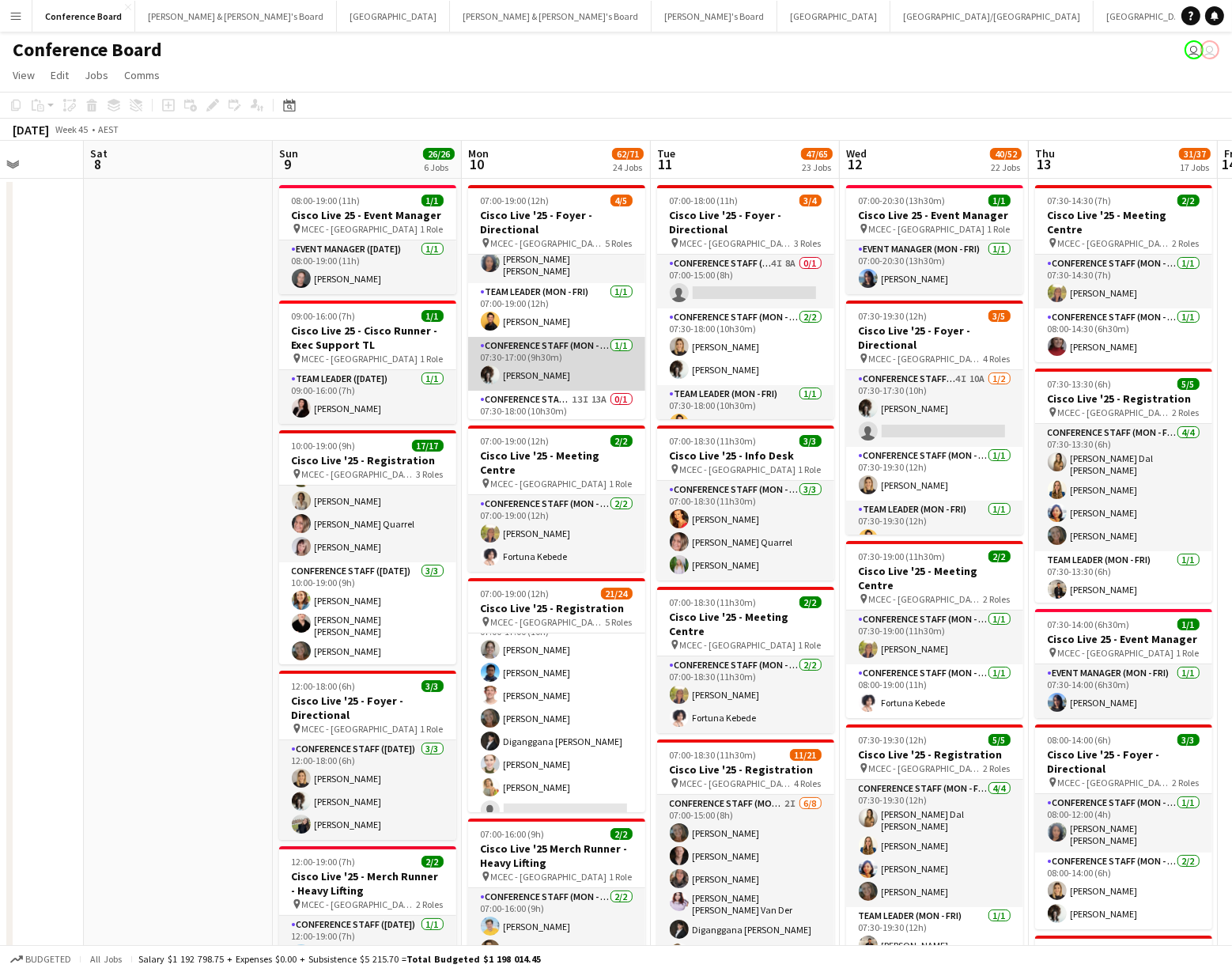
scroll to position [0, 0]
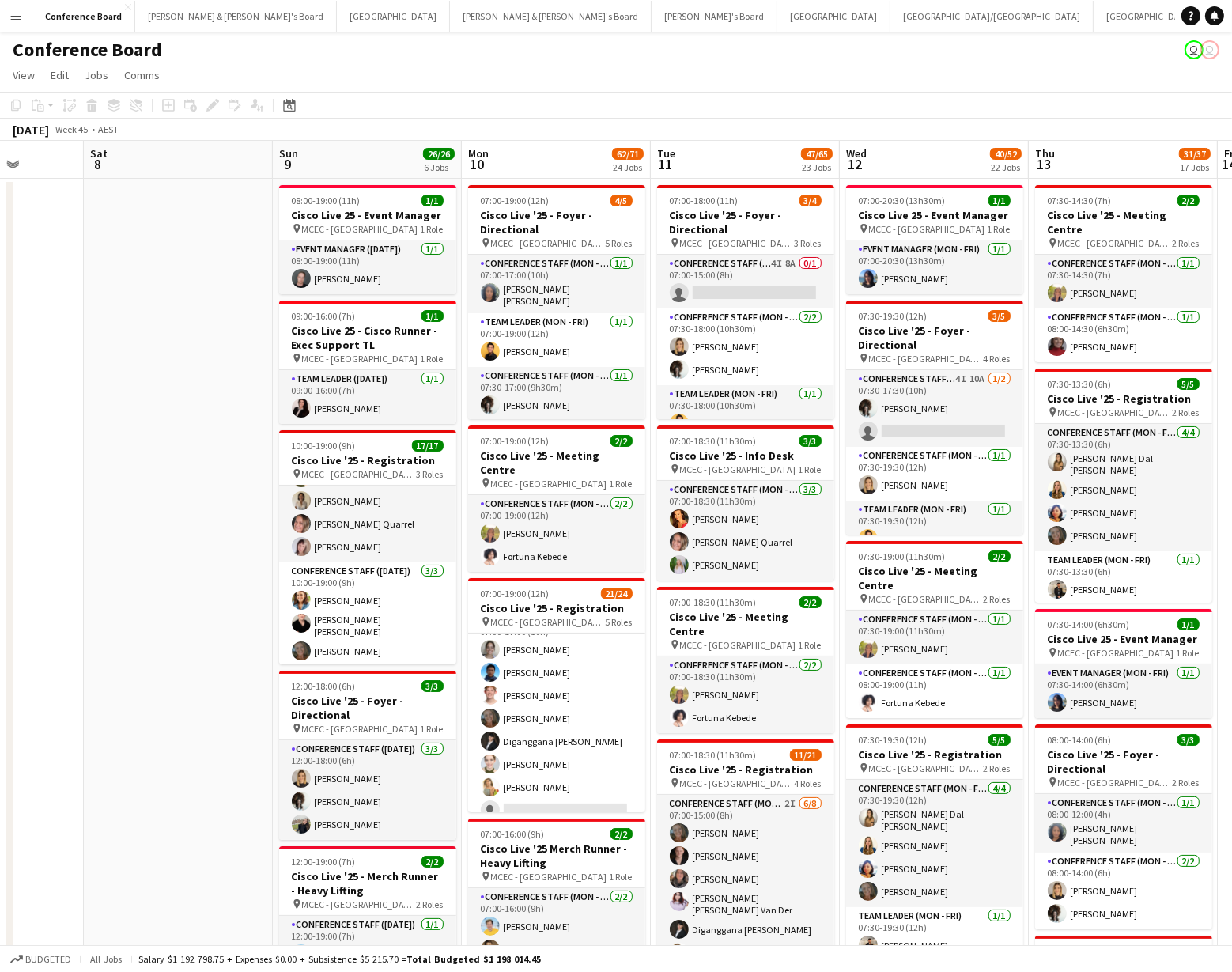
click at [525, 159] on app-board-header-date "Mon 10 62/71 24 Jobs" at bounding box center [556, 159] width 189 height 38
click at [167, 103] on icon at bounding box center [168, 106] width 7 height 7
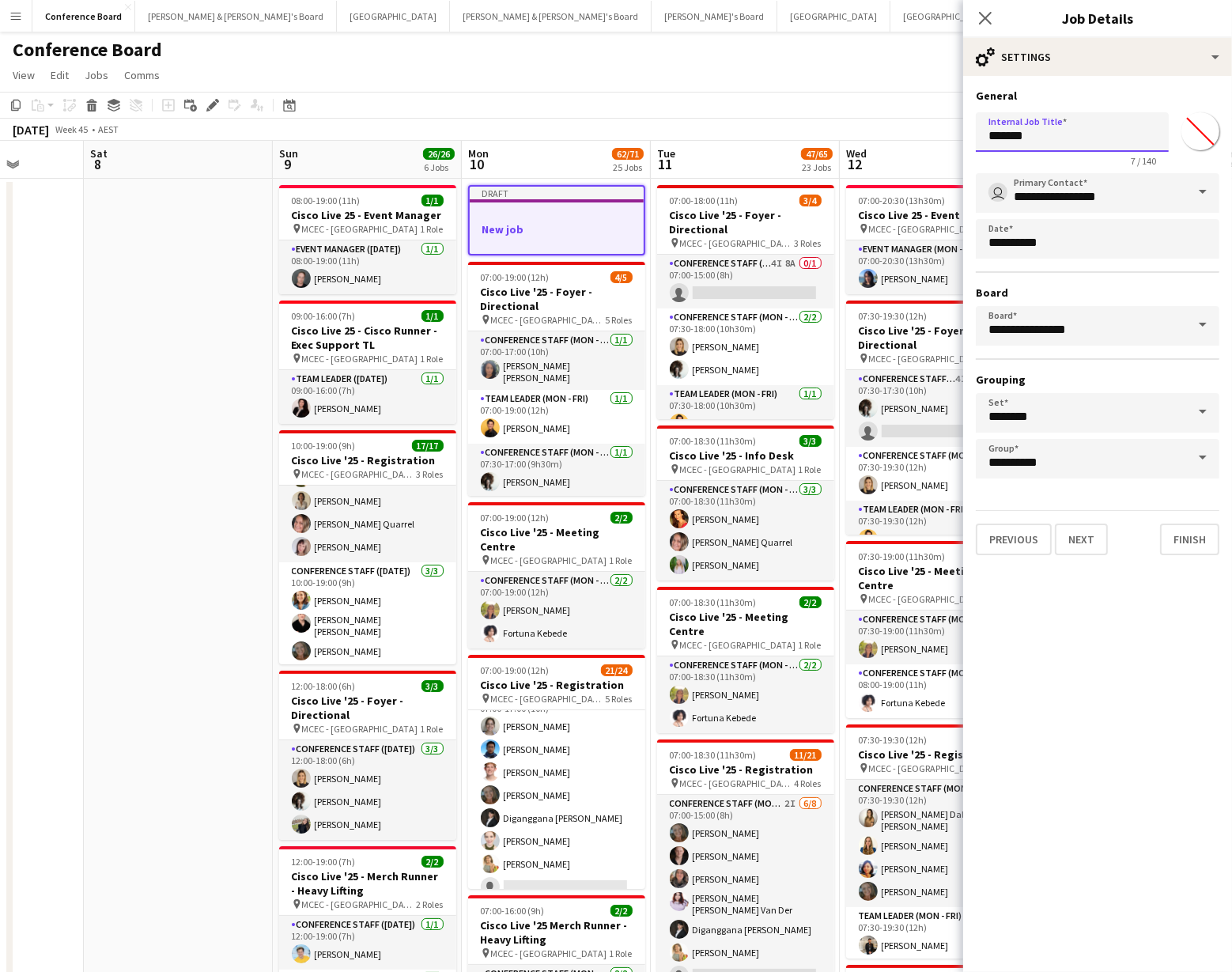
drag, startPoint x: 1047, startPoint y: 140, endPoint x: 990, endPoint y: 136, distance: 57.1
click at [990, 136] on input "*******" at bounding box center [1072, 132] width 193 height 39
type input "*"
type input "**********"
click at [1193, 130] on input "*******" at bounding box center [1200, 132] width 57 height 57
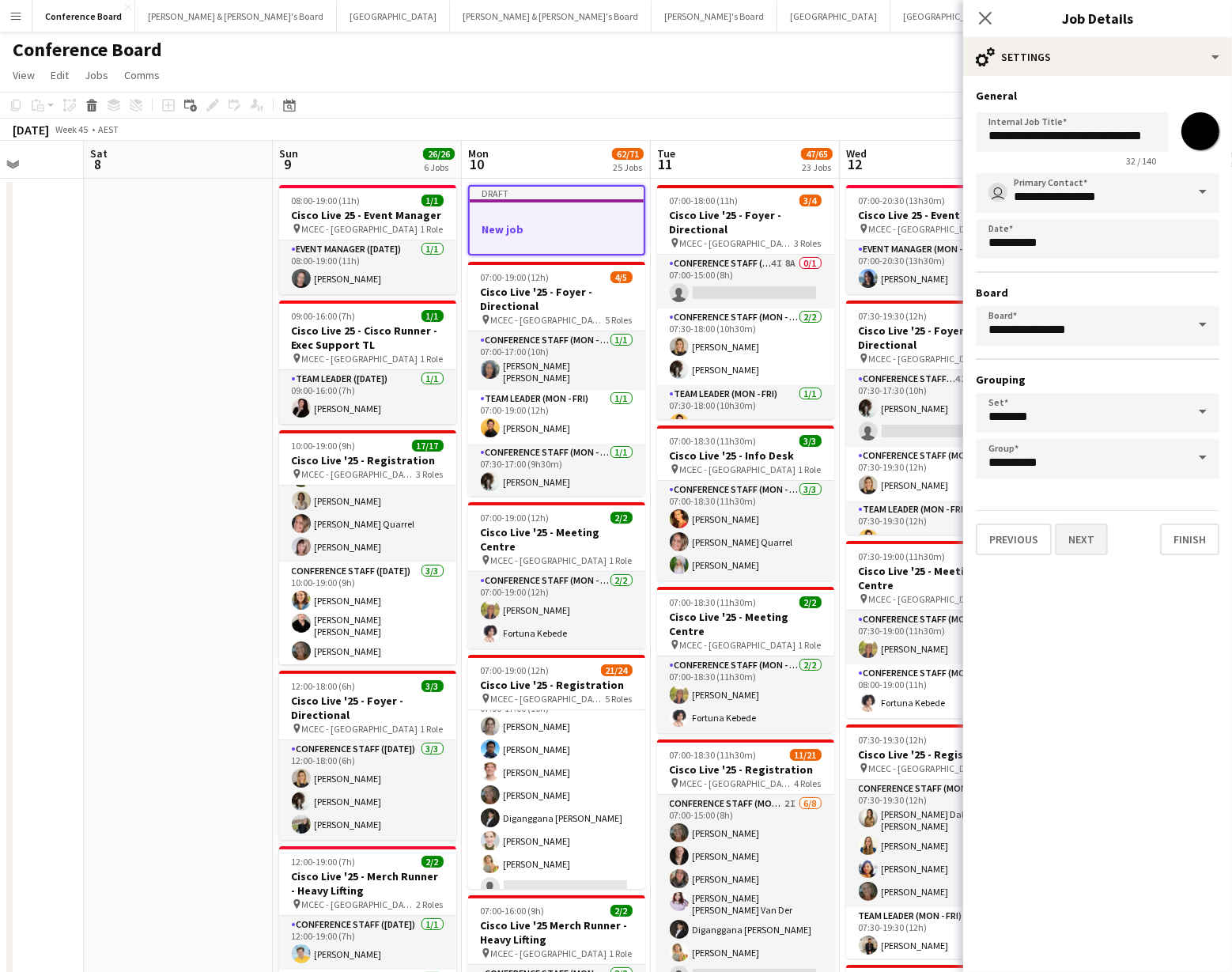
type input "*******"
click at [1086, 536] on button "Next" at bounding box center [1081, 539] width 53 height 32
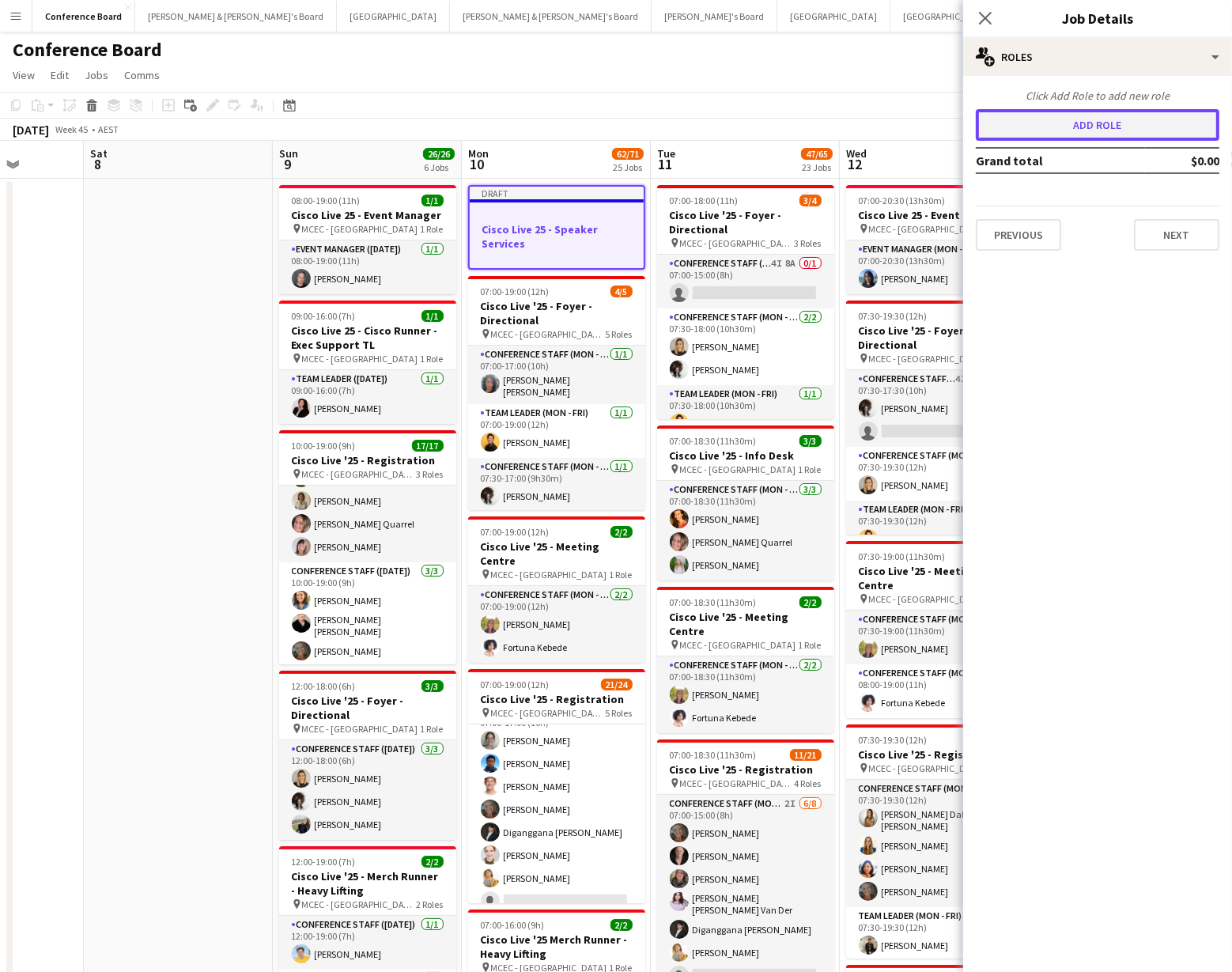
click at [1077, 131] on button "Add role" at bounding box center [1097, 125] width 243 height 32
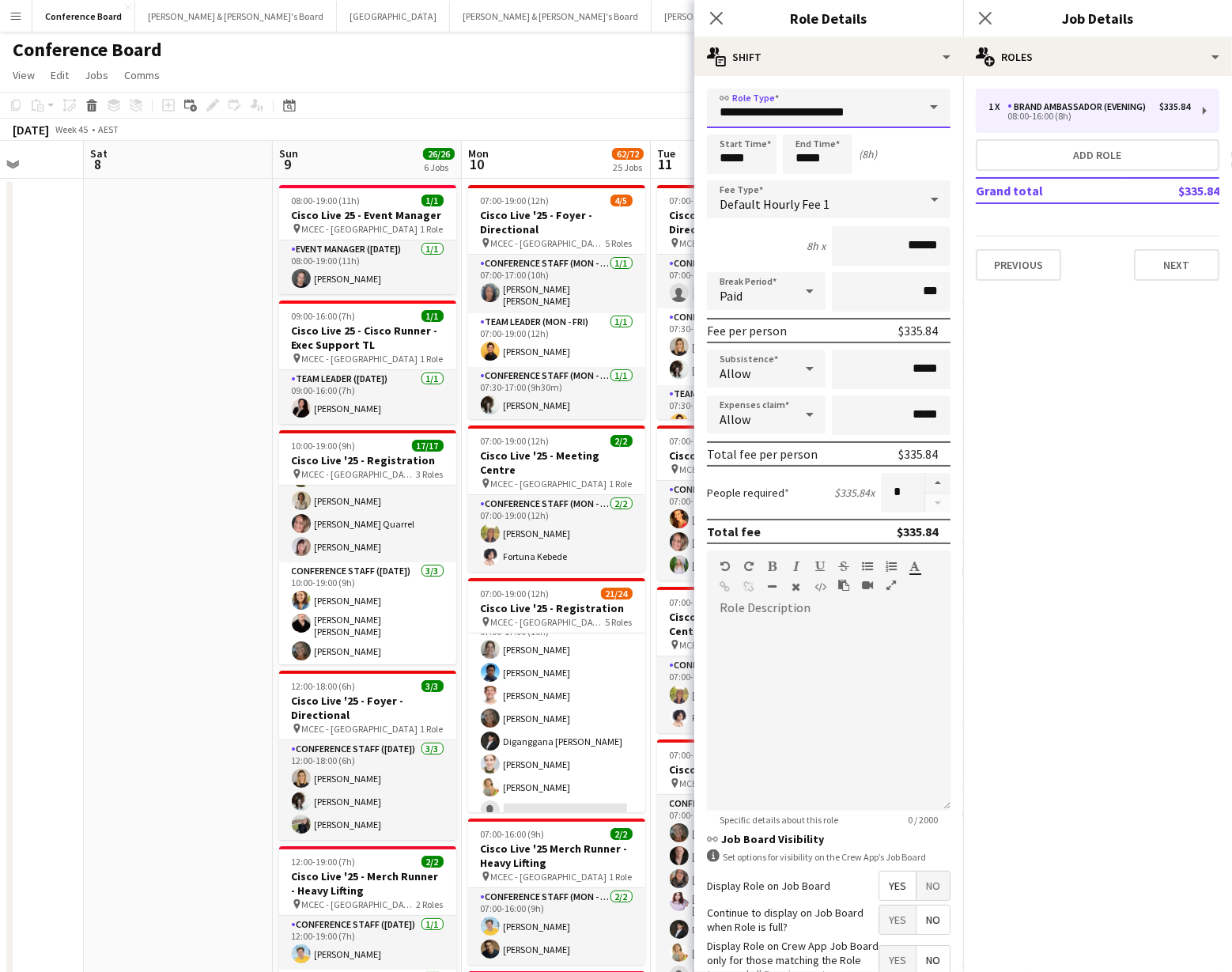
click at [876, 114] on input "**********" at bounding box center [829, 108] width 243 height 39
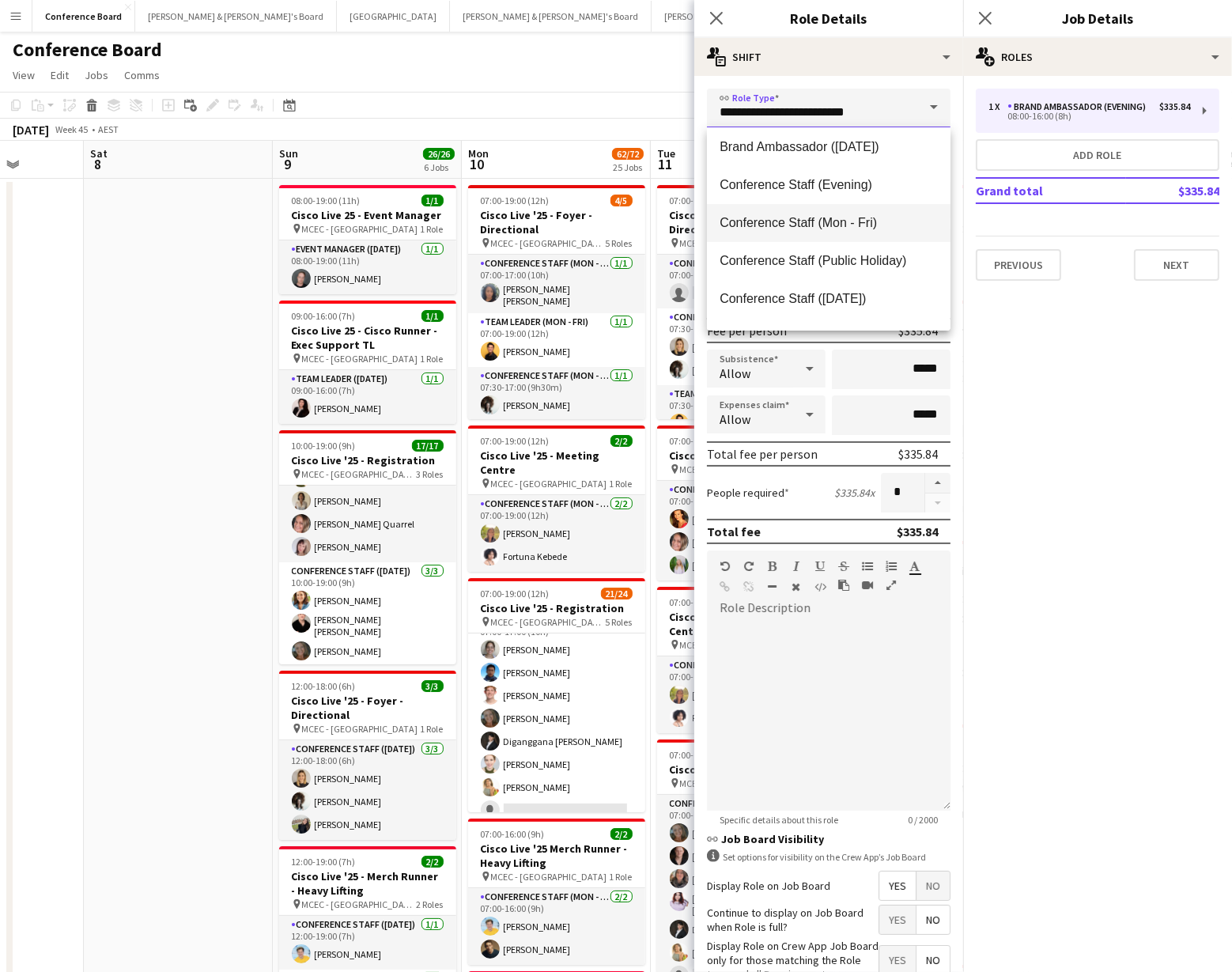
scroll to position [159, 0]
click at [866, 224] on span "Conference Staff (Mon - Fri)" at bounding box center [829, 222] width 218 height 15
type input "**********"
type input "******"
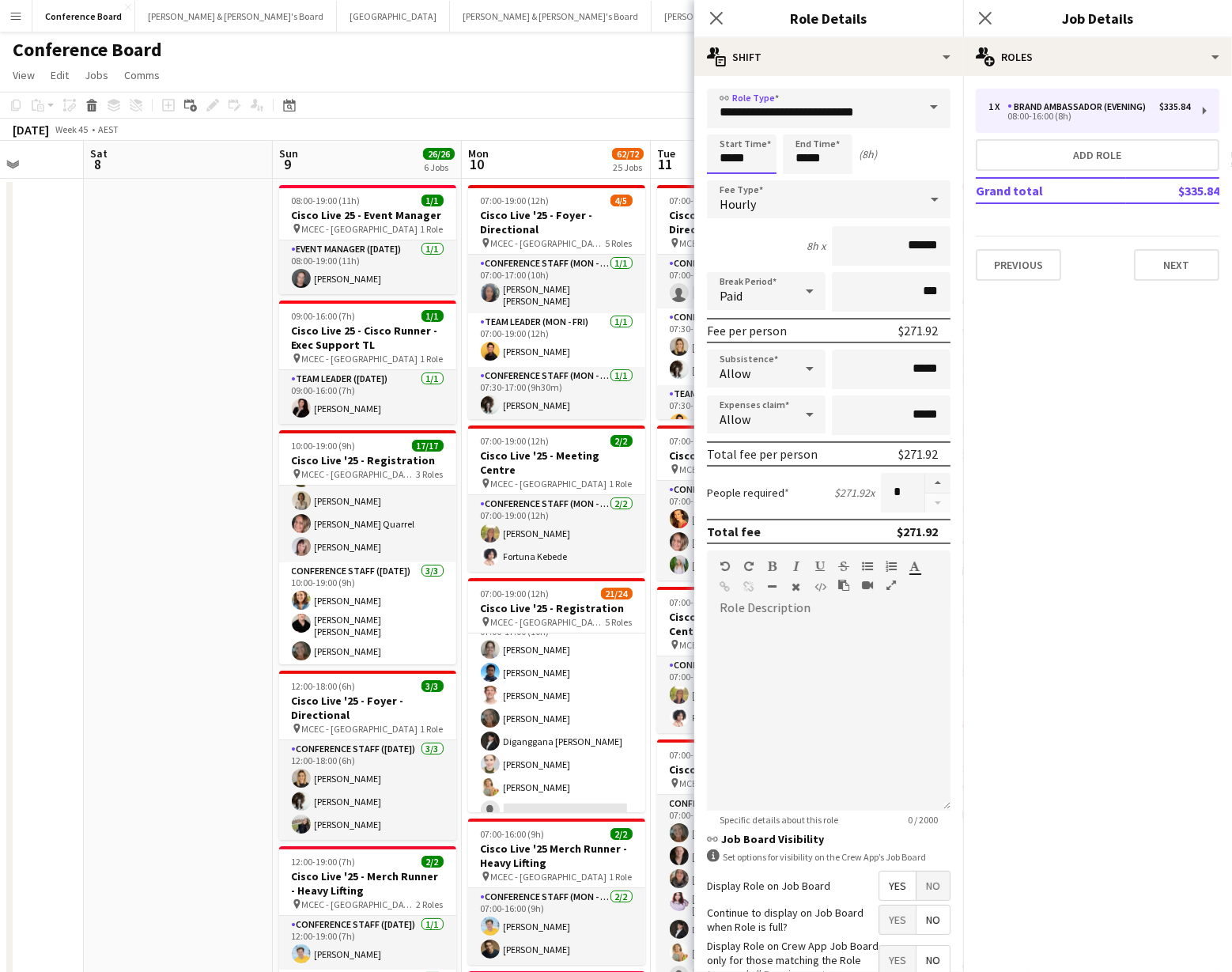
click at [757, 165] on input "*****" at bounding box center [741, 153] width 70 height 39
type input "*****"
drag, startPoint x: 730, startPoint y: 181, endPoint x: 797, endPoint y: 162, distance: 69.6
click at [730, 181] on div at bounding box center [726, 181] width 32 height 16
click at [826, 157] on input "*****" at bounding box center [817, 153] width 70 height 39
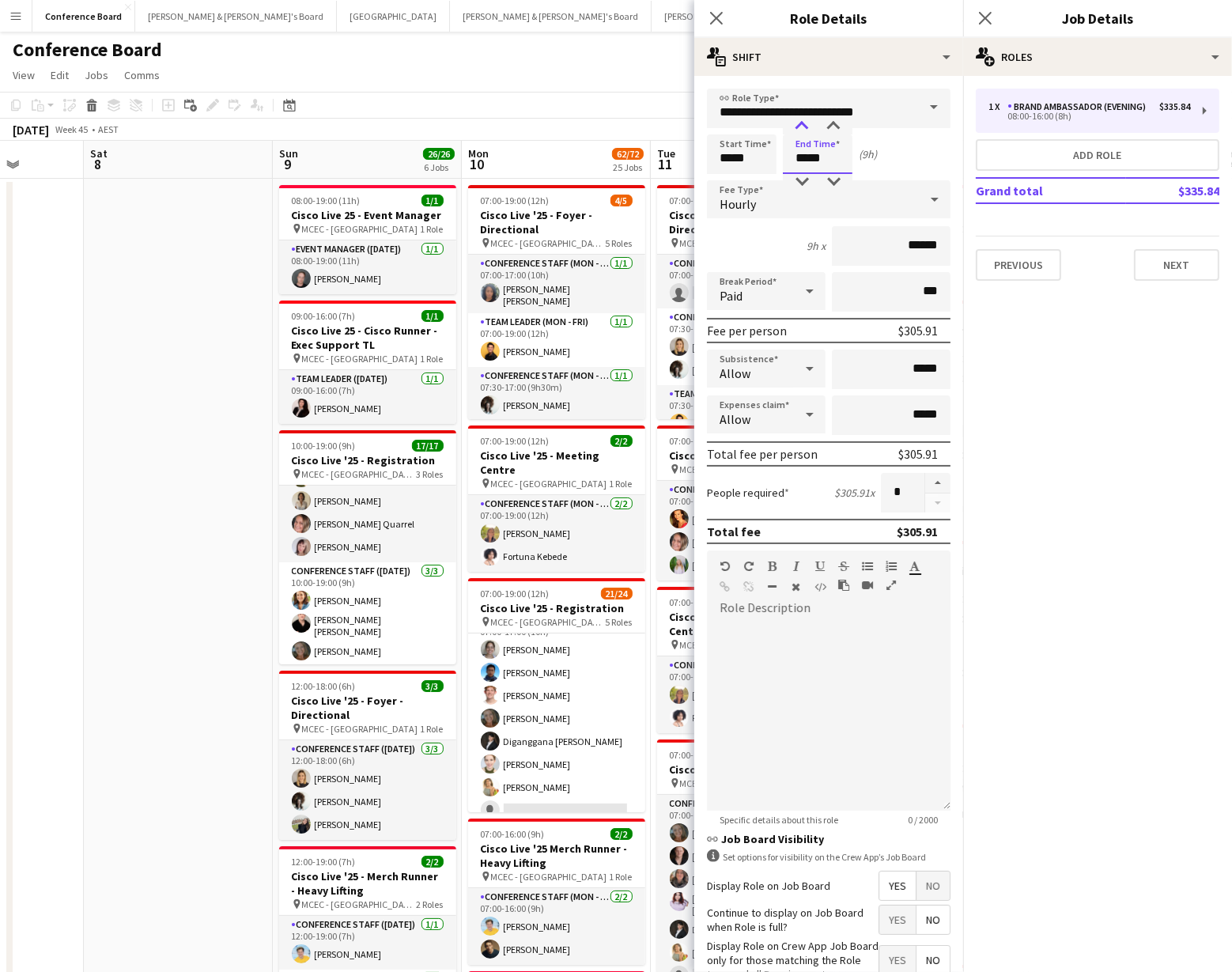
click at [802, 129] on div at bounding box center [802, 126] width 32 height 16
type input "*****"
click at [802, 129] on div at bounding box center [802, 126] width 32 height 16
click at [1183, 262] on button "Next" at bounding box center [1177, 265] width 86 height 32
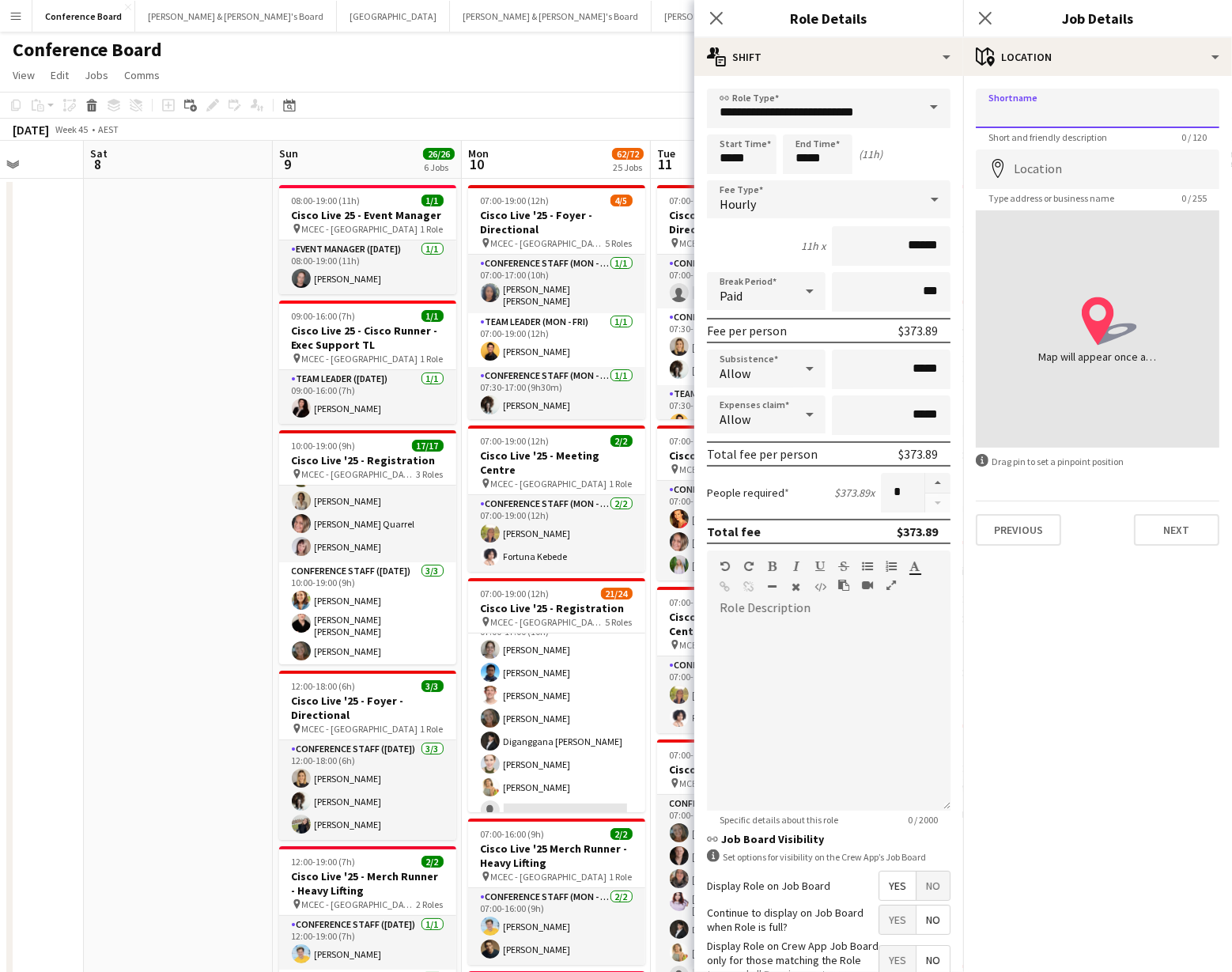
click at [1028, 114] on input "Shortname" at bounding box center [1097, 108] width 243 height 39
type input "**********"
click at [1039, 175] on input "Location" at bounding box center [1097, 169] width 243 height 39
type input "**********"
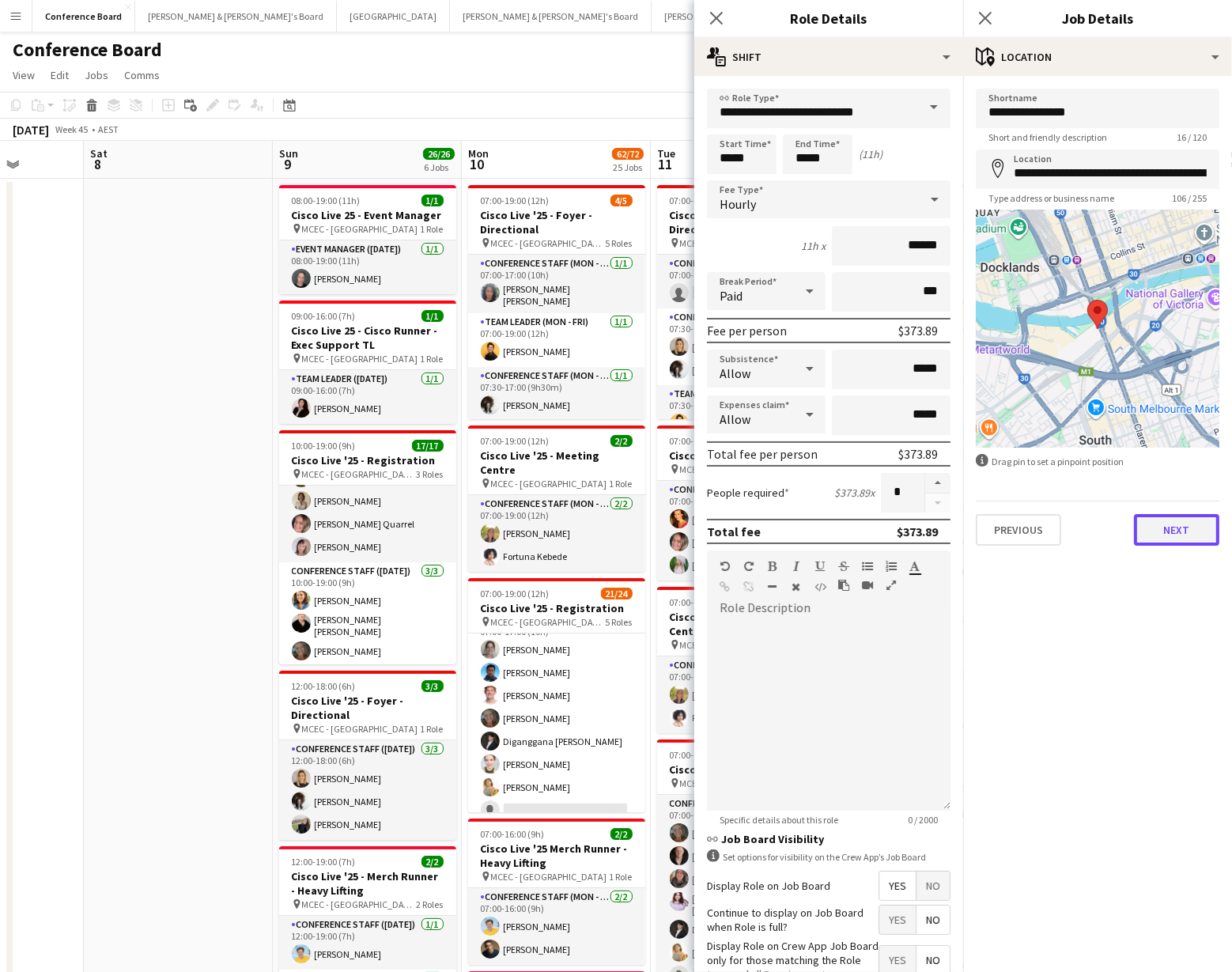
click at [1162, 536] on button "Next" at bounding box center [1177, 530] width 86 height 32
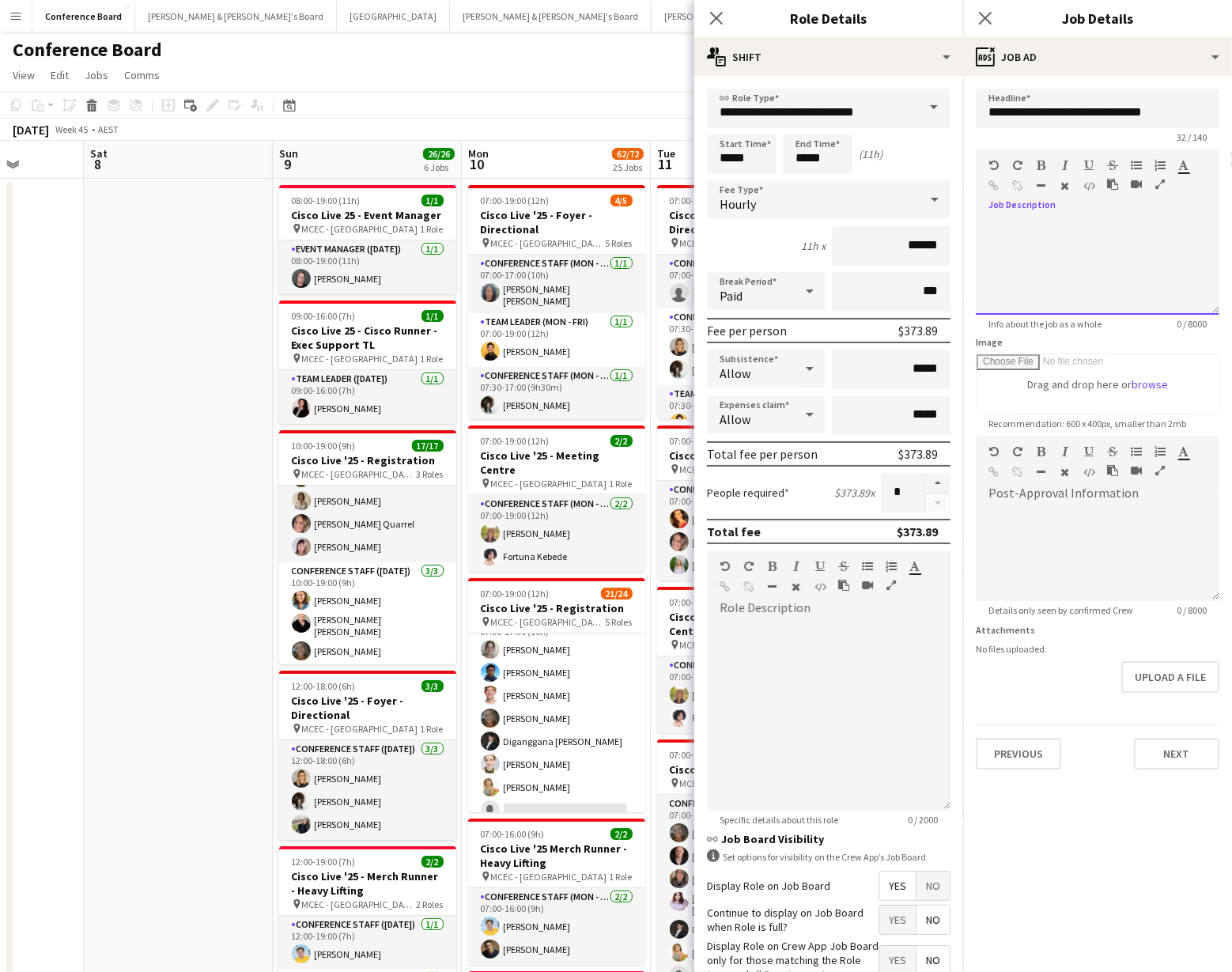
click at [1014, 237] on div at bounding box center [1097, 267] width 243 height 95
click at [594, 105] on app-toolbar "Copy Paste Paste Command V Paste with crew Command Shift V Paste linked Job [GE…" at bounding box center [616, 105] width 1232 height 27
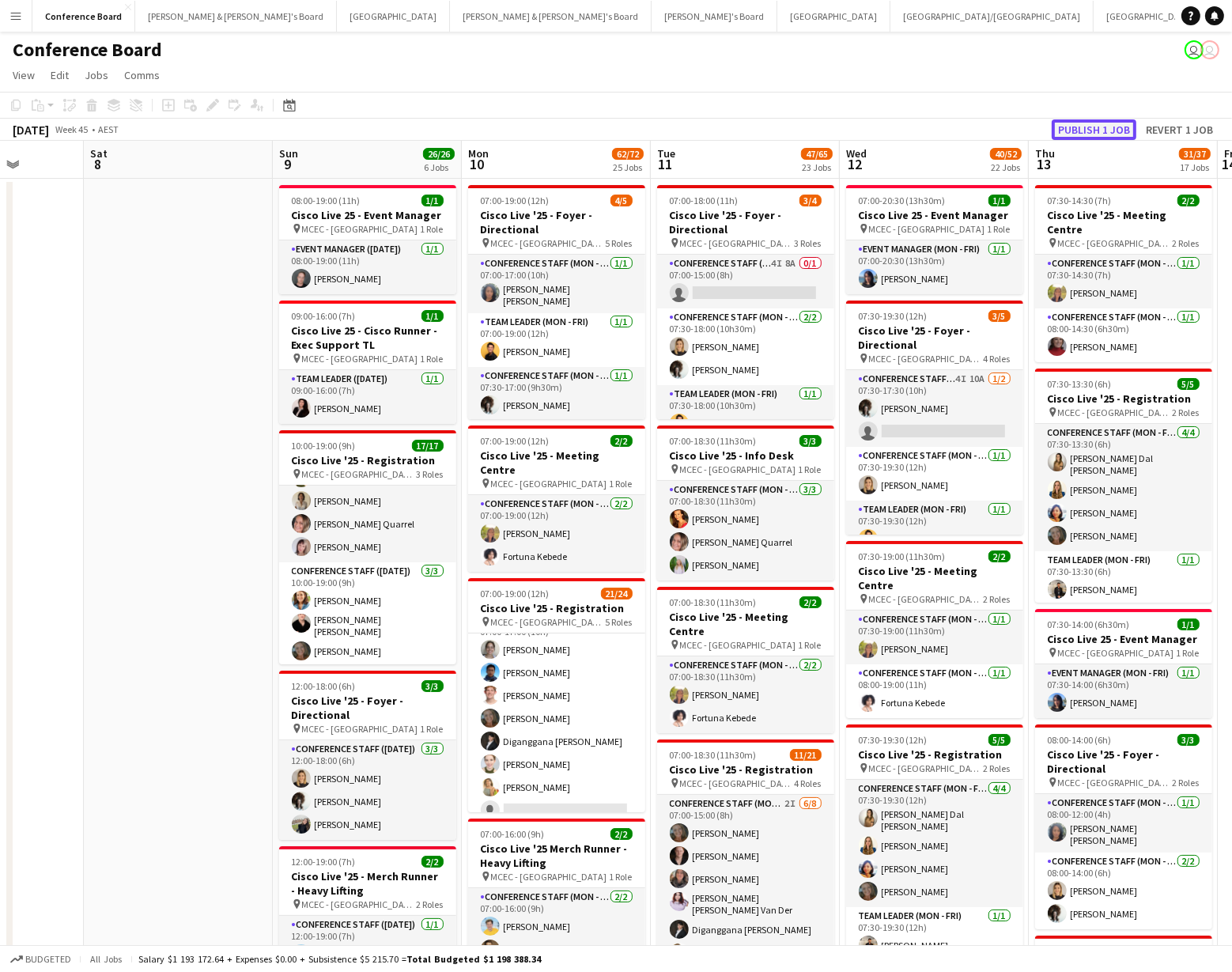
click at [1106, 124] on button "Publish 1 job" at bounding box center [1094, 129] width 85 height 21
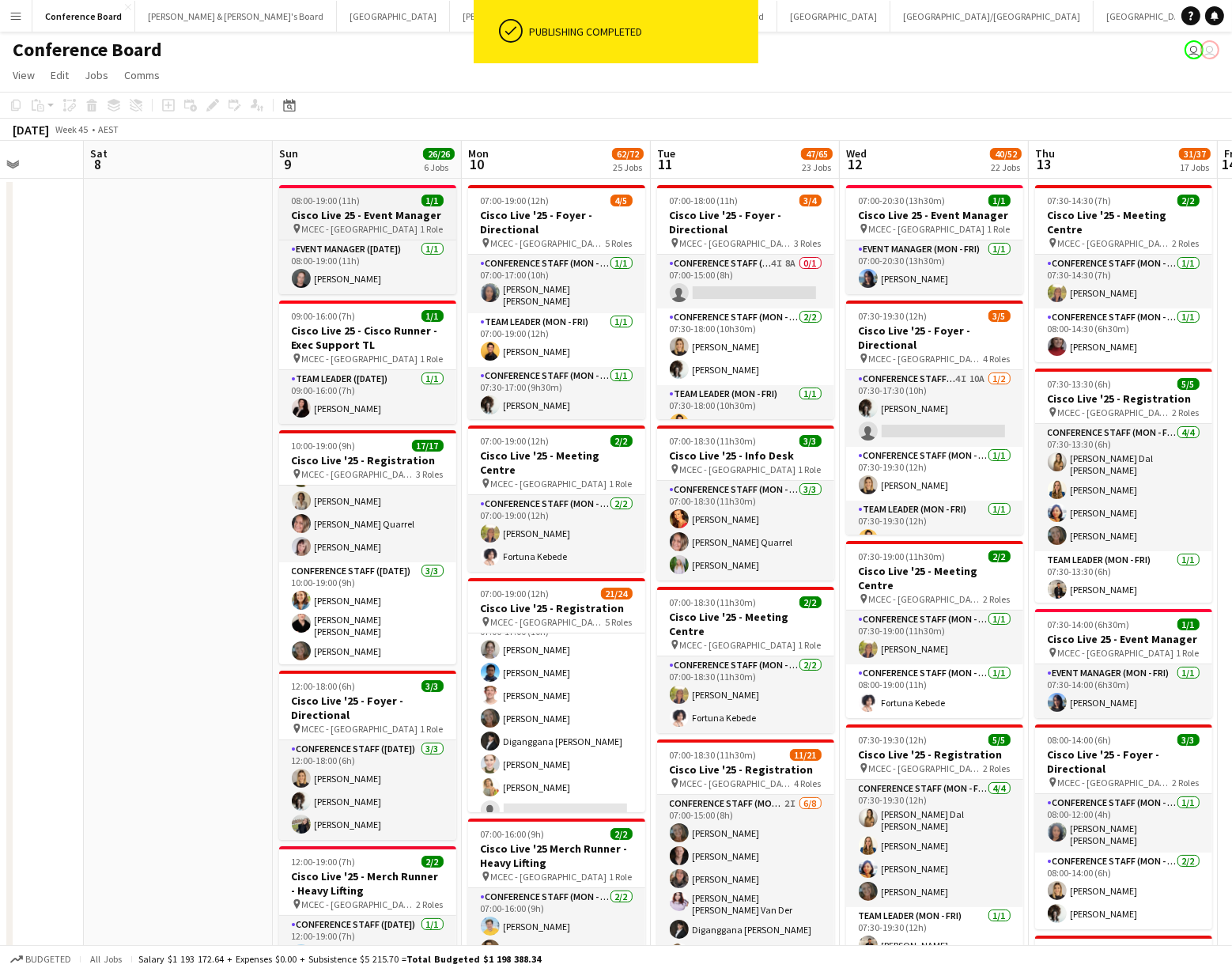
click at [357, 222] on div "pin MCEC - Melbourne 1 Role" at bounding box center [367, 228] width 177 height 13
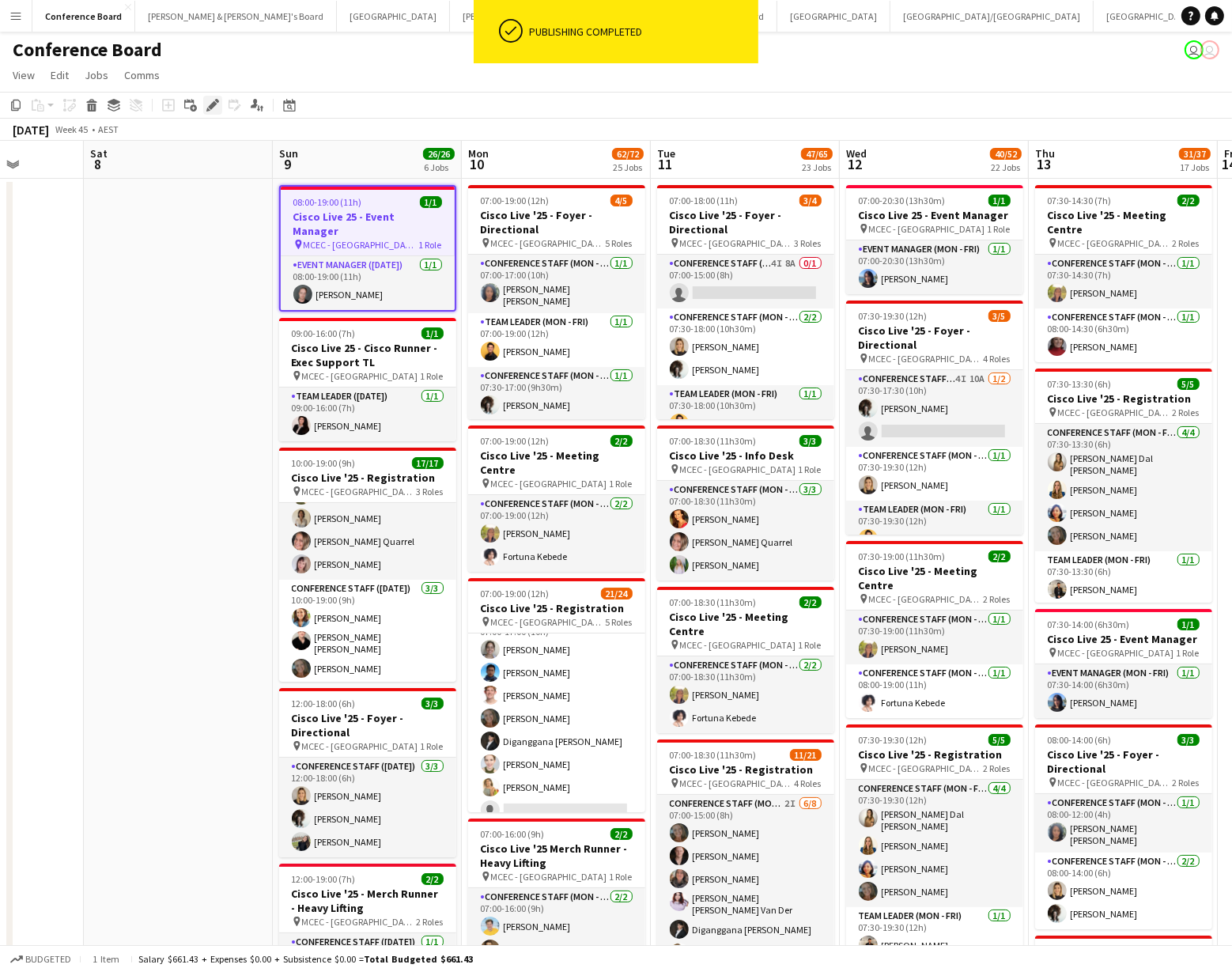
click at [212, 108] on icon "Edit" at bounding box center [212, 105] width 13 height 13
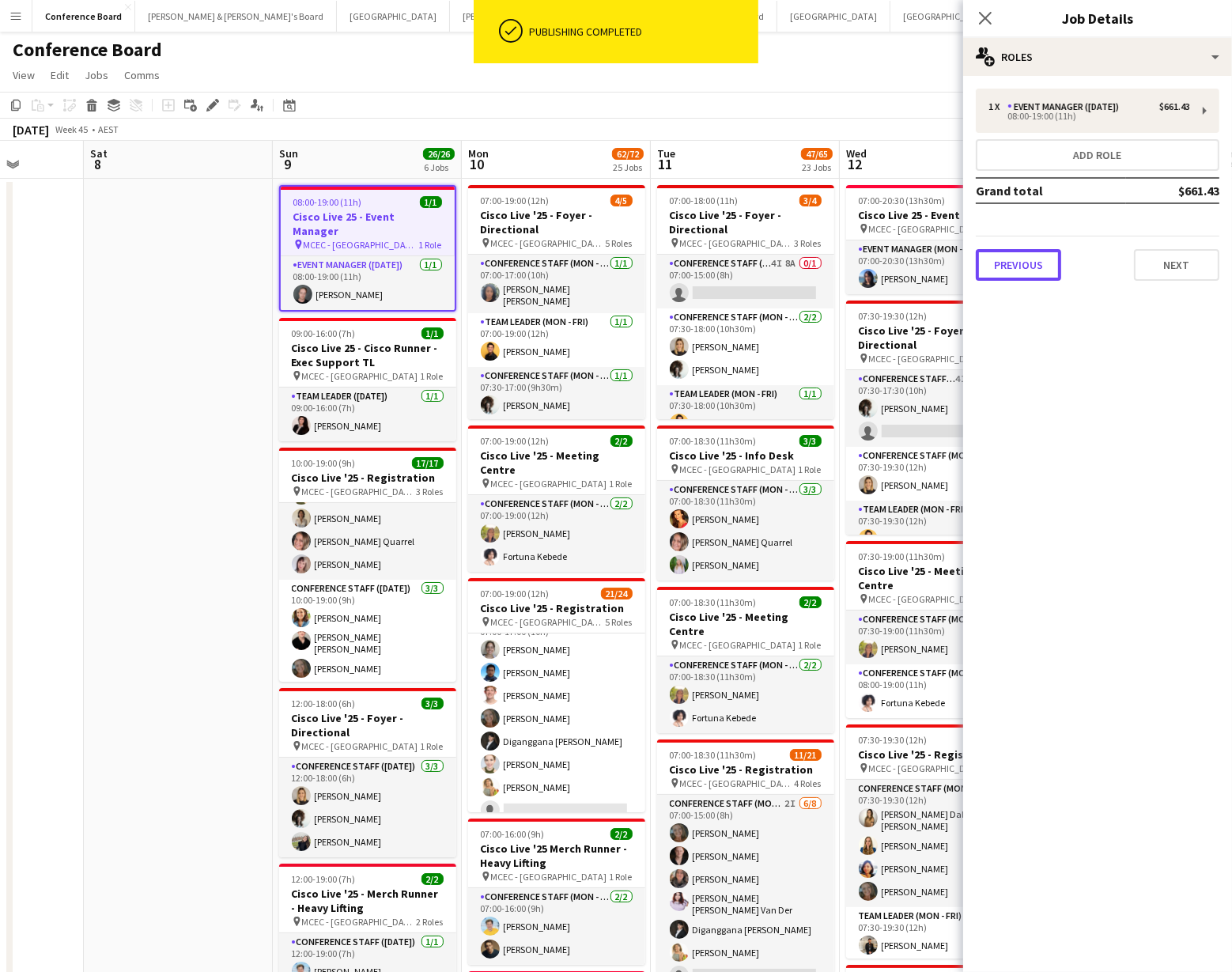
click at [1029, 271] on button "Previous" at bounding box center [1018, 265] width 86 height 32
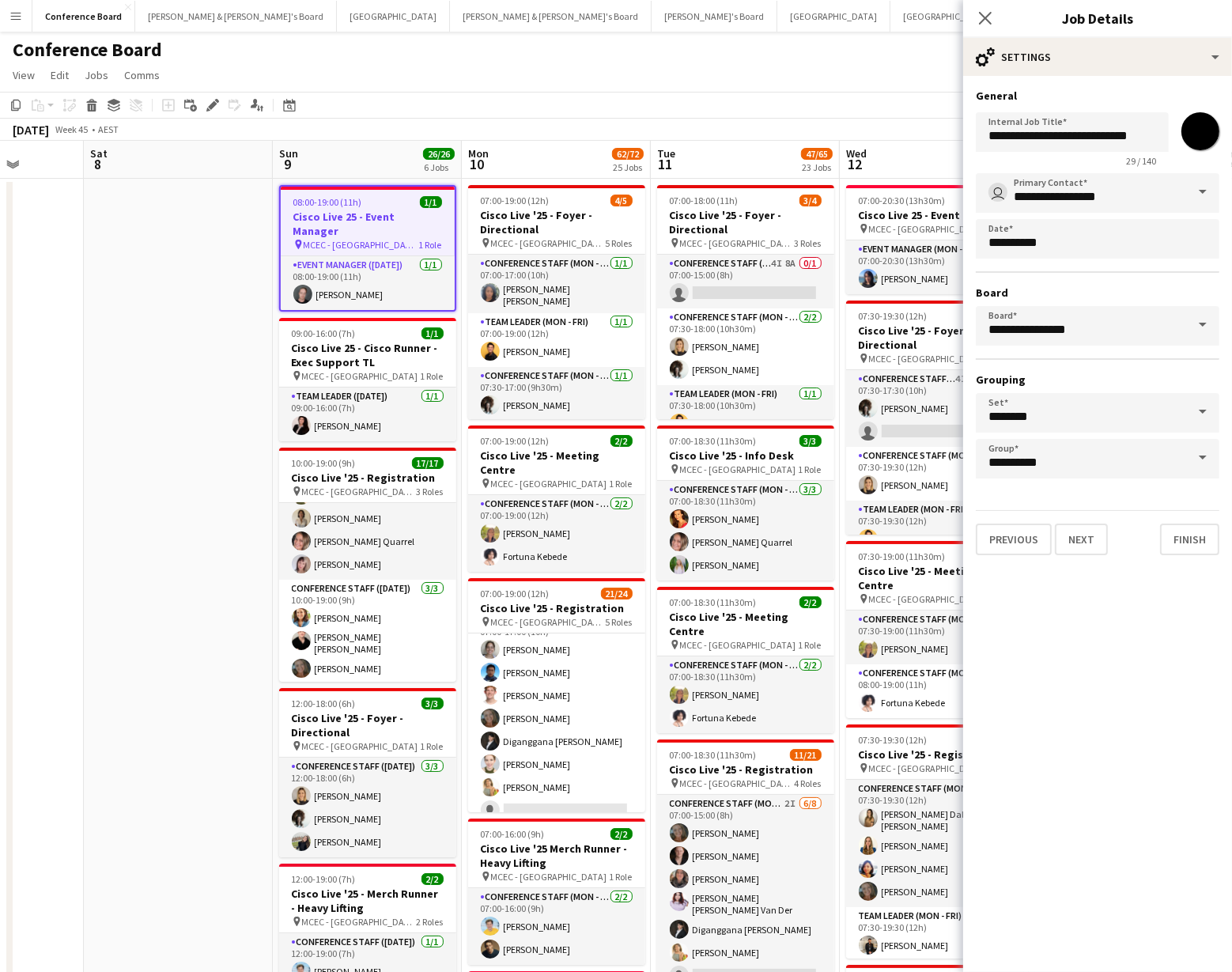
drag, startPoint x: 1211, startPoint y: 122, endPoint x: 1202, endPoint y: 131, distance: 12.7
click at [1211, 122] on input "*******" at bounding box center [1200, 132] width 57 height 57
type input "*******"
click at [342, 327] on span "09:00-16:00 (7h)" at bounding box center [324, 333] width 64 height 12
type input "**********"
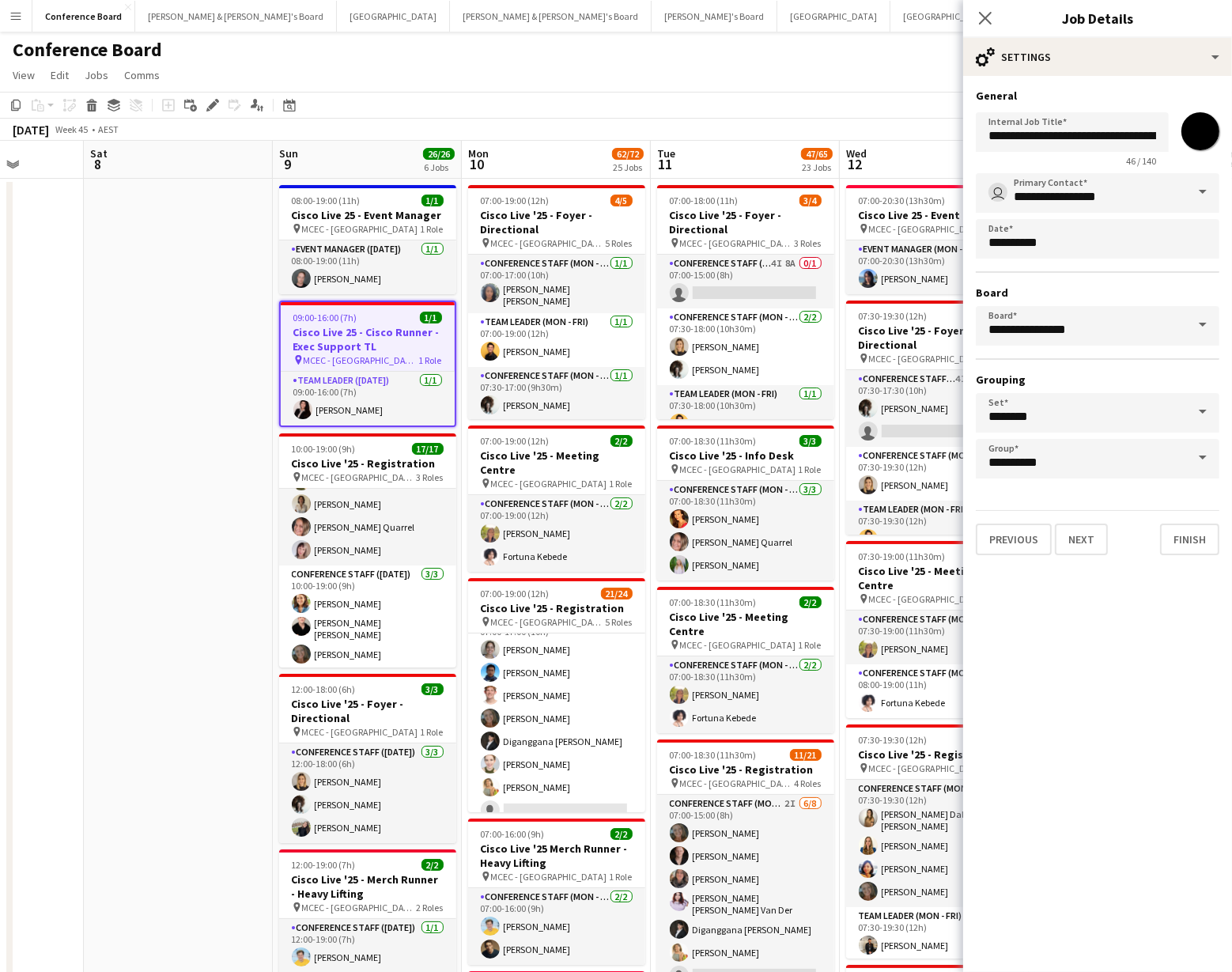
click at [1203, 135] on input "*******" at bounding box center [1200, 132] width 57 height 57
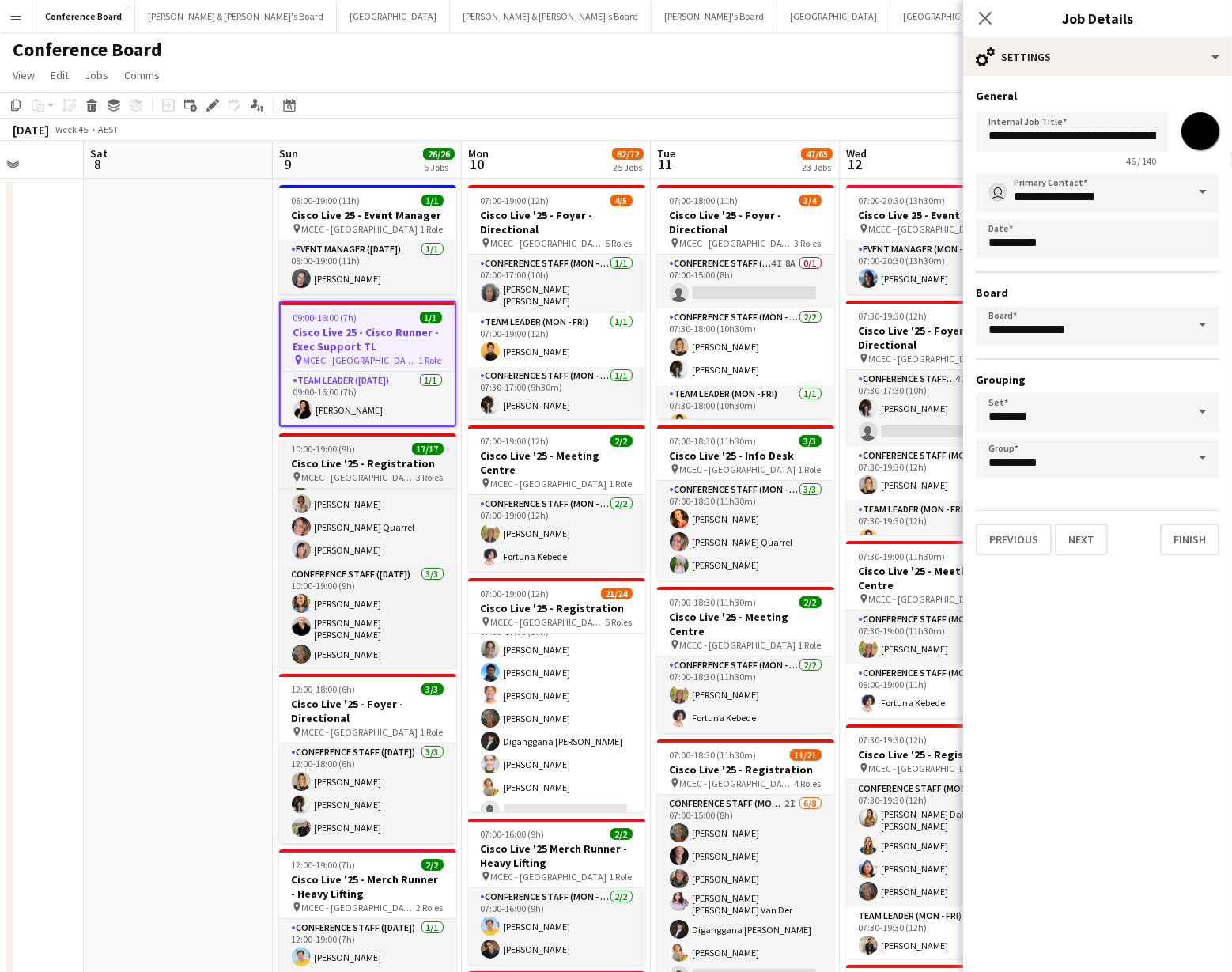
type input "*******"
click at [393, 462] on h3 "Cisco Live '25 - Registration" at bounding box center [367, 463] width 177 height 14
type input "**********"
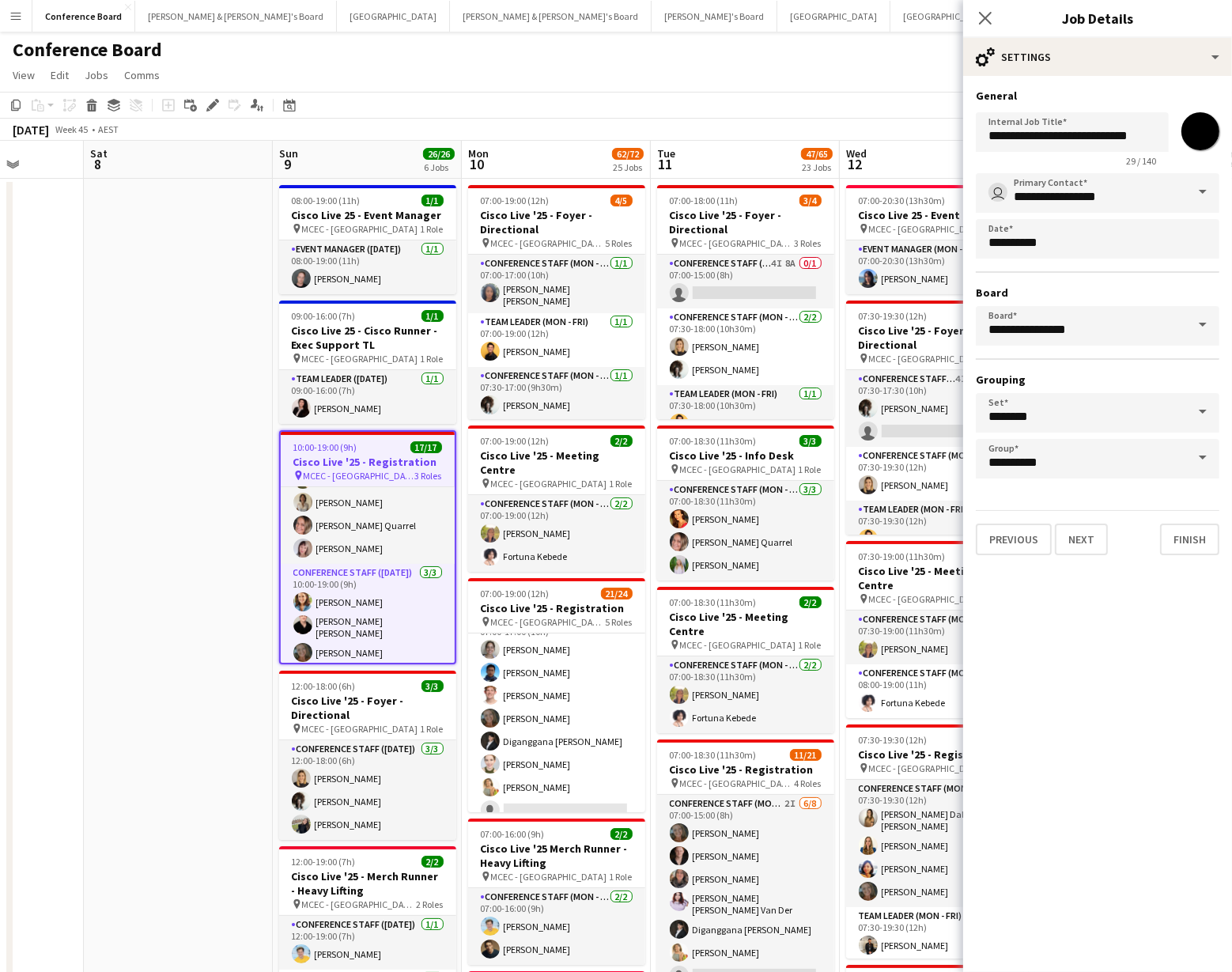
click at [1206, 124] on input "*******" at bounding box center [1200, 132] width 57 height 57
type input "*******"
click at [338, 697] on h3 "Cisco Live '25 - Foyer - Directional" at bounding box center [367, 708] width 177 height 29
type input "**********"
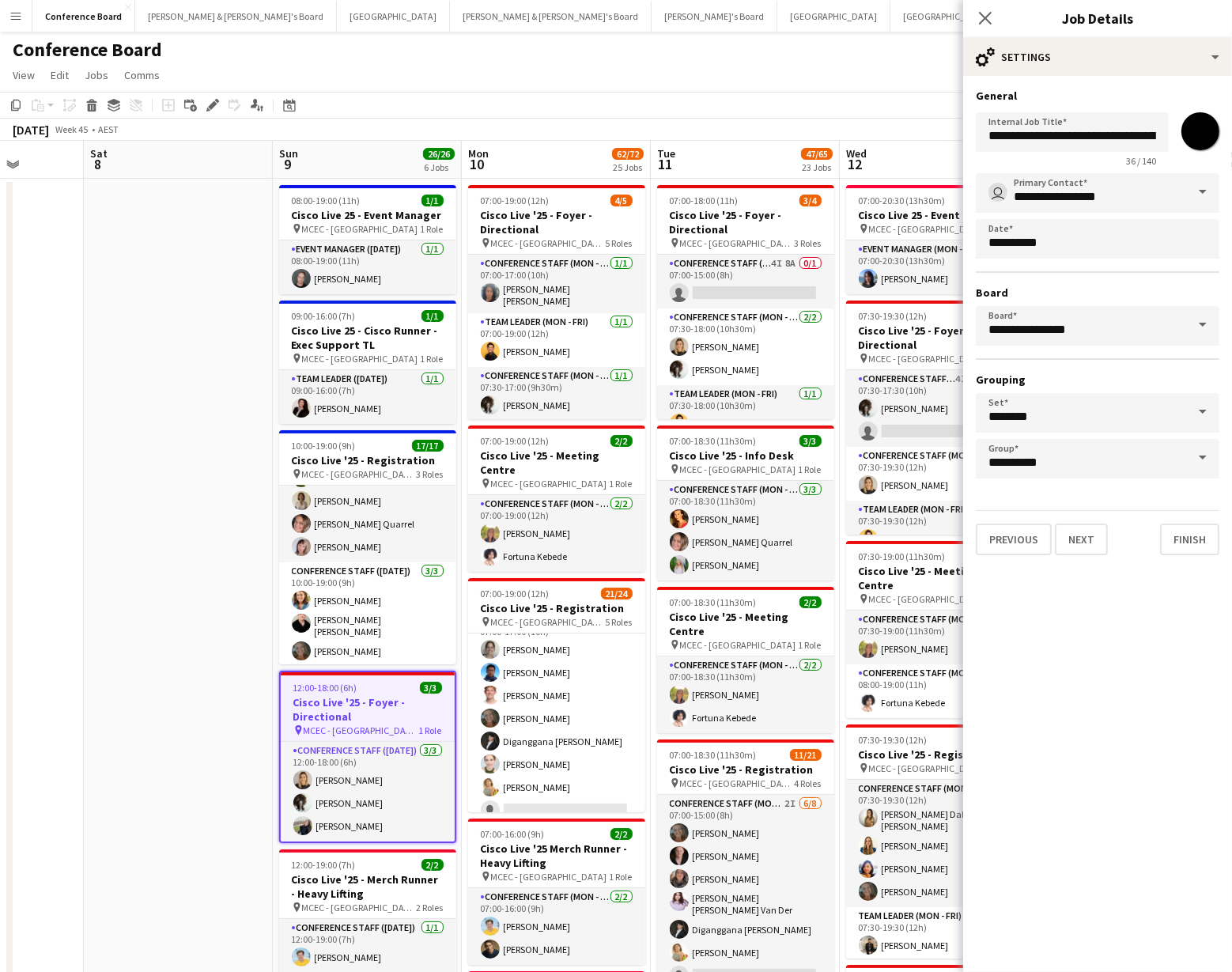
click at [1200, 131] on input "*******" at bounding box center [1200, 132] width 57 height 57
type input "*******"
click at [351, 903] on span "MCEC - [GEOGRAPHIC_DATA]" at bounding box center [359, 907] width 115 height 12
type input "**********"
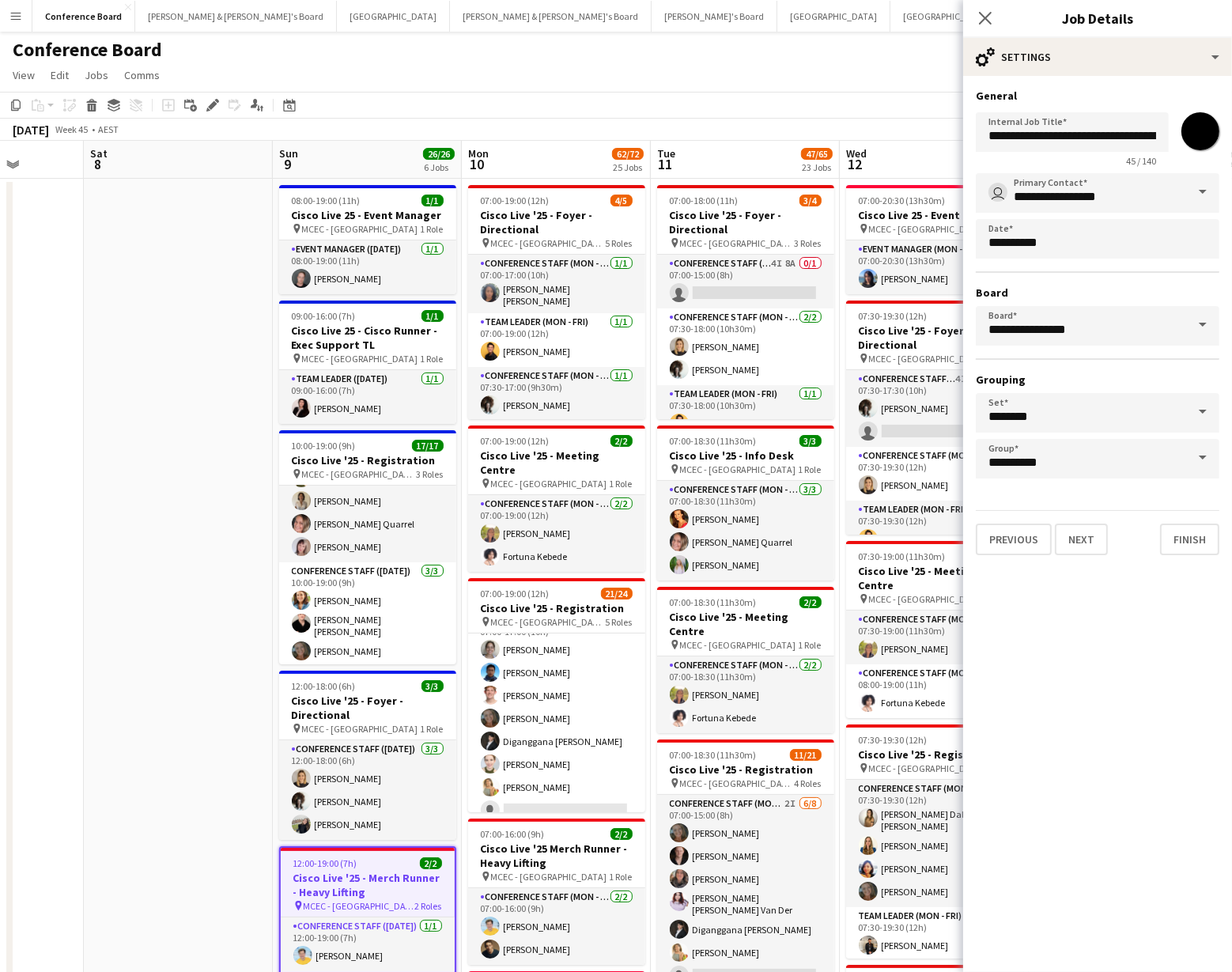
click at [1202, 133] on input "*******" at bounding box center [1200, 132] width 57 height 57
type input "*******"
click at [711, 112] on app-toolbar "Copy Paste Paste Command V Paste with crew Command Shift V Paste linked Job [GE…" at bounding box center [616, 105] width 1232 height 27
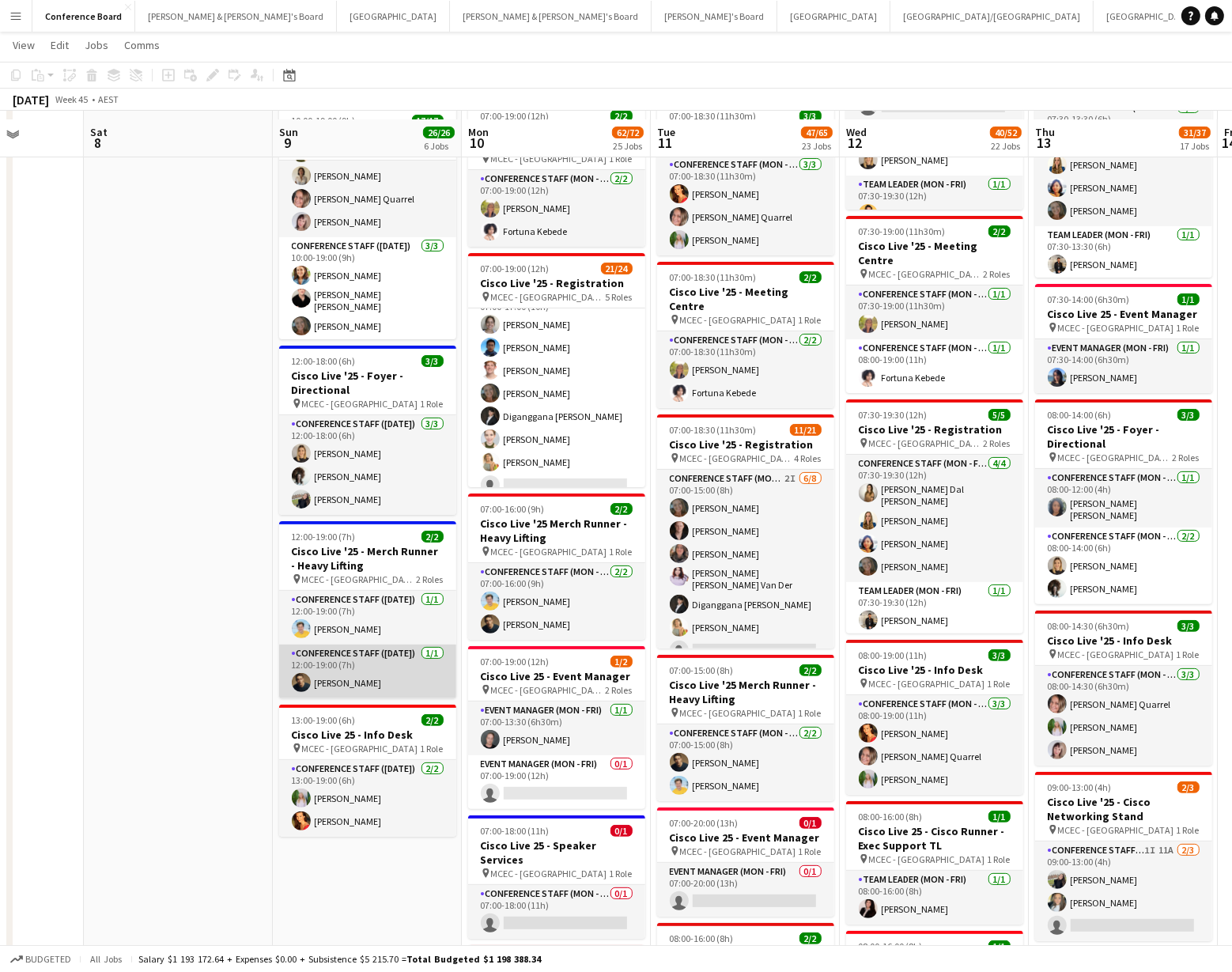
scroll to position [332, 0]
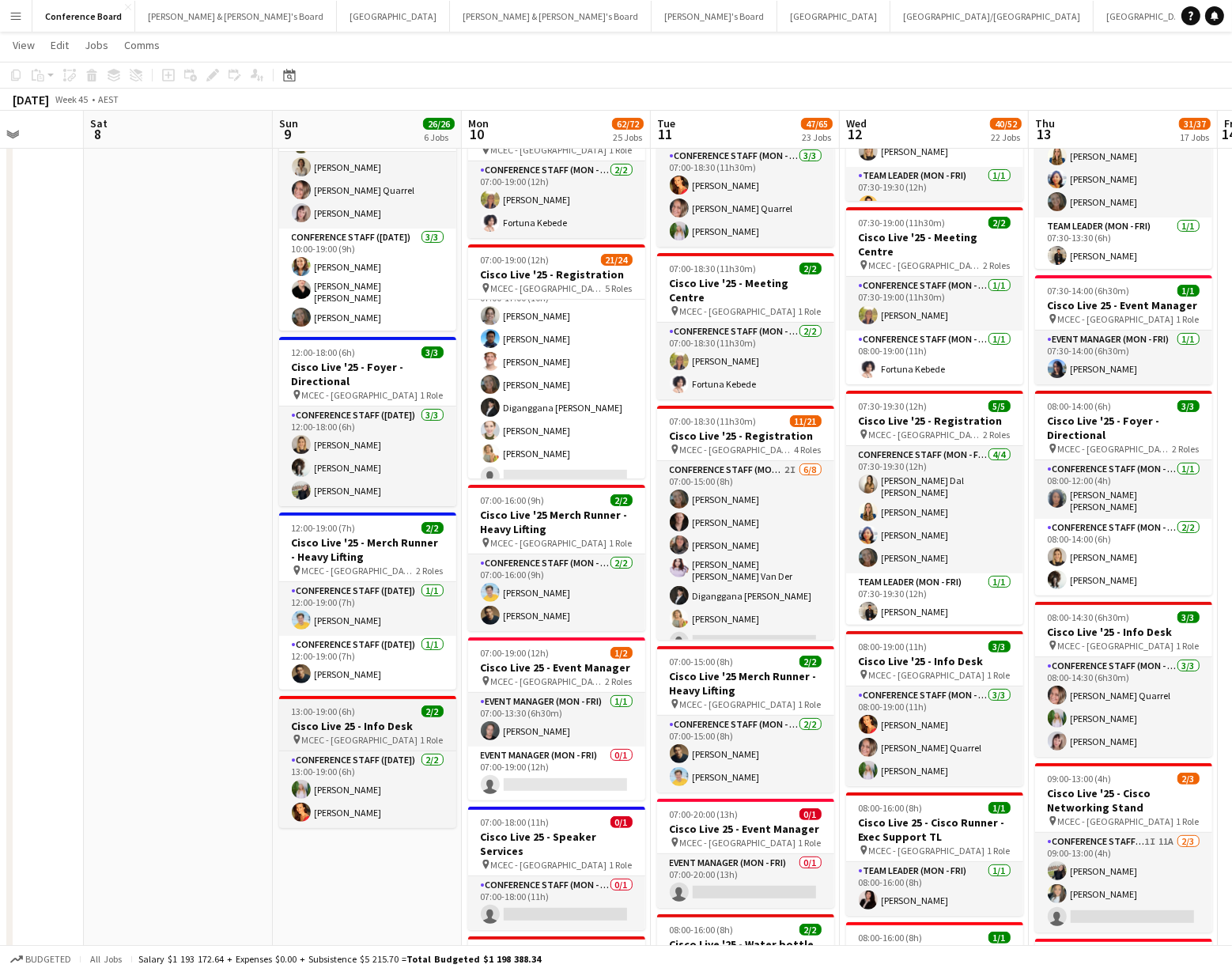
click at [366, 717] on app-job-card "13:00-19:00 (6h) 2/2 Cisco Live 25 - Info Desk pin MCEC - Melbourne 1 Role Conf…" at bounding box center [367, 761] width 177 height 132
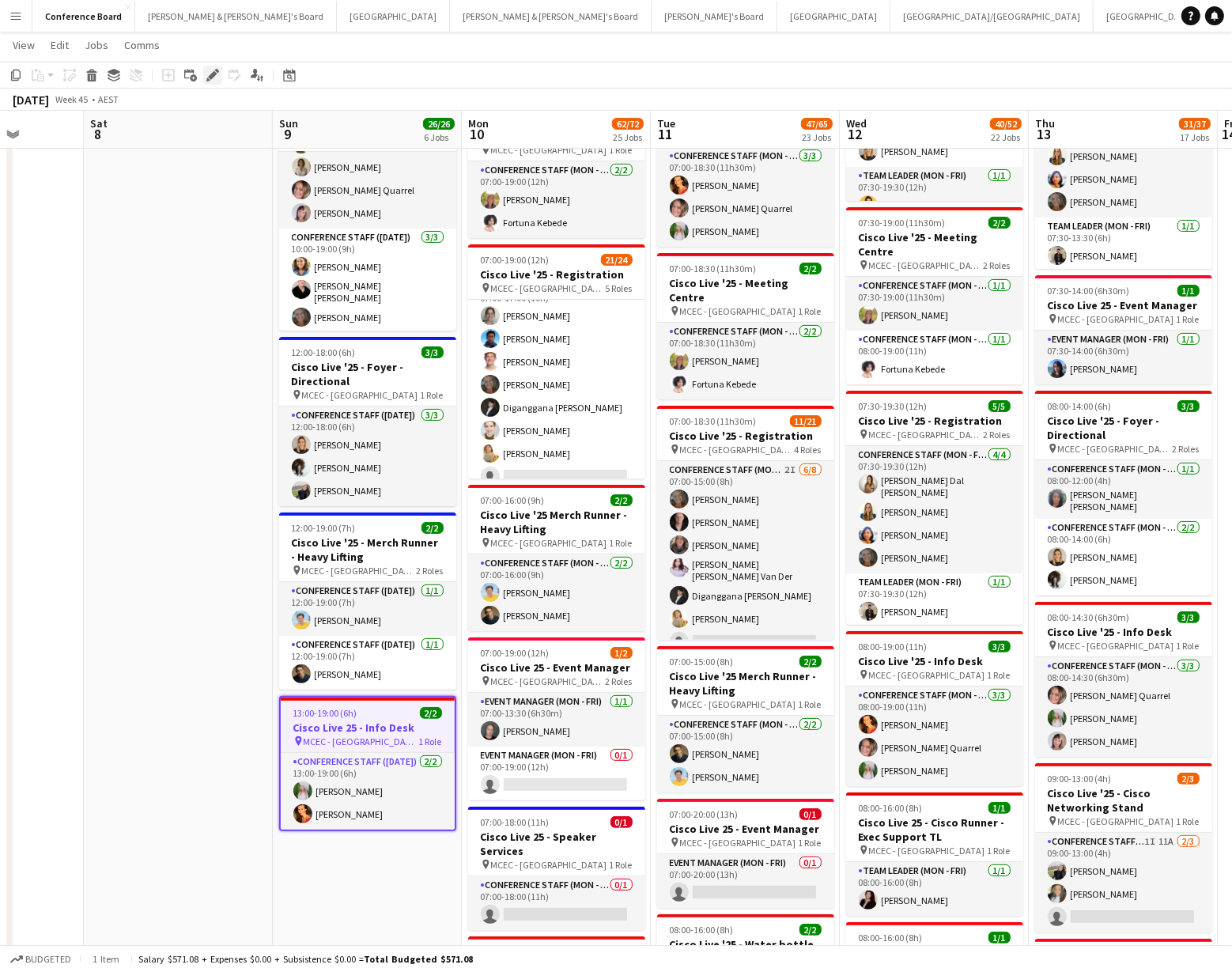
click at [214, 75] on icon at bounding box center [212, 75] width 8 height 8
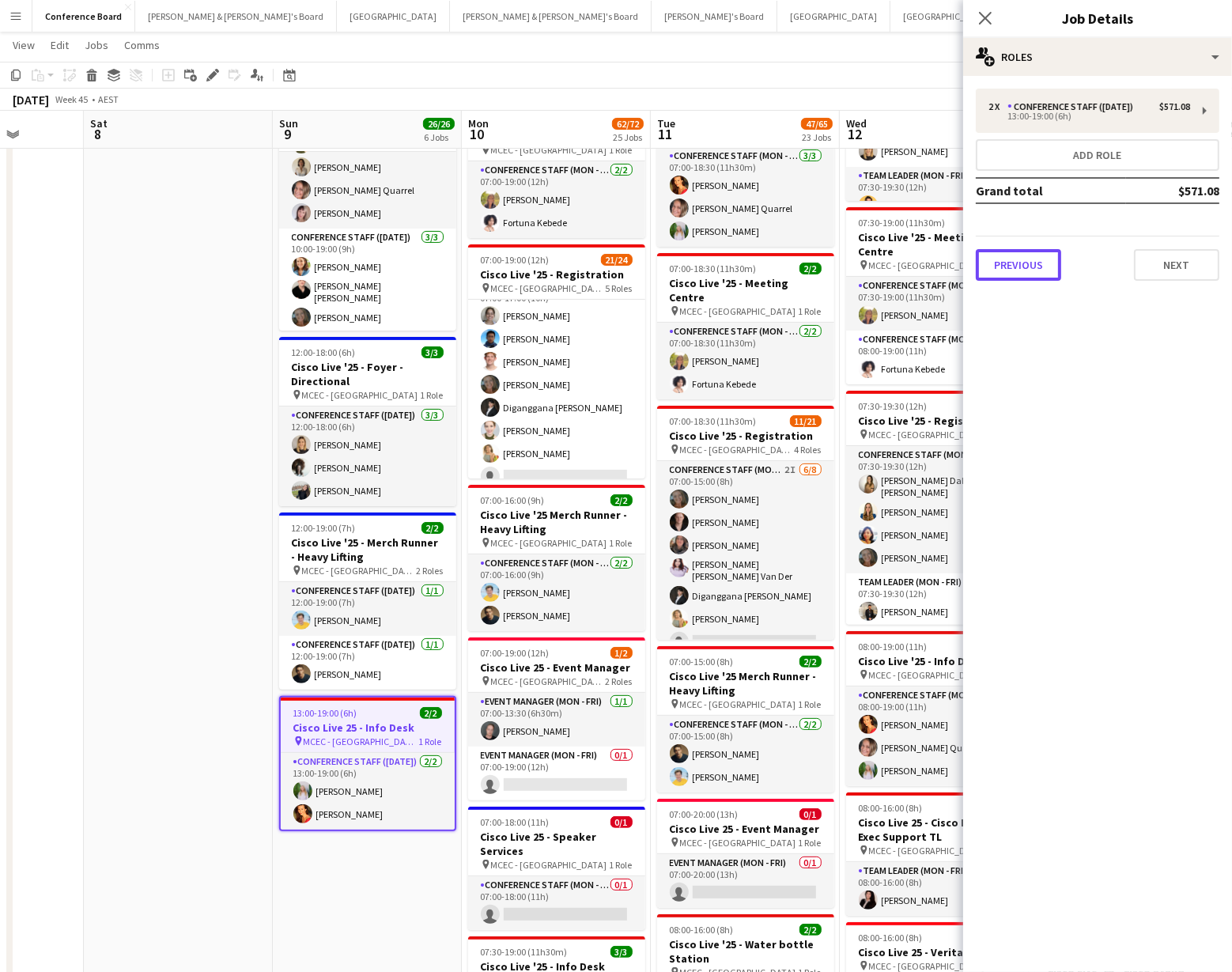
click at [1023, 273] on button "Previous" at bounding box center [1018, 265] width 86 height 32
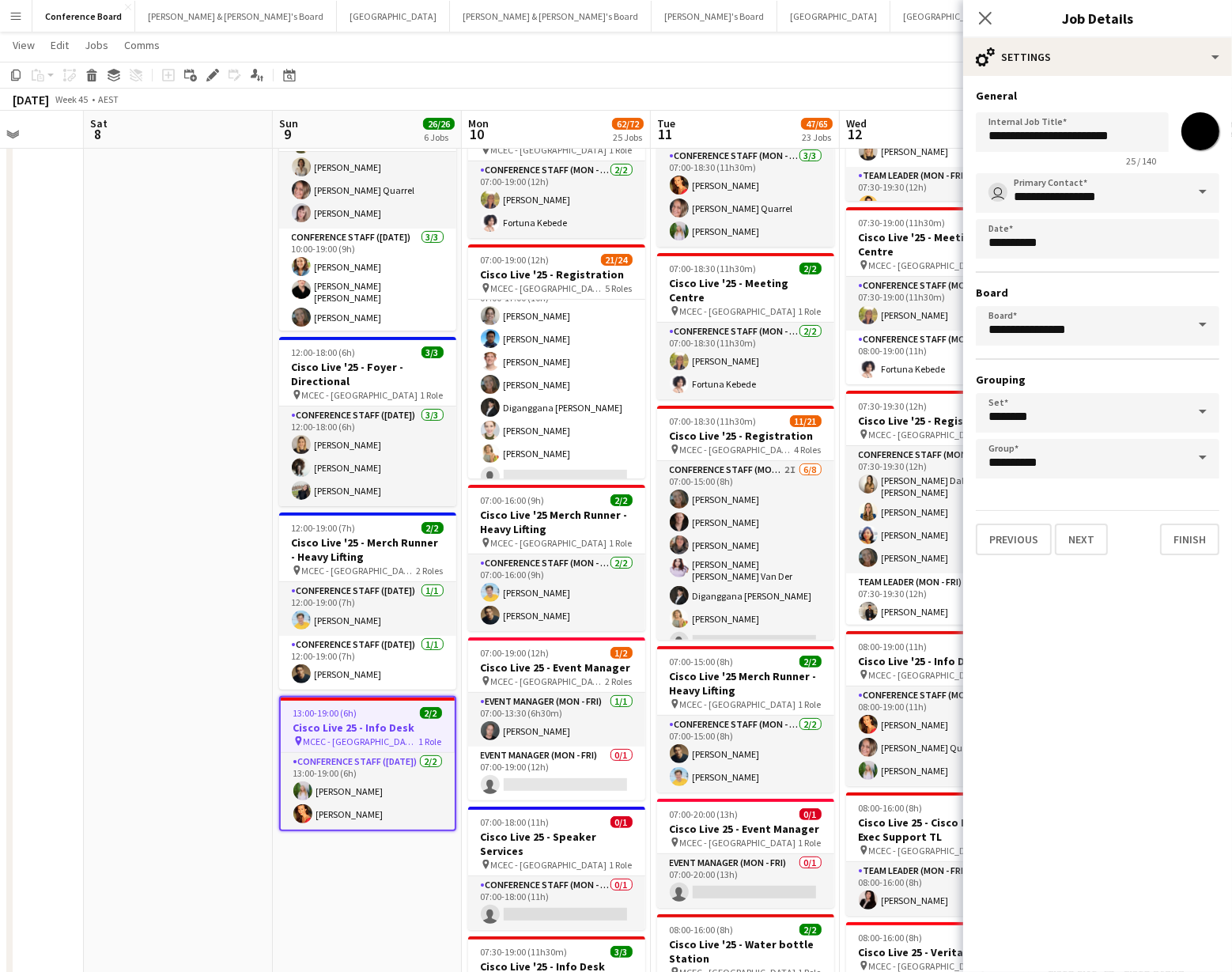
click at [1202, 131] on input "*******" at bounding box center [1200, 132] width 57 height 57
type input "*******"
click at [861, 75] on app-toolbar "Copy Paste Paste Command V Paste with crew Command Shift V Paste linked Job [GE…" at bounding box center [616, 75] width 1232 height 27
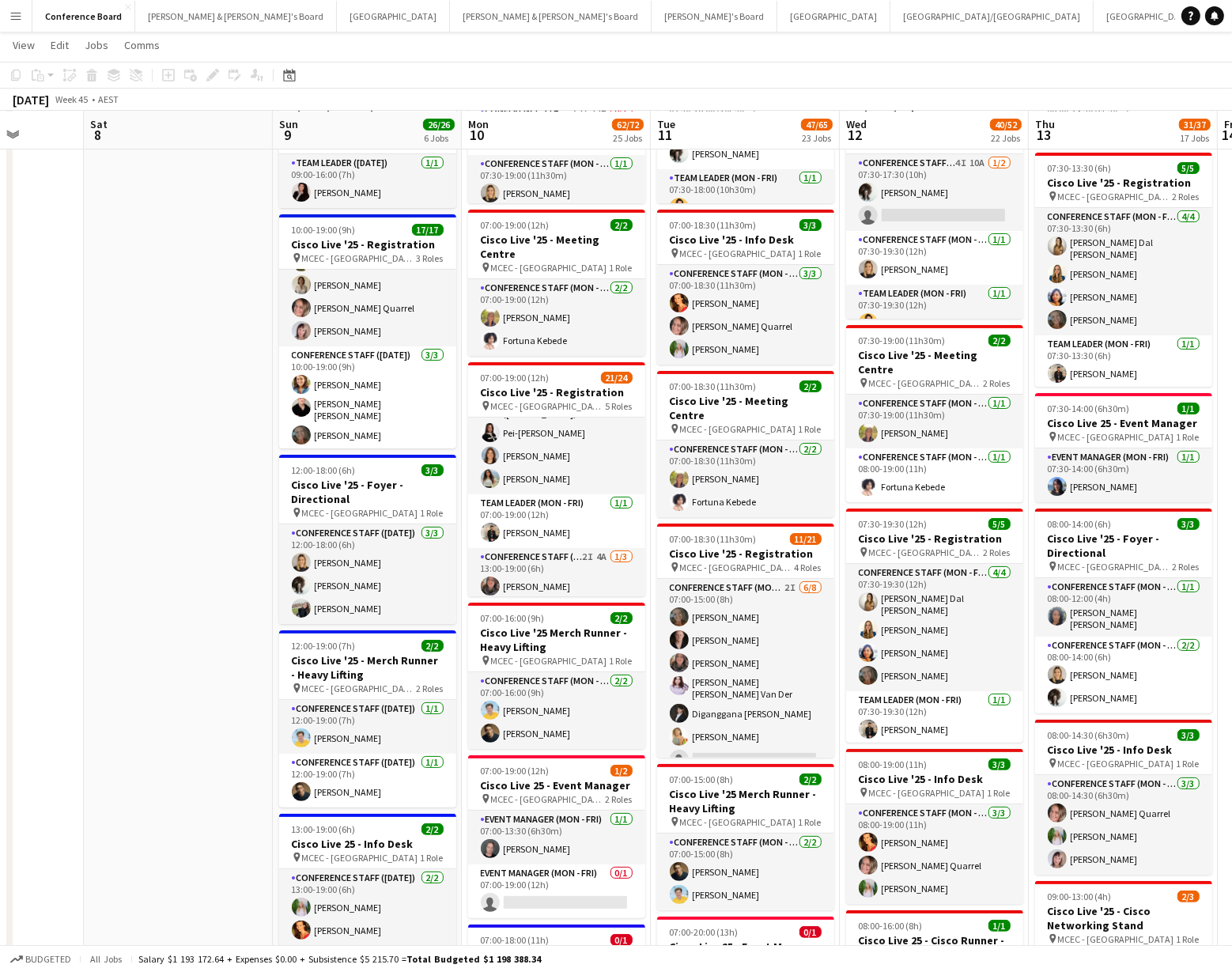
scroll to position [525, 0]
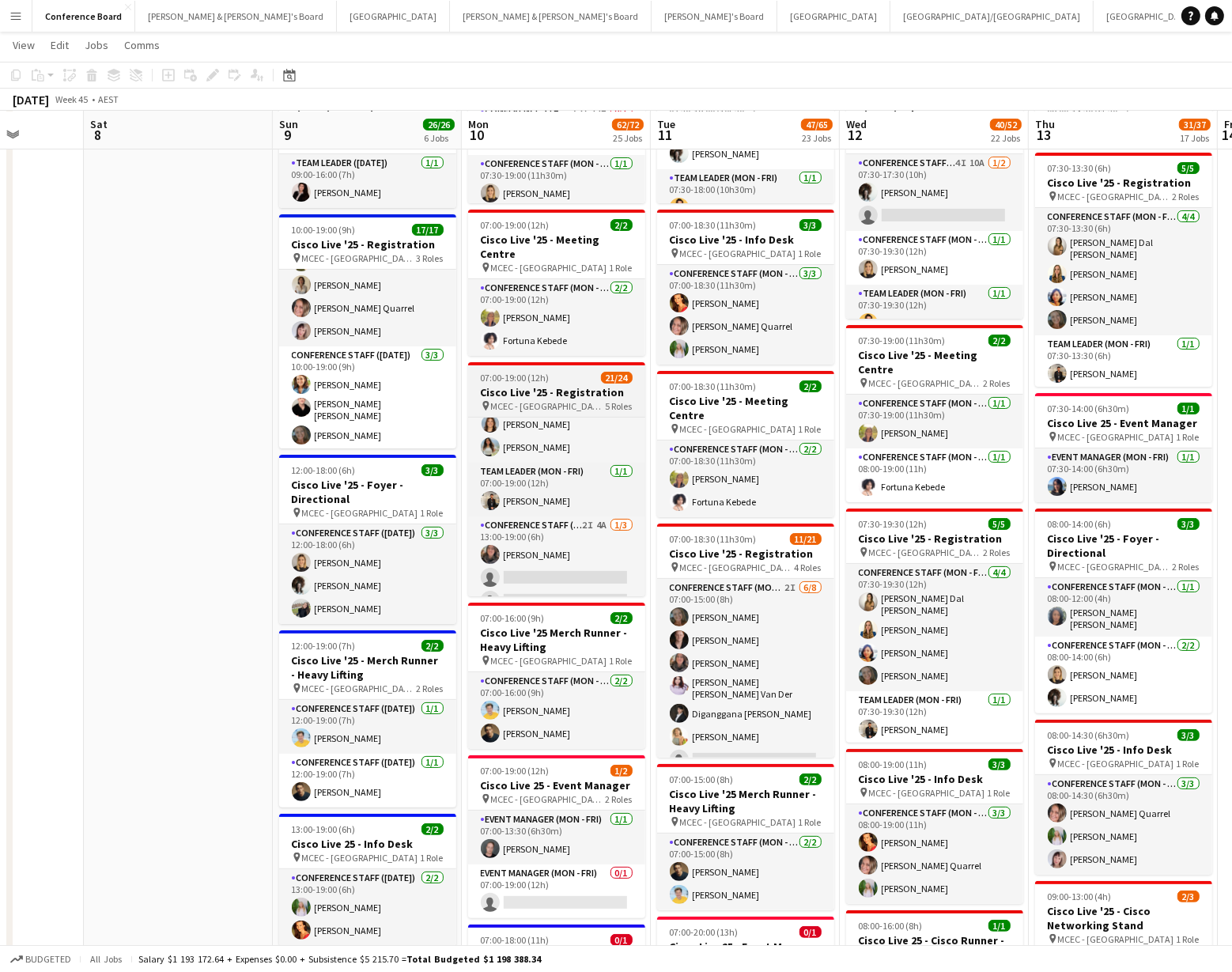
click at [524, 385] on h3 "Cisco Live '25 - Registration" at bounding box center [556, 392] width 177 height 14
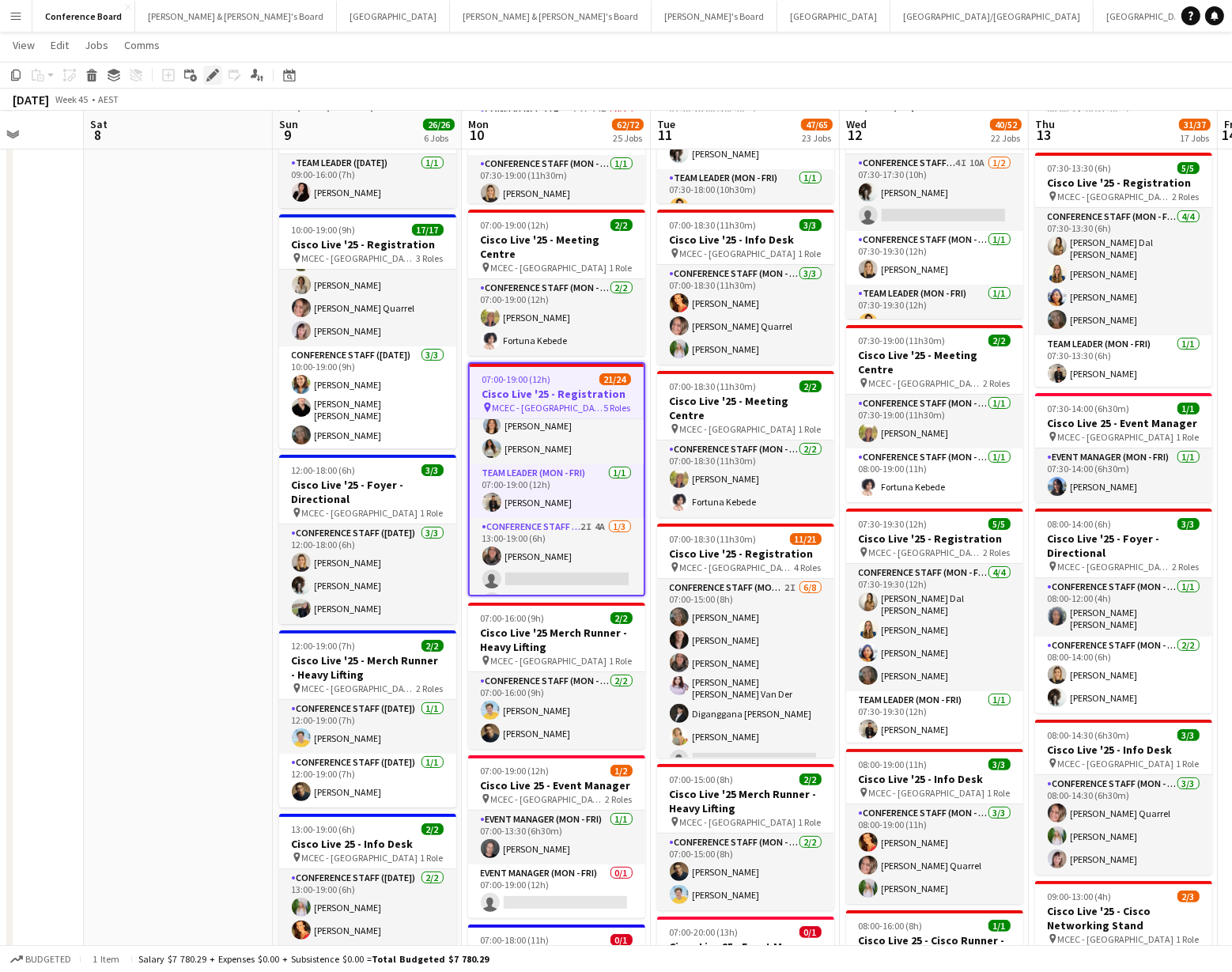
click at [207, 71] on icon "Edit" at bounding box center [212, 75] width 13 height 13
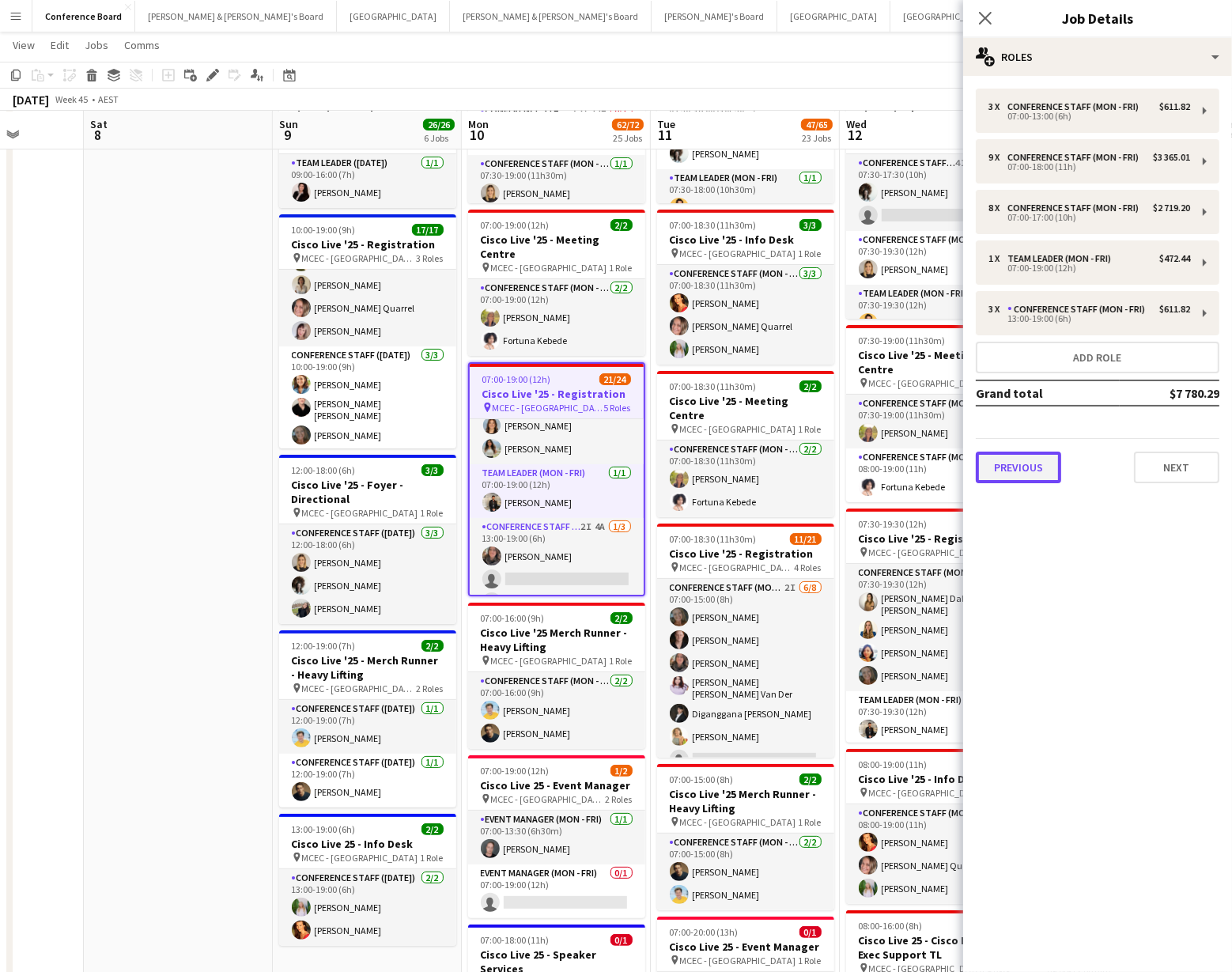
click at [1005, 464] on button "Previous" at bounding box center [1018, 467] width 86 height 32
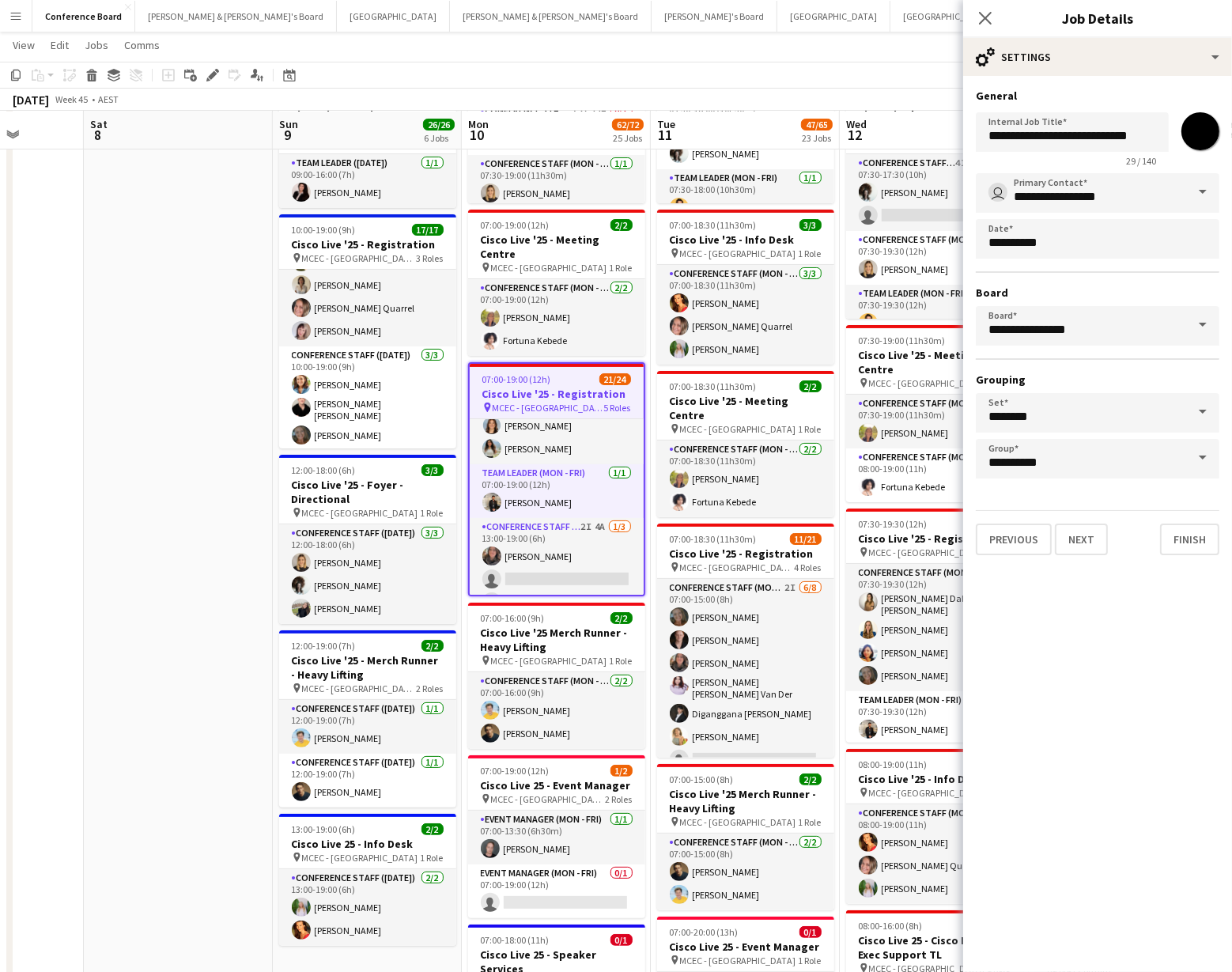
click at [568, 401] on div "pin MCEC - Melbourne 5 Roles" at bounding box center [556, 407] width 174 height 13
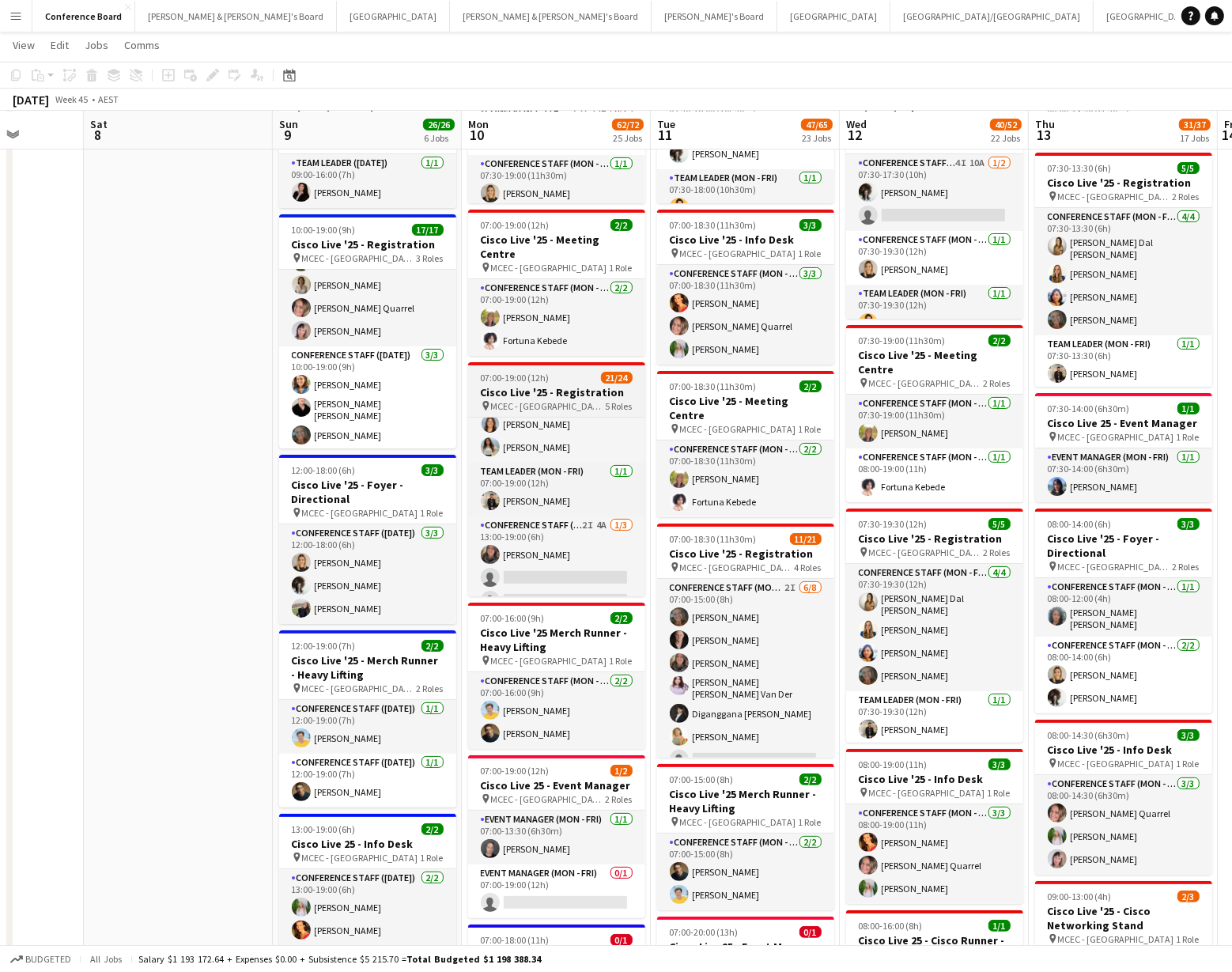
click at [507, 399] on div "pin MCEC - Melbourne 5 Roles" at bounding box center [556, 405] width 177 height 13
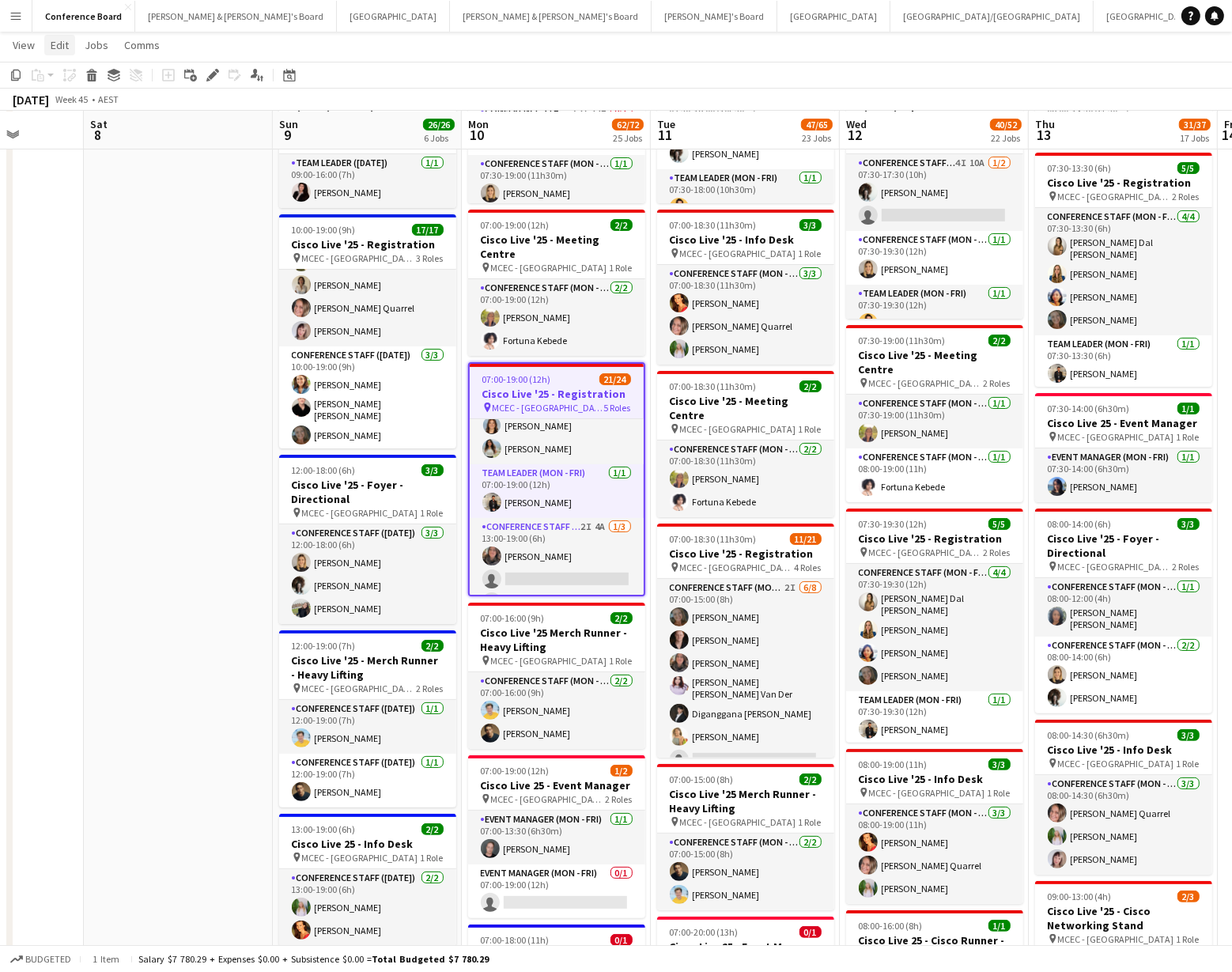
click at [67, 44] on span "Edit" at bounding box center [60, 44] width 18 height 14
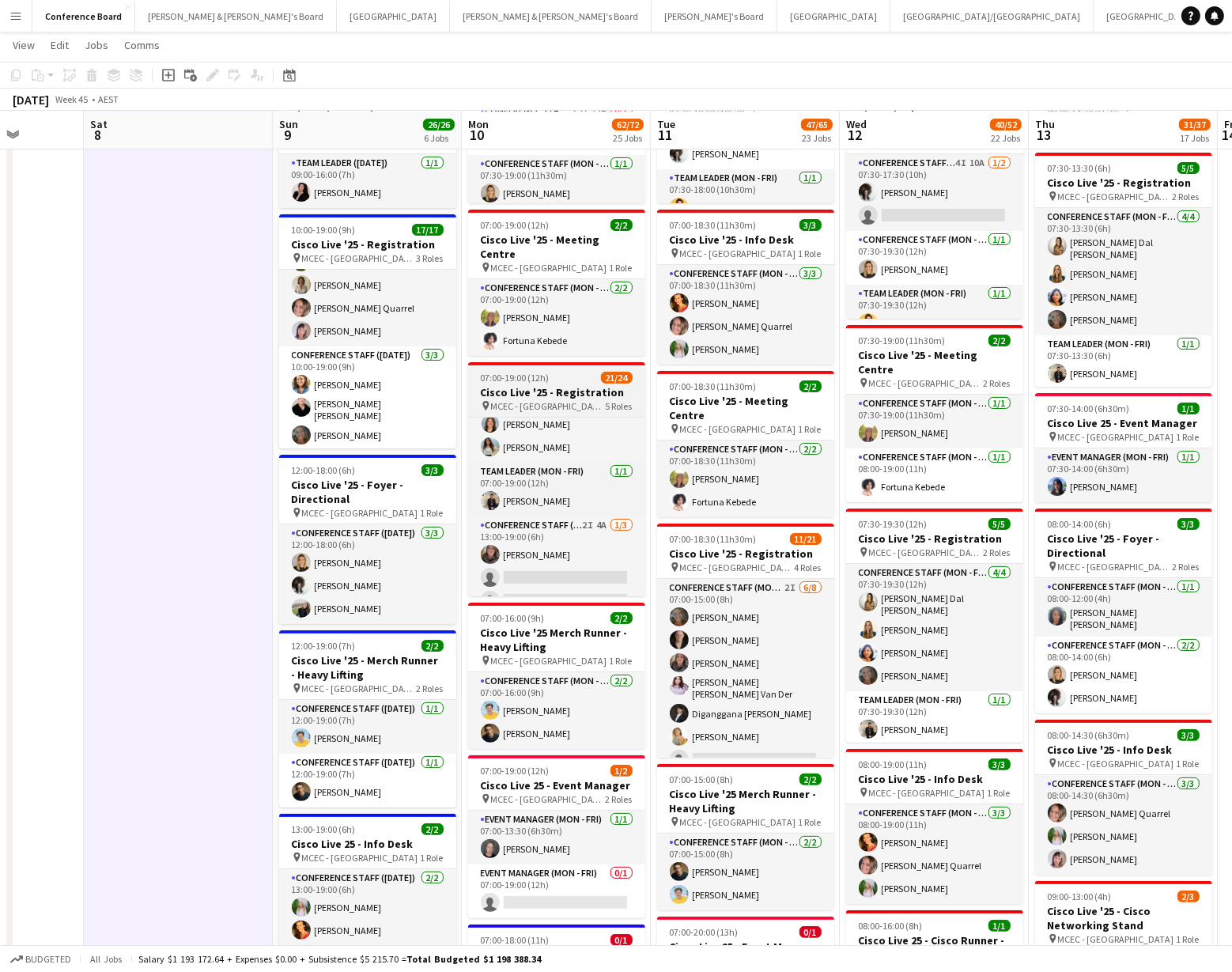
drag, startPoint x: 517, startPoint y: 353, endPoint x: 526, endPoint y: 362, distance: 12.7
click at [517, 362] on app-job-card "07:00-19:00 (12h) 21/24 Cisco Live '25 - Registration pin MCEC - Melbourne 5 Ro…" at bounding box center [556, 479] width 177 height 234
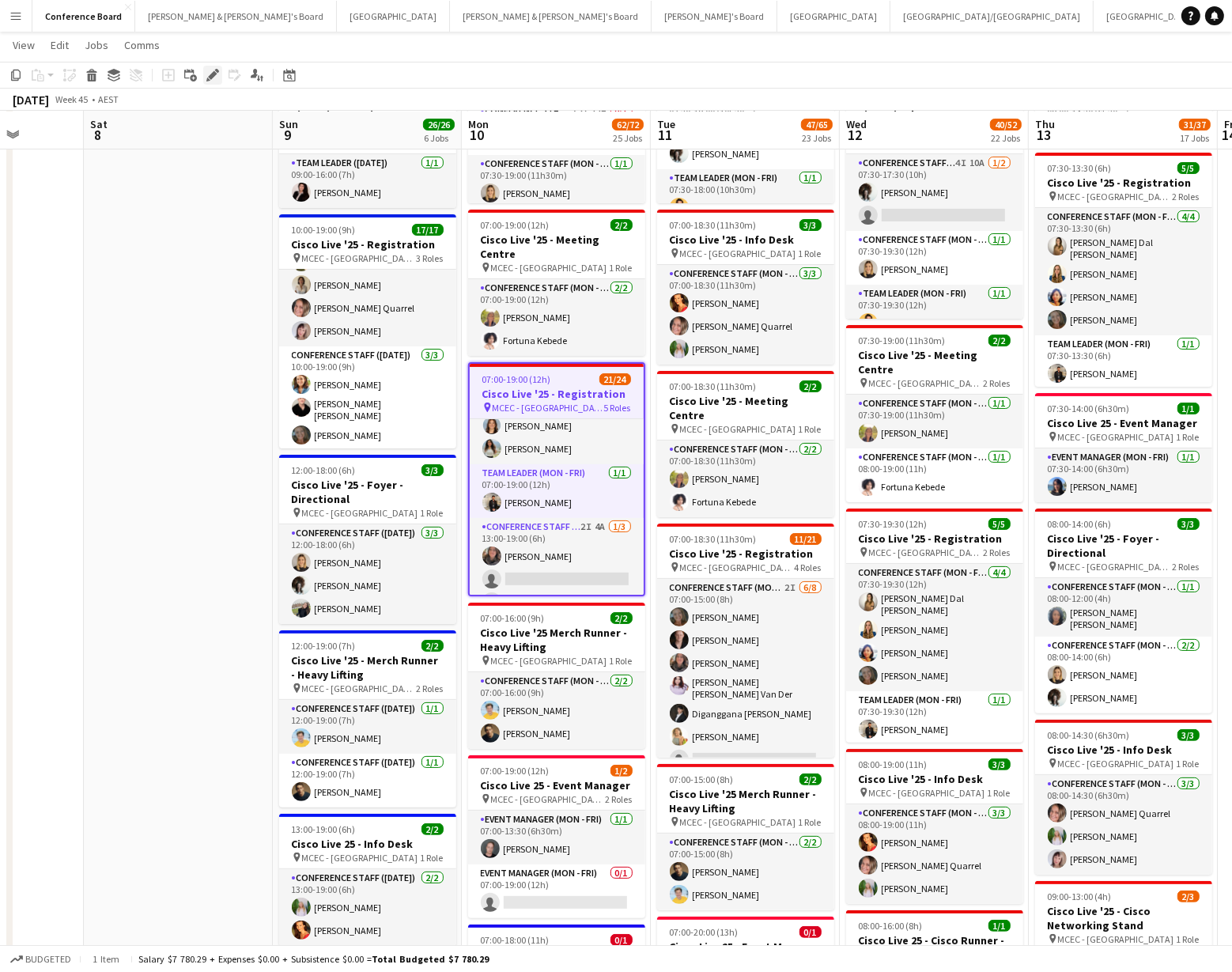
click at [211, 77] on icon at bounding box center [212, 75] width 8 height 8
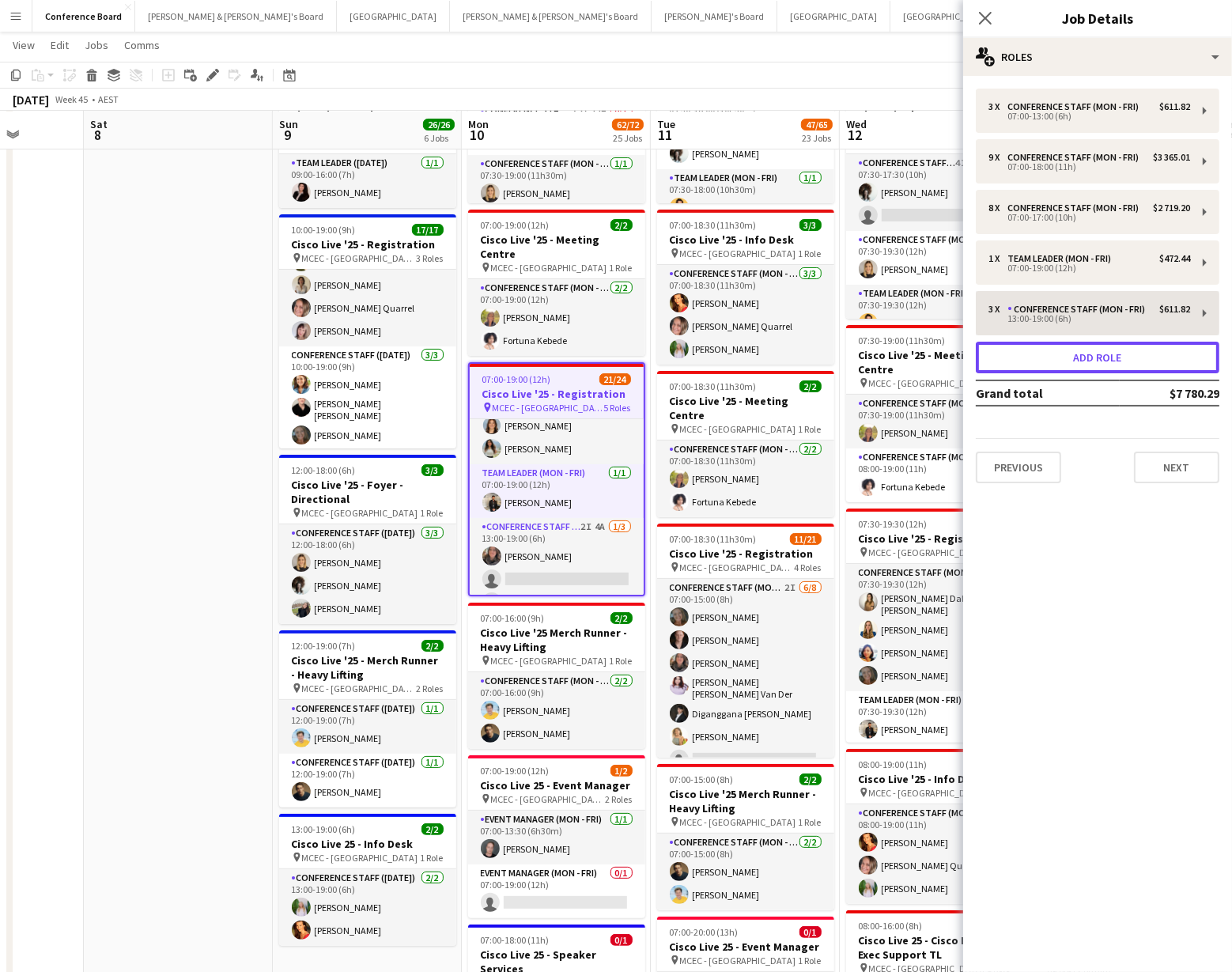
click at [1094, 356] on button "Add role" at bounding box center [1097, 357] width 243 height 32
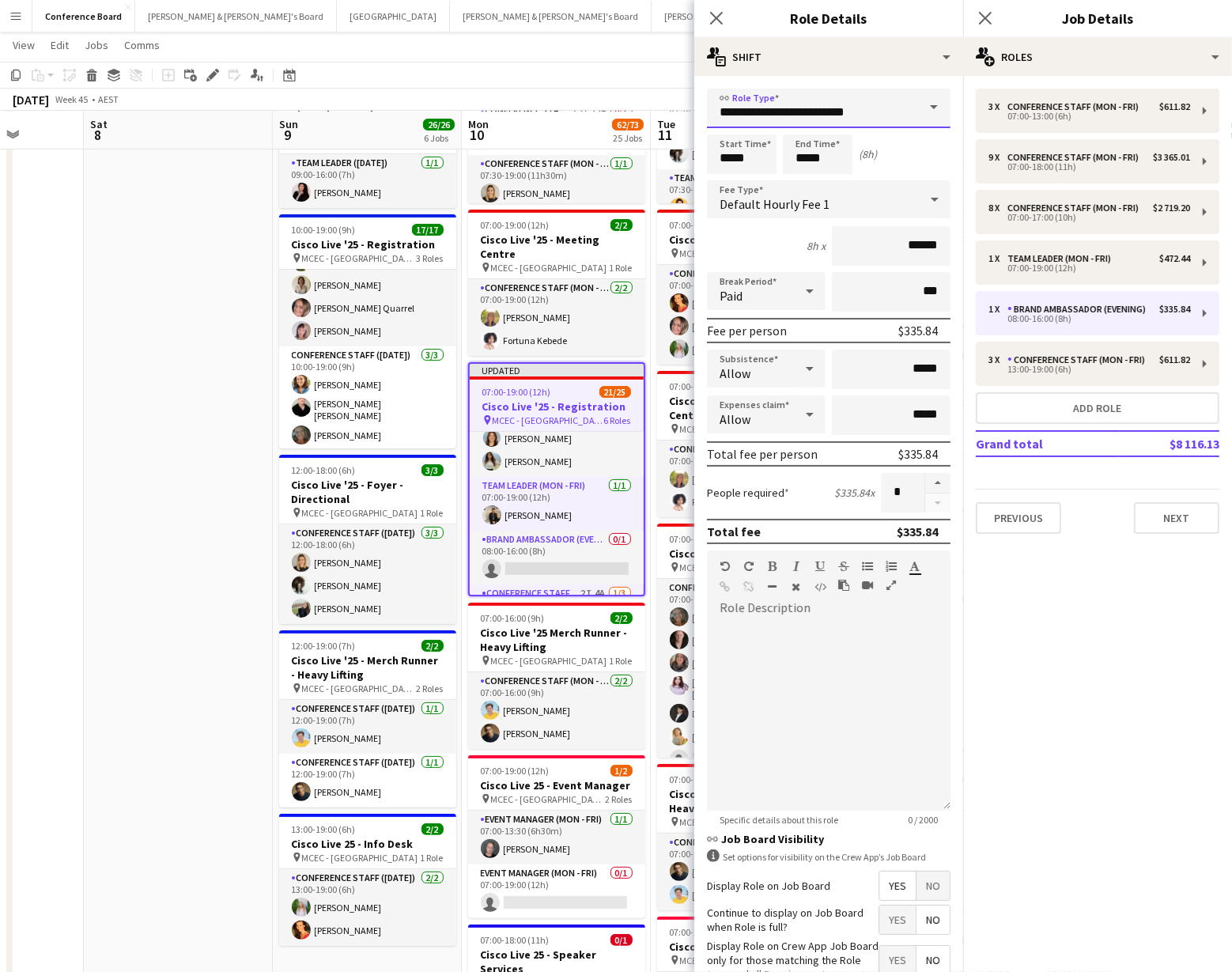
click at [891, 113] on input "**********" at bounding box center [829, 108] width 243 height 39
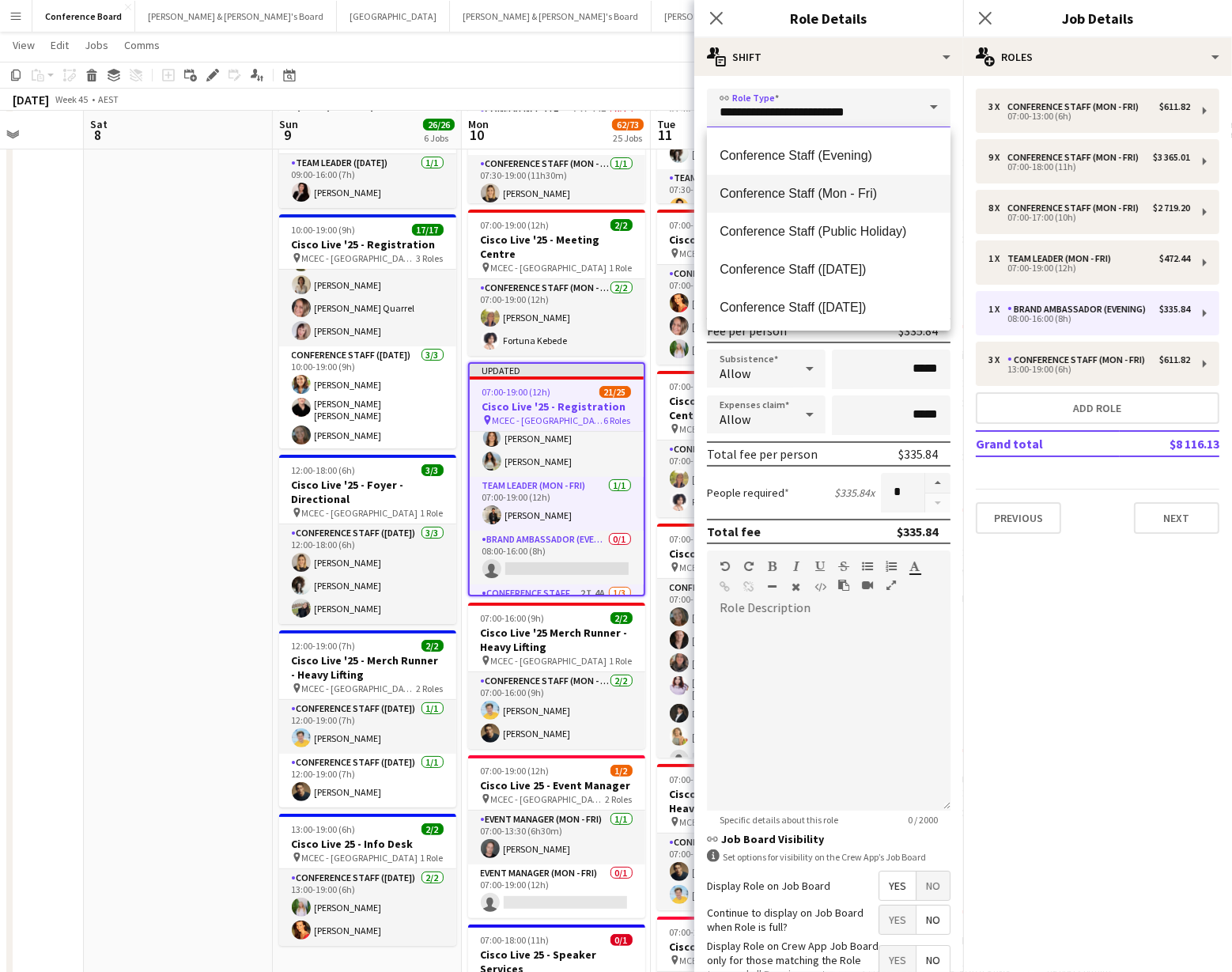
scroll to position [190, 0]
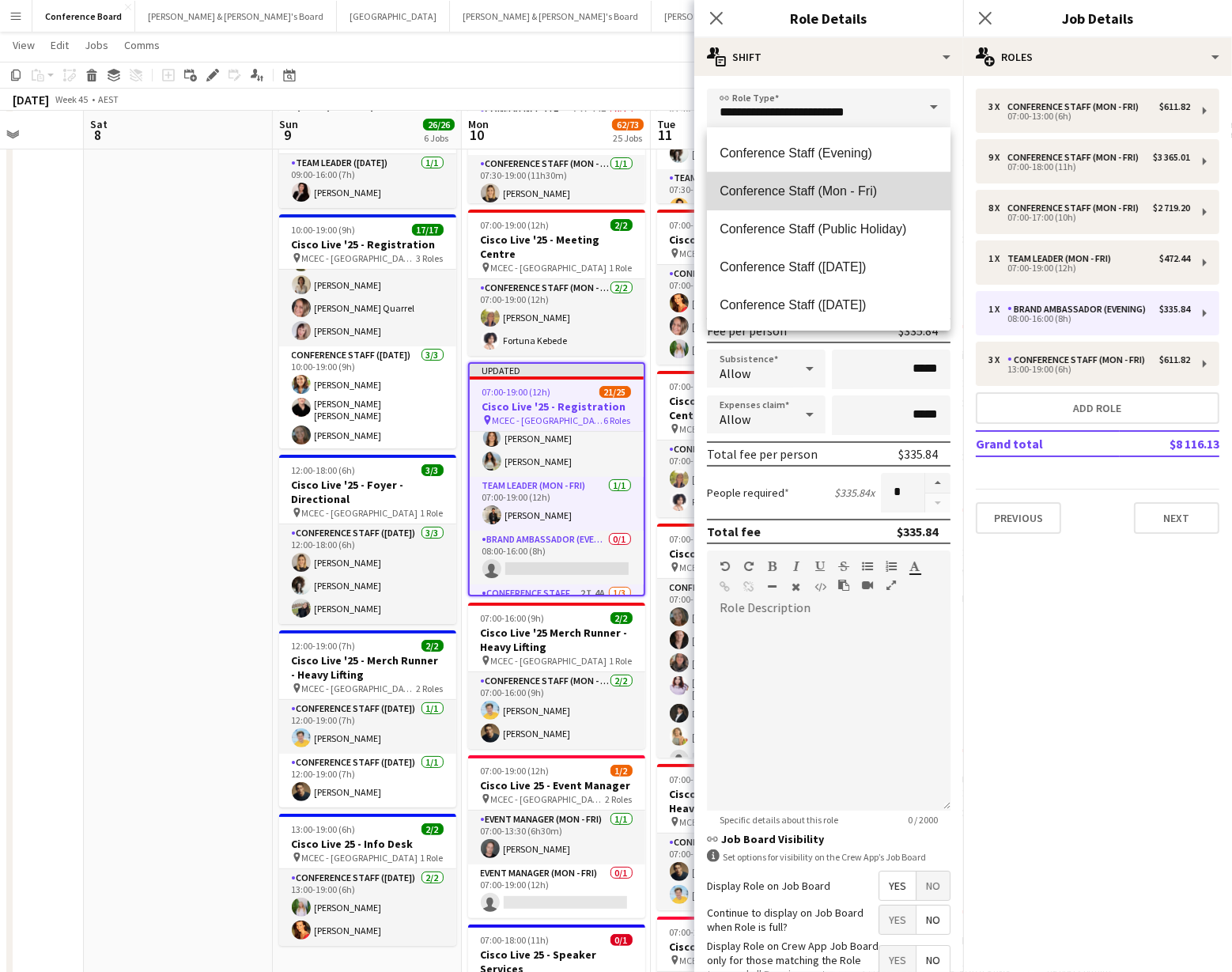
click at [841, 192] on span "Conference Staff (Mon - Fri)" at bounding box center [829, 191] width 218 height 15
type input "**********"
type input "******"
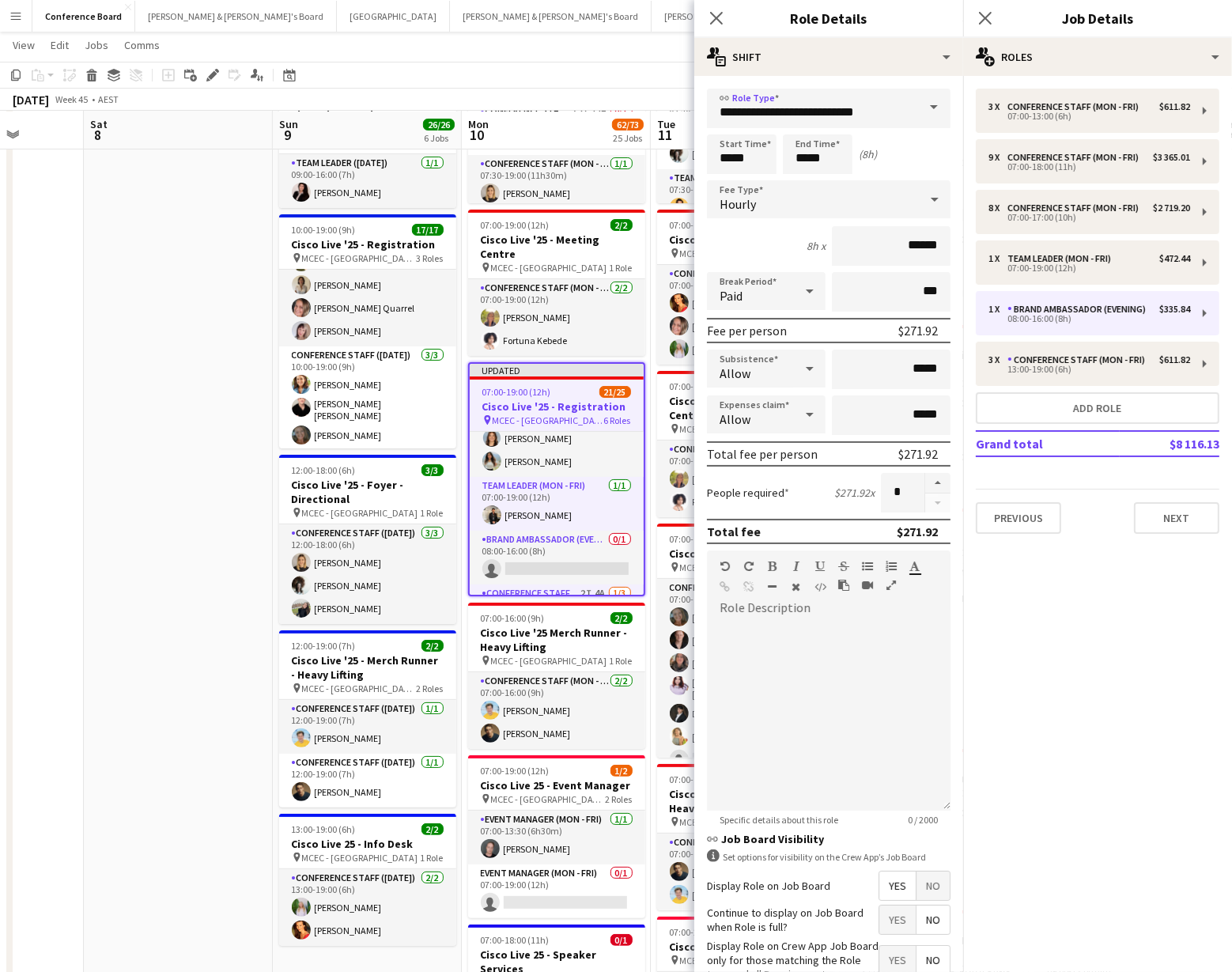
click at [929, 885] on span "No" at bounding box center [933, 886] width 34 height 29
click at [751, 159] on input "*****" at bounding box center [741, 153] width 70 height 39
type input "*****"
click at [729, 179] on div at bounding box center [726, 181] width 32 height 16
click at [819, 164] on input "*****" at bounding box center [817, 153] width 70 height 39
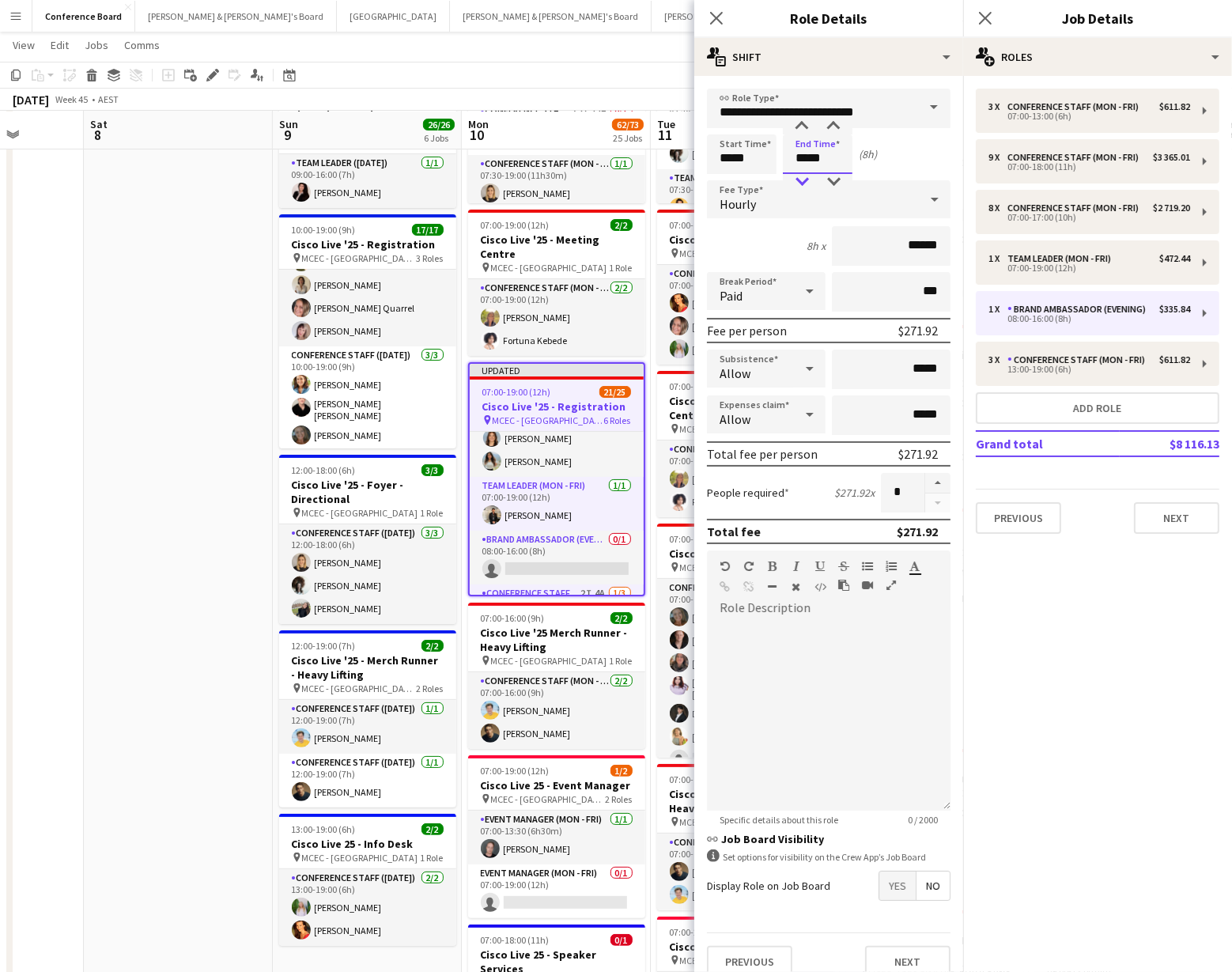
click at [809, 180] on div at bounding box center [802, 181] width 32 height 16
click at [801, 123] on div at bounding box center [802, 126] width 32 height 16
type input "*****"
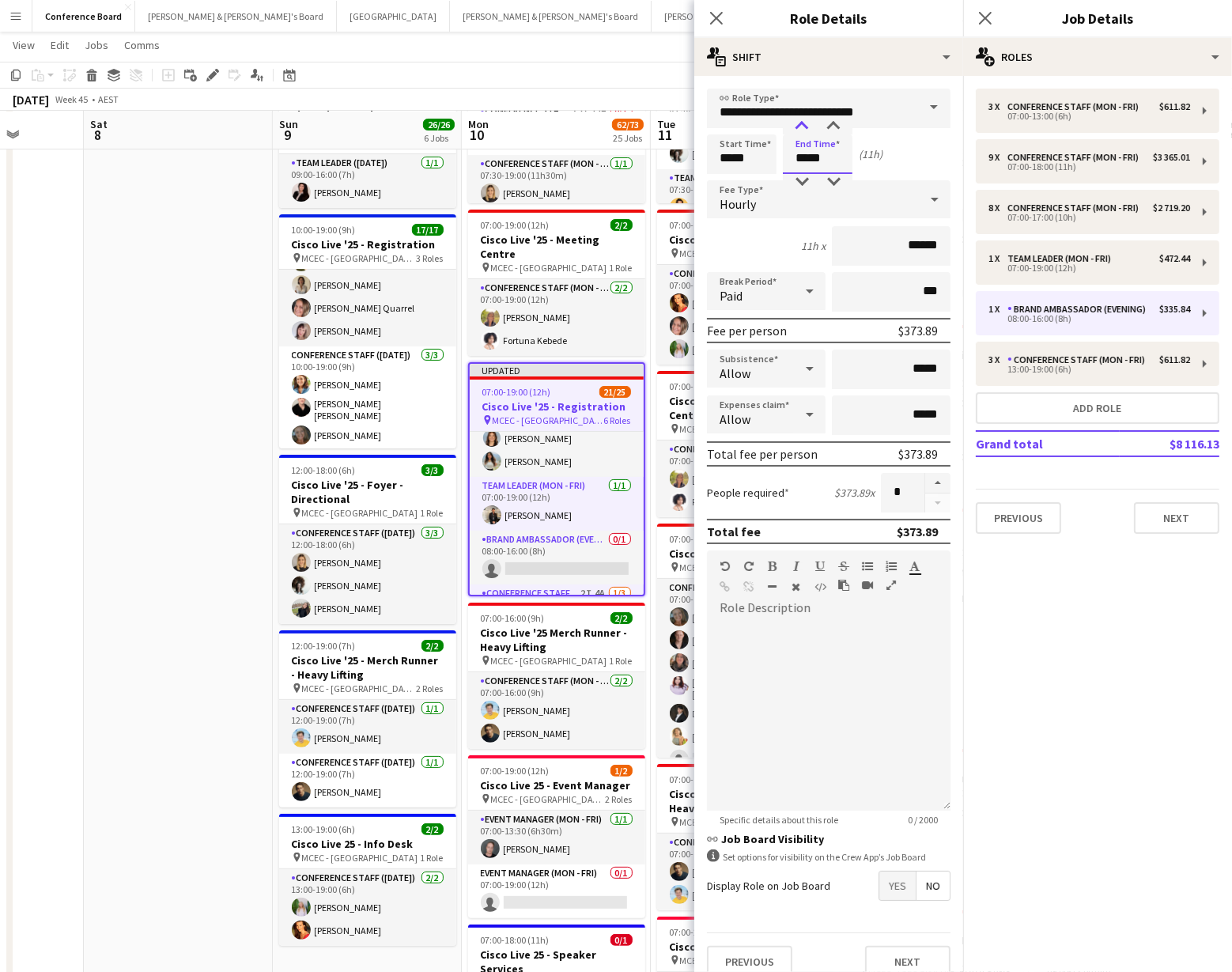
click at [801, 123] on div at bounding box center [802, 126] width 32 height 16
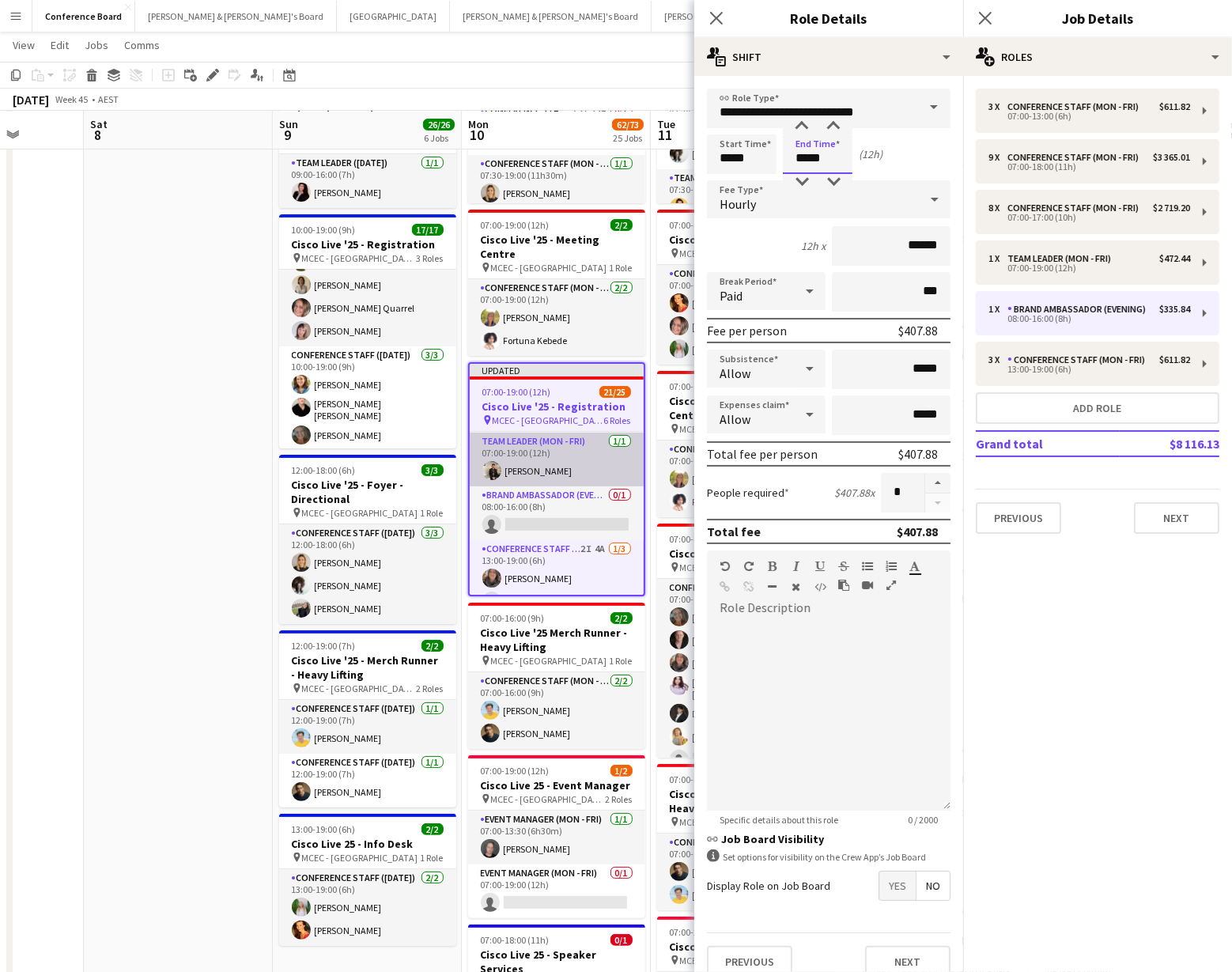
scroll to position [594, 0]
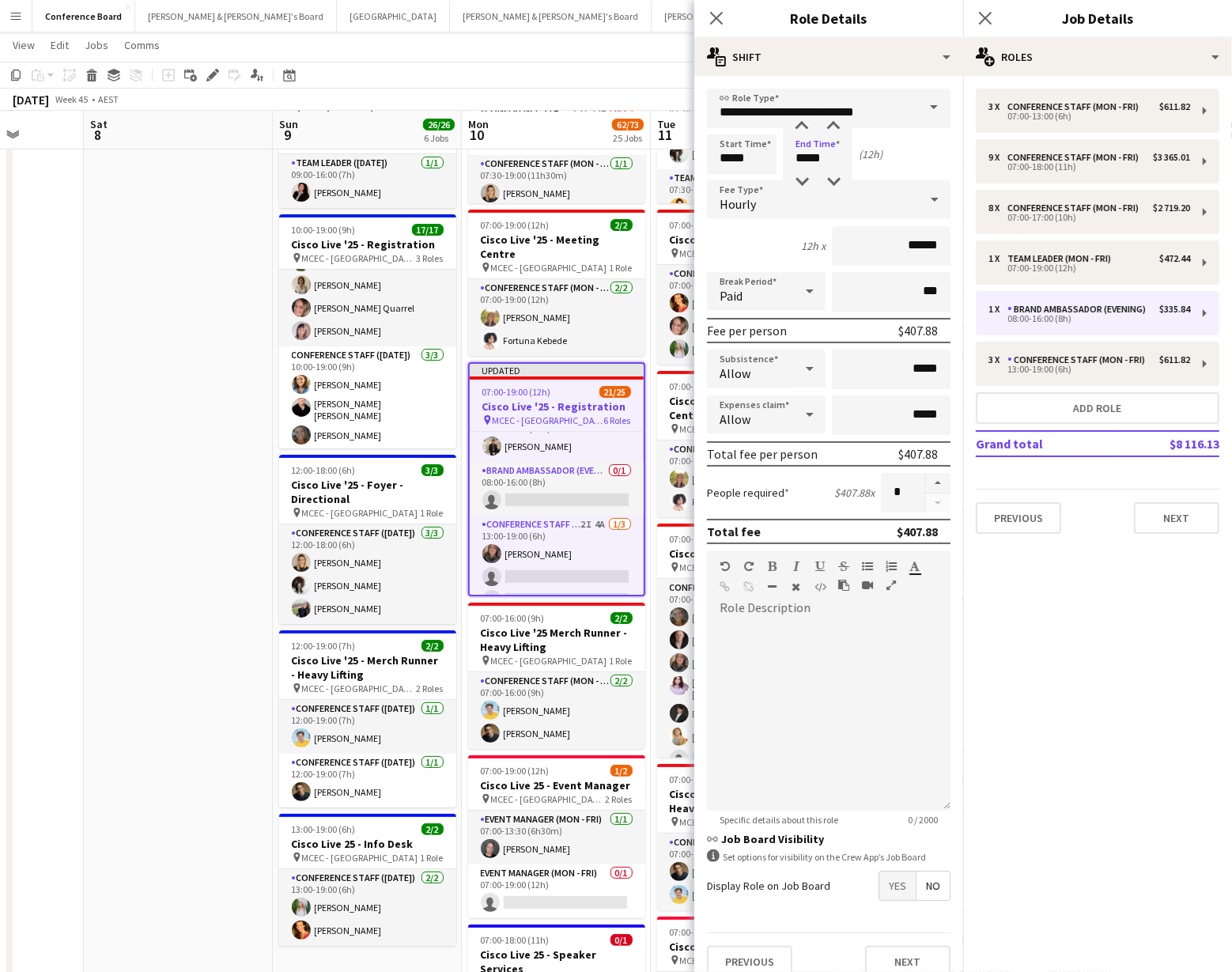
click at [632, 90] on div "[DATE] Week 45 • AEST Publish 1 job Revert 1 job" at bounding box center [616, 100] width 1232 height 22
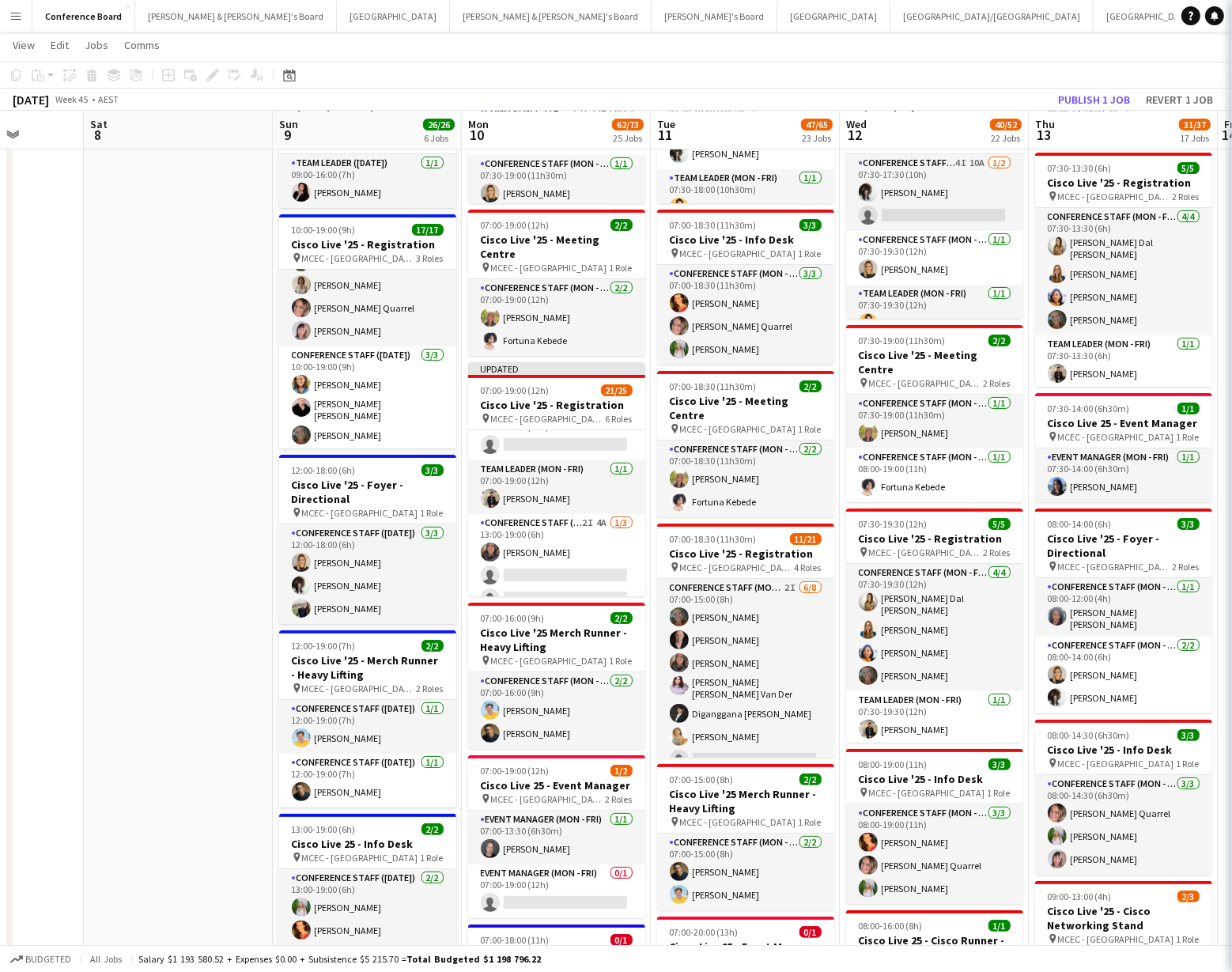
scroll to position [592, 0]
click at [1167, 100] on button "Revert 1 job" at bounding box center [1178, 100] width 80 height 21
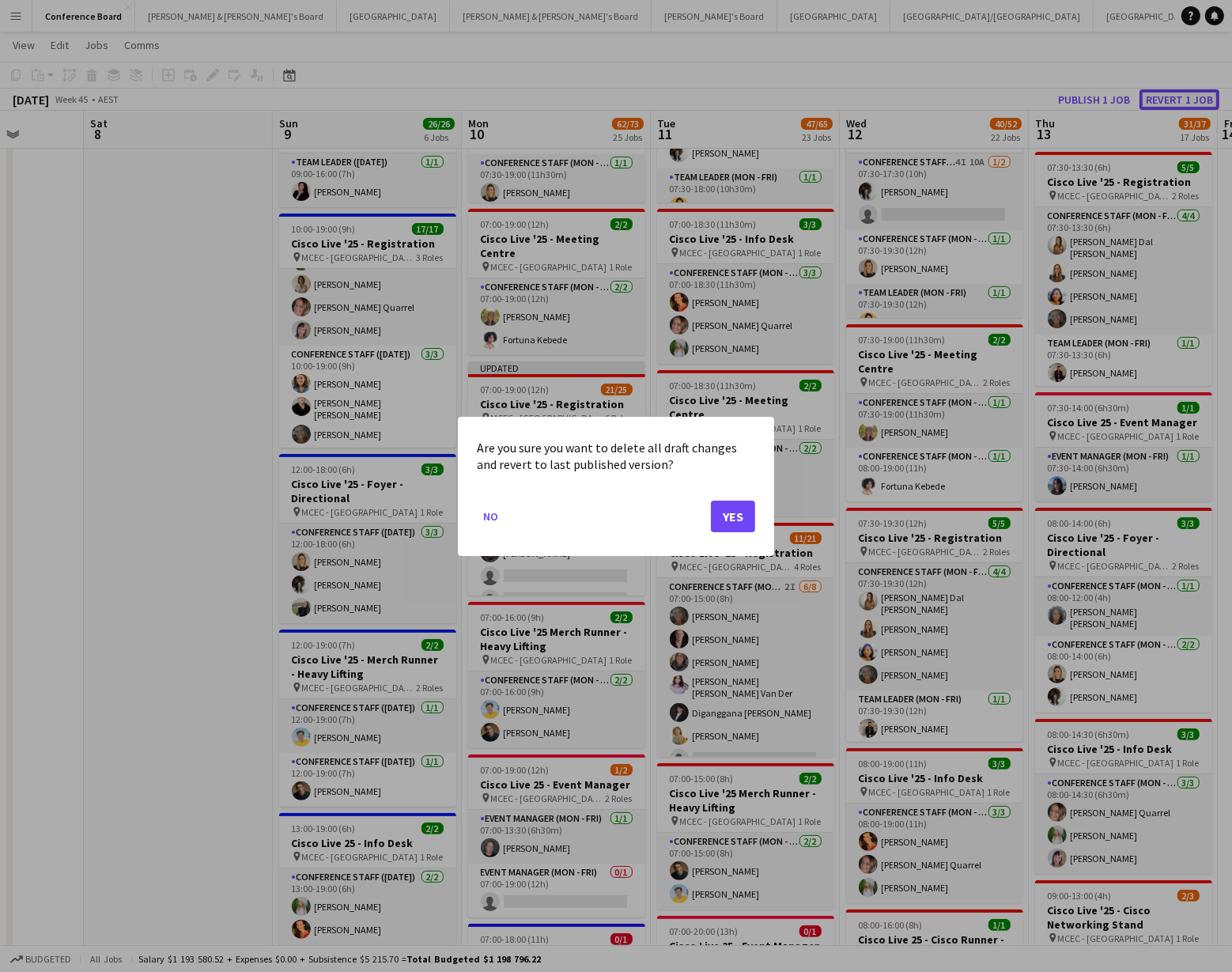
scroll to position [0, 0]
click at [728, 515] on button "Yes" at bounding box center [732, 516] width 44 height 32
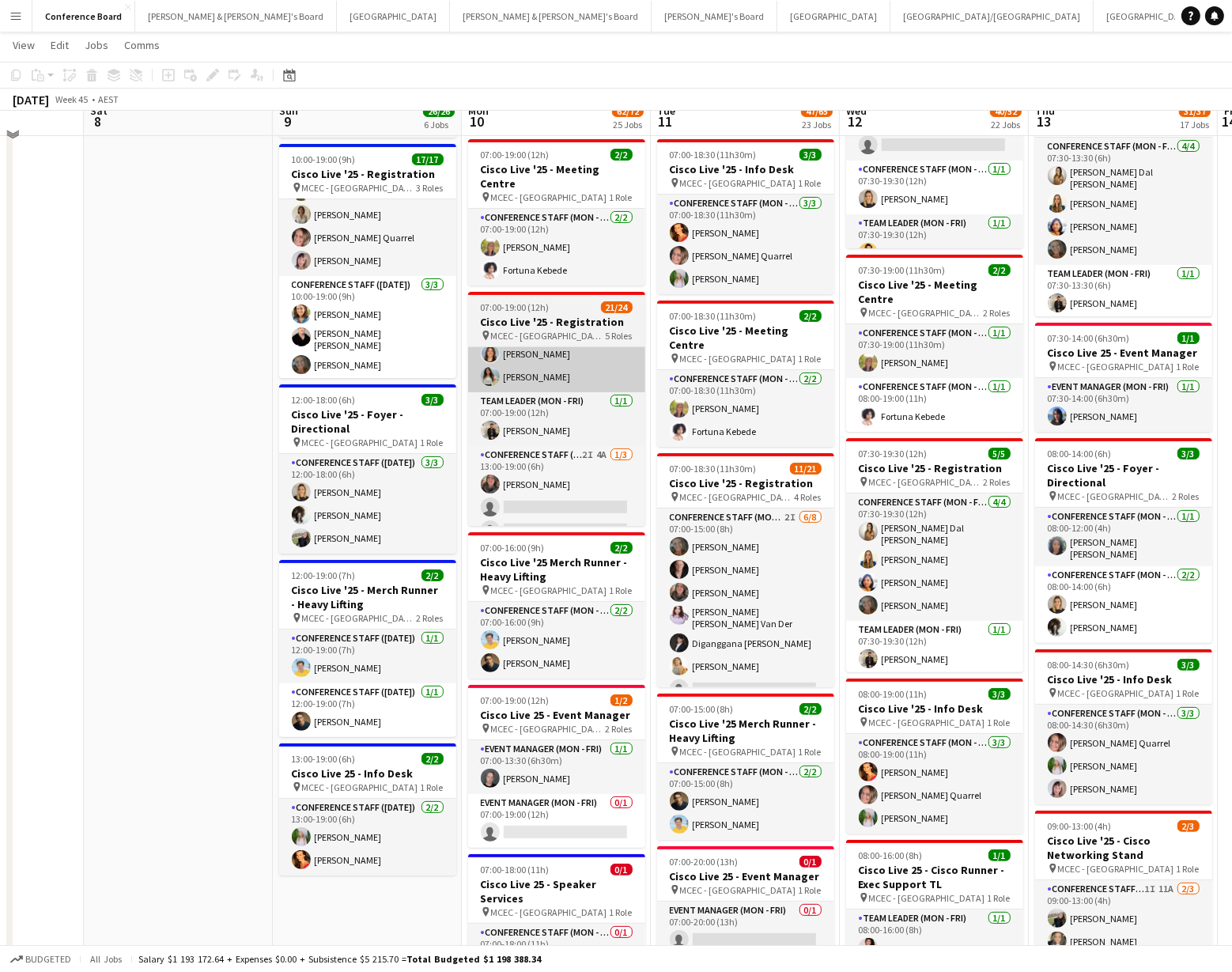
scroll to position [296, 0]
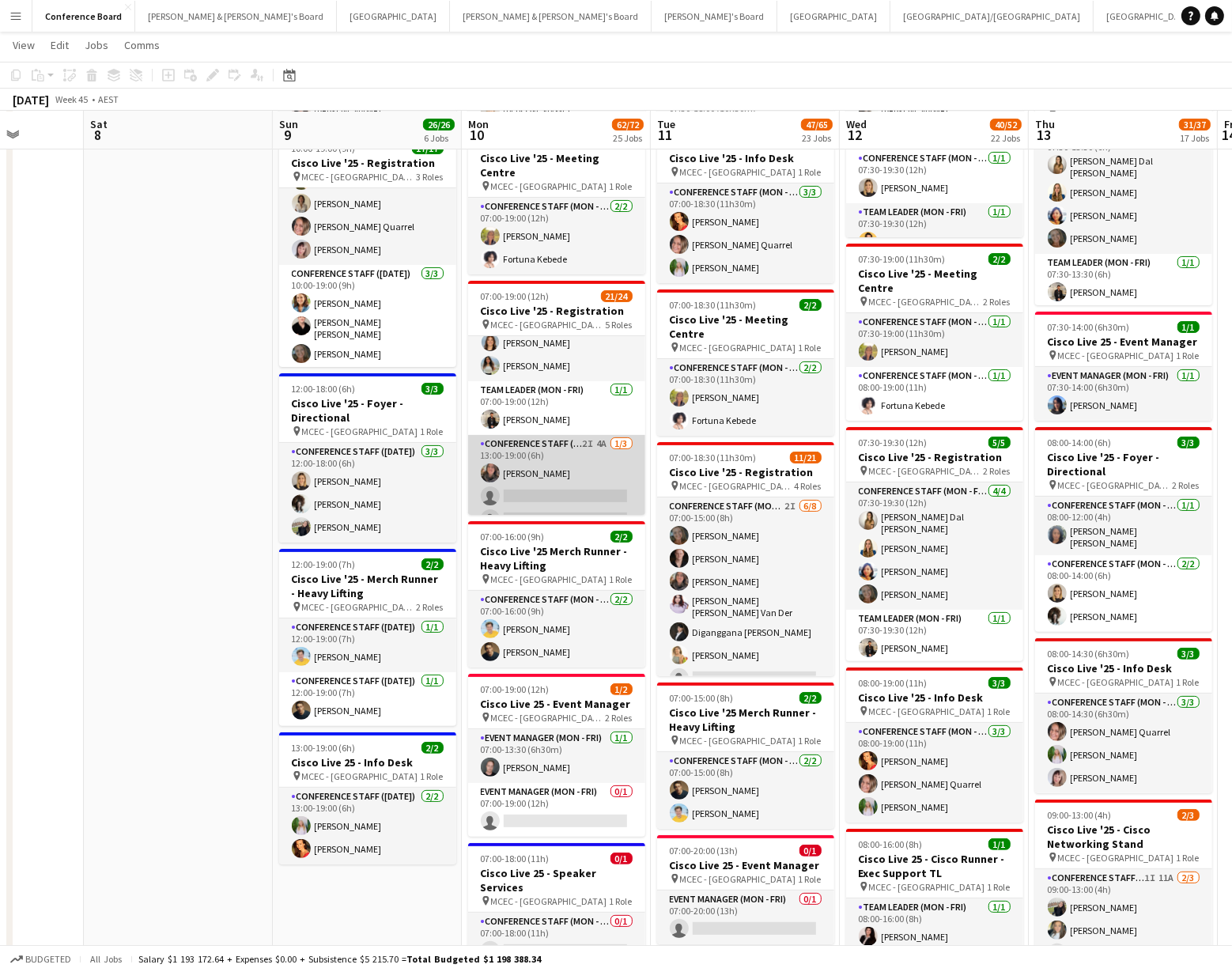
click at [533, 445] on app-card-role "Conference Staff (Mon - Fri) 2I 4A [DATE] 13:00-19:00 (6h) [PERSON_NAME] single…" at bounding box center [556, 484] width 177 height 100
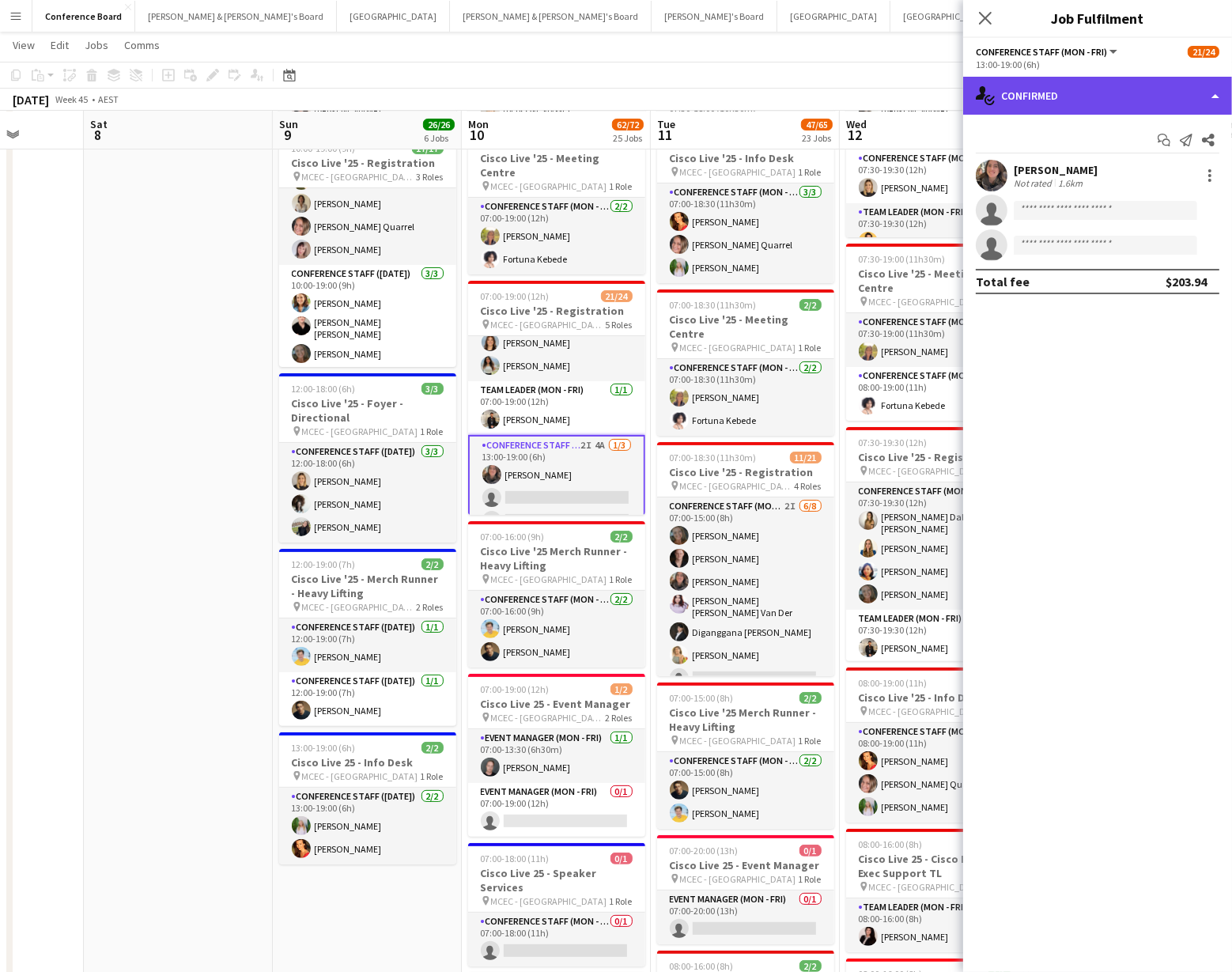
click at [1194, 96] on div "single-neutral-actions-check-2 Confirmed" at bounding box center [1097, 95] width 269 height 38
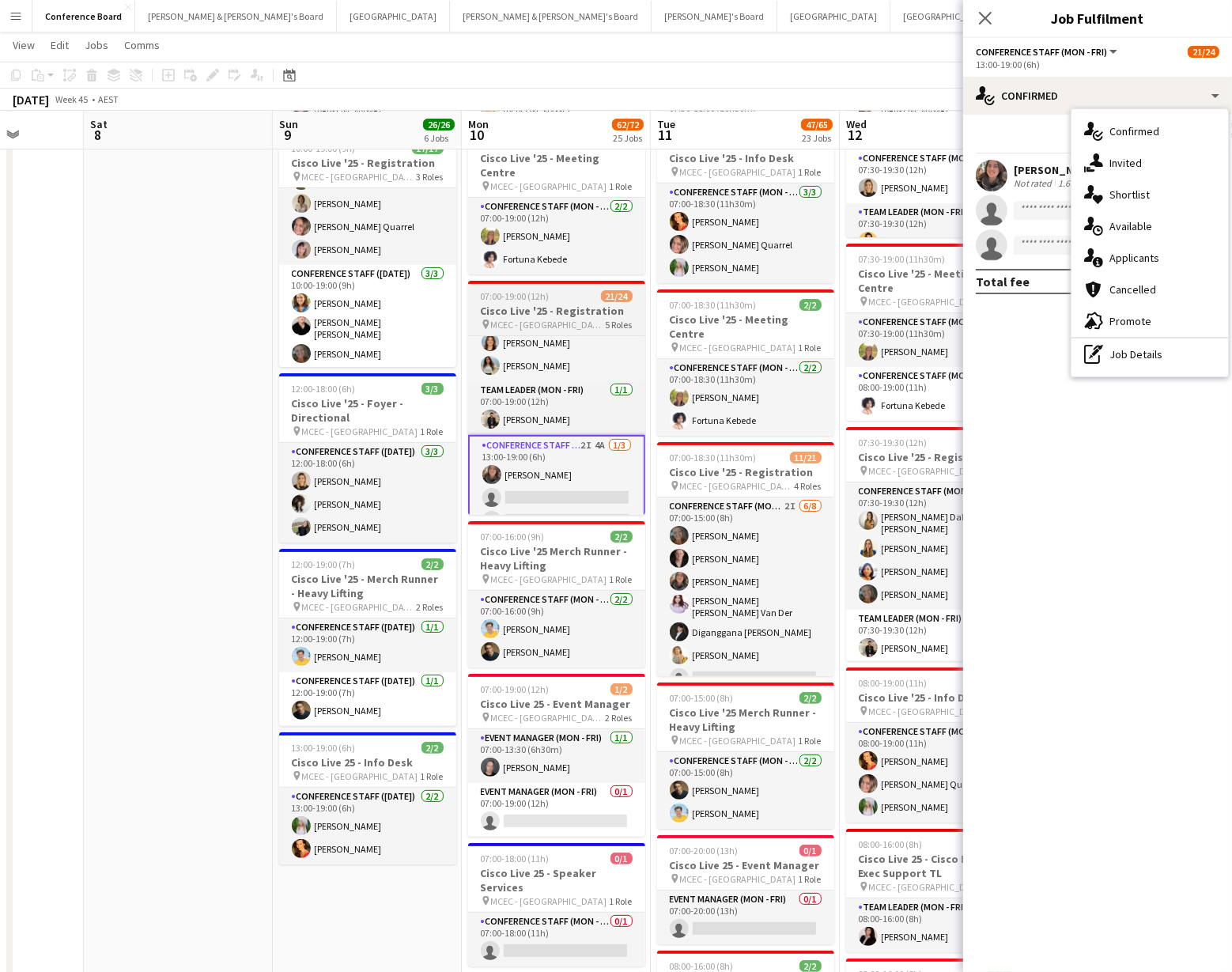
click at [525, 304] on h3 "Cisco Live '25 - Registration" at bounding box center [556, 310] width 177 height 14
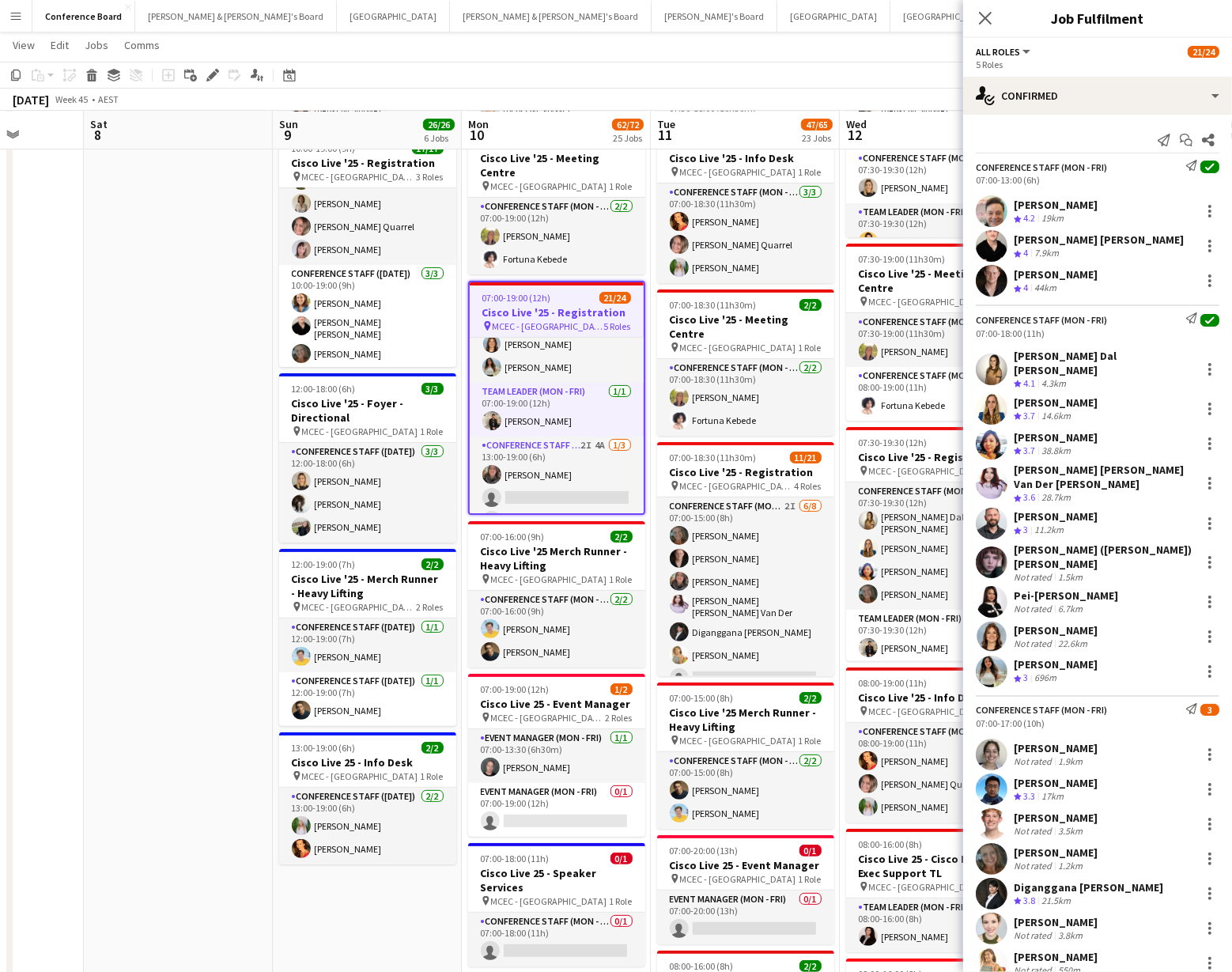
click at [547, 305] on h3 "Cisco Live '25 - Registration" at bounding box center [556, 312] width 174 height 14
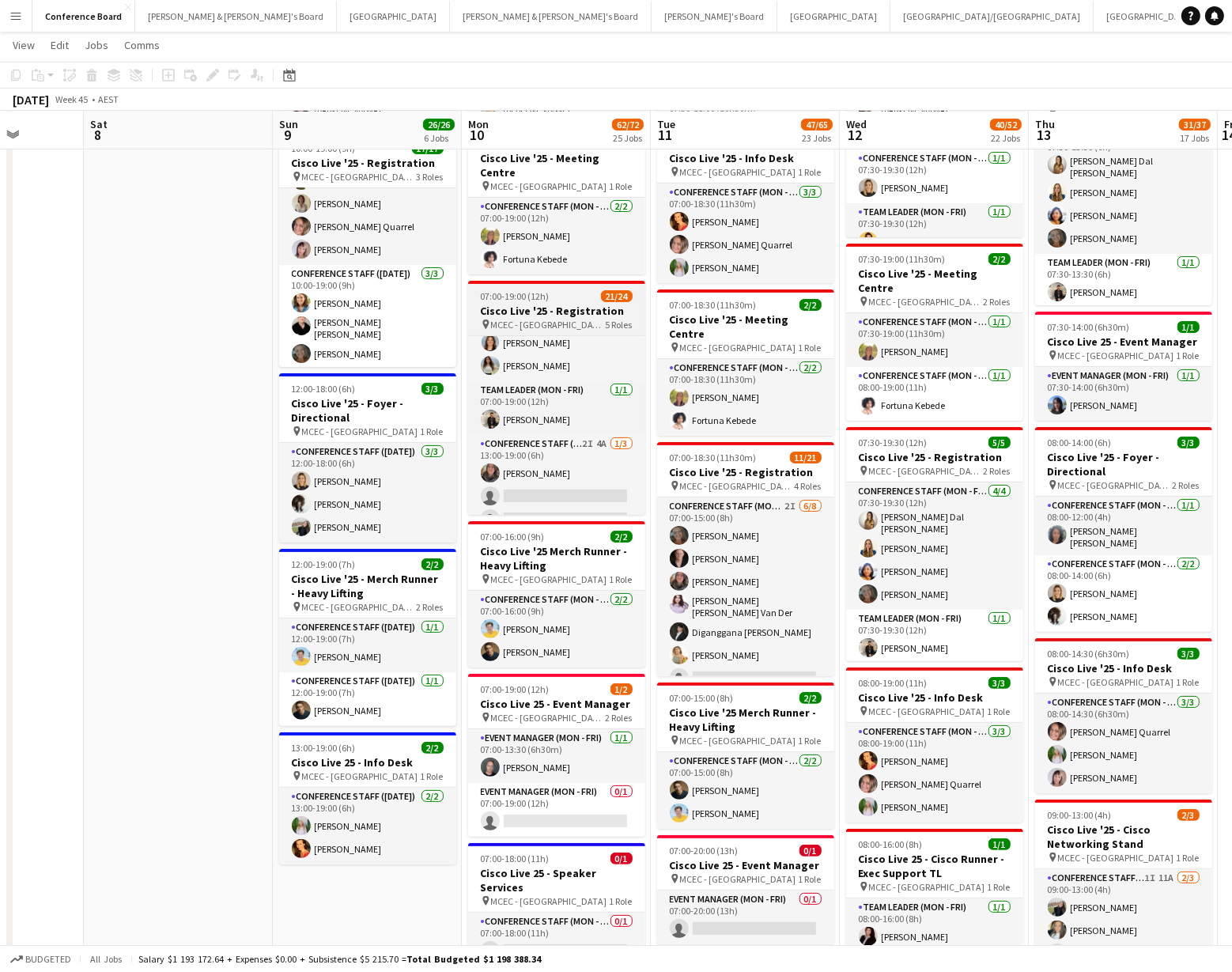
click at [551, 304] on h3 "Cisco Live '25 - Registration" at bounding box center [556, 310] width 177 height 14
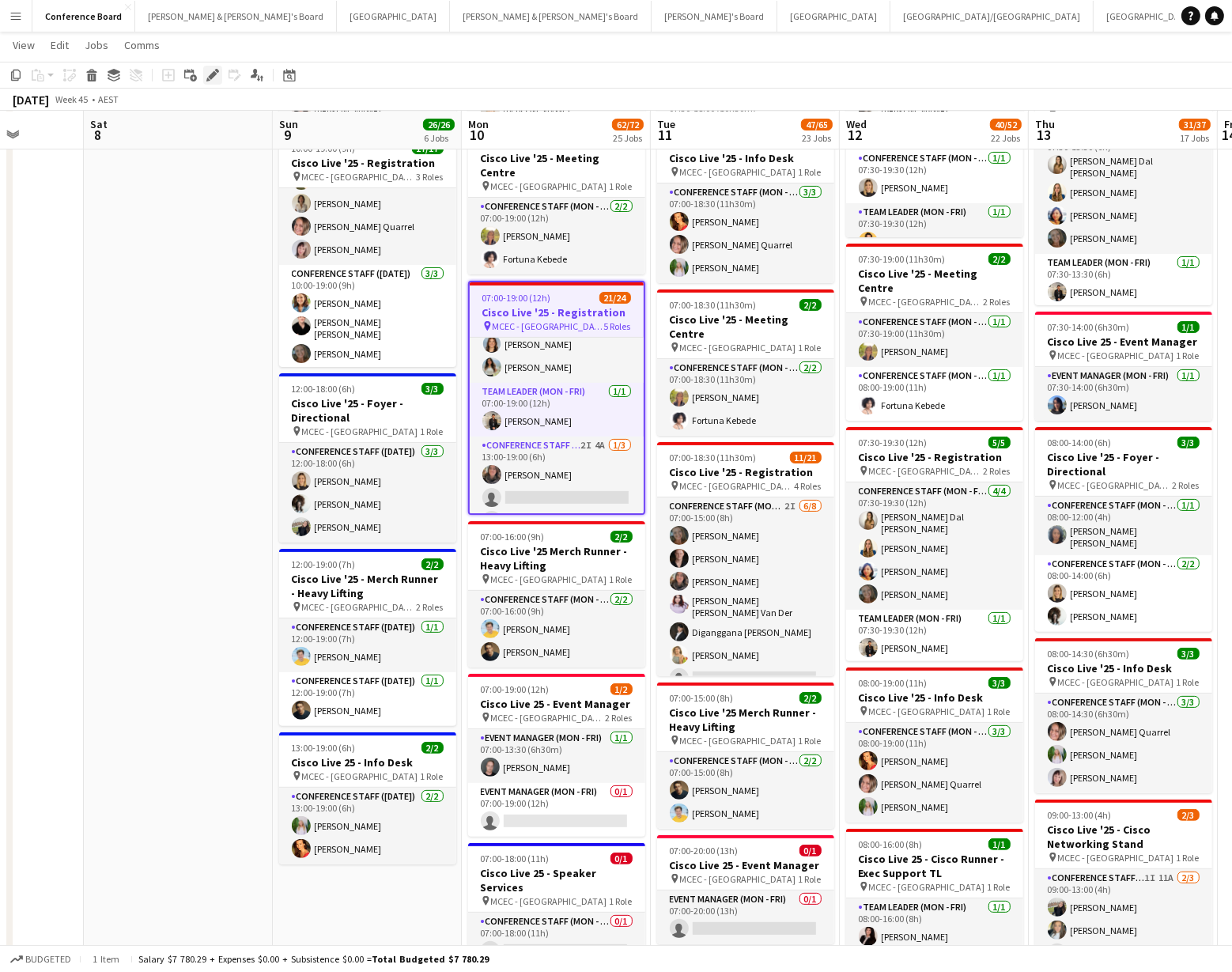
click at [217, 76] on icon "Edit" at bounding box center [212, 75] width 13 height 13
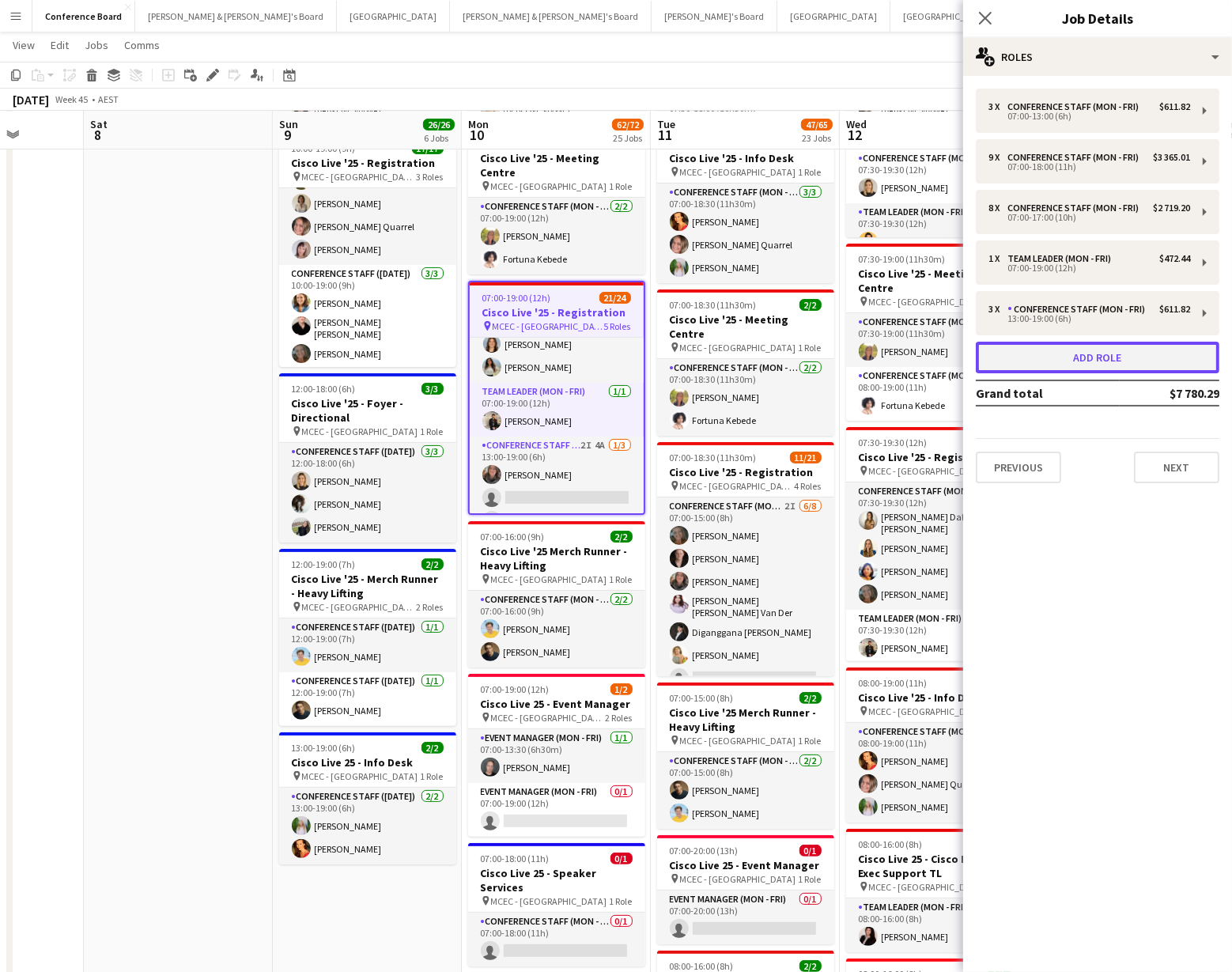
click at [1130, 360] on button "Add role" at bounding box center [1097, 357] width 243 height 32
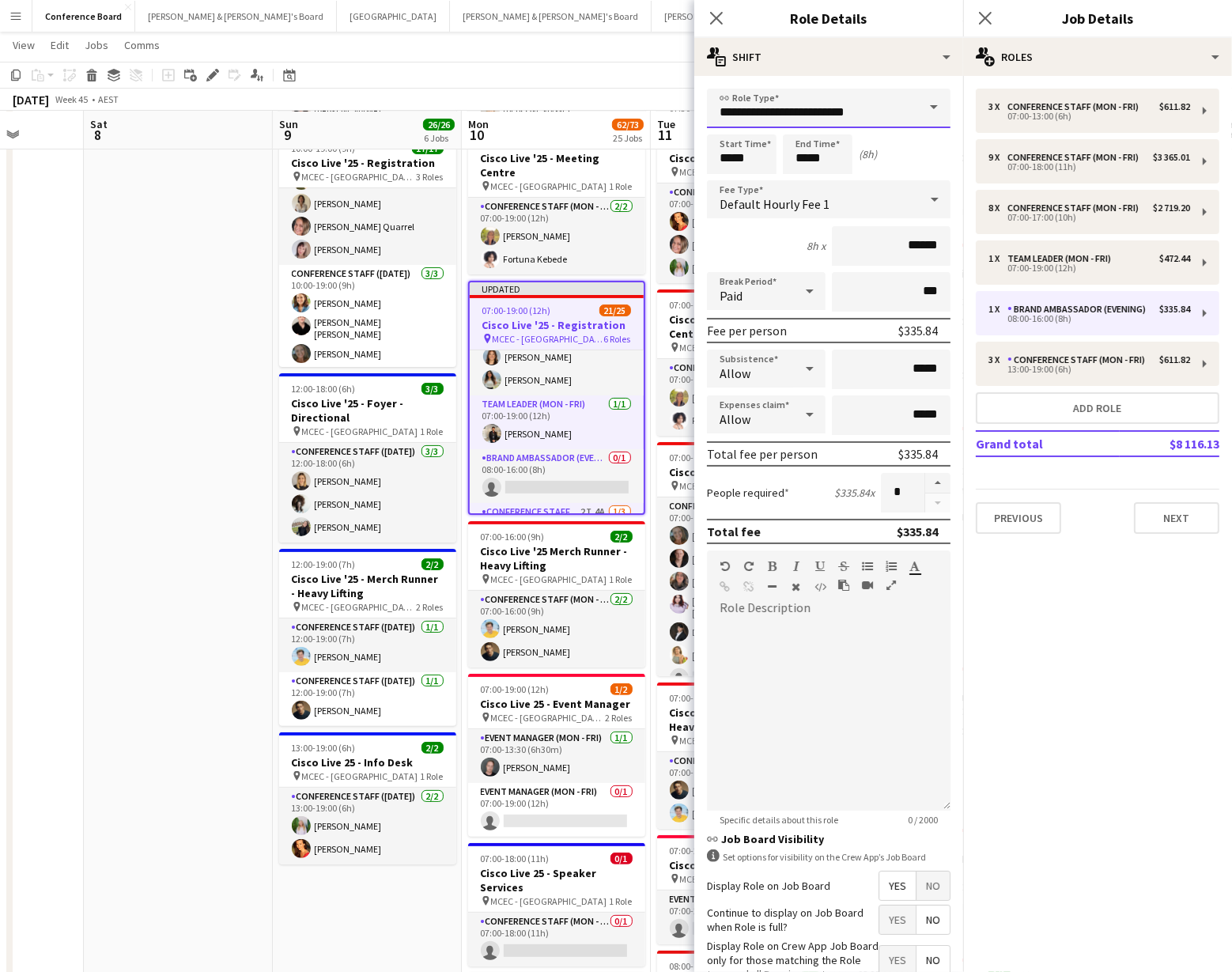
drag, startPoint x: 846, startPoint y: 108, endPoint x: 846, endPoint y: 123, distance: 15.0
click at [846, 108] on input "**********" at bounding box center [829, 108] width 243 height 39
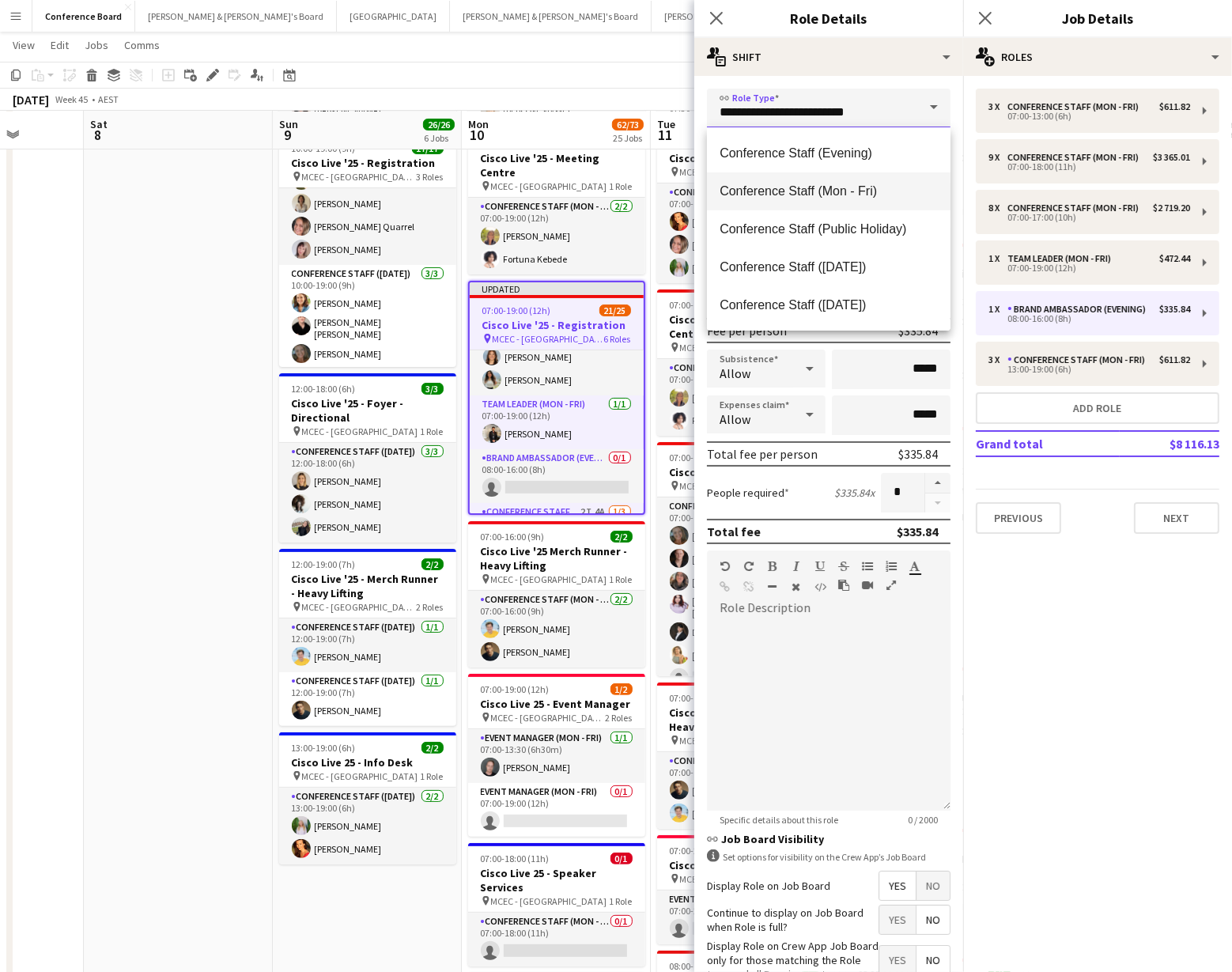
scroll to position [192, 0]
click at [834, 194] on span "Conference Staff (Mon - Fri)" at bounding box center [829, 189] width 218 height 15
type input "**********"
type input "******"
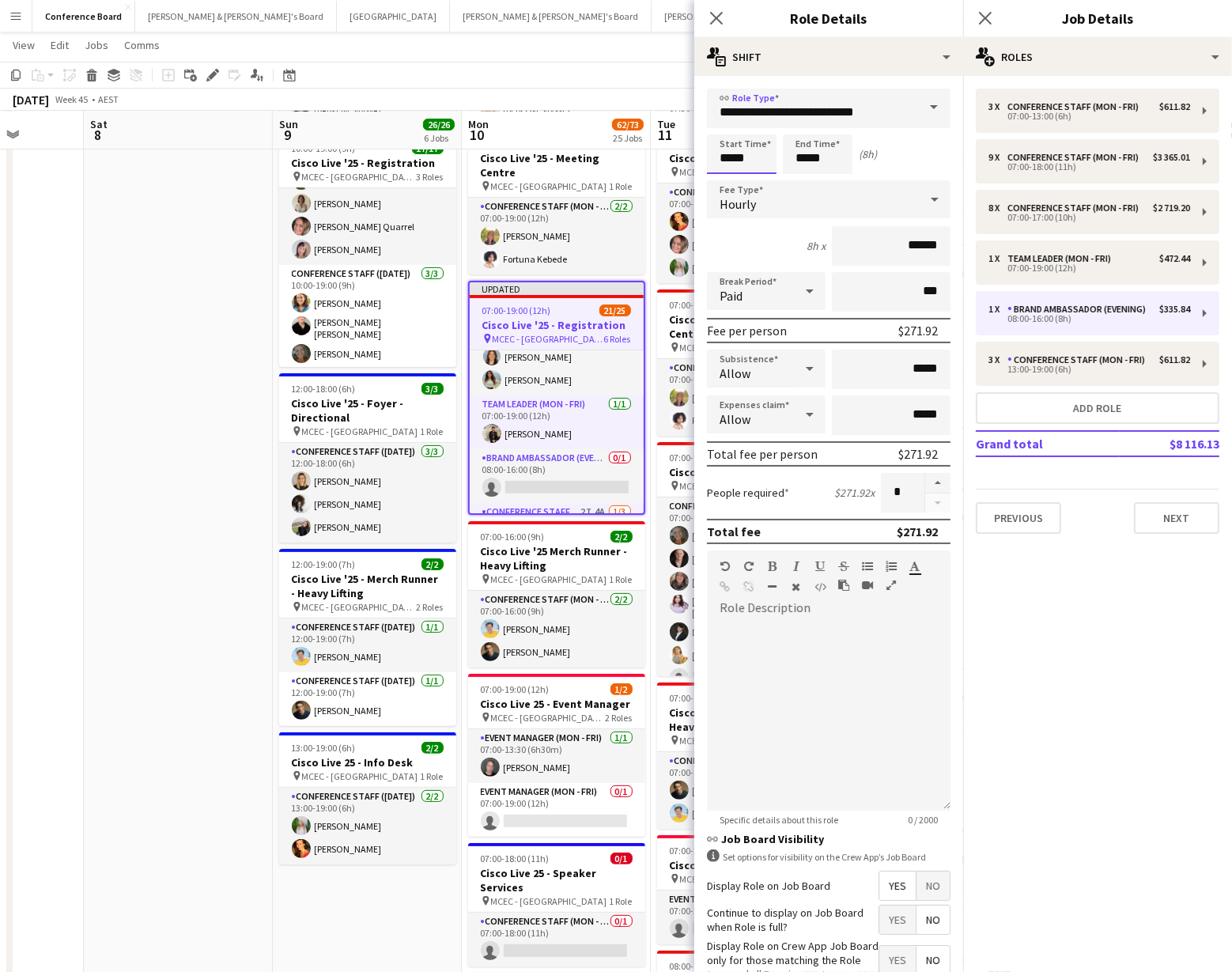
click at [746, 157] on input "*****" at bounding box center [741, 153] width 70 height 39
type input "*****"
click at [724, 181] on div at bounding box center [726, 181] width 32 height 16
click at [816, 163] on input "*****" at bounding box center [817, 153] width 70 height 39
click at [798, 124] on div at bounding box center [802, 126] width 32 height 16
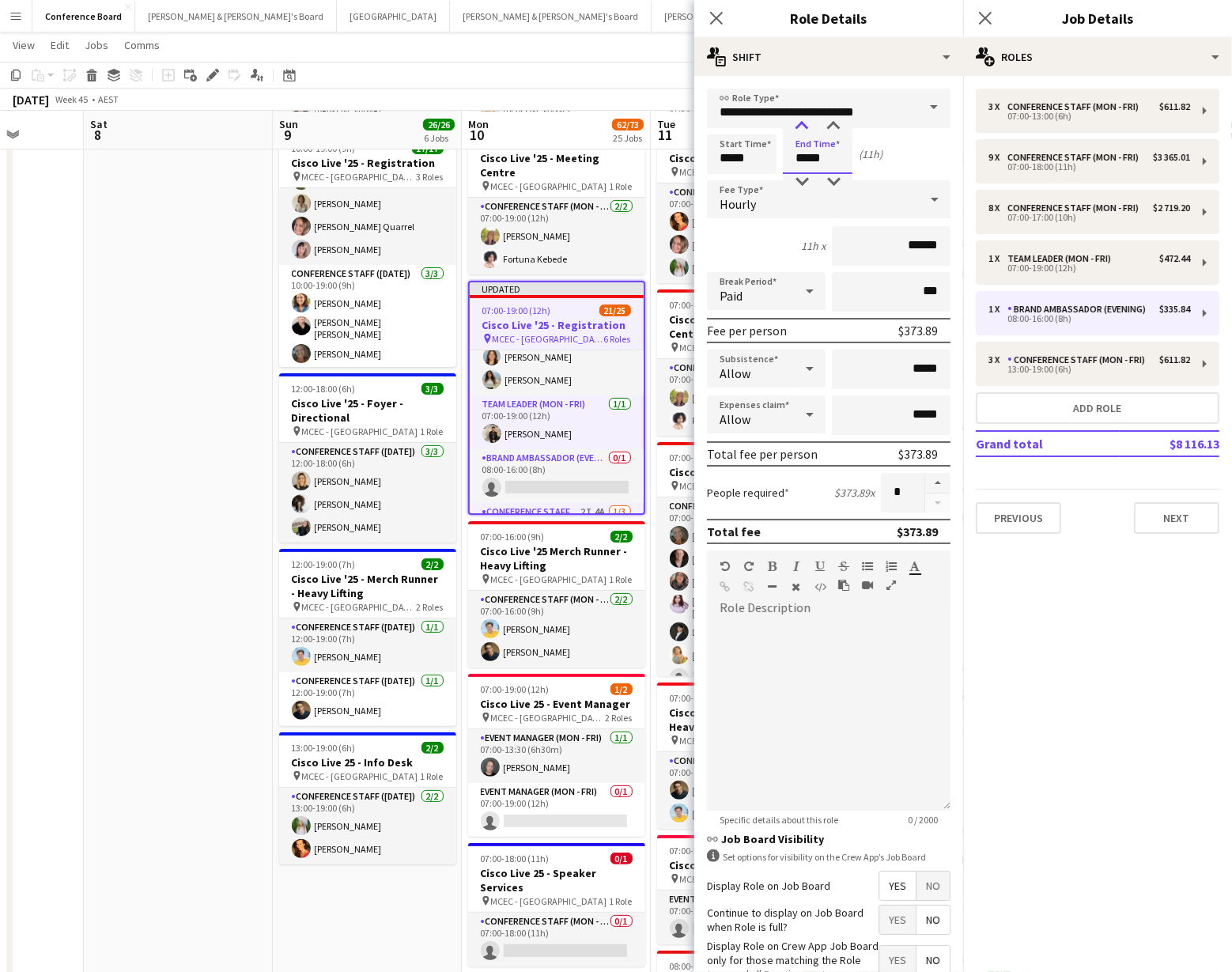
click at [798, 124] on div at bounding box center [802, 126] width 32 height 16
type input "*****"
click at [798, 124] on div at bounding box center [802, 126] width 32 height 16
click at [933, 886] on span "No" at bounding box center [933, 886] width 34 height 29
click at [559, 102] on div "[DATE] Week 45 • AEST Publish 1 job Revert 1 job" at bounding box center [616, 100] width 1232 height 22
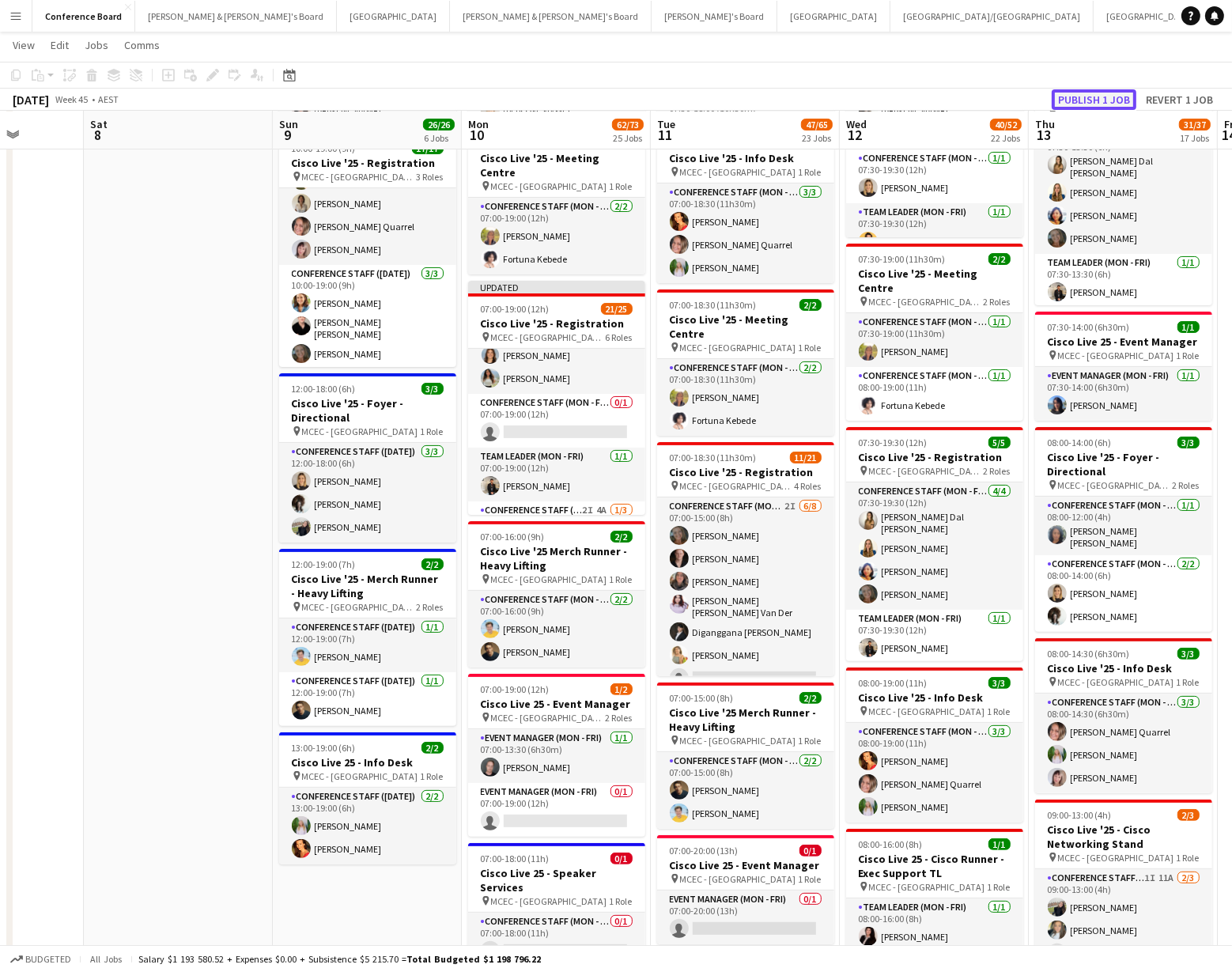
click at [1082, 102] on button "Publish 1 job" at bounding box center [1094, 100] width 85 height 21
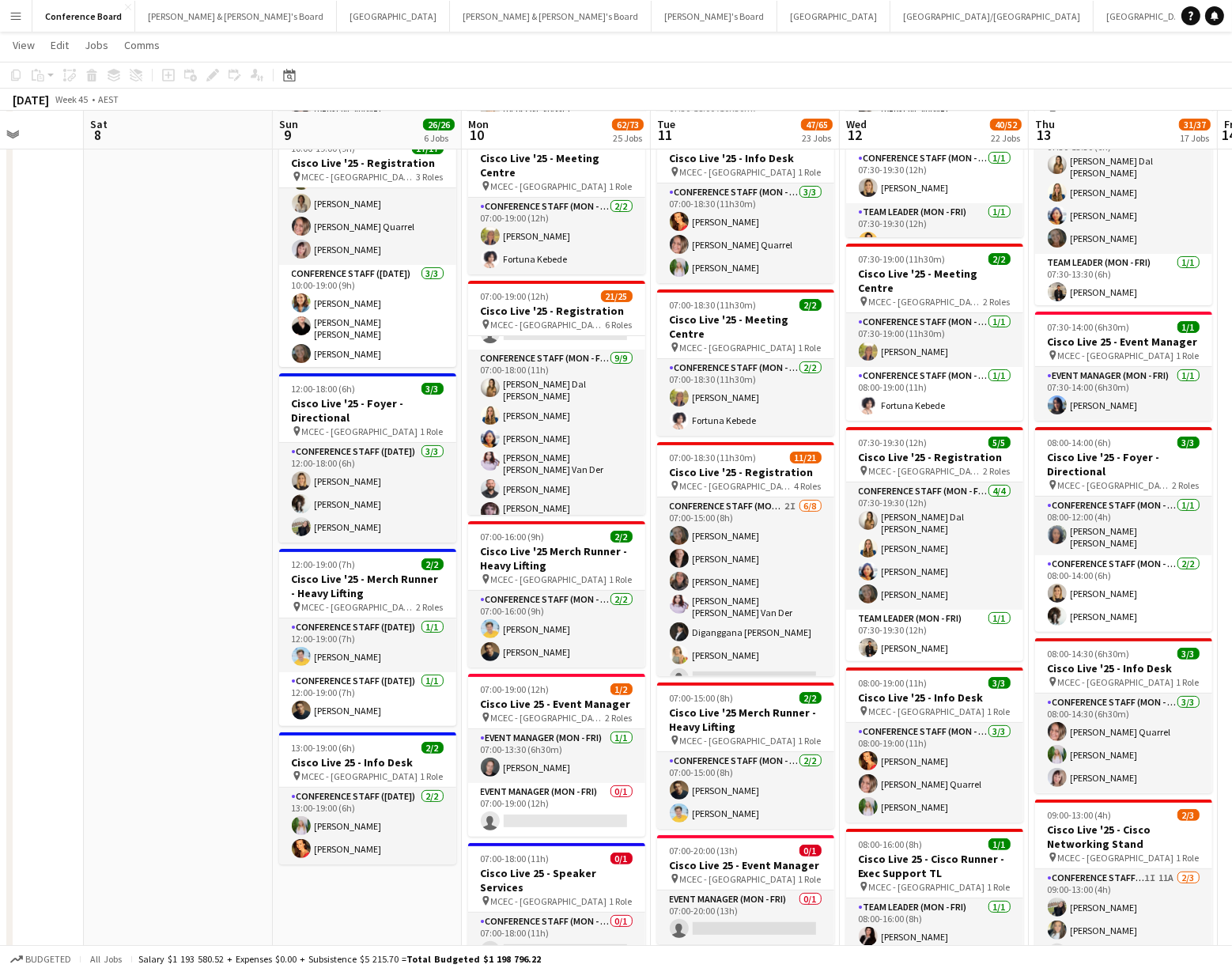
scroll to position [304, 0]
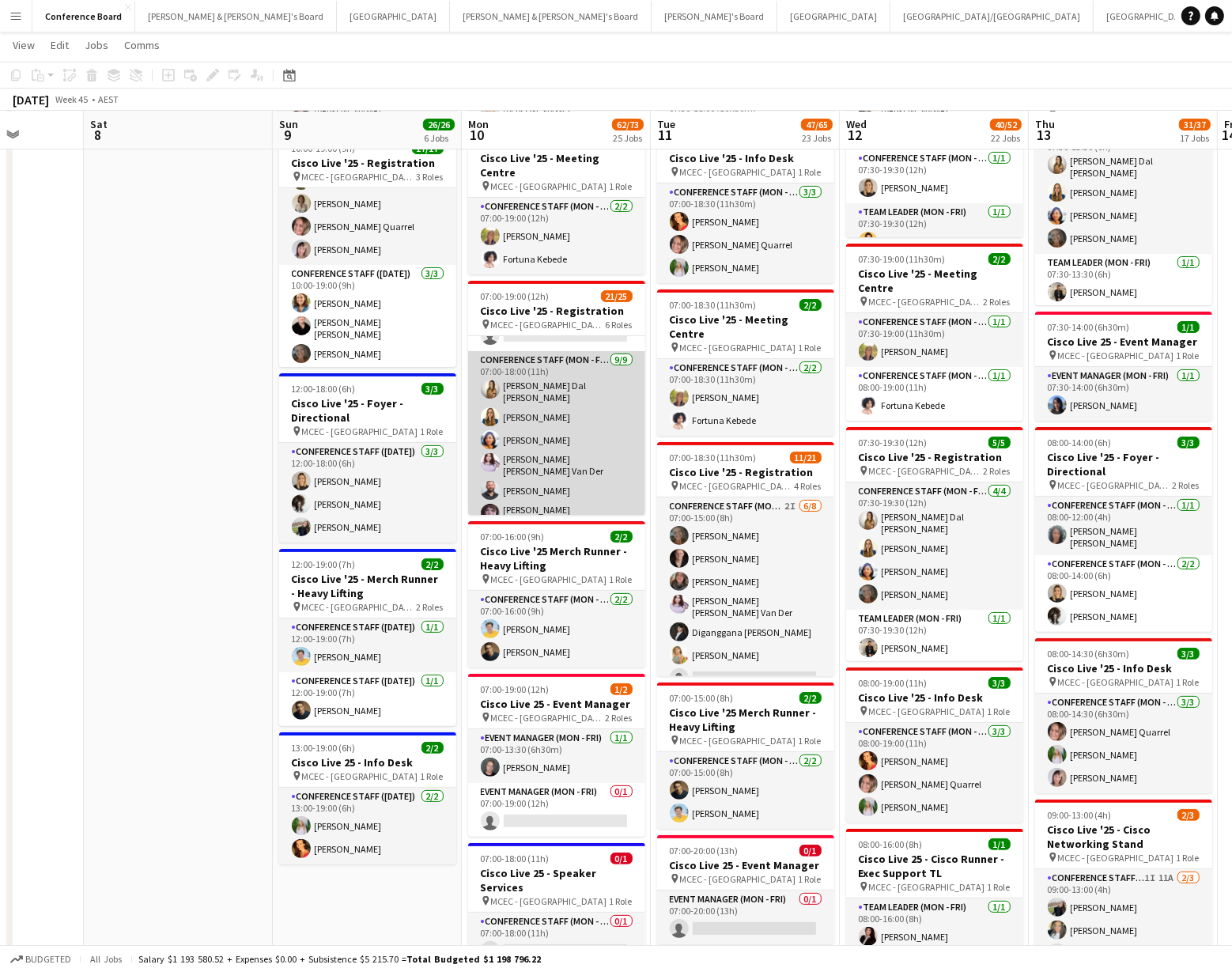
click at [552, 397] on app-card-role "Conference Staff (Mon - Fri) [DATE] 07:00-18:00 (11h) [PERSON_NAME] Dal [PERSON…" at bounding box center [556, 477] width 177 height 252
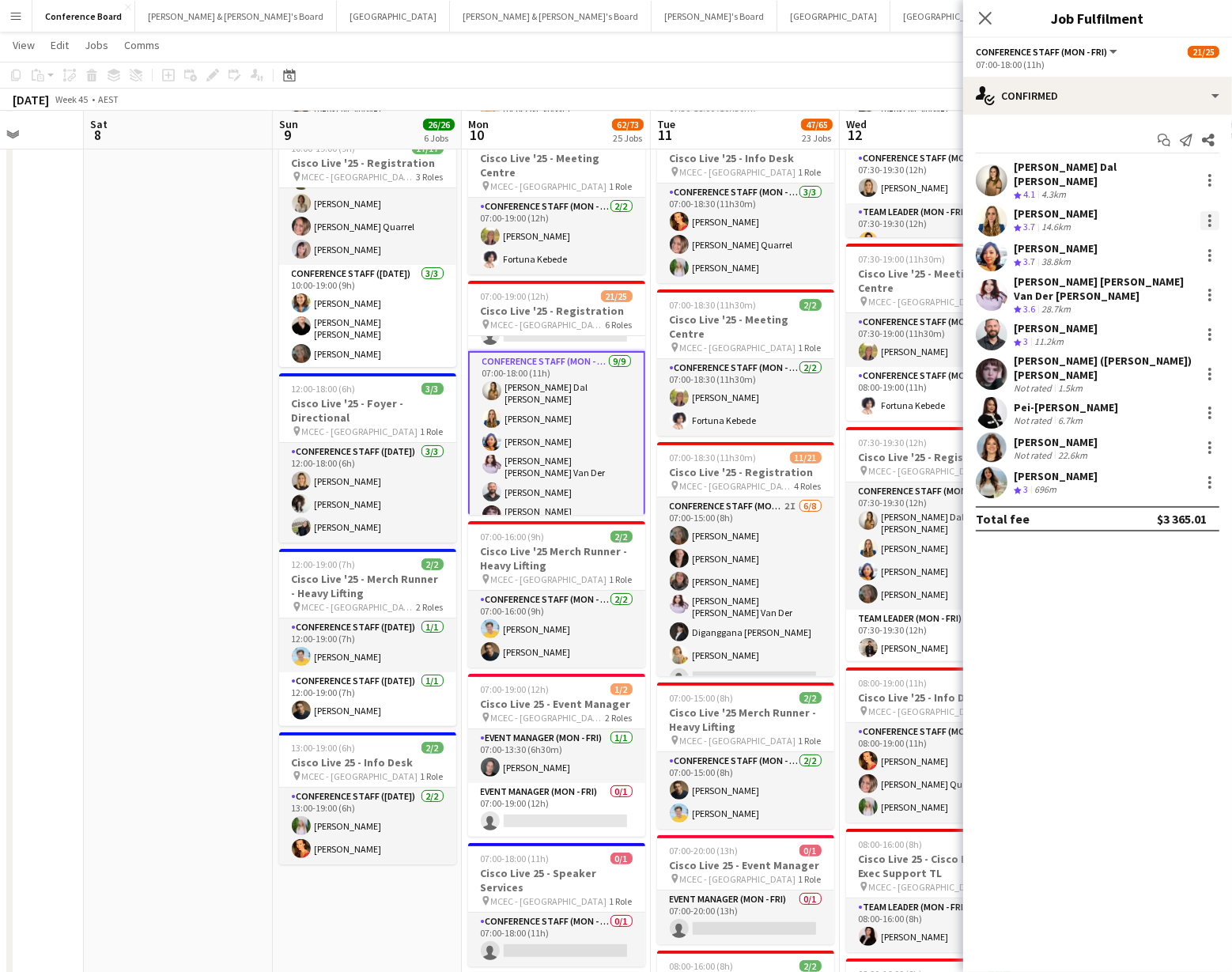
click at [1208, 219] on div at bounding box center [1209, 221] width 3 height 3
click at [1171, 271] on span "Switch crew" at bounding box center [1143, 277] width 67 height 13
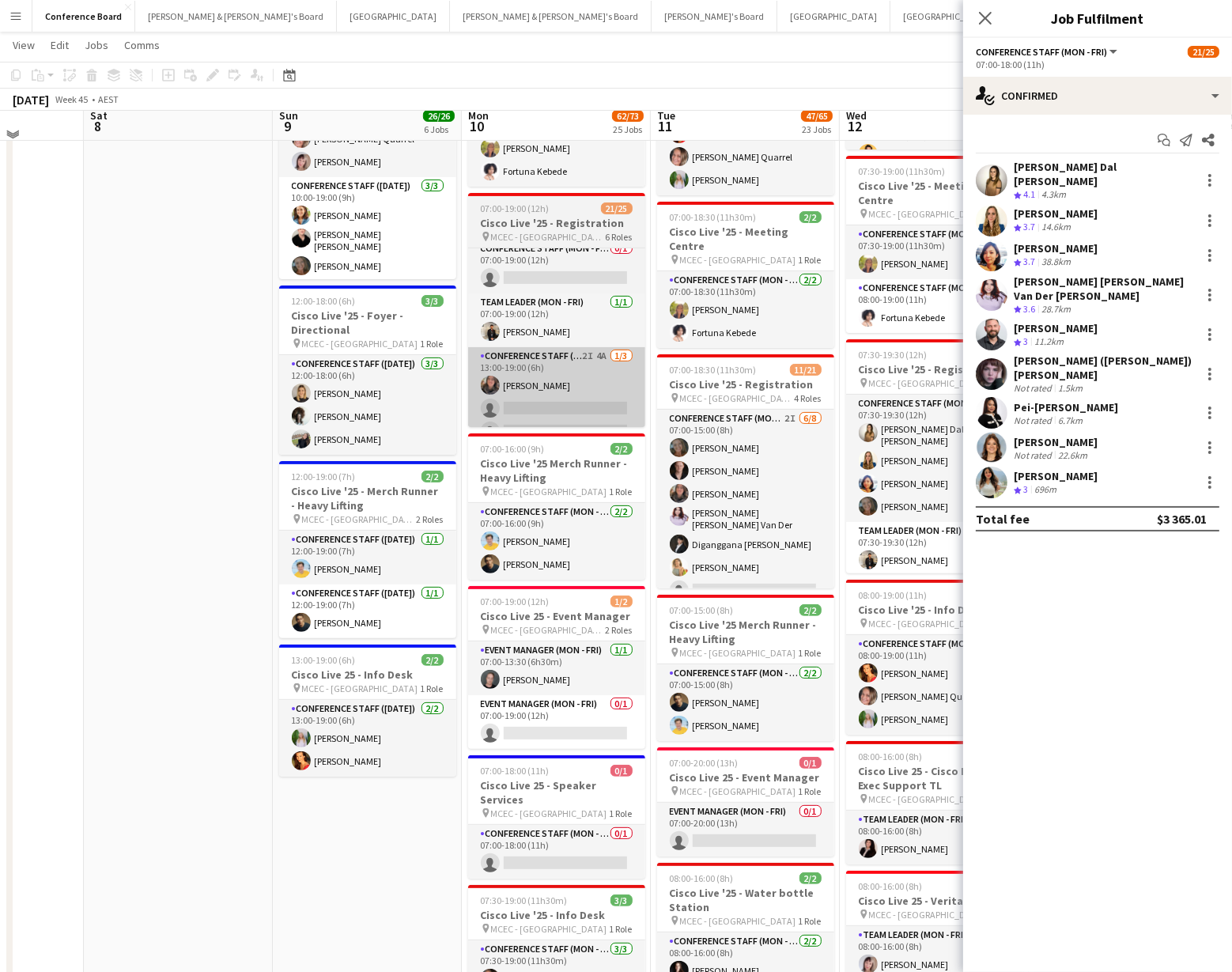
scroll to position [406, 0]
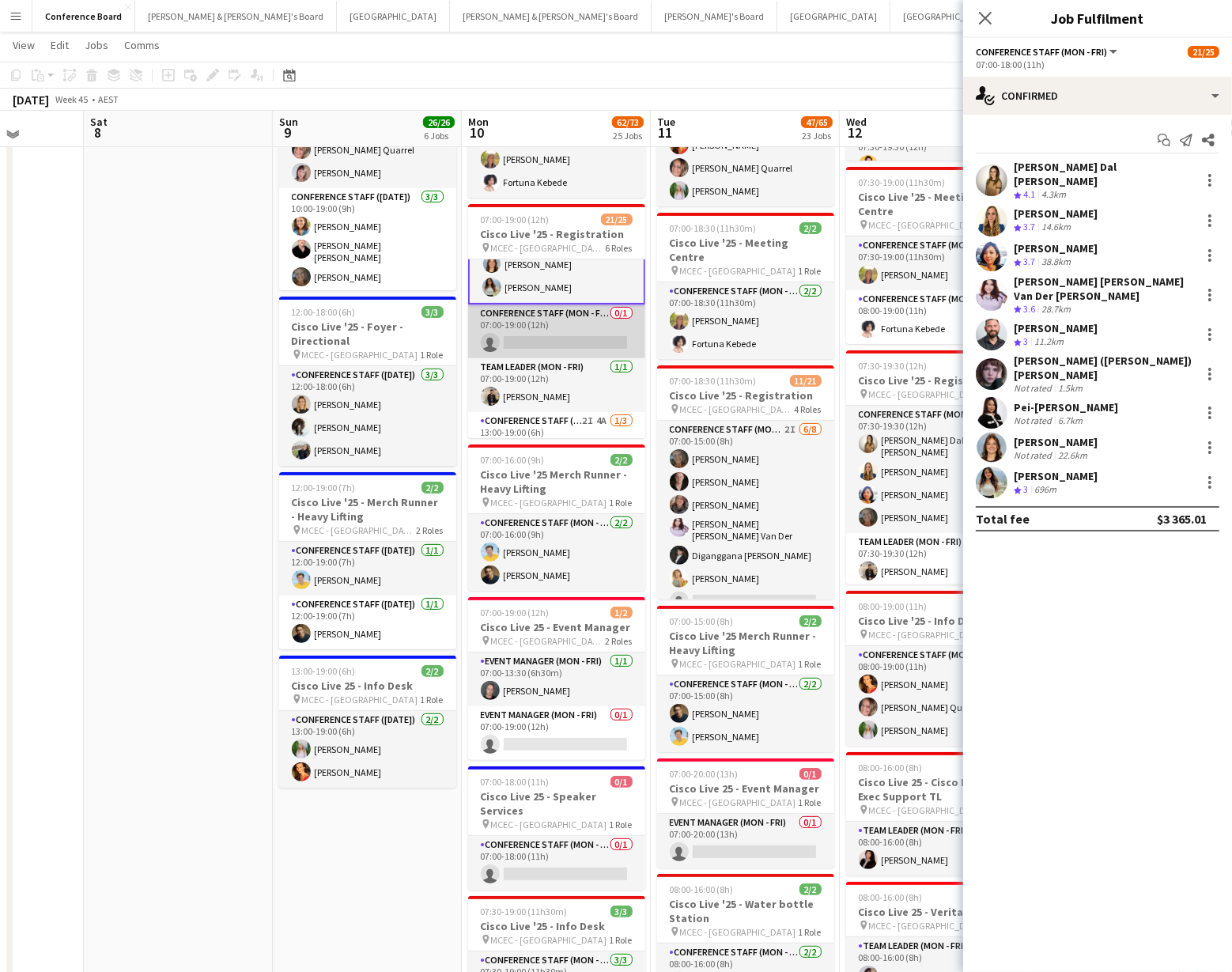
click at [584, 306] on app-card-role "Conference Staff (Mon - Fri) 0/1 07:00-19:00 (12h) single-neutral-actions" at bounding box center [556, 331] width 177 height 54
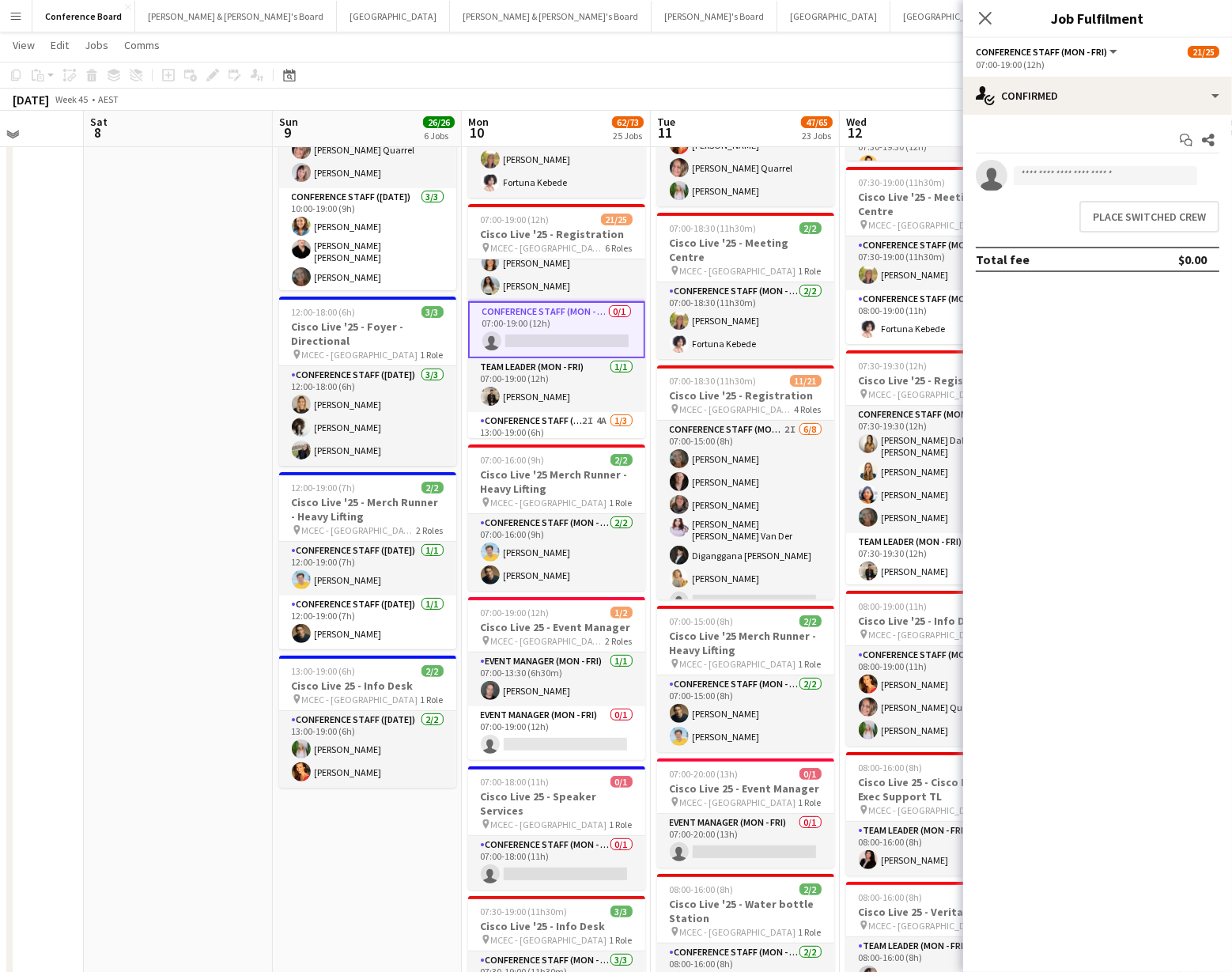
scroll to position [527, 0]
click at [1120, 214] on button "Place switched crew" at bounding box center [1149, 216] width 140 height 32
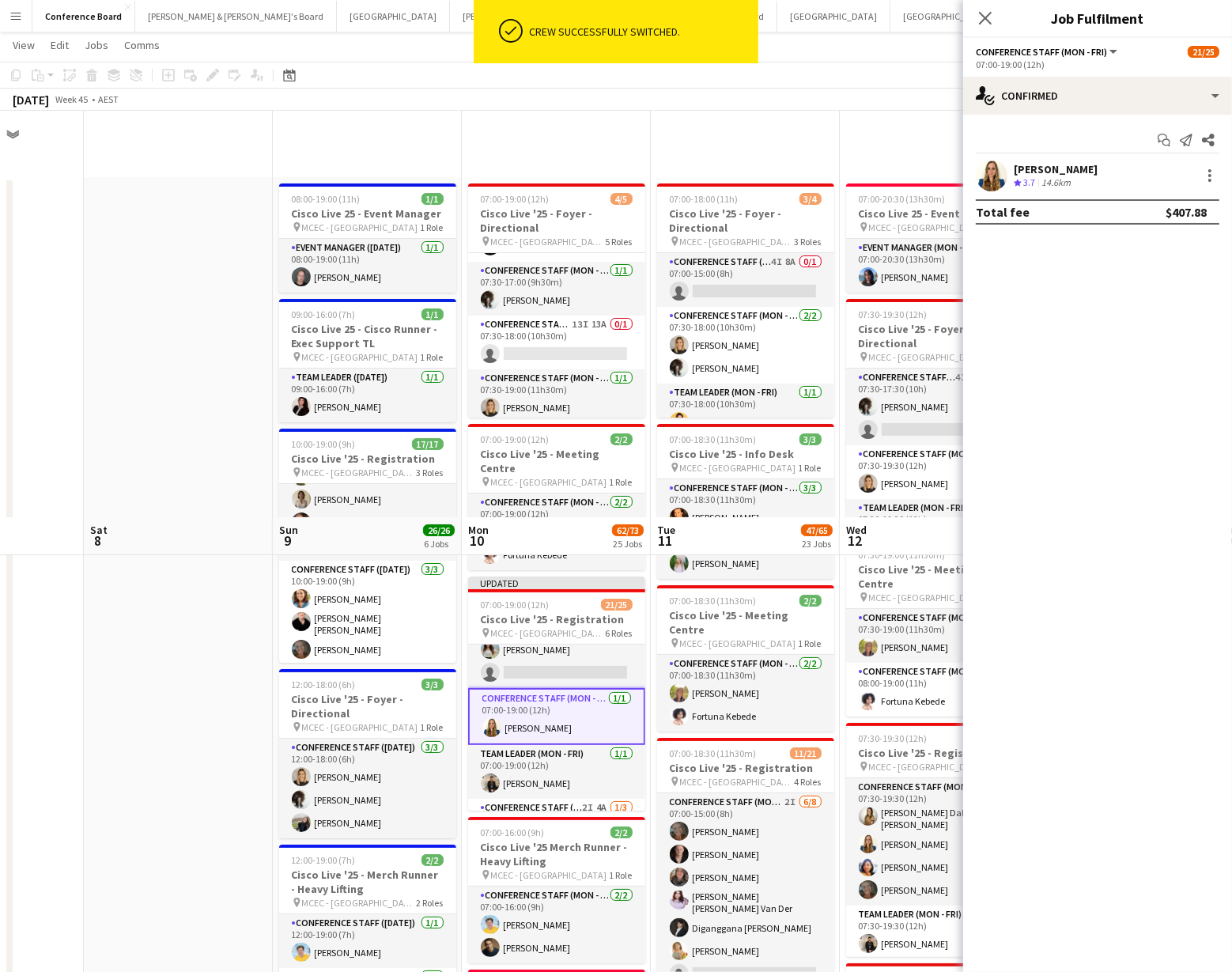
scroll to position [406, 0]
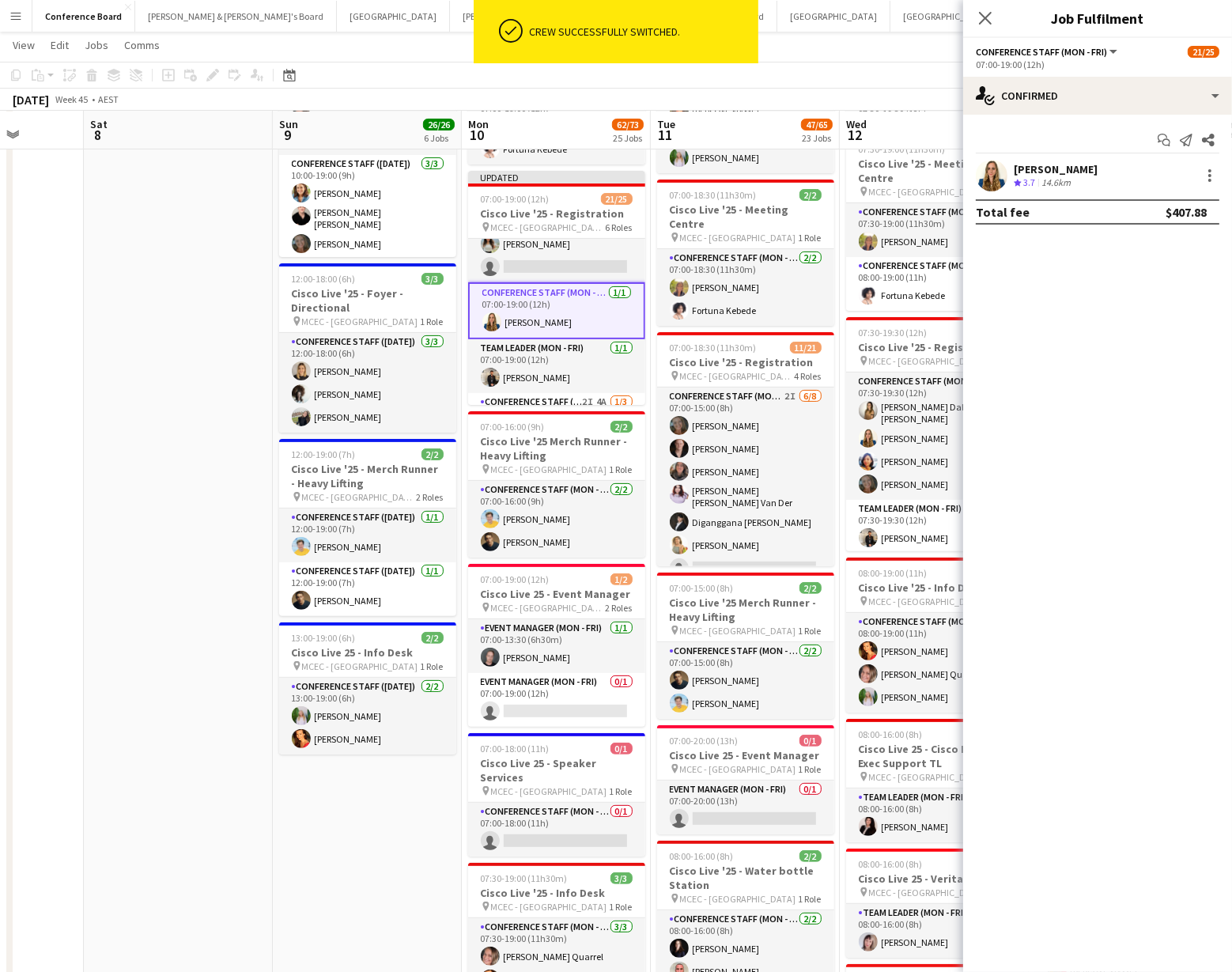
click at [909, 91] on div "[DATE] Week 45 • AEST Publish 1 job Revert 1 job" at bounding box center [616, 100] width 1232 height 22
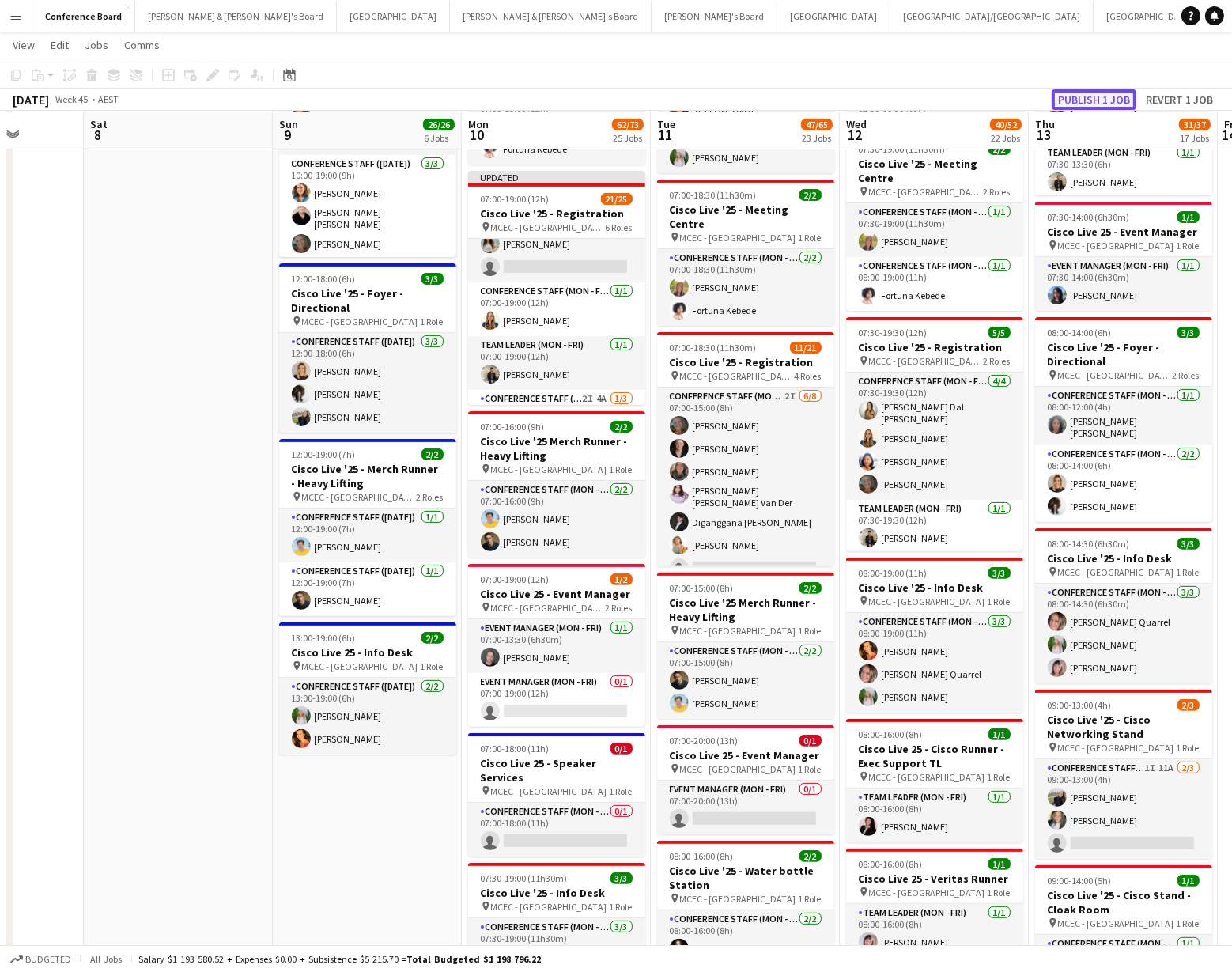
click at [1106, 101] on button "Publish 1 job" at bounding box center [1094, 100] width 85 height 21
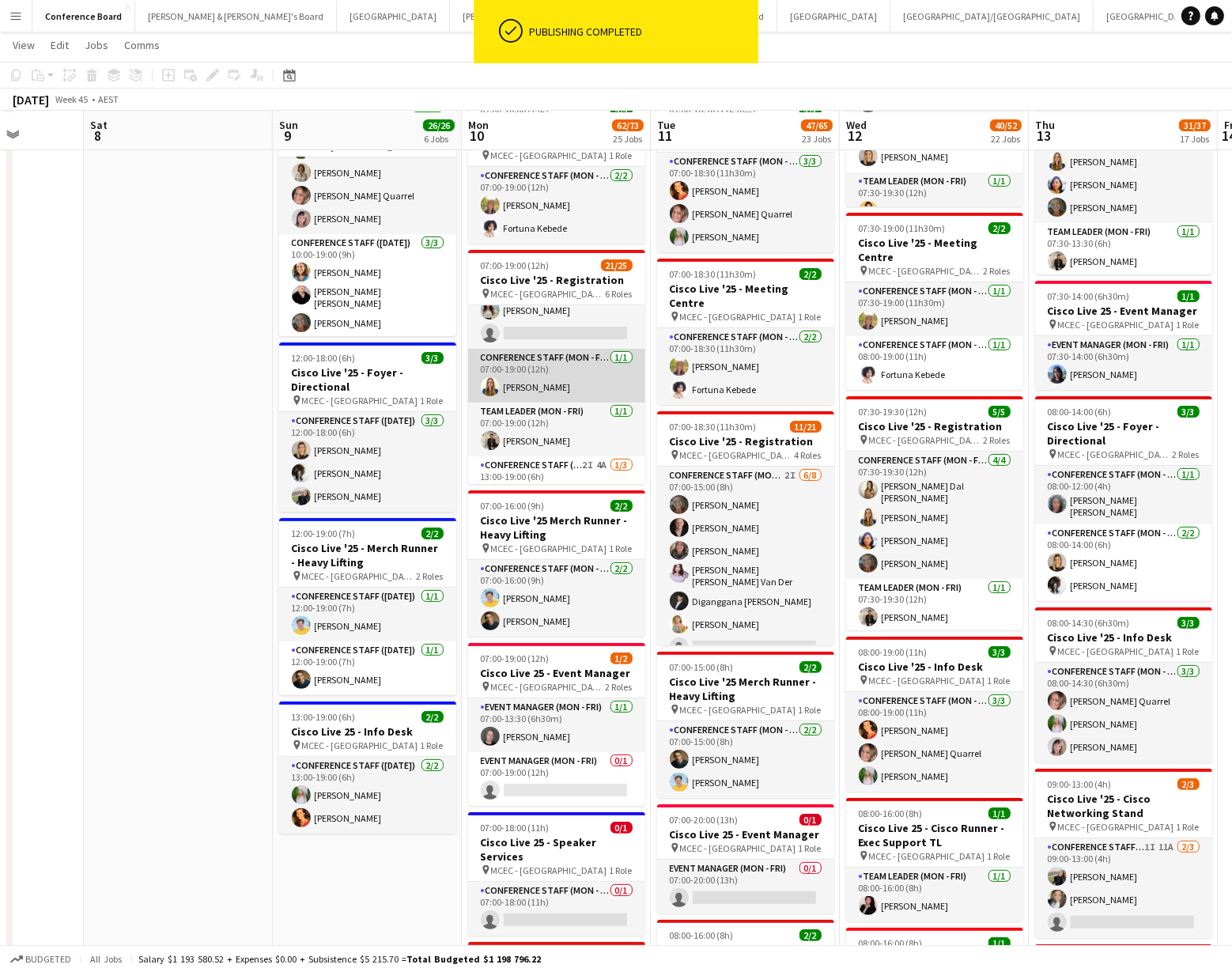
scroll to position [324, 0]
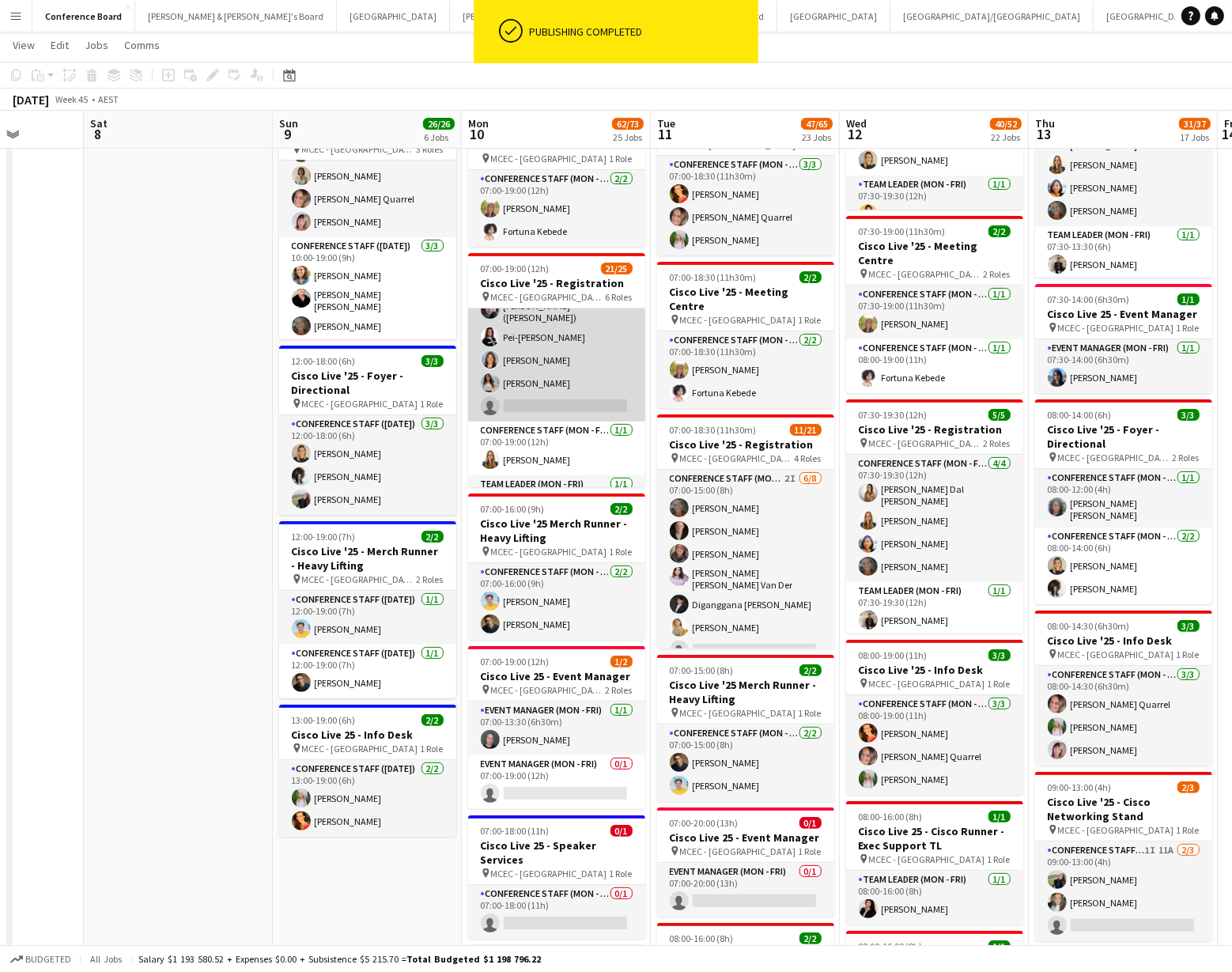
click at [575, 352] on app-card-role "Conference Staff (Mon - Fri) 43I [DATE] 07:00-18:00 (11h) [PERSON_NAME] Dal [PE…" at bounding box center [556, 296] width 177 height 252
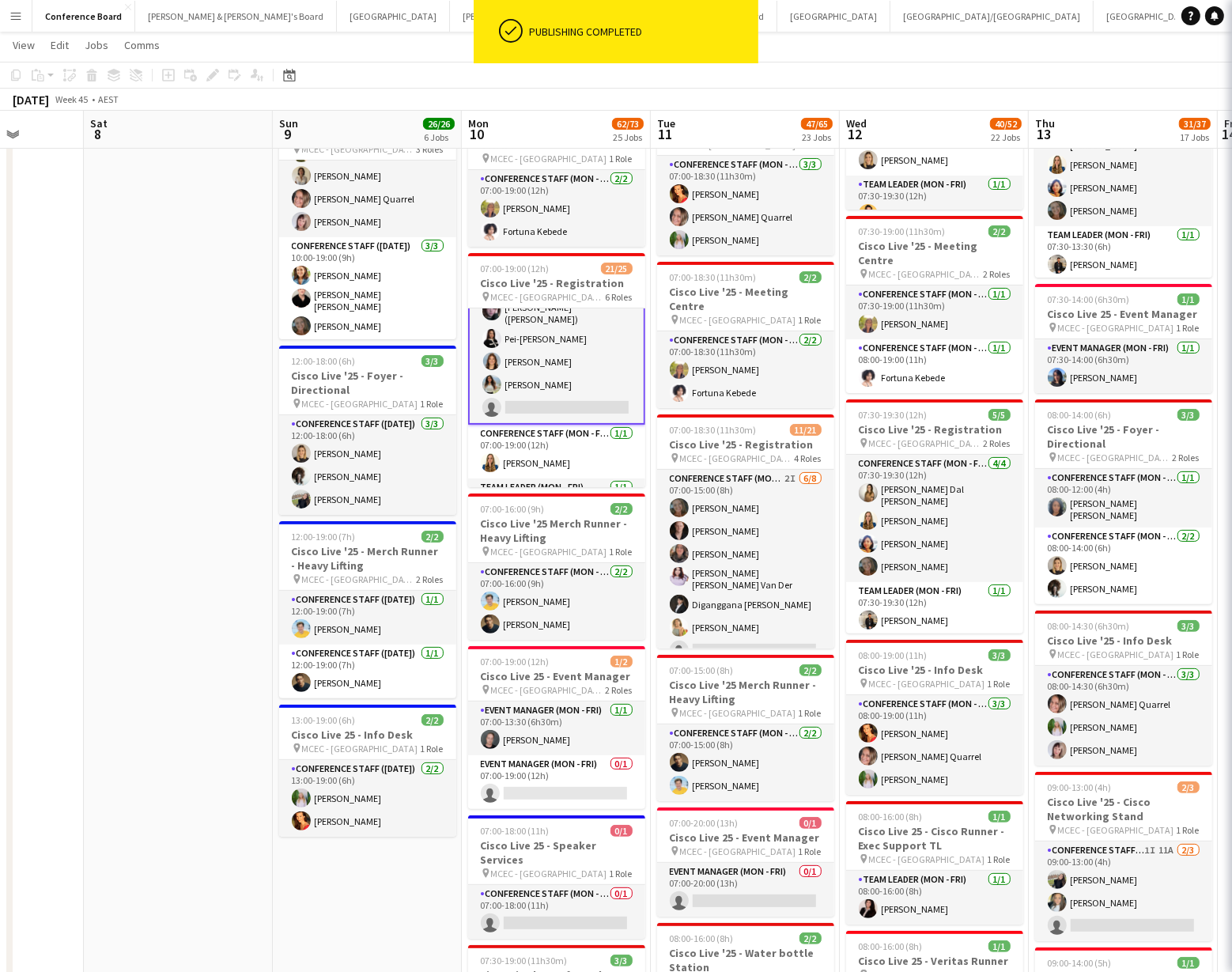
scroll to position [459, 0]
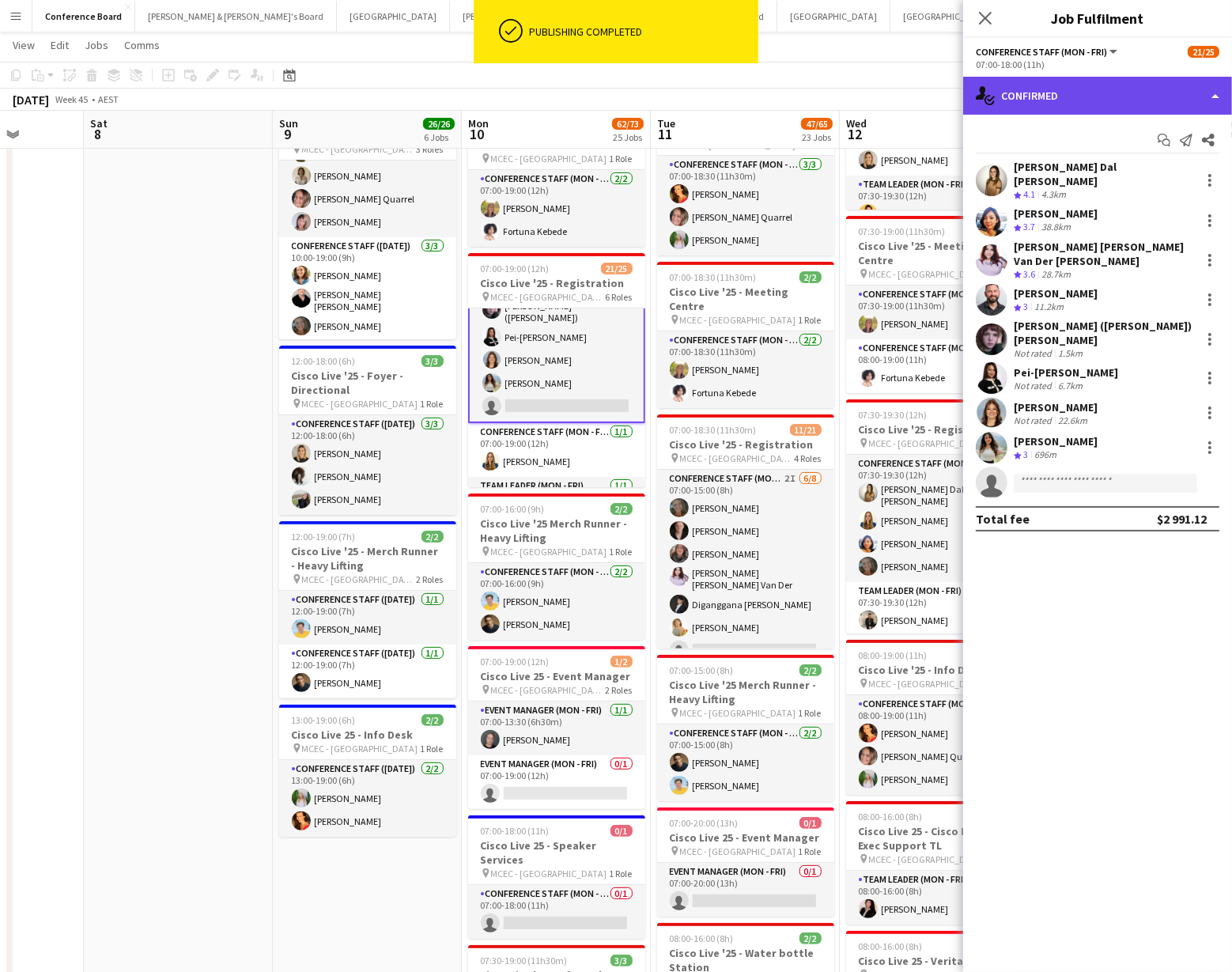
click at [1181, 93] on div "single-neutral-actions-check-2 Confirmed" at bounding box center [1097, 95] width 269 height 38
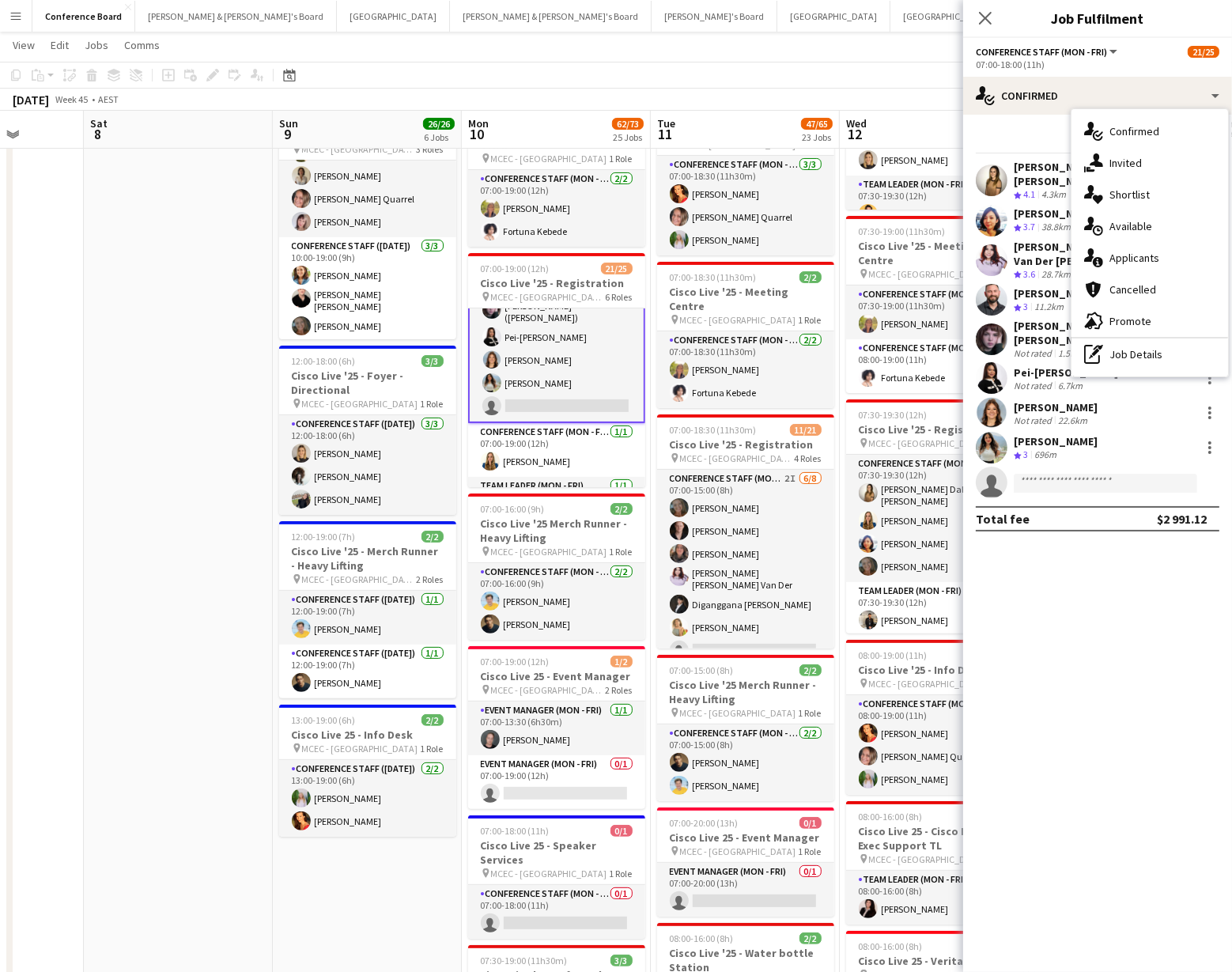
click at [1158, 358] on div "pen-write Job Details" at bounding box center [1149, 354] width 157 height 32
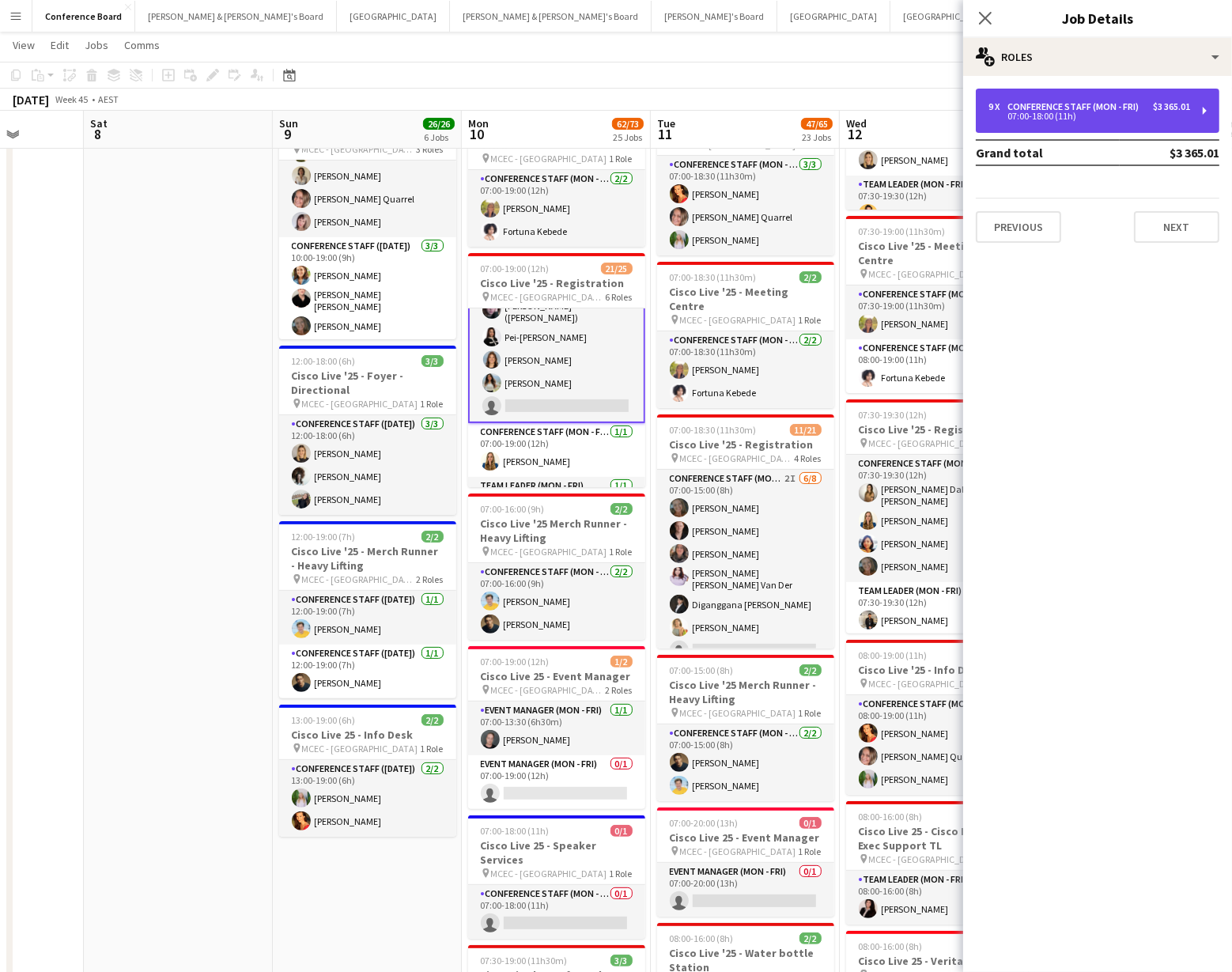
click at [1153, 113] on div "07:00-18:00 (11h)" at bounding box center [1089, 116] width 201 height 8
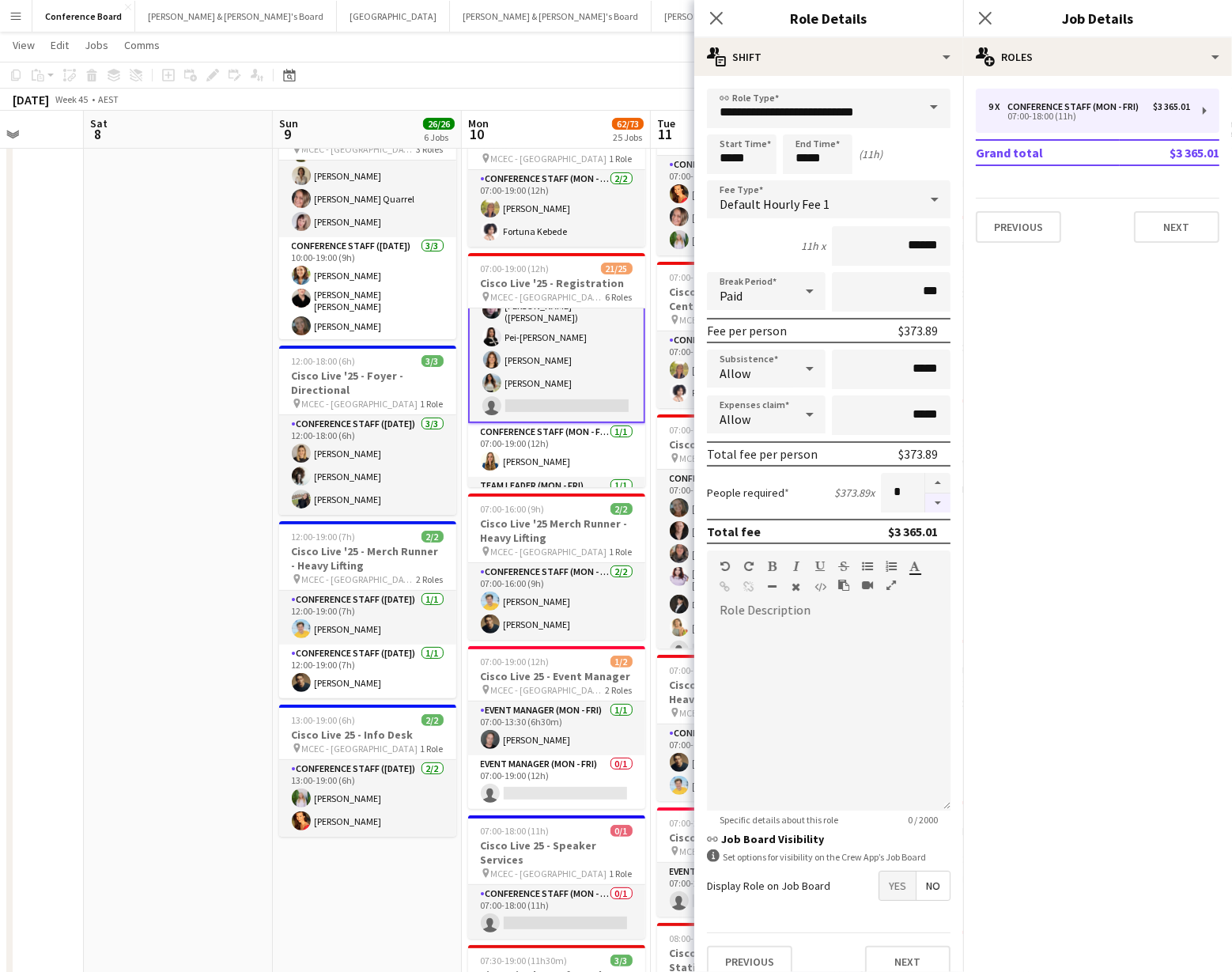
click at [938, 502] on button "button" at bounding box center [938, 503] width 25 height 20
type input "*"
click at [594, 94] on div "[DATE] Week 45 • AEST" at bounding box center [616, 100] width 1232 height 22
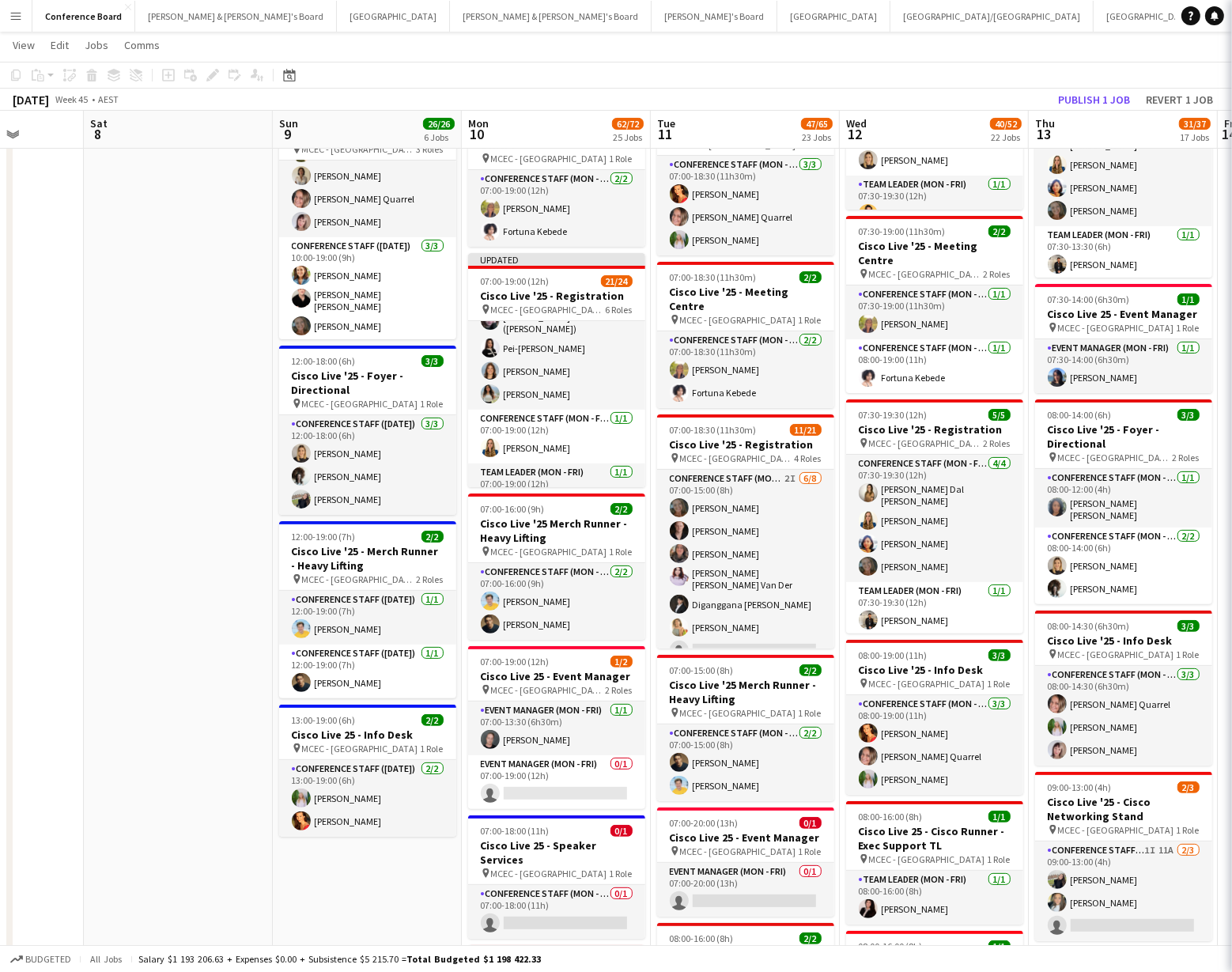
scroll to position [457, 0]
click at [1081, 99] on button "Publish 1 job" at bounding box center [1094, 100] width 85 height 21
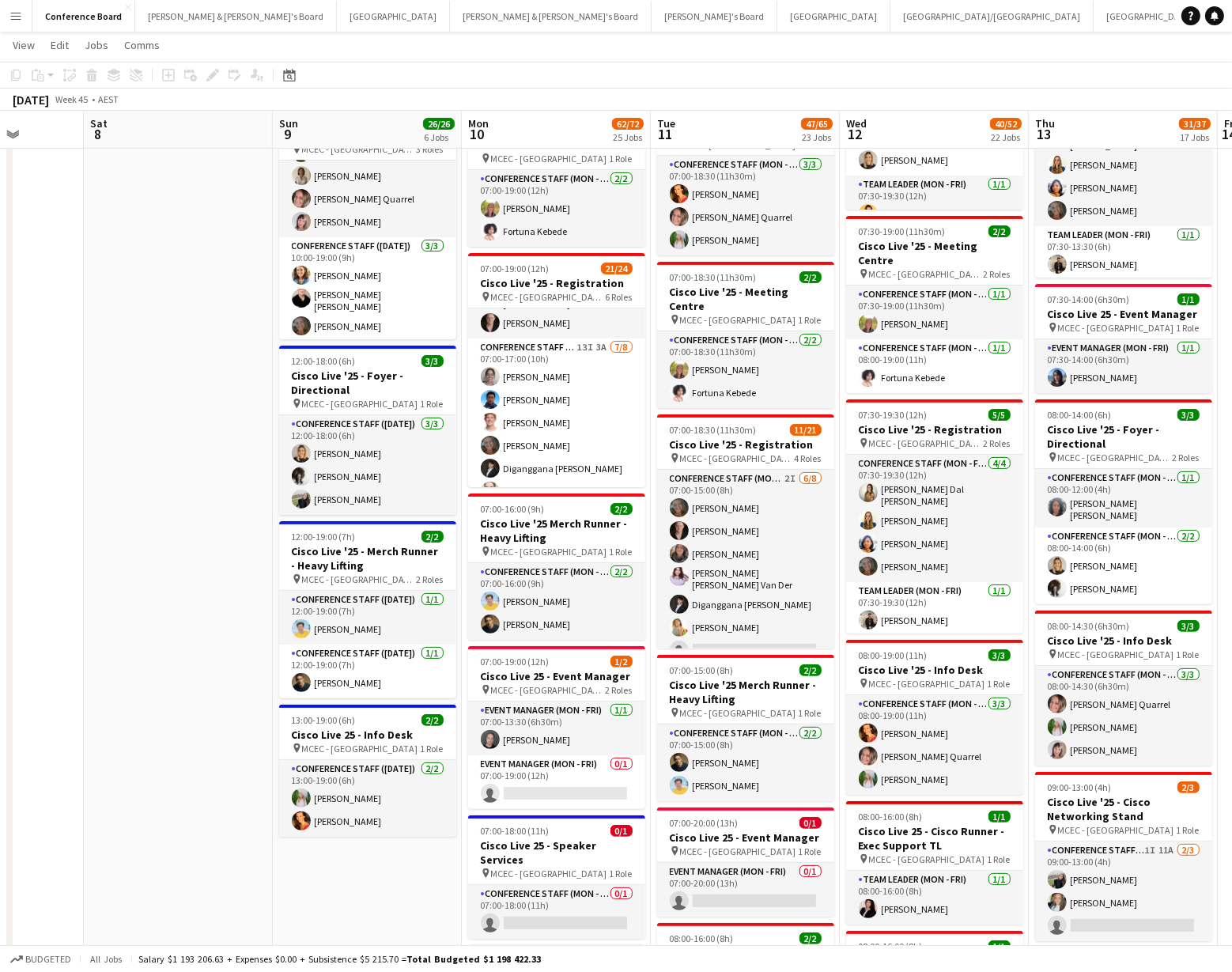
scroll to position [74, 0]
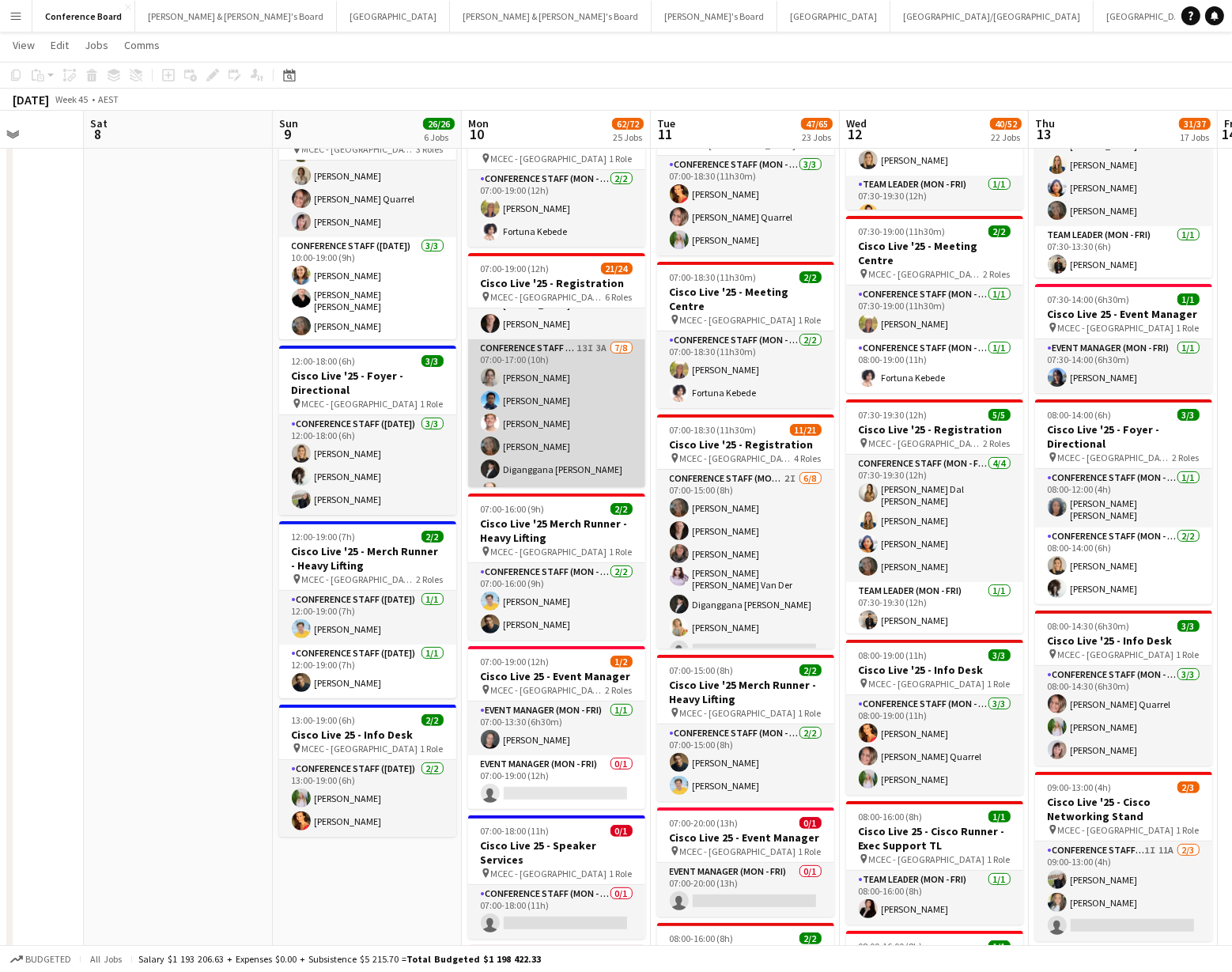
click at [558, 346] on app-card-role "Conference Staff (Mon - Fri) 13I 3A [DATE] 07:00-17:00 (10h) [PERSON_NAME] [PER…" at bounding box center [556, 445] width 177 height 214
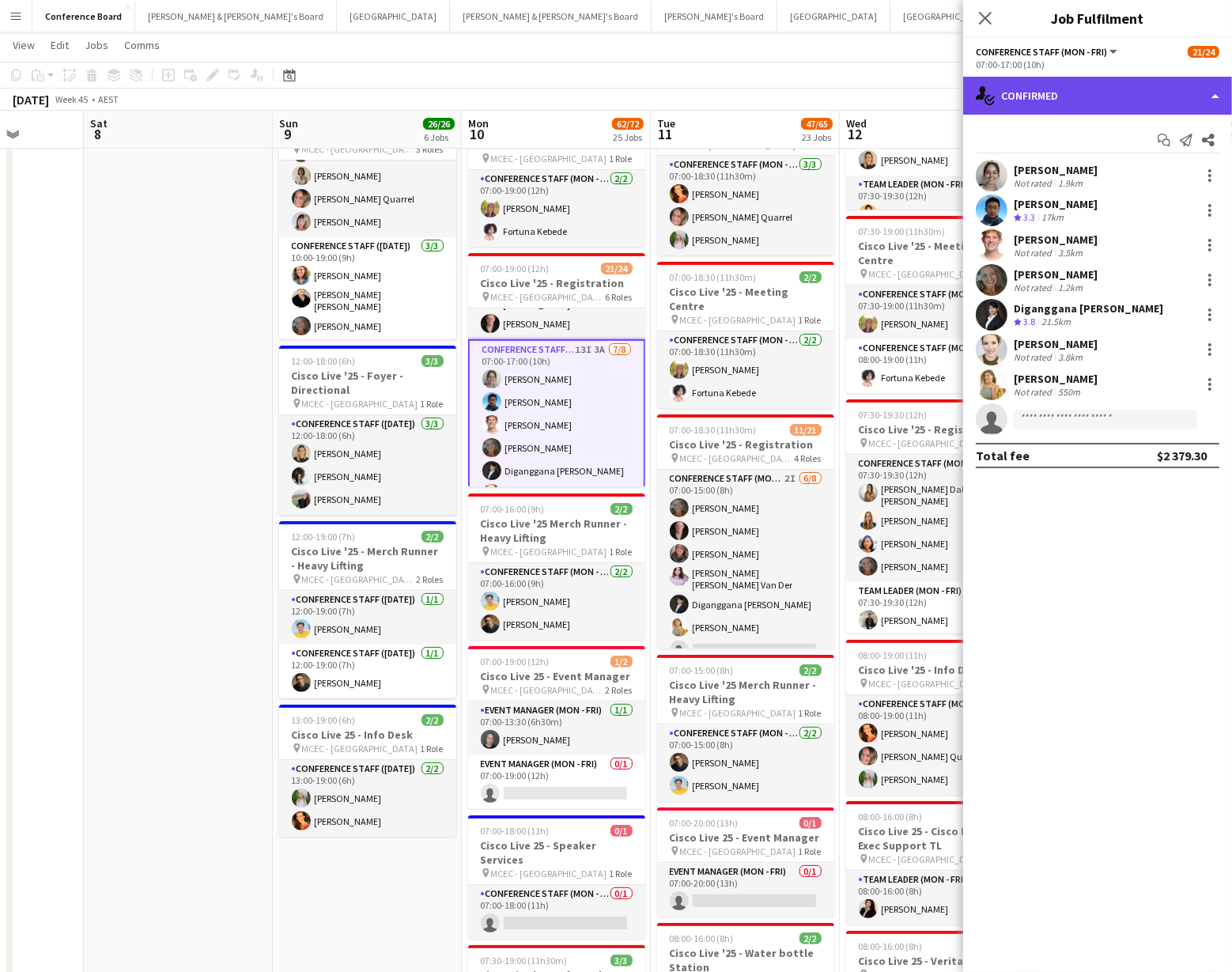
click at [1131, 101] on div "single-neutral-actions-check-2 Confirmed" at bounding box center [1097, 95] width 269 height 38
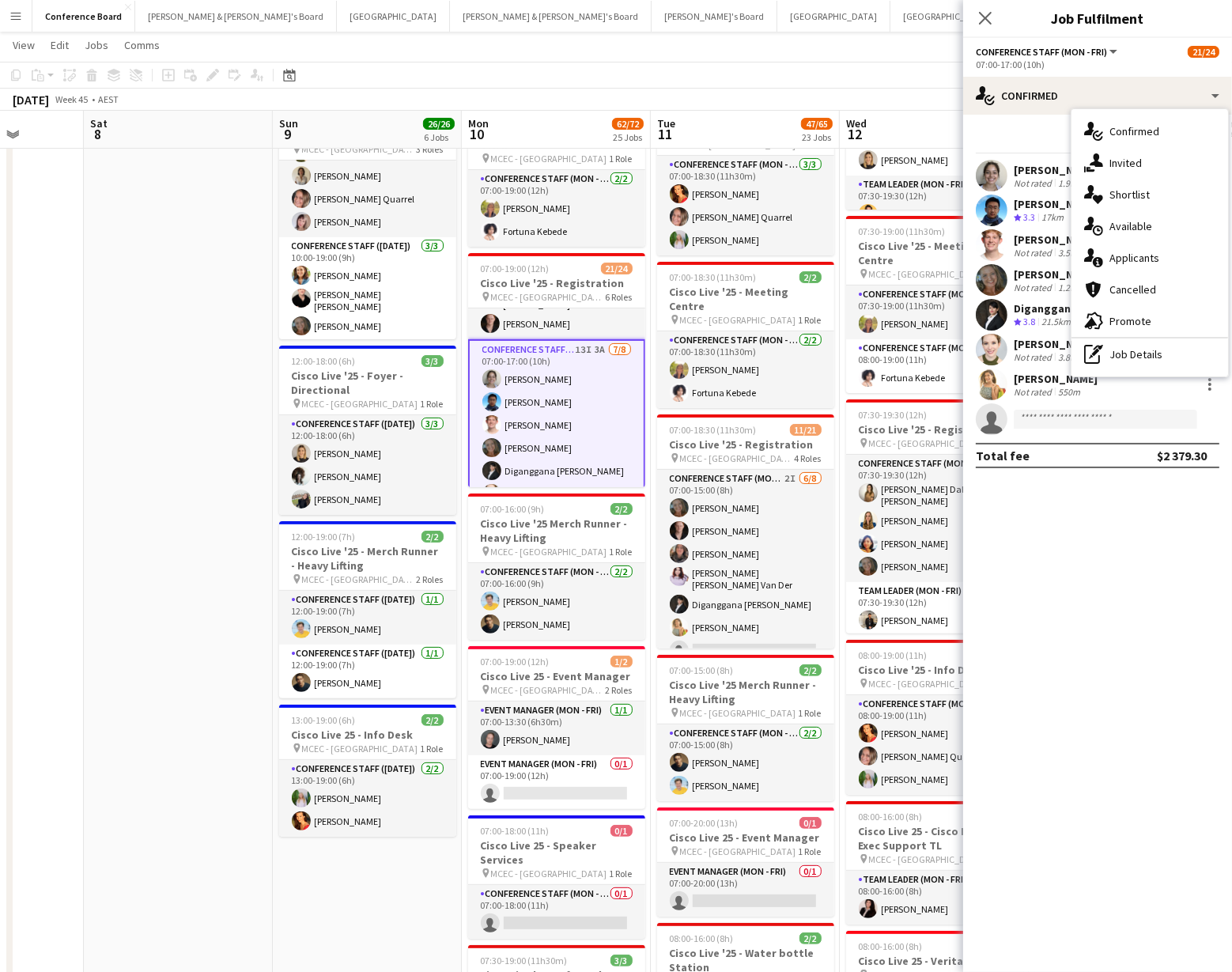
drag, startPoint x: 1143, startPoint y: 360, endPoint x: 1117, endPoint y: 333, distance: 37.5
click at [1143, 360] on div "pen-write Job Details" at bounding box center [1149, 354] width 157 height 32
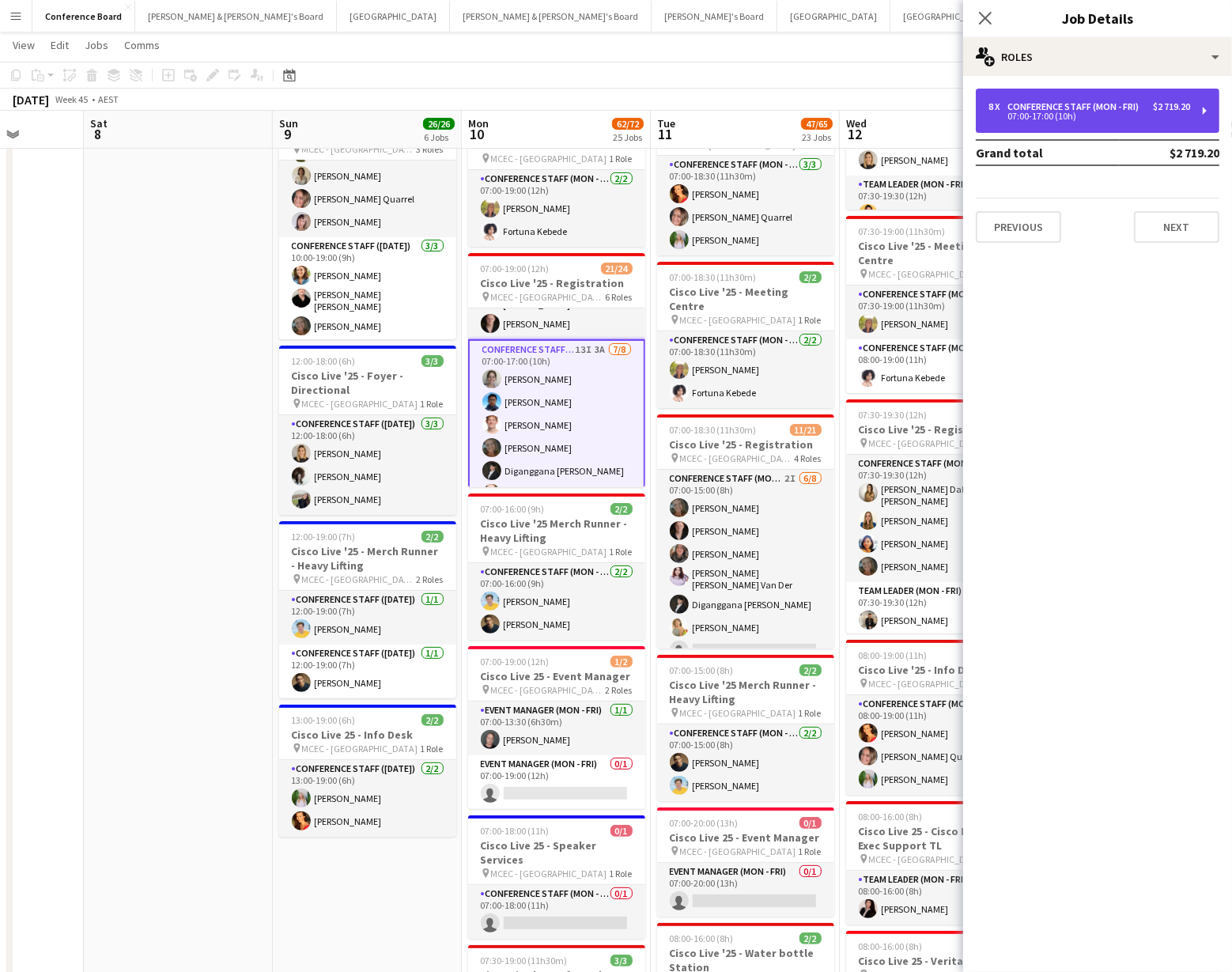
click at [1085, 121] on div "8 x Conference Staff (Mon - Fri) $2 719.20 07:00-17:00 (10h)" at bounding box center [1097, 111] width 243 height 44
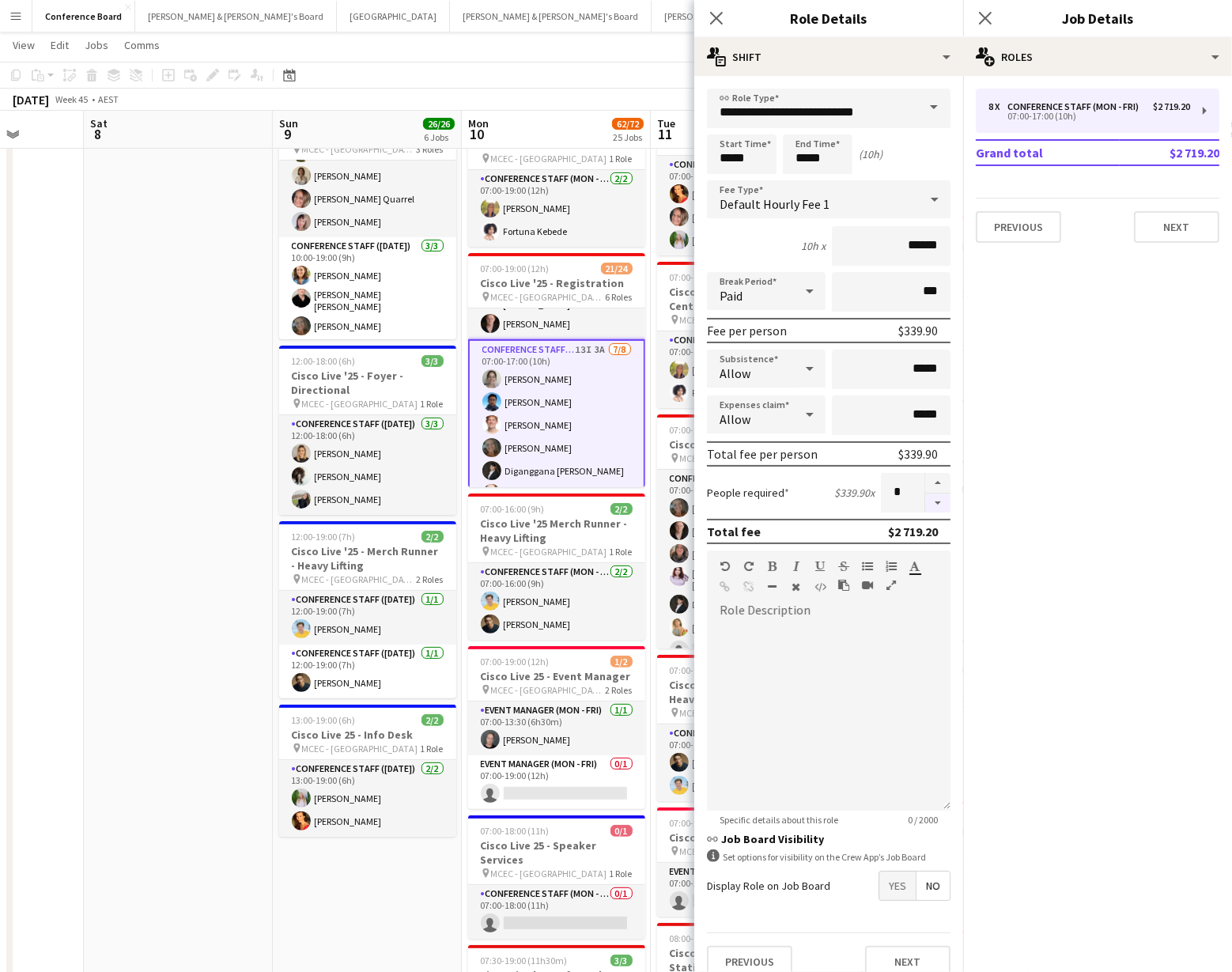
click at [939, 498] on button "button" at bounding box center [938, 503] width 25 height 20
type input "*"
click at [551, 77] on app-toolbar "Copy Paste Paste Command V Paste with crew Command Shift V Paste linked Job [GE…" at bounding box center [616, 75] width 1232 height 27
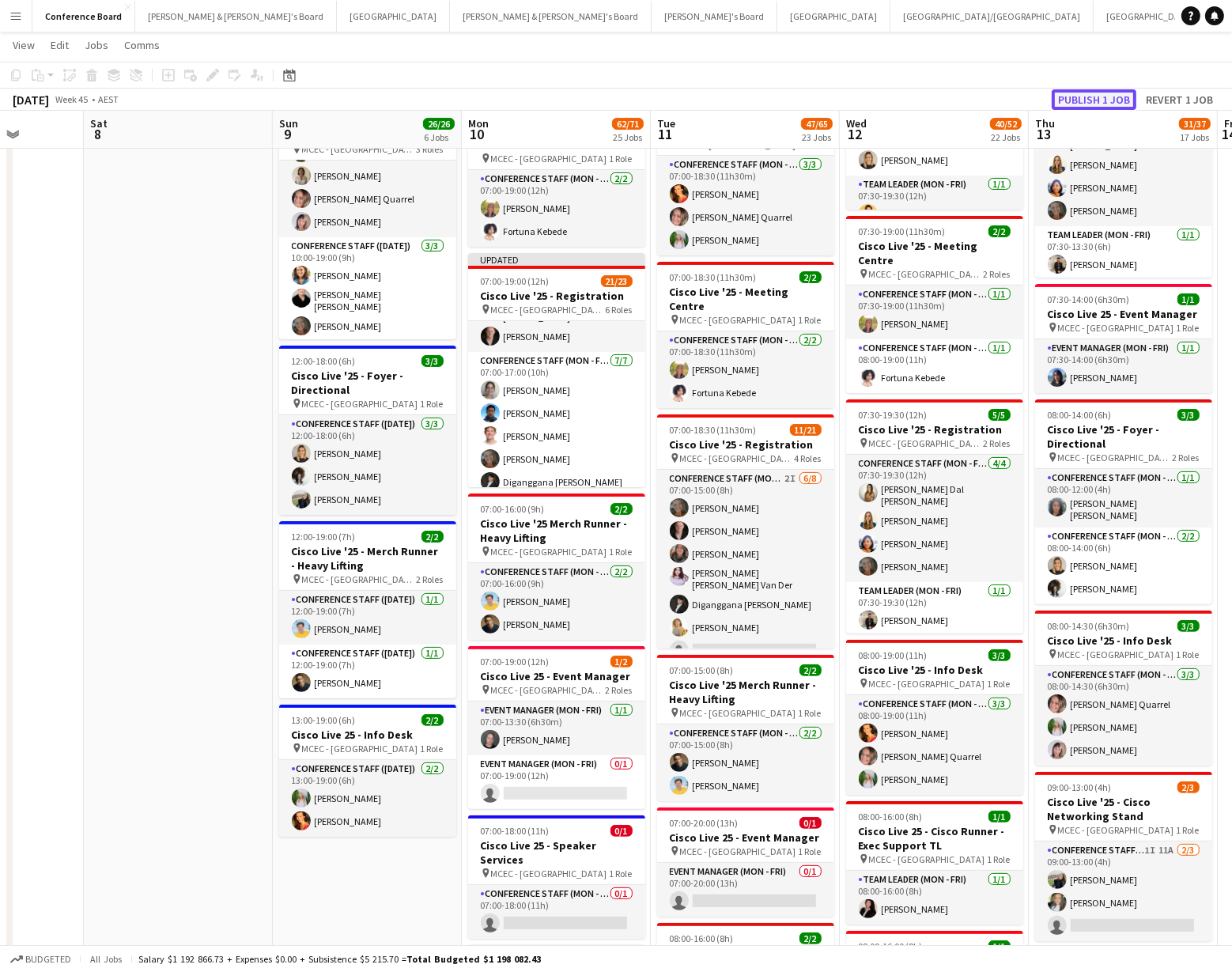
click at [1078, 96] on button "Publish 1 job" at bounding box center [1094, 100] width 85 height 21
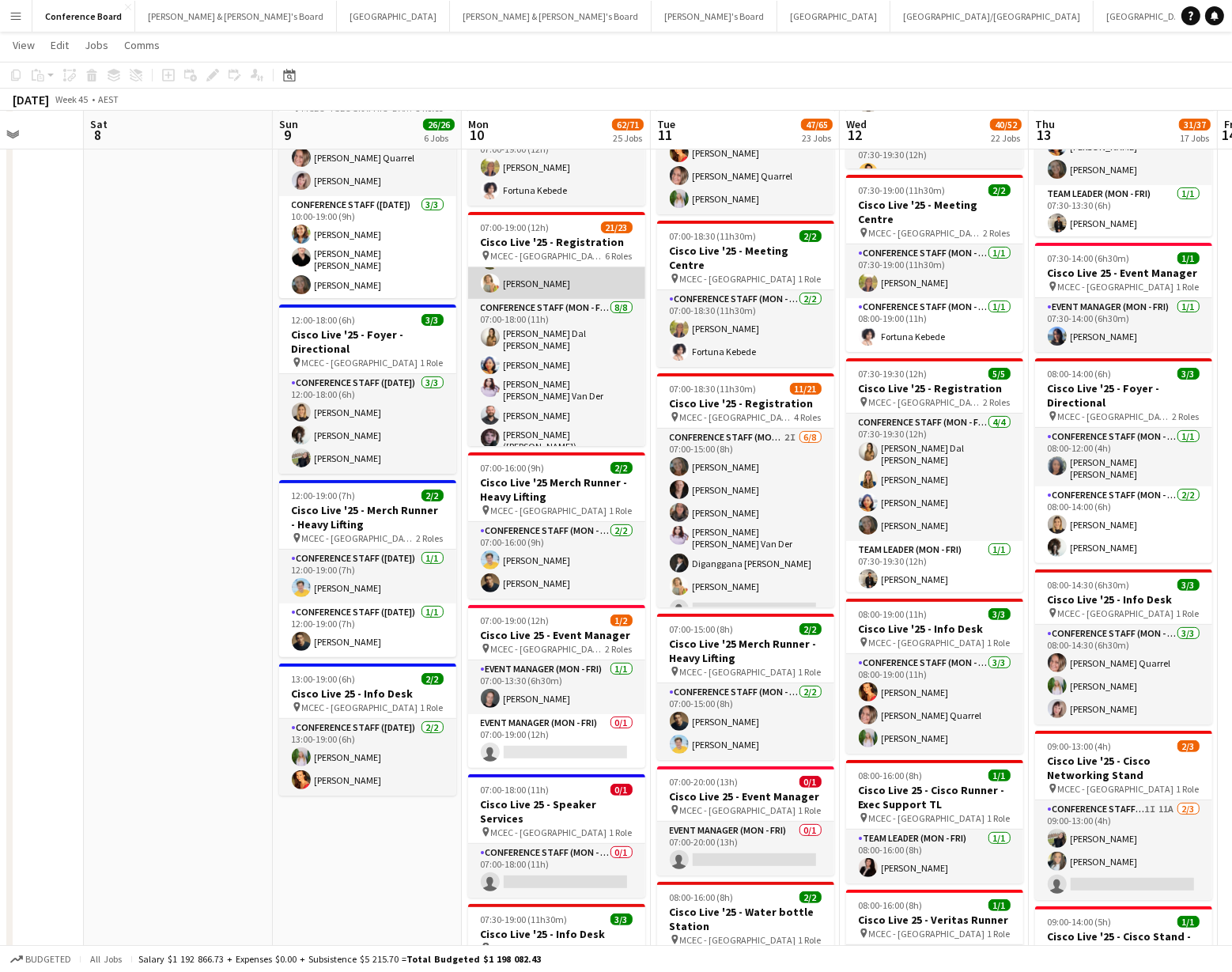
scroll to position [252, 0]
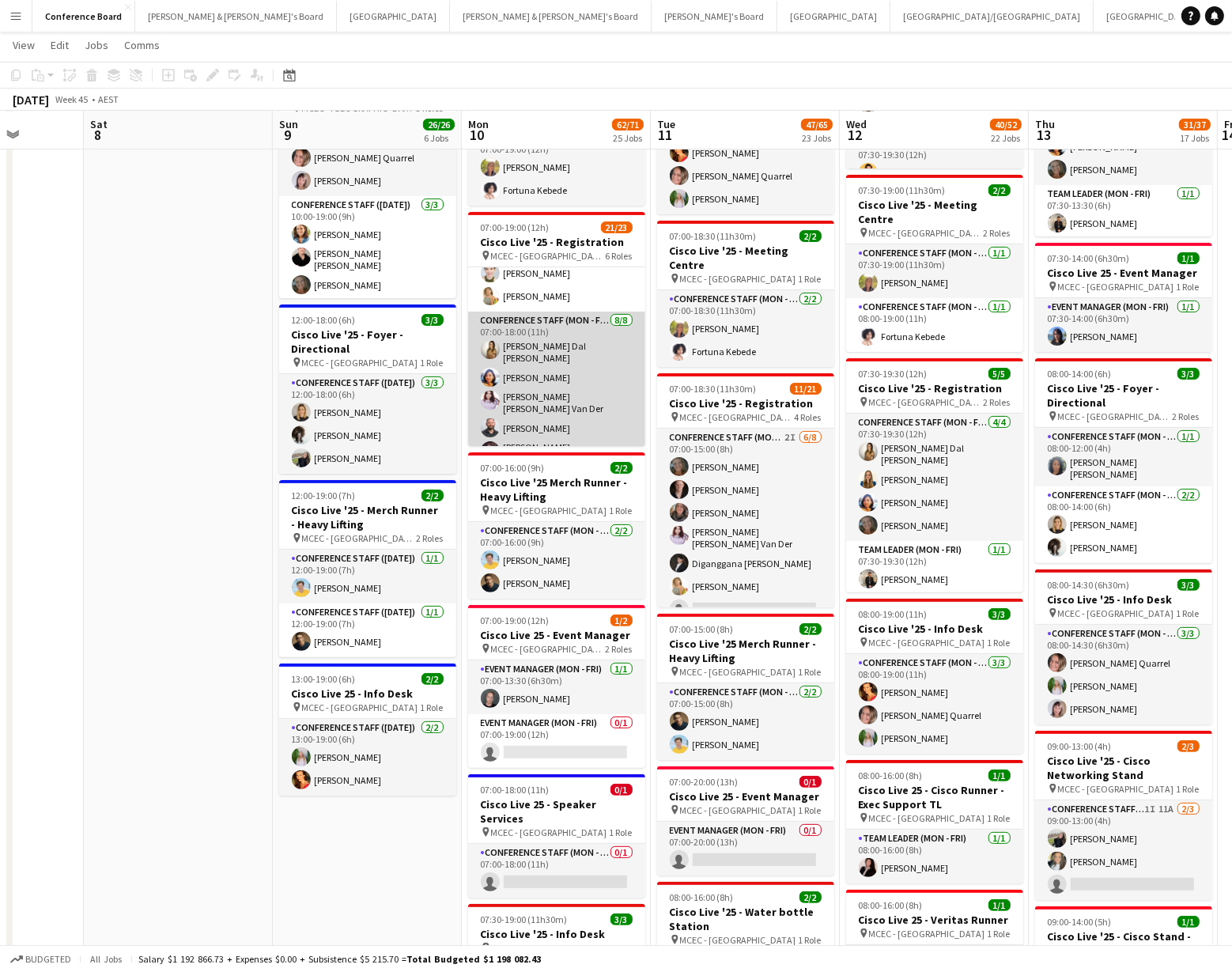
click at [566, 372] on app-card-role "Conference Staff (Mon - Fri) [DATE] 07:00-18:00 (11h) [PERSON_NAME] Dal [PERSON…" at bounding box center [556, 425] width 177 height 228
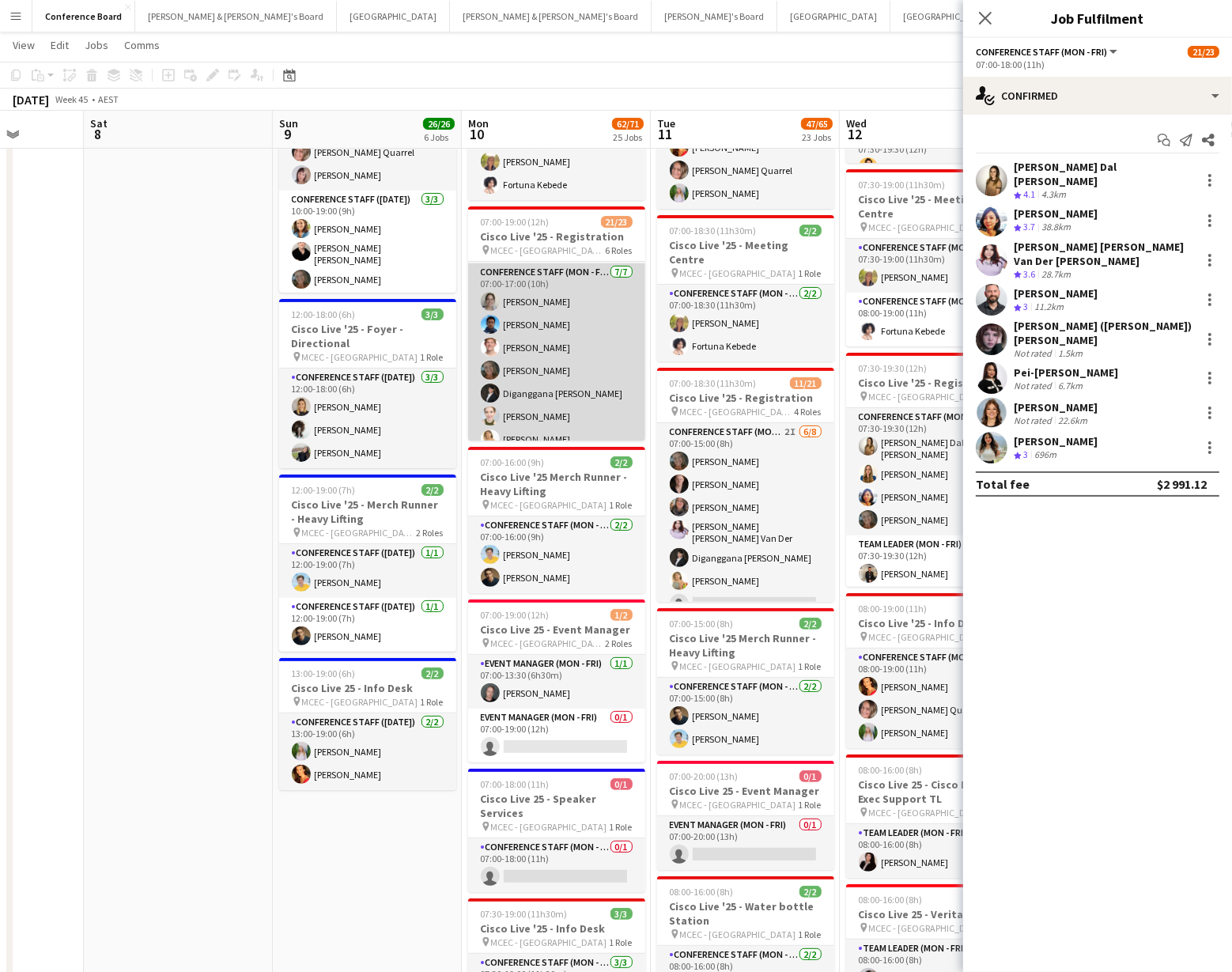
scroll to position [96, 0]
click at [528, 333] on app-card-role "Conference Staff (Mon - Fri) [DATE] 07:00-17:00 (10h) [PERSON_NAME] [PERSON_NAM…" at bounding box center [556, 366] width 177 height 191
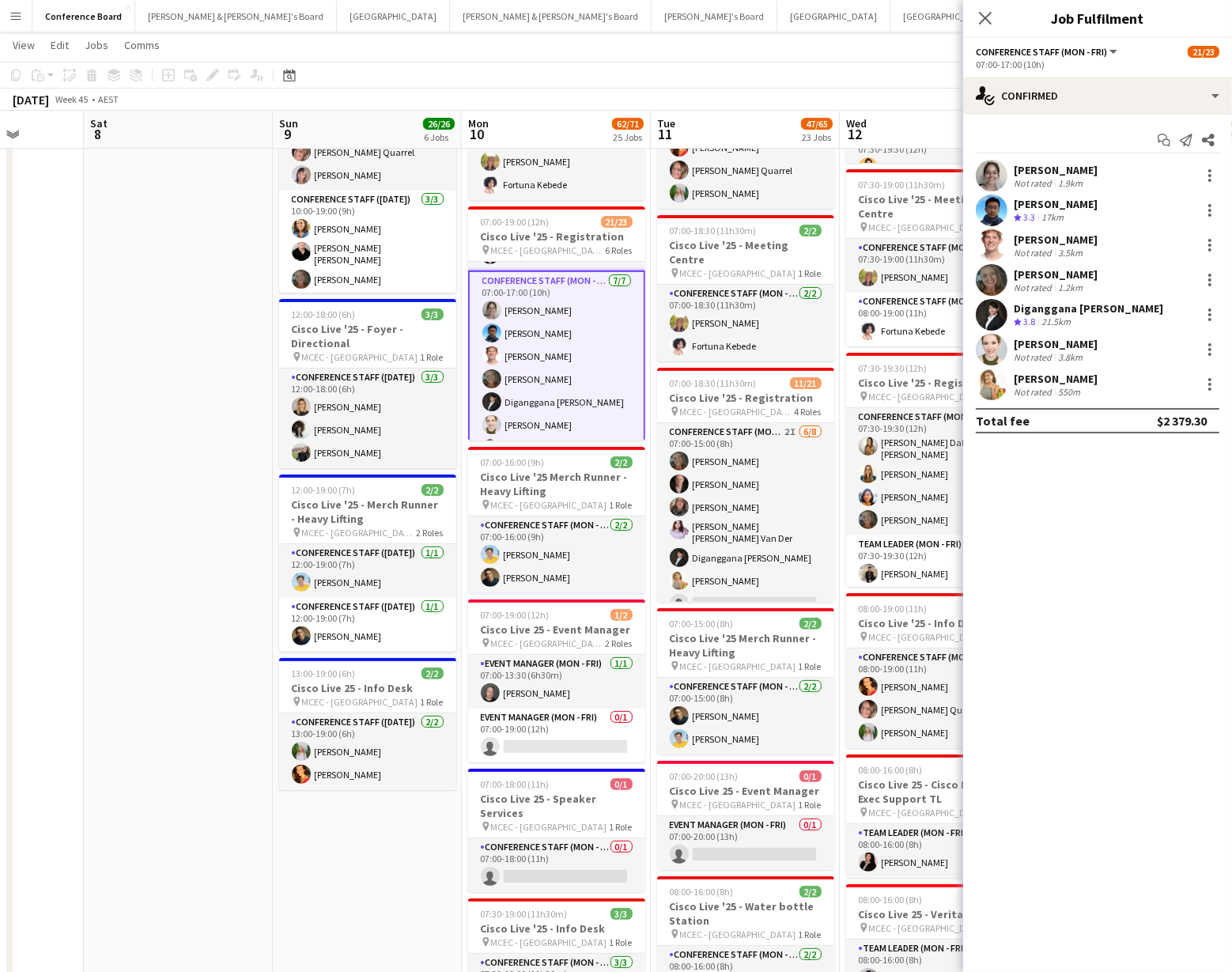
click at [978, 244] on app-user-avatar at bounding box center [991, 245] width 32 height 32
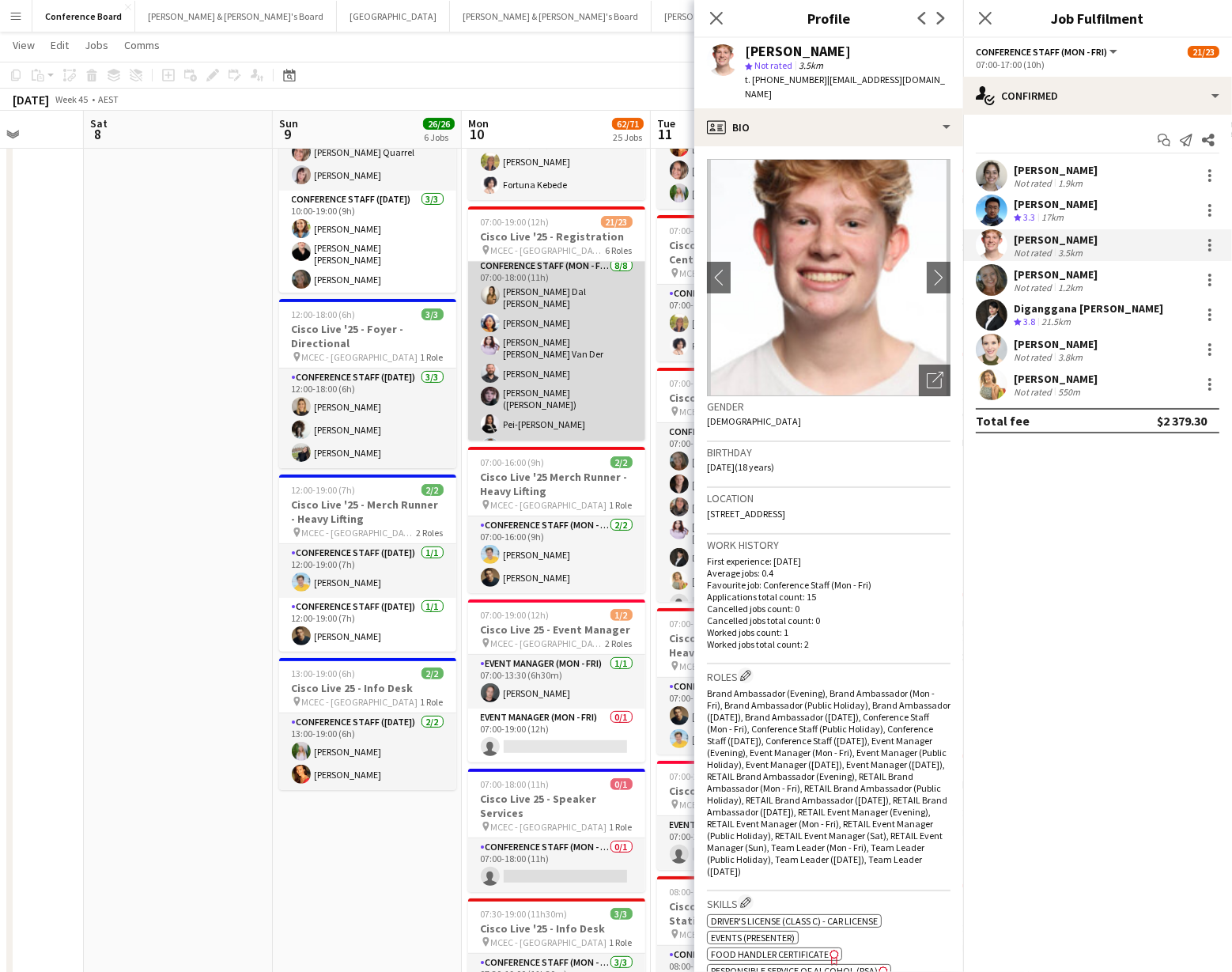
scroll to position [296, 0]
click at [490, 394] on app-user-avatar at bounding box center [490, 403] width 19 height 19
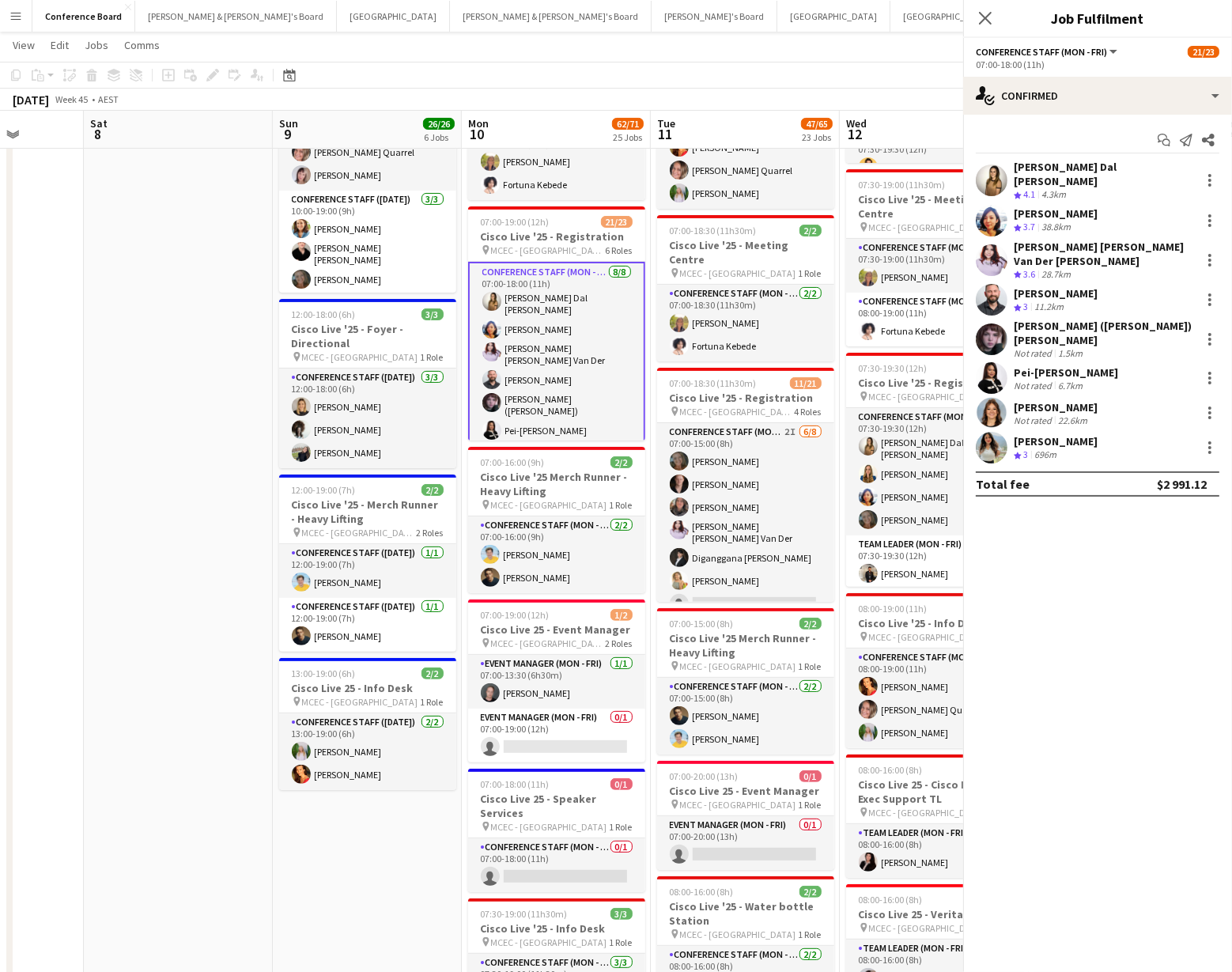
scroll to position [294, 0]
click at [490, 394] on app-user-avatar at bounding box center [491, 403] width 19 height 19
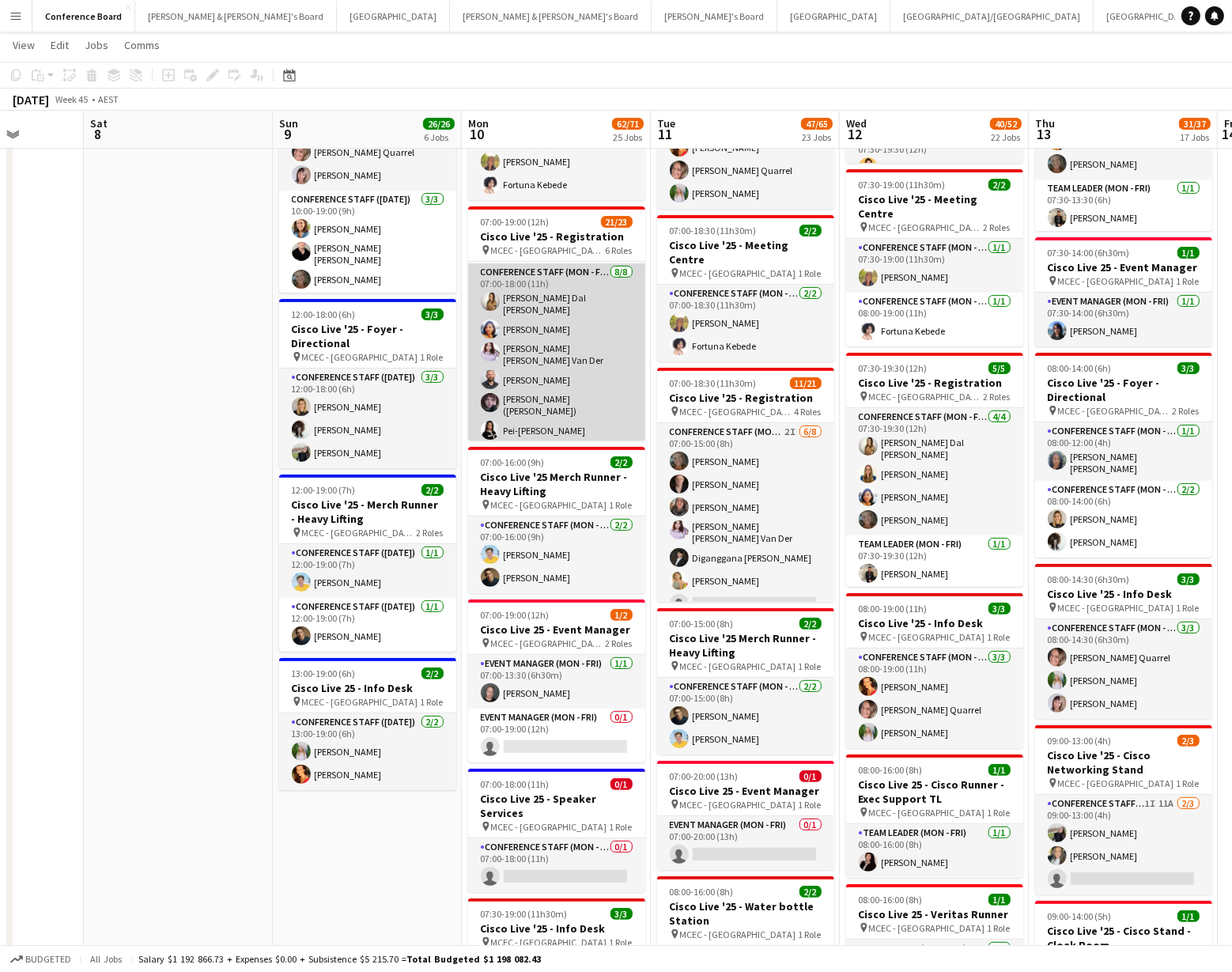
scroll to position [293, 0]
click at [490, 394] on app-user-avatar at bounding box center [490, 403] width 19 height 19
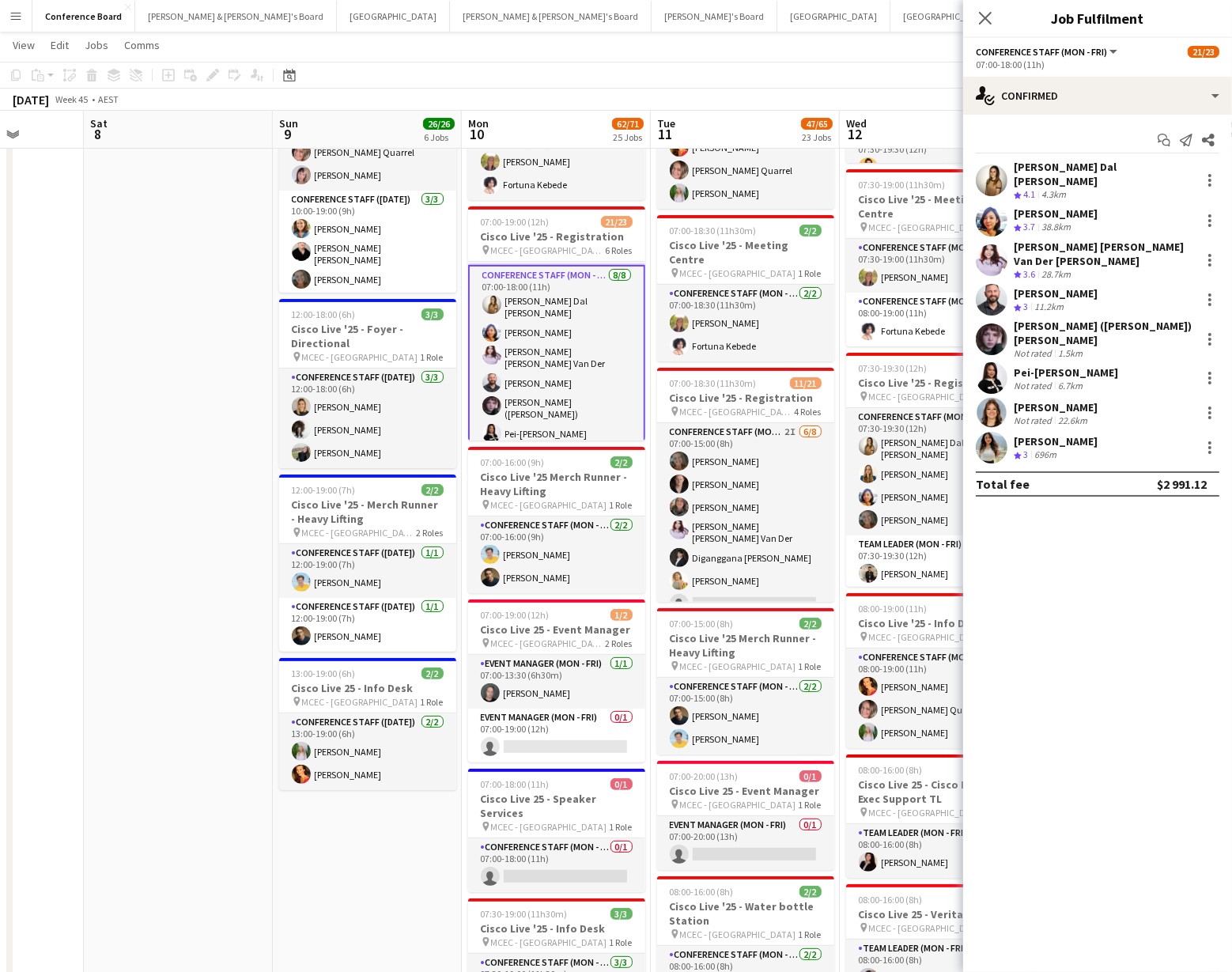
scroll to position [294, 0]
click at [987, 324] on app-user-avatar at bounding box center [991, 340] width 32 height 32
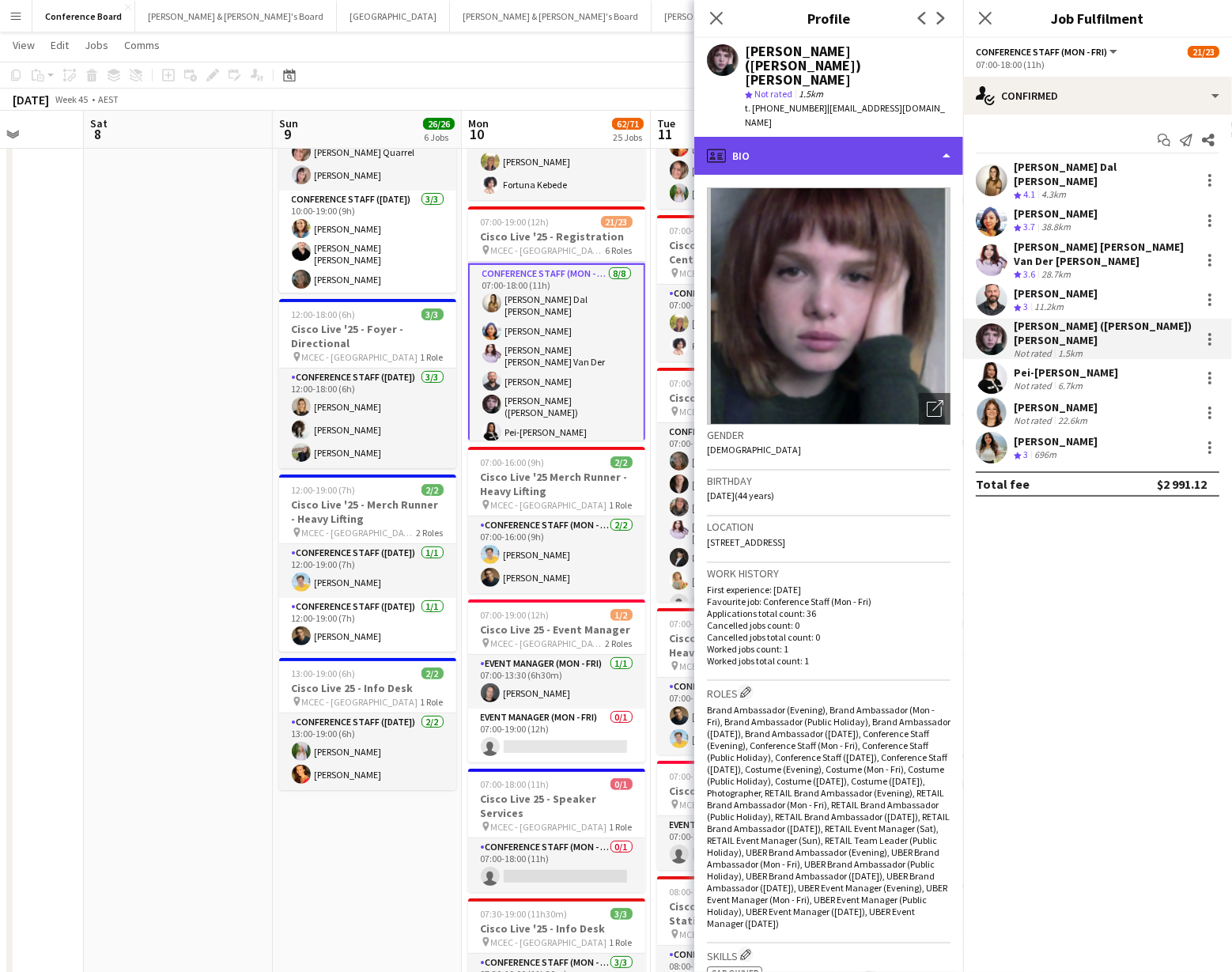
click at [918, 137] on div "profile Bio" at bounding box center [829, 155] width 269 height 38
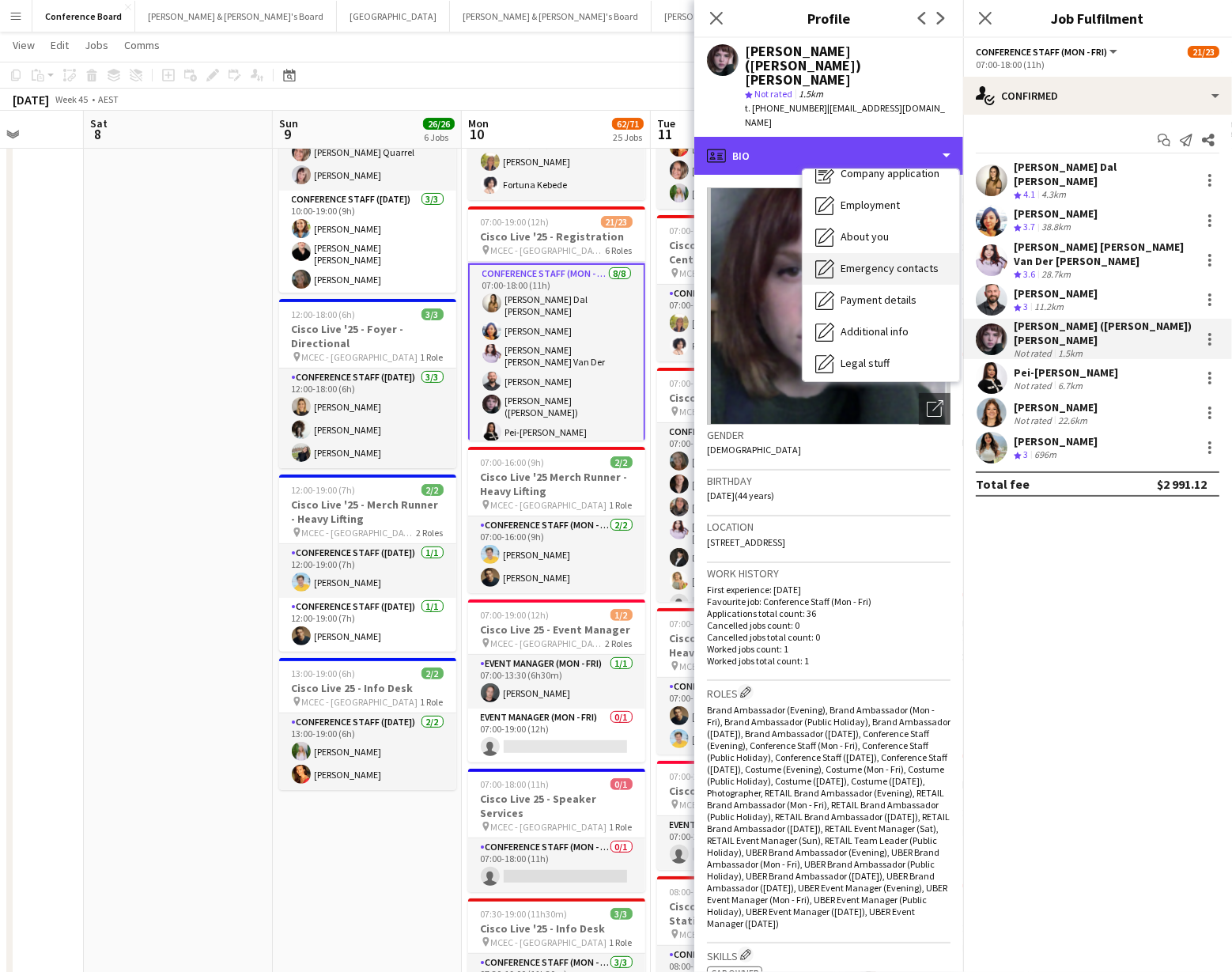
scroll to position [117, 0]
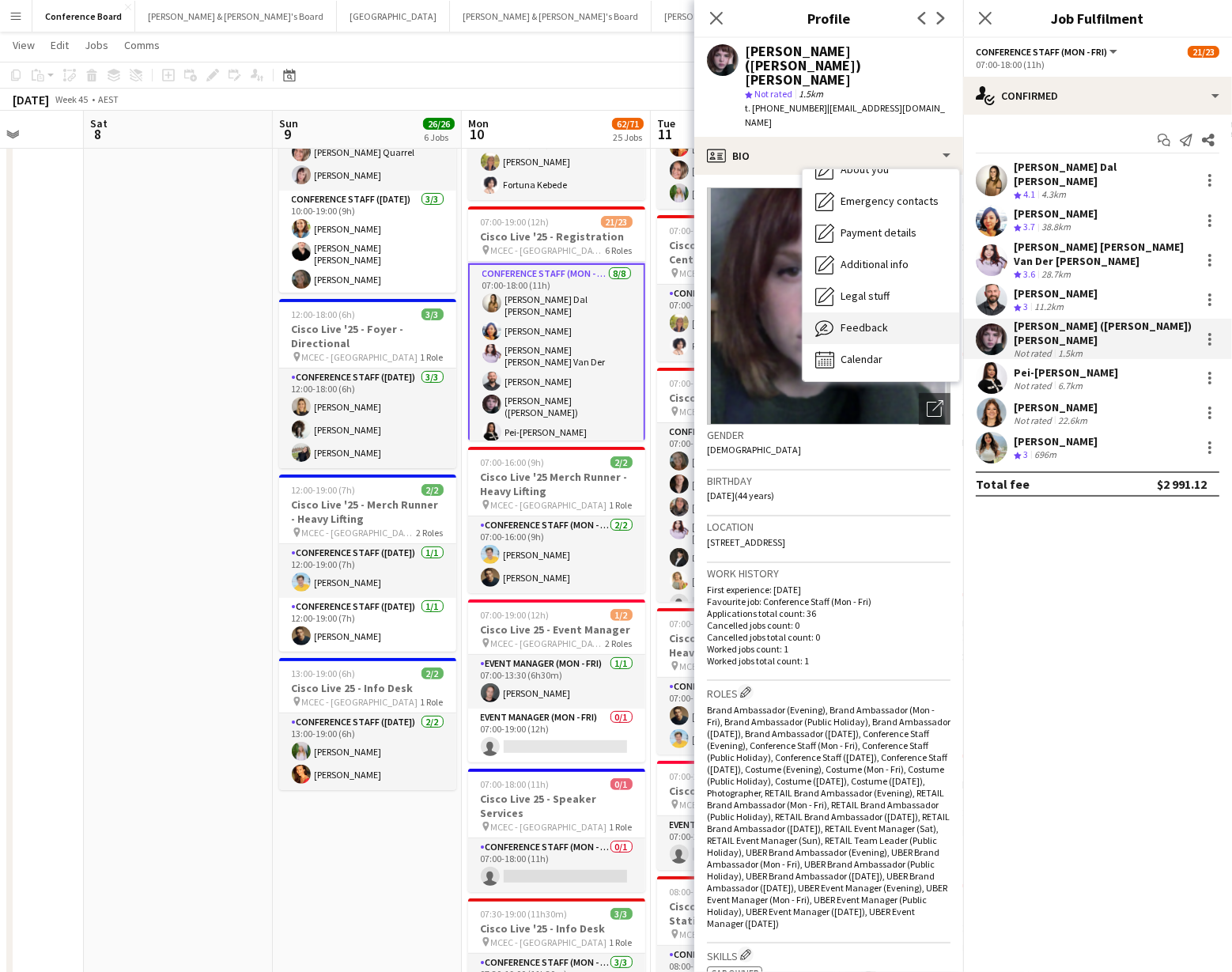
click at [890, 312] on div "Feedback Feedback" at bounding box center [881, 328] width 157 height 32
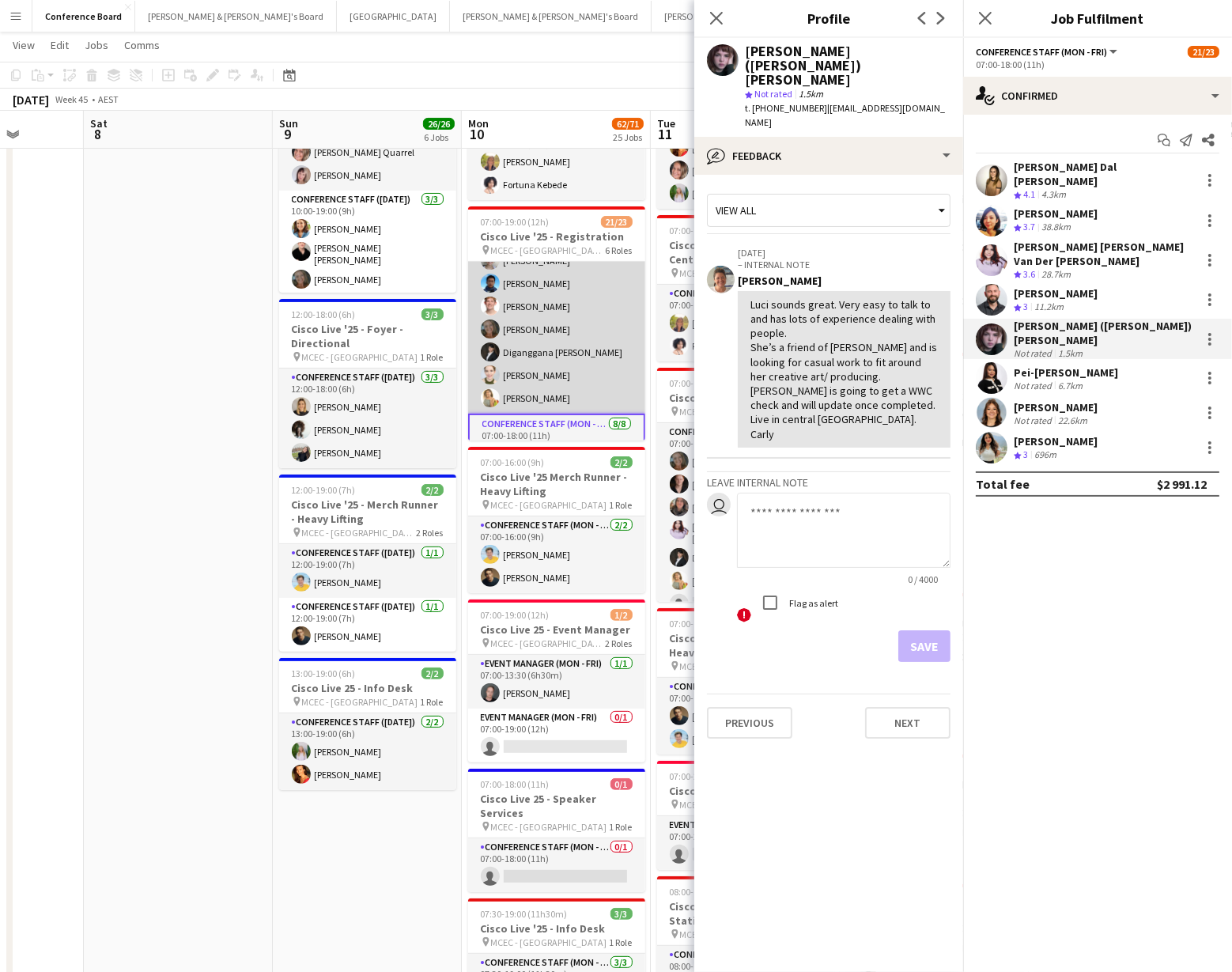
scroll to position [145, 0]
click at [492, 364] on app-user-avatar at bounding box center [490, 373] width 19 height 19
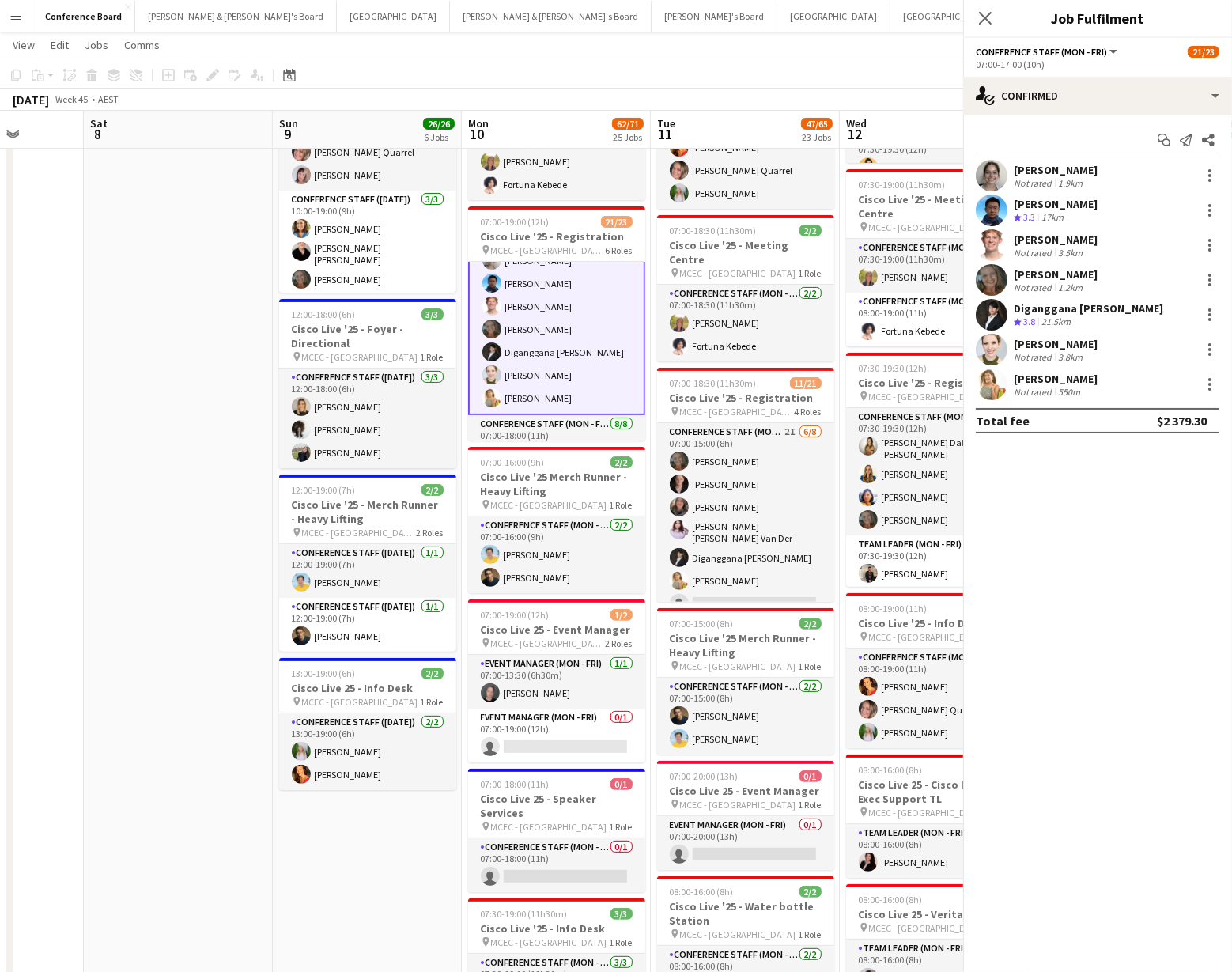
scroll to position [147, 0]
click at [986, 343] on app-user-avatar at bounding box center [991, 350] width 32 height 32
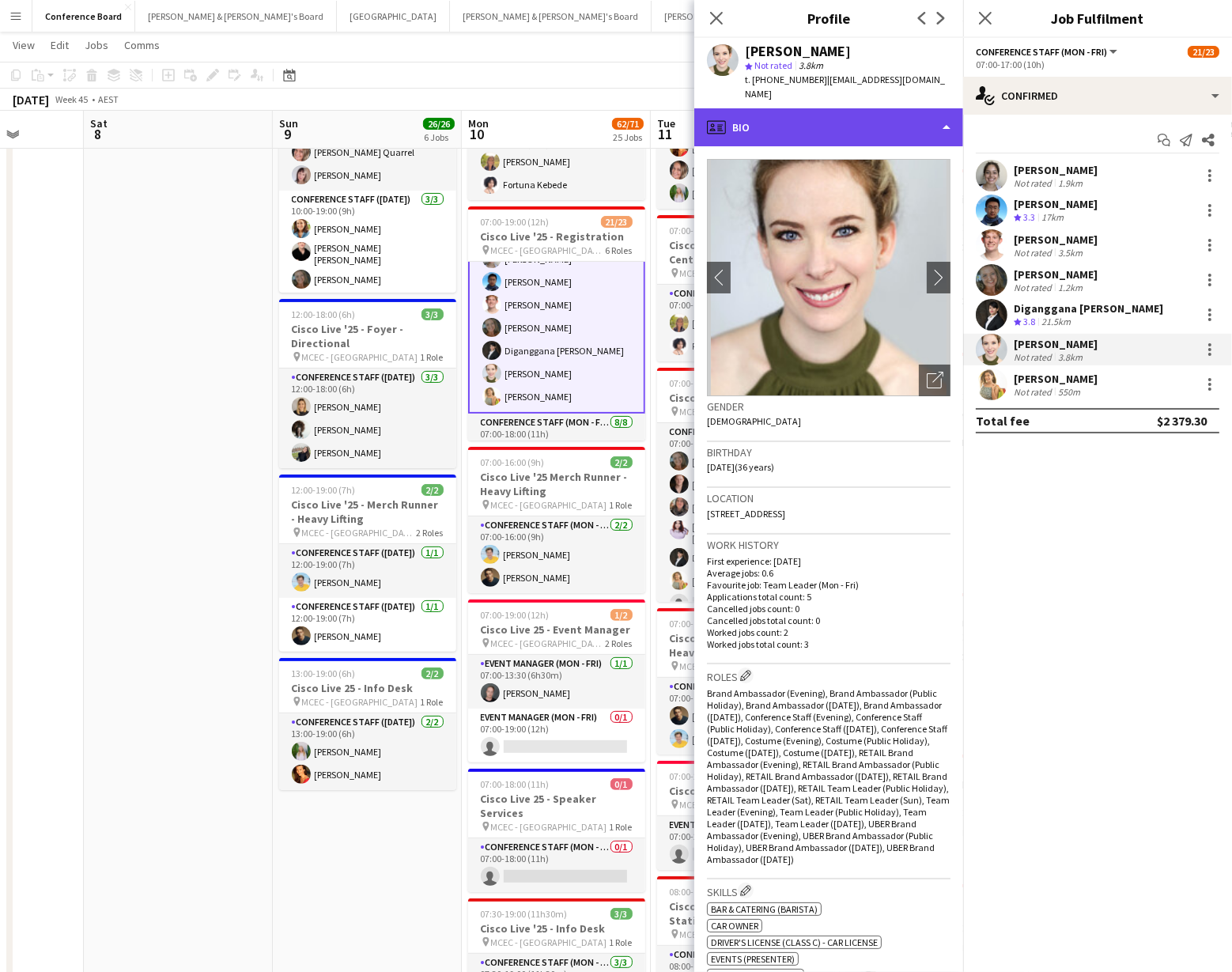
click at [902, 125] on div "profile Bio" at bounding box center [829, 127] width 269 height 38
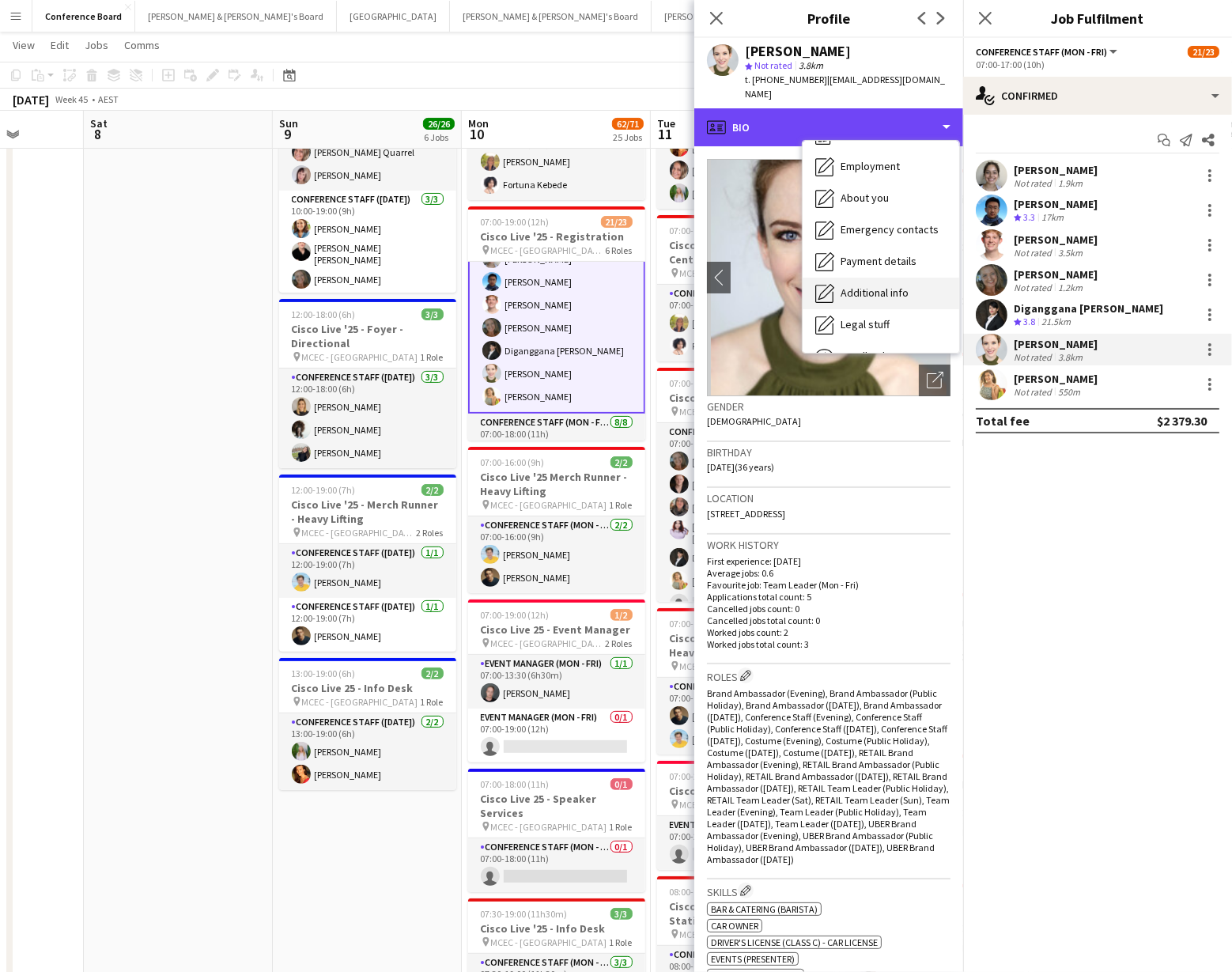
scroll to position [117, 0]
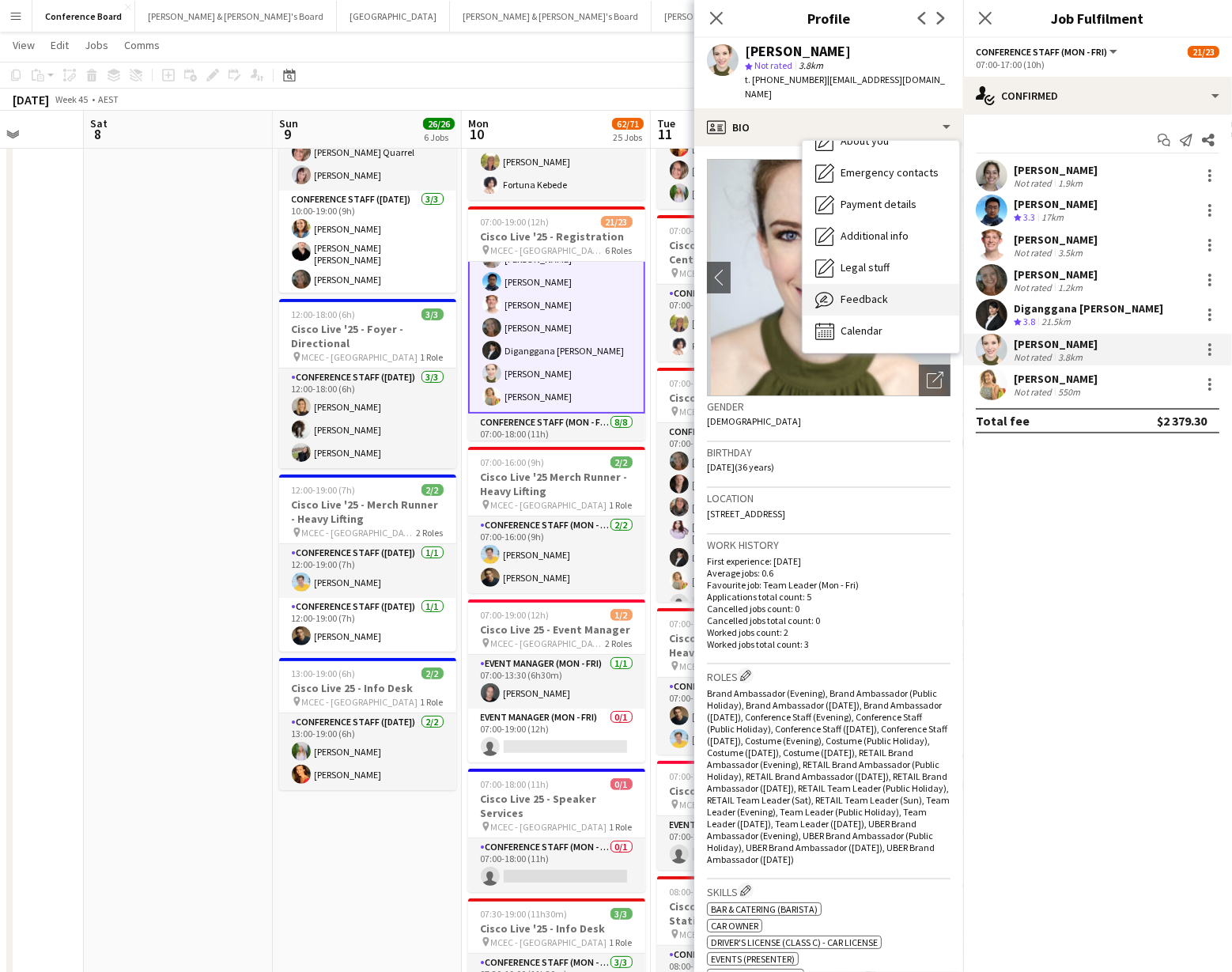
click at [881, 292] on span "Feedback" at bounding box center [864, 299] width 48 height 14
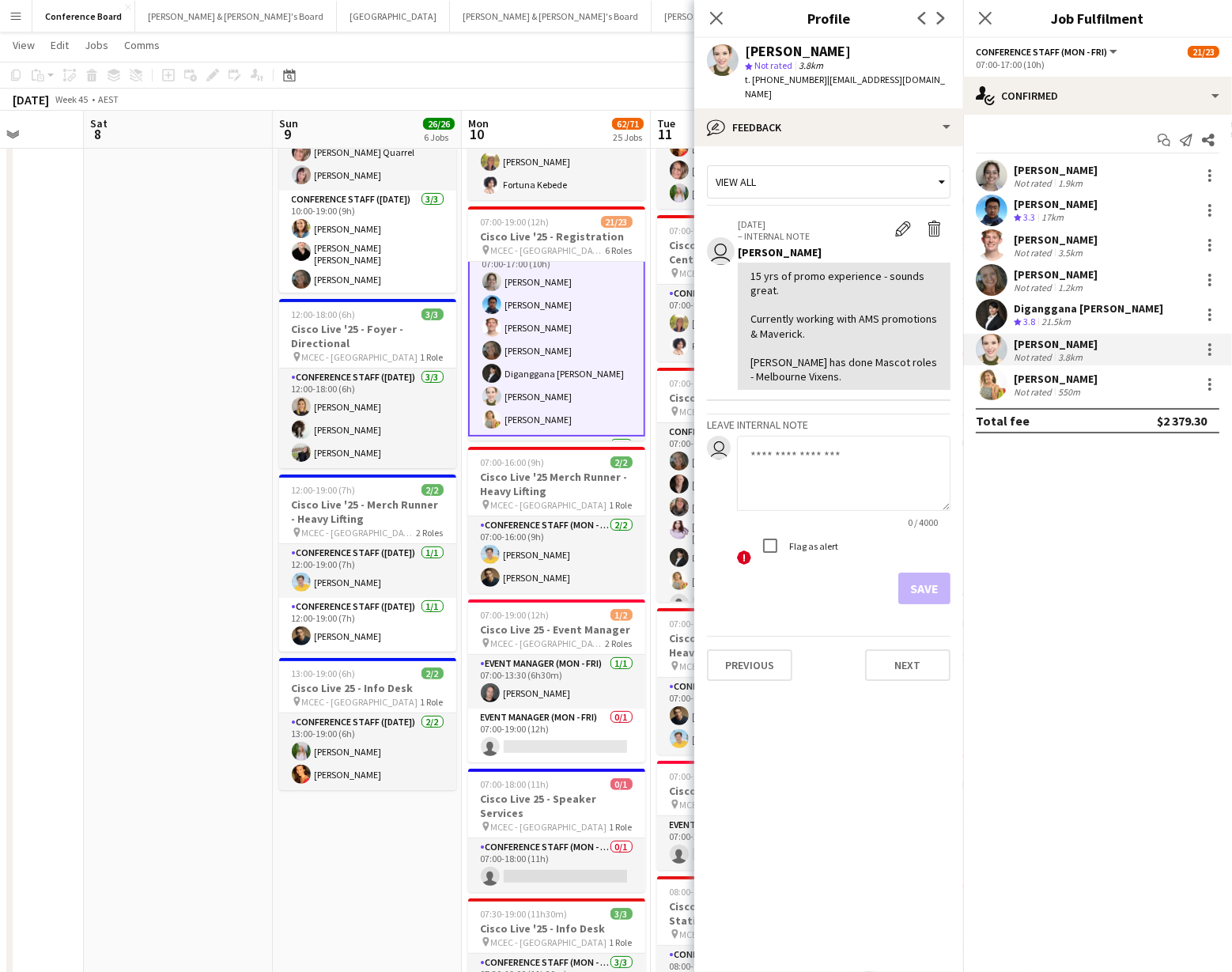
scroll to position [126, 0]
click at [533, 324] on app-card-role "Conference Staff (Mon - Fri) [DATE] 07:00-17:00 (10h) [PERSON_NAME] [PERSON_NAM…" at bounding box center [556, 338] width 177 height 195
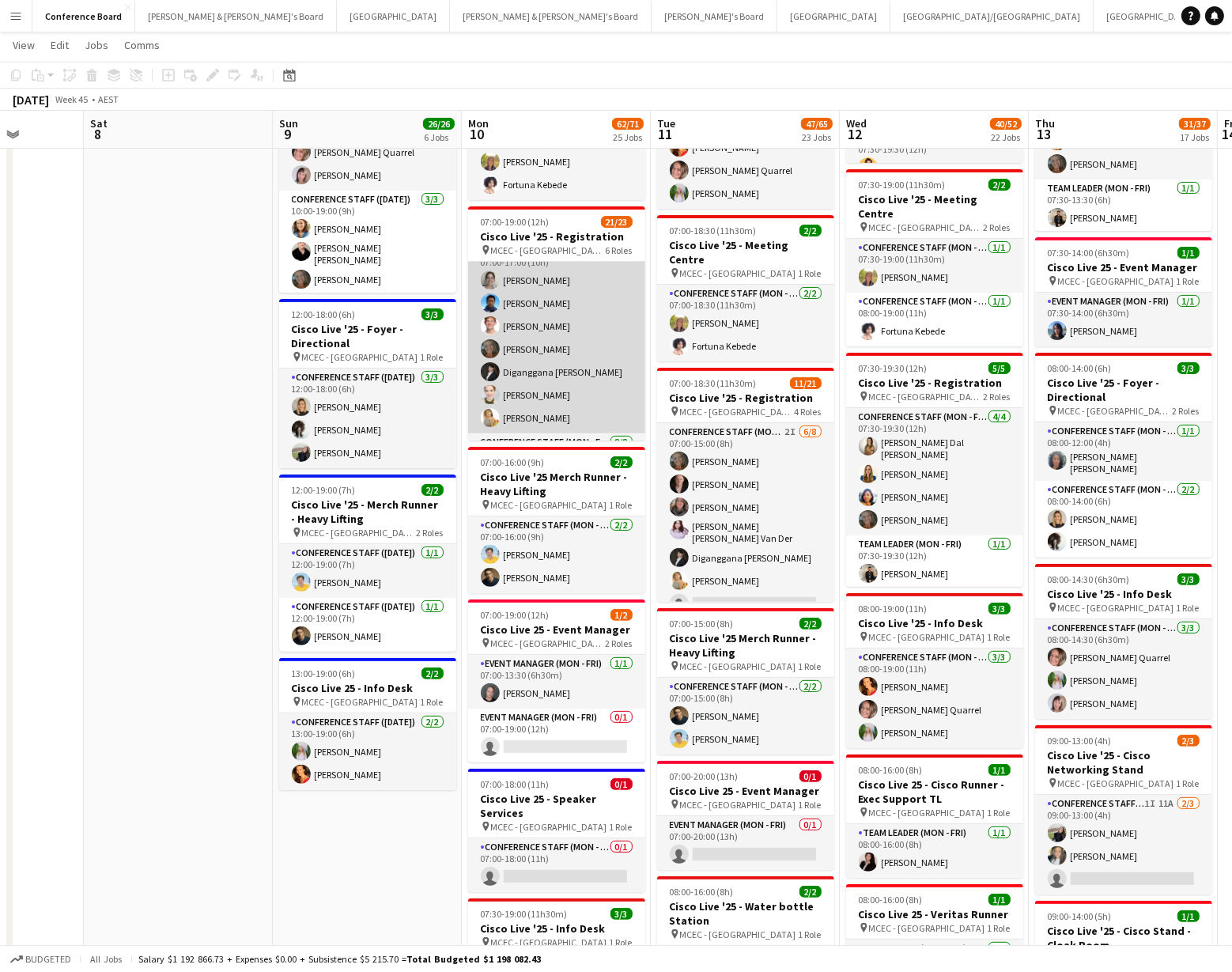
click at [533, 324] on app-card-role "Conference Staff (Mon - Fri) [DATE] 07:00-17:00 (10h) [PERSON_NAME] [PERSON_NAM…" at bounding box center [556, 337] width 177 height 191
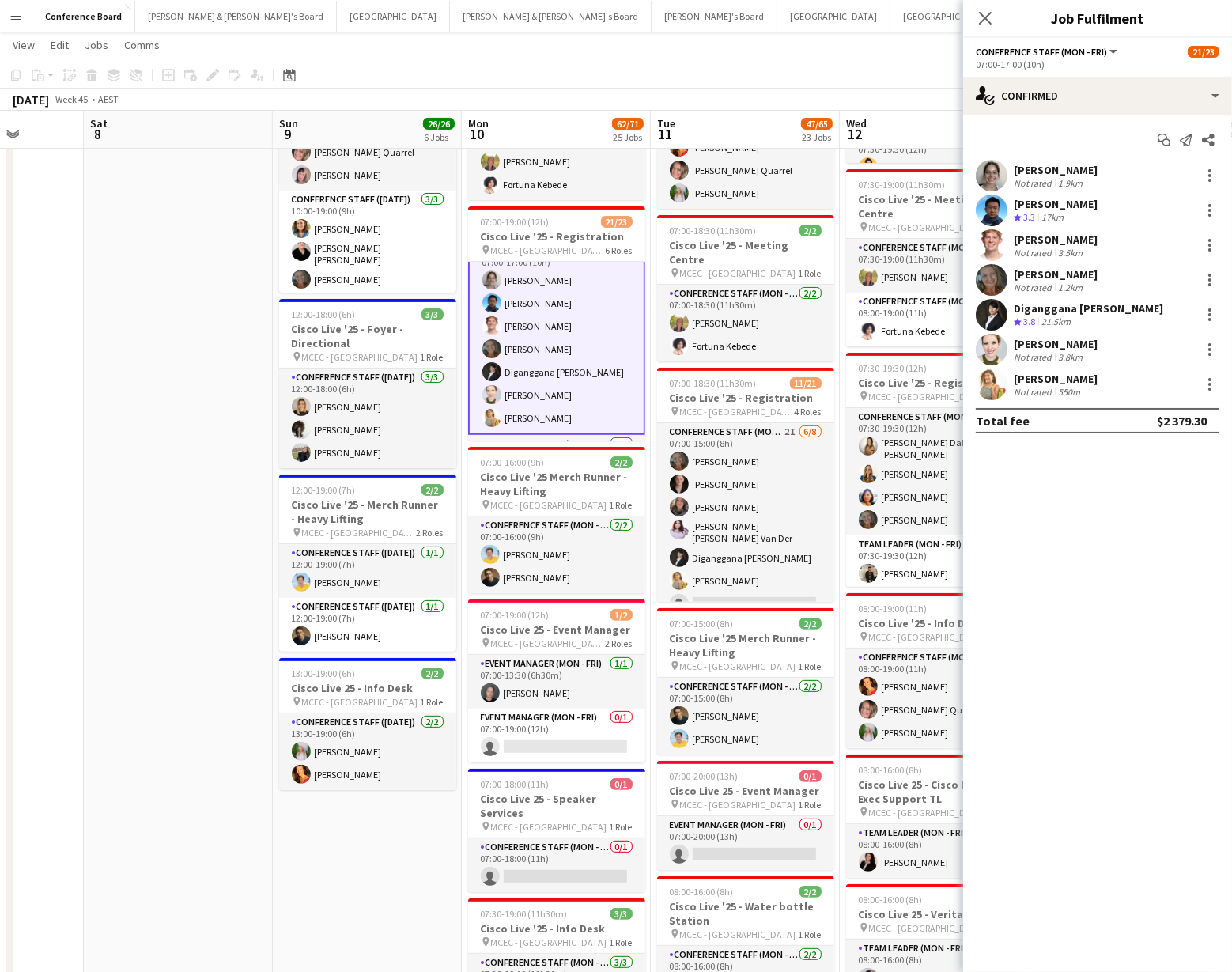
click at [995, 278] on app-user-avatar at bounding box center [991, 280] width 32 height 32
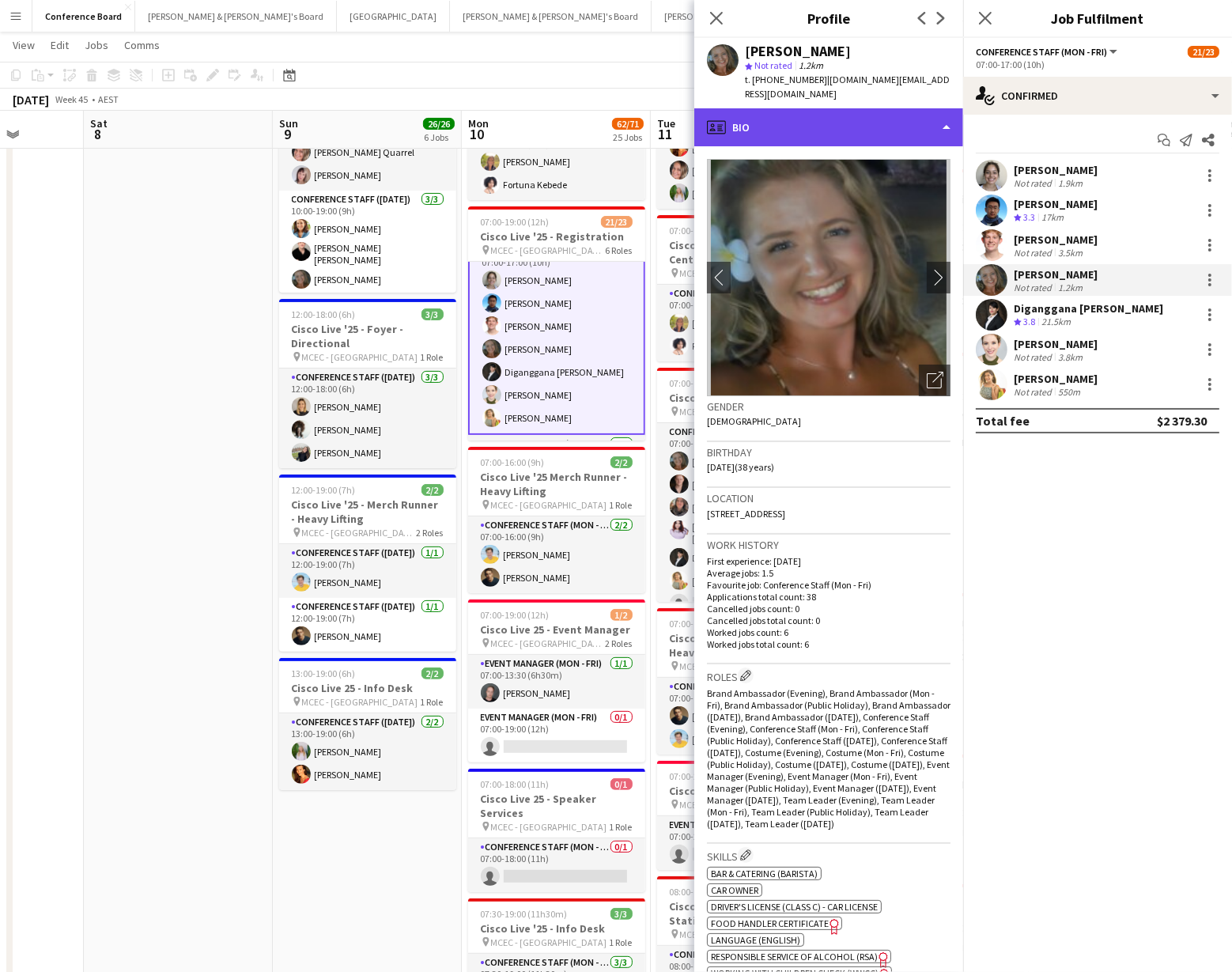
click at [932, 115] on div "profile Bio" at bounding box center [829, 127] width 269 height 38
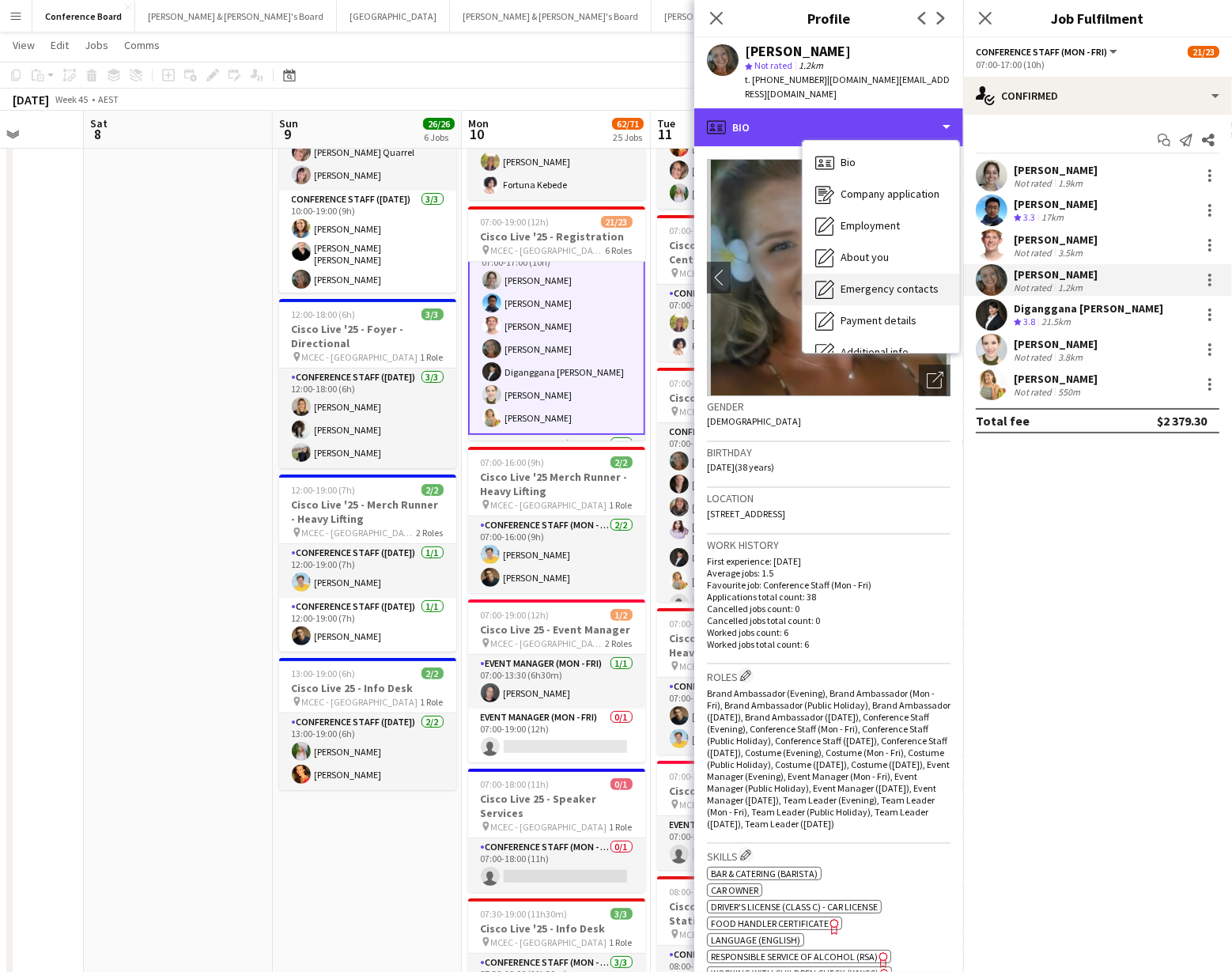
scroll to position [117, 0]
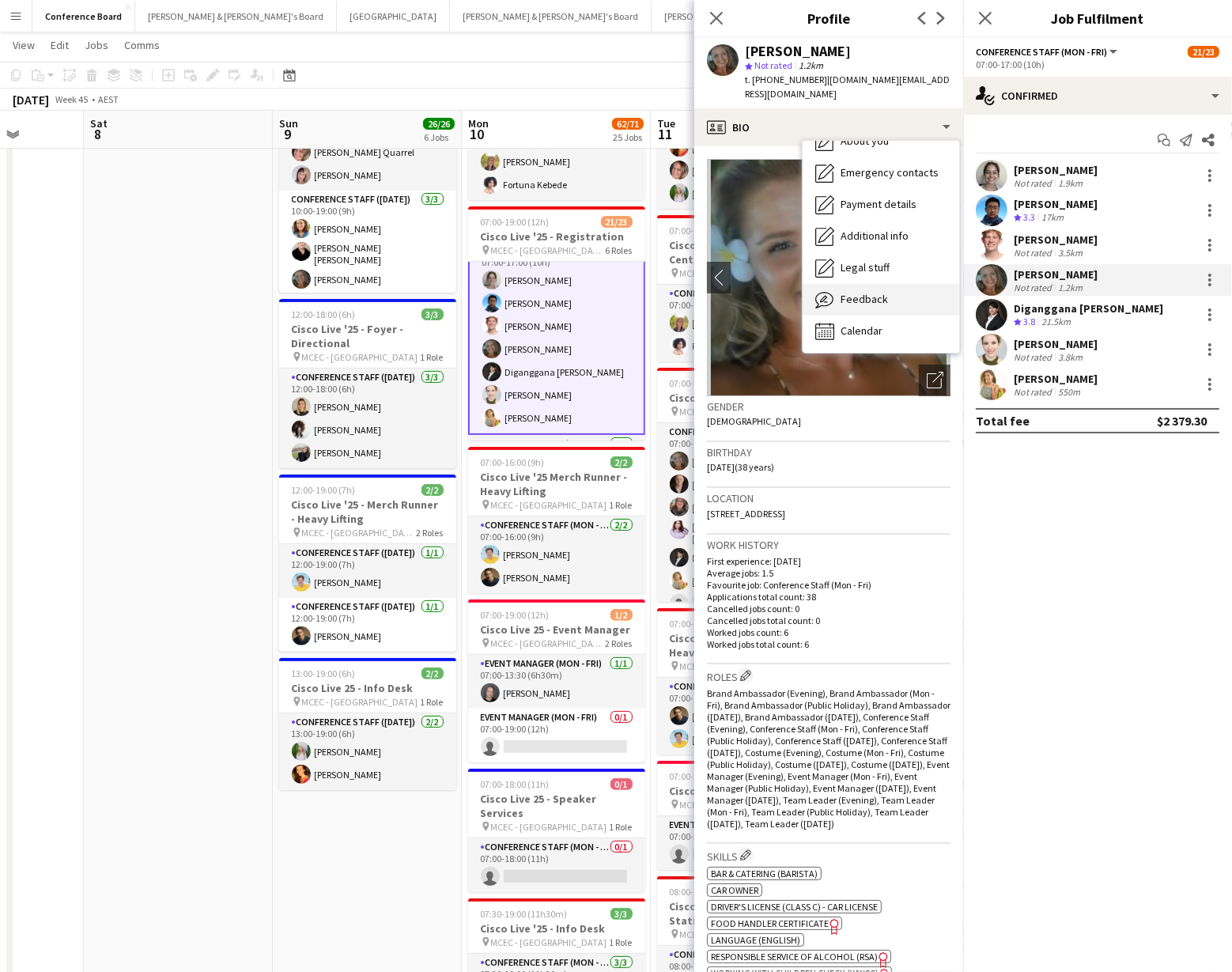
click at [885, 283] on div "Feedback Feedback" at bounding box center [881, 299] width 157 height 32
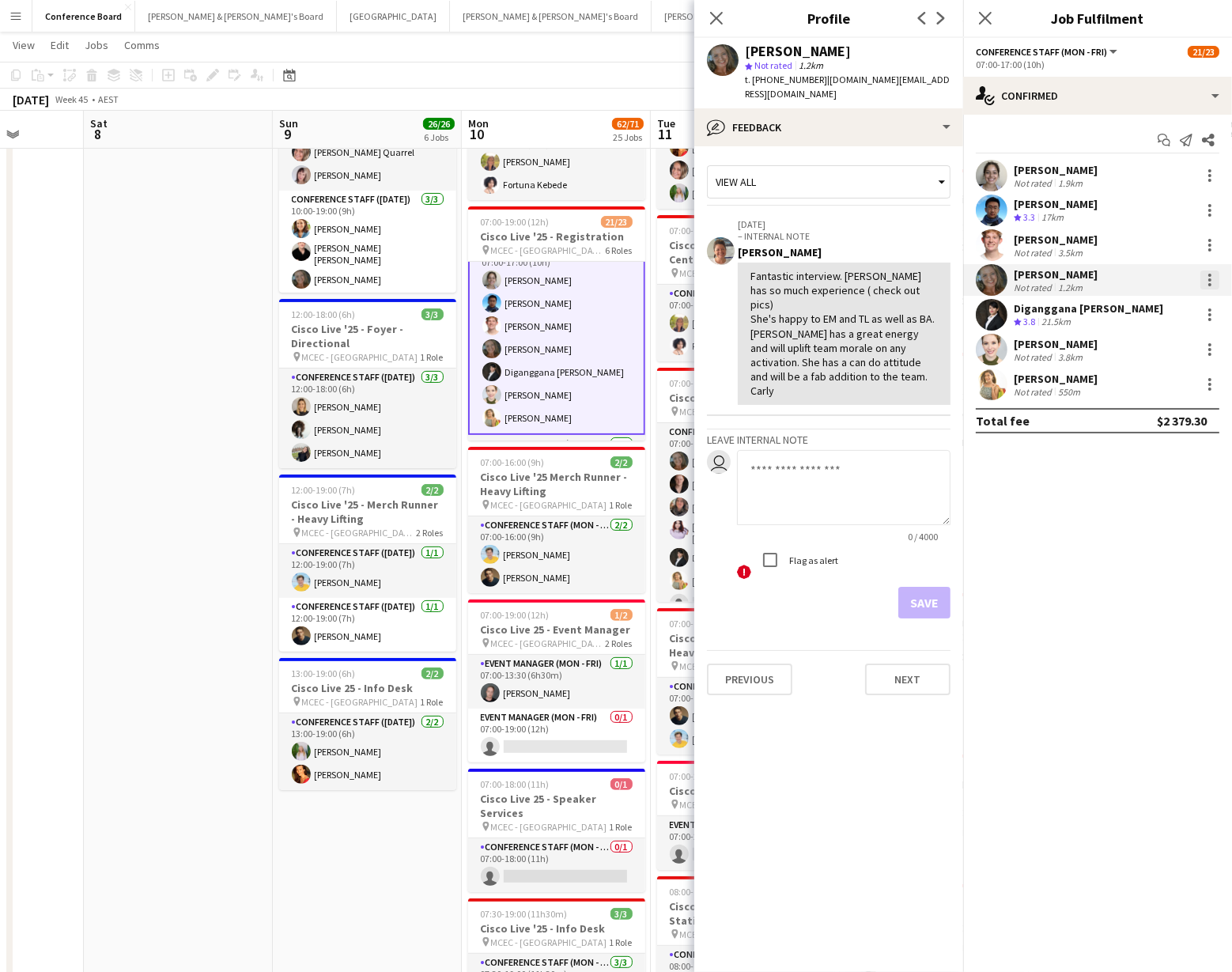
click at [1209, 277] on div at bounding box center [1209, 279] width 19 height 19
click at [1156, 346] on span "Switch crew" at bounding box center [1143, 346] width 67 height 13
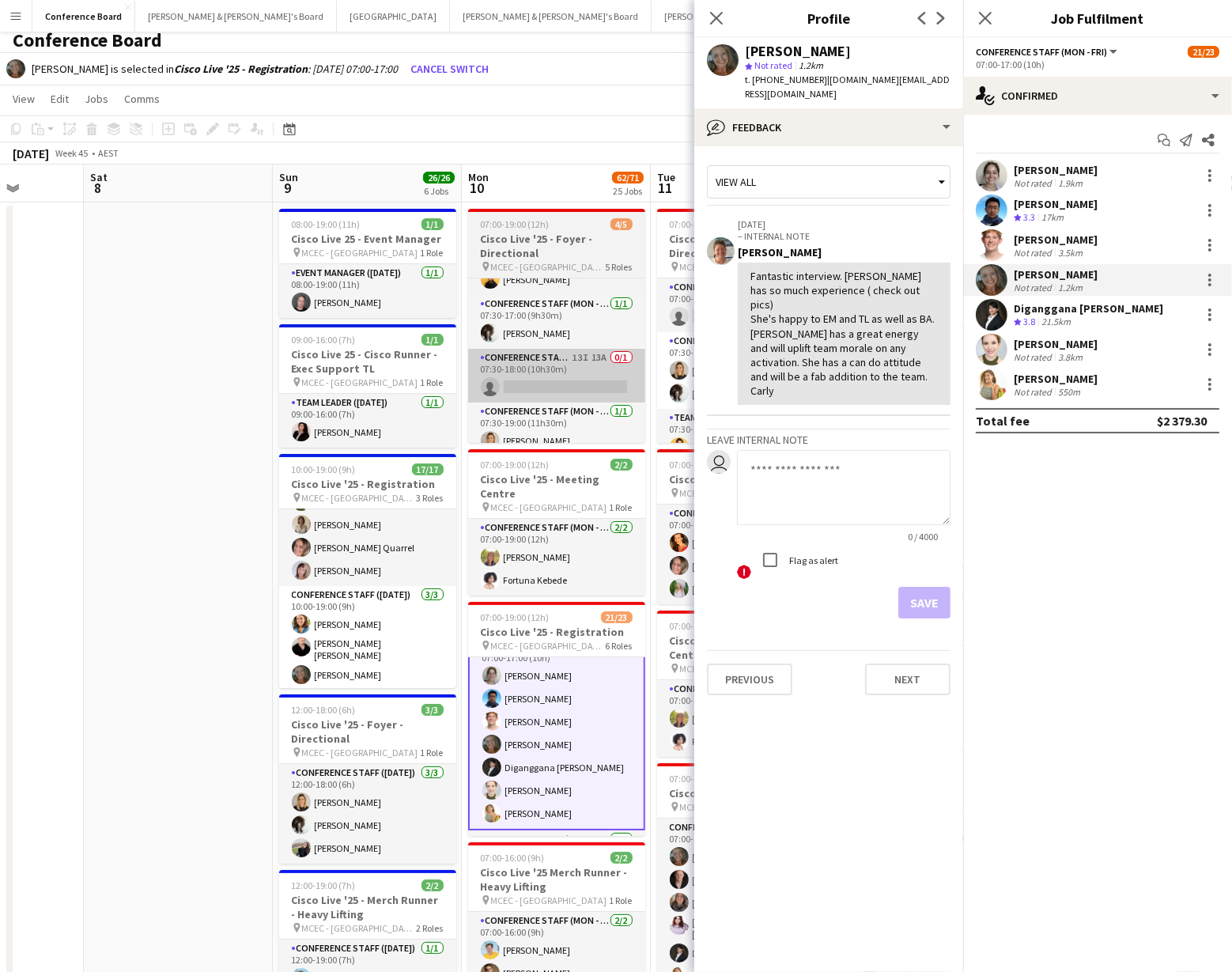
scroll to position [0, 0]
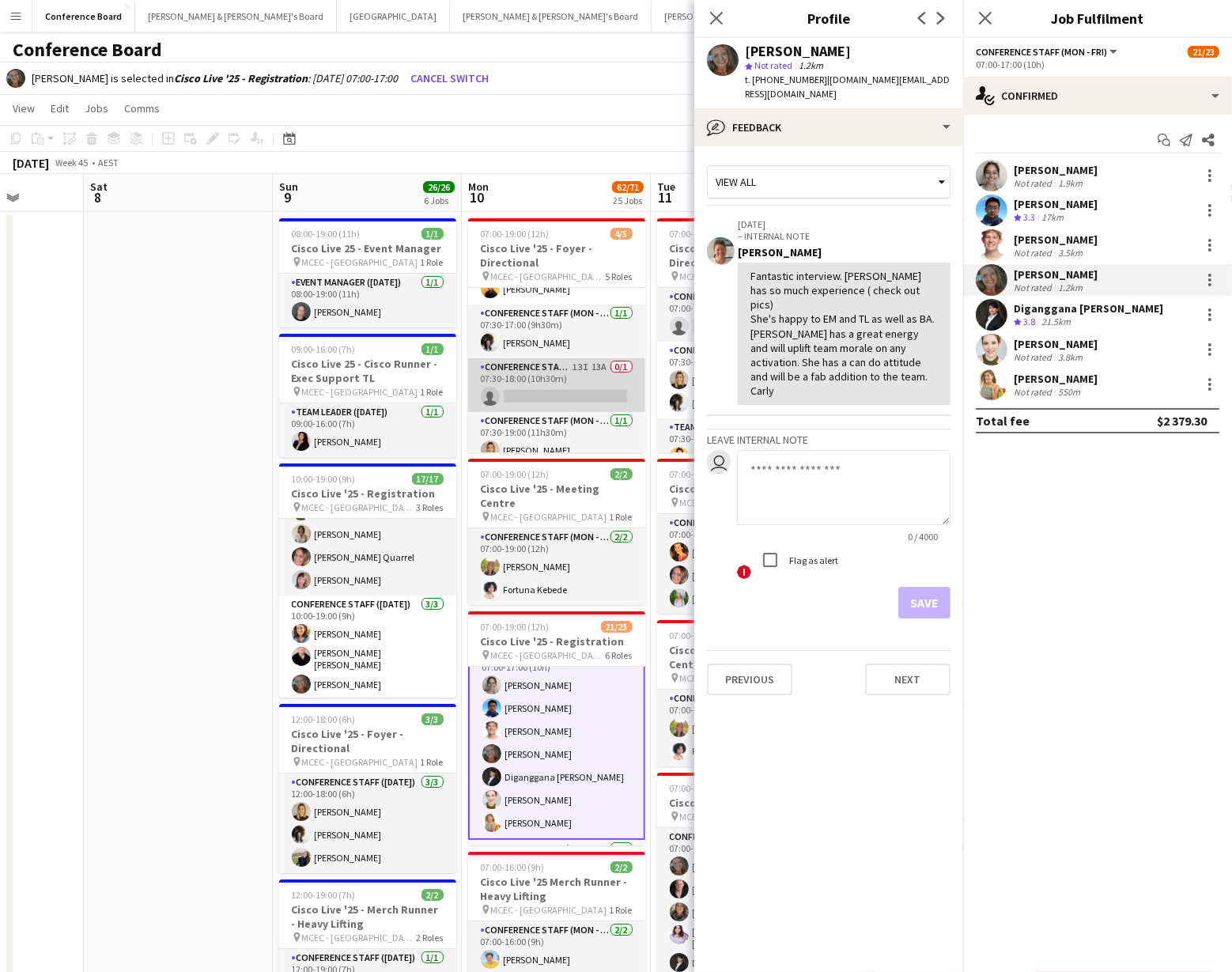
click at [548, 372] on app-card-role "Conference Staff (Mon - Fri) 13I 13A 0/1 07:30-18:00 (10h30m) single-neutral-ac…" at bounding box center [556, 385] width 177 height 54
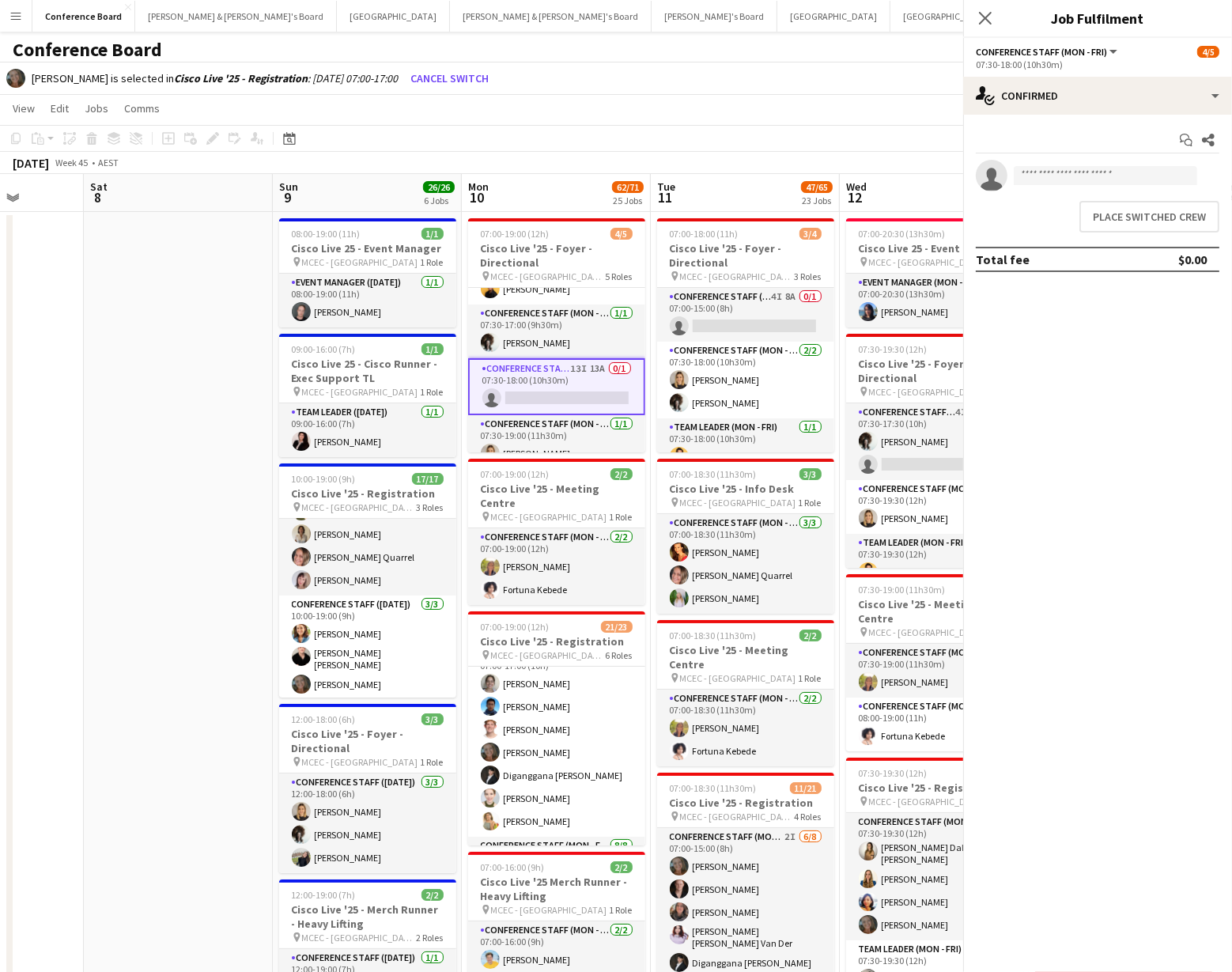
scroll to position [124, 0]
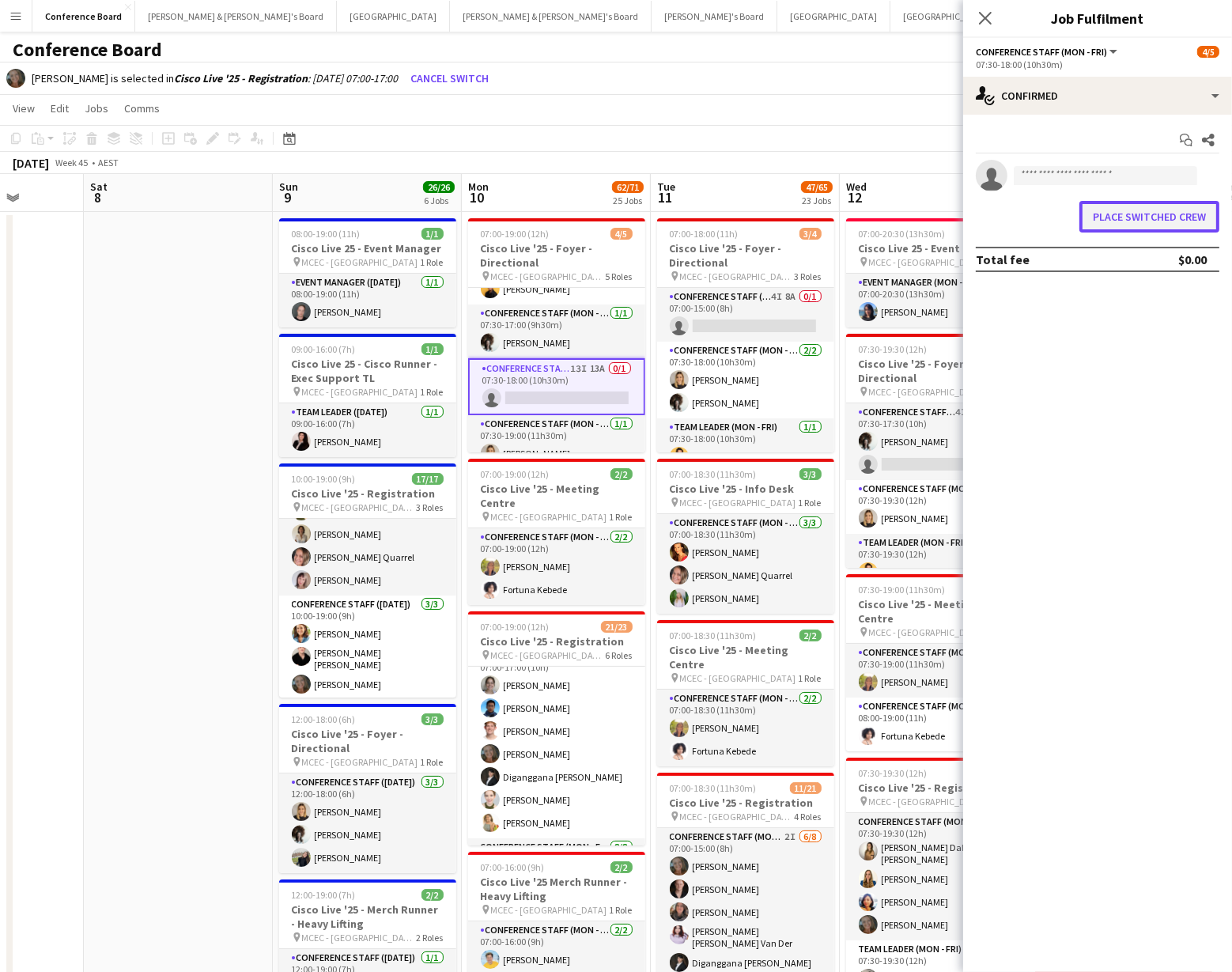
click at [1110, 214] on button "Place switched crew" at bounding box center [1149, 216] width 140 height 32
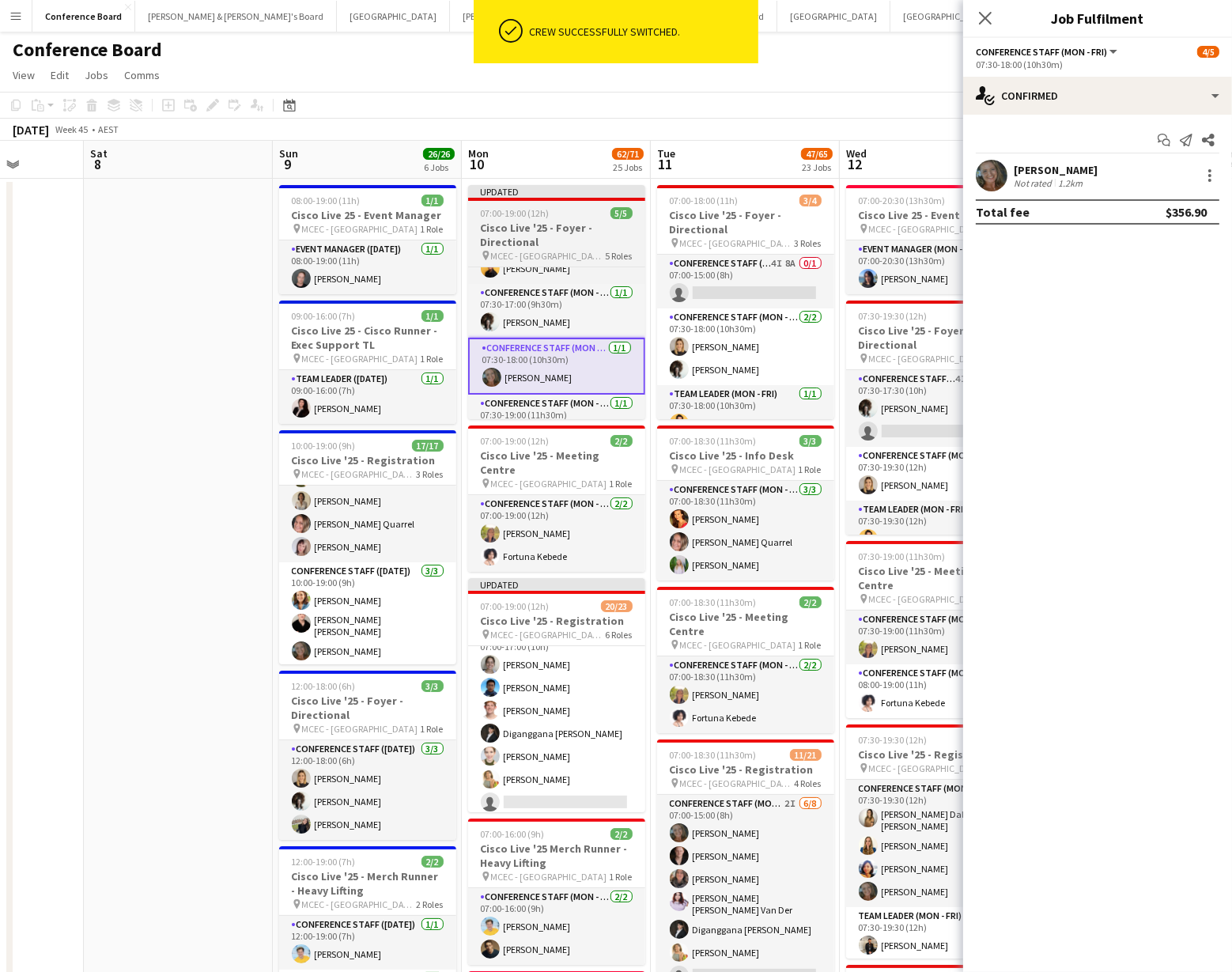
click at [531, 235] on h3 "Cisco Live '25 - Foyer - Directional" at bounding box center [556, 235] width 177 height 29
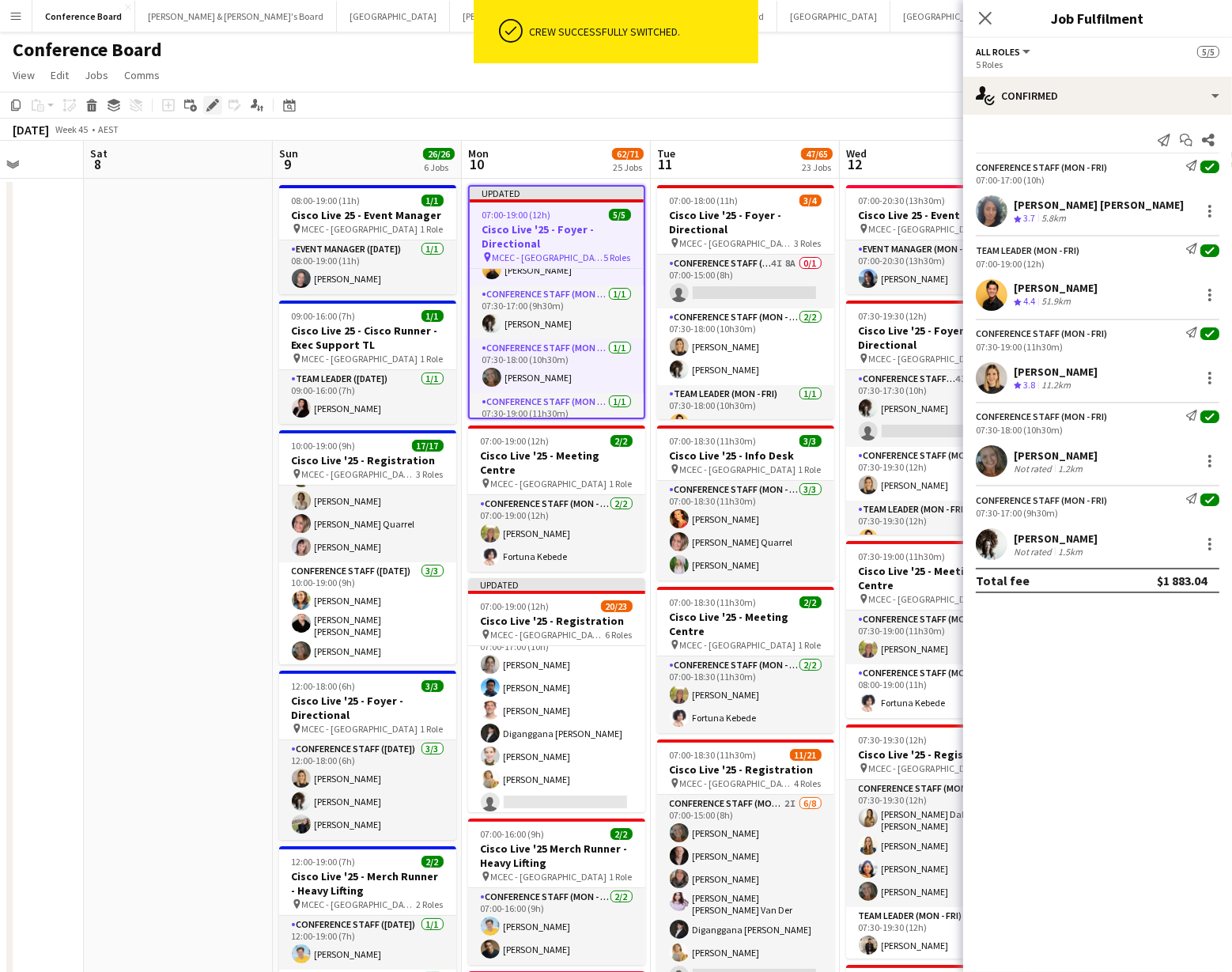
click at [211, 103] on icon at bounding box center [212, 106] width 8 height 8
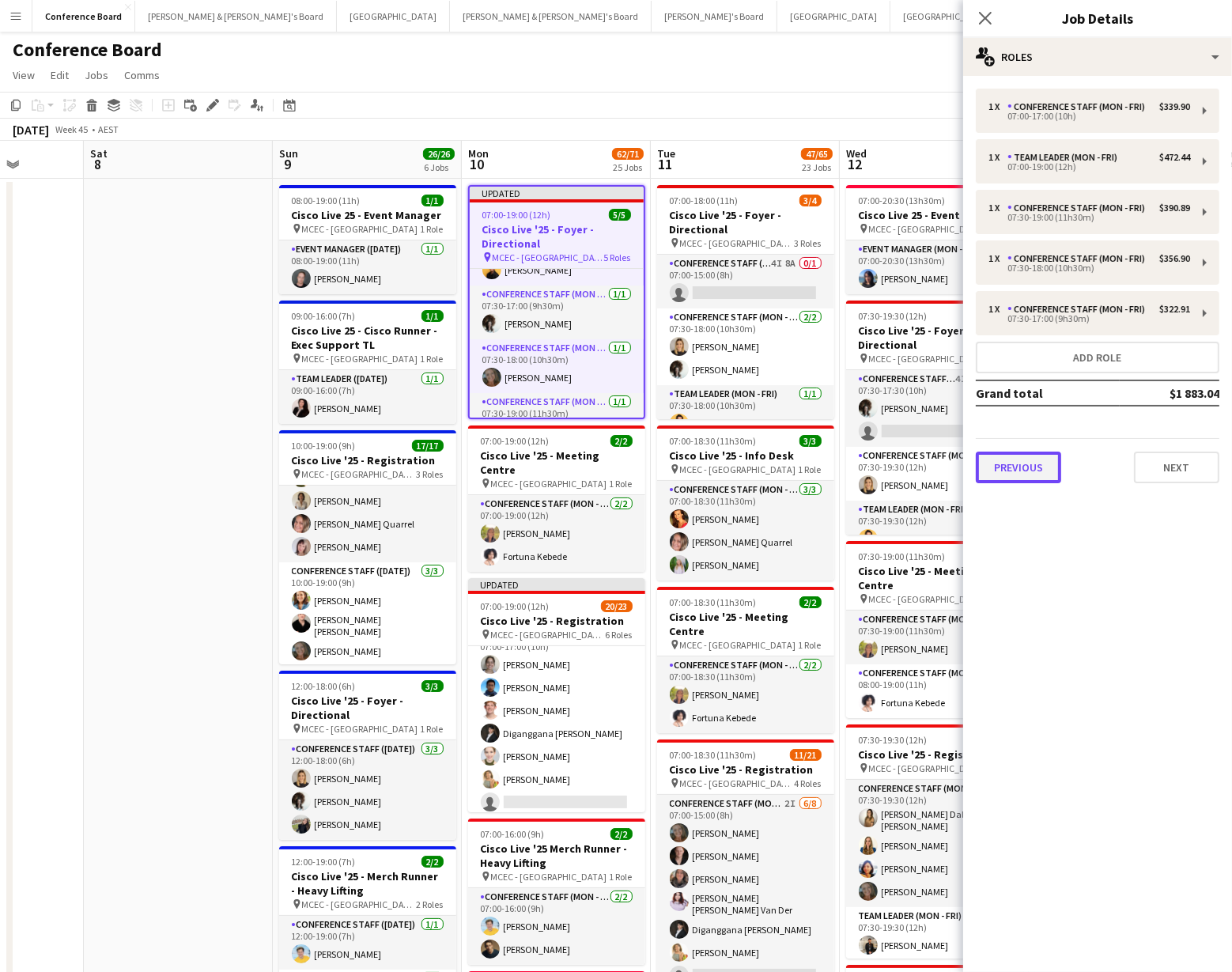
click at [1020, 470] on button "Previous" at bounding box center [1018, 467] width 86 height 32
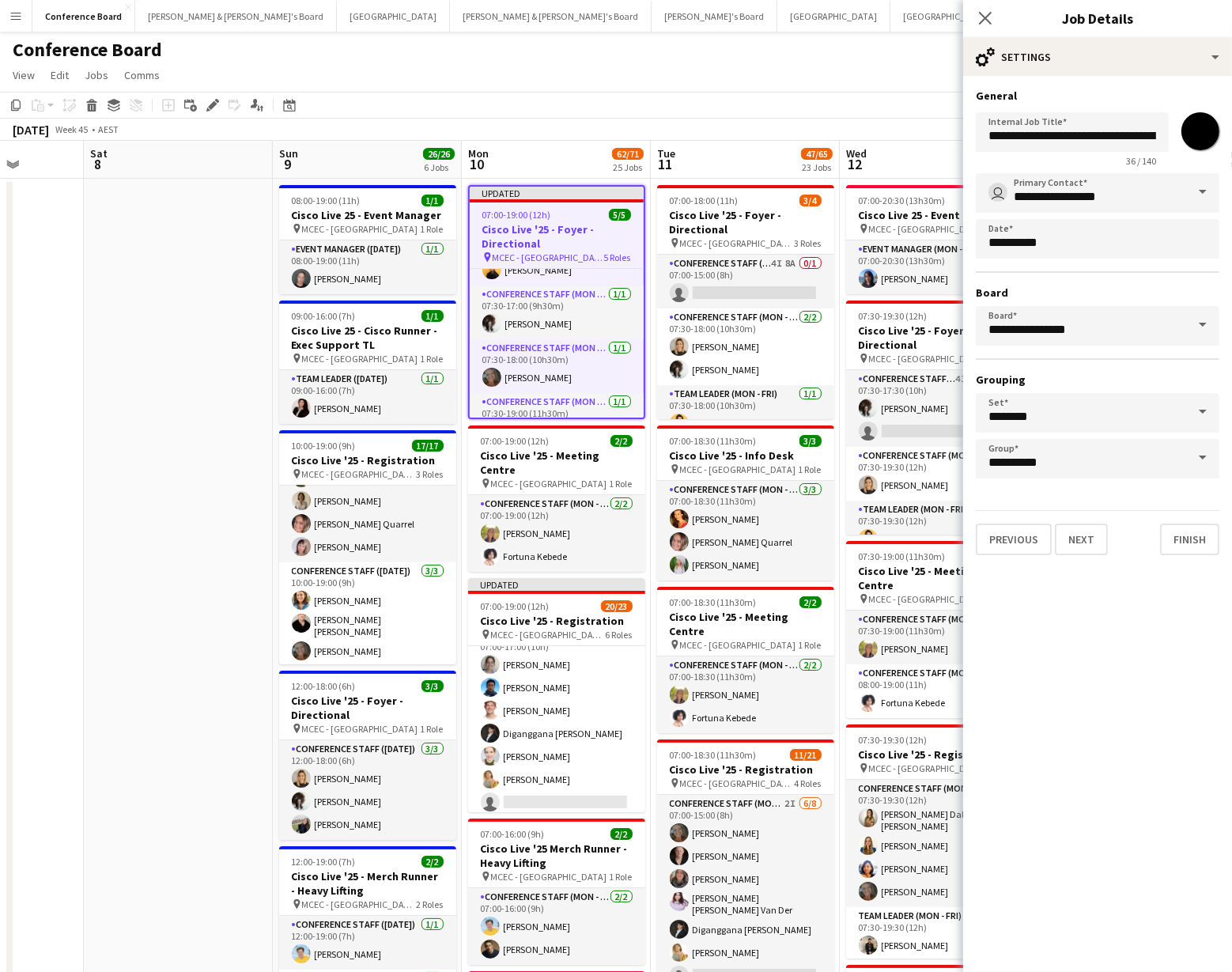
scroll to position [0, 8]
click at [1158, 135] on input "**********" at bounding box center [1072, 132] width 193 height 39
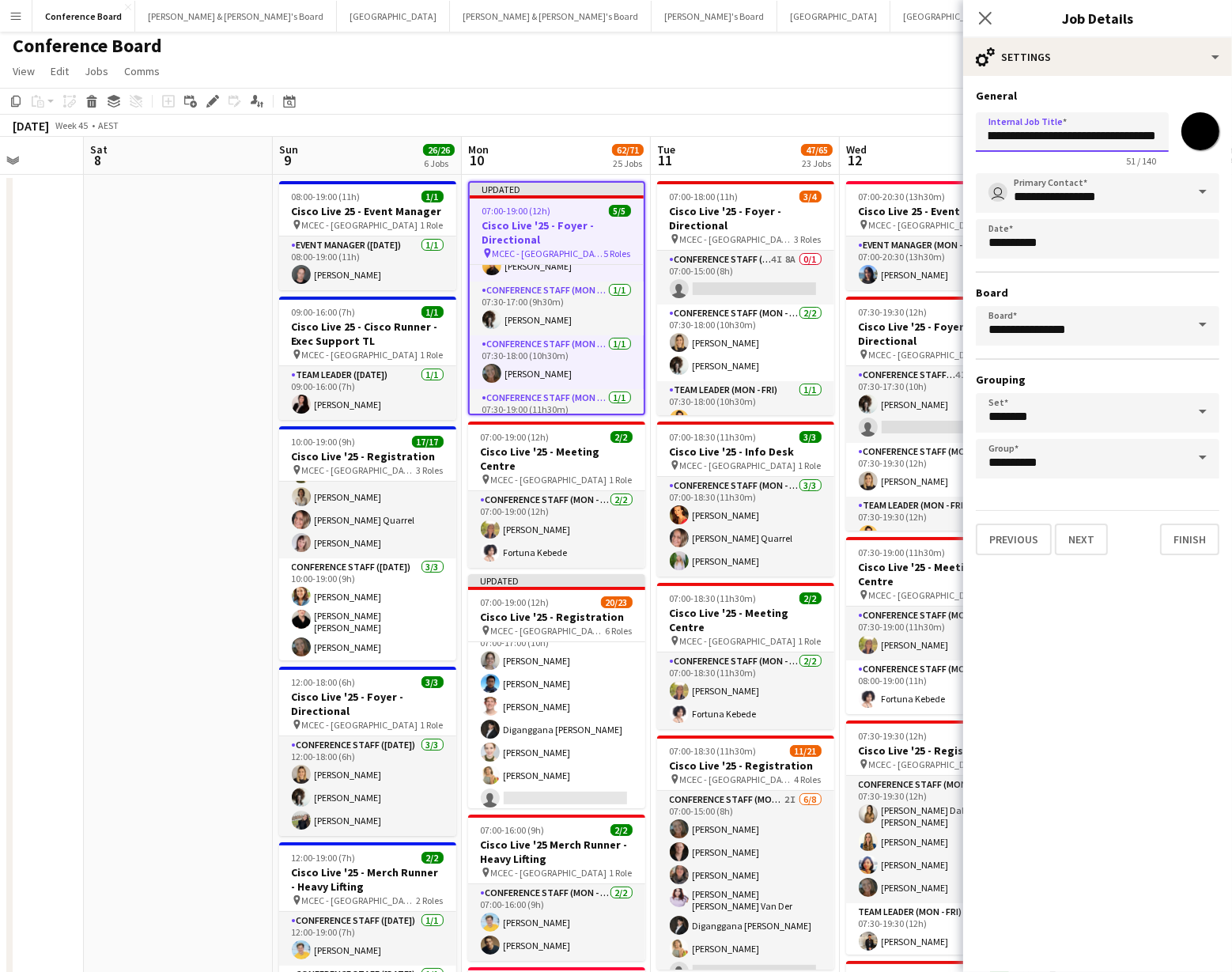
type input "**********"
click at [834, 115] on div "Copy Paste Paste Command V Paste with crew Command Shift V Paste linked Job [GE…" at bounding box center [616, 112] width 1232 height 49
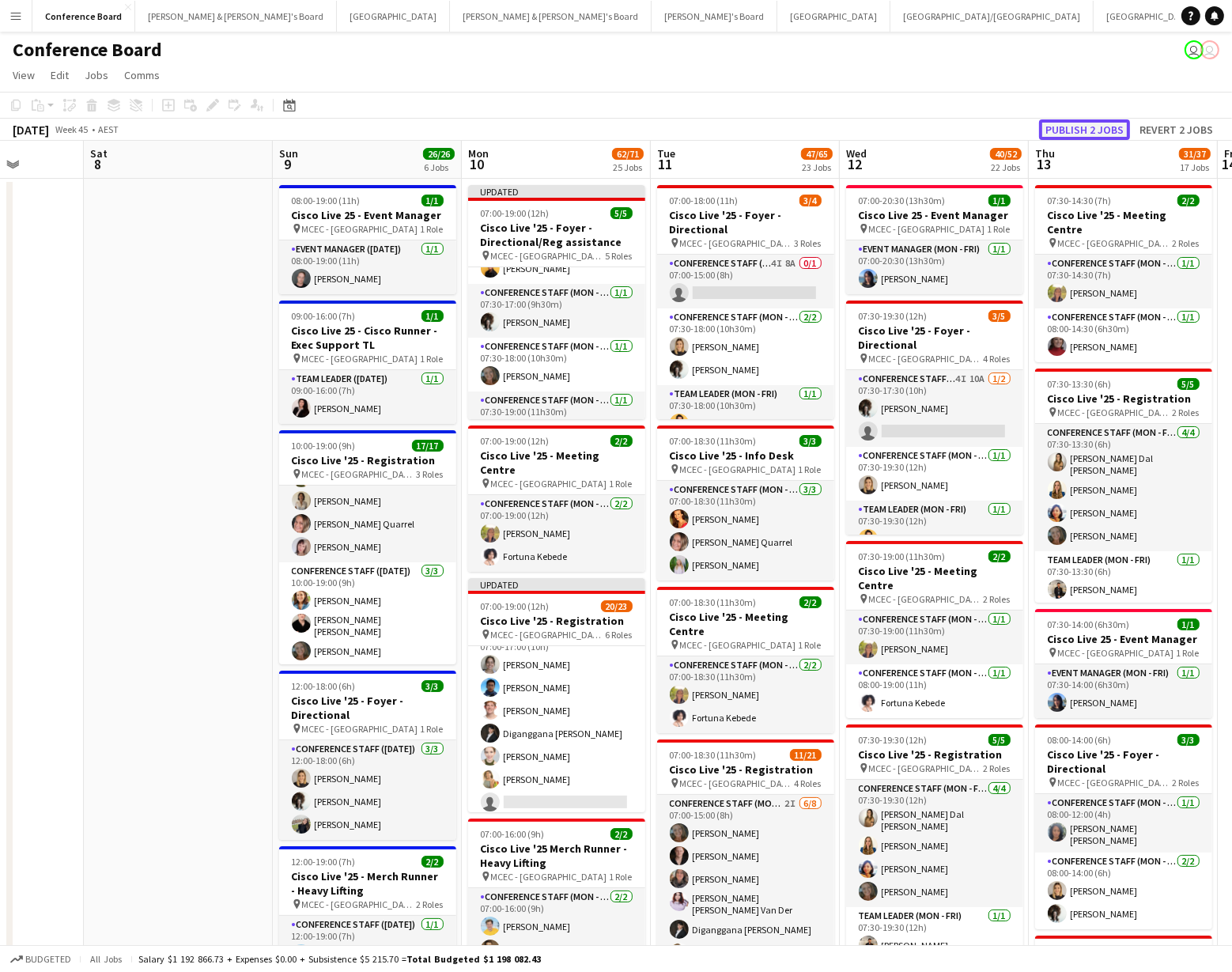
click at [1090, 126] on button "Publish 2 jobs" at bounding box center [1084, 129] width 91 height 21
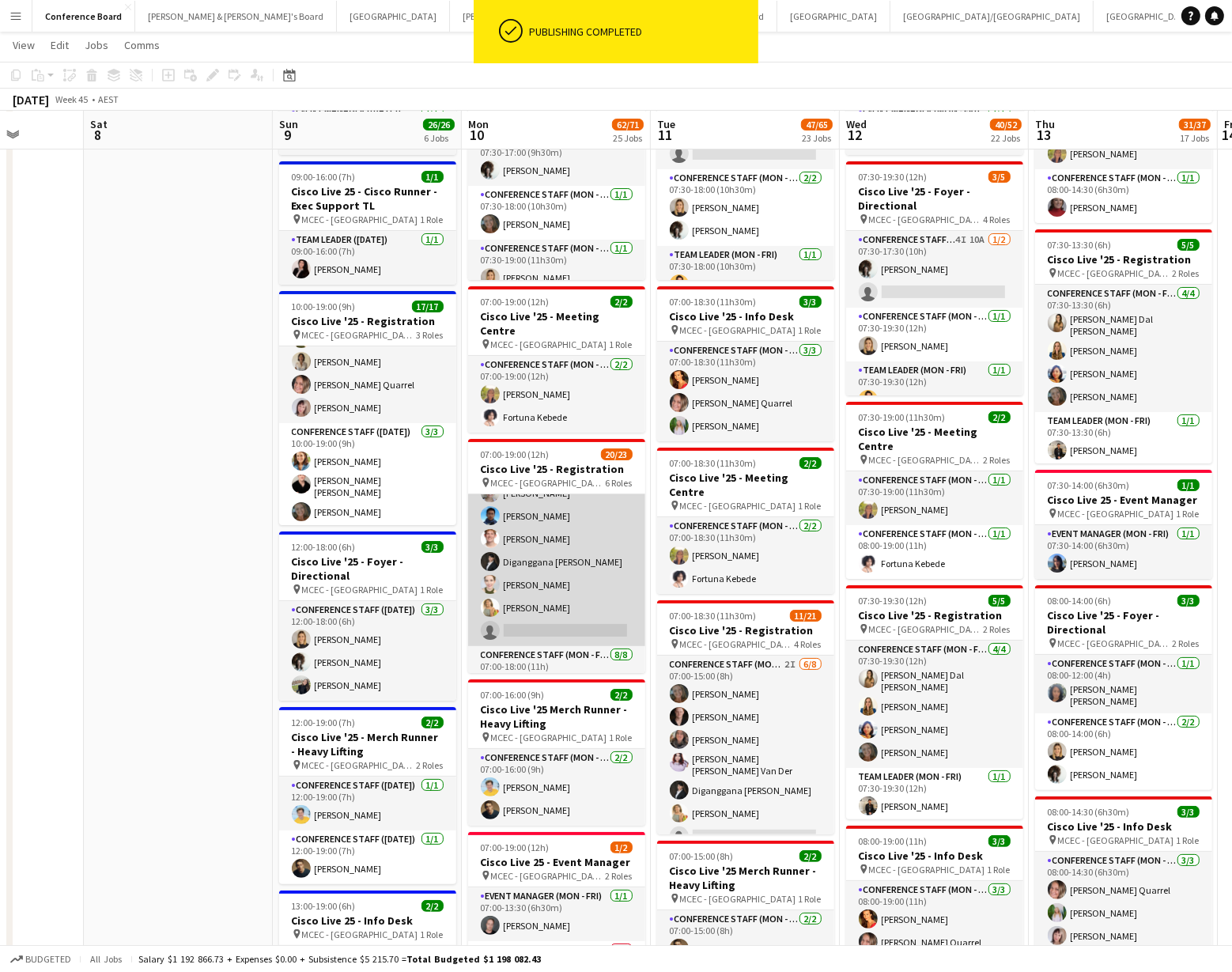
click at [576, 552] on app-card-role "Conference Staff (Mon - Fri) 13I 3A [DATE] 07:00-17:00 (10h) [PERSON_NAME] [PER…" at bounding box center [556, 550] width 177 height 191
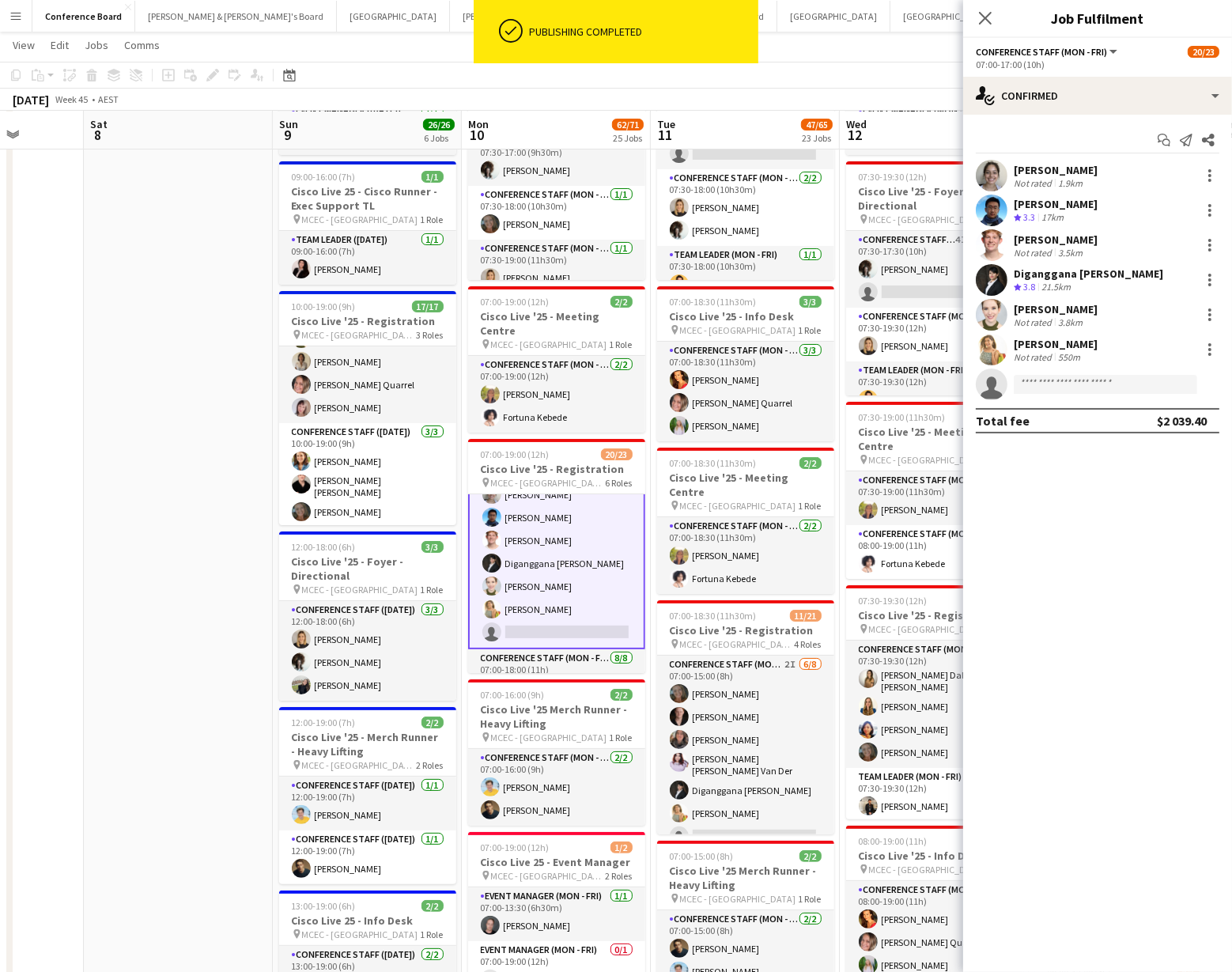
scroll to position [145, 0]
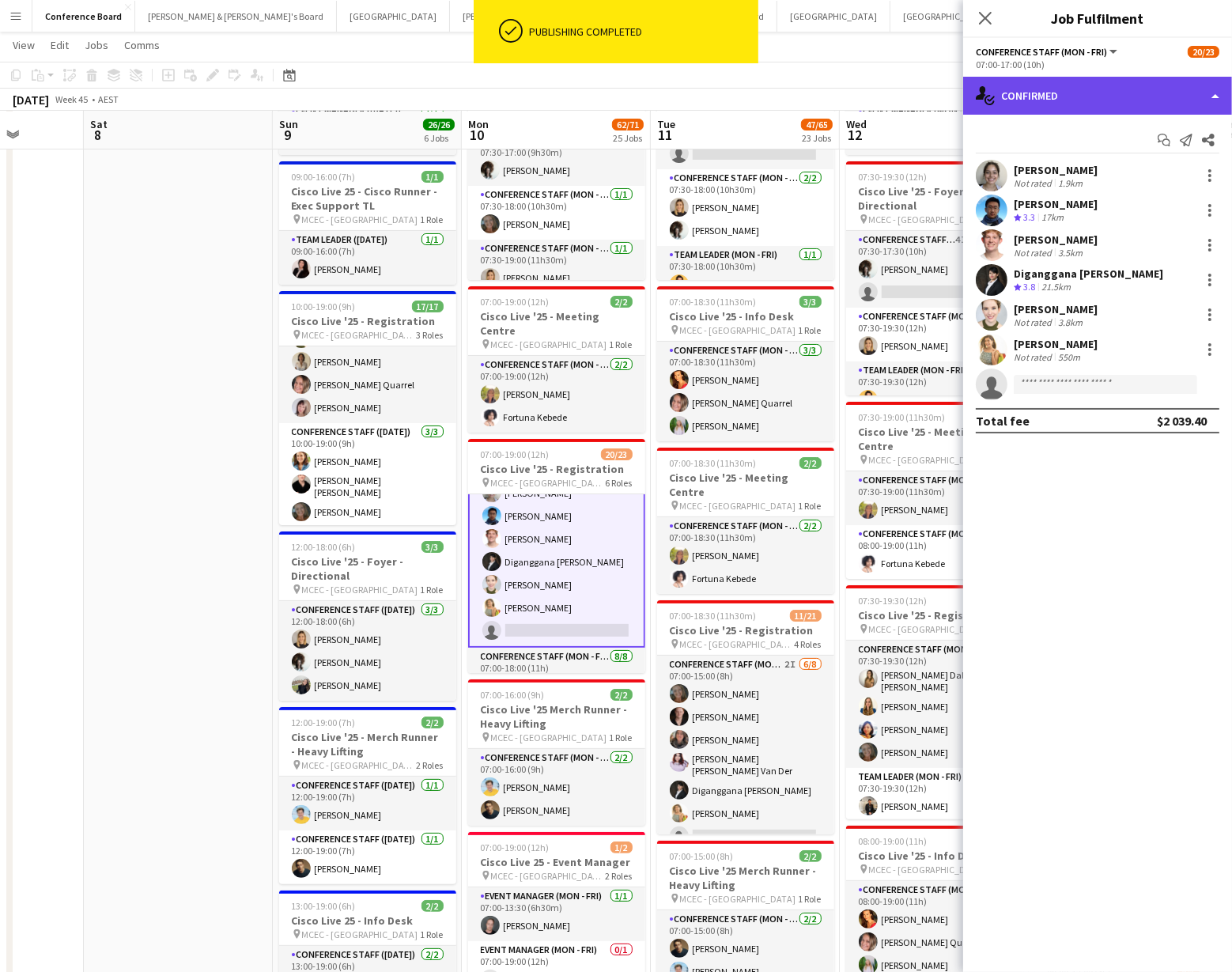
click at [1179, 95] on div "single-neutral-actions-check-2 Confirmed" at bounding box center [1097, 95] width 269 height 38
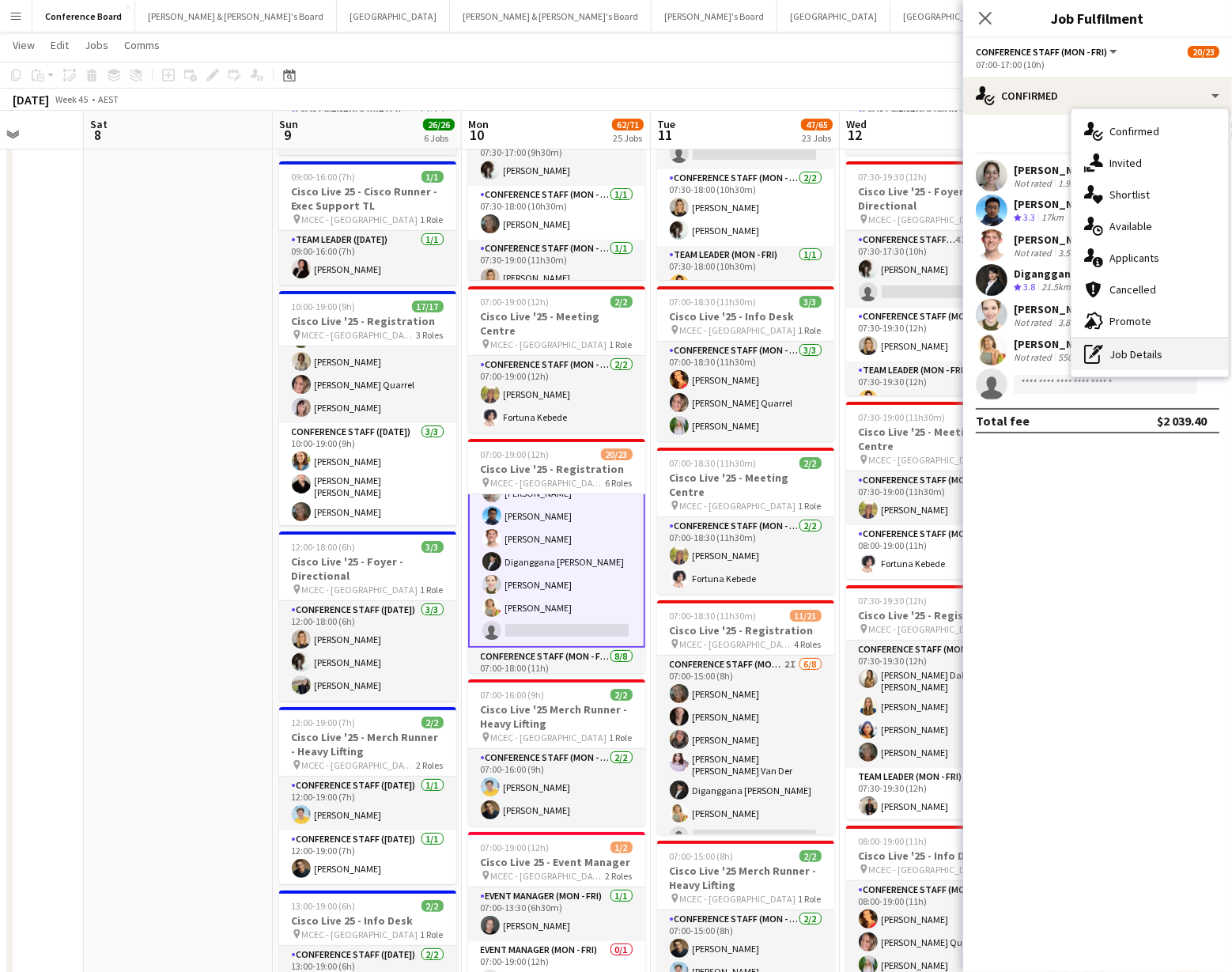
click at [1167, 340] on div "pen-write Job Details" at bounding box center [1149, 354] width 157 height 32
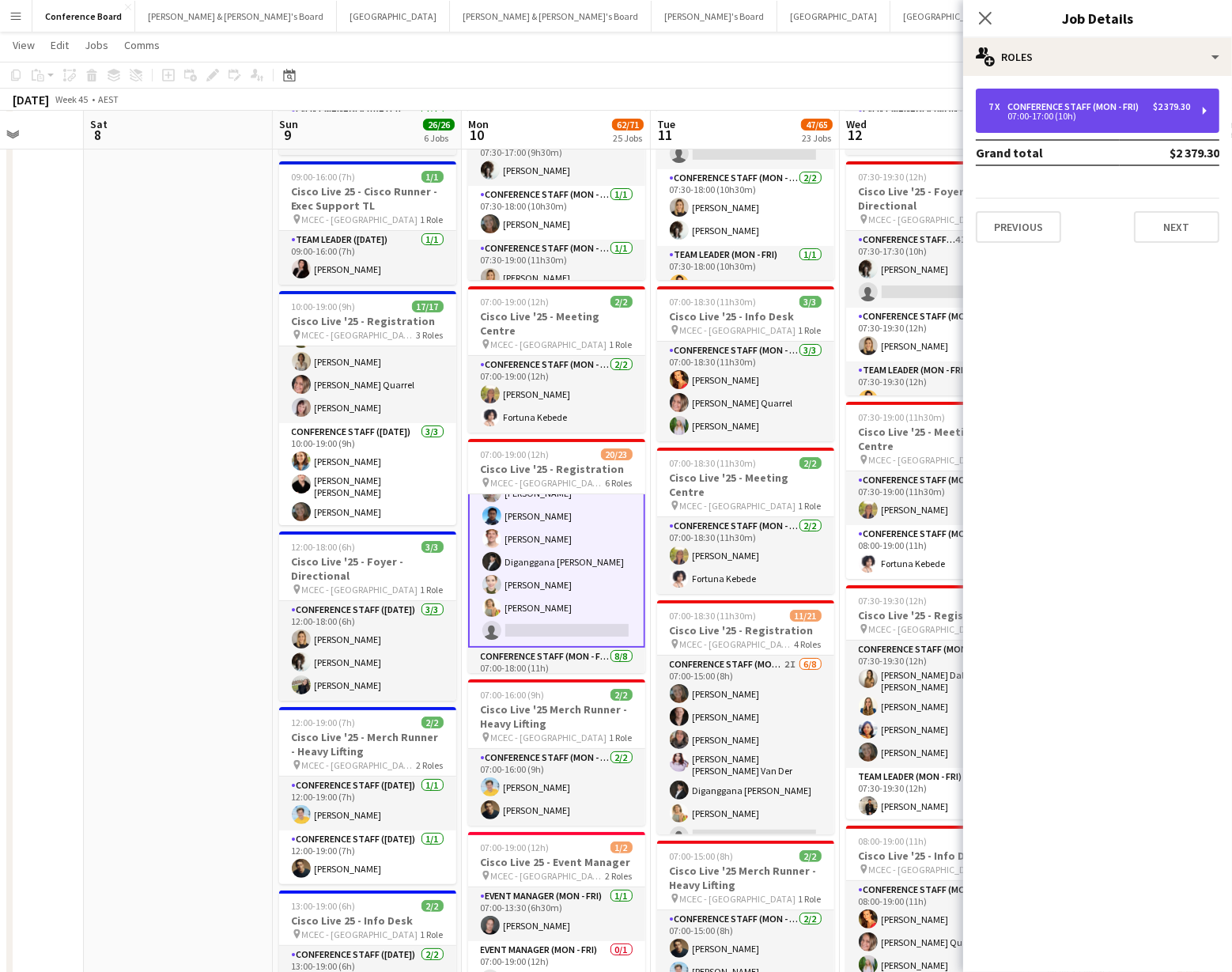
click at [1134, 114] on div "07:00-17:00 (10h)" at bounding box center [1089, 116] width 201 height 8
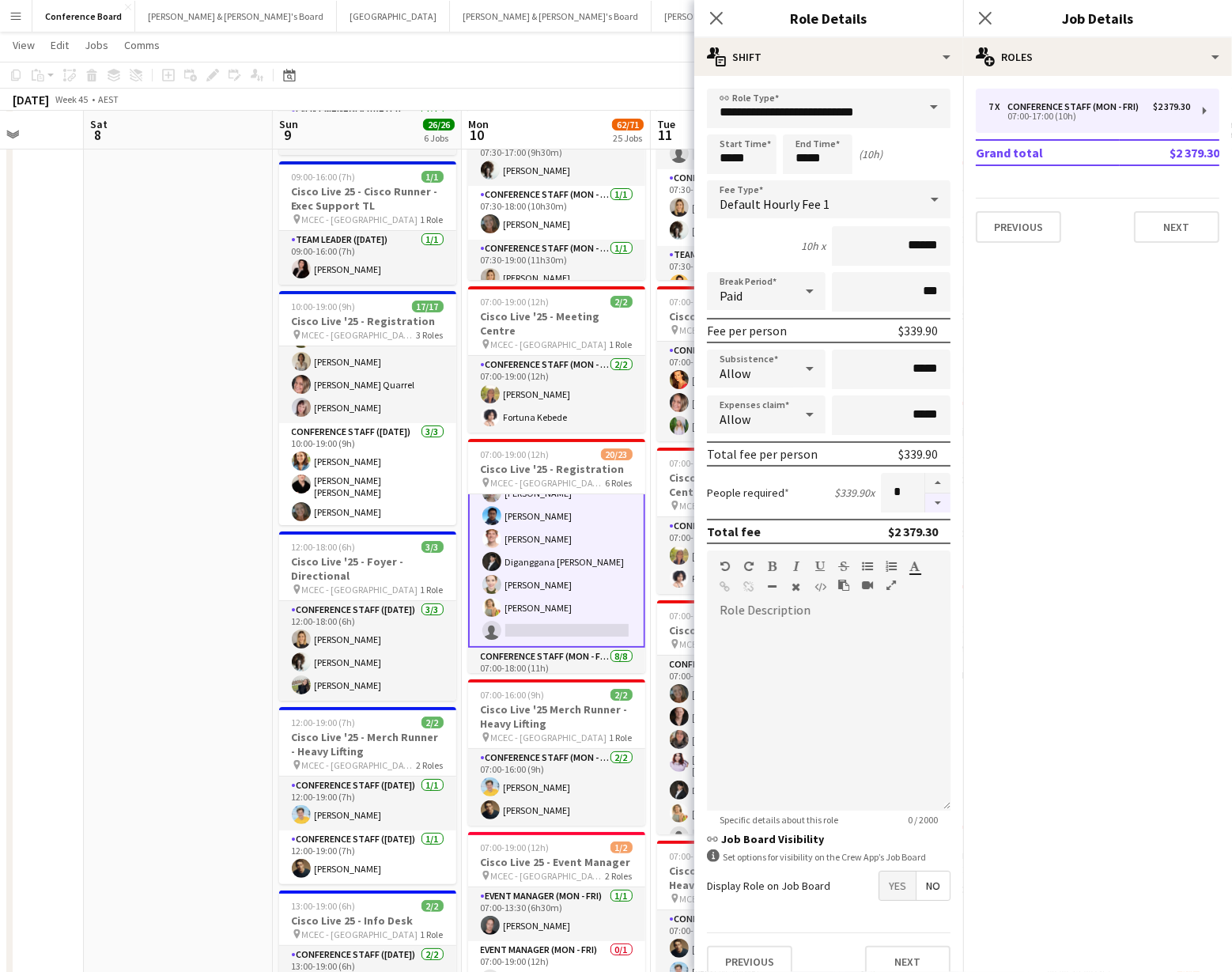
click at [945, 499] on button "button" at bounding box center [938, 503] width 25 height 20
type input "*"
click at [590, 101] on div "[DATE] Week 45 • AEST" at bounding box center [616, 100] width 1232 height 22
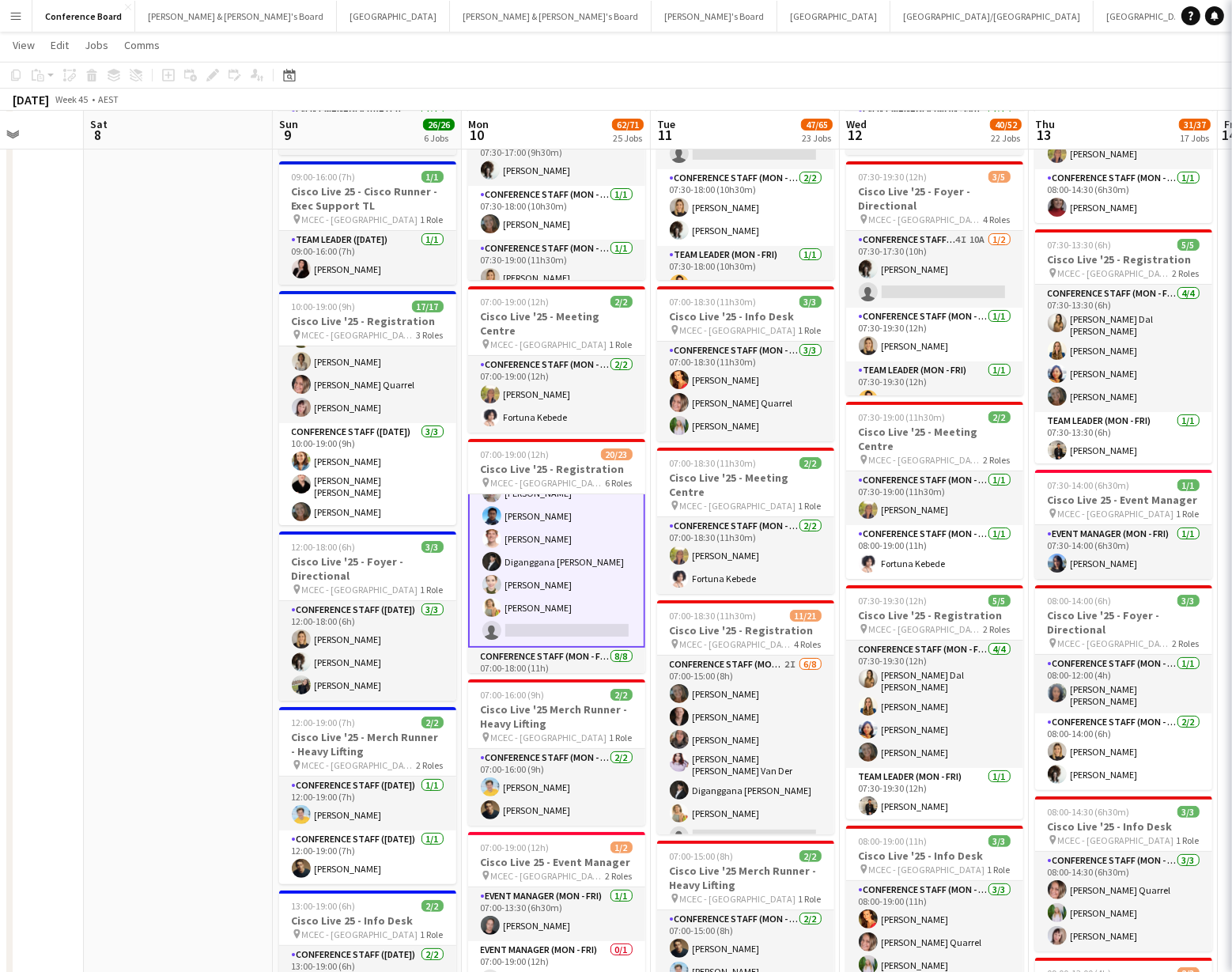
scroll to position [144, 0]
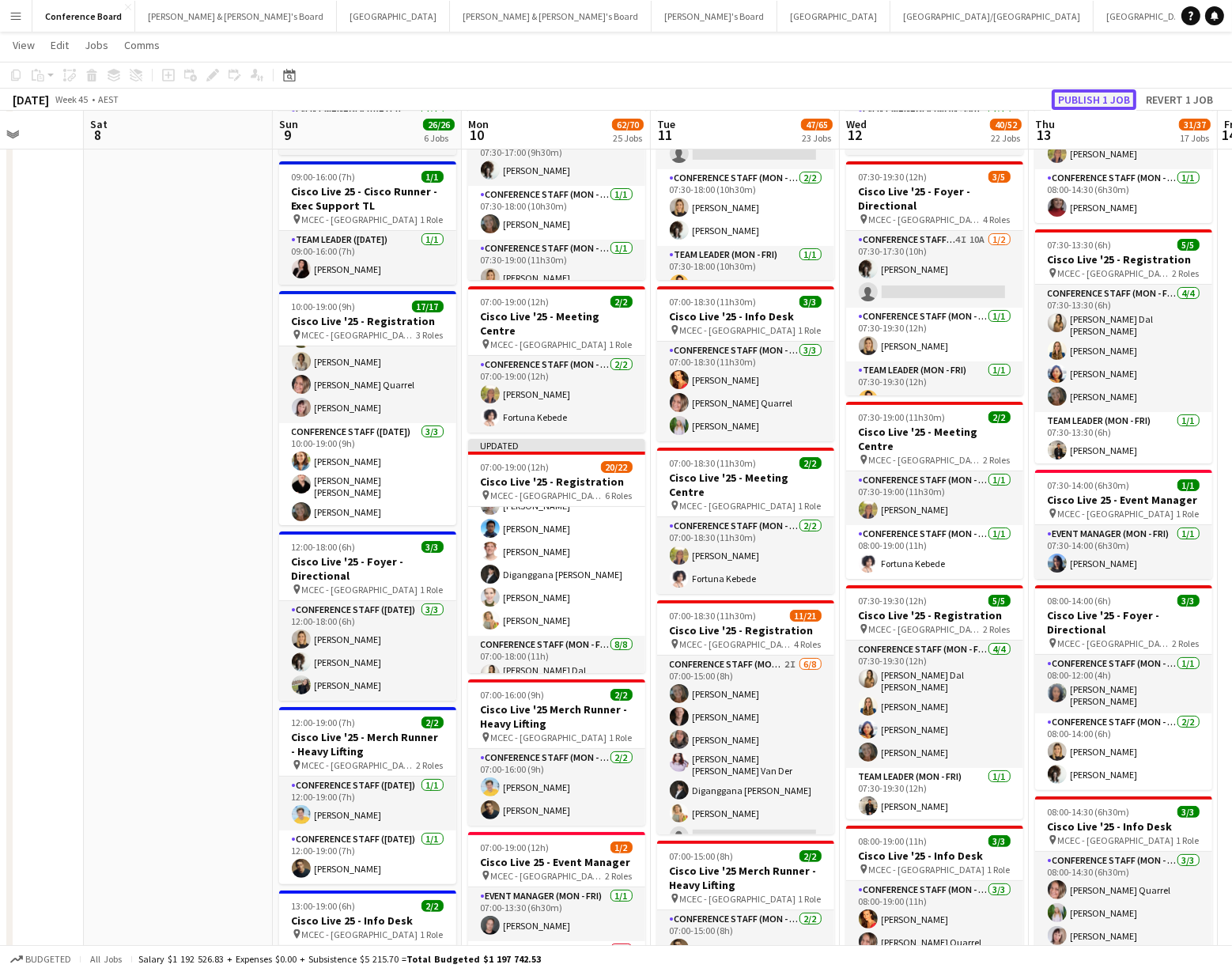
click at [1084, 97] on button "Publish 1 job" at bounding box center [1094, 100] width 85 height 21
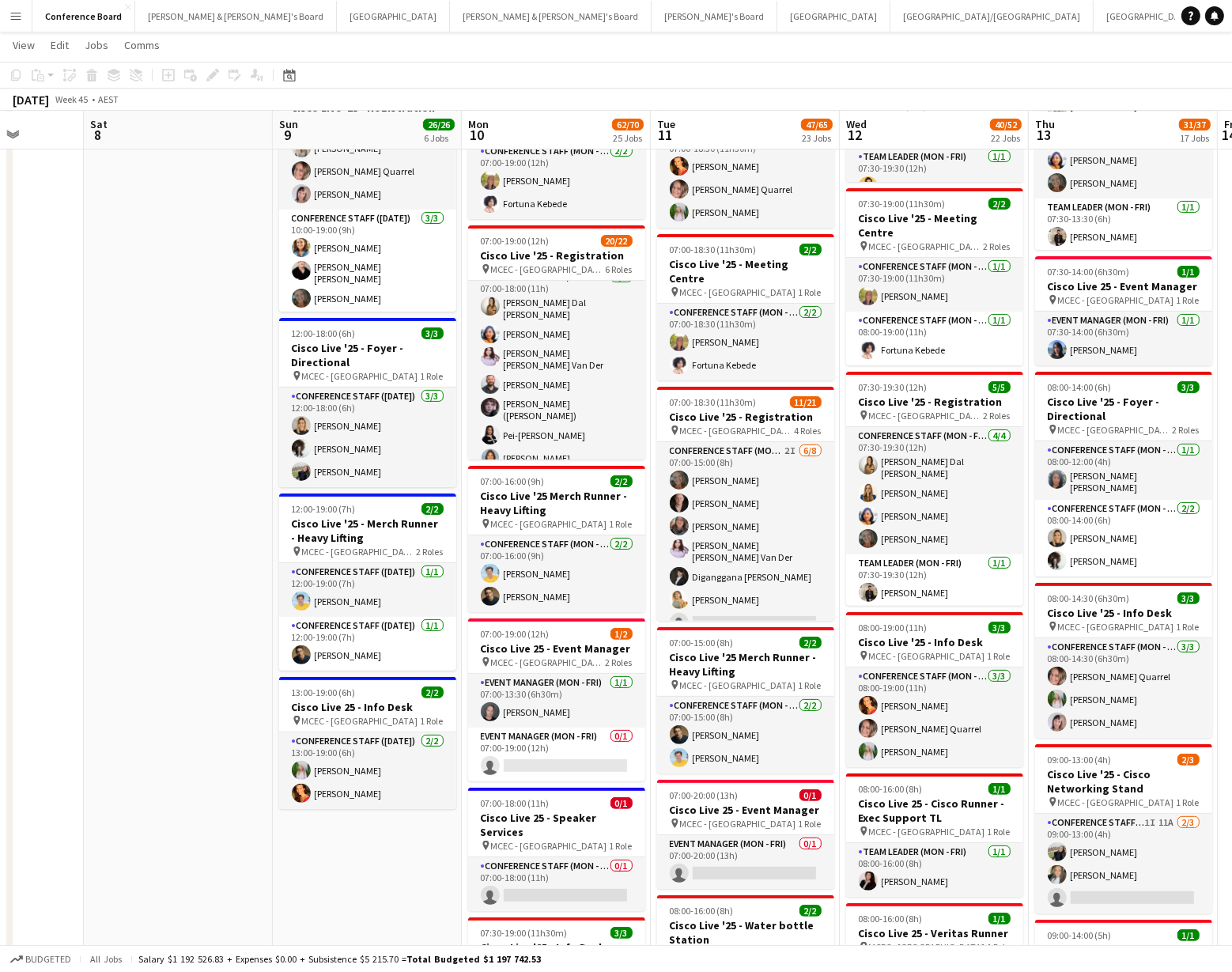
scroll to position [309, 0]
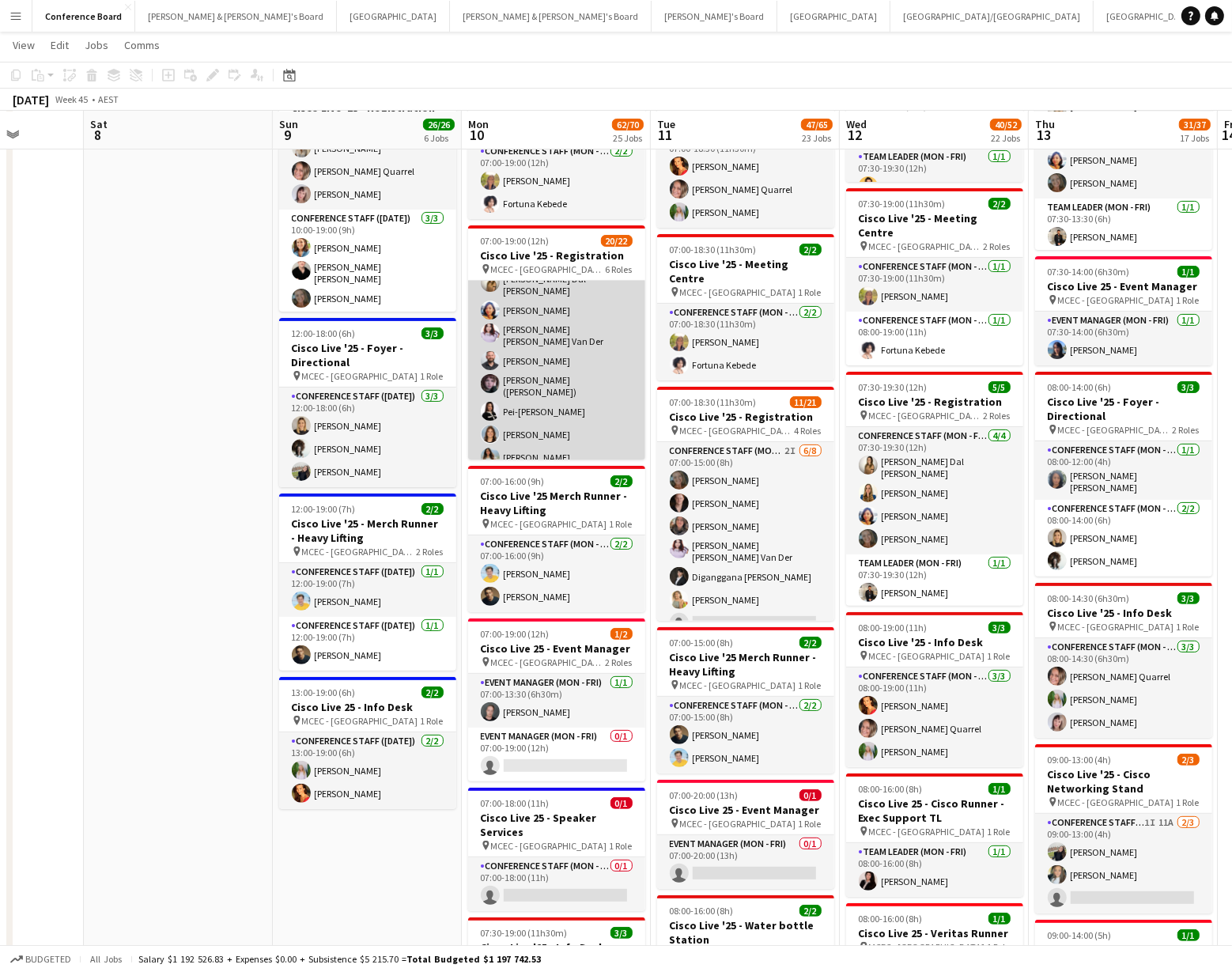
click at [528, 325] on app-card-role "Conference Staff (Mon - Fri) [DATE] 07:00-18:00 (11h) [PERSON_NAME] Dal [PERSON…" at bounding box center [556, 358] width 177 height 228
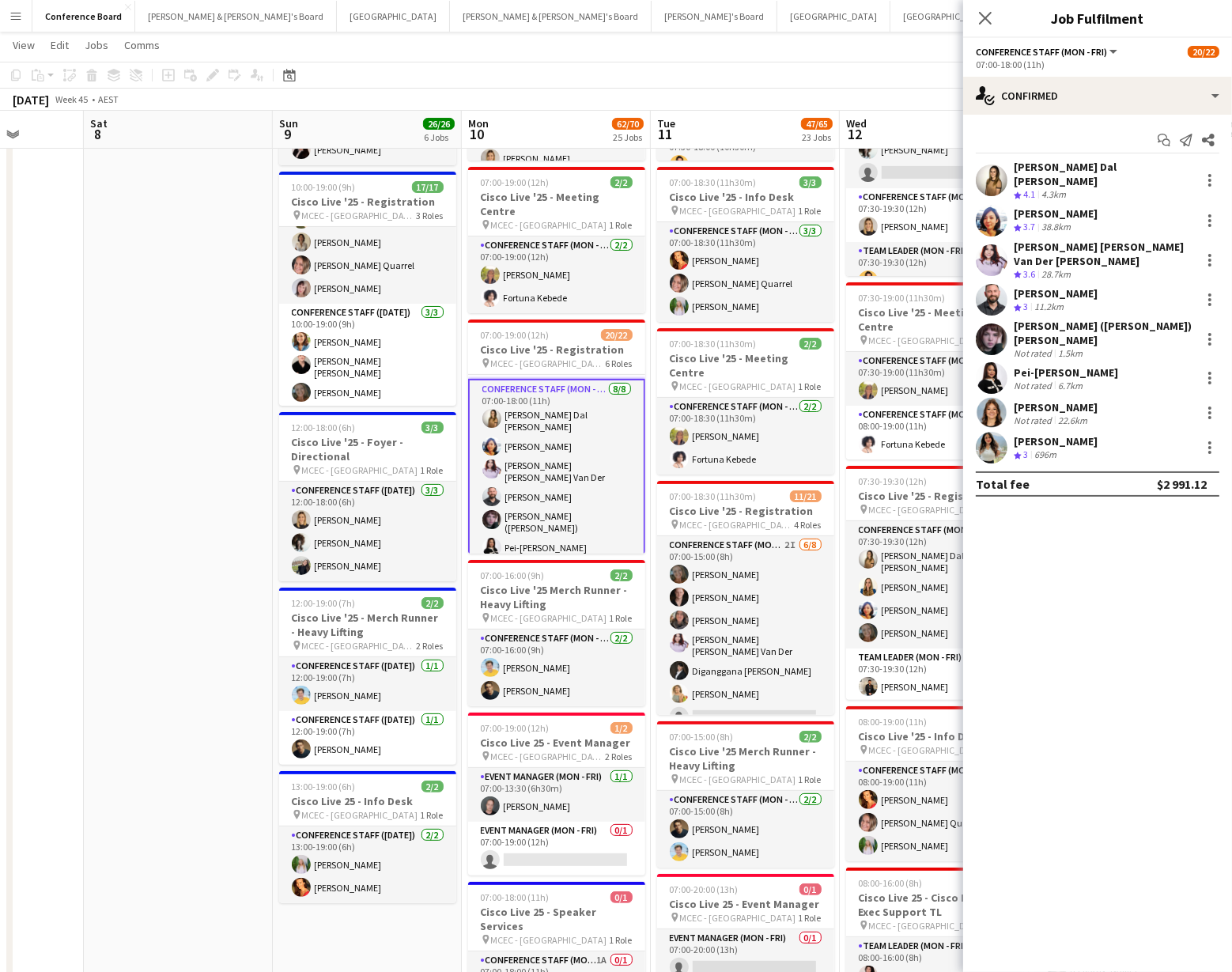
scroll to position [279, 0]
click at [535, 408] on app-card-role "Conference Staff (Mon - Fri) [DATE] 07:00-18:00 (11h) [PERSON_NAME] Dal [PERSON…" at bounding box center [556, 484] width 177 height 231
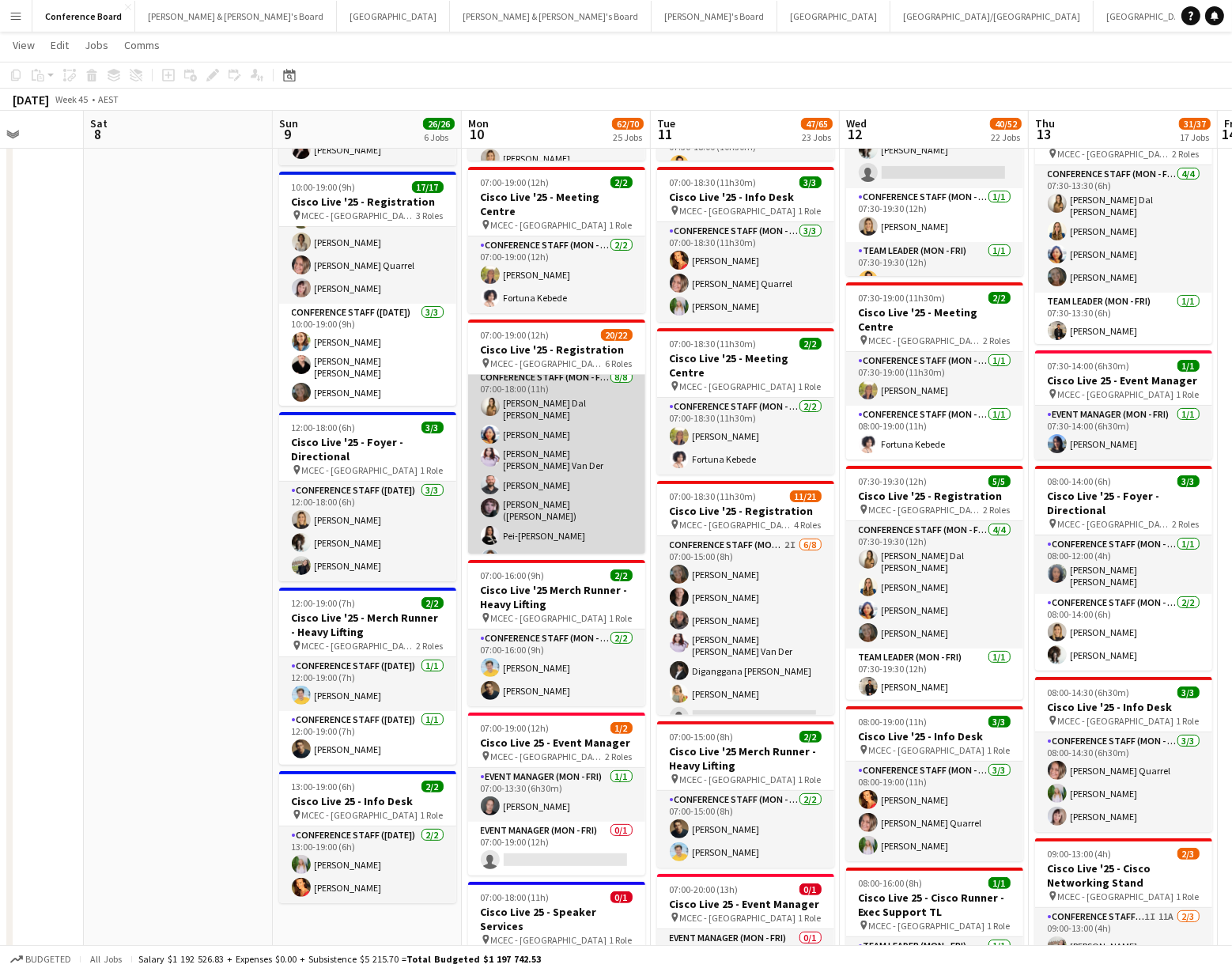
scroll to position [278, 0]
click at [533, 408] on app-card-role "Conference Staff (Mon - Fri) [DATE] 07:00-18:00 (11h) [PERSON_NAME] Dal [PERSON…" at bounding box center [556, 484] width 177 height 228
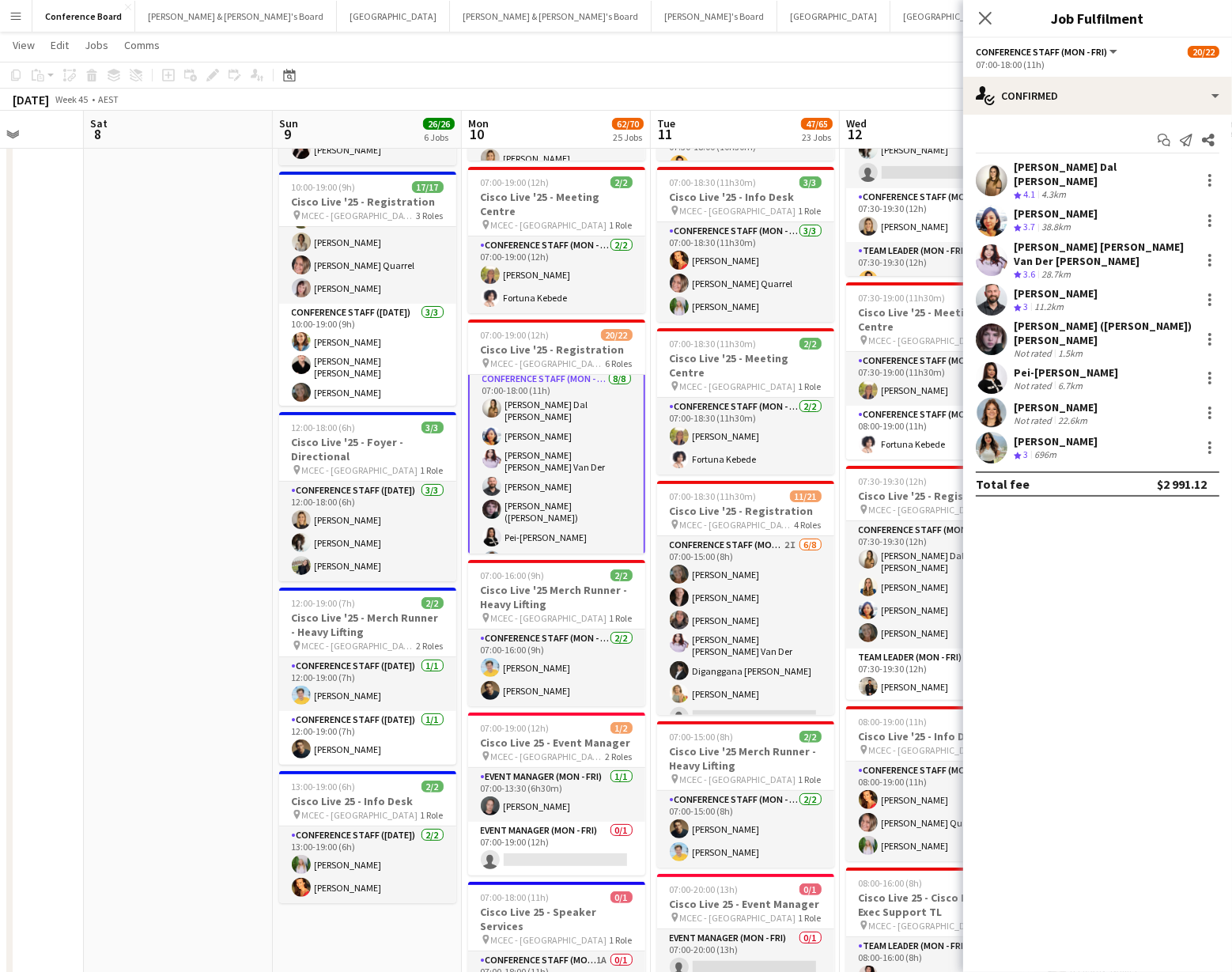
scroll to position [288, 0]
click at [1212, 211] on div at bounding box center [1209, 221] width 19 height 19
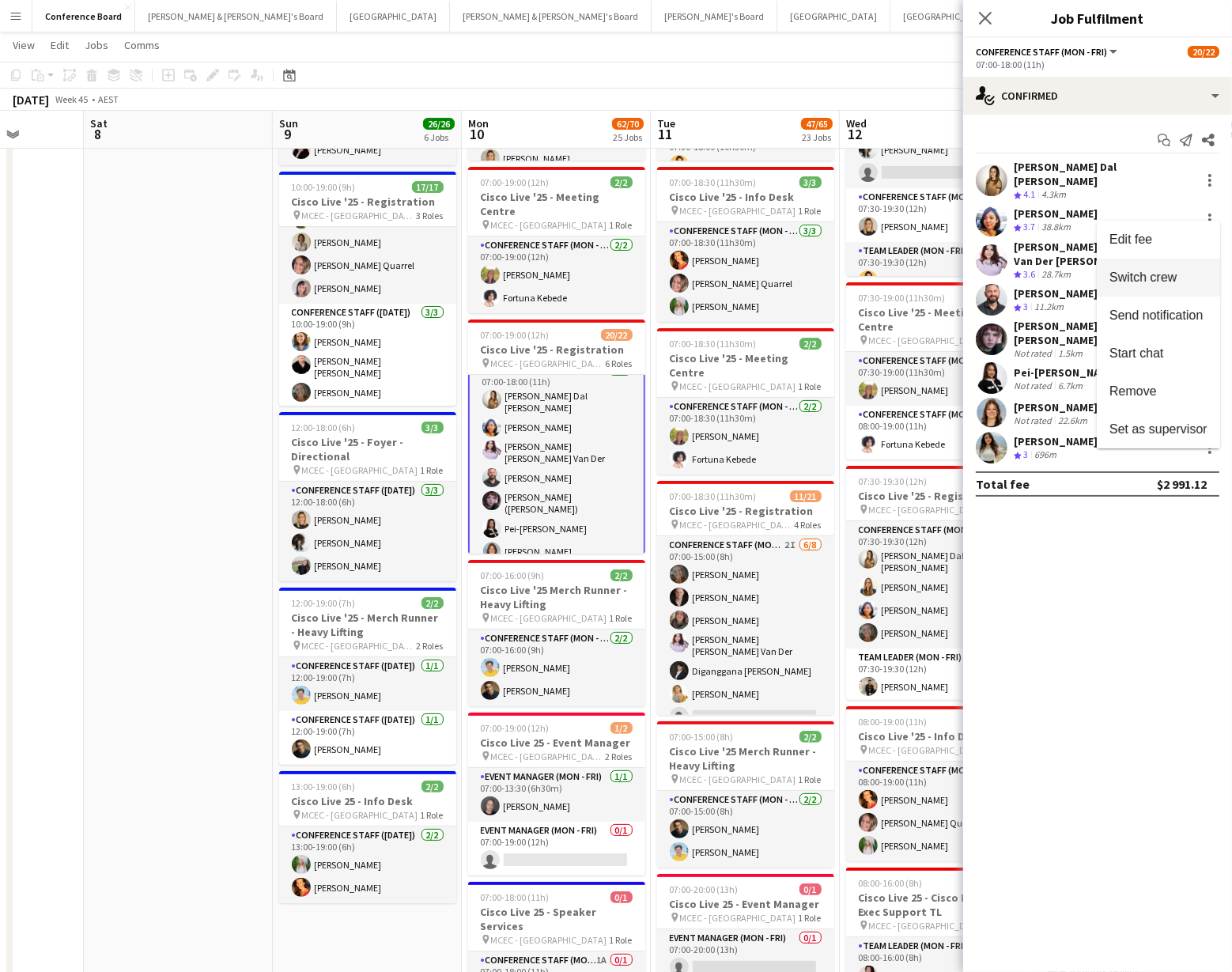
click at [1160, 286] on button "Switch crew" at bounding box center [1157, 277] width 123 height 38
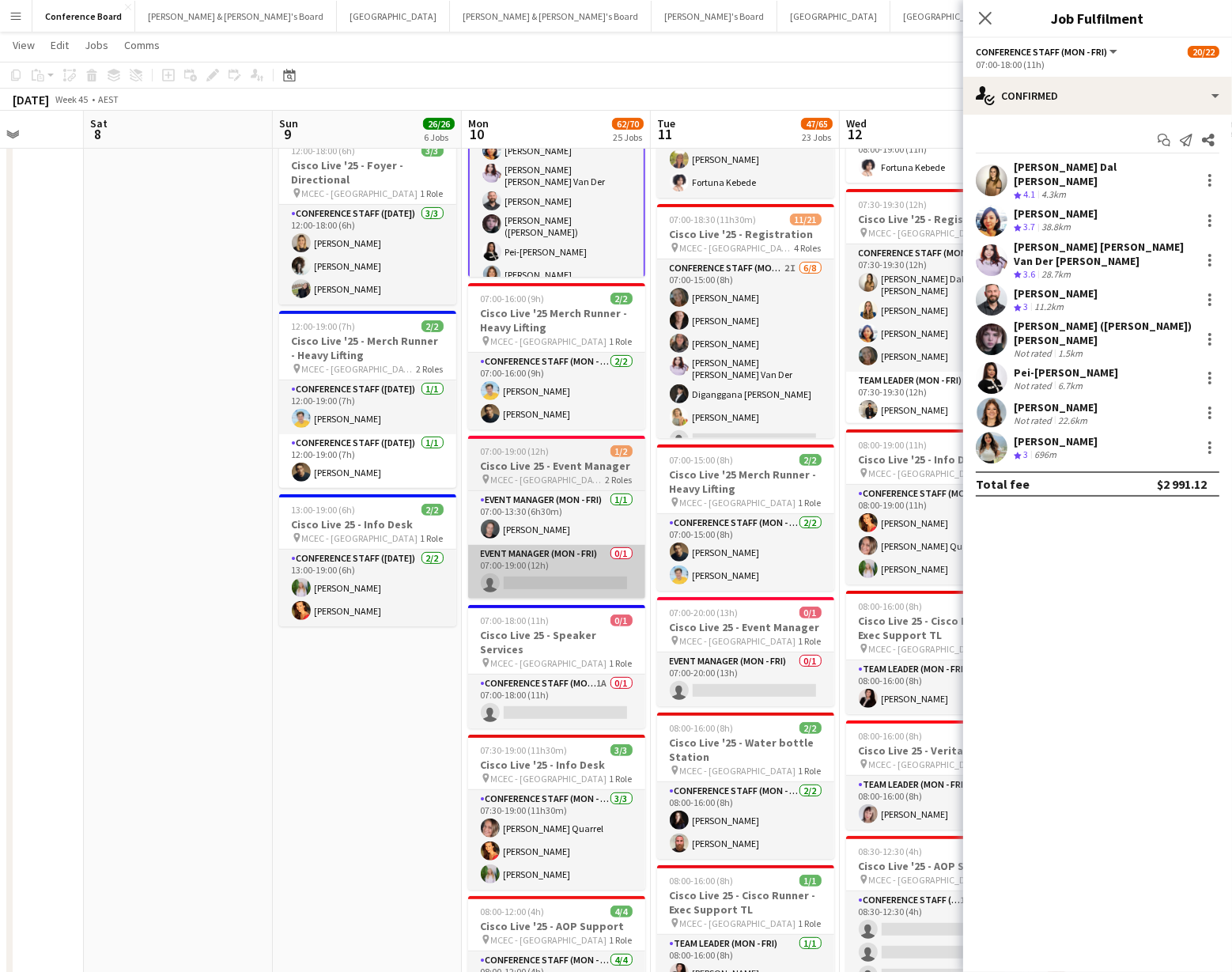
scroll to position [569, 0]
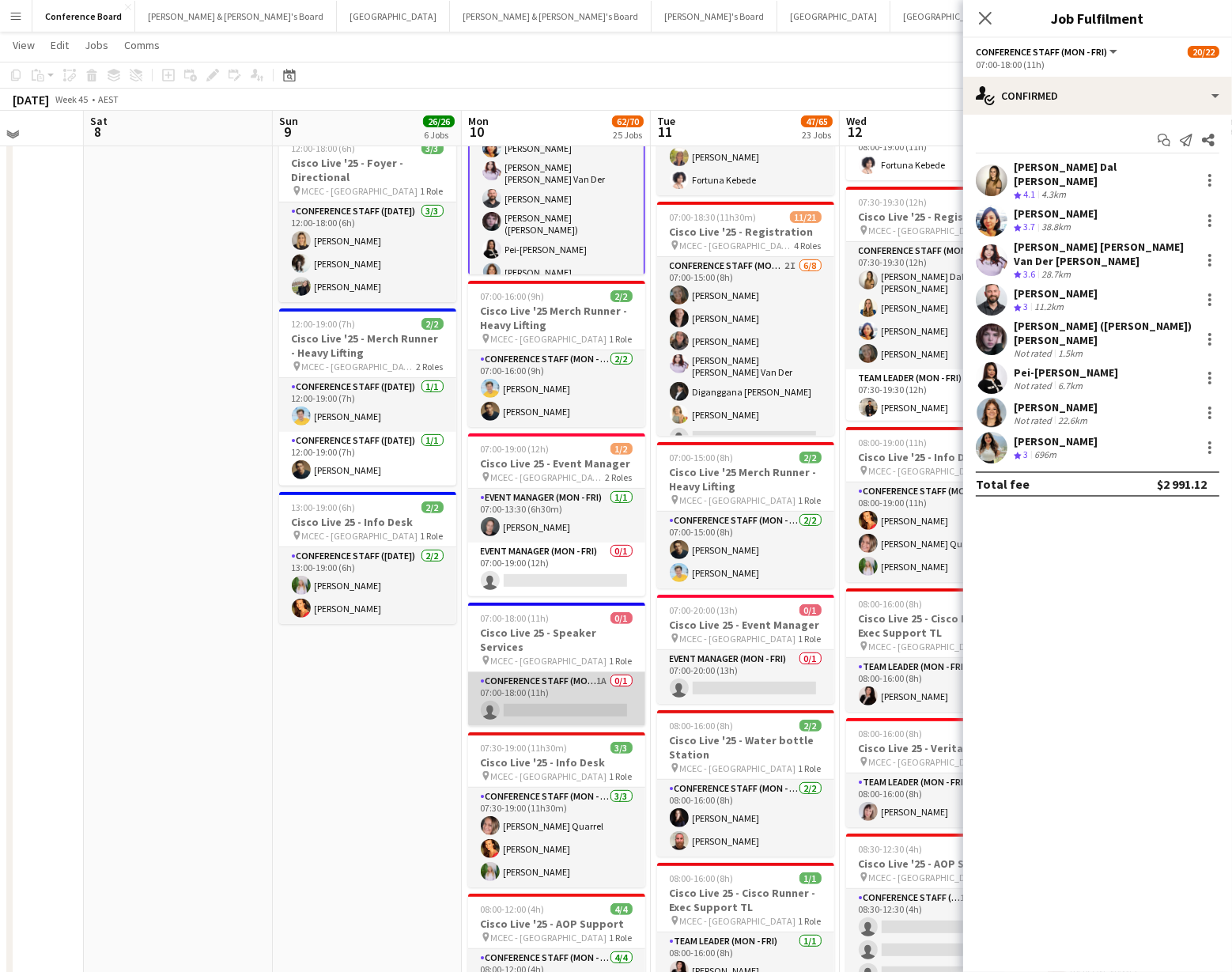
click at [542, 704] on app-card-role "Conference Staff (Mon - Fri) 1A 0/1 07:00-18:00 (11h) single-neutral-actions" at bounding box center [556, 699] width 177 height 54
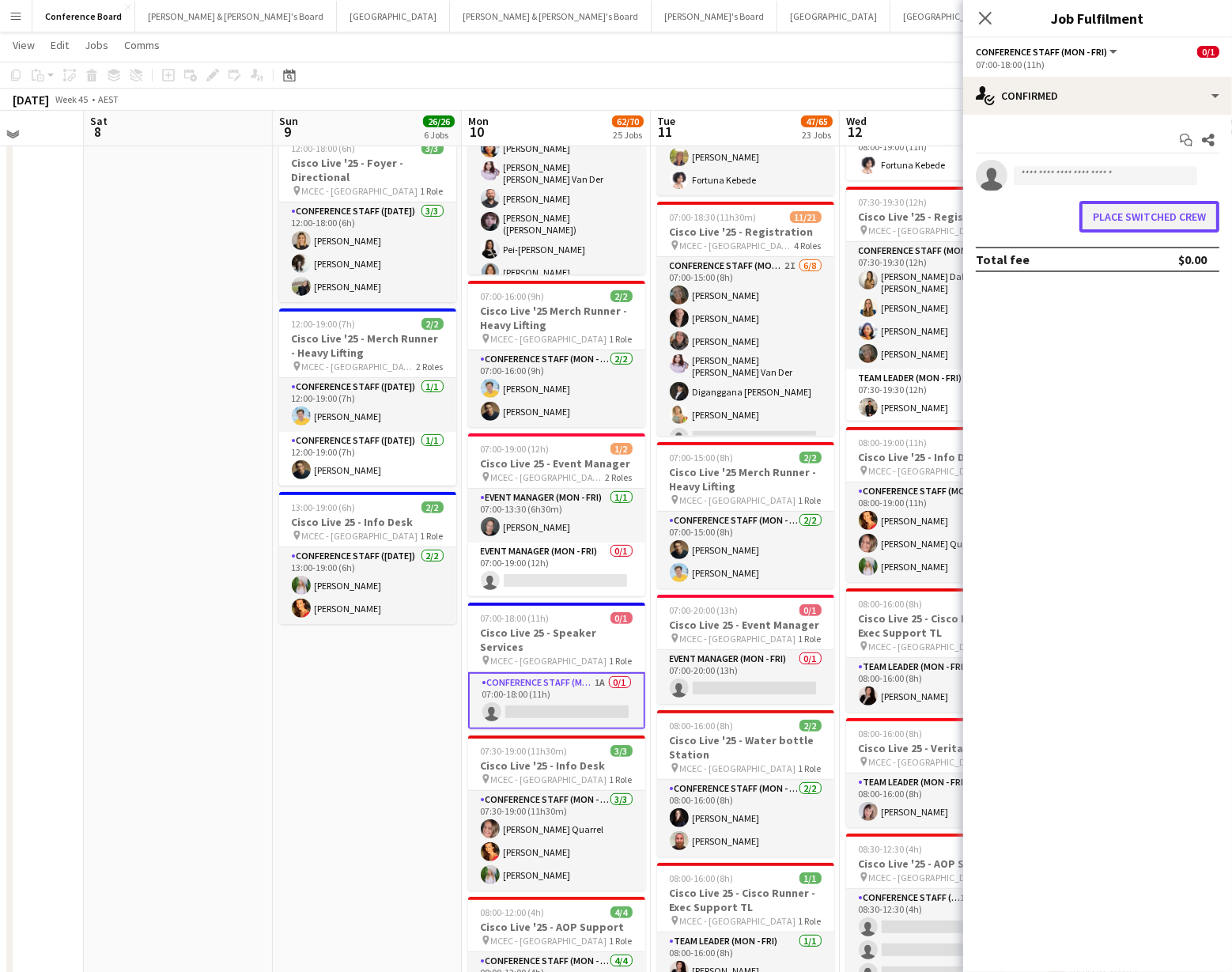
click at [1115, 214] on button "Place switched crew" at bounding box center [1149, 216] width 140 height 32
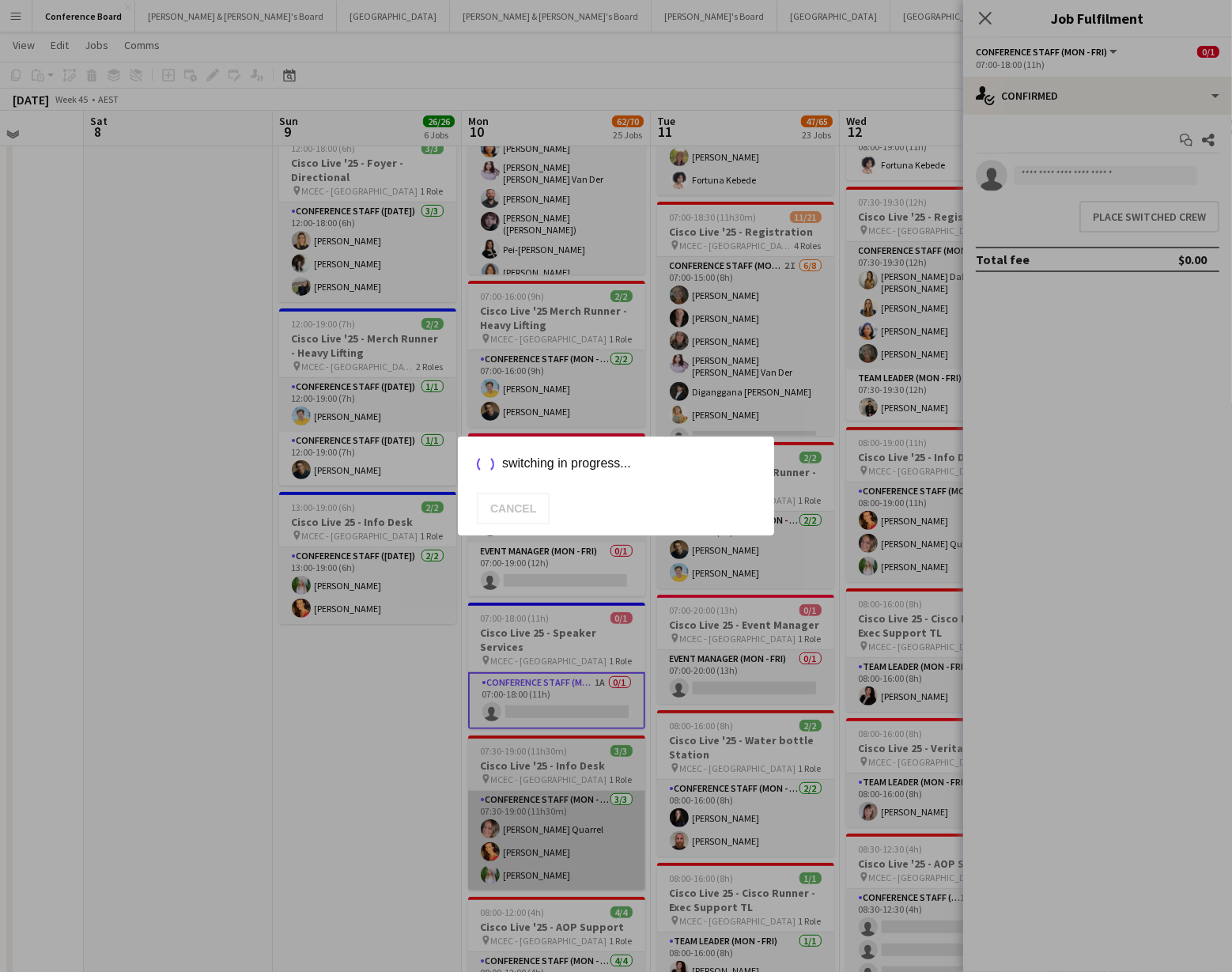
scroll to position [569, 0]
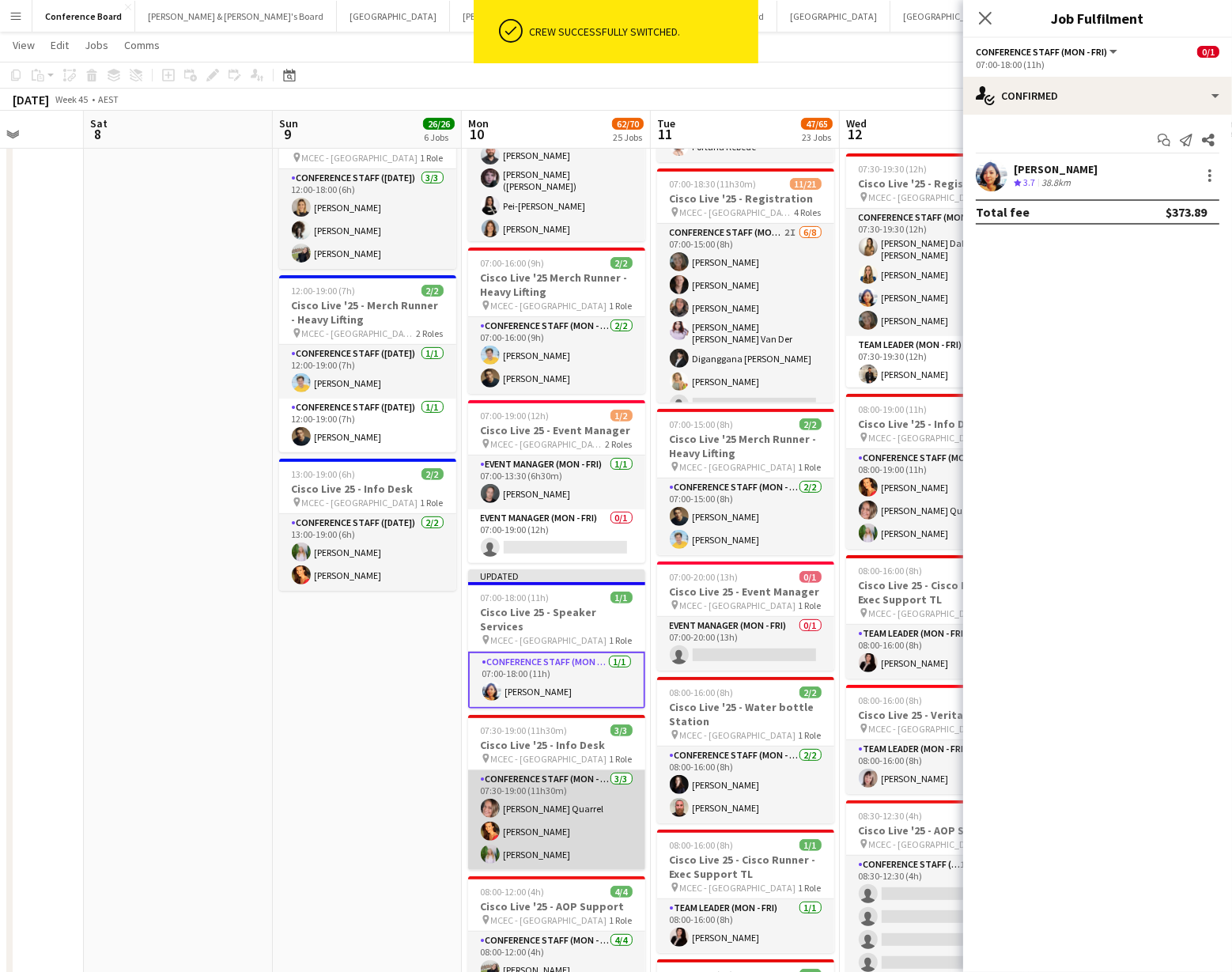
click at [524, 791] on app-card-role "Conference Staff (Mon - Fri) [DATE] 07:30-19:00 (11h30m) [PERSON_NAME] [PERSON_…" at bounding box center [556, 819] width 177 height 100
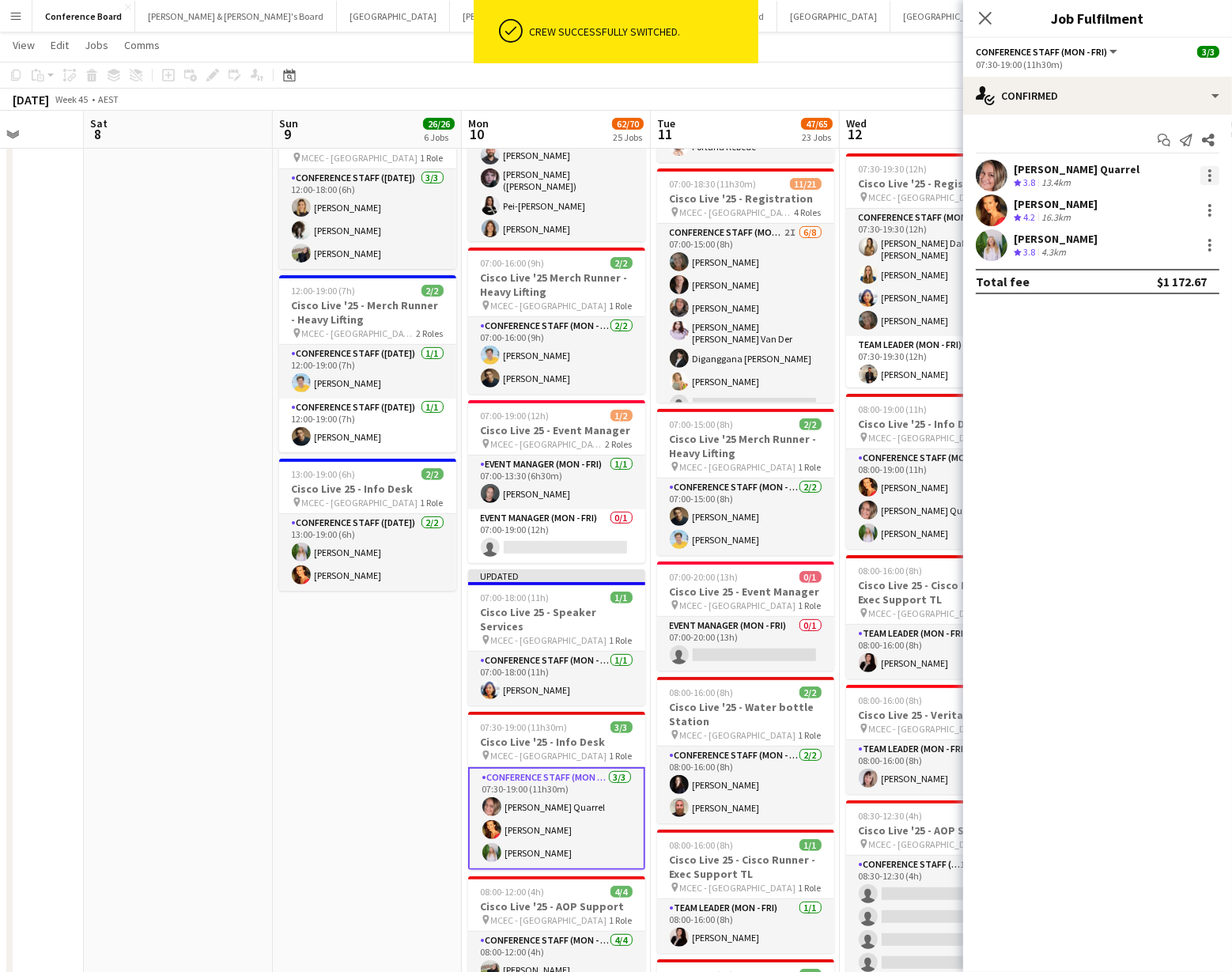
click at [1203, 179] on div at bounding box center [1209, 175] width 19 height 19
click at [1164, 237] on span "Switch crew" at bounding box center [1143, 242] width 67 height 13
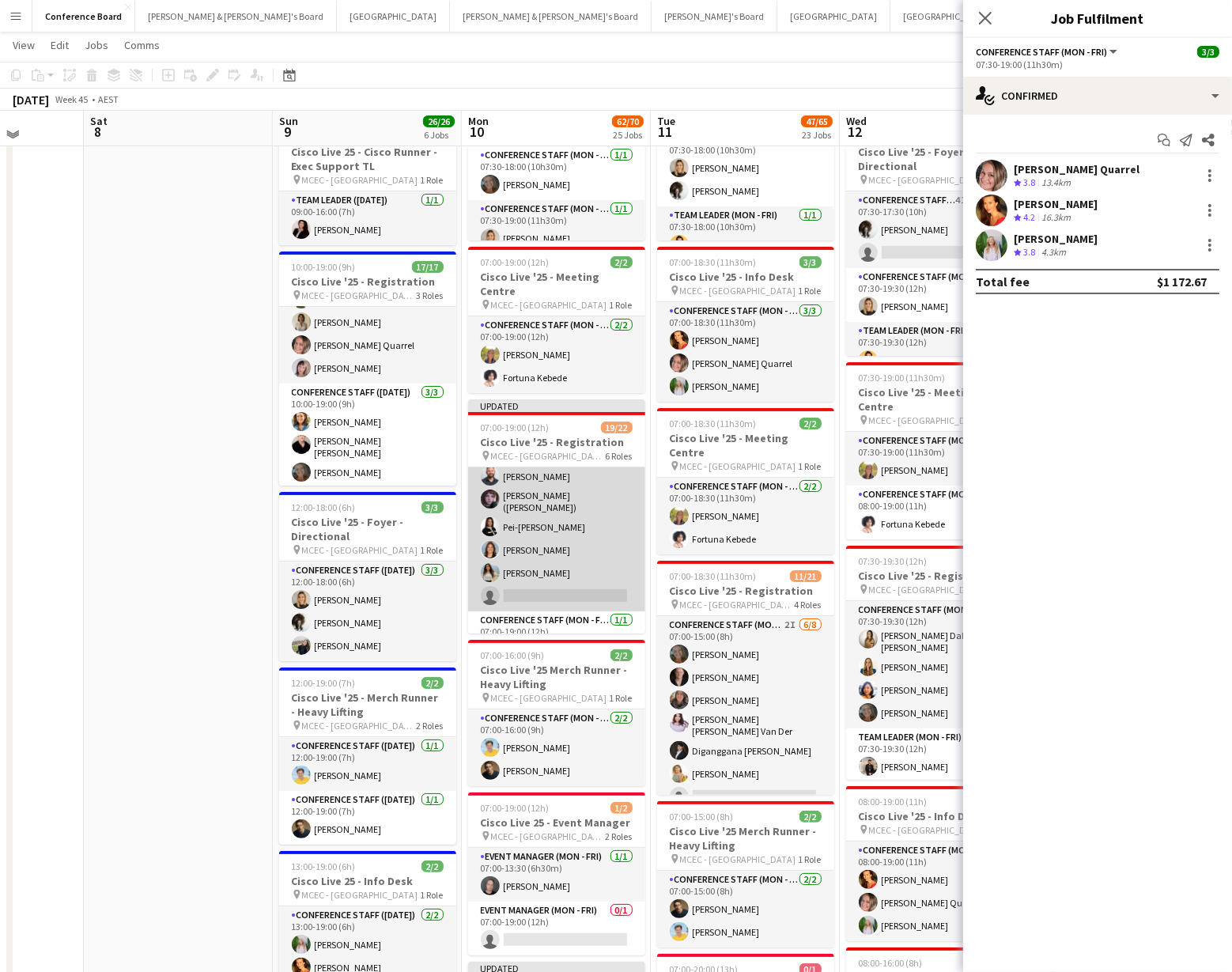
scroll to position [373, 0]
click at [559, 540] on app-card-role "Conference Staff (Mon - Fri) 43I [DATE] 07:00-18:00 (11h) [PERSON_NAME] Dal [PE…" at bounding box center [556, 481] width 177 height 228
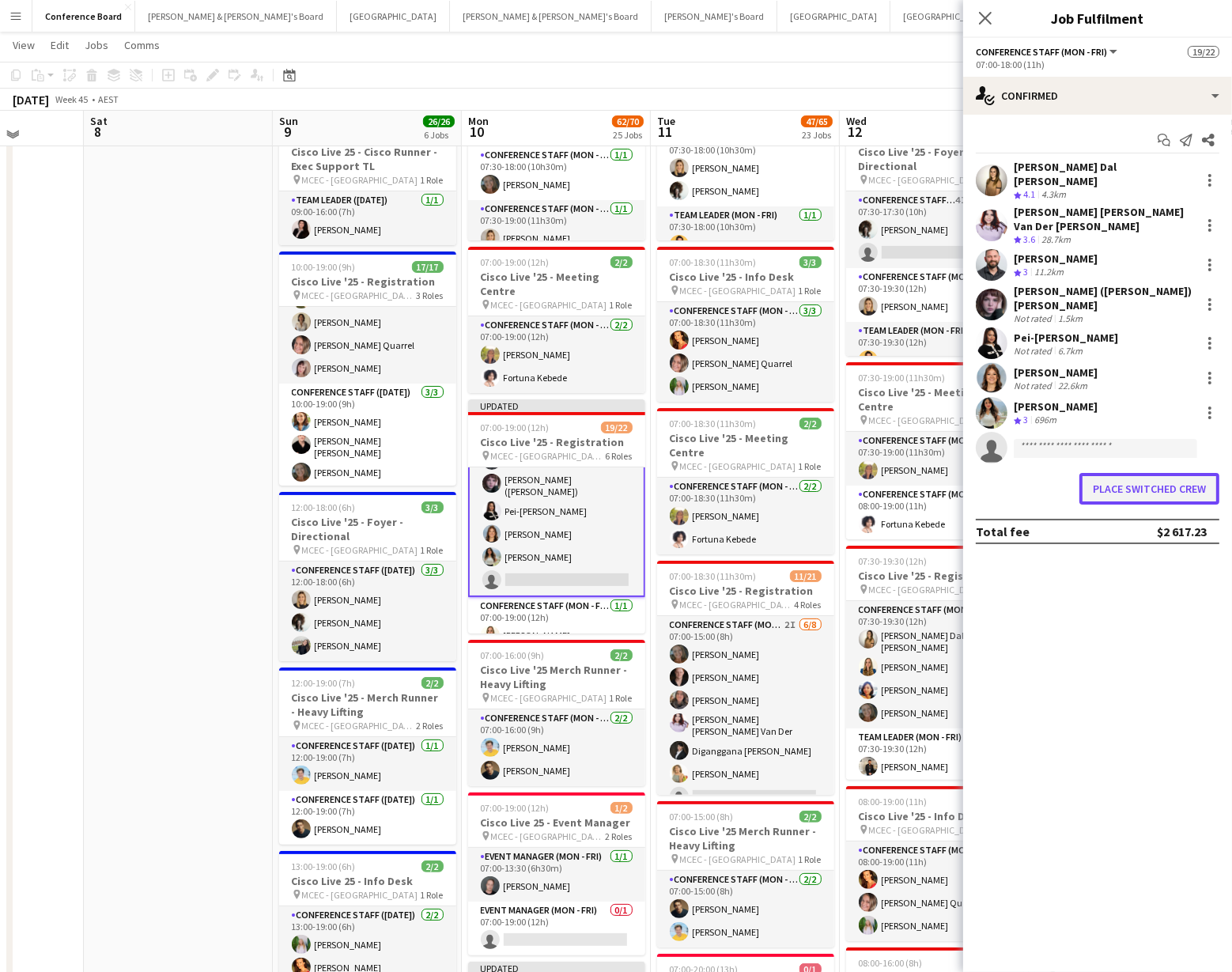
click at [1112, 473] on button "Place switched crew" at bounding box center [1149, 489] width 140 height 32
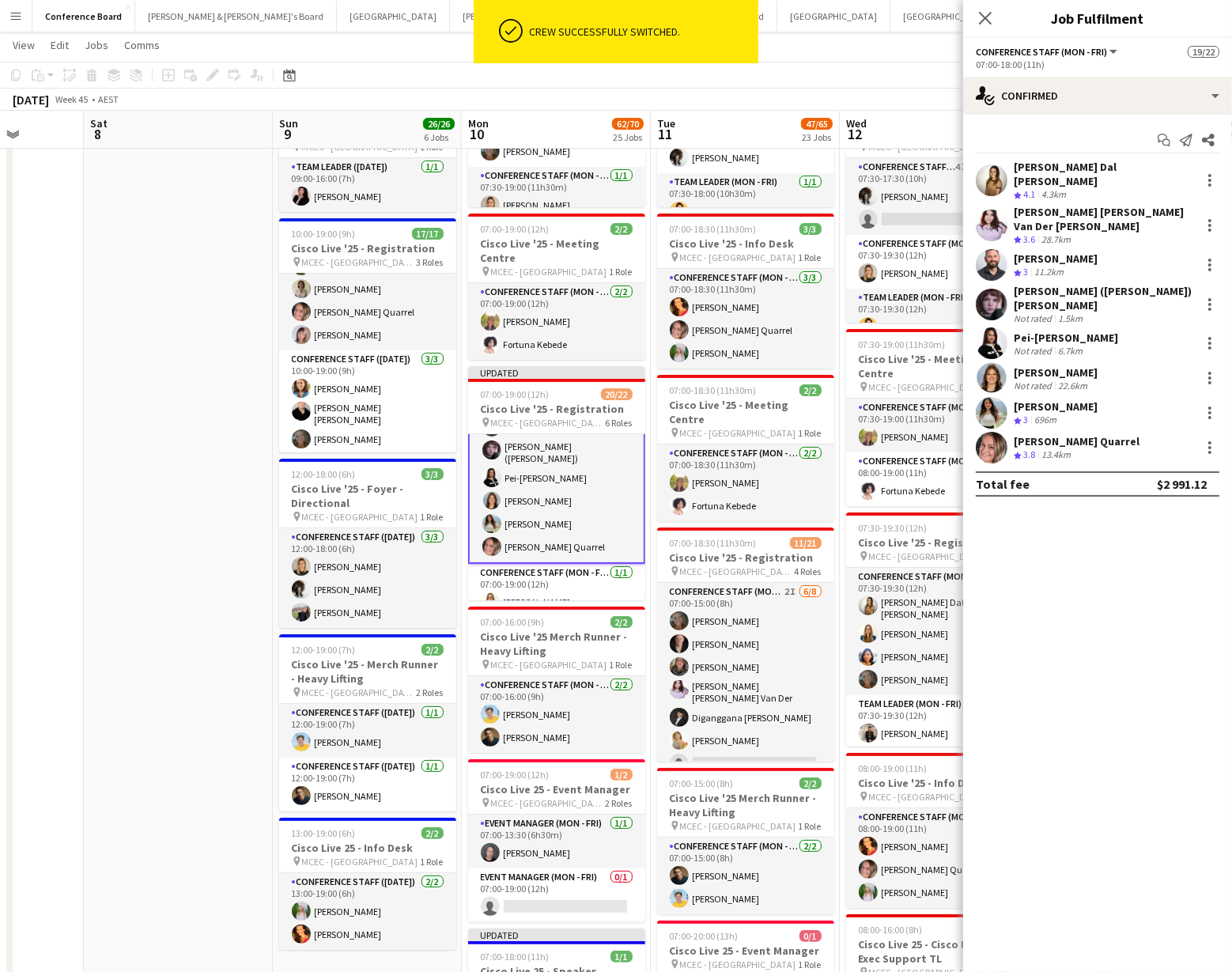
scroll to position [211, 0]
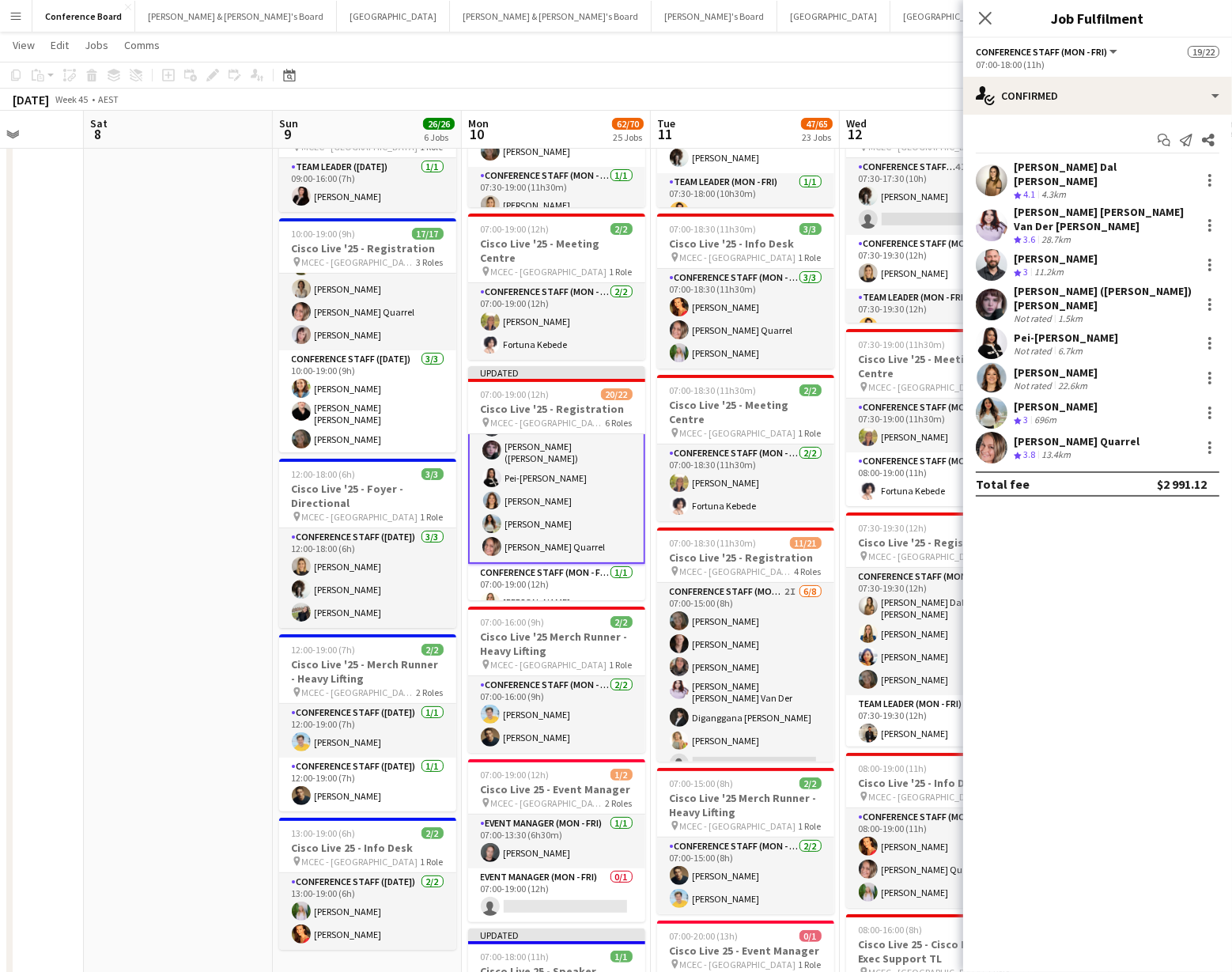
click at [908, 109] on div "[DATE] Week 45 • AEST Publish 1 job Revert 1 job" at bounding box center [616, 100] width 1232 height 22
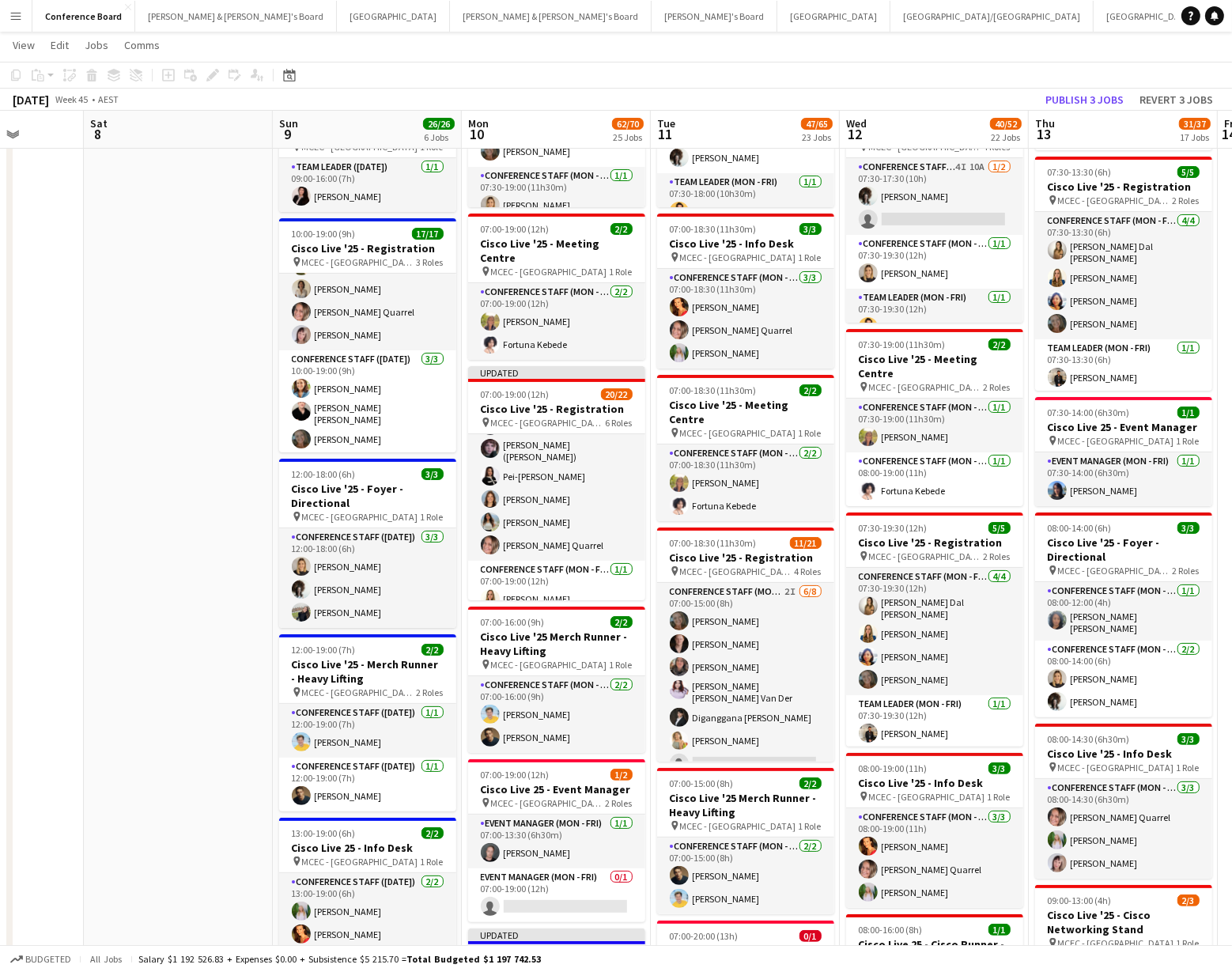
scroll to position [373, 0]
click at [1086, 101] on button "Publish 3 jobs" at bounding box center [1084, 100] width 91 height 21
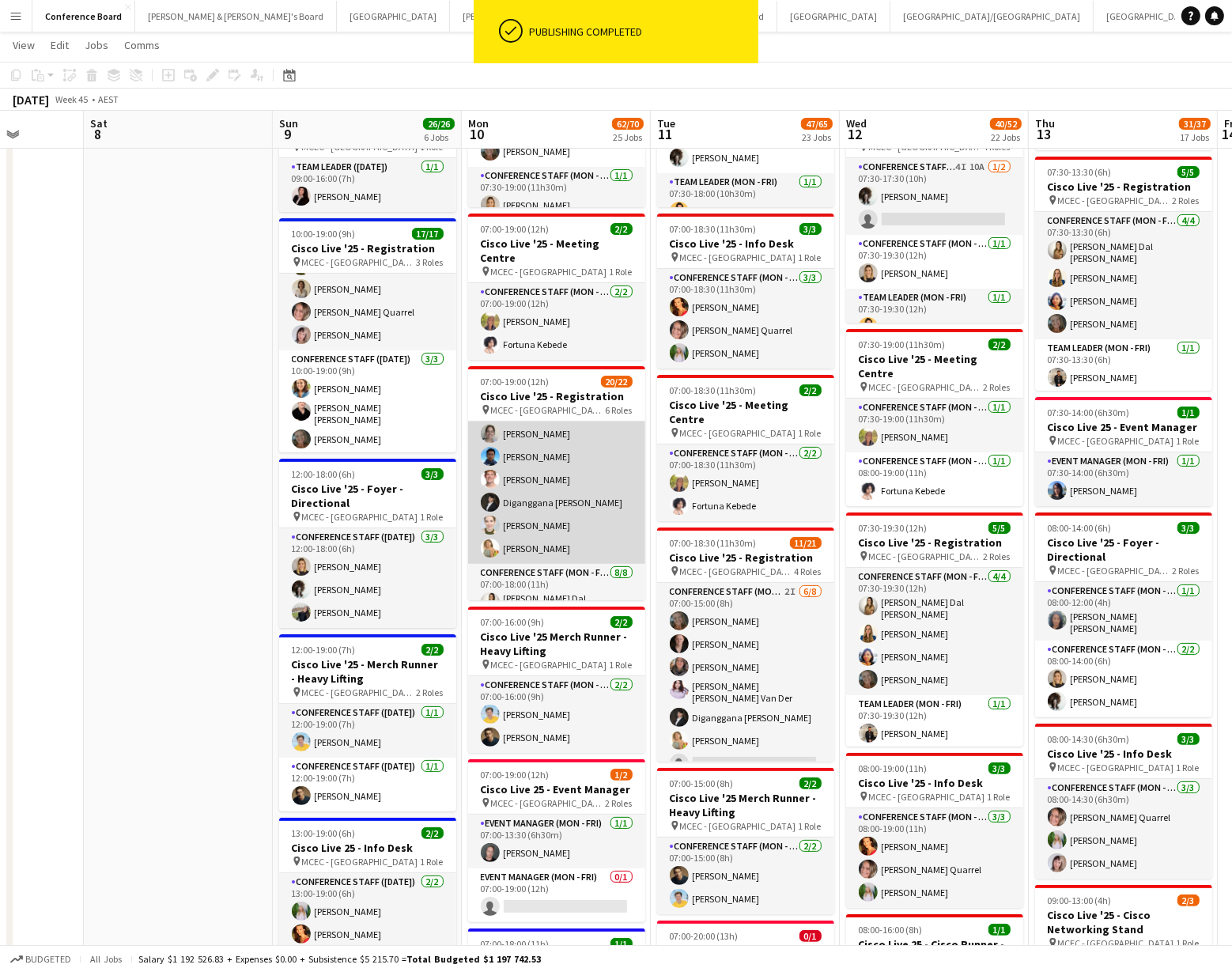
scroll to position [146, 0]
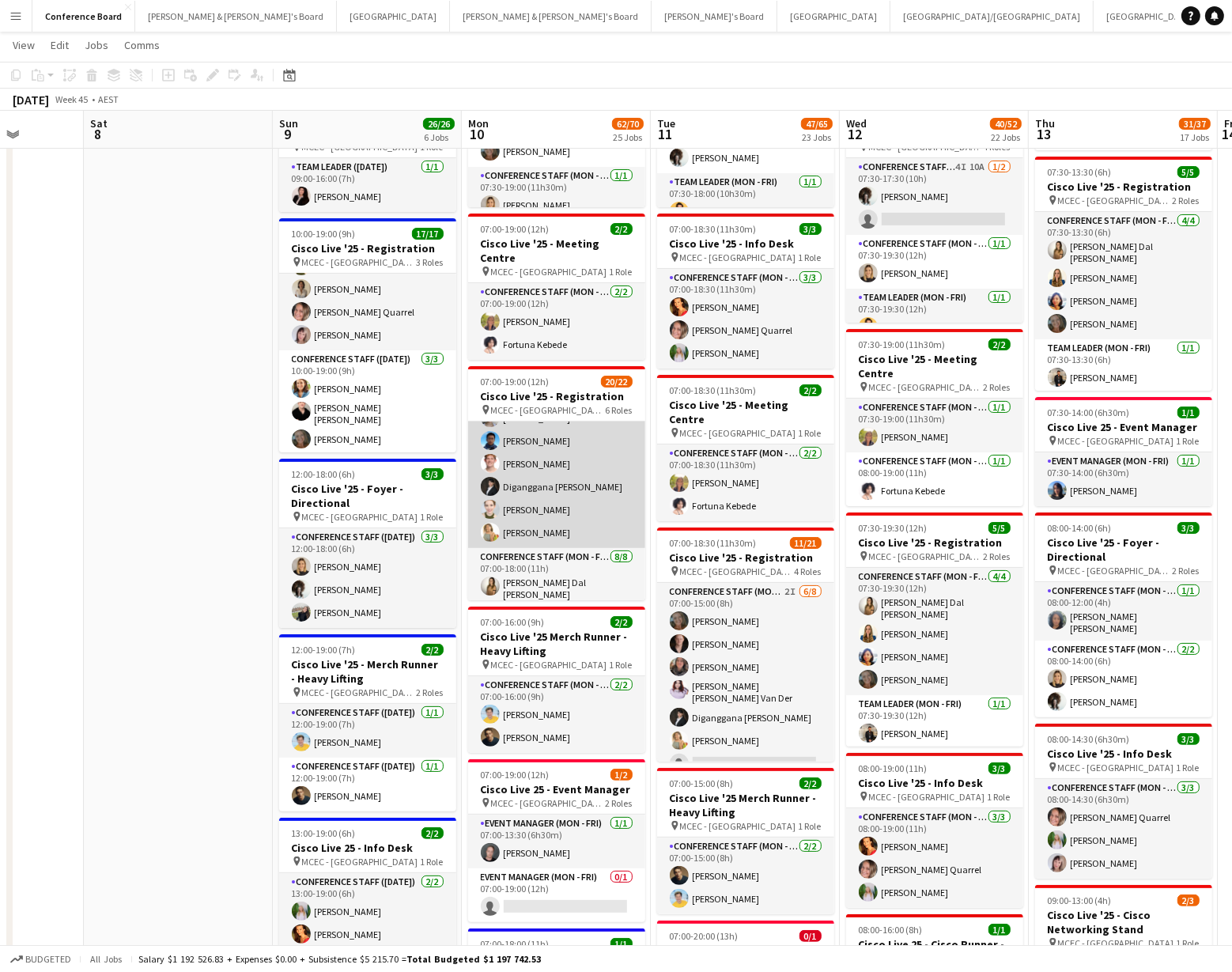
click at [560, 509] on app-card-role "Conference Staff (Mon - Fri) [DATE] 07:00-17:00 (10h) [PERSON_NAME] [PERSON_NAM…" at bounding box center [556, 463] width 177 height 169
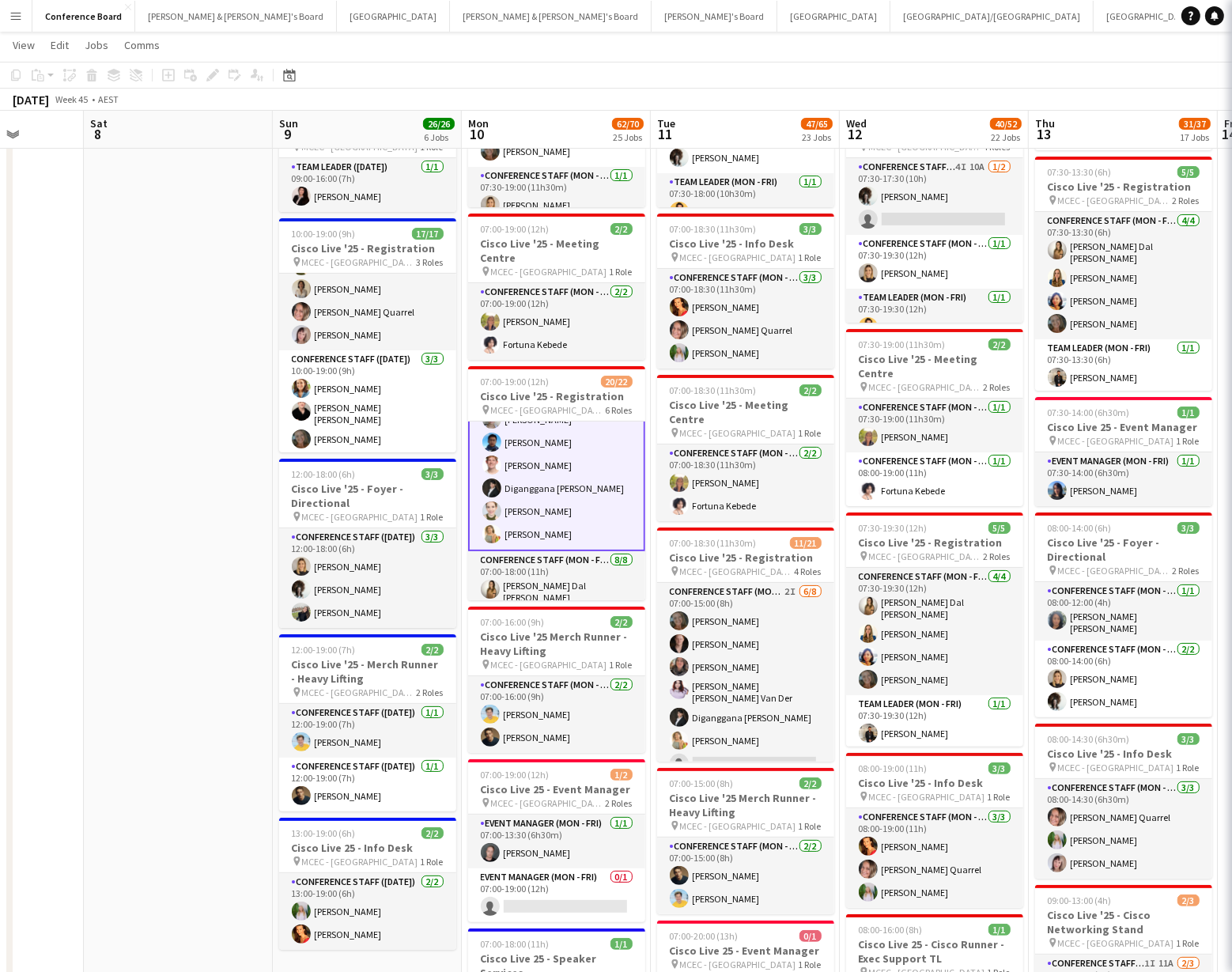
scroll to position [148, 0]
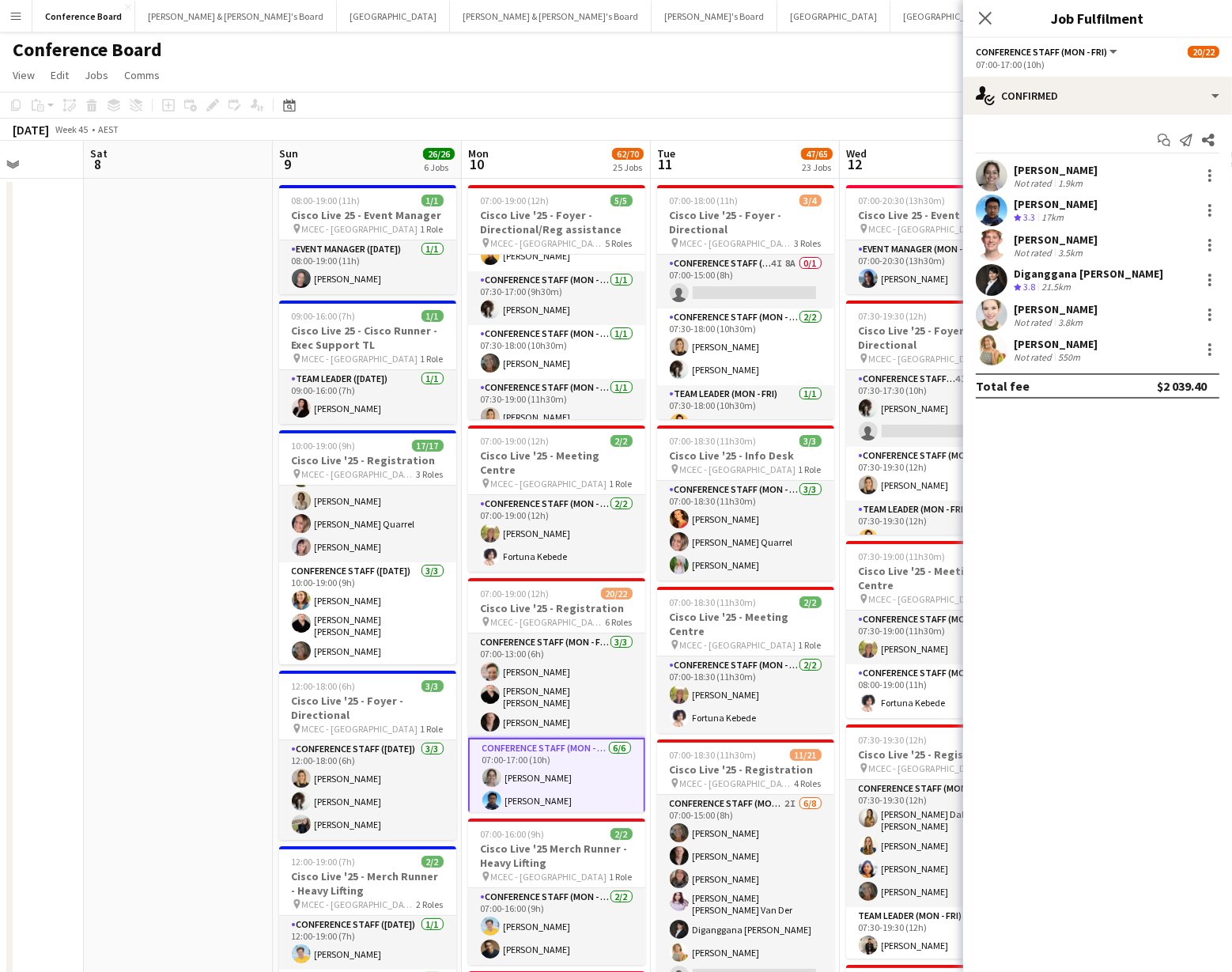
click at [559, 154] on app-board-header-date "Mon 10 62/70 25 Jobs" at bounding box center [556, 159] width 189 height 38
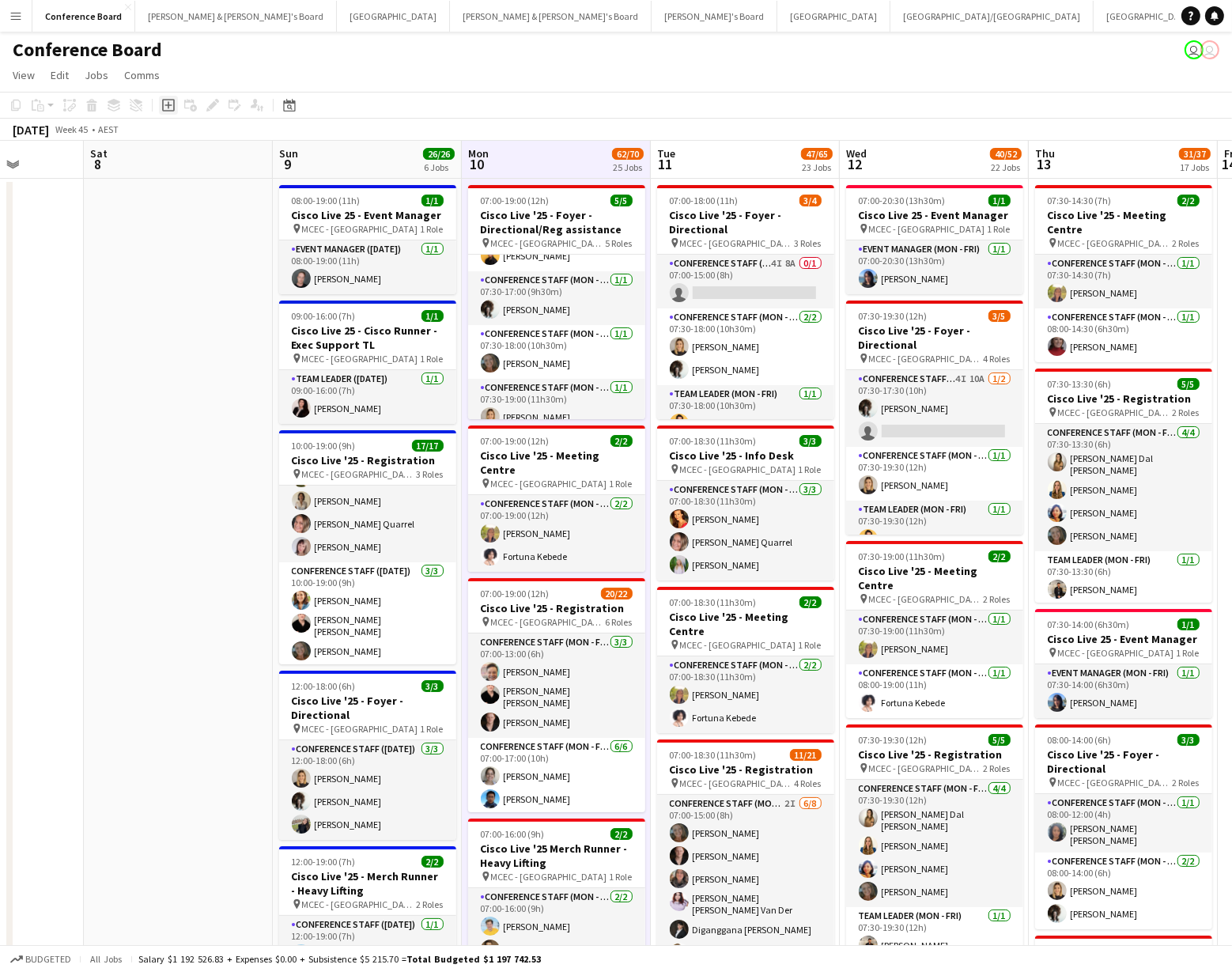
click at [169, 108] on icon "Add job" at bounding box center [168, 105] width 13 height 13
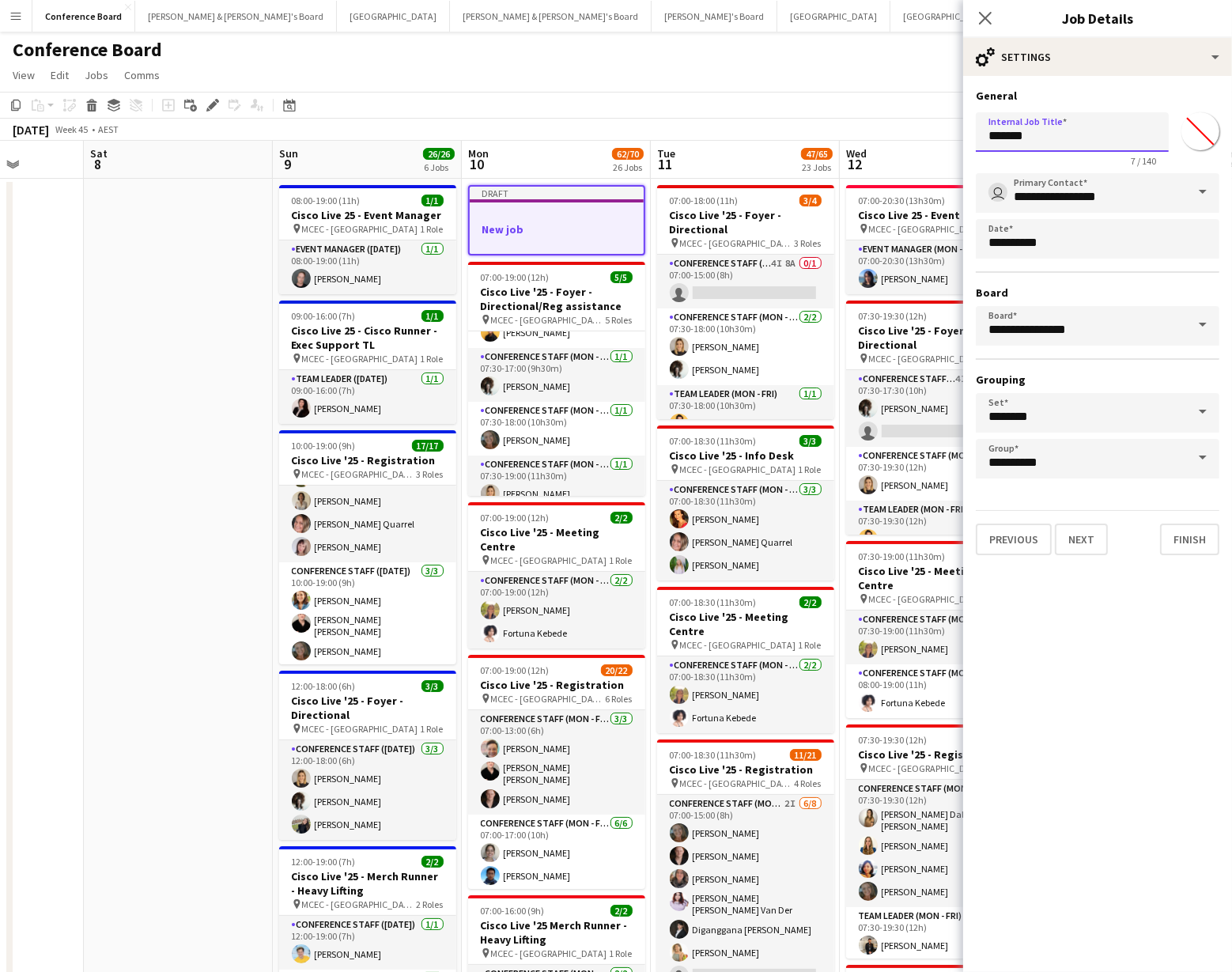
drag, startPoint x: 1051, startPoint y: 141, endPoint x: 976, endPoint y: 139, distance: 75.0
click at [976, 139] on input "*******" at bounding box center [1072, 132] width 193 height 39
type input "**********"
click at [1208, 134] on input "*******" at bounding box center [1200, 132] width 57 height 57
click at [1083, 541] on button "Next" at bounding box center [1081, 539] width 53 height 32
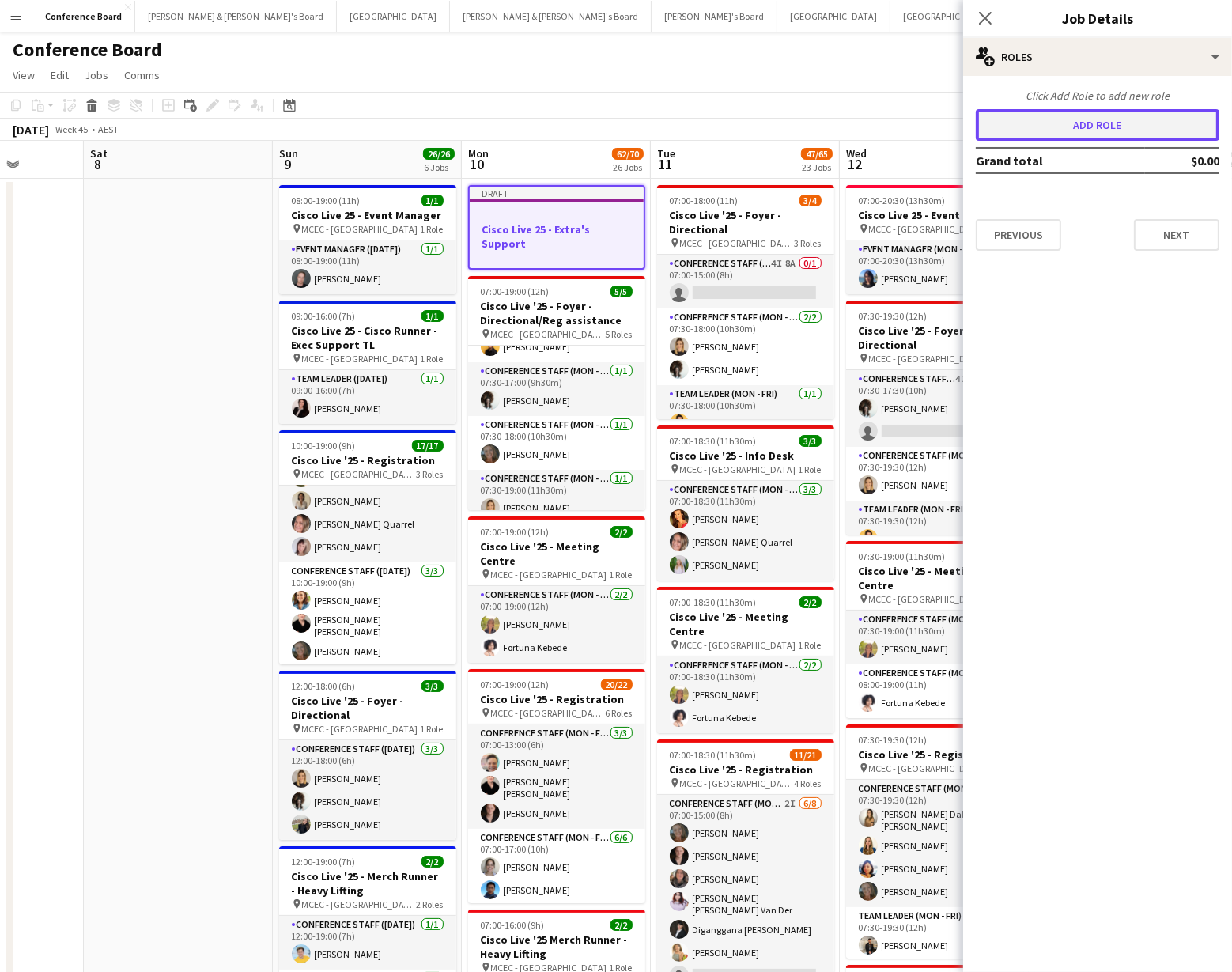
click at [1067, 129] on button "Add role" at bounding box center [1097, 125] width 243 height 32
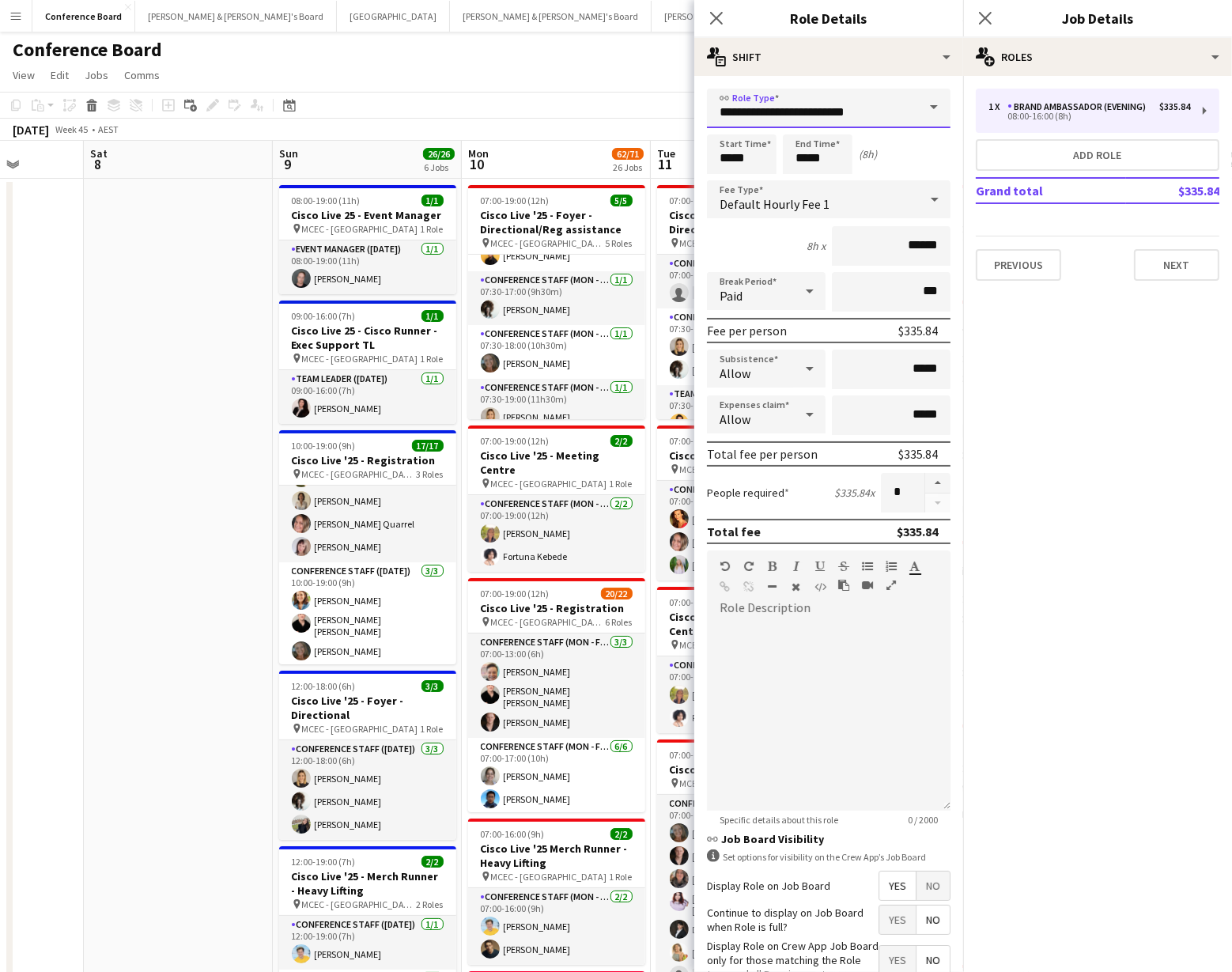
click at [890, 110] on input "**********" at bounding box center [829, 108] width 243 height 39
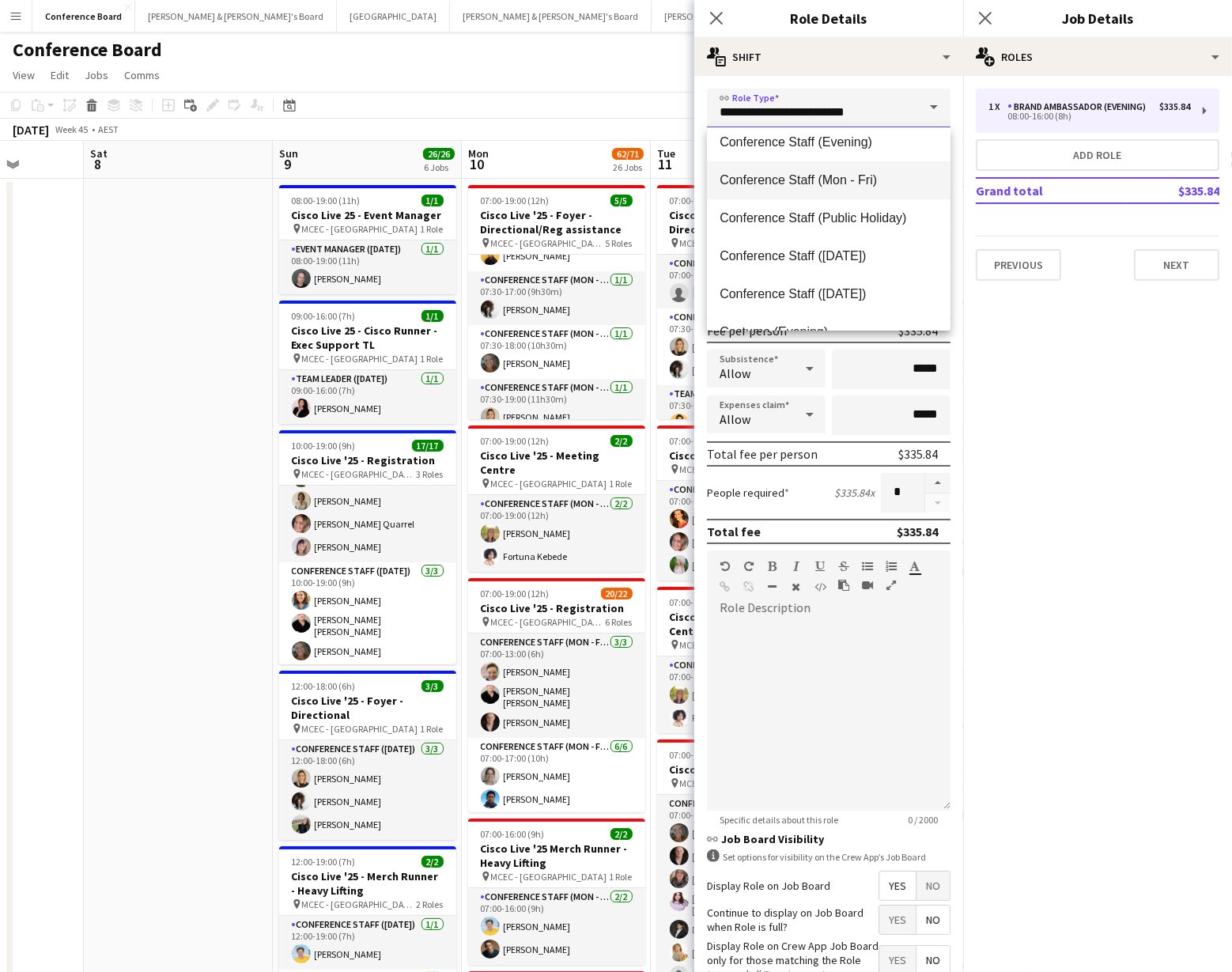
scroll to position [202, 0]
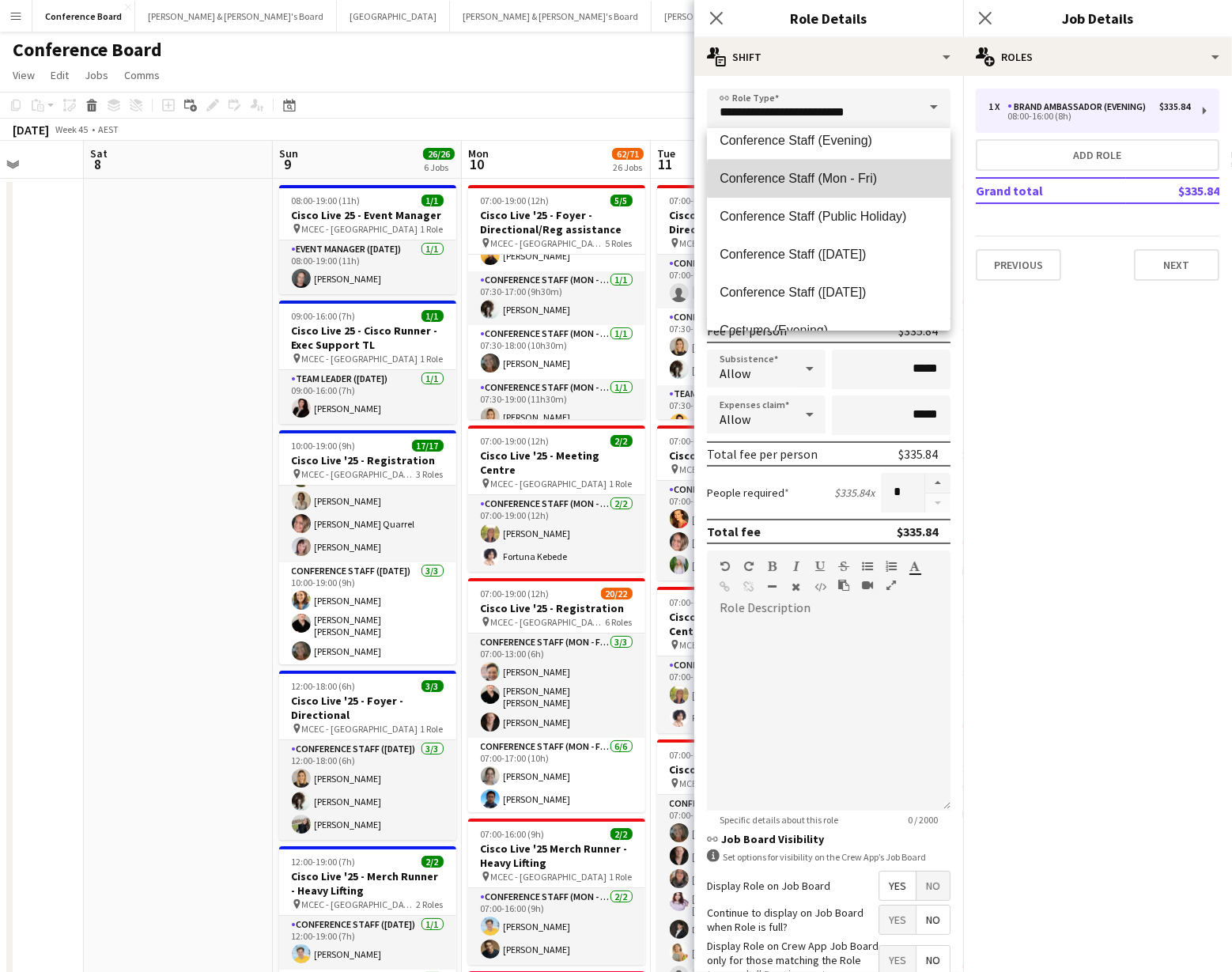
click at [852, 179] on span "Conference Staff (Mon - Fri)" at bounding box center [829, 179] width 218 height 15
type input "**********"
type input "******"
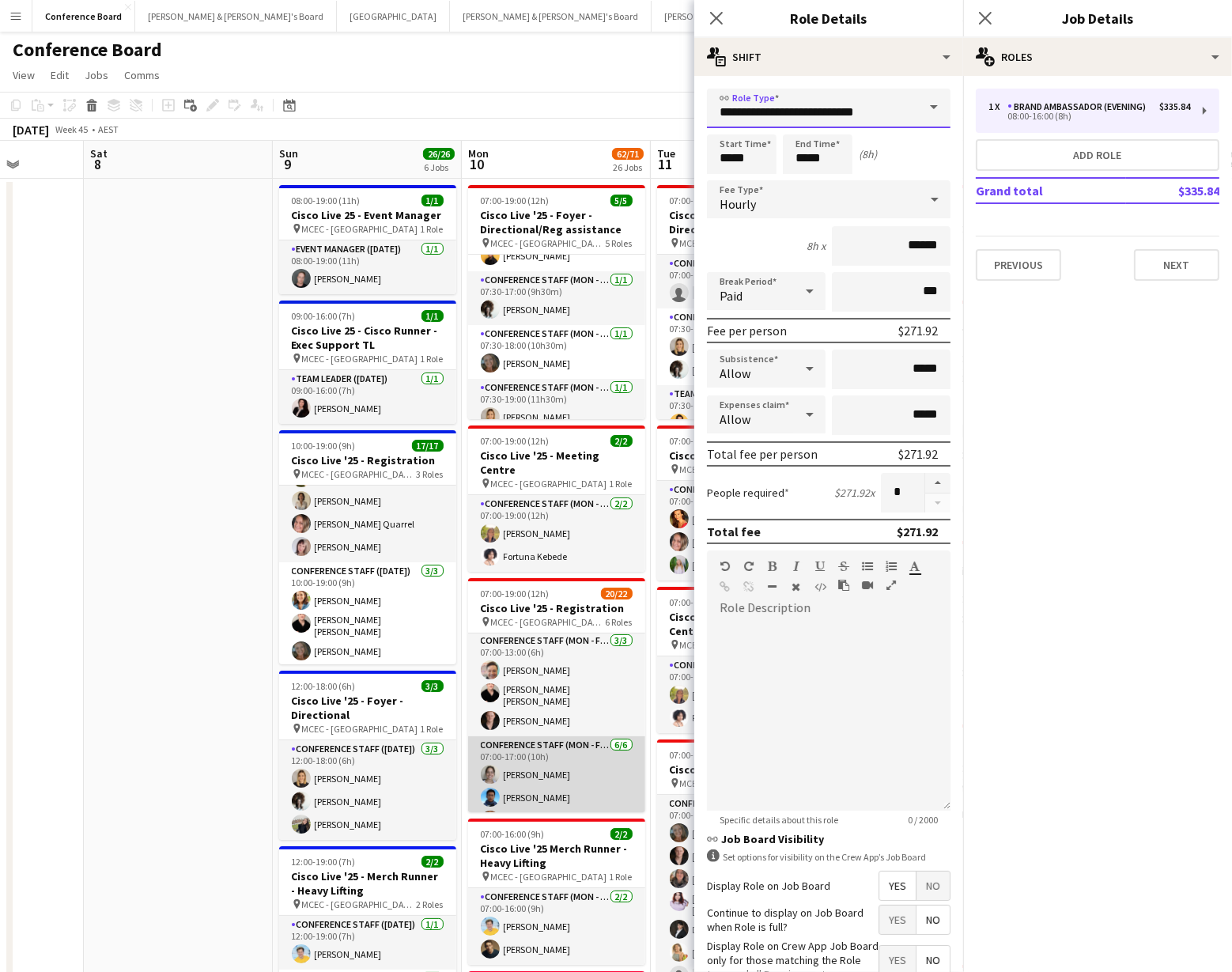
scroll to position [0, 0]
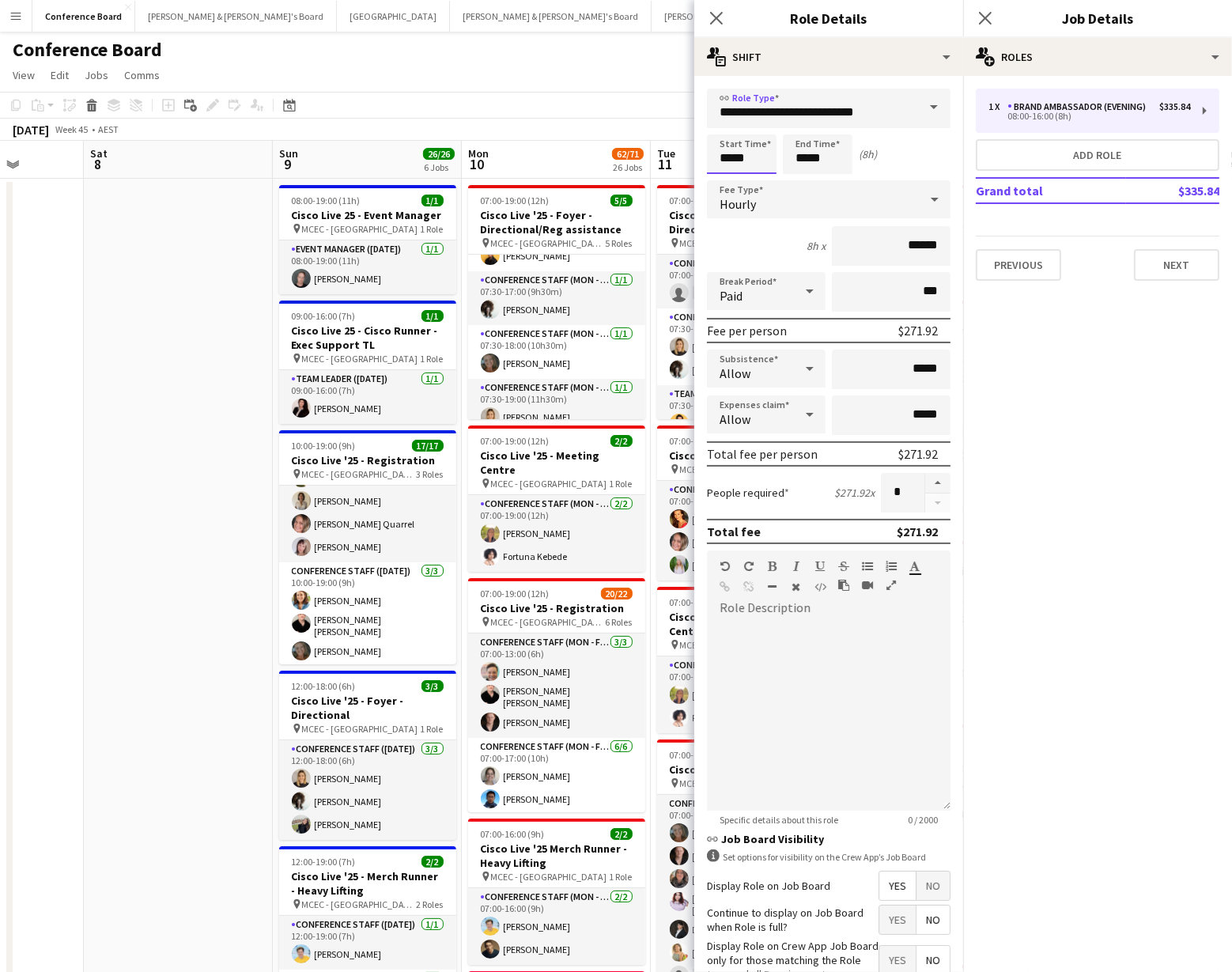
drag, startPoint x: 749, startPoint y: 160, endPoint x: 738, endPoint y: 166, distance: 12.5
click at [748, 160] on input "*****" at bounding box center [741, 153] width 70 height 39
type input "*****"
click at [726, 183] on div at bounding box center [726, 181] width 32 height 16
click at [807, 159] on input "*****" at bounding box center [817, 153] width 70 height 39
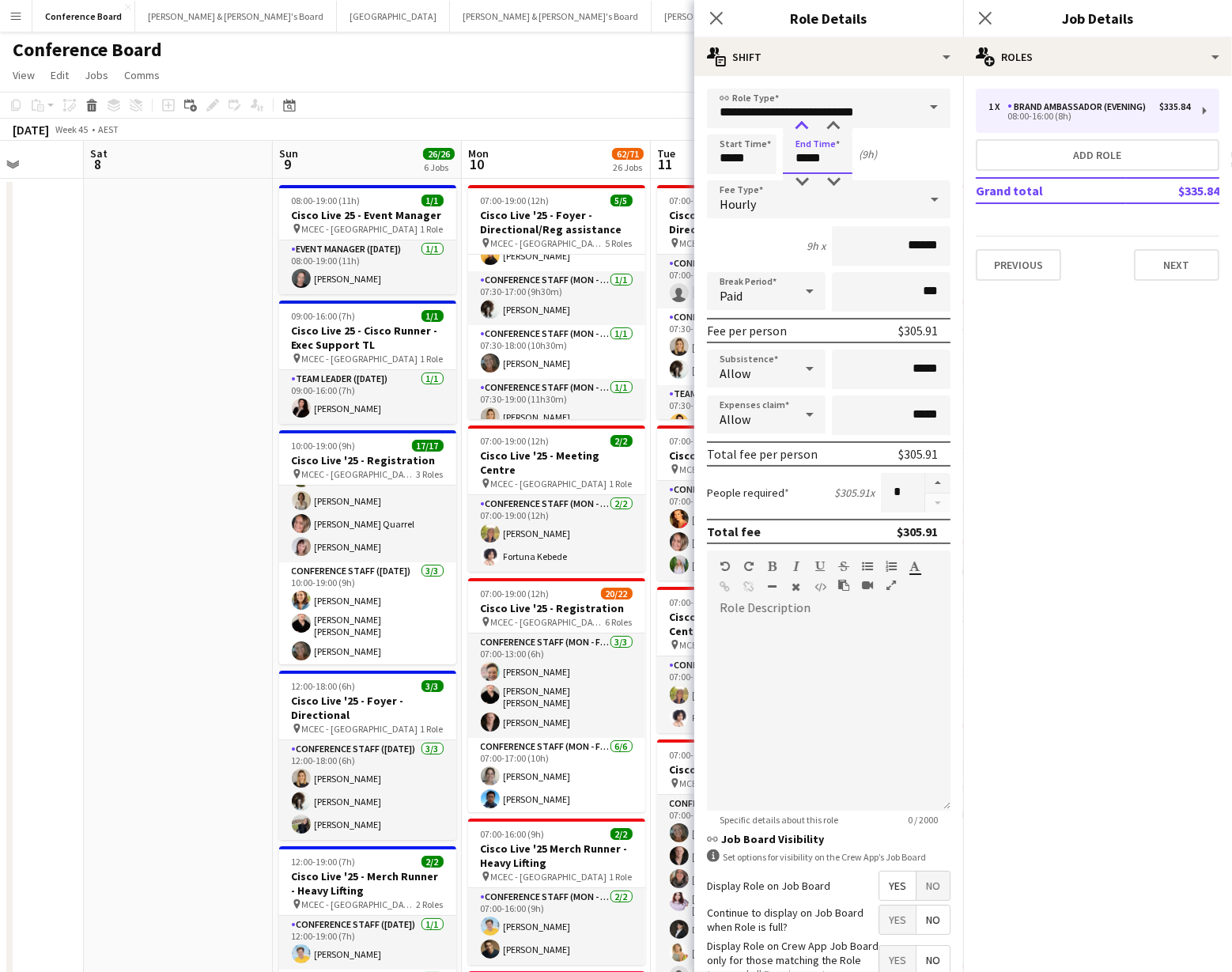
type input "*****"
click at [801, 123] on div at bounding box center [802, 126] width 32 height 16
click at [1159, 266] on button "Next" at bounding box center [1177, 265] width 86 height 32
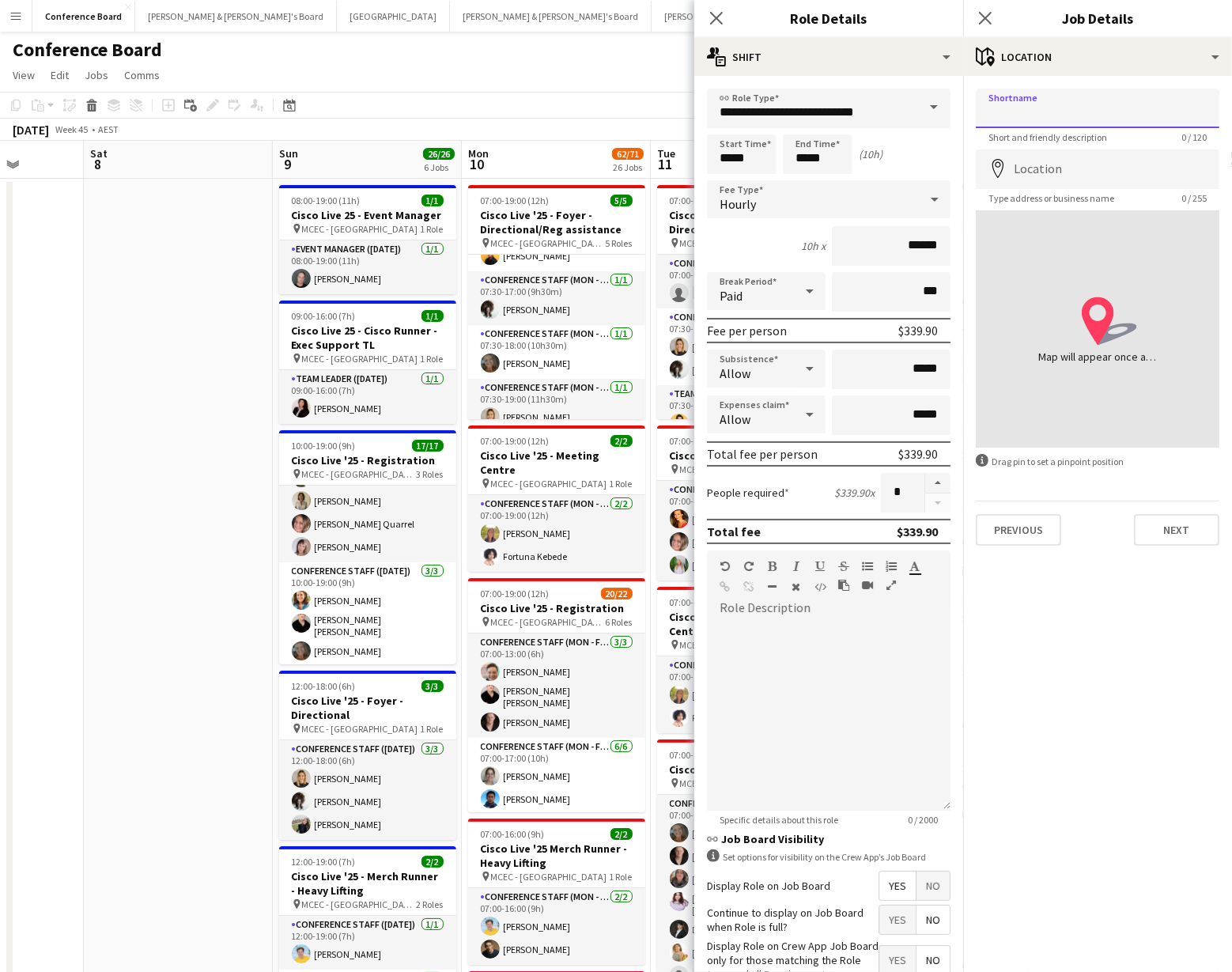
click at [1042, 117] on input "Shortname" at bounding box center [1097, 108] width 243 height 39
type input "**********"
click at [1016, 167] on input "Location" at bounding box center [1097, 169] width 243 height 39
type input "**********"
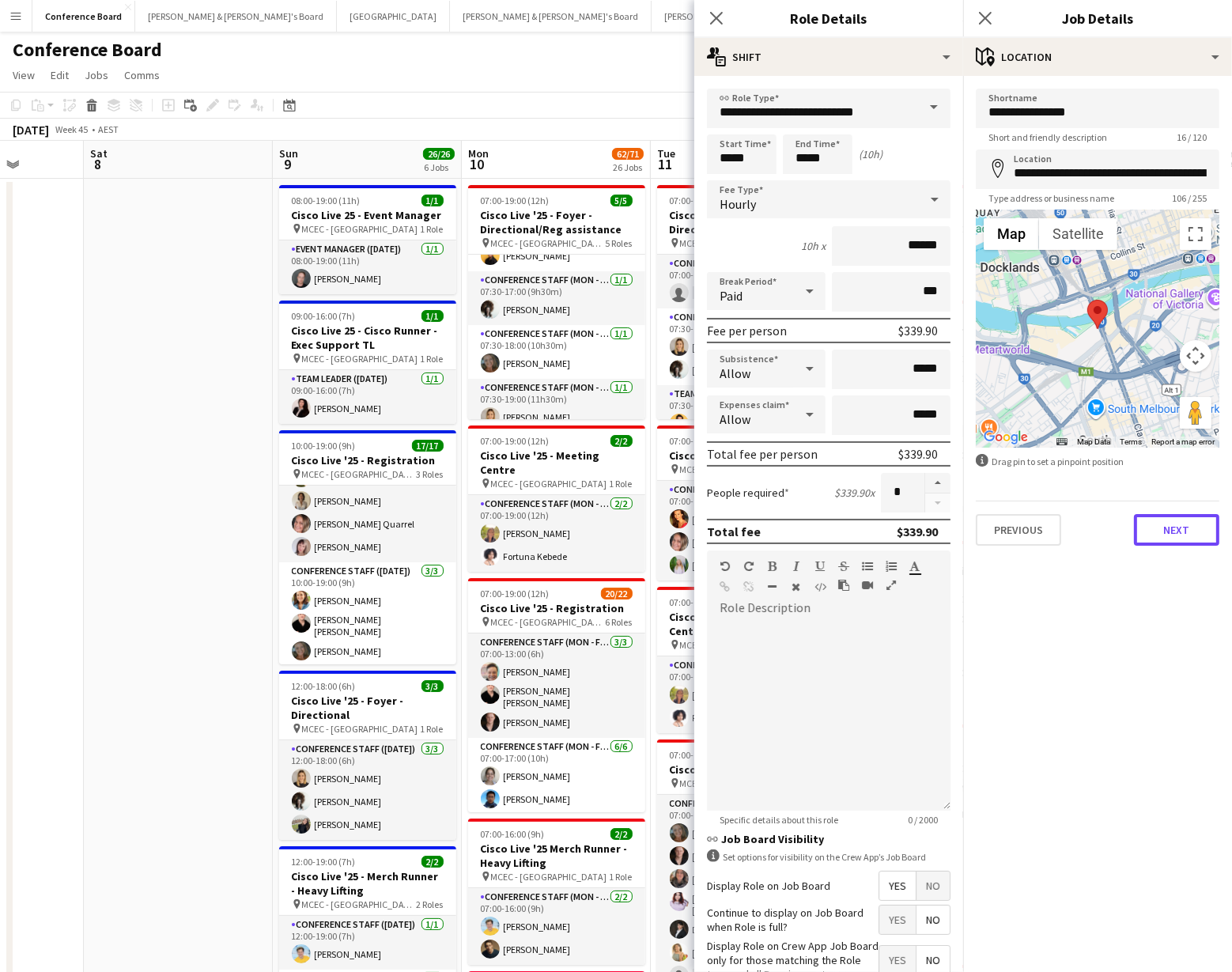
drag, startPoint x: 1166, startPoint y: 533, endPoint x: 1137, endPoint y: 515, distance: 34.1
click at [1166, 533] on button "Next" at bounding box center [1177, 530] width 86 height 32
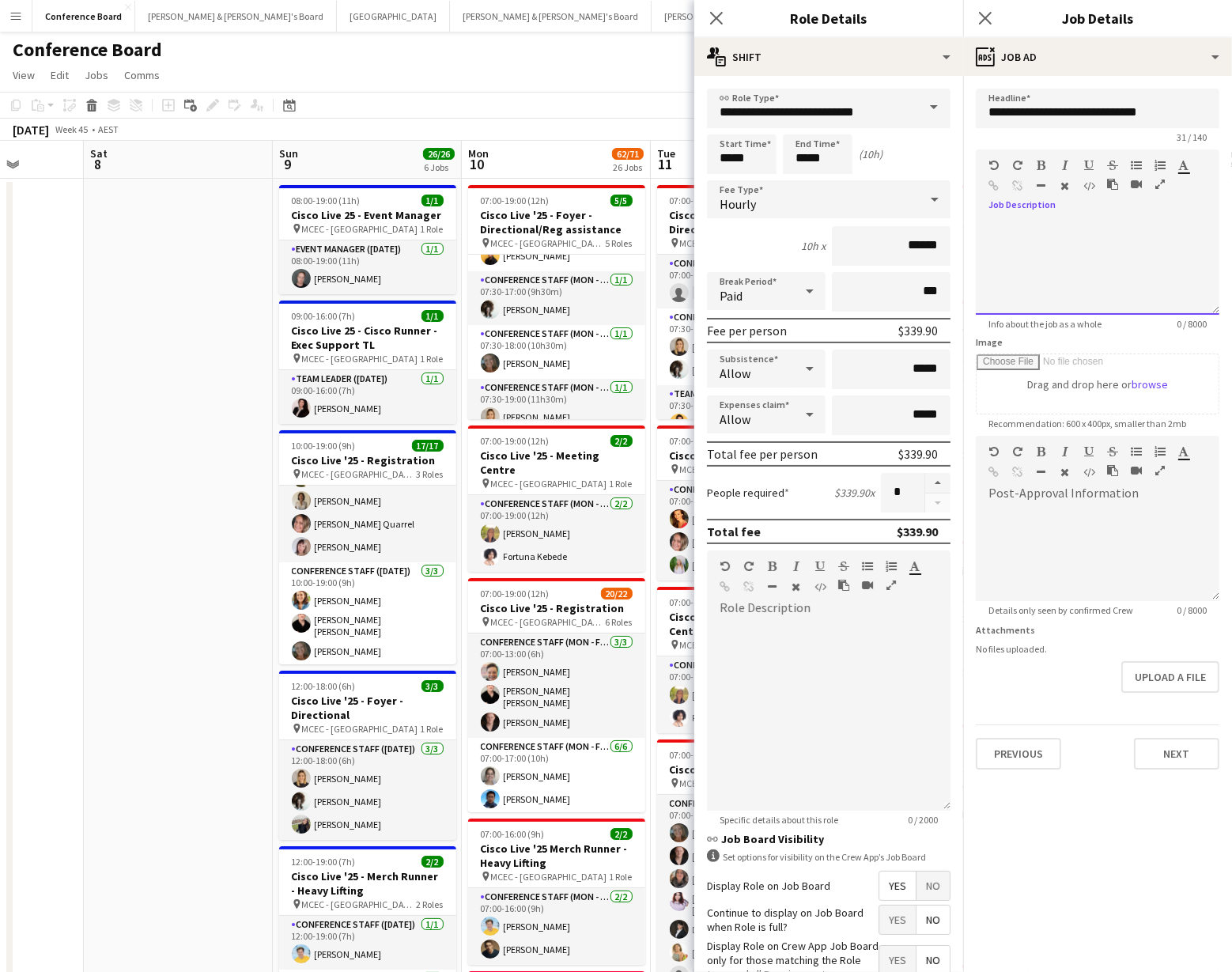
click at [1012, 228] on div at bounding box center [1097, 267] width 243 height 95
click at [625, 115] on app-toolbar "Copy Paste Paste Command V Paste with crew Command Shift V Paste linked Job [GE…" at bounding box center [616, 105] width 1232 height 27
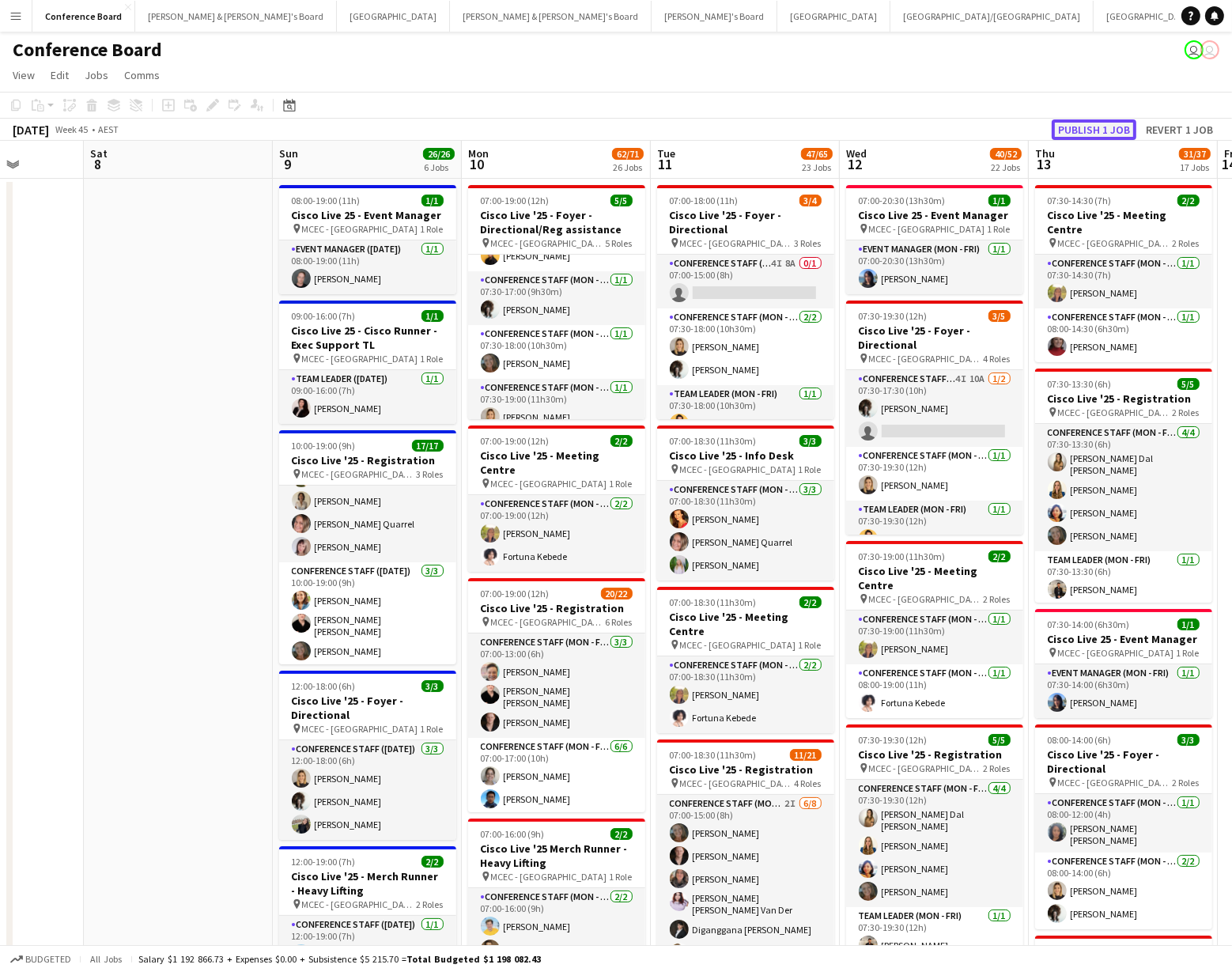
click at [1097, 133] on button "Publish 1 job" at bounding box center [1094, 129] width 85 height 21
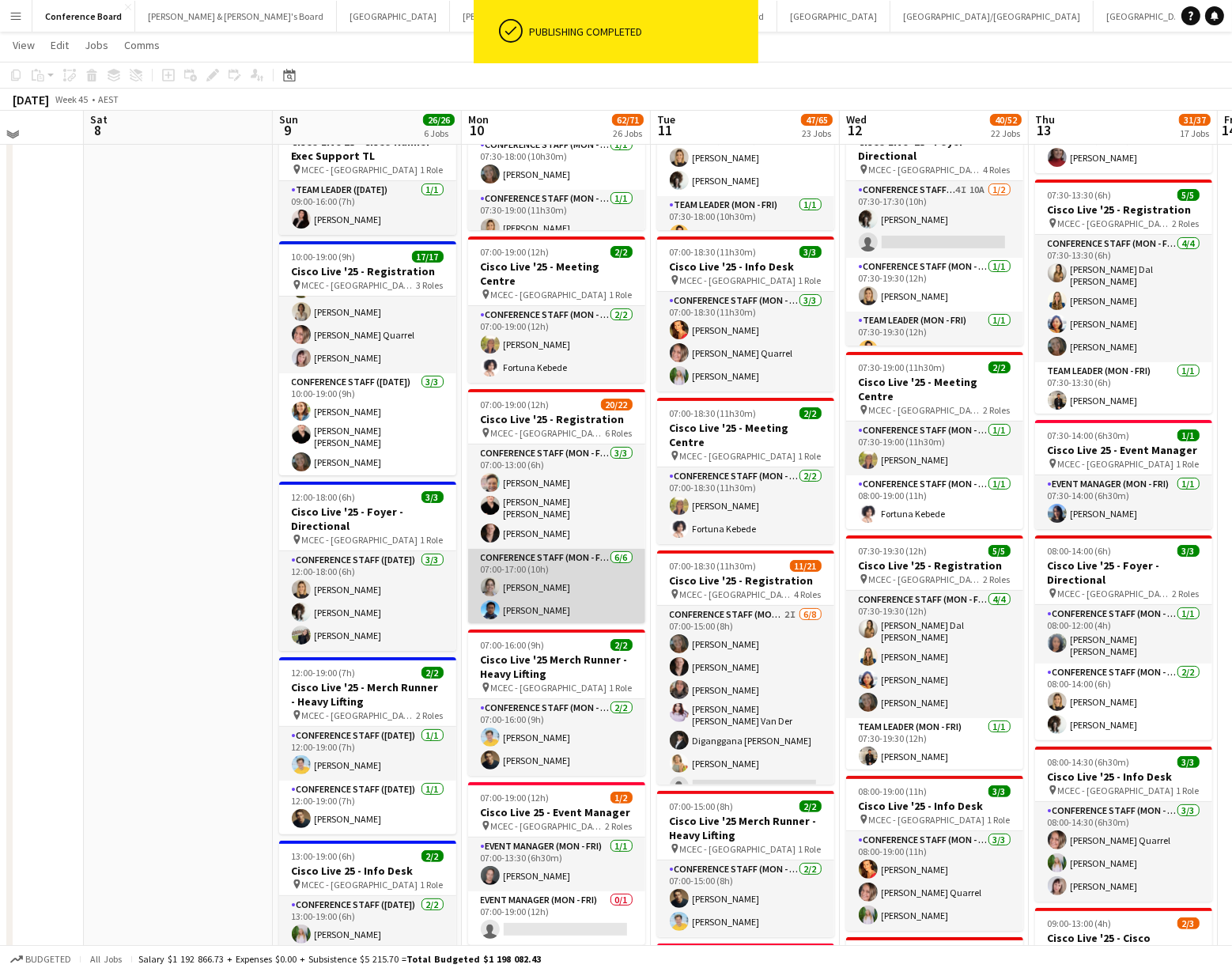
scroll to position [190, 0]
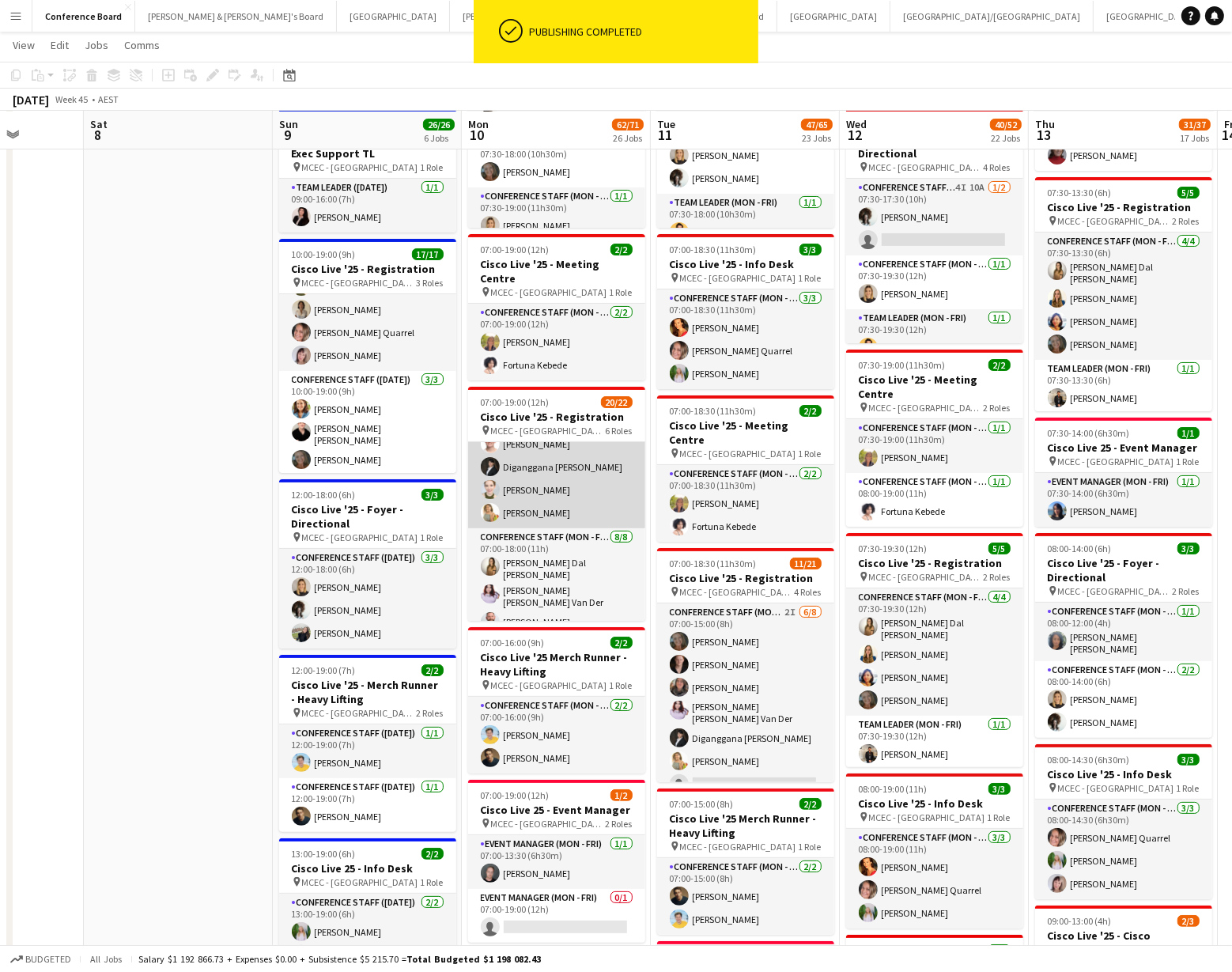
click at [547, 493] on app-card-role "Conference Staff (Mon - Fri) [DATE] 07:00-17:00 (10h) [PERSON_NAME] [PERSON_NAM…" at bounding box center [556, 444] width 177 height 169
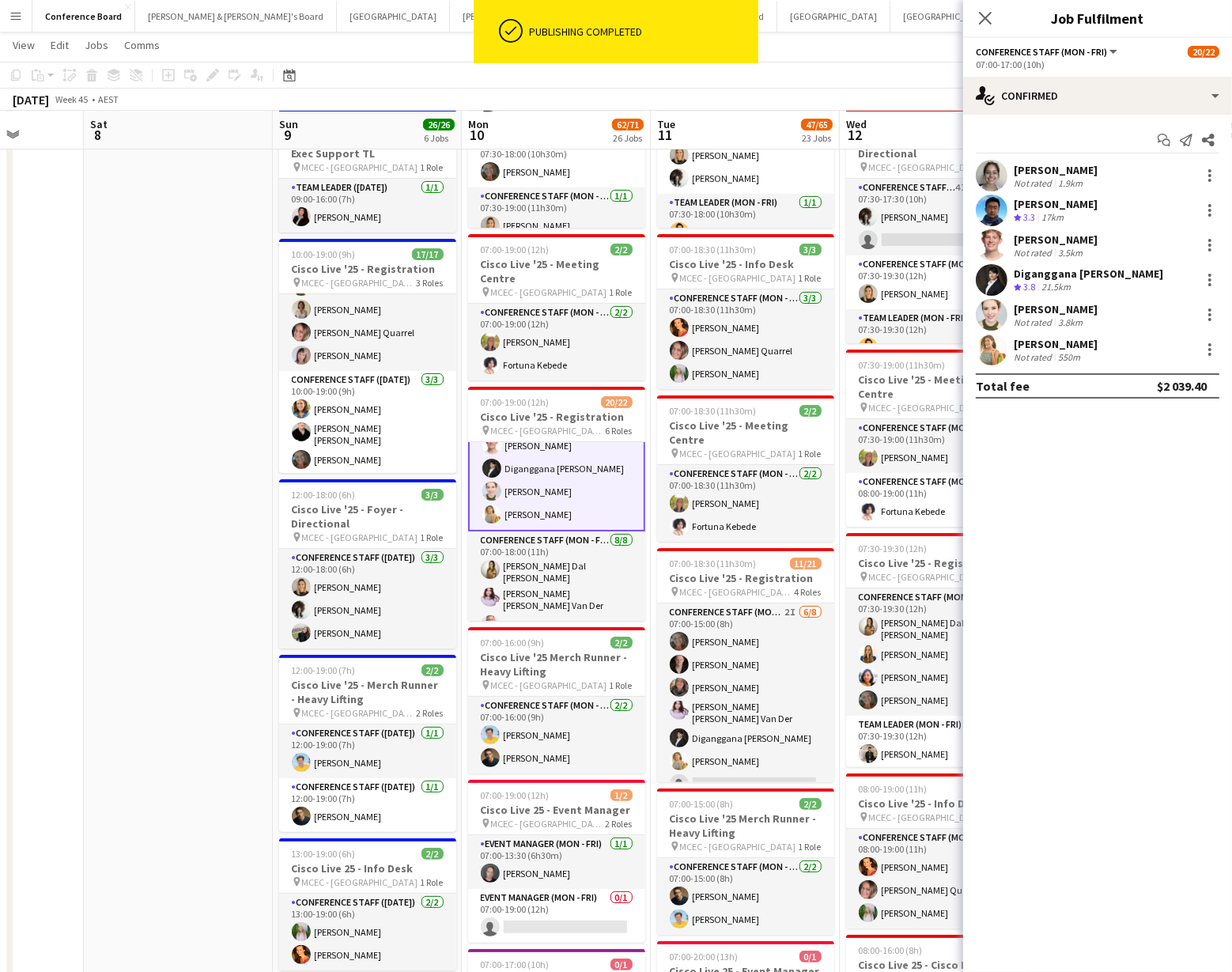
scroll to position [188, 0]
click at [1208, 350] on div at bounding box center [1209, 350] width 3 height 3
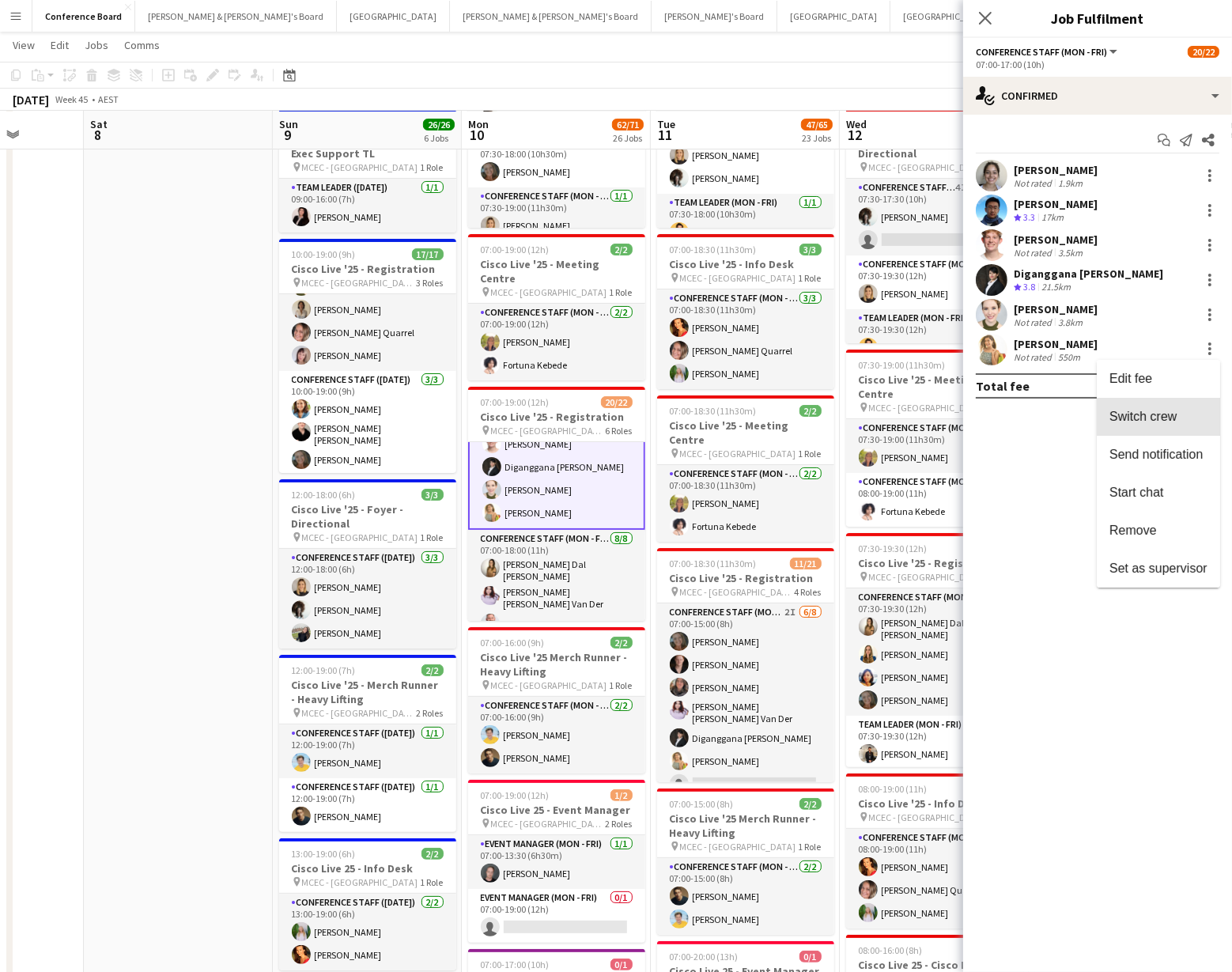
drag, startPoint x: 1168, startPoint y: 428, endPoint x: 1106, endPoint y: 448, distance: 65.1
click at [1168, 428] on button "Switch crew" at bounding box center [1157, 416] width 123 height 38
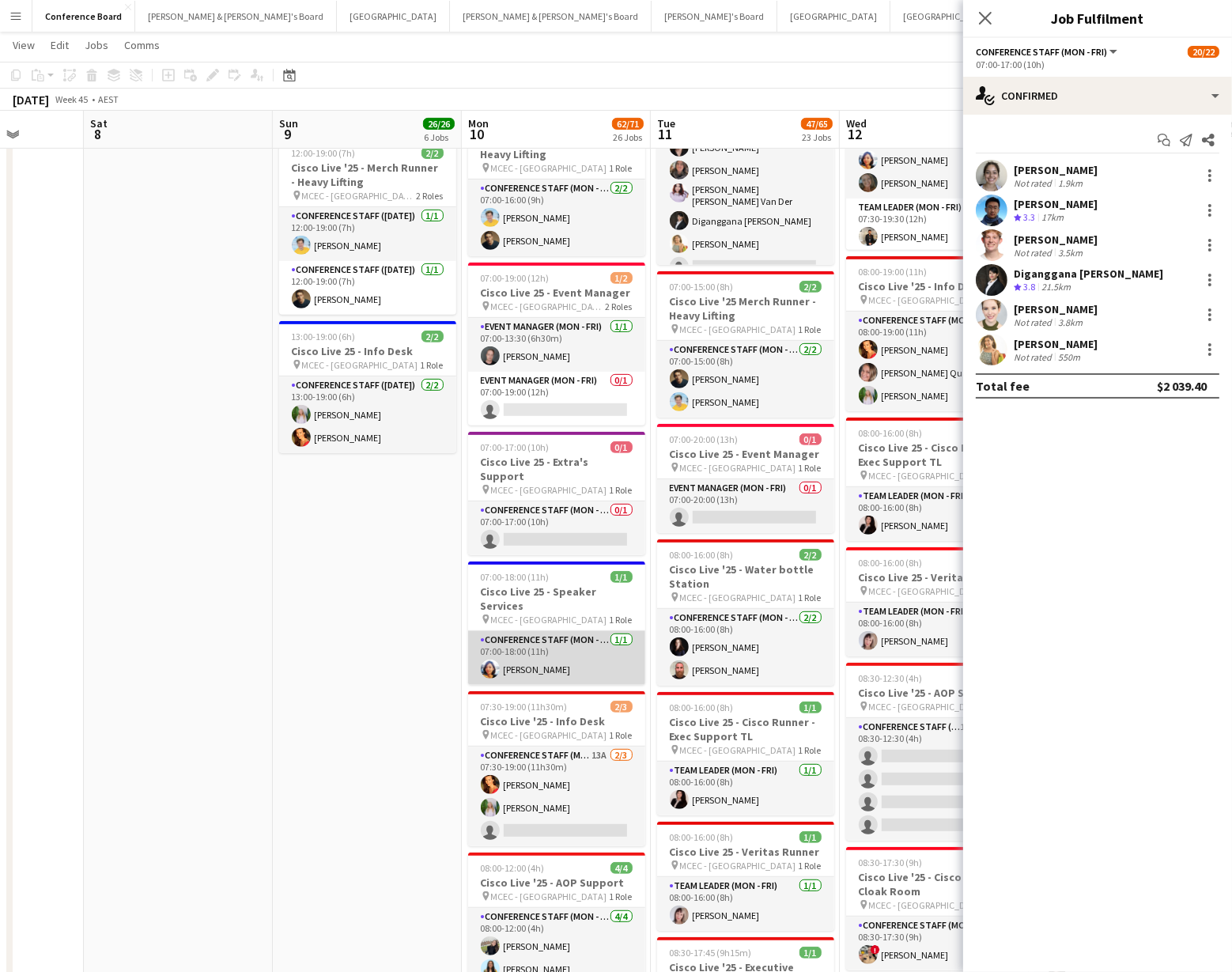
scroll to position [743, 0]
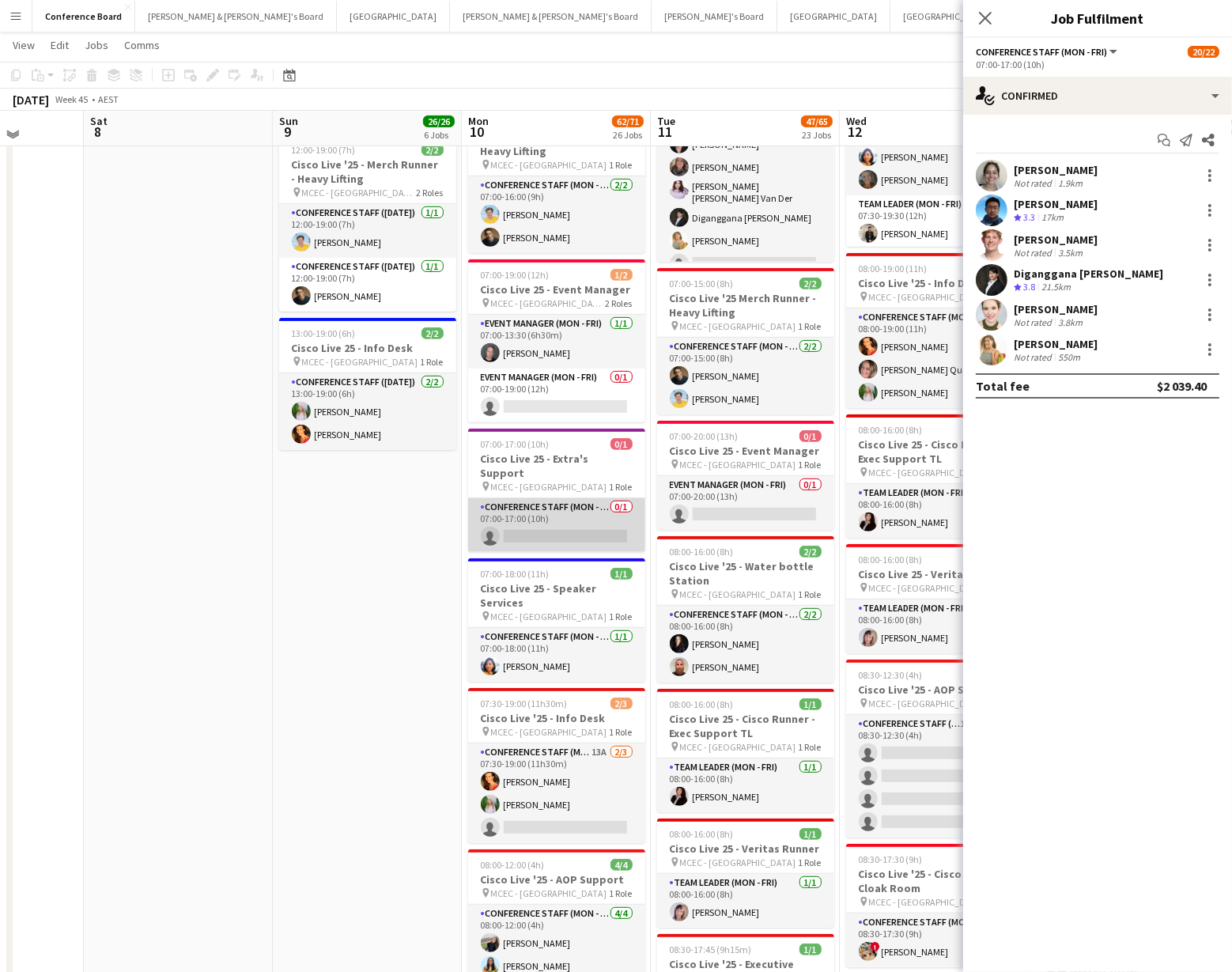
click at [578, 501] on app-card-role "Conference Staff (Mon - Fri) 0/1 07:00-17:00 (10h) single-neutral-actions" at bounding box center [556, 525] width 177 height 54
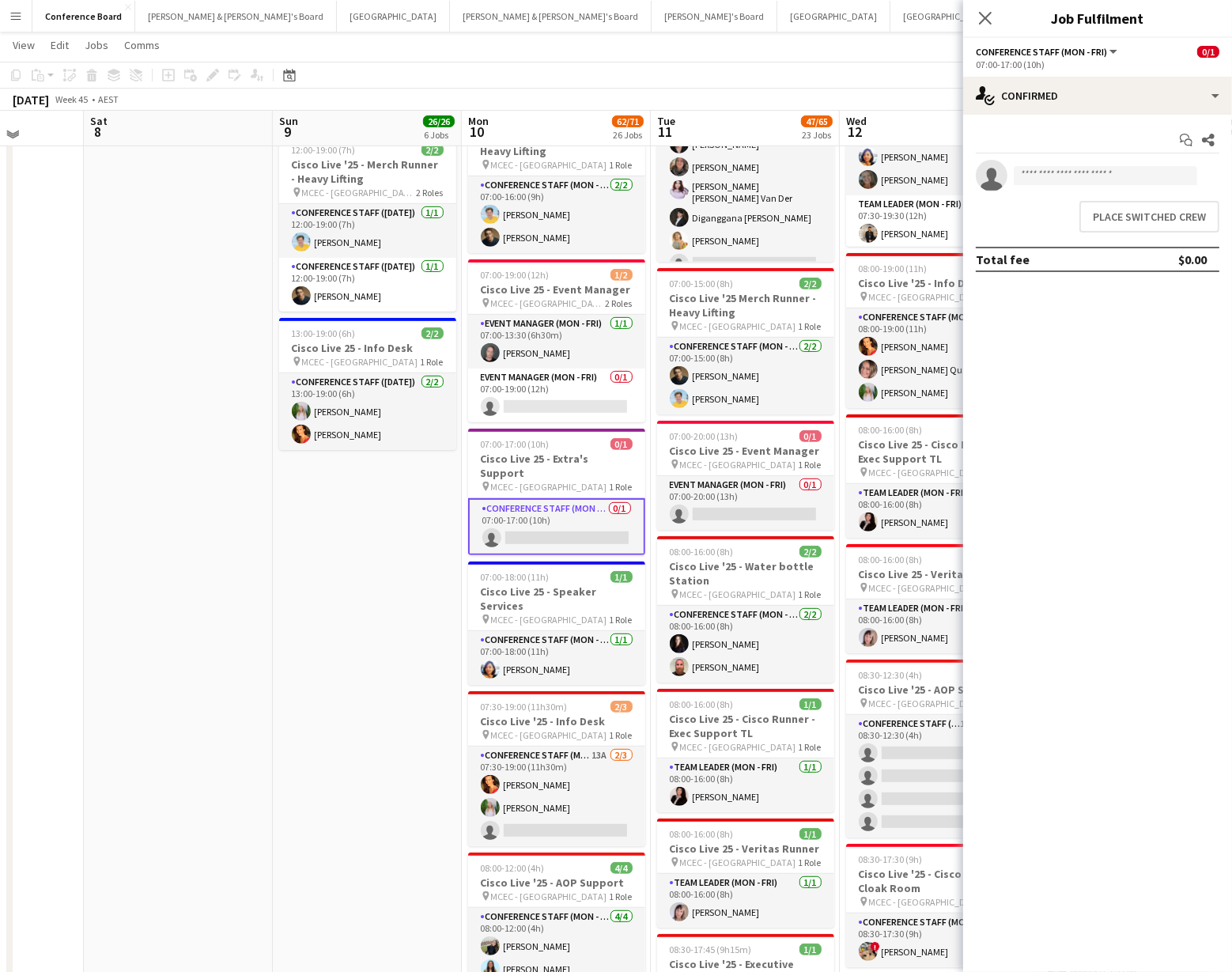
scroll to position [186, 0]
click at [1152, 209] on button "Place switched crew" at bounding box center [1149, 216] width 140 height 32
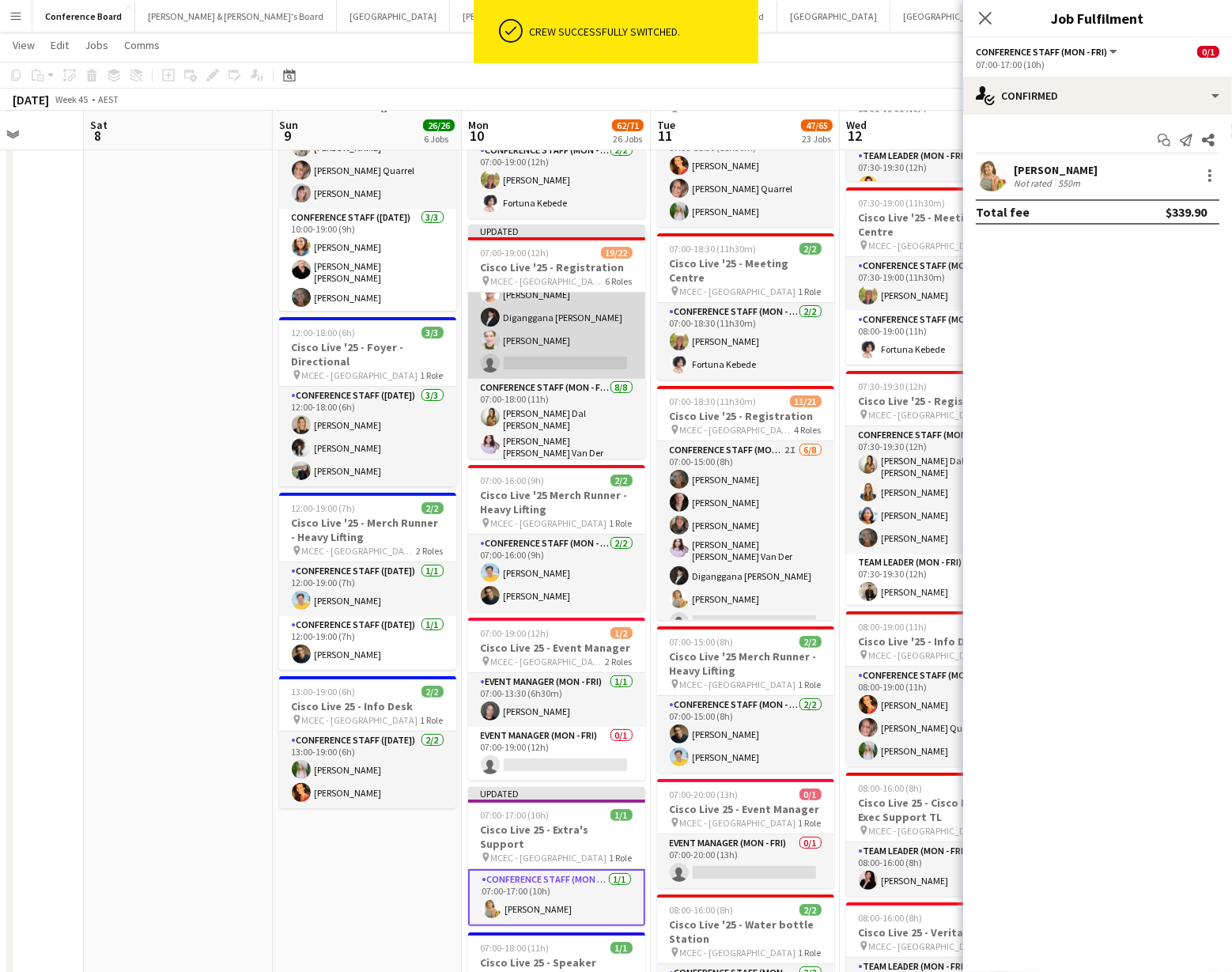
scroll to position [351, 0]
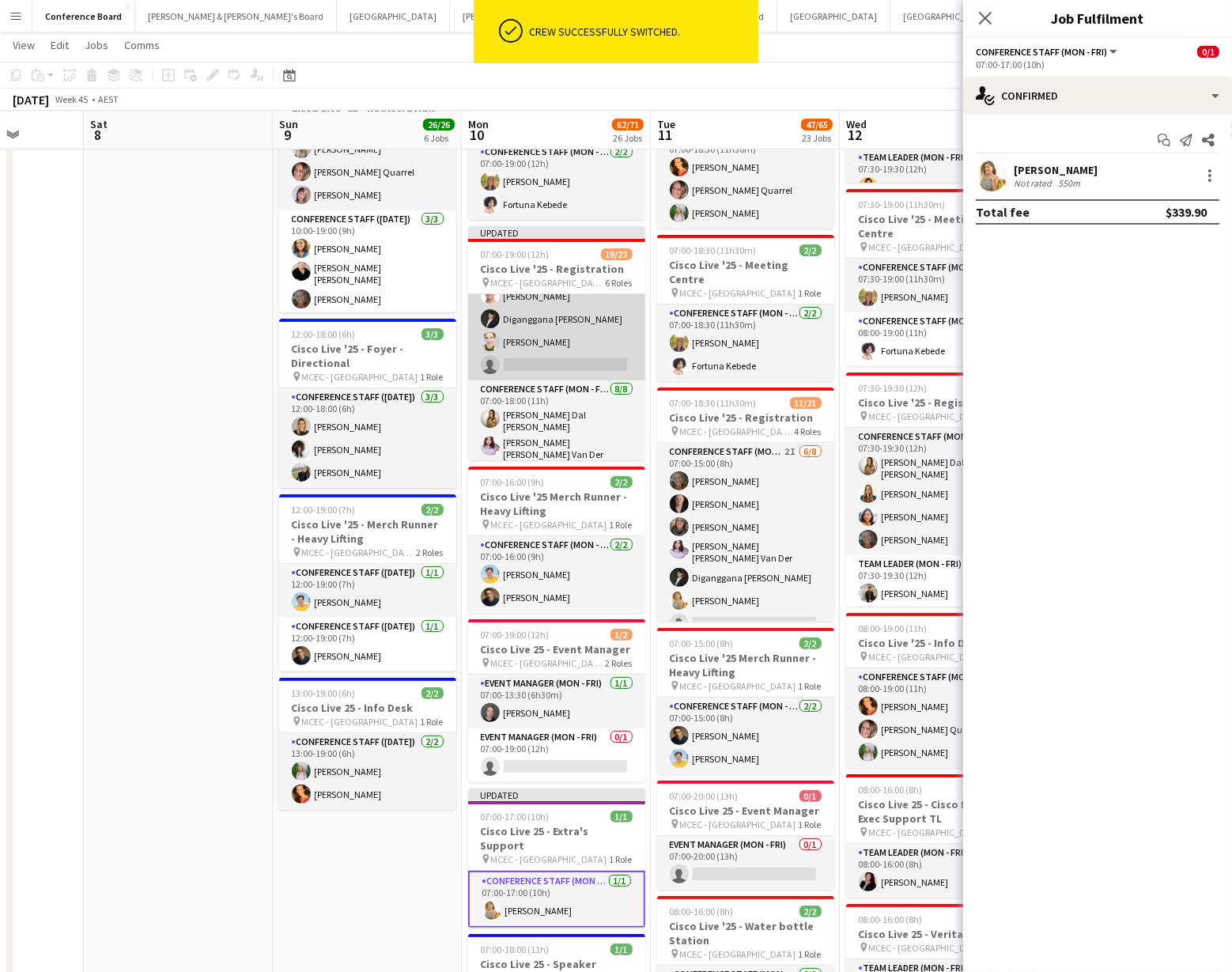
click at [584, 314] on app-card-role "Conference Staff (Mon - Fri) 13I 3A 5/6 07:00-17:00 (10h) Azzurra Zappacosta Wi…" at bounding box center [556, 296] width 177 height 169
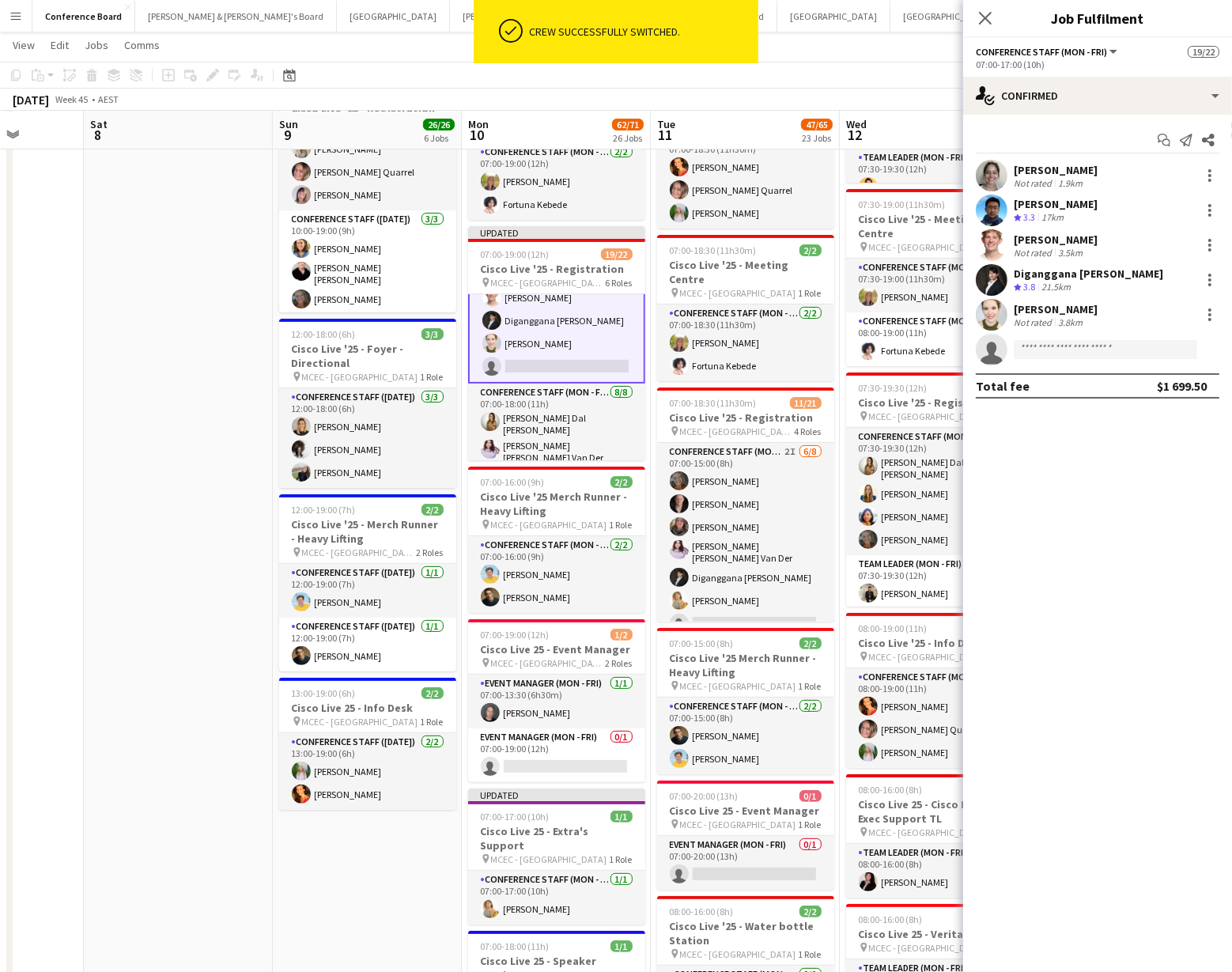
scroll to position [188, 0]
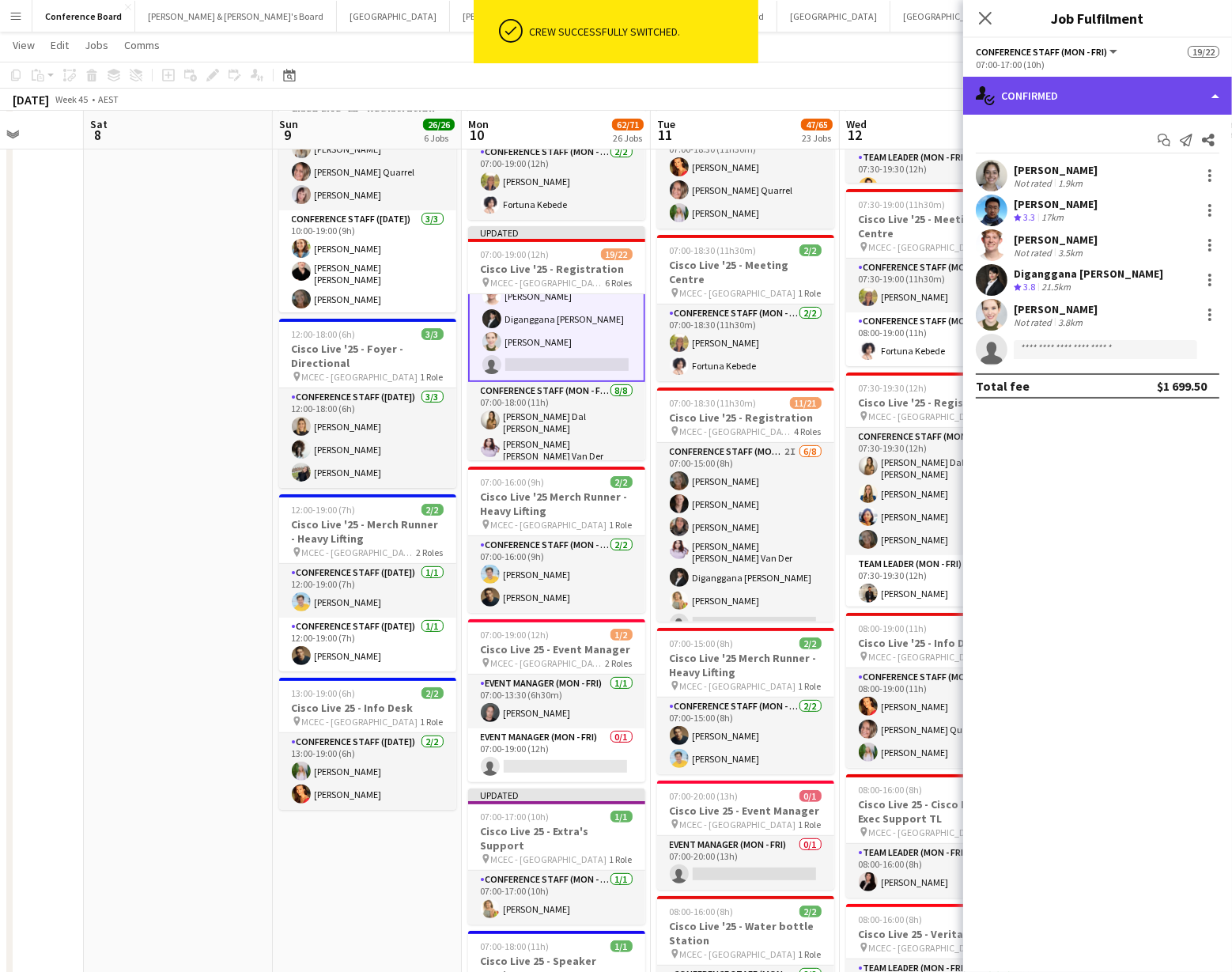
click at [1069, 101] on div "single-neutral-actions-check-2 Confirmed" at bounding box center [1097, 95] width 269 height 38
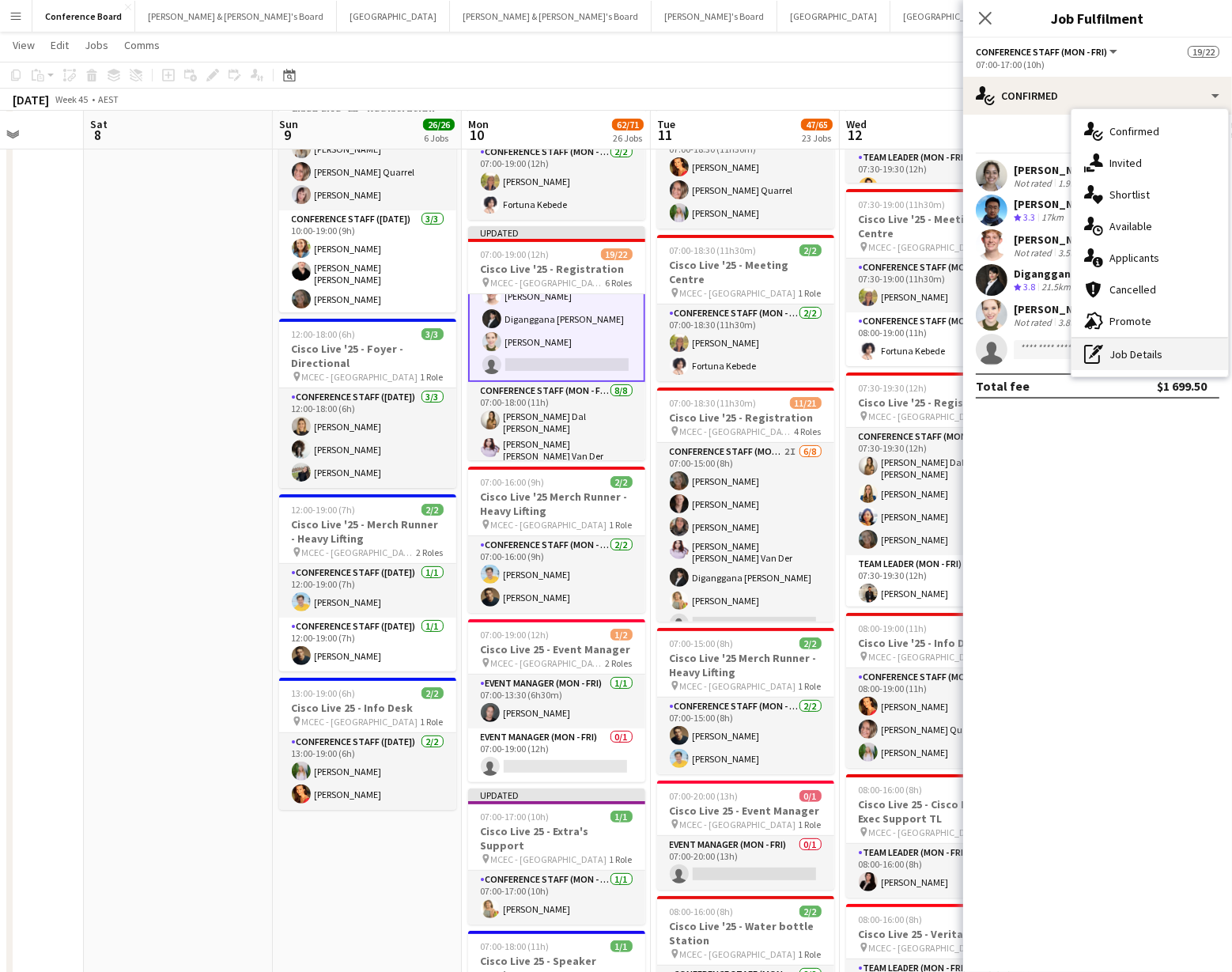
click at [1132, 353] on div "pen-write Job Details" at bounding box center [1149, 354] width 157 height 32
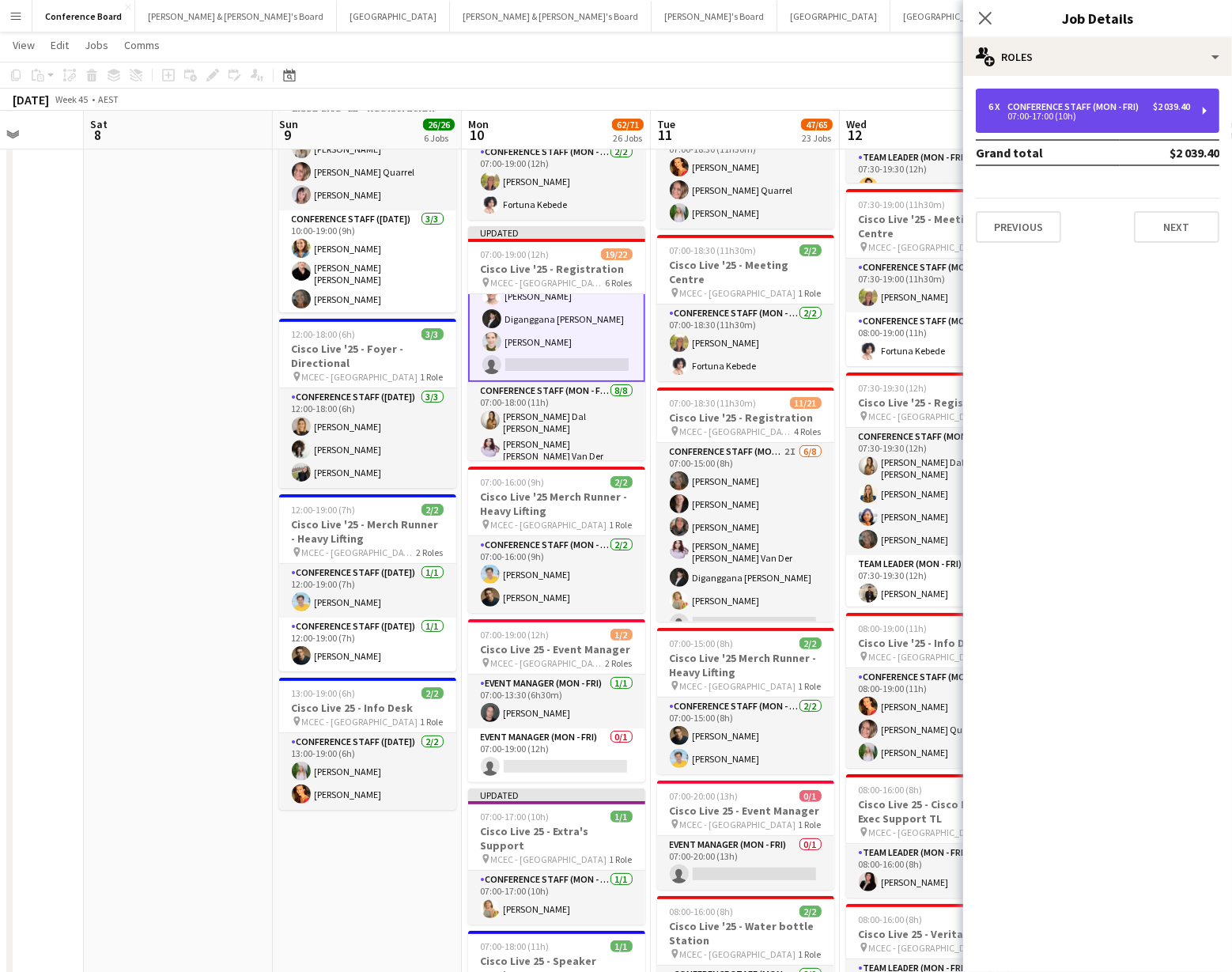
click at [1102, 106] on div "Conference Staff (Mon - Fri)" at bounding box center [1076, 107] width 138 height 11
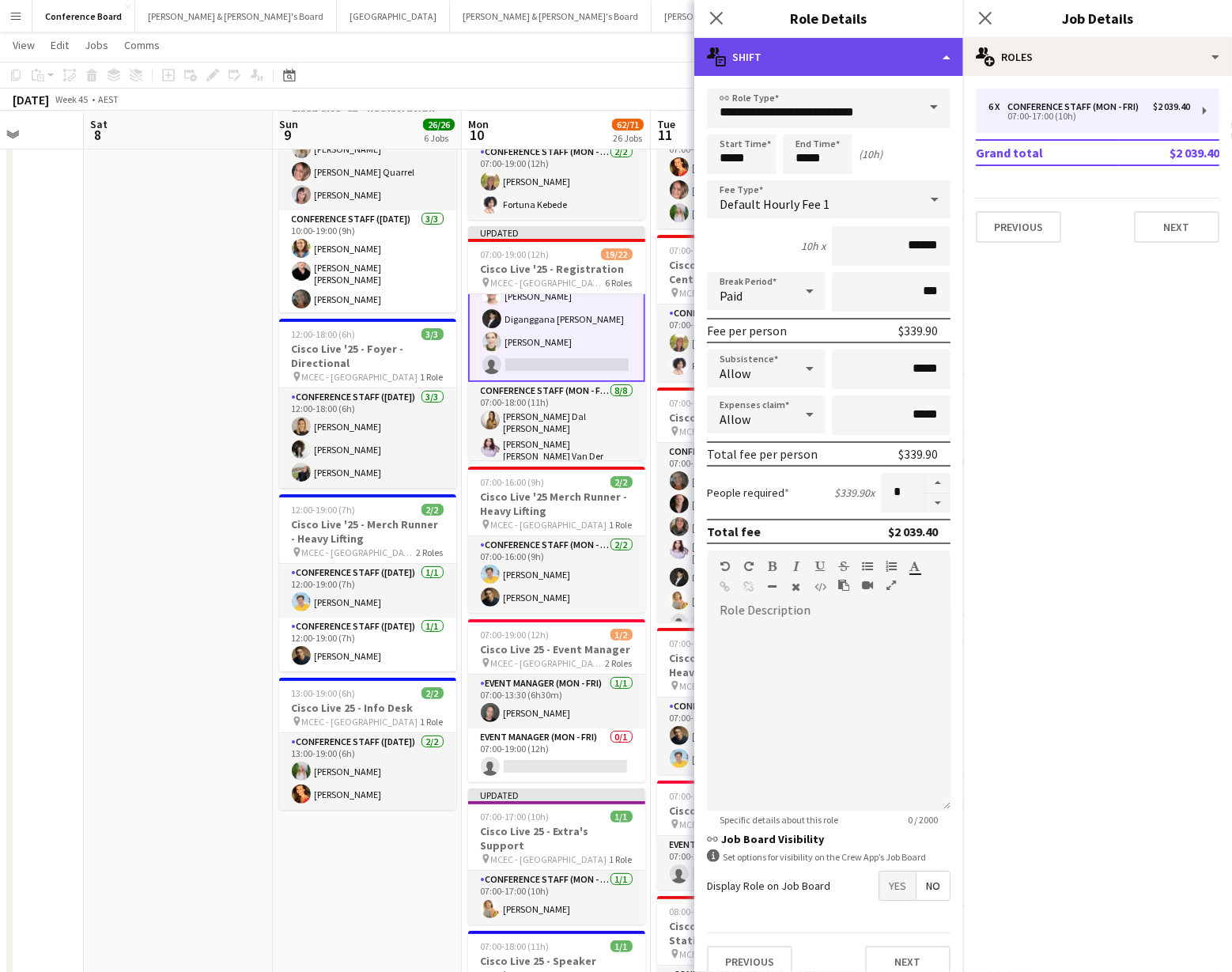
click at [929, 61] on div "multiple-actions-text Shift" at bounding box center [829, 56] width 269 height 38
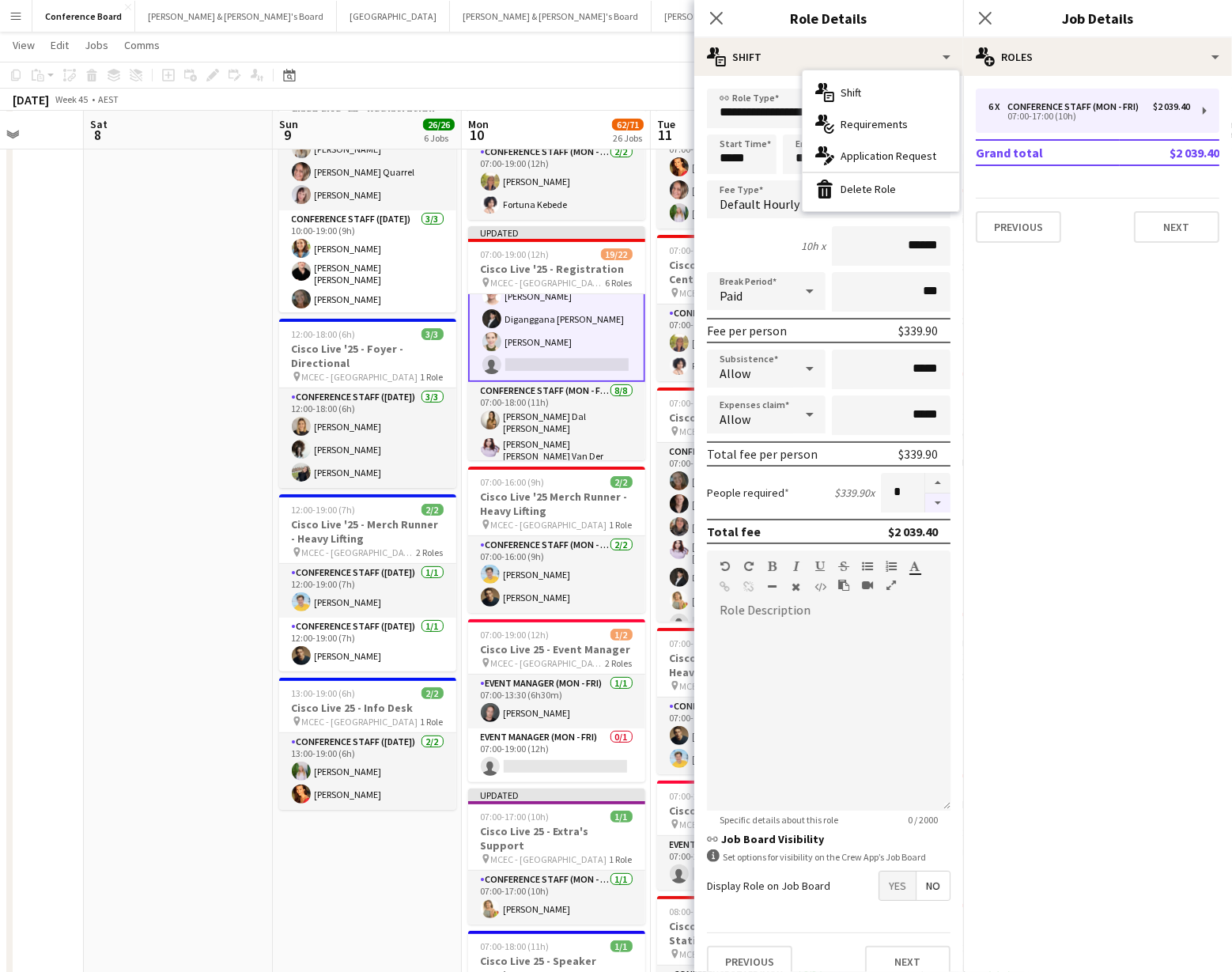
click at [944, 502] on form "**********" at bounding box center [829, 539] width 269 height 902
click at [940, 503] on button "button" at bounding box center [938, 503] width 25 height 20
type input "*"
click at [559, 89] on div "[DATE] Week 45 • AEST Publish 1 job Revert 1 job" at bounding box center [616, 100] width 1232 height 22
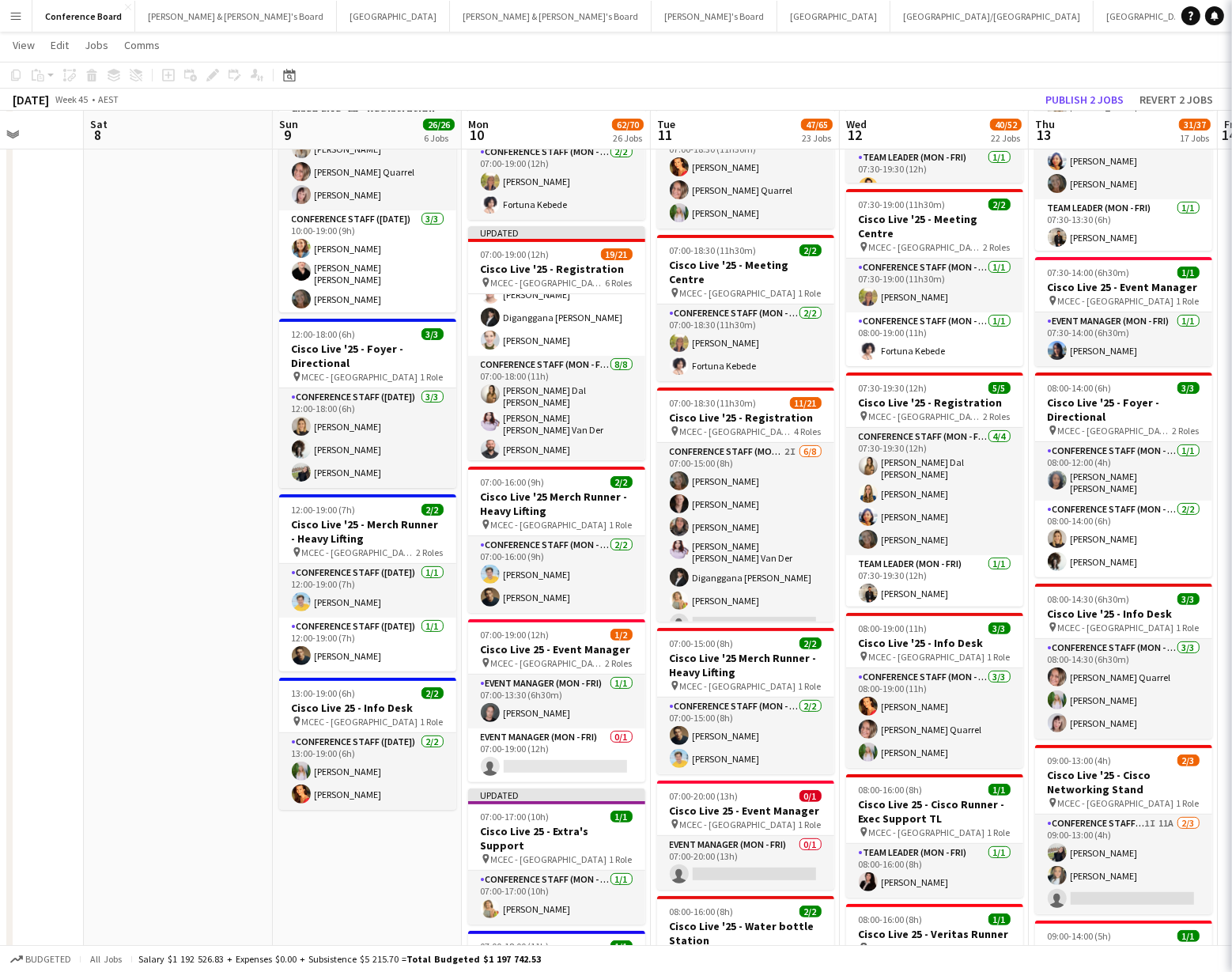
scroll to position [186, 0]
click at [1092, 99] on button "Publish 2 jobs" at bounding box center [1084, 100] width 91 height 21
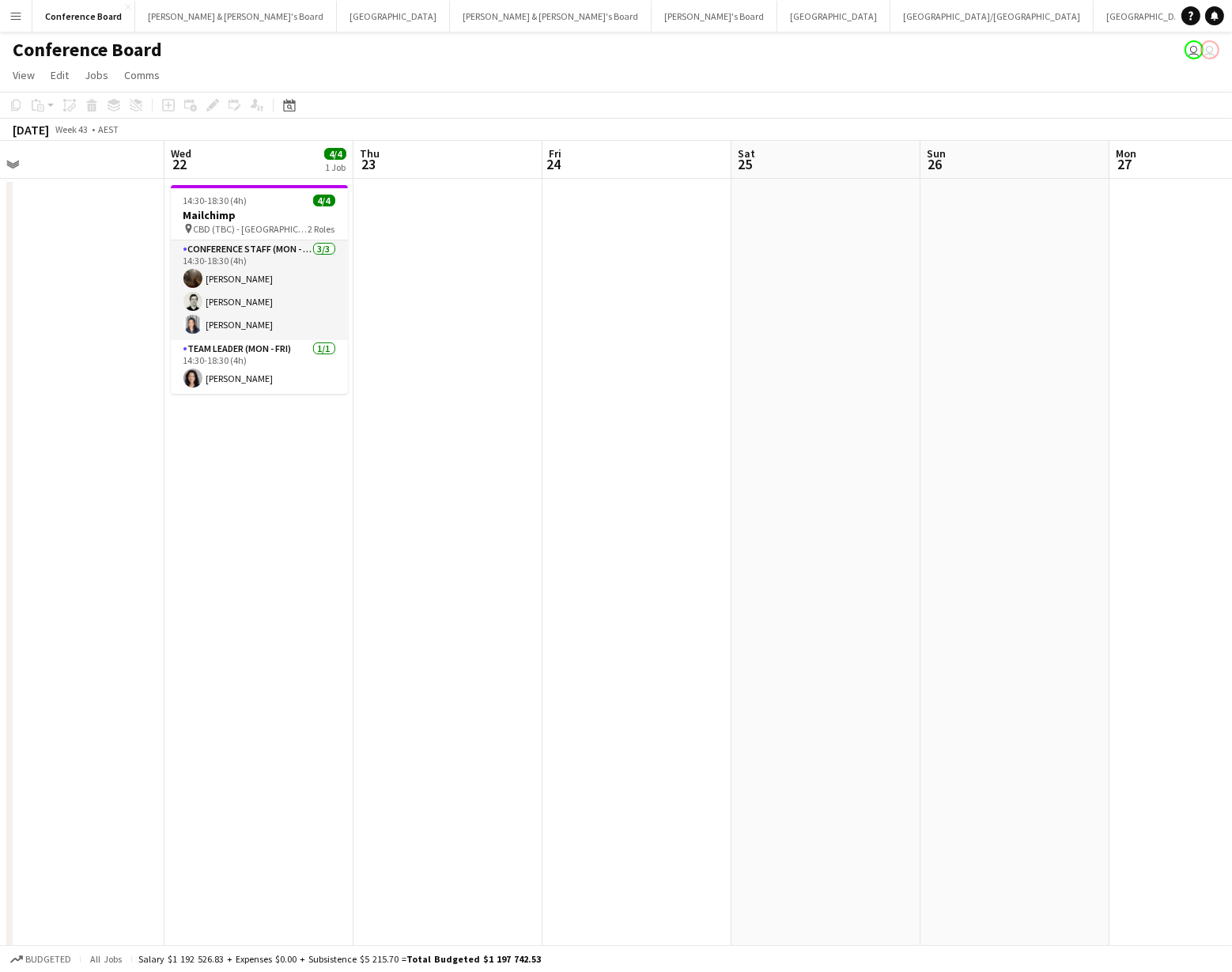
scroll to position [0, 400]
